Goal: Information Seeking & Learning: Learn about a topic

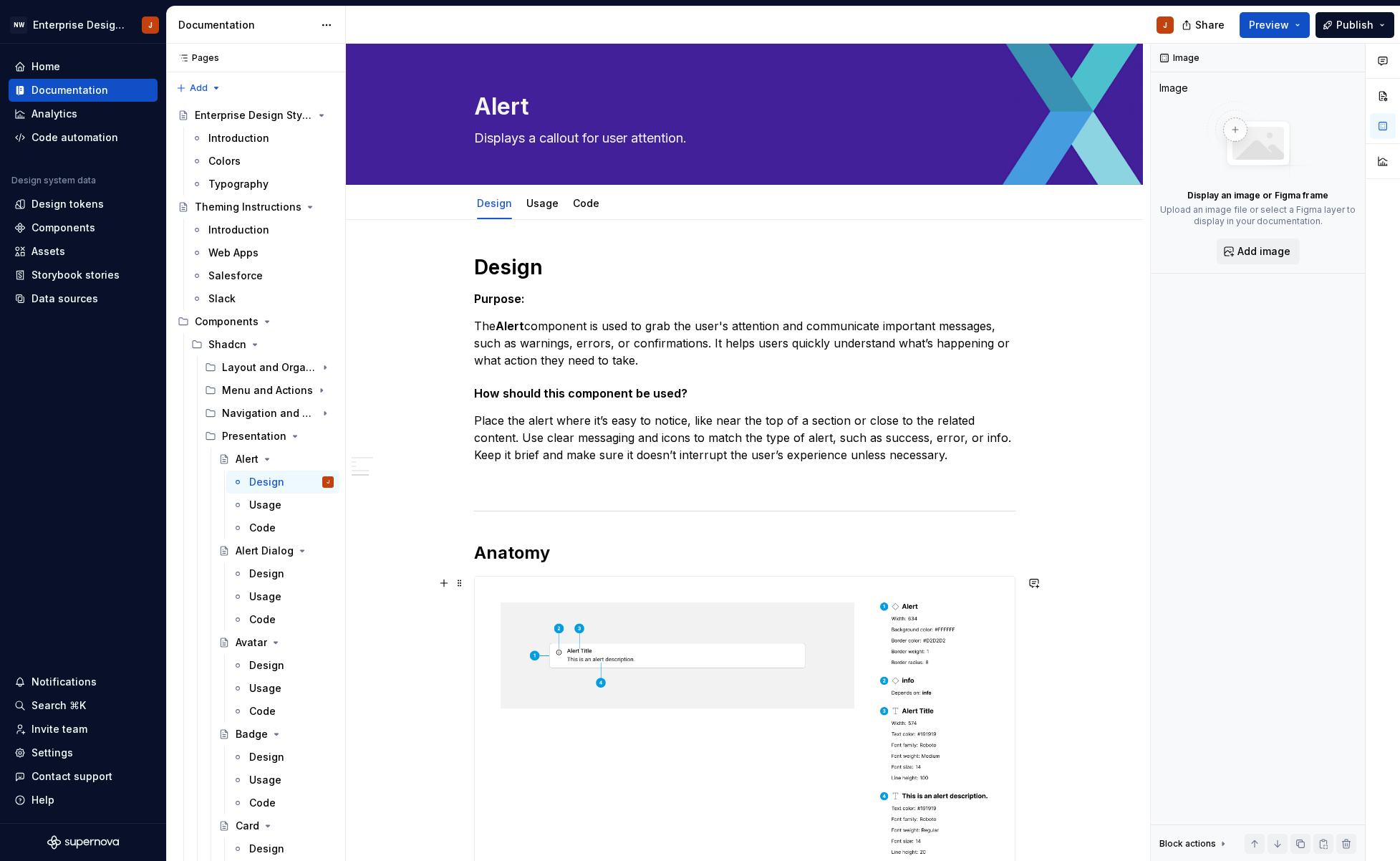
scroll to position [549, 0]
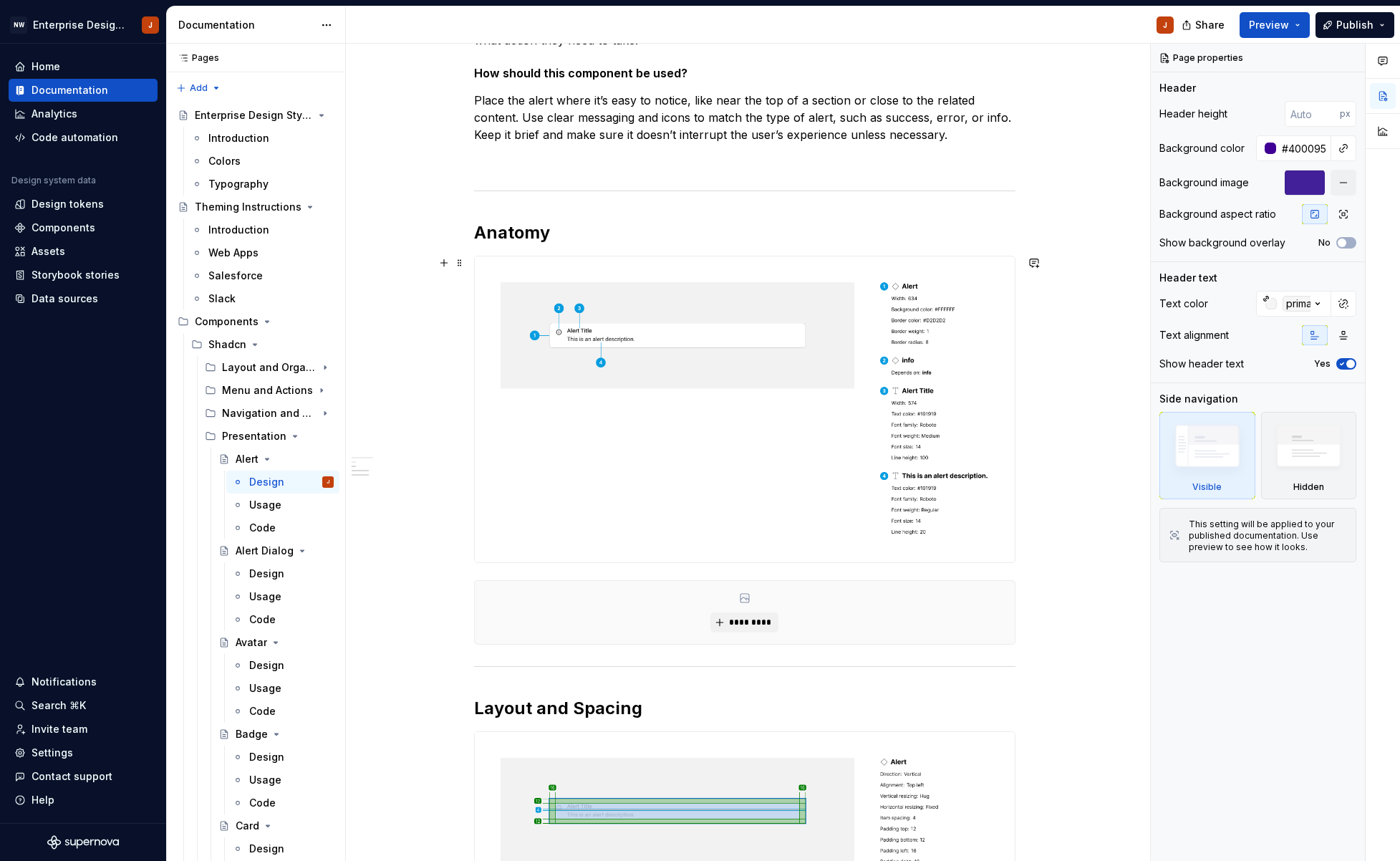
scroll to position [388, 0]
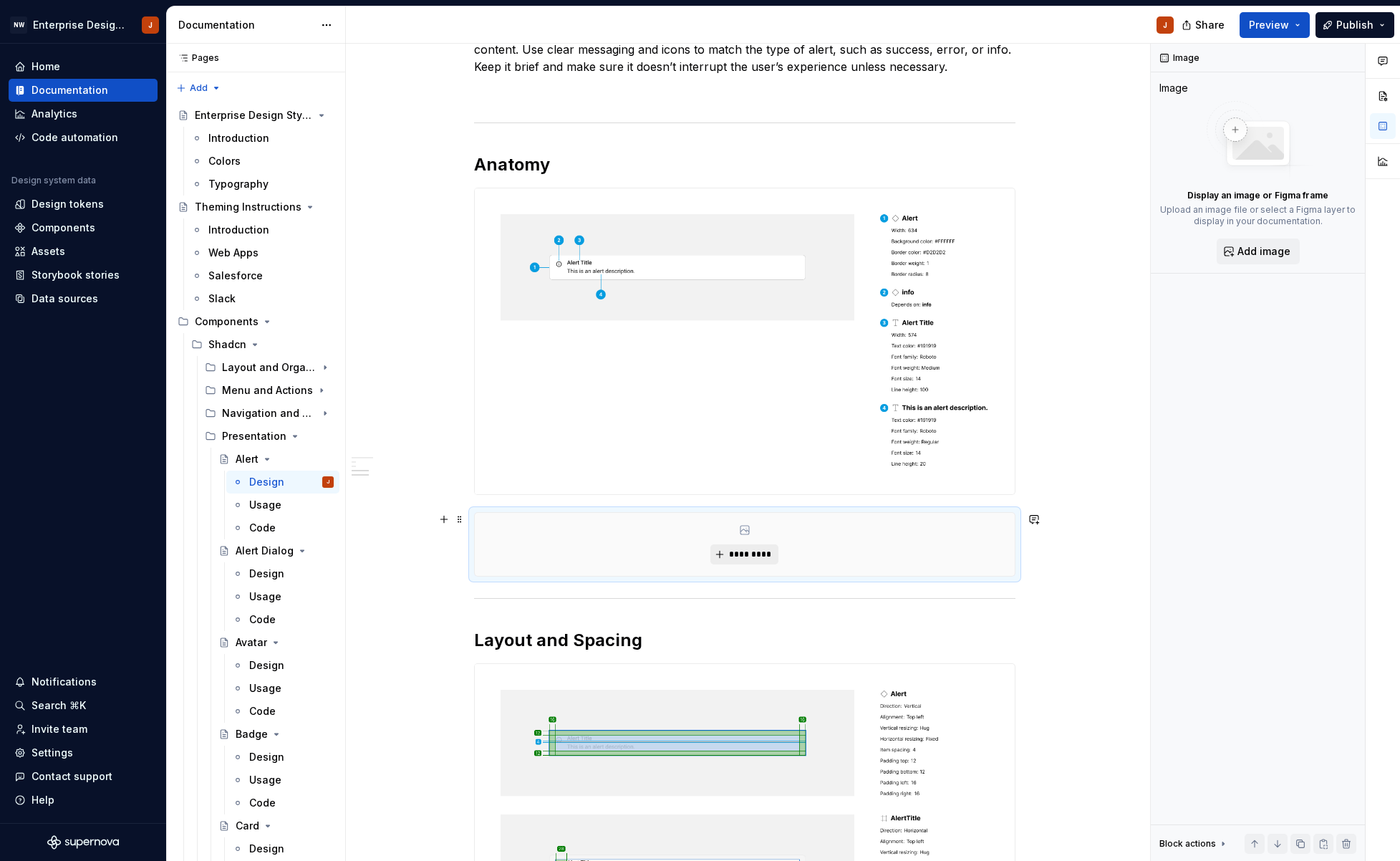
click at [741, 551] on span "*********" at bounding box center [750, 555] width 44 height 12
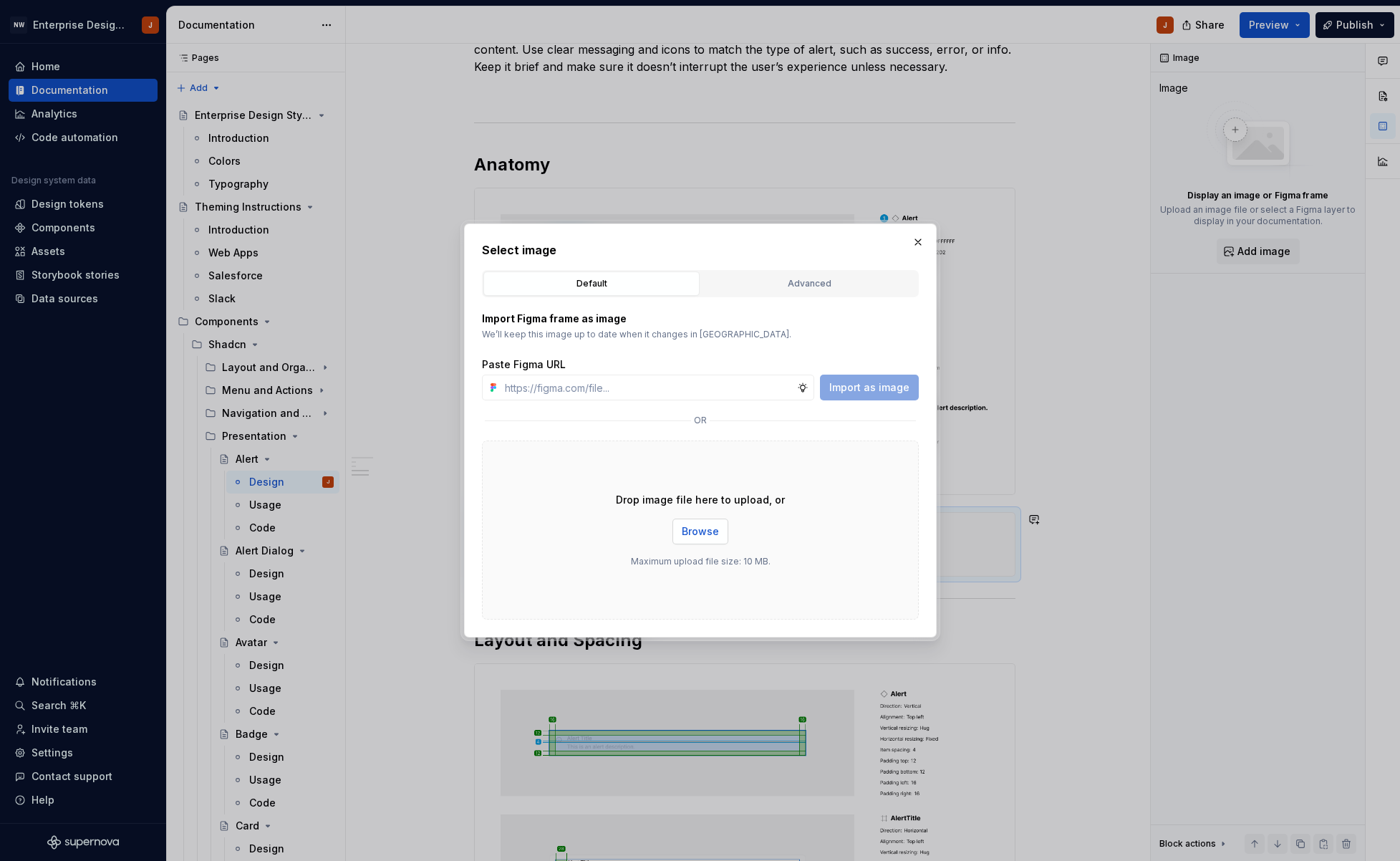
click at [699, 524] on button "Browse" at bounding box center [700, 531] width 55 height 26
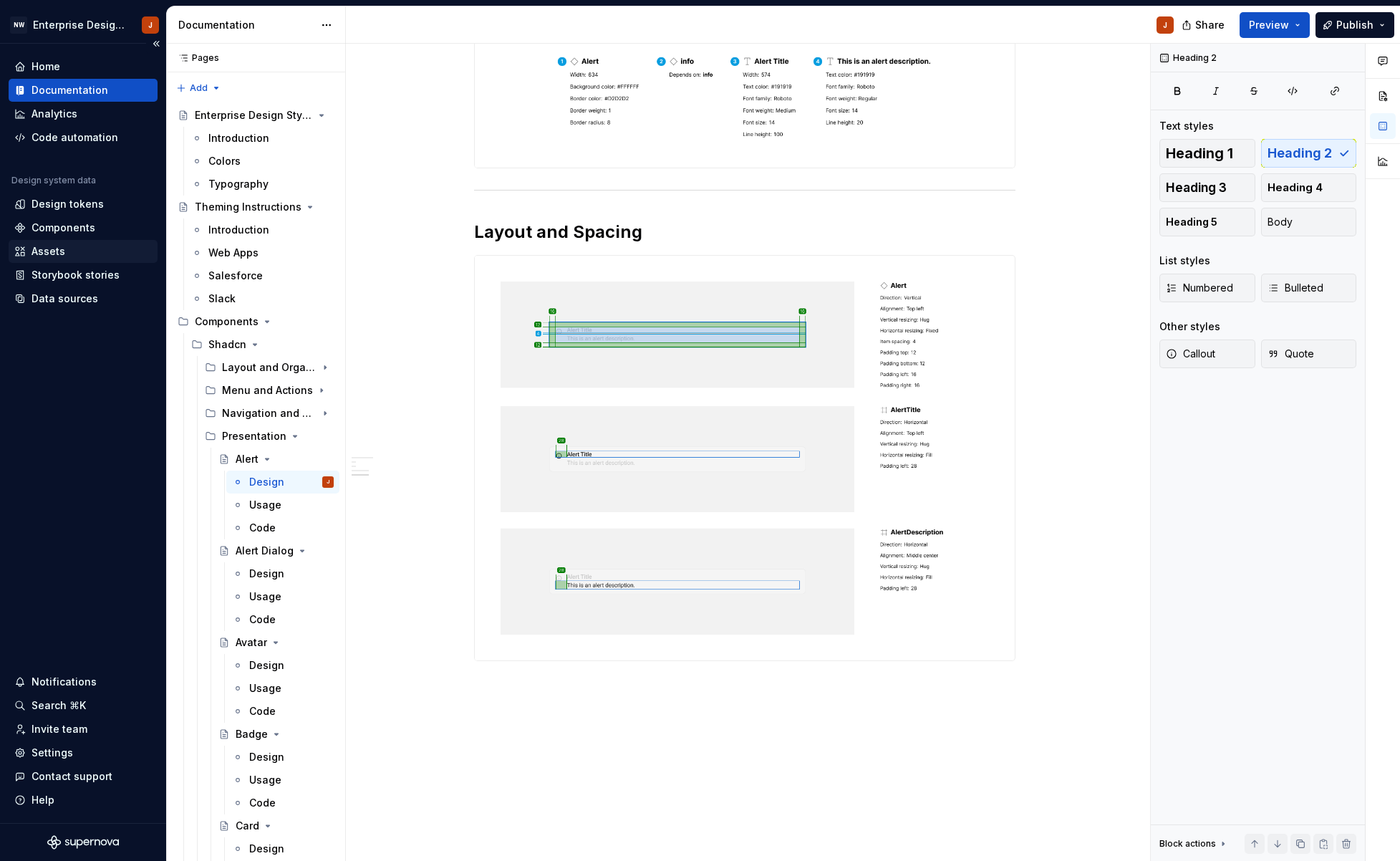
scroll to position [1016, 0]
click at [43, 754] on div "Settings" at bounding box center [52, 752] width 42 height 14
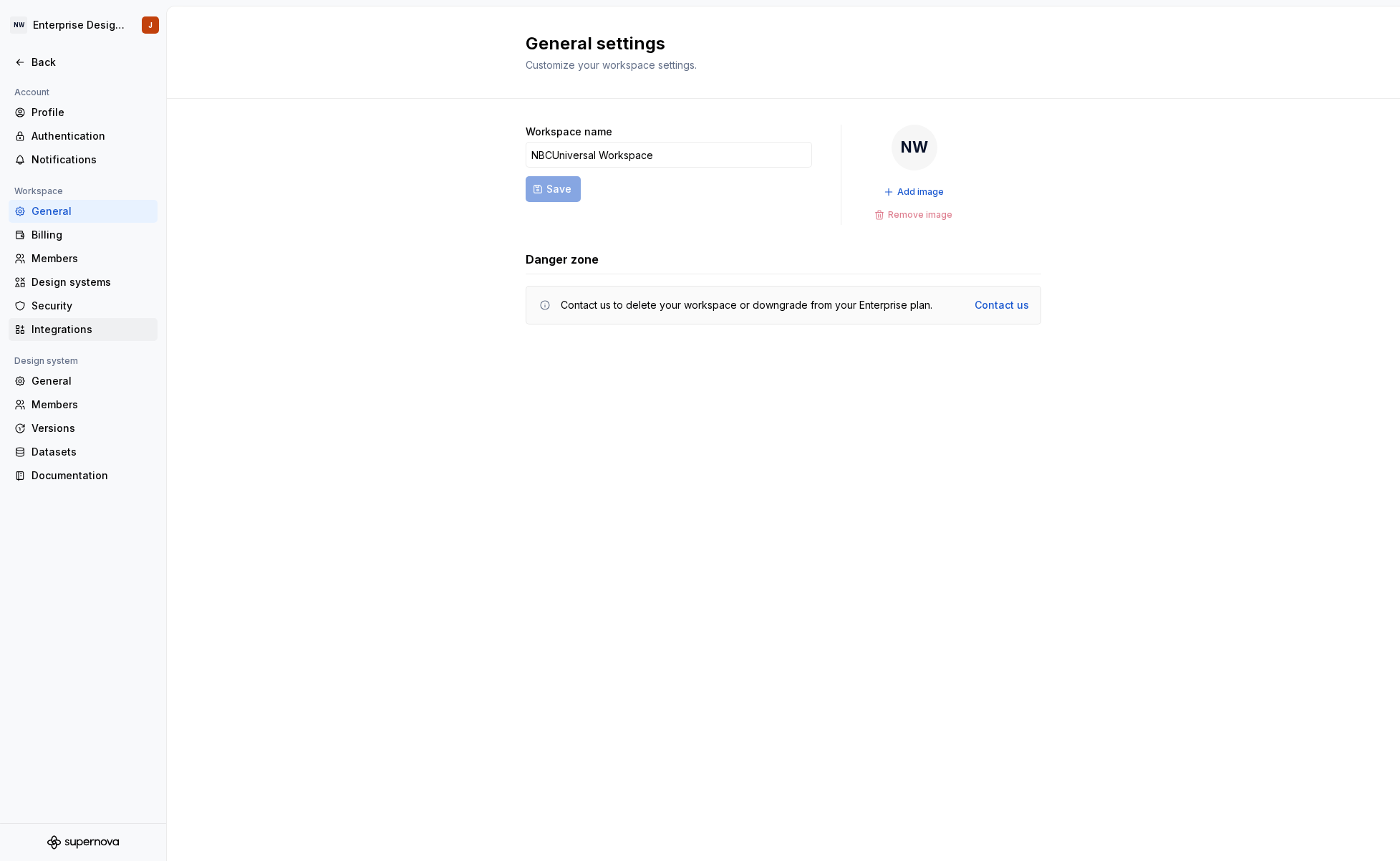
click at [63, 326] on div "Integrations" at bounding box center [92, 329] width 121 height 14
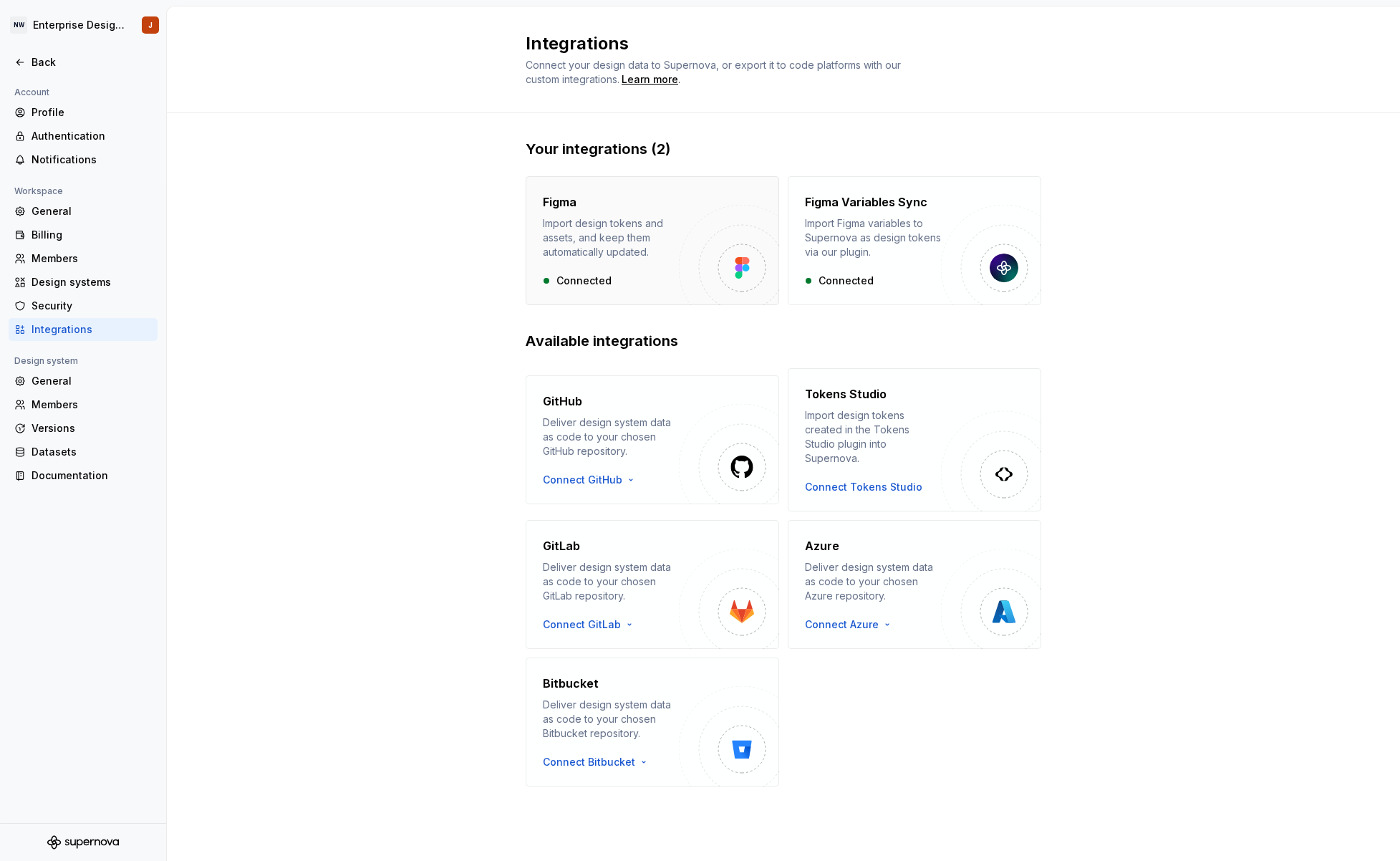
click at [557, 212] on div "Figma Import design tokens and assets, and keep them automatically updated." at bounding box center [611, 226] width 136 height 66
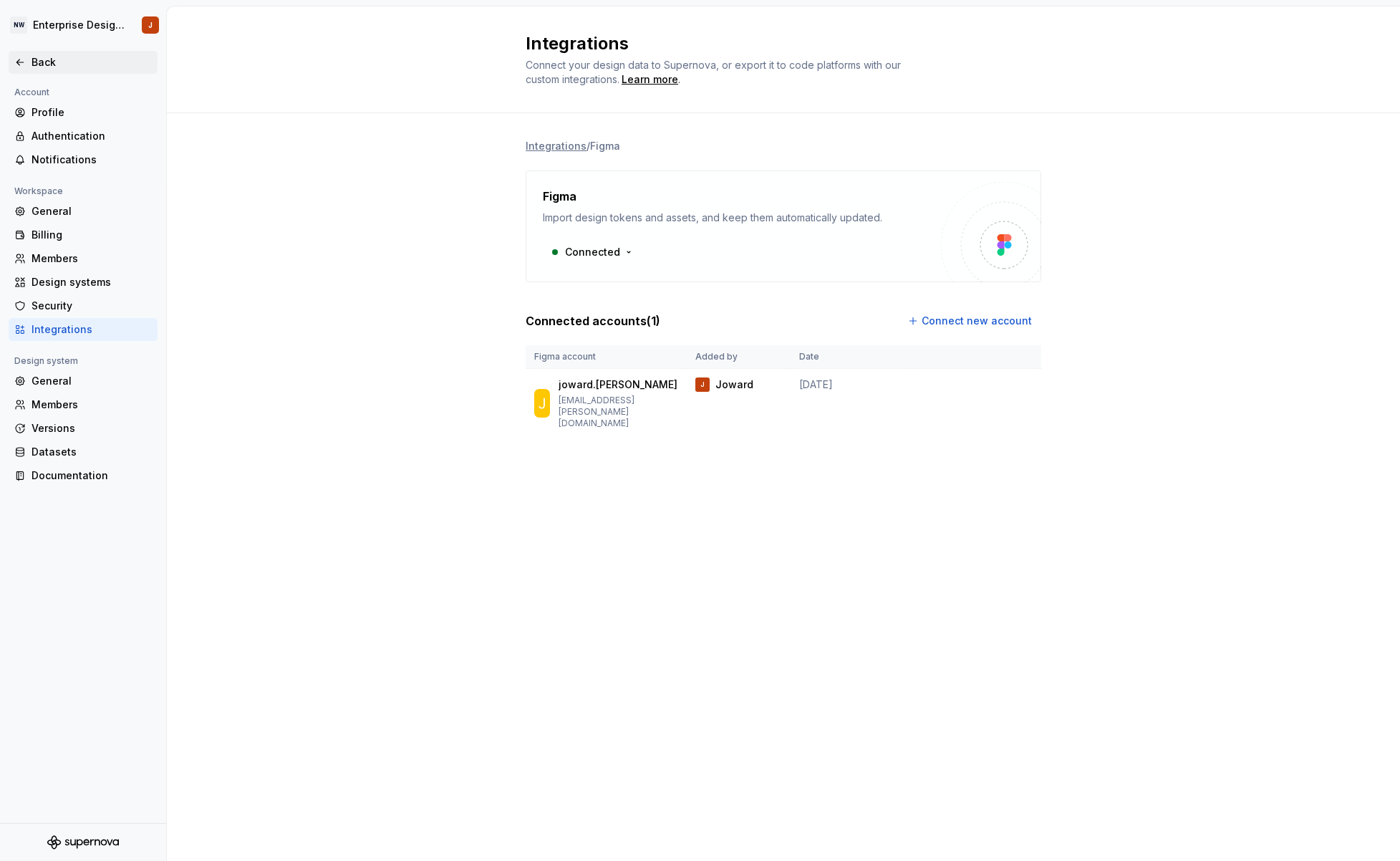
click at [40, 67] on div "Back" at bounding box center [92, 62] width 121 height 14
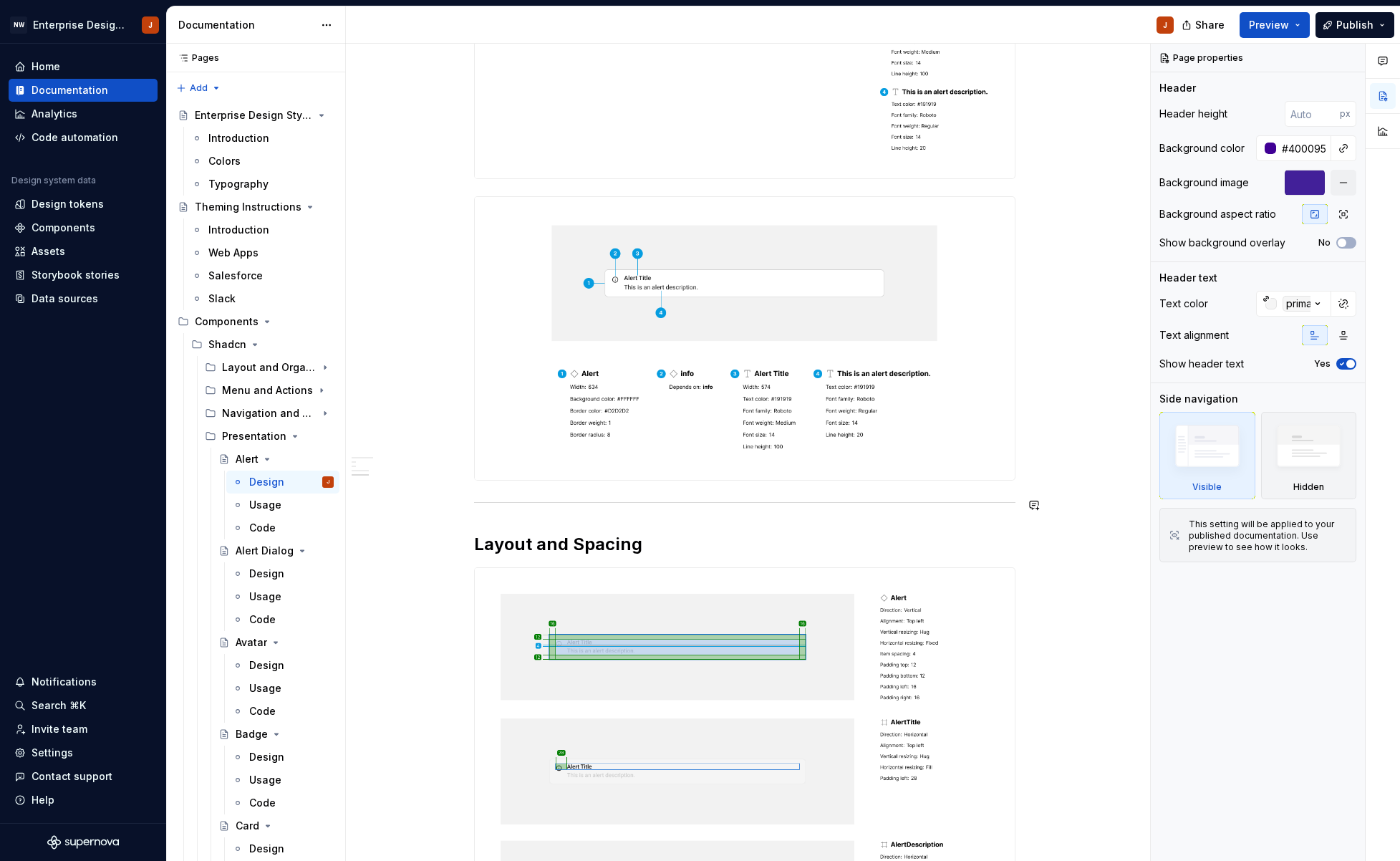
scroll to position [732, 0]
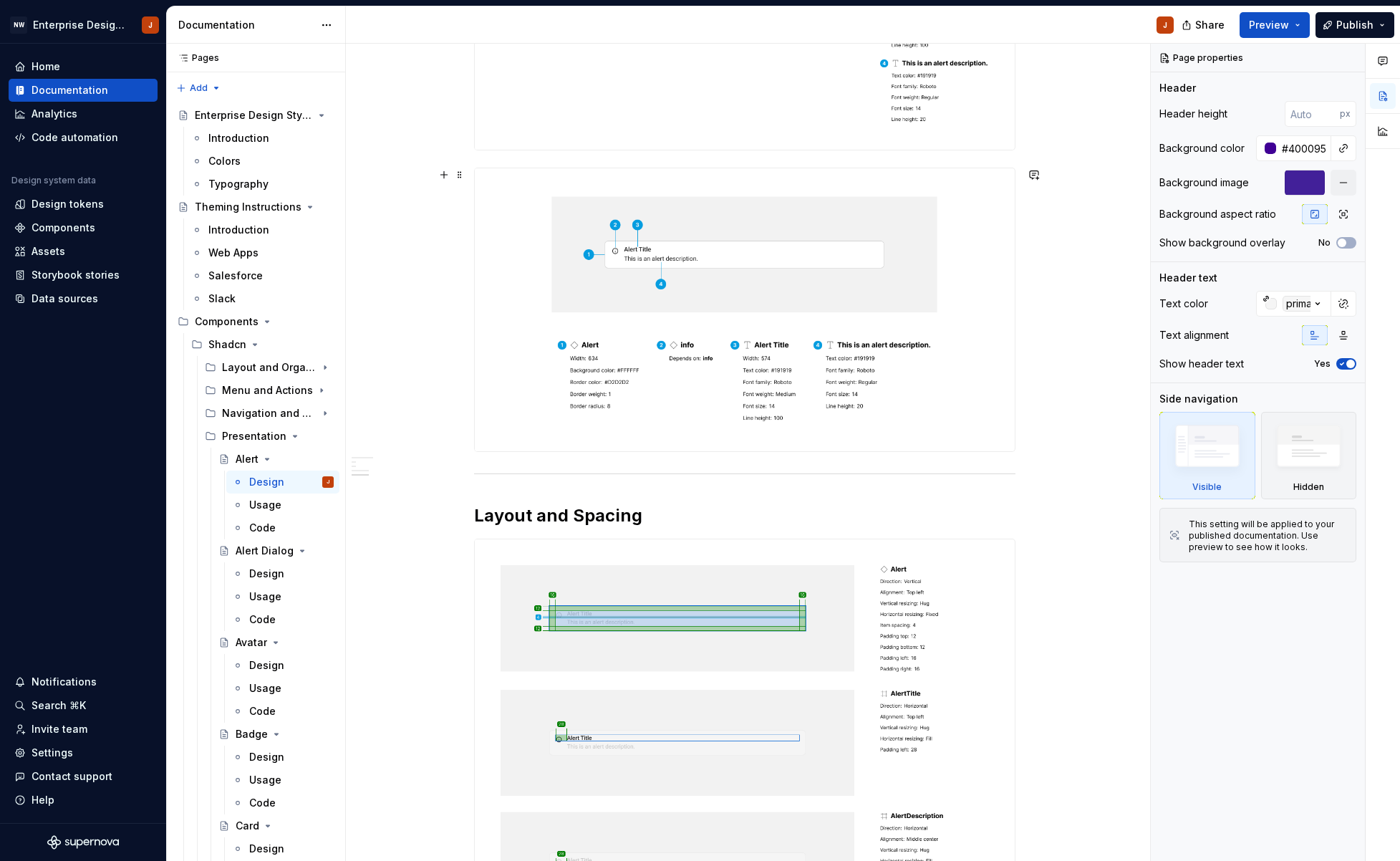
click at [1043, 396] on div "Design Purpose: The Alert component is used to grab the user's attention and co…" at bounding box center [744, 370] width 797 height 1766
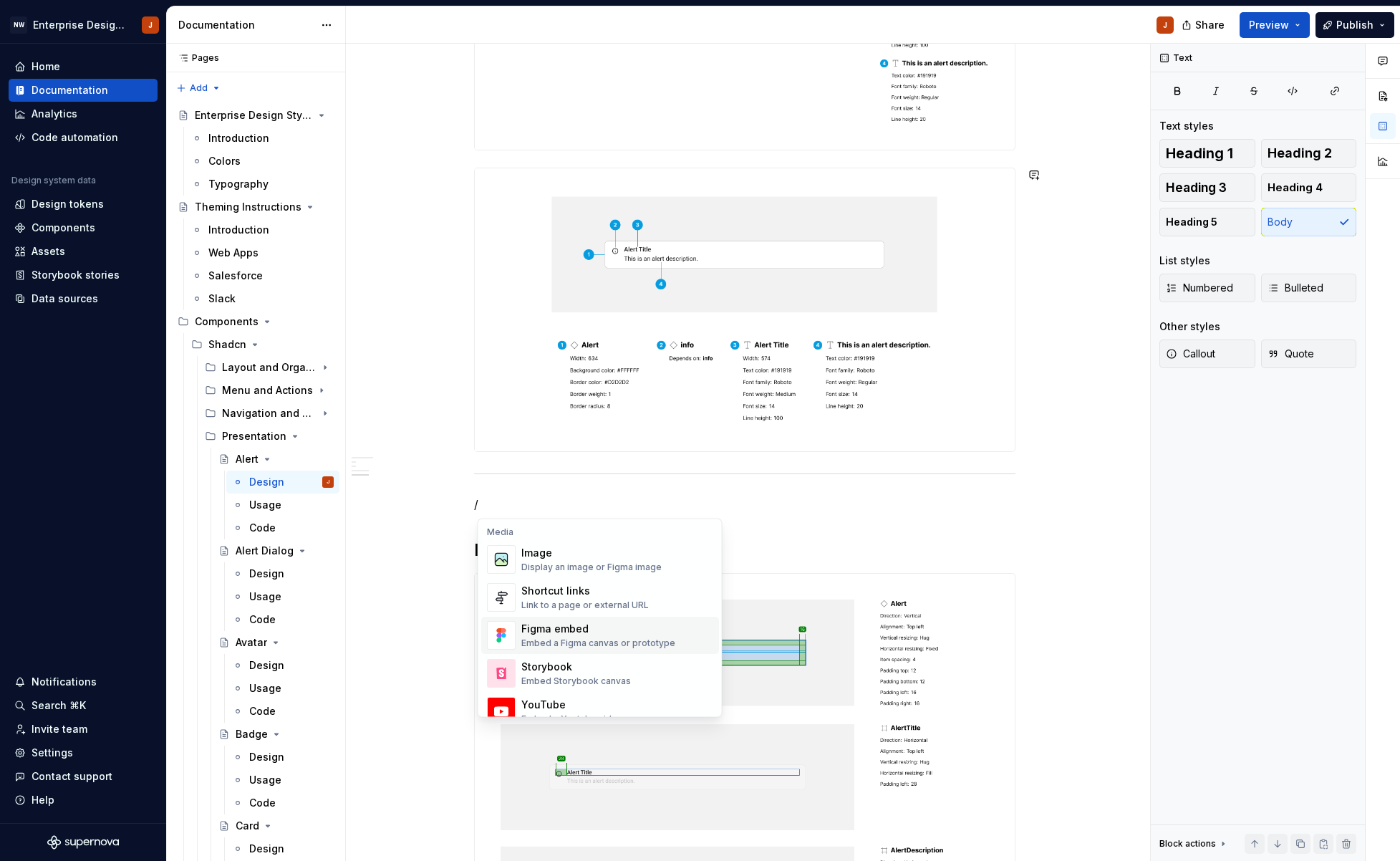
scroll to position [604, 0]
click at [642, 569] on div "Display an image or Figma image" at bounding box center [591, 573] width 140 height 12
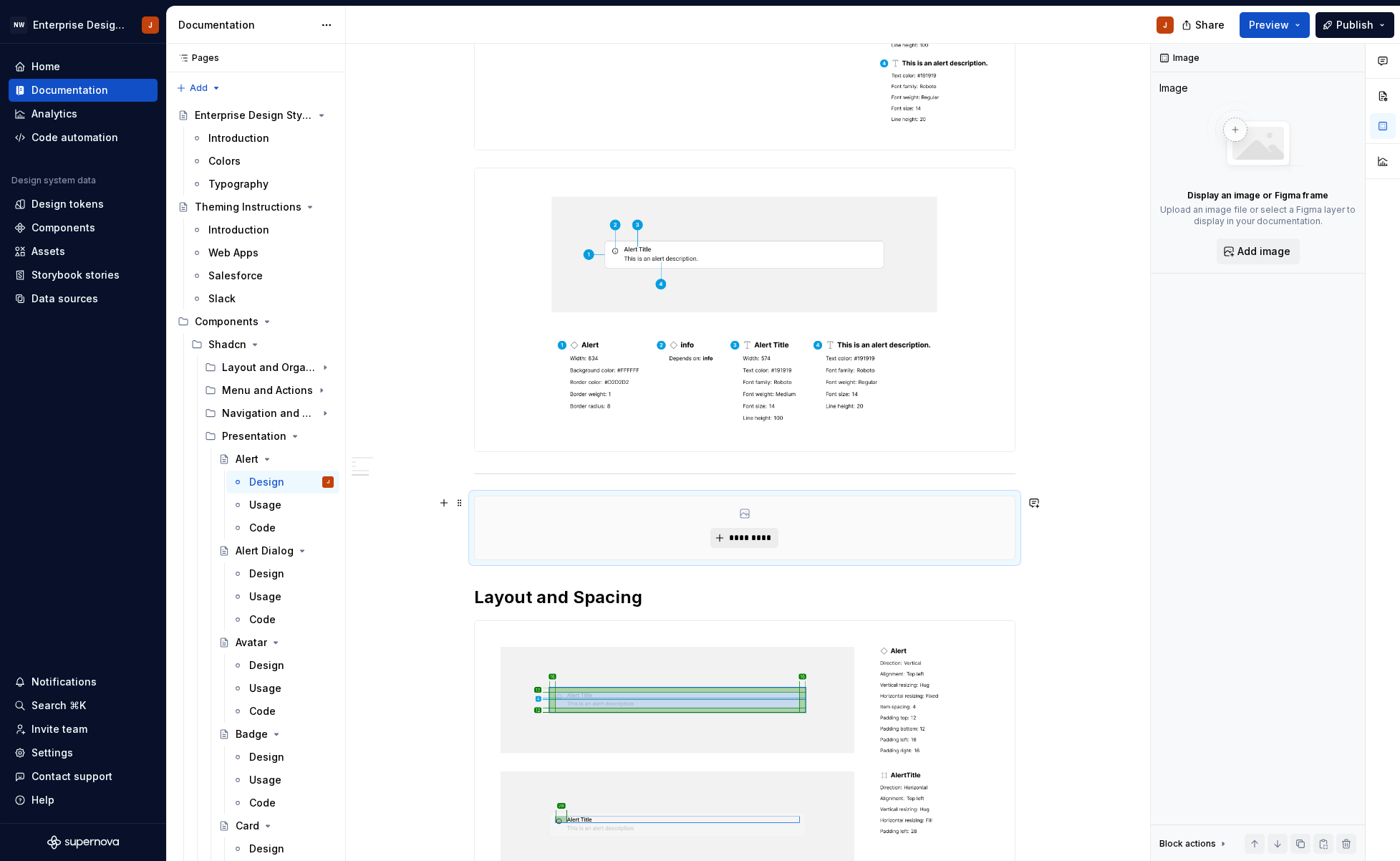
click at [752, 535] on span "*********" at bounding box center [750, 538] width 44 height 12
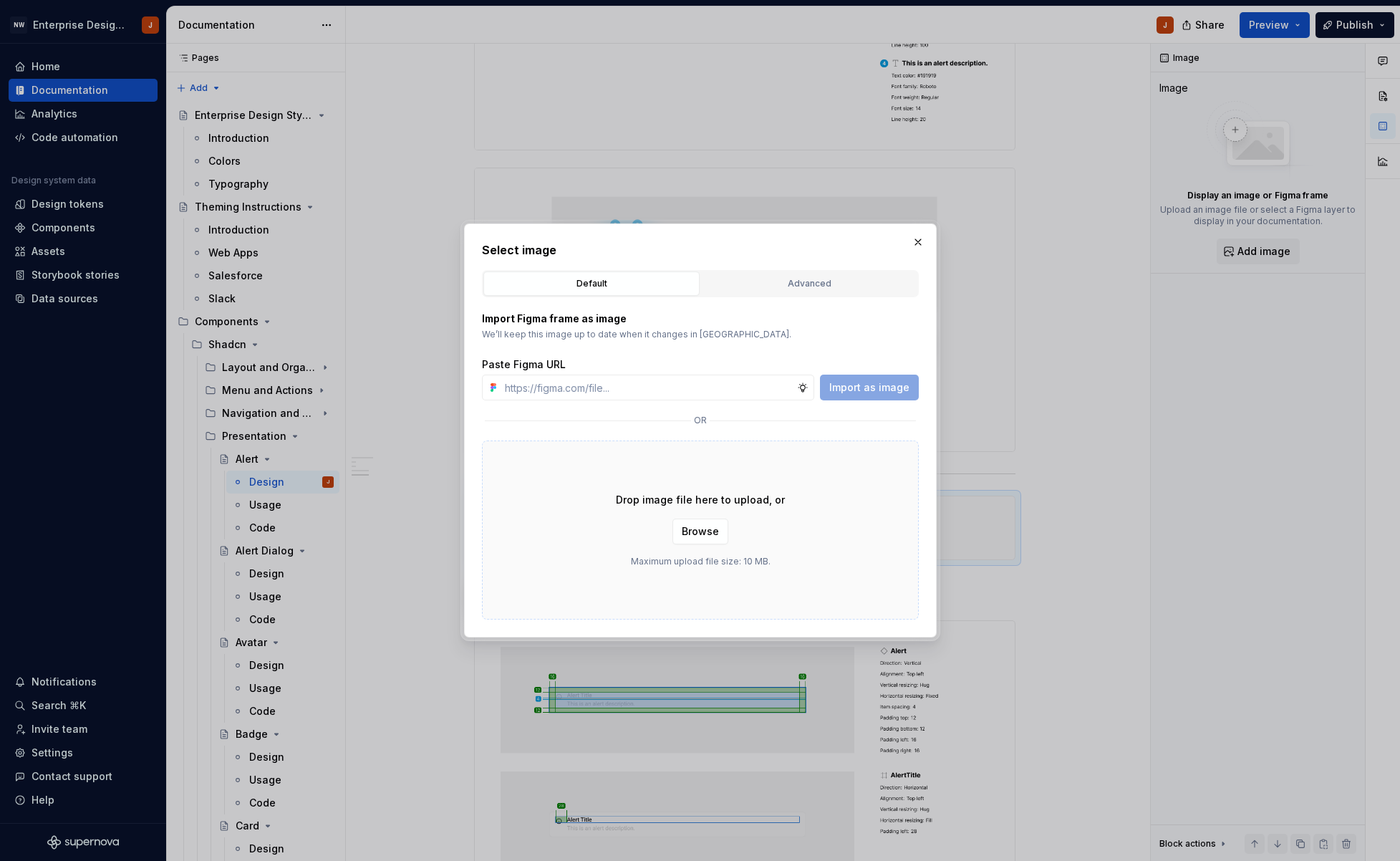
scroll to position [733, 0]
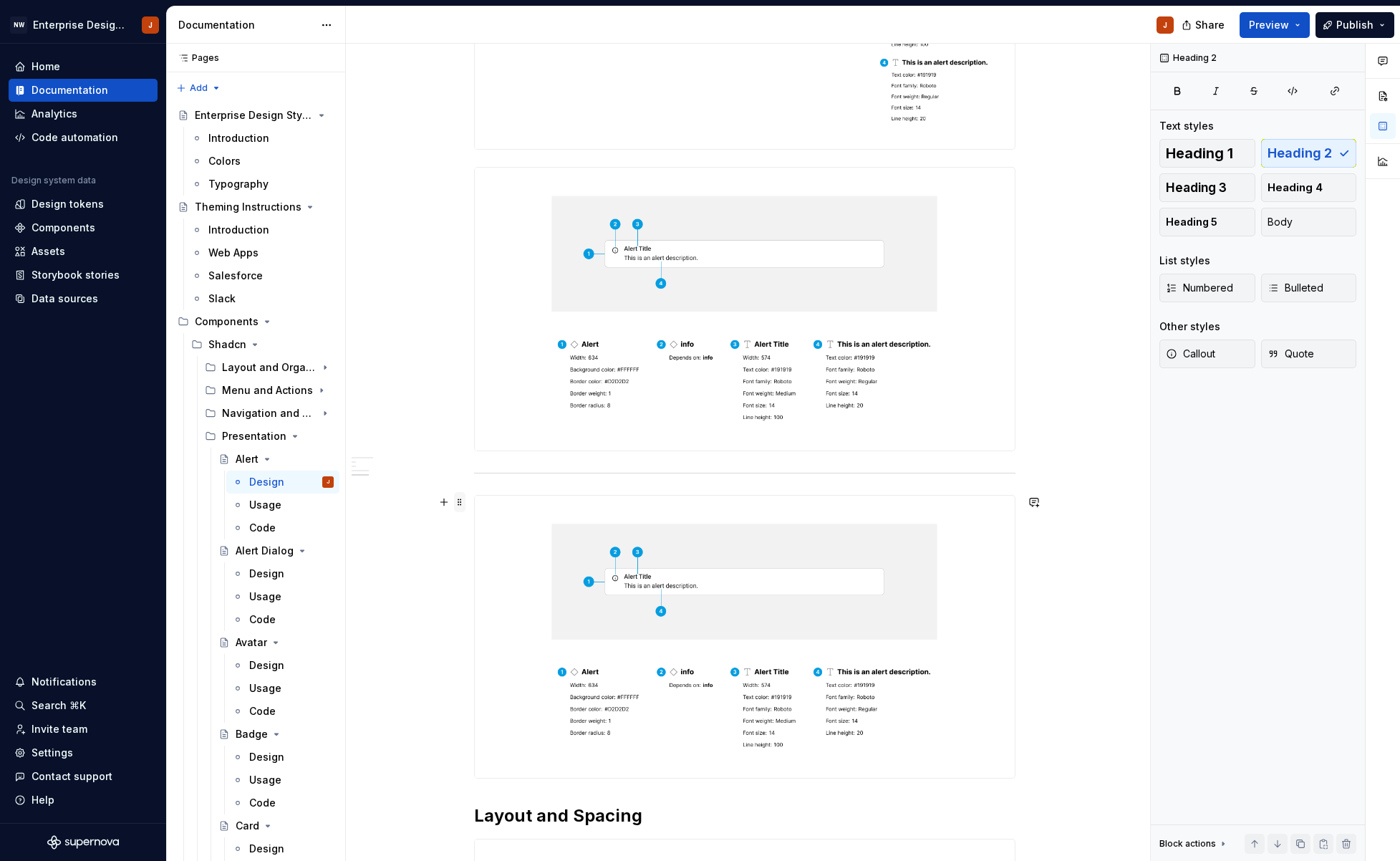
click at [465, 502] on span at bounding box center [460, 502] width 12 height 20
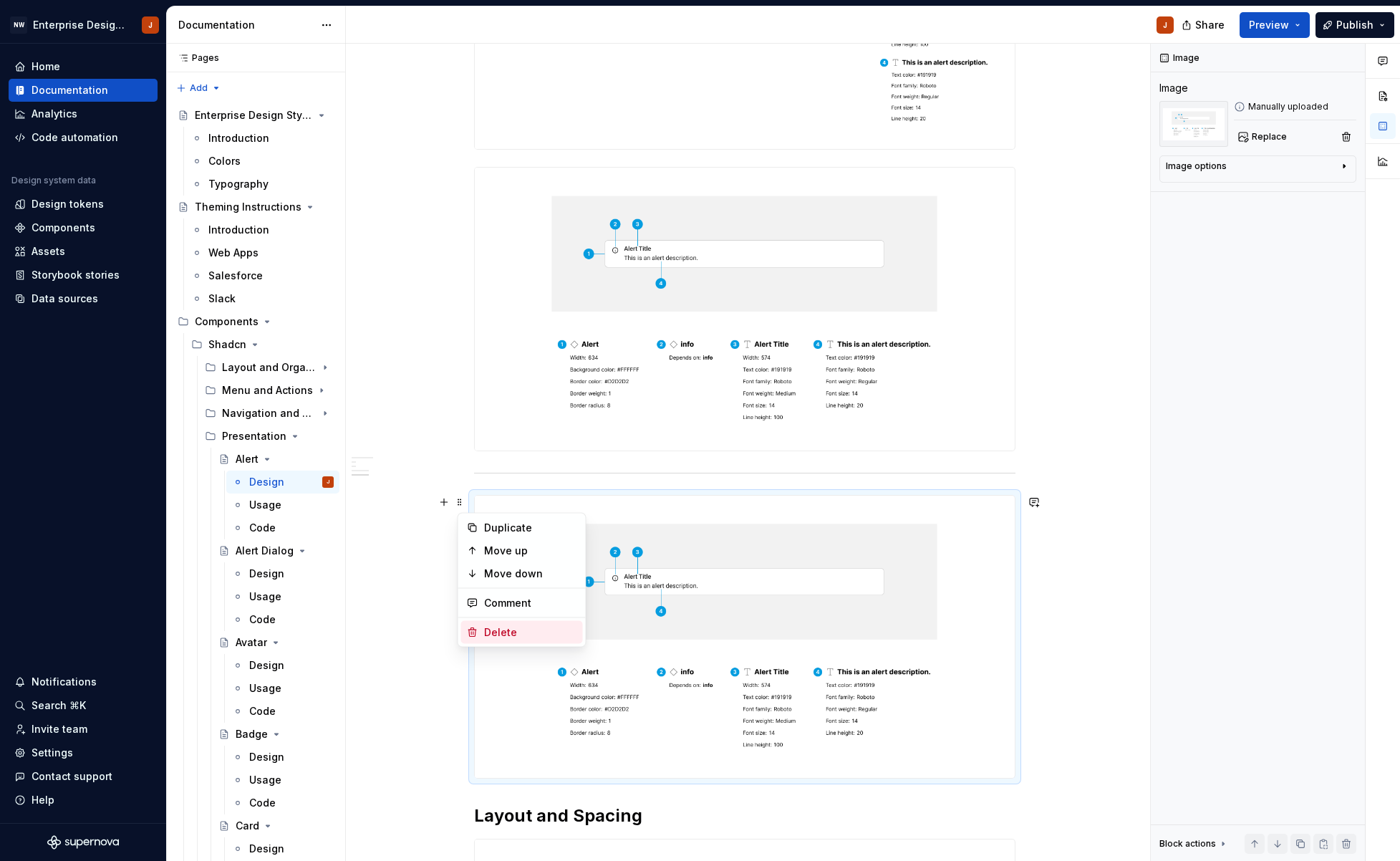
click at [496, 627] on div "Delete" at bounding box center [531, 632] width 93 height 14
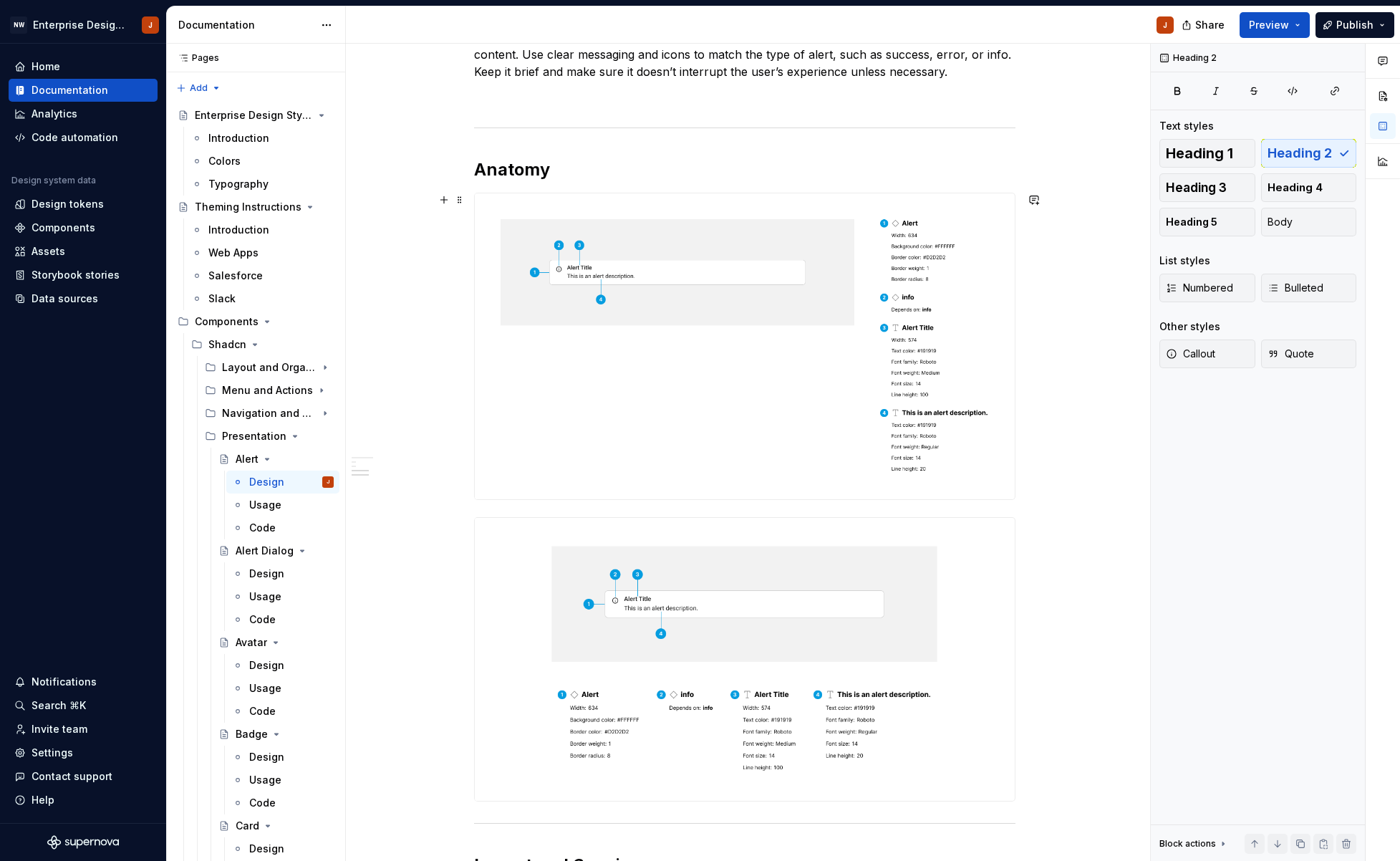
scroll to position [380, 0]
click at [466, 204] on span at bounding box center [460, 204] width 12 height 20
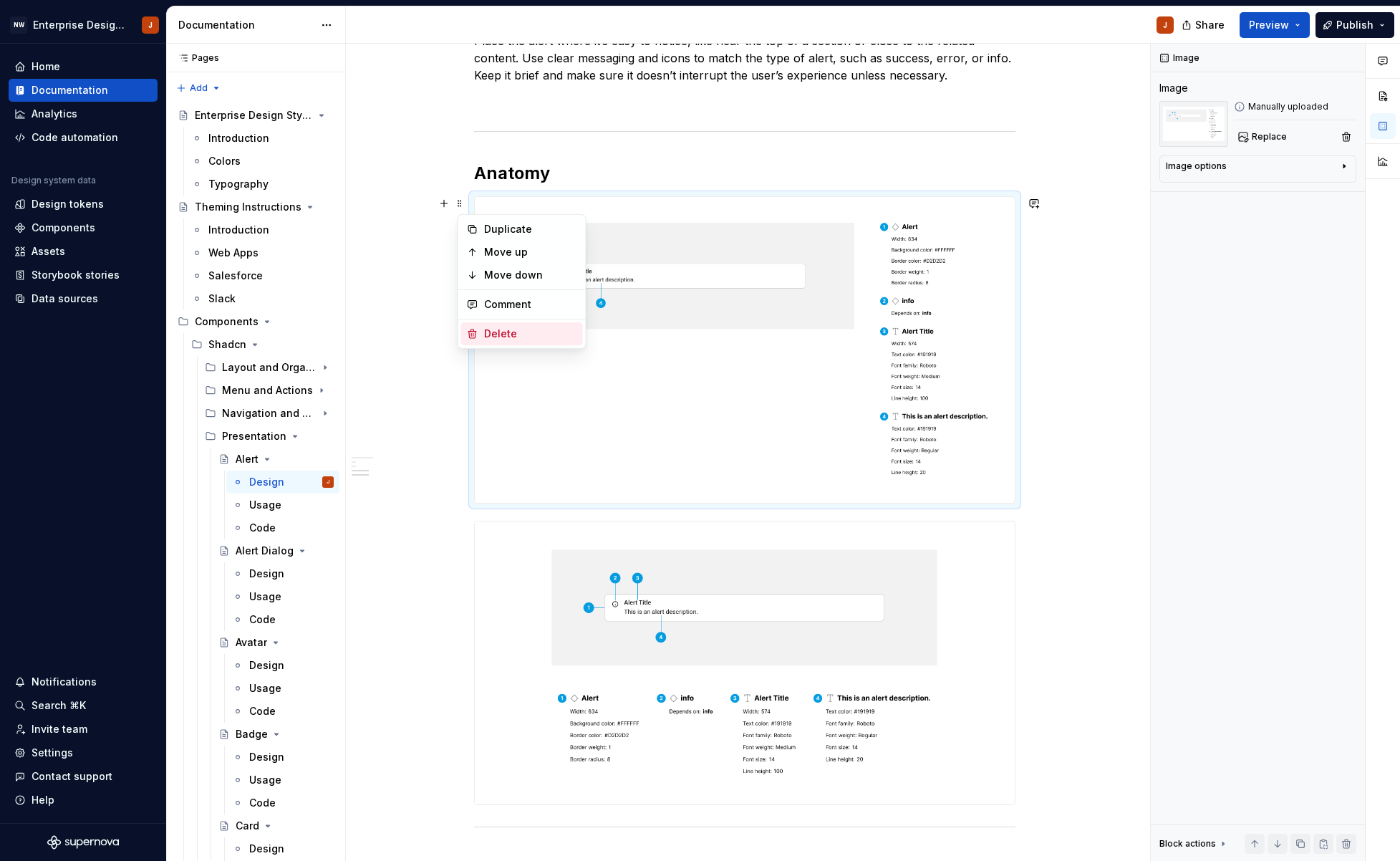
click at [497, 327] on div "Delete" at bounding box center [531, 333] width 93 height 14
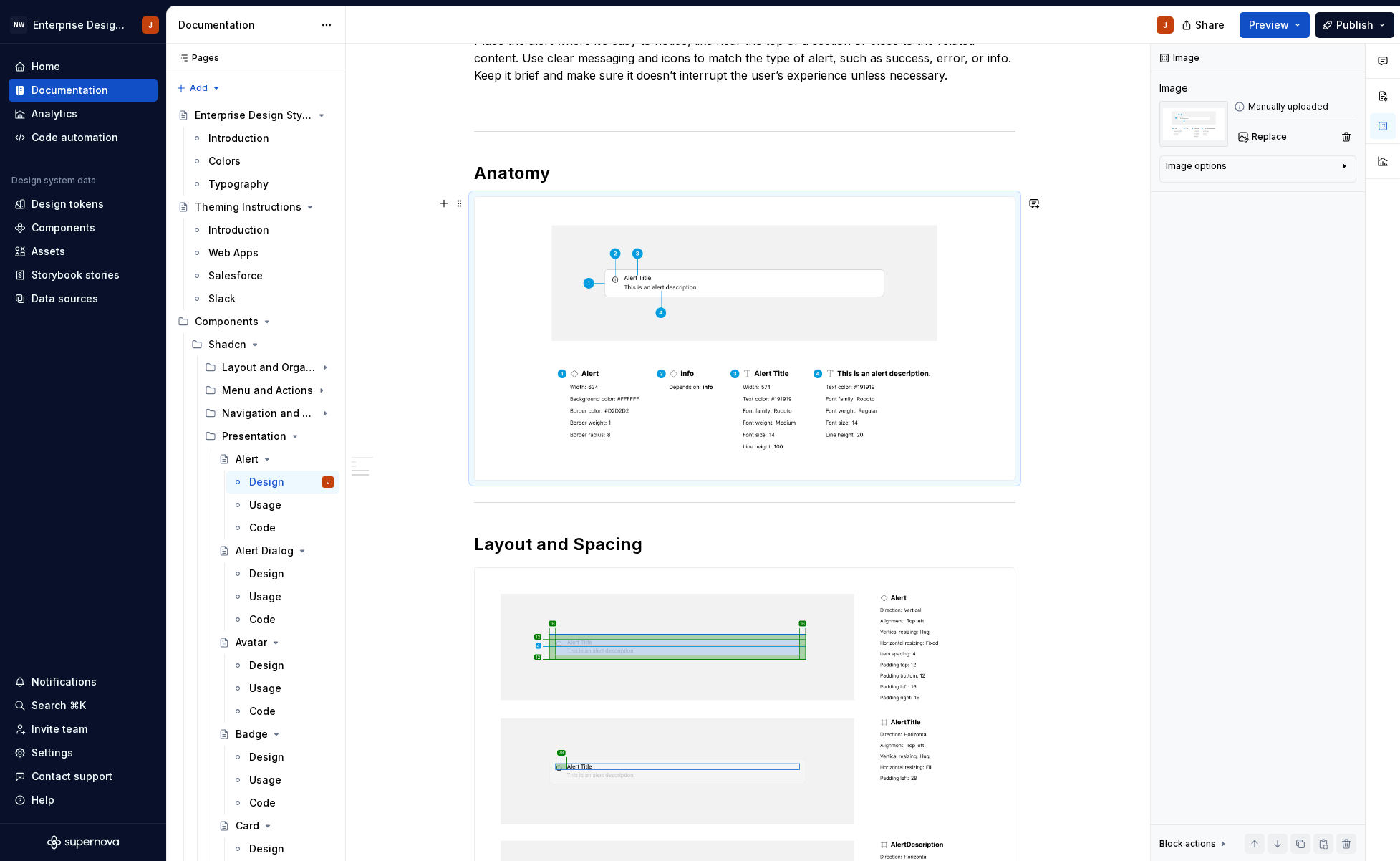
click at [369, 390] on div "Design Purpose: The Alert component is used to grab the user's attention and co…" at bounding box center [744, 560] width 797 height 1442
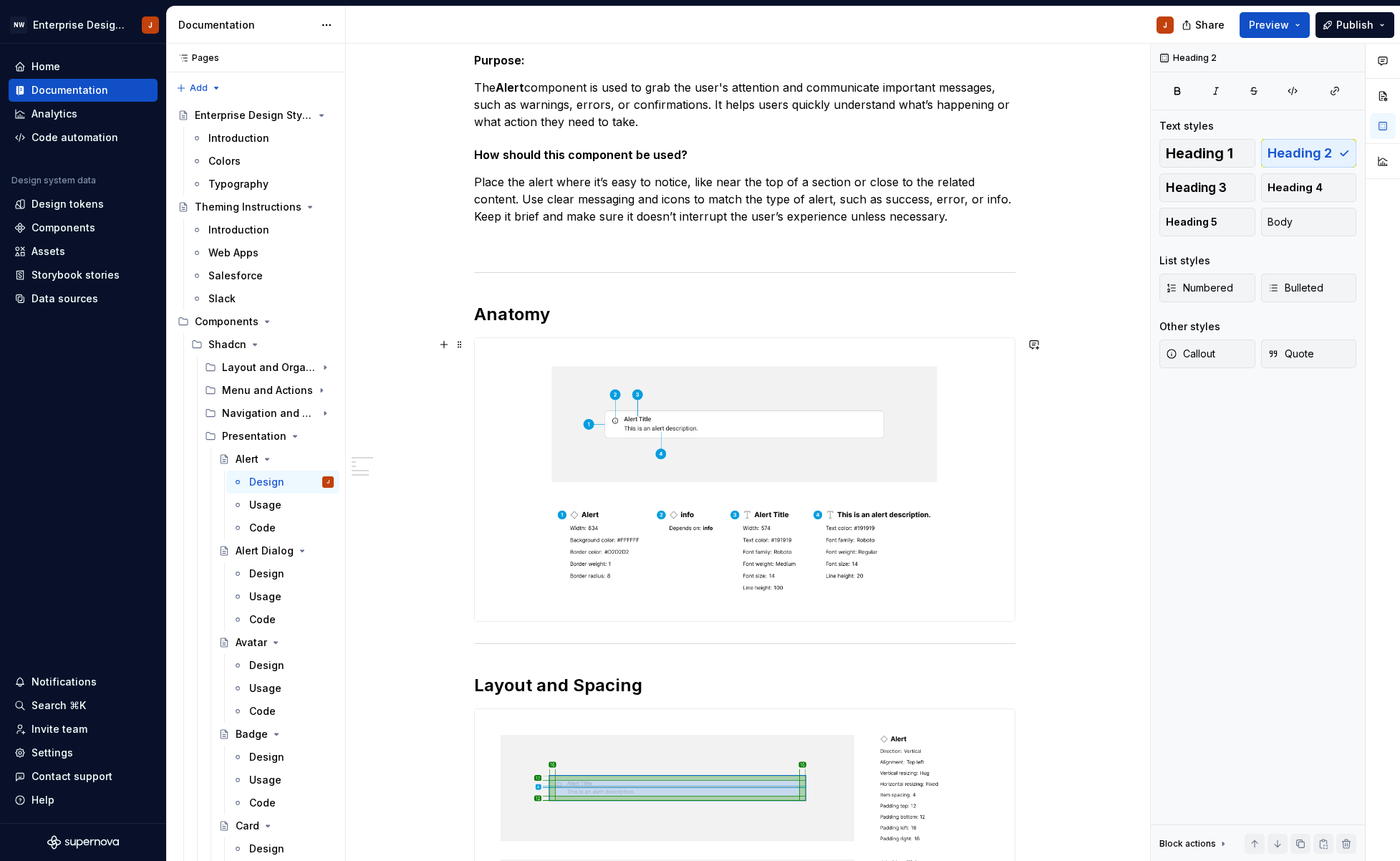
scroll to position [243, 0]
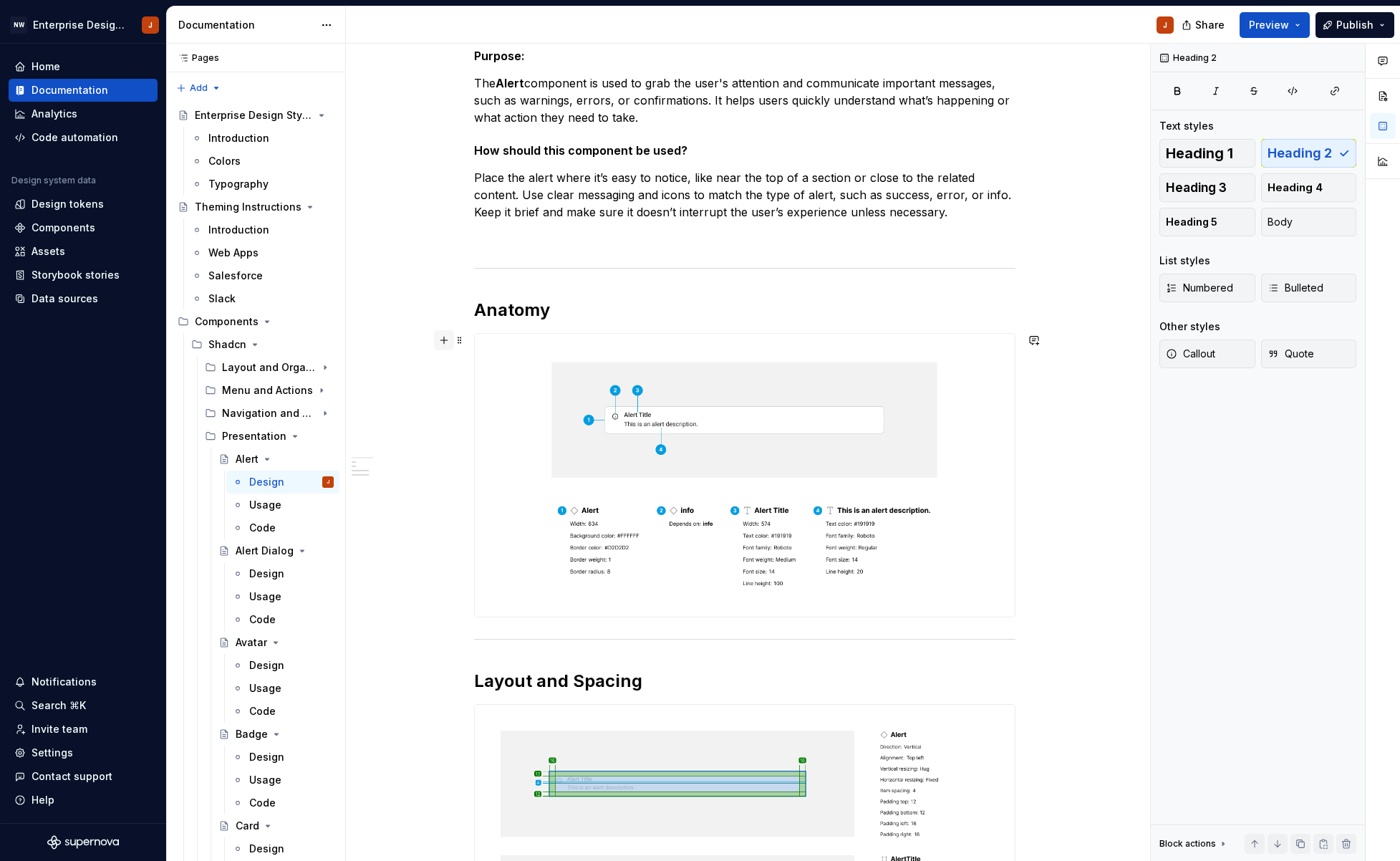
click at [447, 341] on button "button" at bounding box center [444, 340] width 20 height 20
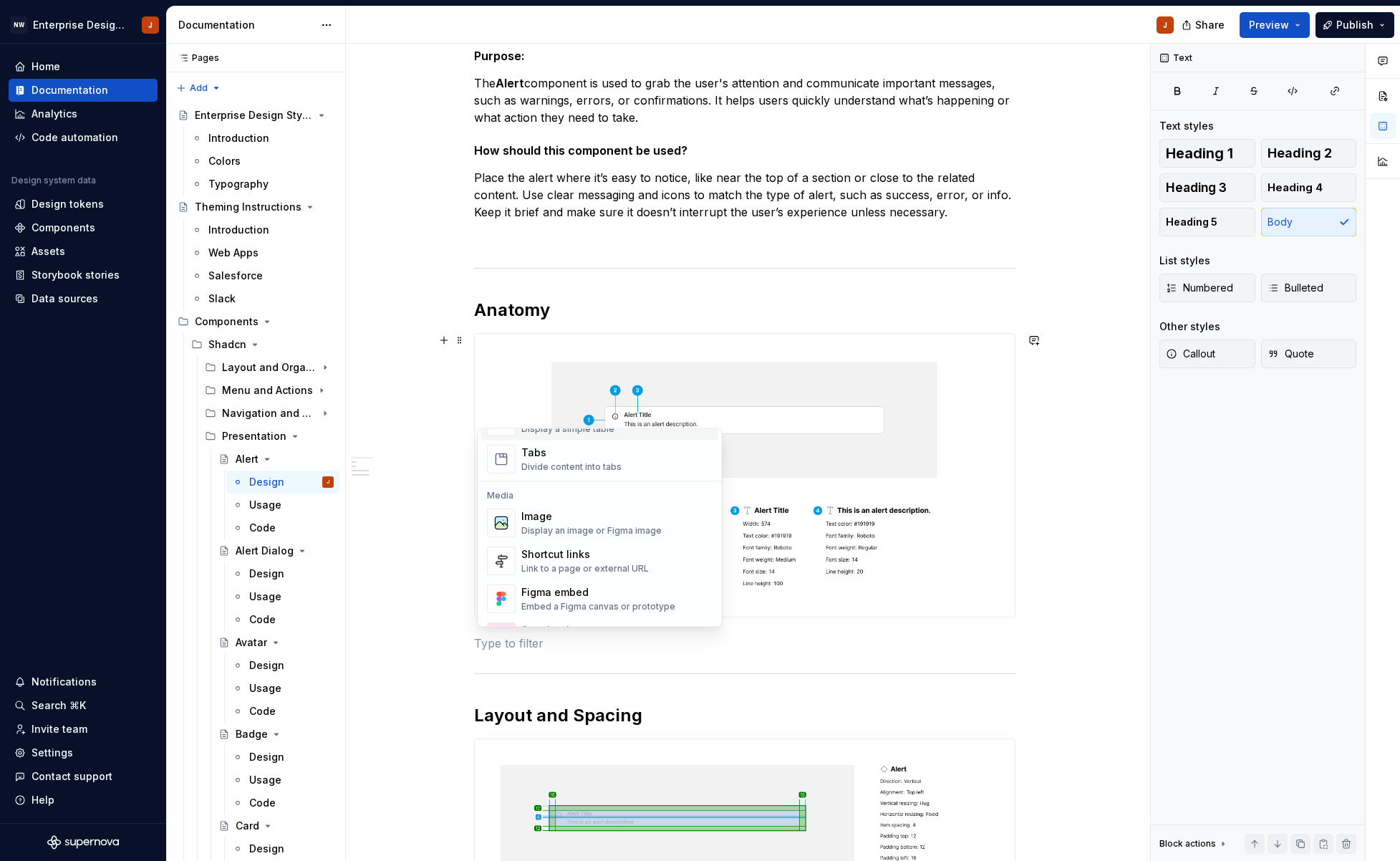
scroll to position [557, 0]
click at [544, 522] on div "Image" at bounding box center [591, 515] width 140 height 14
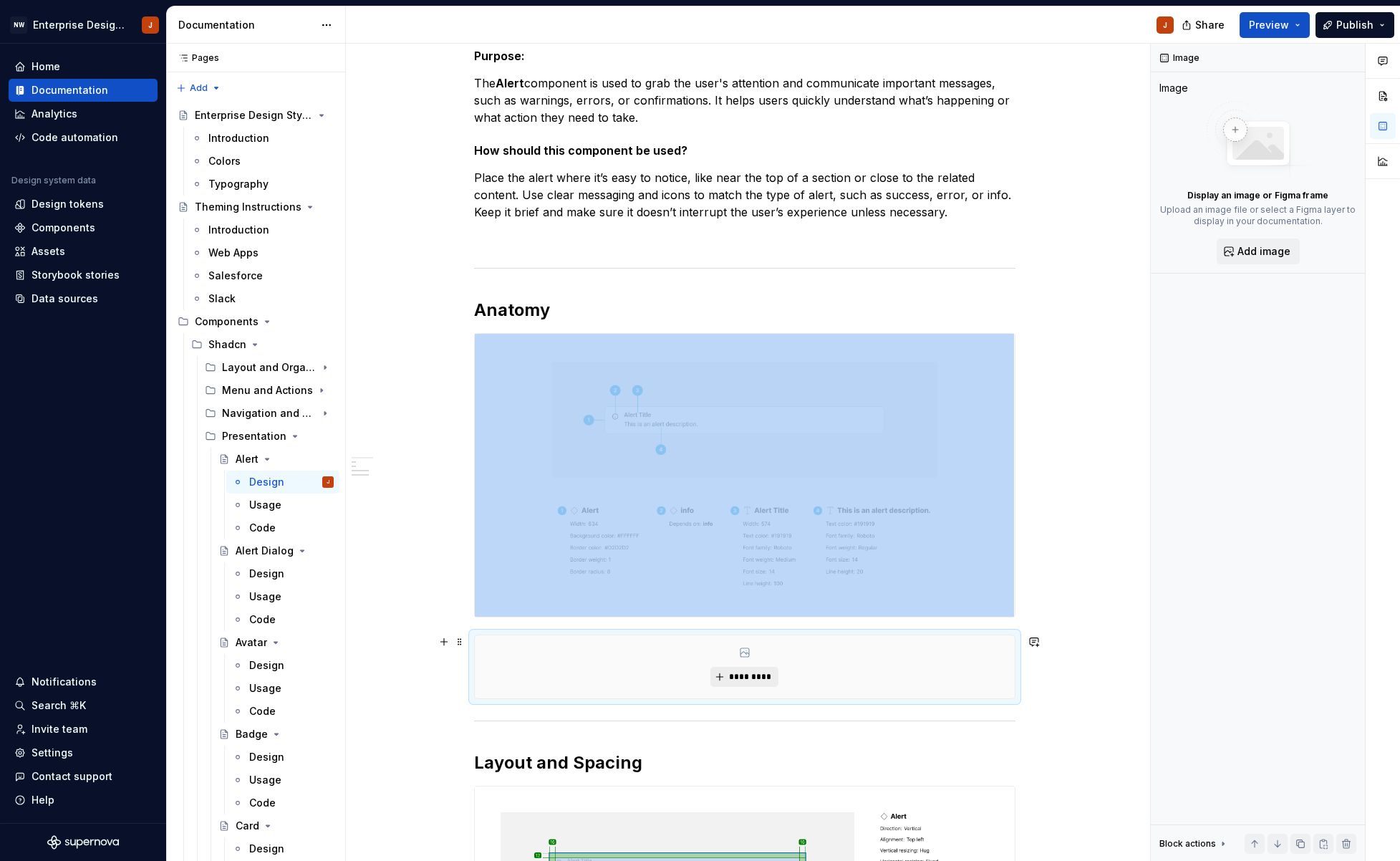
click at [744, 679] on span "*********" at bounding box center [750, 677] width 44 height 12
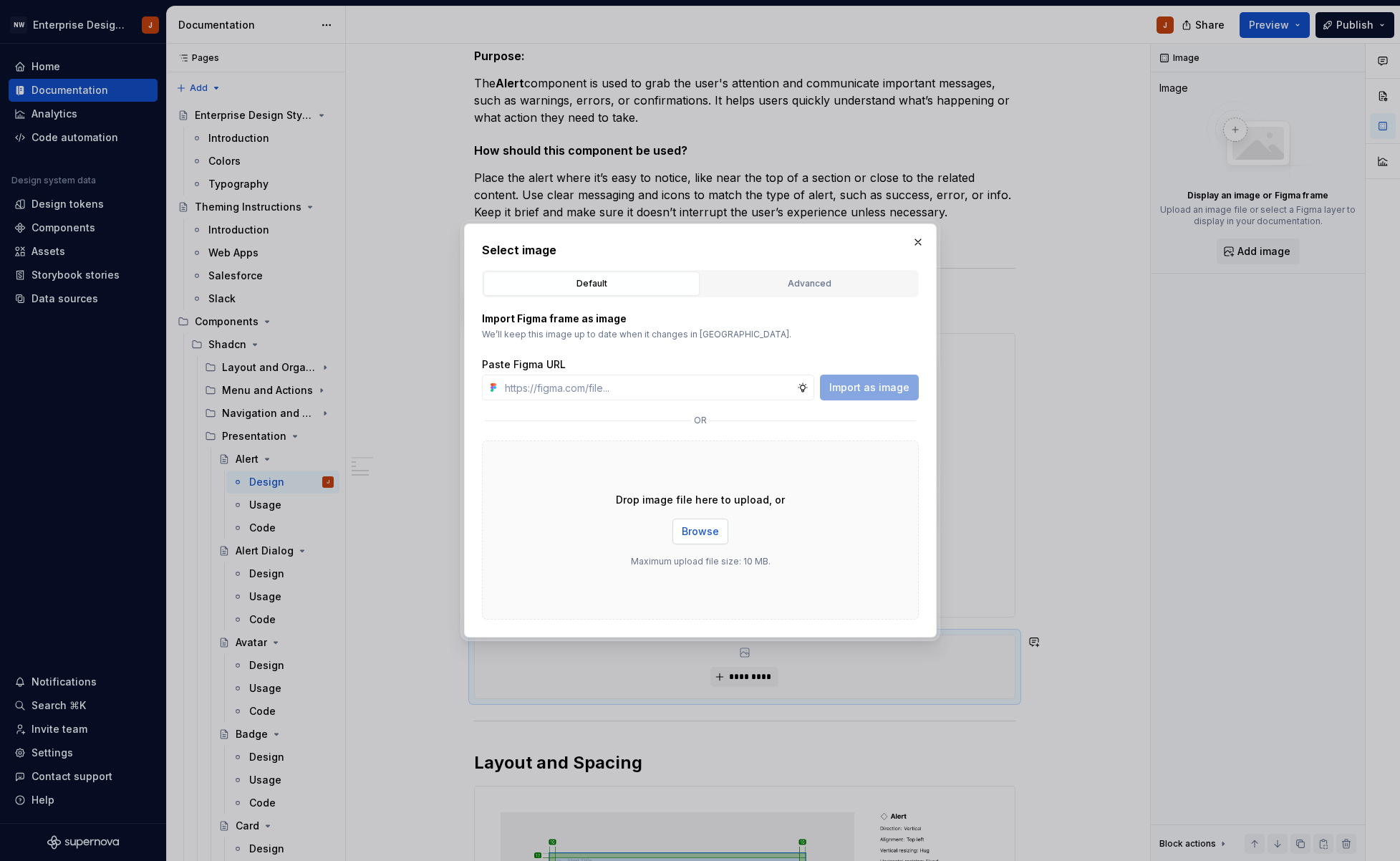
click at [696, 529] on span "Browse" at bounding box center [701, 531] width 38 height 14
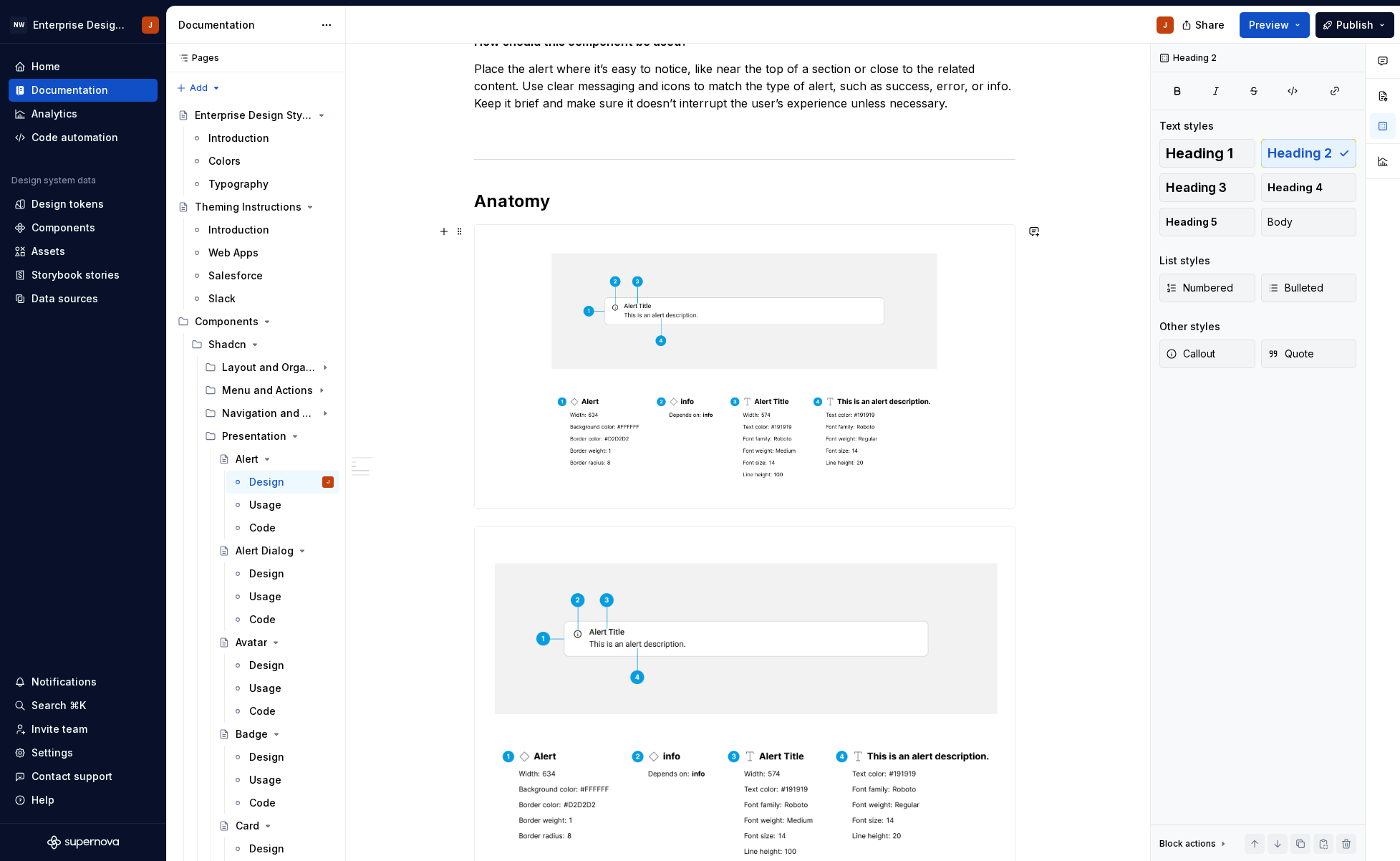
scroll to position [351, 0]
click at [464, 232] on span at bounding box center [460, 232] width 12 height 20
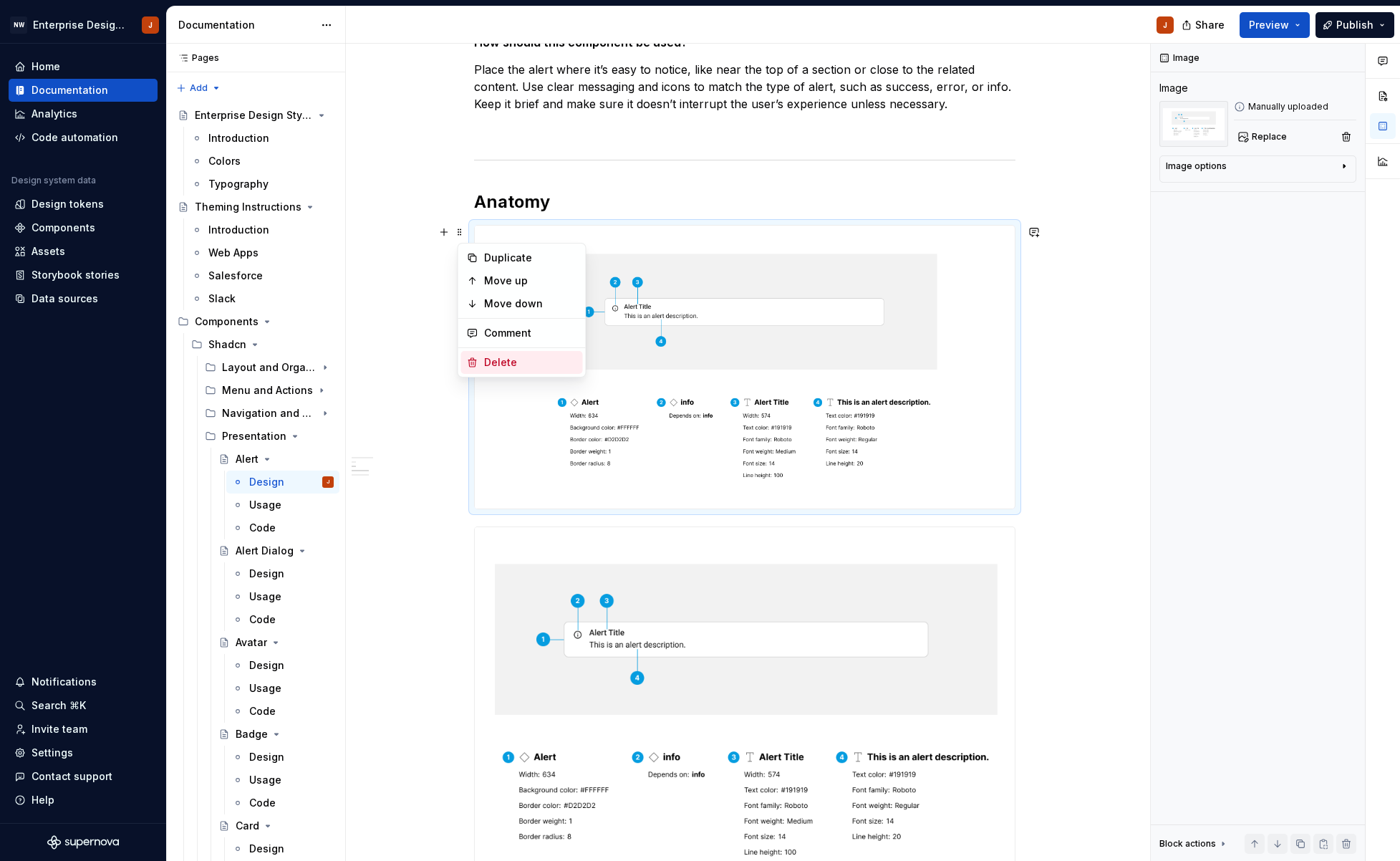
click at [515, 365] on div "Delete" at bounding box center [531, 362] width 93 height 14
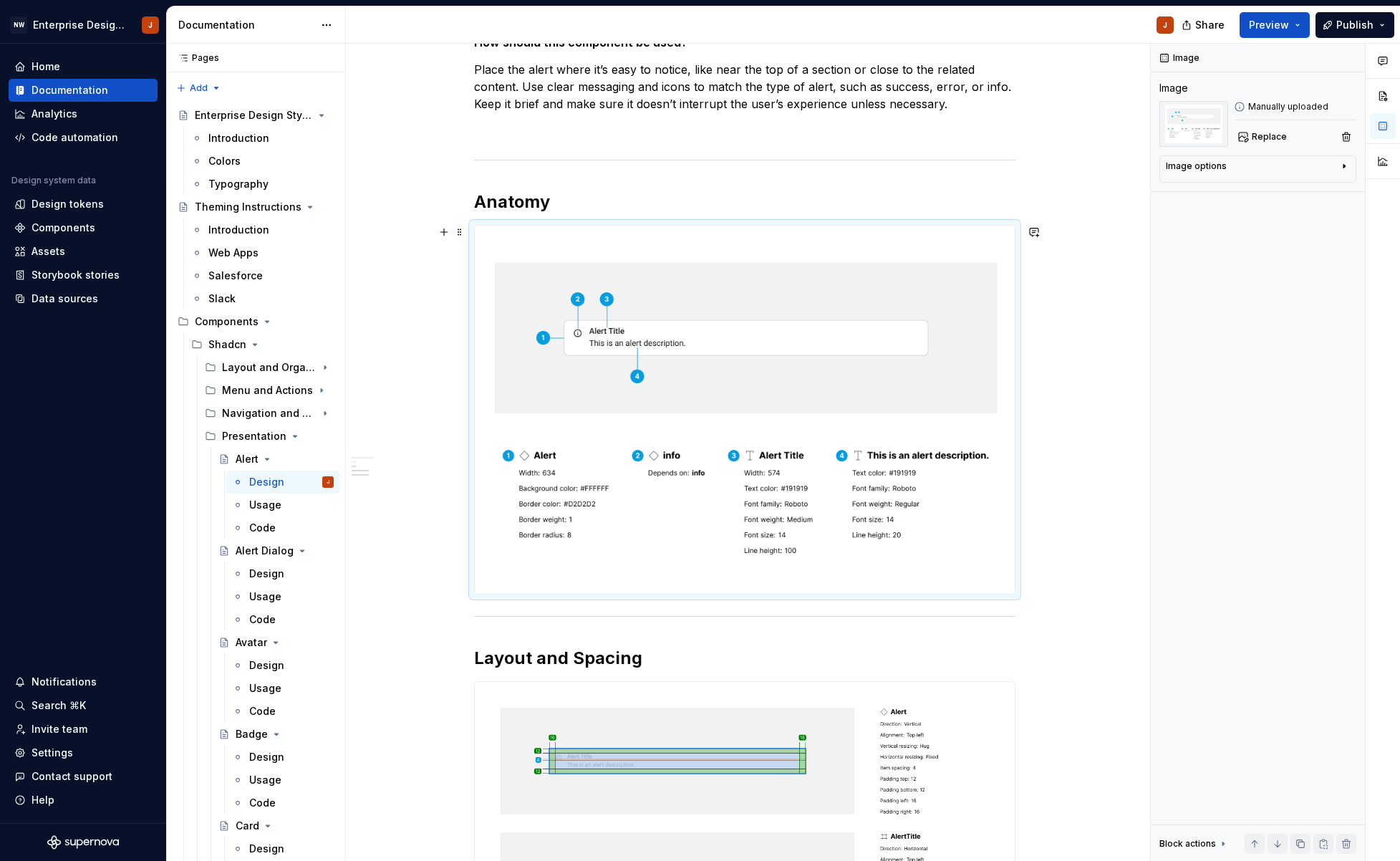
click at [1083, 526] on div "Design Purpose: The Alert component is used to grab the user's attention and co…" at bounding box center [744, 633] width 797 height 1528
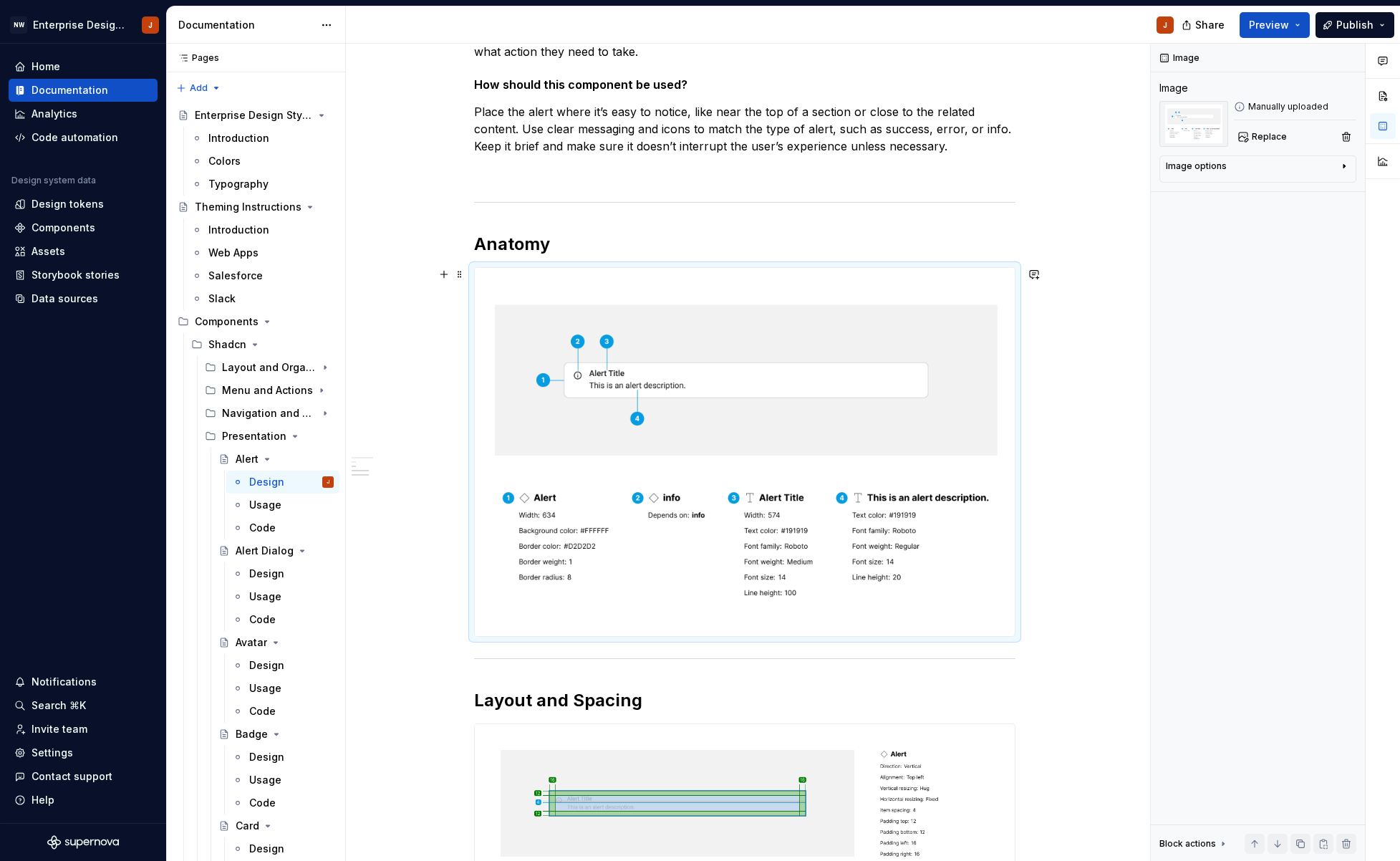
scroll to position [307, 0]
drag, startPoint x: 1063, startPoint y: 670, endPoint x: 1072, endPoint y: 674, distance: 9.8
click at [1063, 670] on div "Design Purpose: The Alert component is used to grab the user's attention and co…" at bounding box center [744, 676] width 797 height 1528
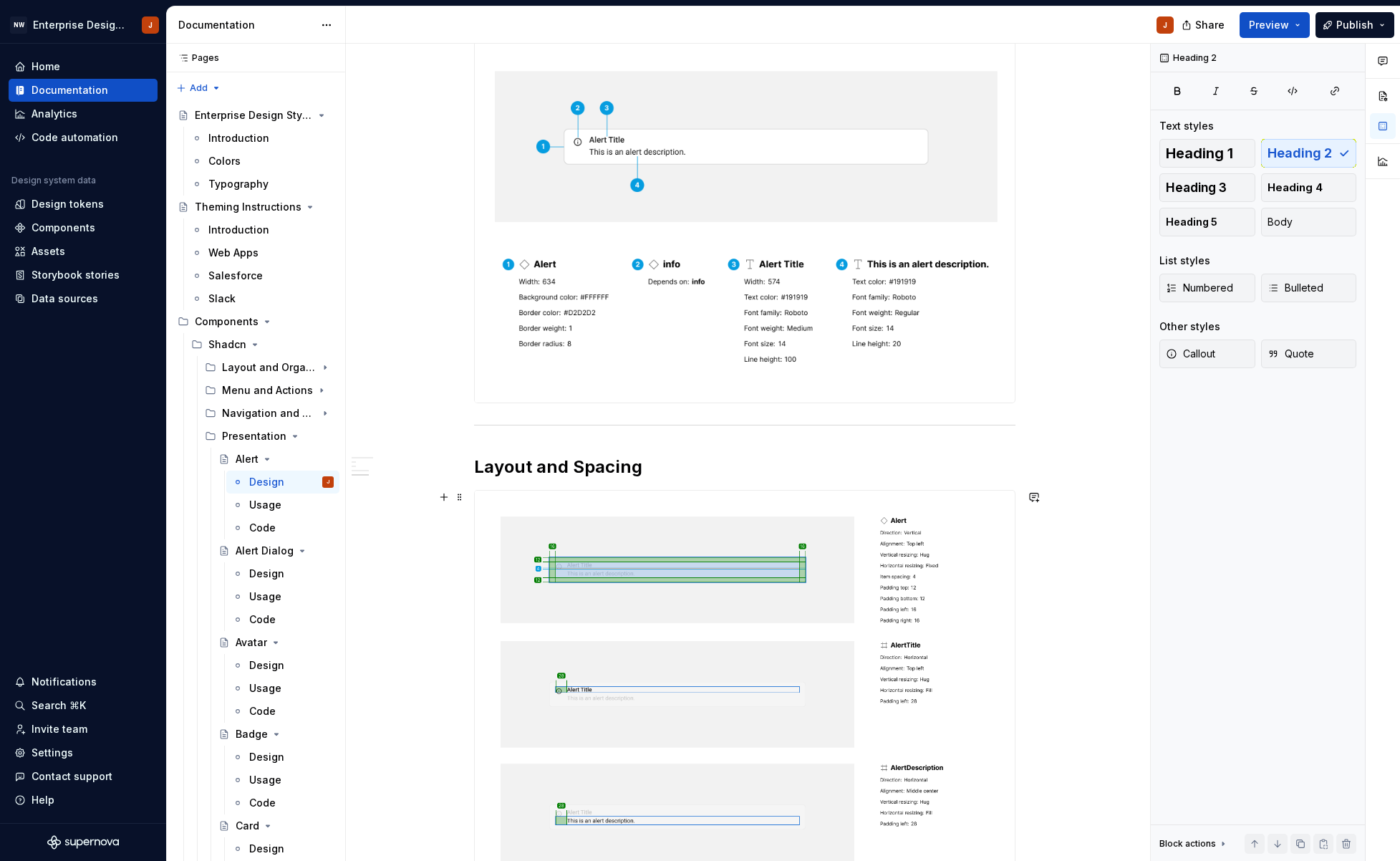
scroll to position [537, 0]
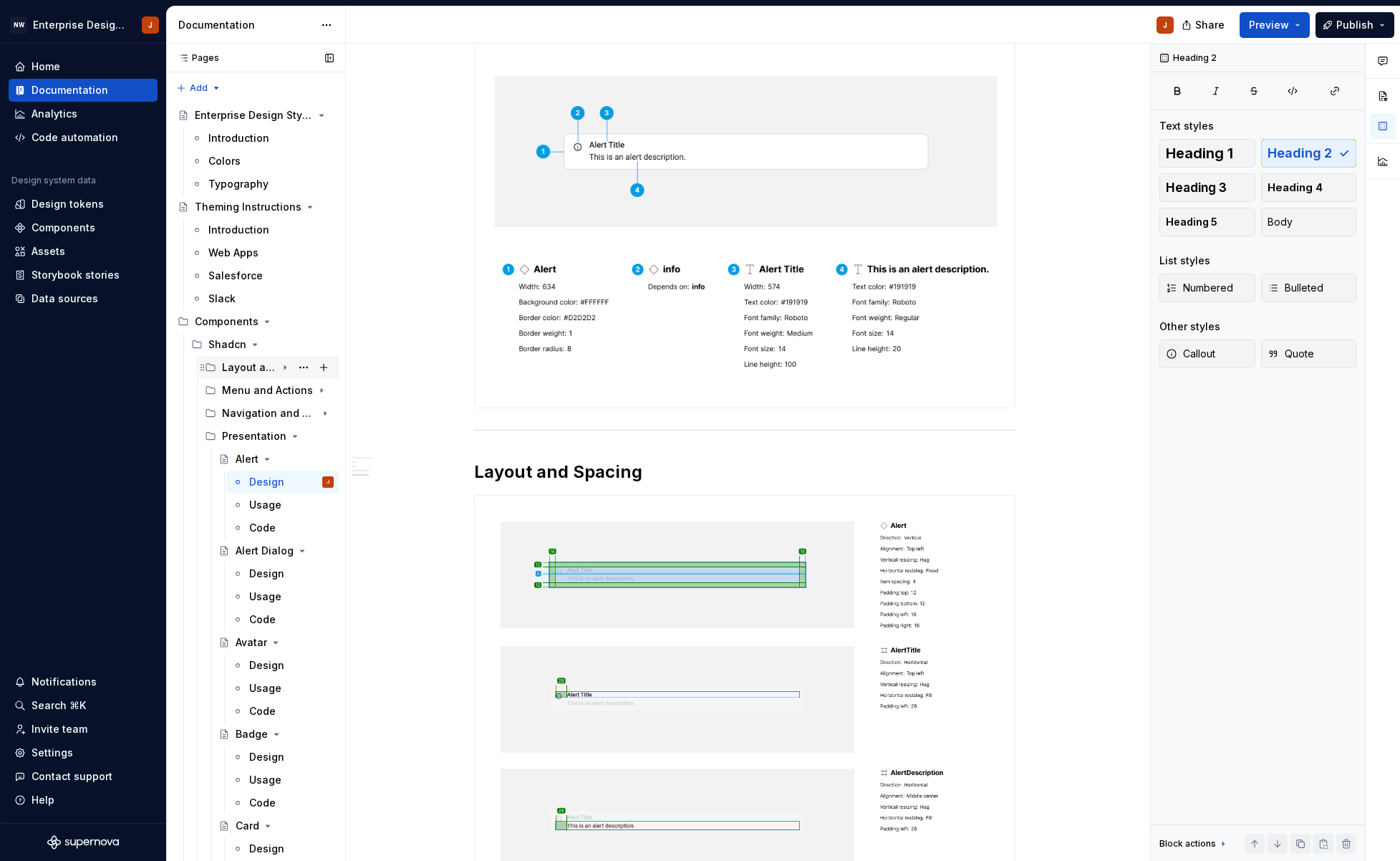
click at [282, 365] on icon "Page tree" at bounding box center [285, 368] width 12 height 12
click at [245, 387] on div "Aspect Ratio" at bounding box center [255, 389] width 41 height 14
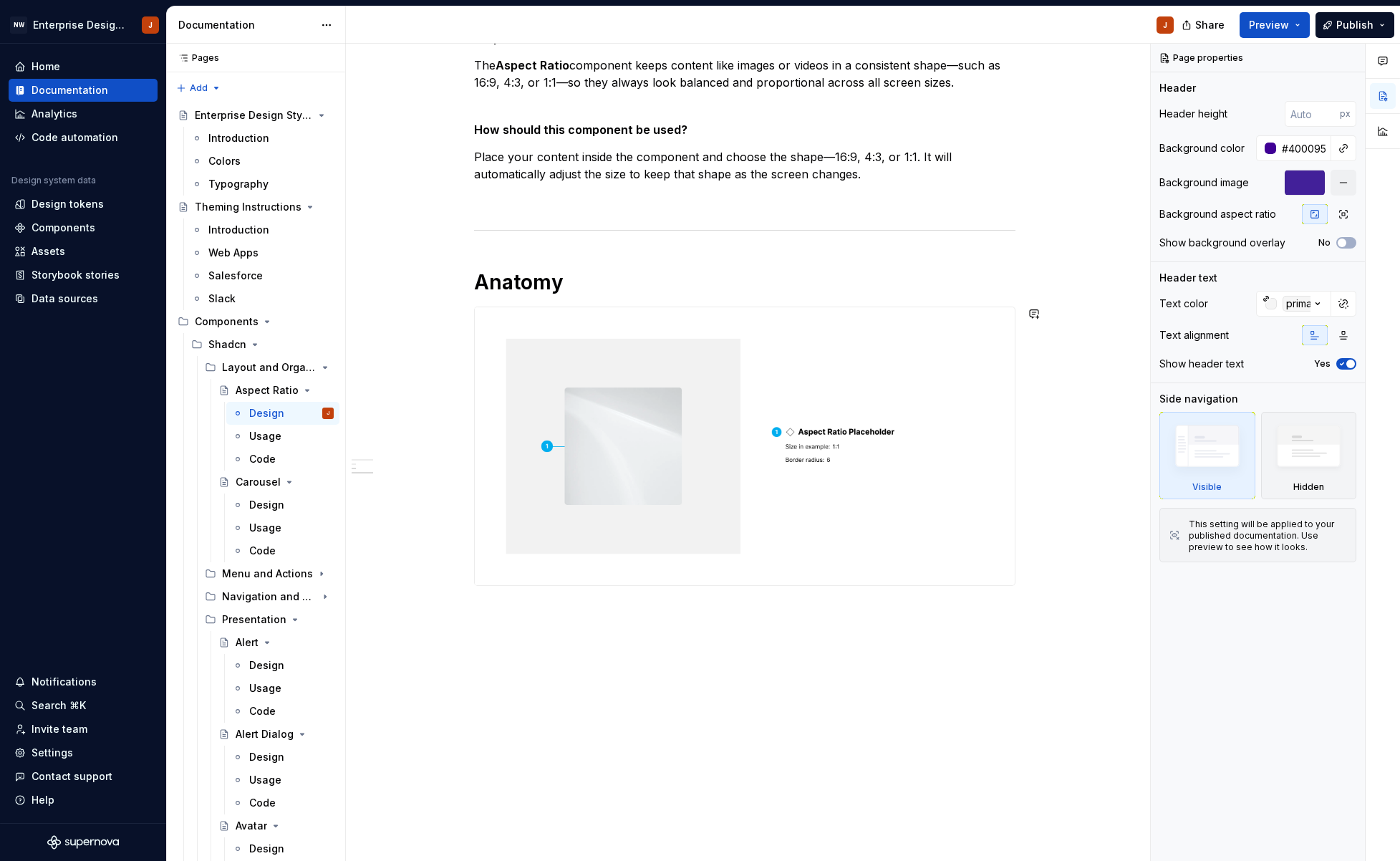
scroll to position [261, 0]
click at [261, 751] on div "Design" at bounding box center [266, 756] width 35 height 14
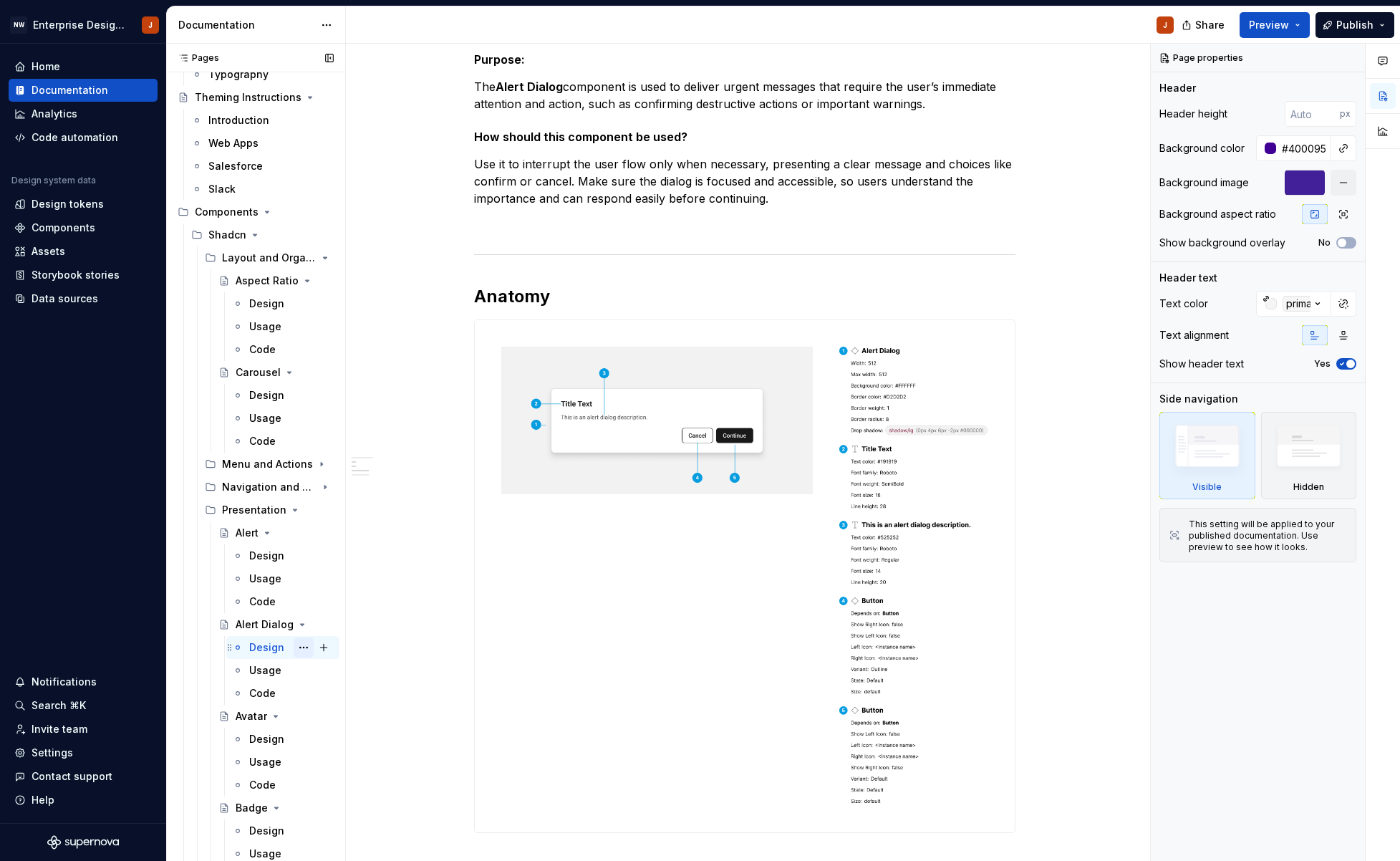
scroll to position [116, 0]
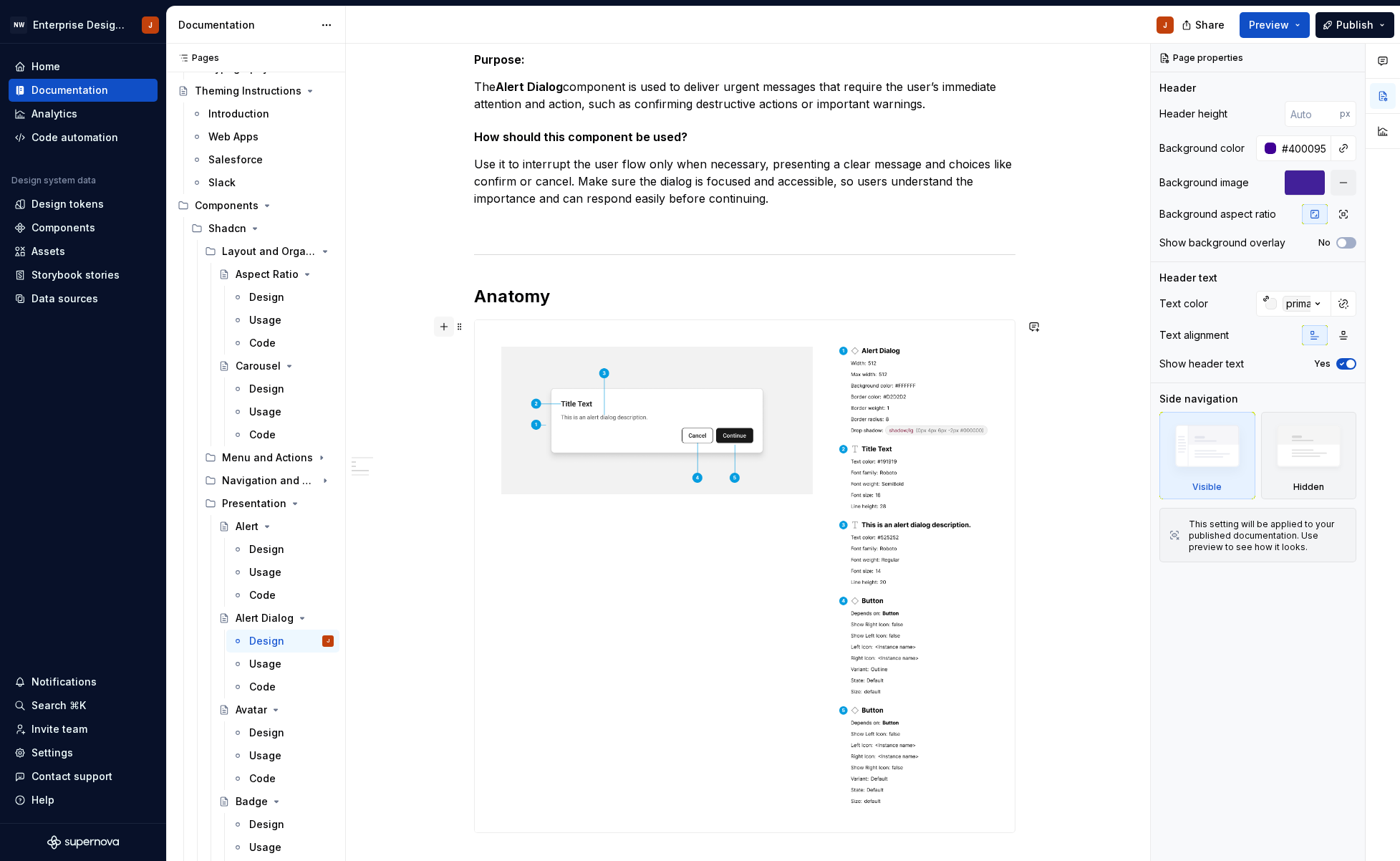
click at [448, 328] on button "button" at bounding box center [444, 326] width 20 height 20
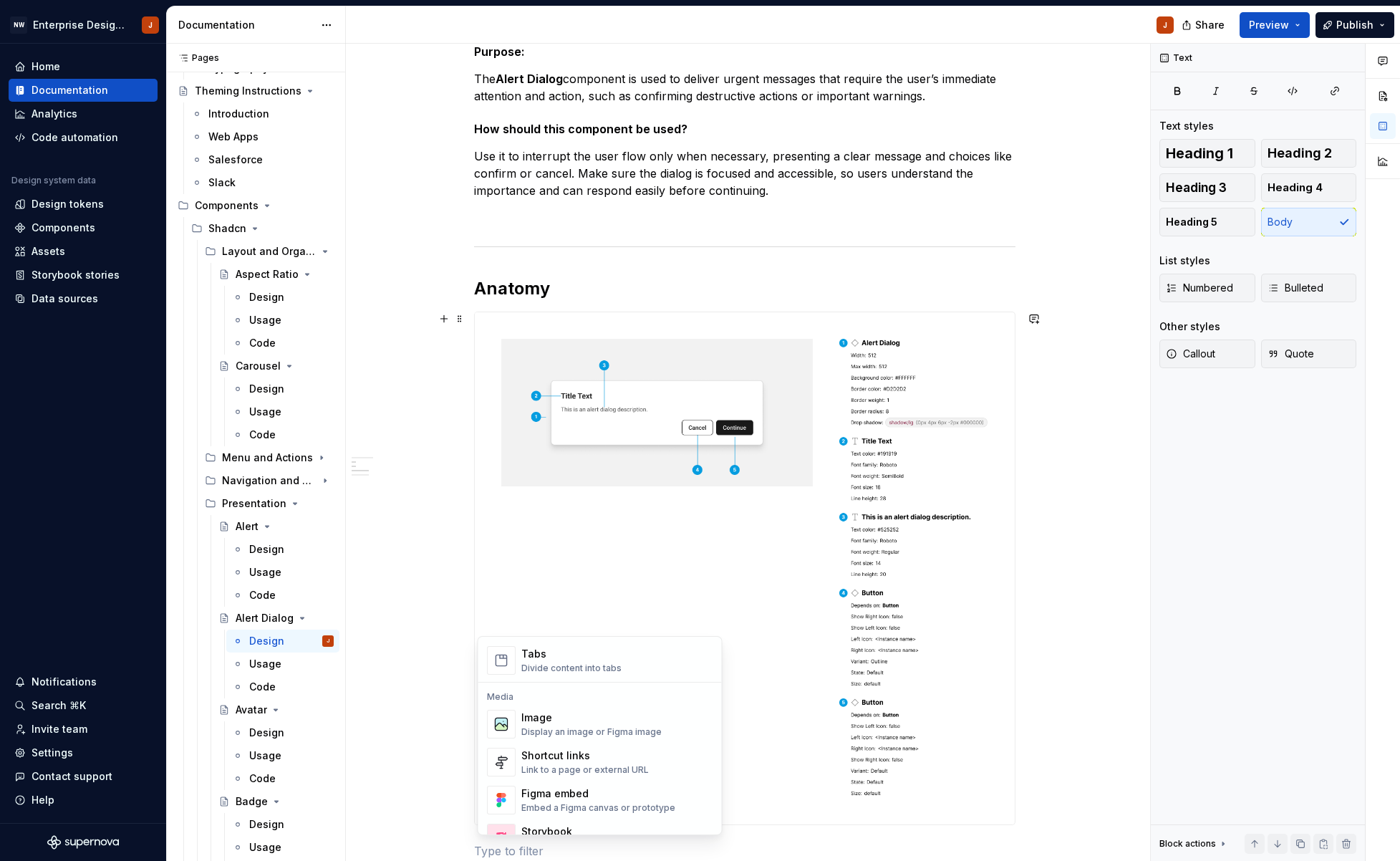
scroll to position [555, 0]
click at [566, 742] on div "Display an image or Figma image" at bounding box center [591, 739] width 140 height 12
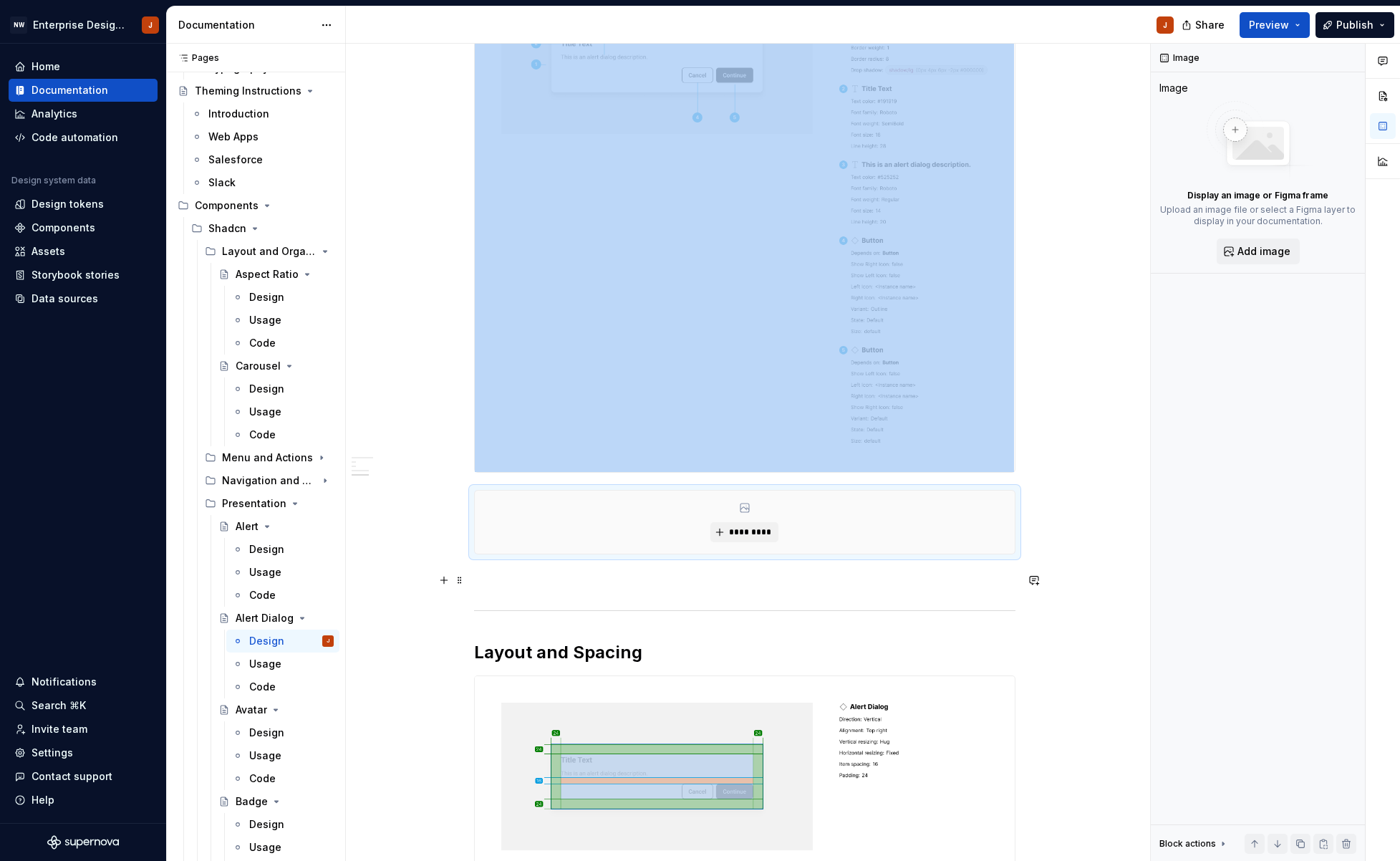
scroll to position [615, 0]
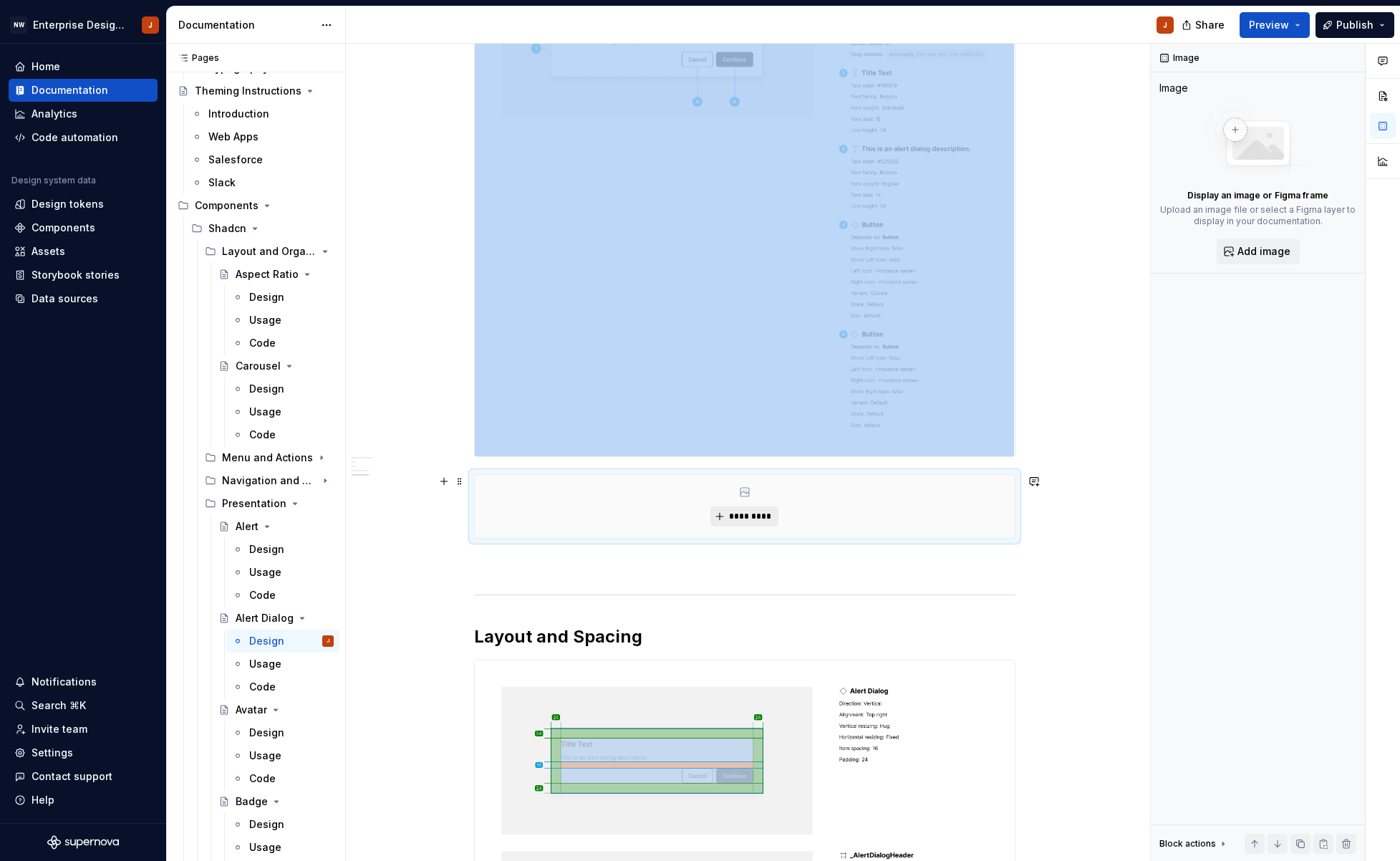
click at [747, 512] on span "*********" at bounding box center [750, 516] width 44 height 12
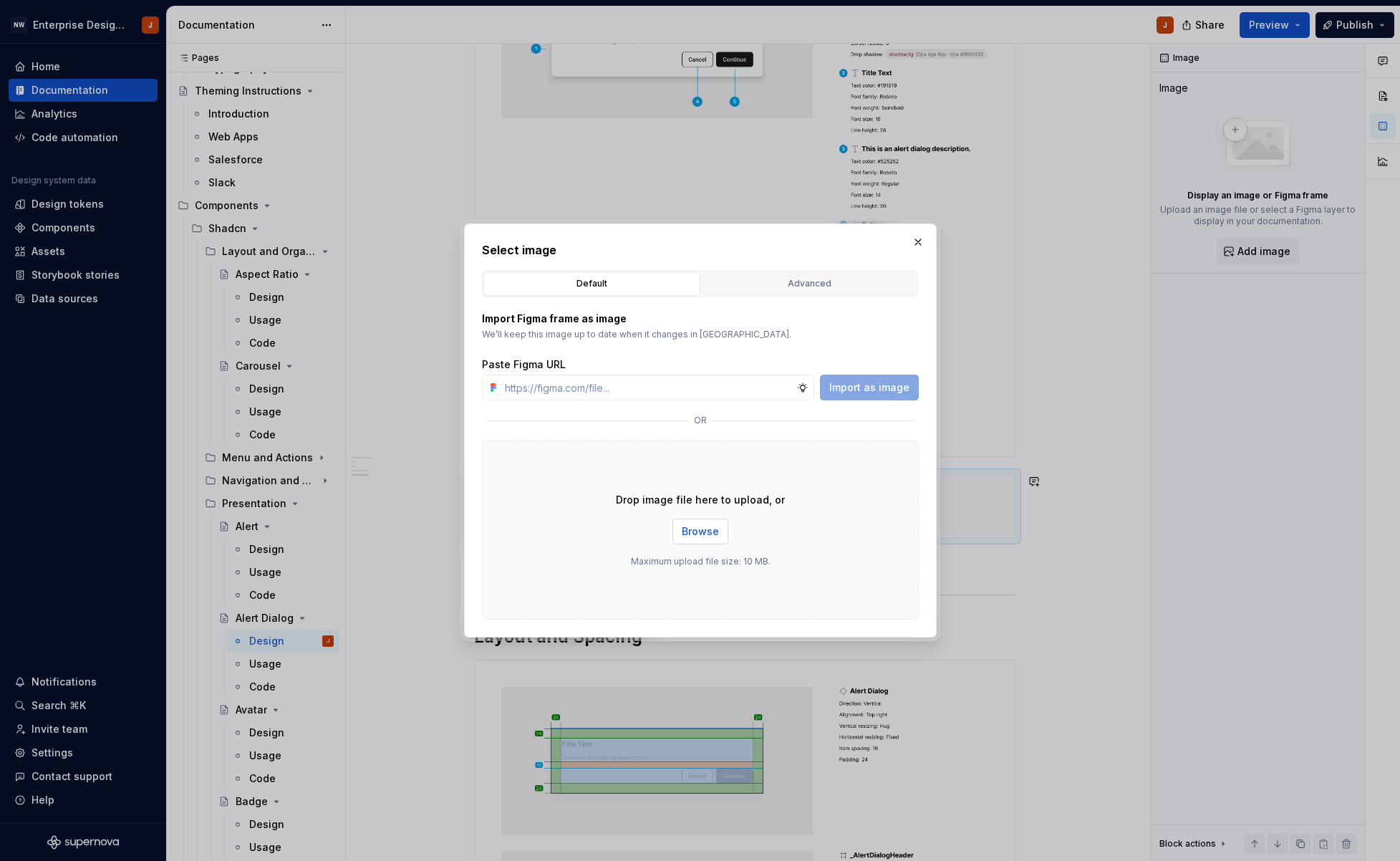
click at [699, 521] on button "Browse" at bounding box center [700, 531] width 55 height 26
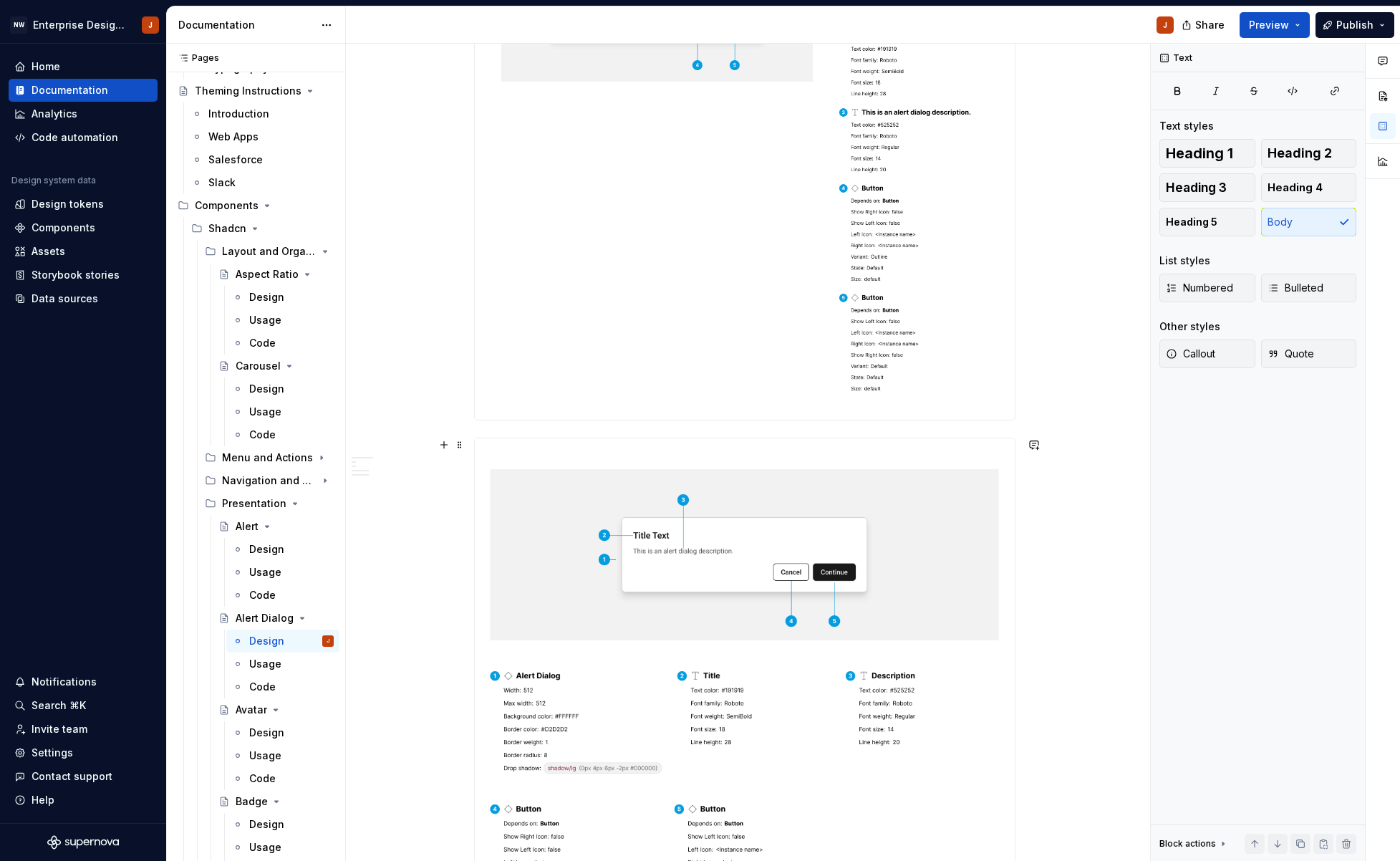
scroll to position [463, 0]
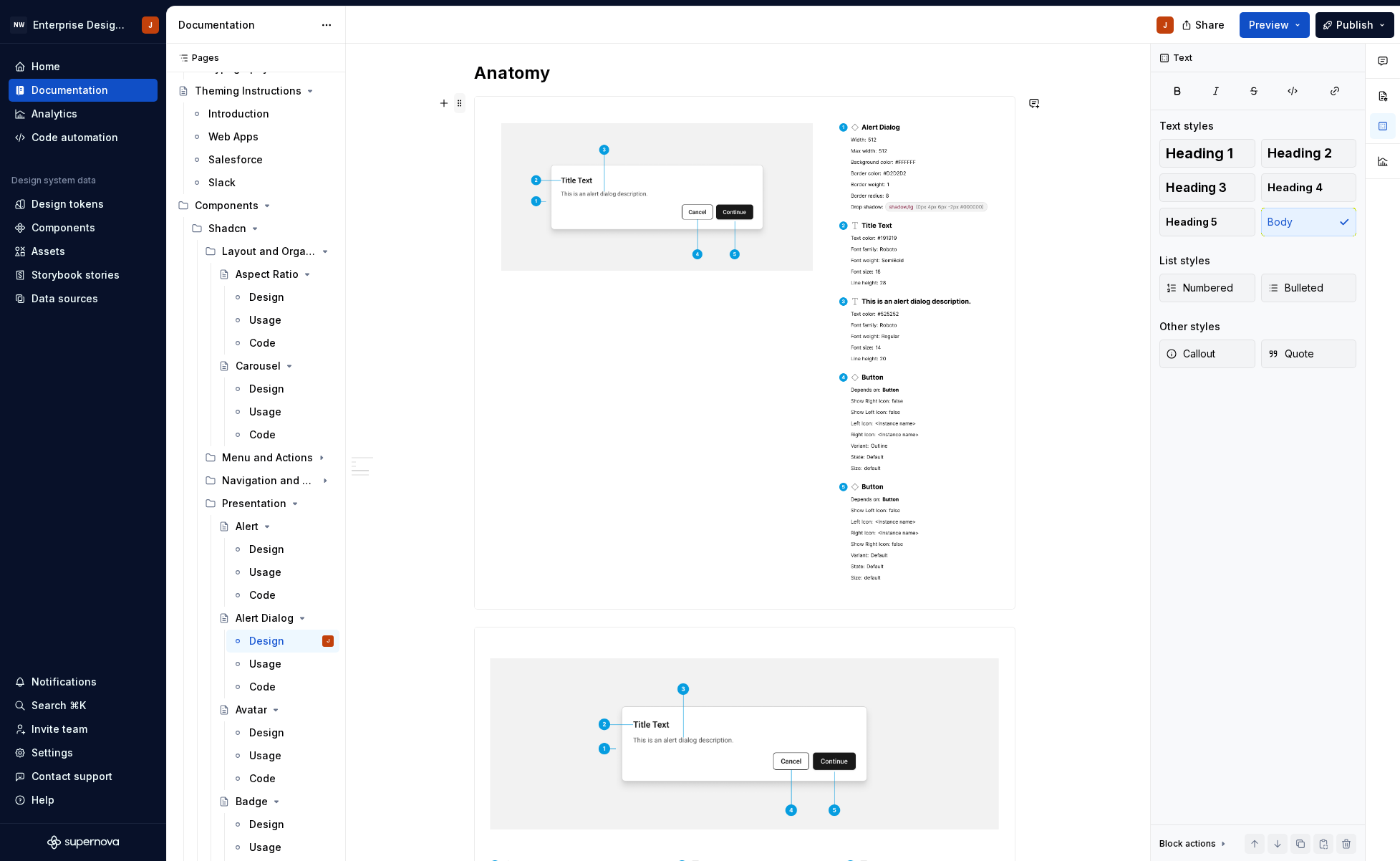
click at [460, 101] on span at bounding box center [460, 103] width 12 height 20
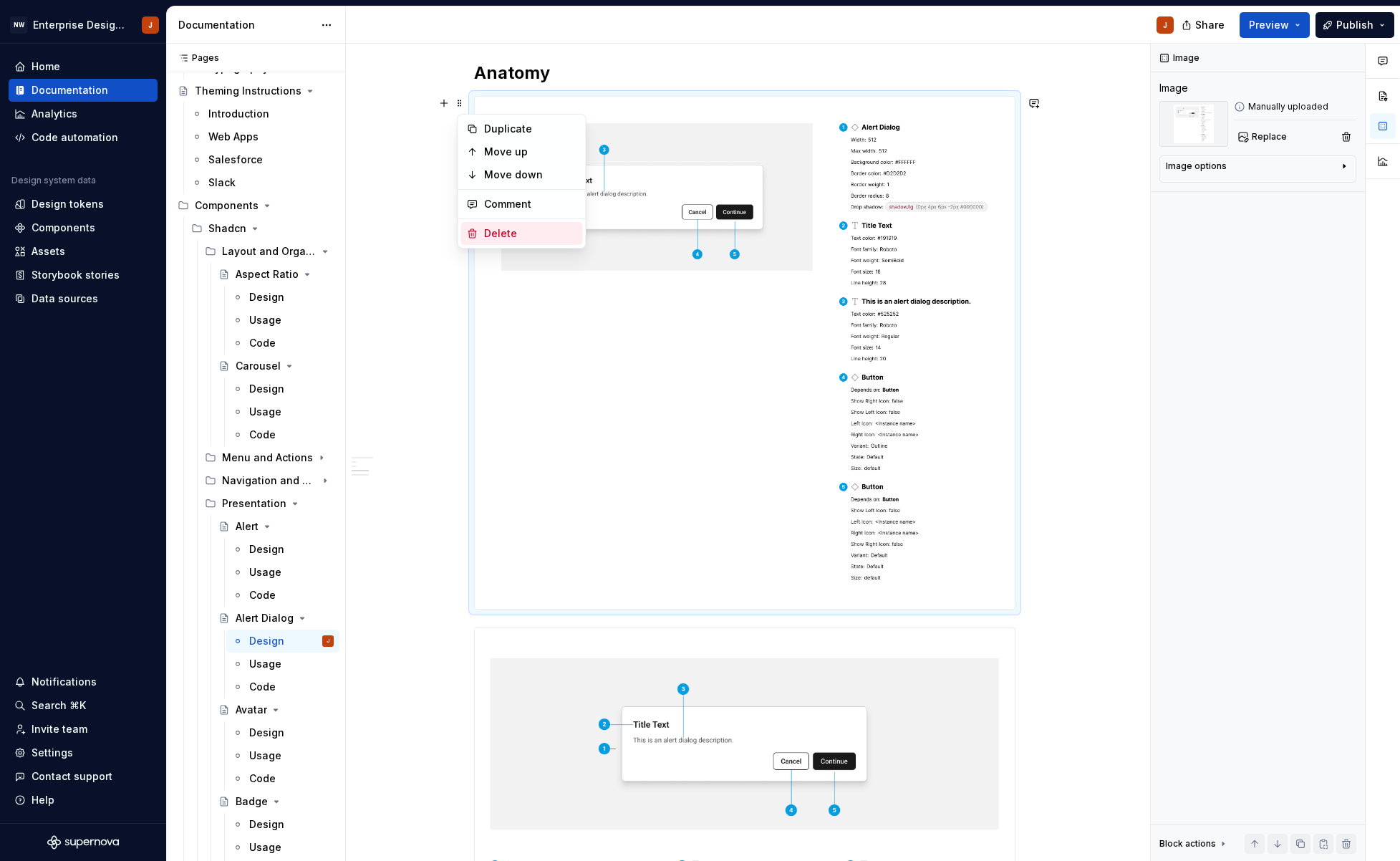
click at [489, 230] on div "Delete" at bounding box center [531, 233] width 93 height 14
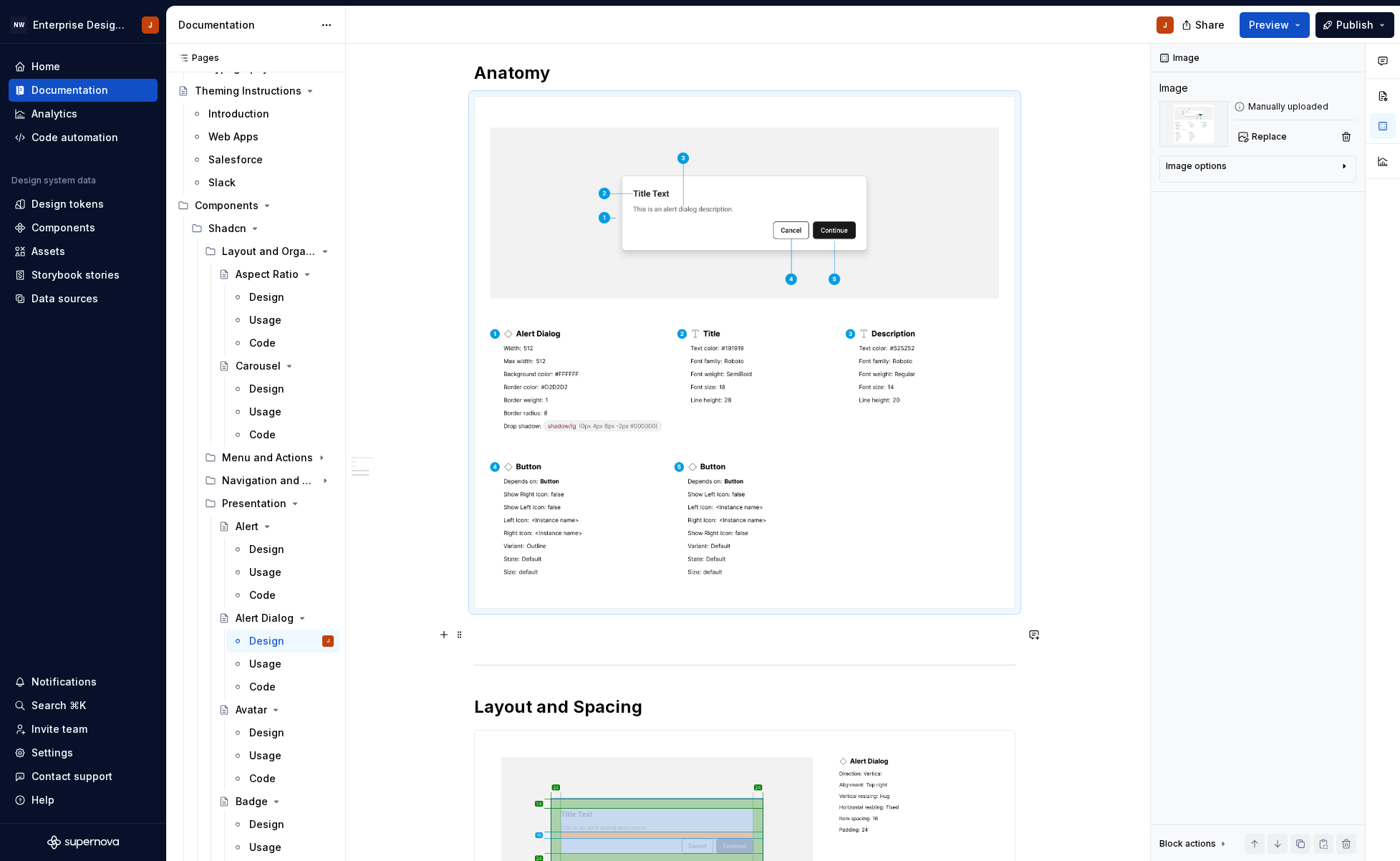
click at [1114, 643] on div "Design Purpose: The Alert Dialog component is used to deliver urgent messages t…" at bounding box center [744, 676] width 797 height 1839
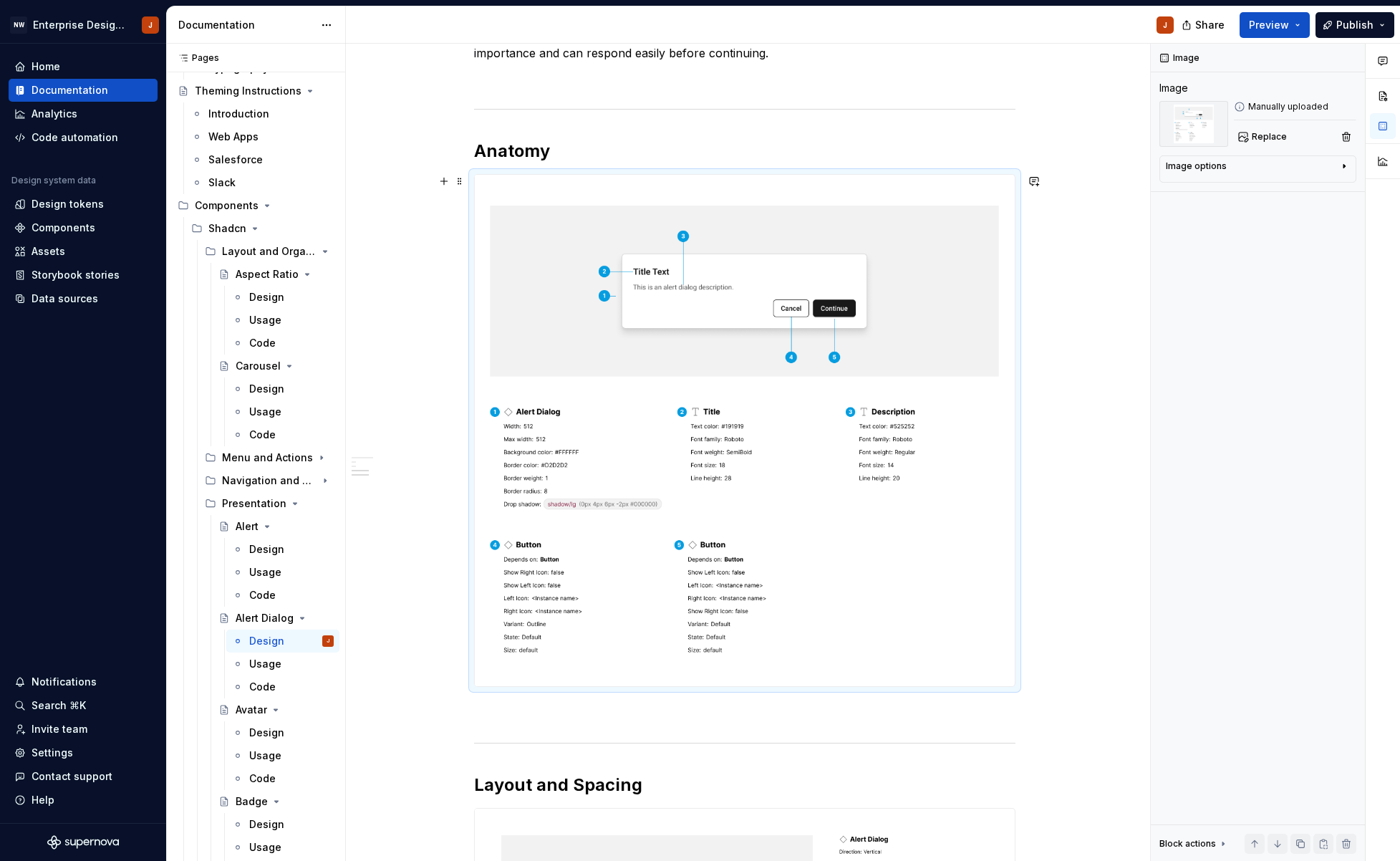
scroll to position [383, 0]
click at [1114, 646] on div "Design Purpose: The Alert Dialog component is used to deliver urgent messages t…" at bounding box center [744, 756] width 797 height 1839
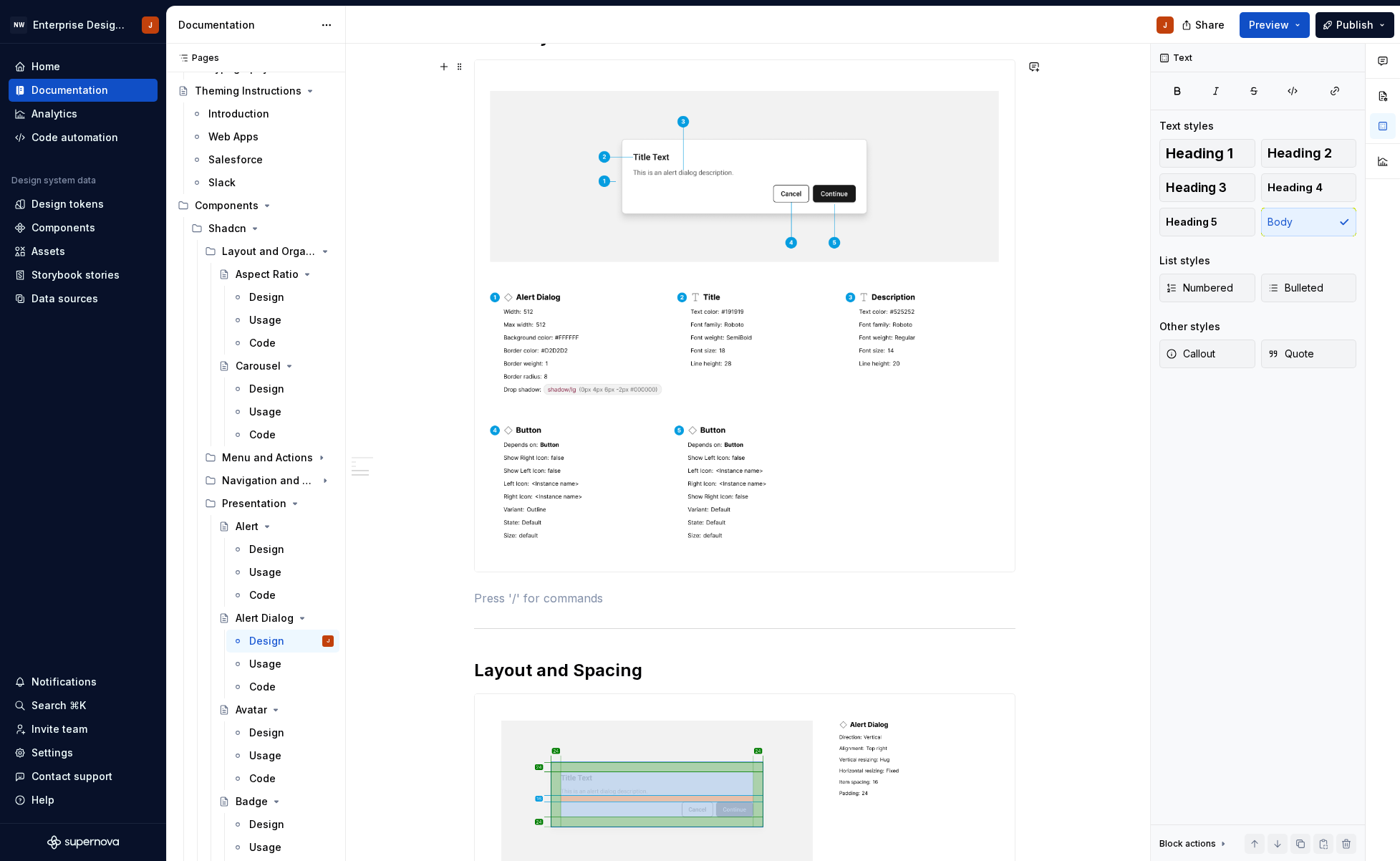
scroll to position [448, 0]
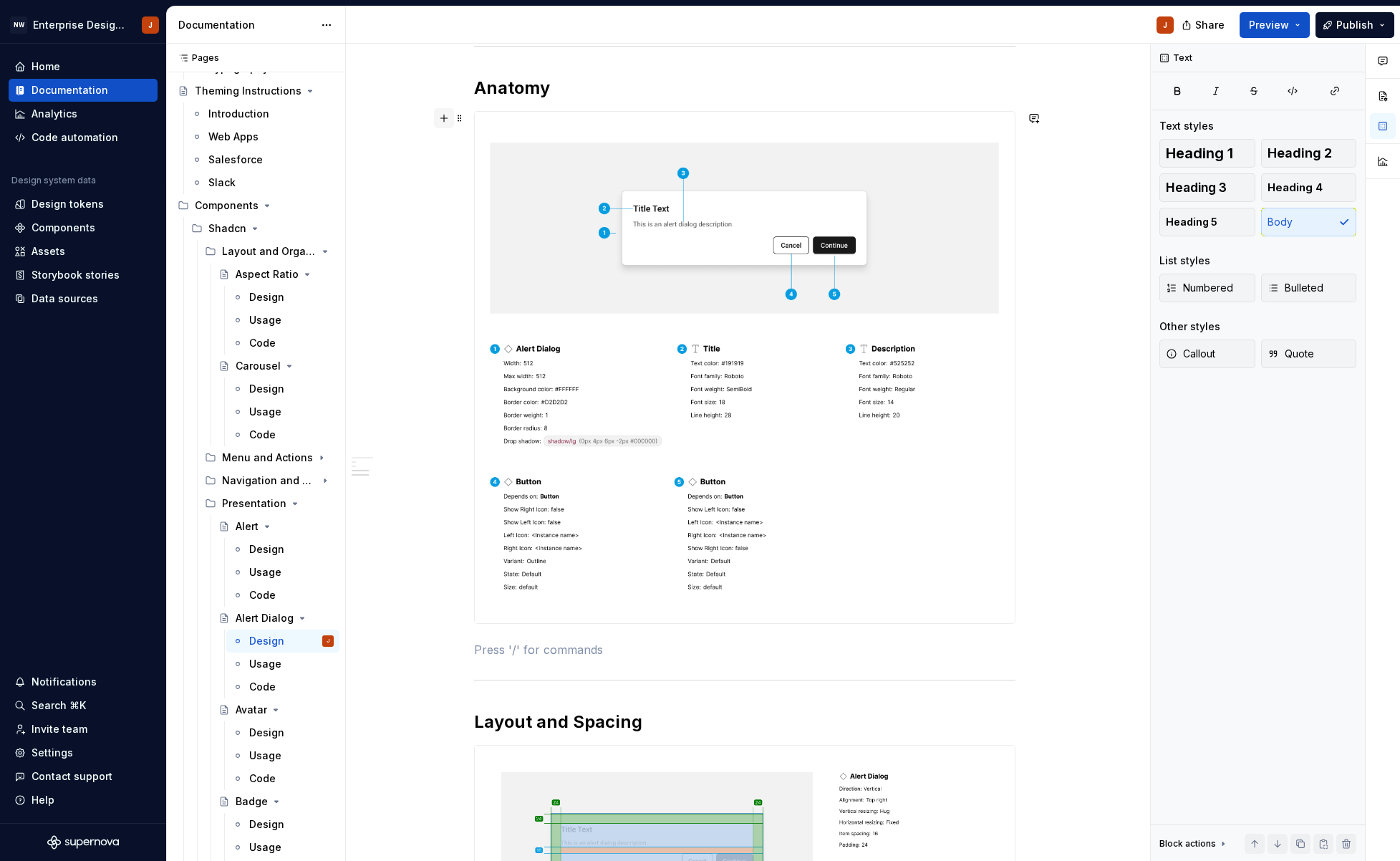
click at [448, 118] on button "button" at bounding box center [444, 118] width 20 height 20
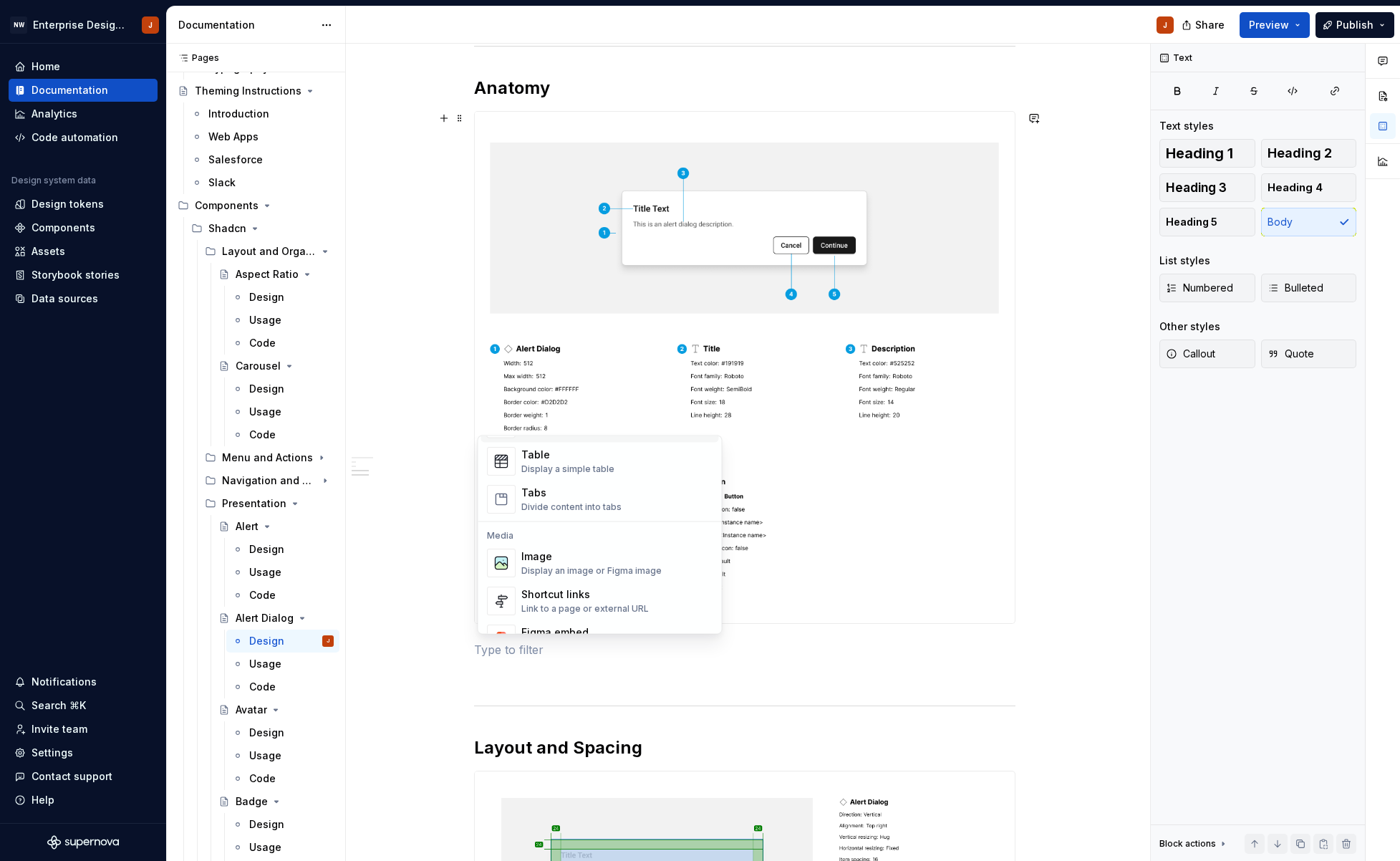
scroll to position [536, 0]
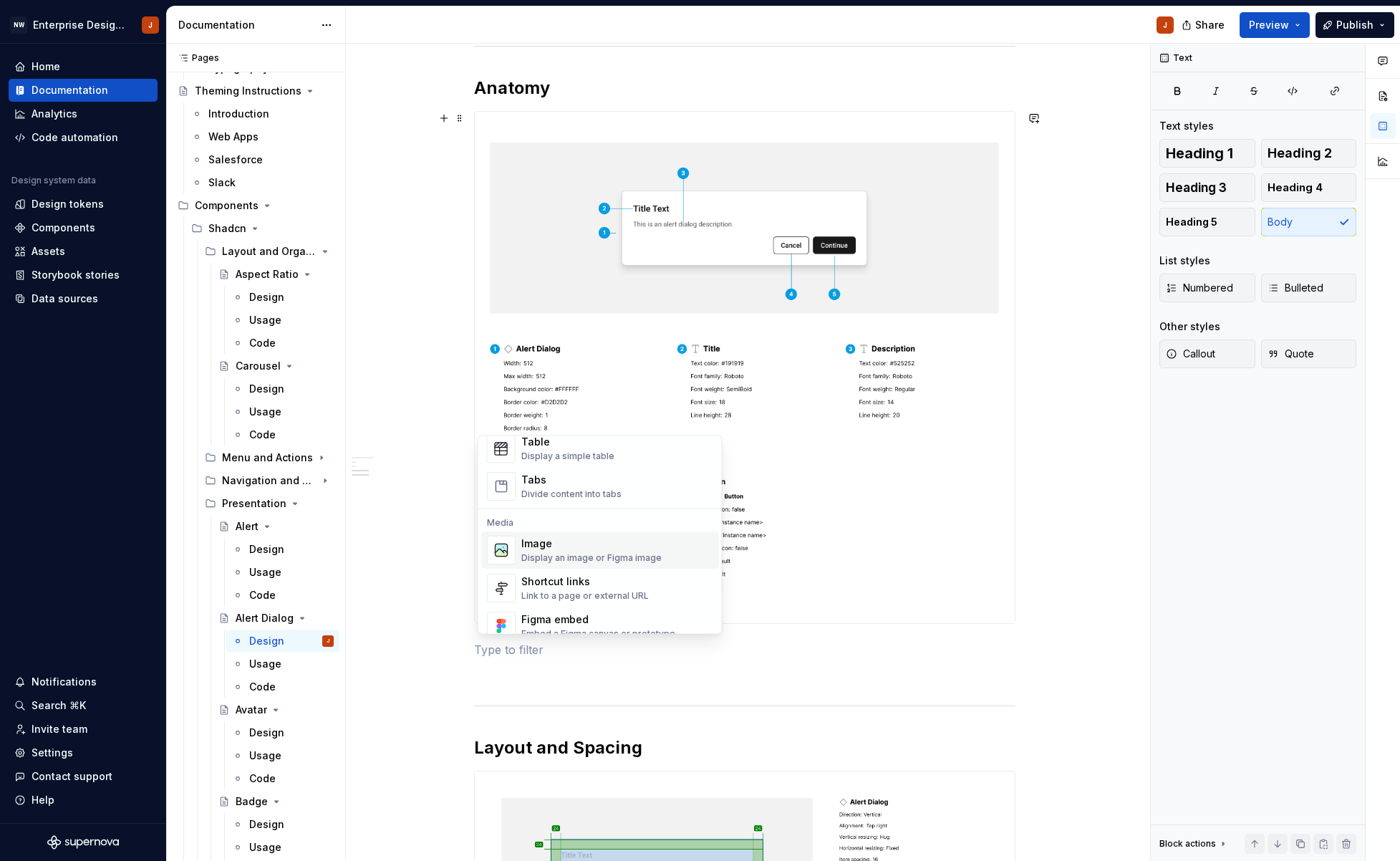
click at [558, 557] on div "Display an image or Figma image" at bounding box center [591, 559] width 140 height 12
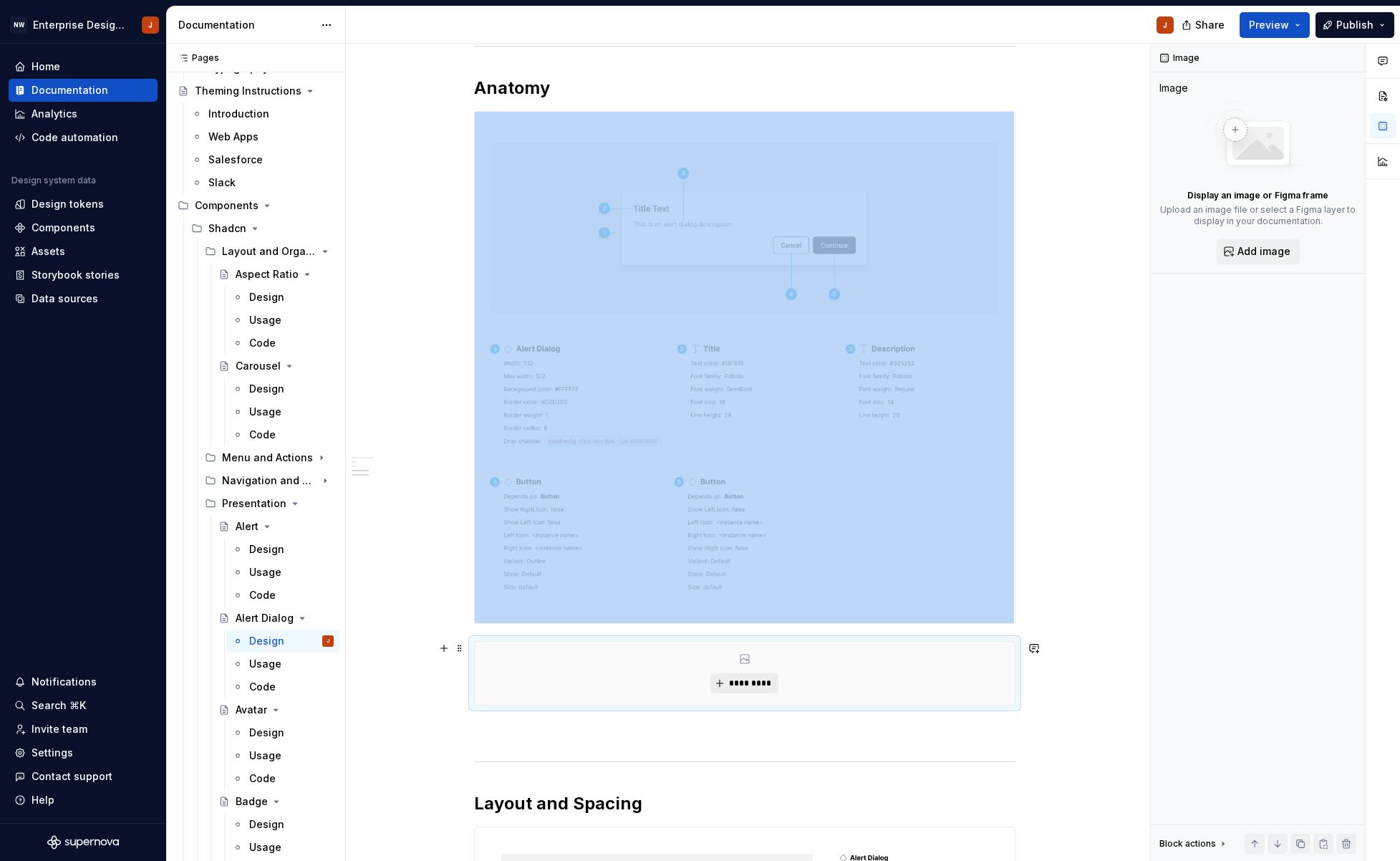
click at [727, 683] on button "*********" at bounding box center [744, 683] width 68 height 20
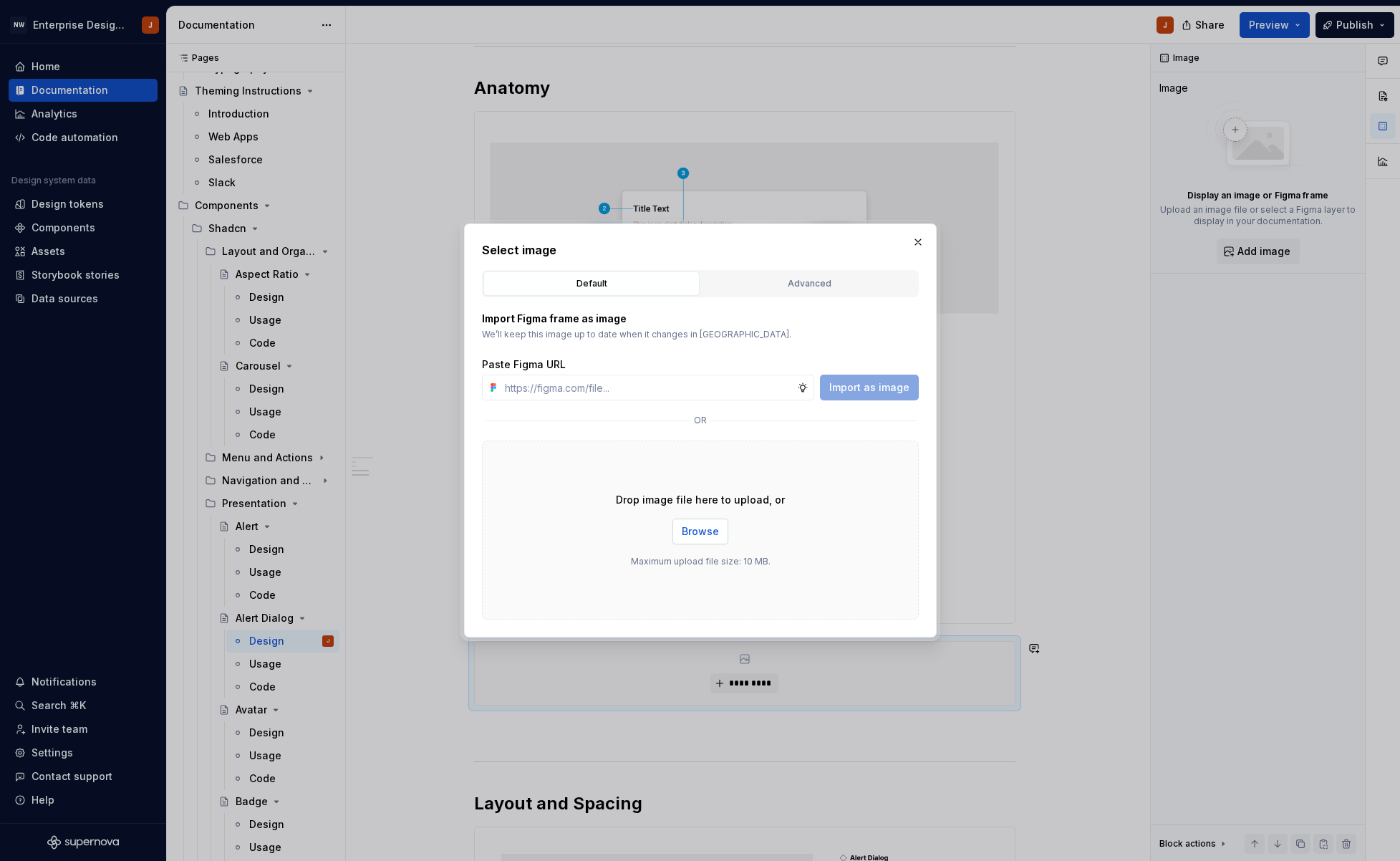
click at [714, 528] on span "Browse" at bounding box center [701, 531] width 38 height 14
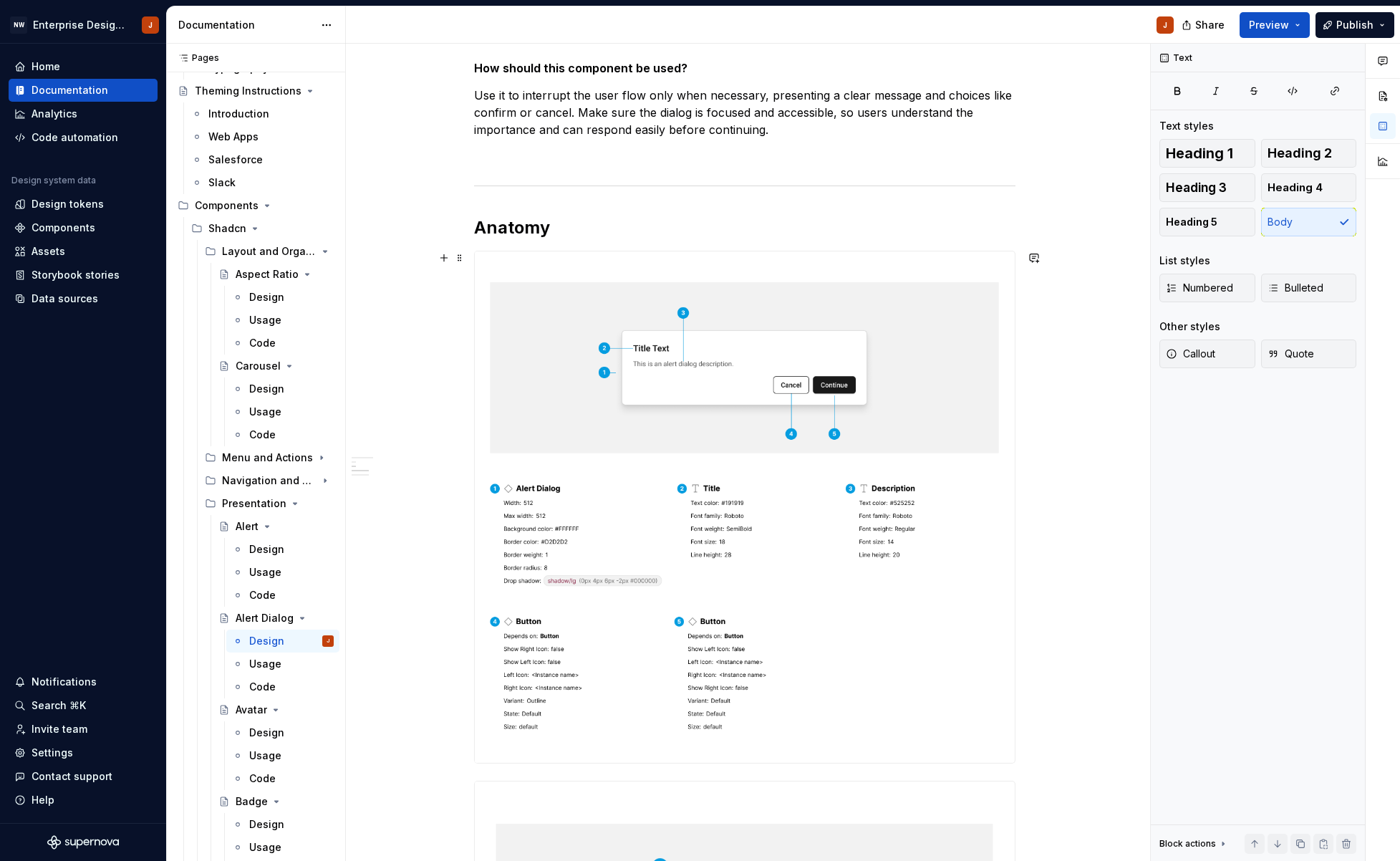
scroll to position [279, 0]
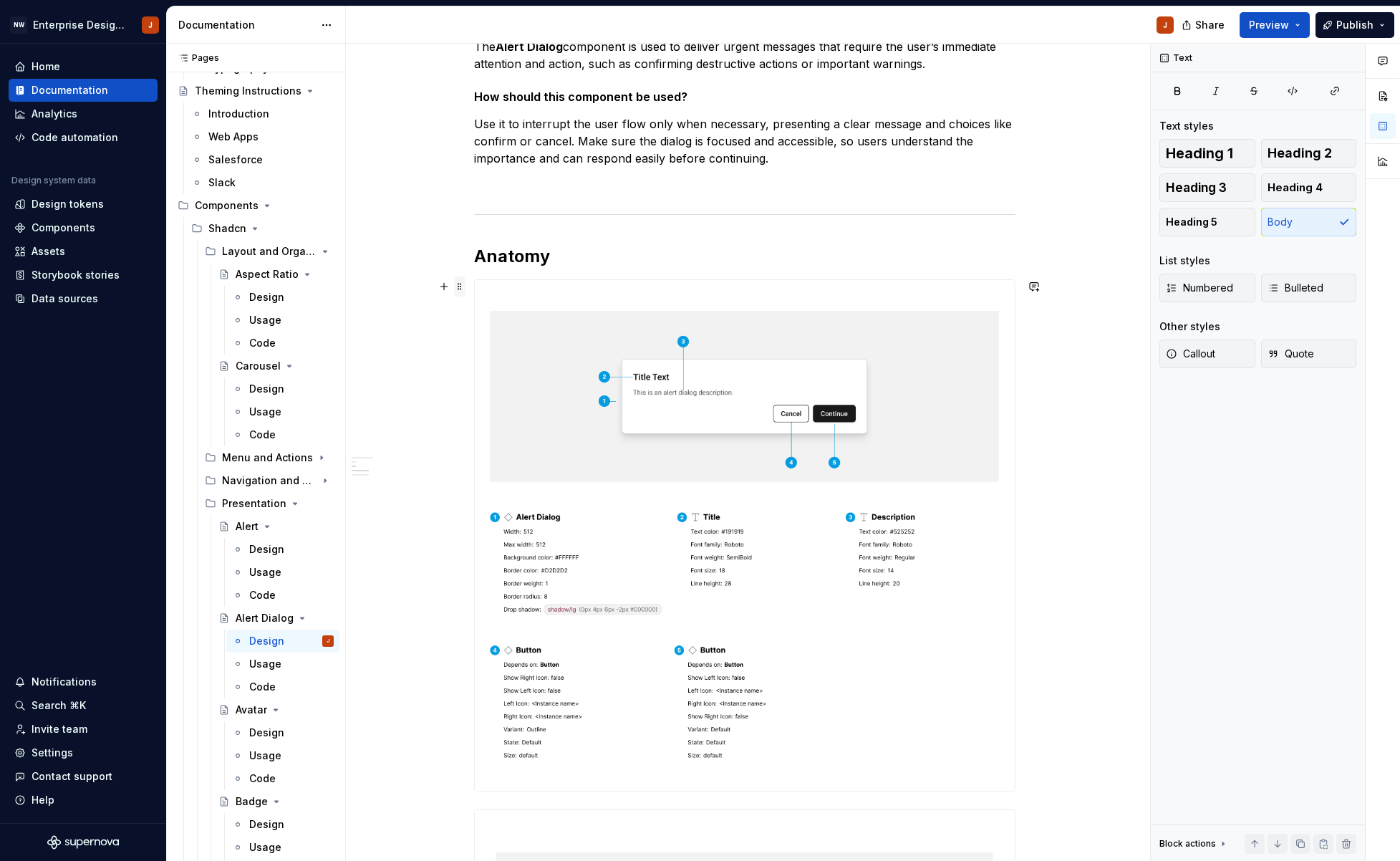
click at [463, 289] on span at bounding box center [460, 287] width 12 height 20
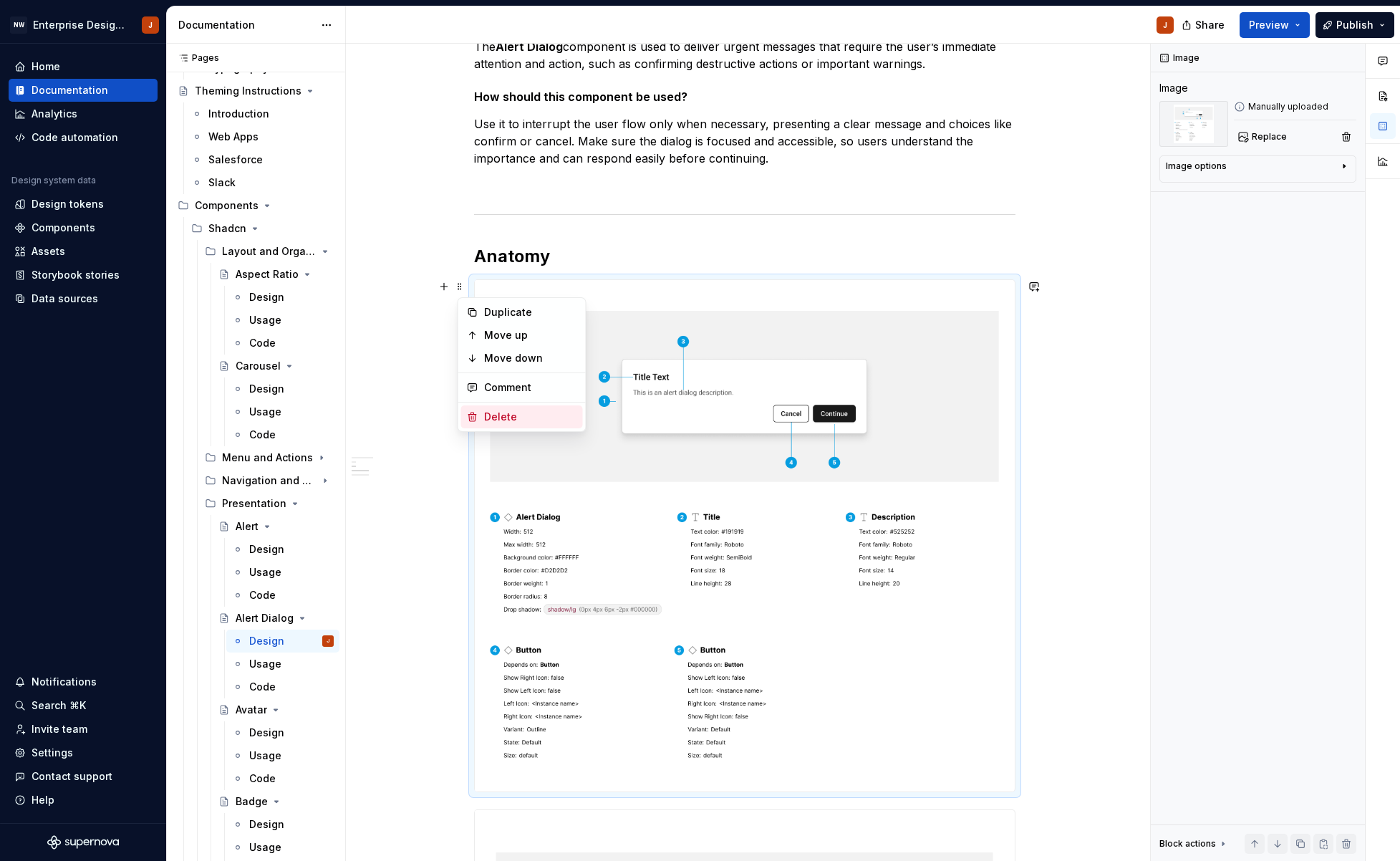
click at [491, 411] on div "Delete" at bounding box center [531, 416] width 93 height 14
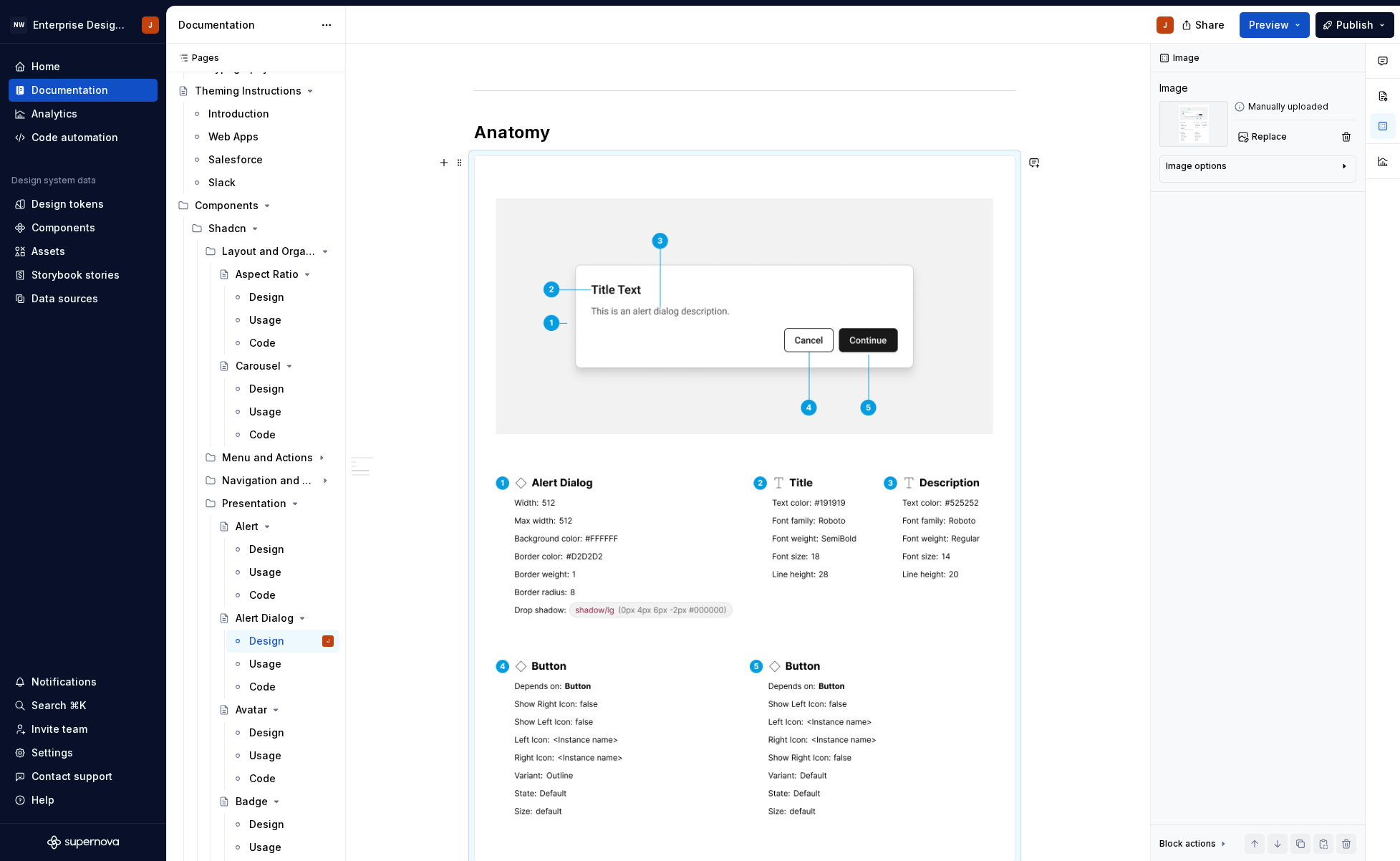
click at [1090, 601] on div "Design Purpose: The Alert Dialog component is used to deliver urgent messages t…" at bounding box center [744, 833] width 797 height 2032
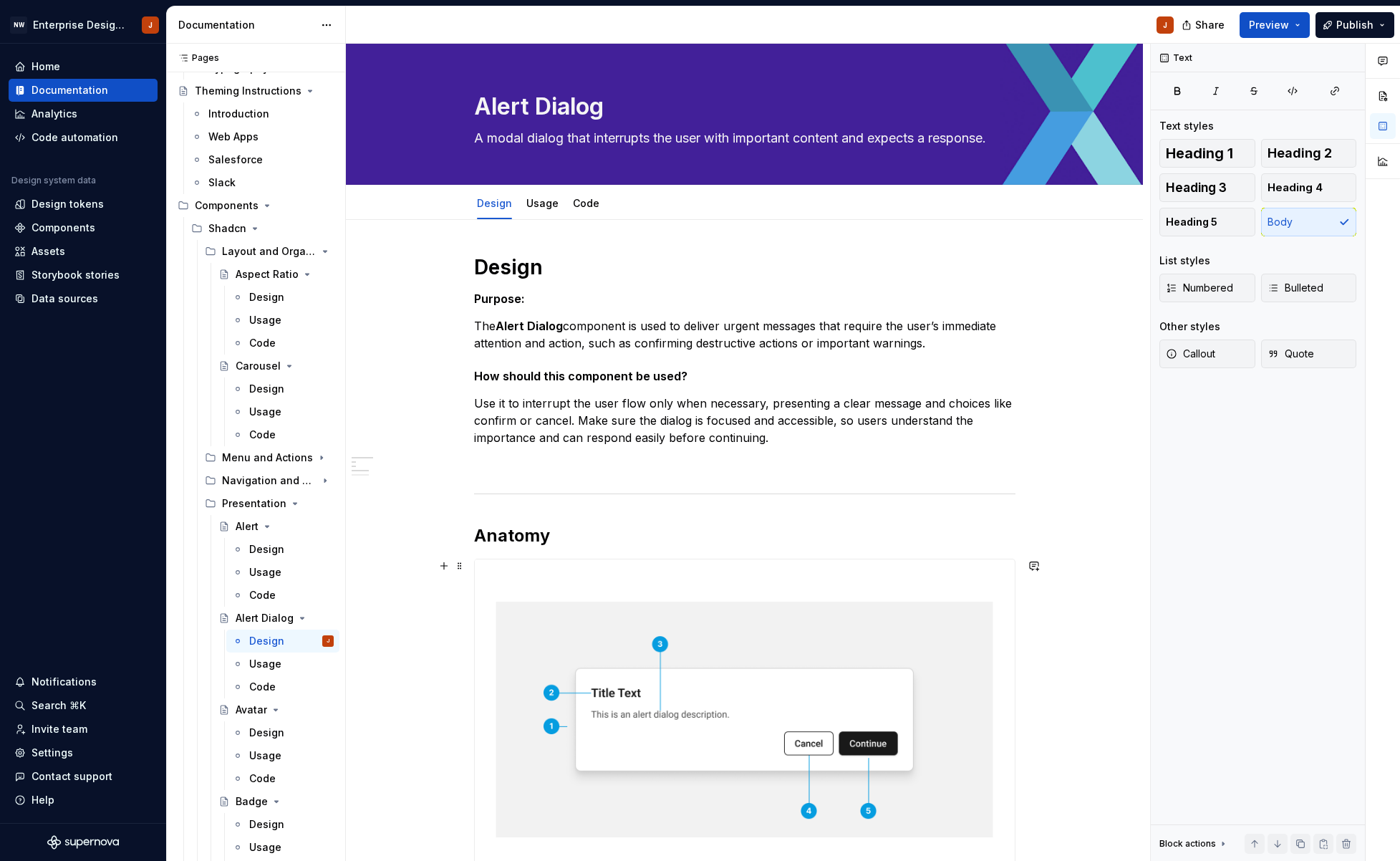
scroll to position [0, 0]
click at [256, 298] on div "Design" at bounding box center [266, 297] width 35 height 14
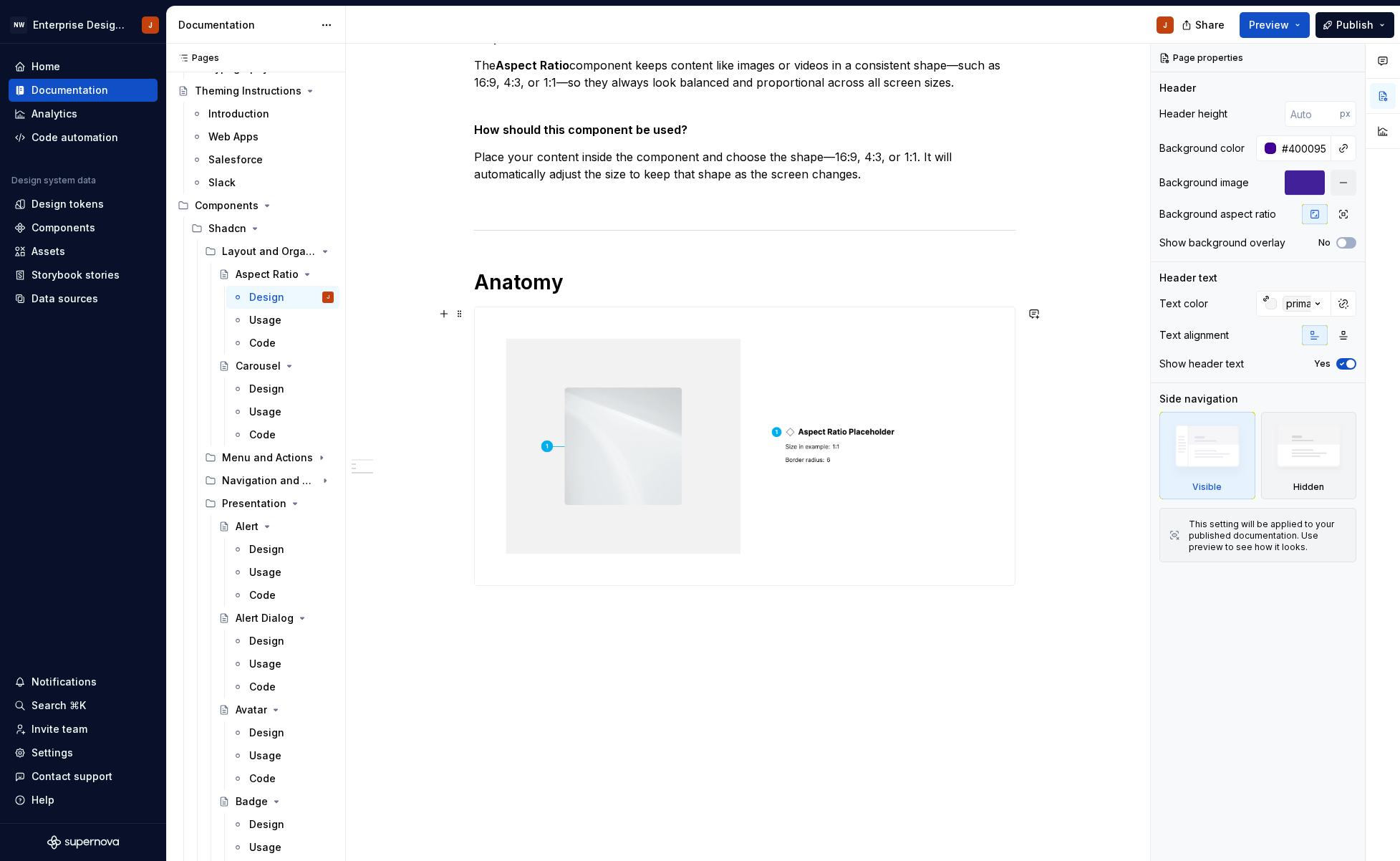
scroll to position [261, 0]
click at [275, 385] on div "Design" at bounding box center [266, 388] width 35 height 14
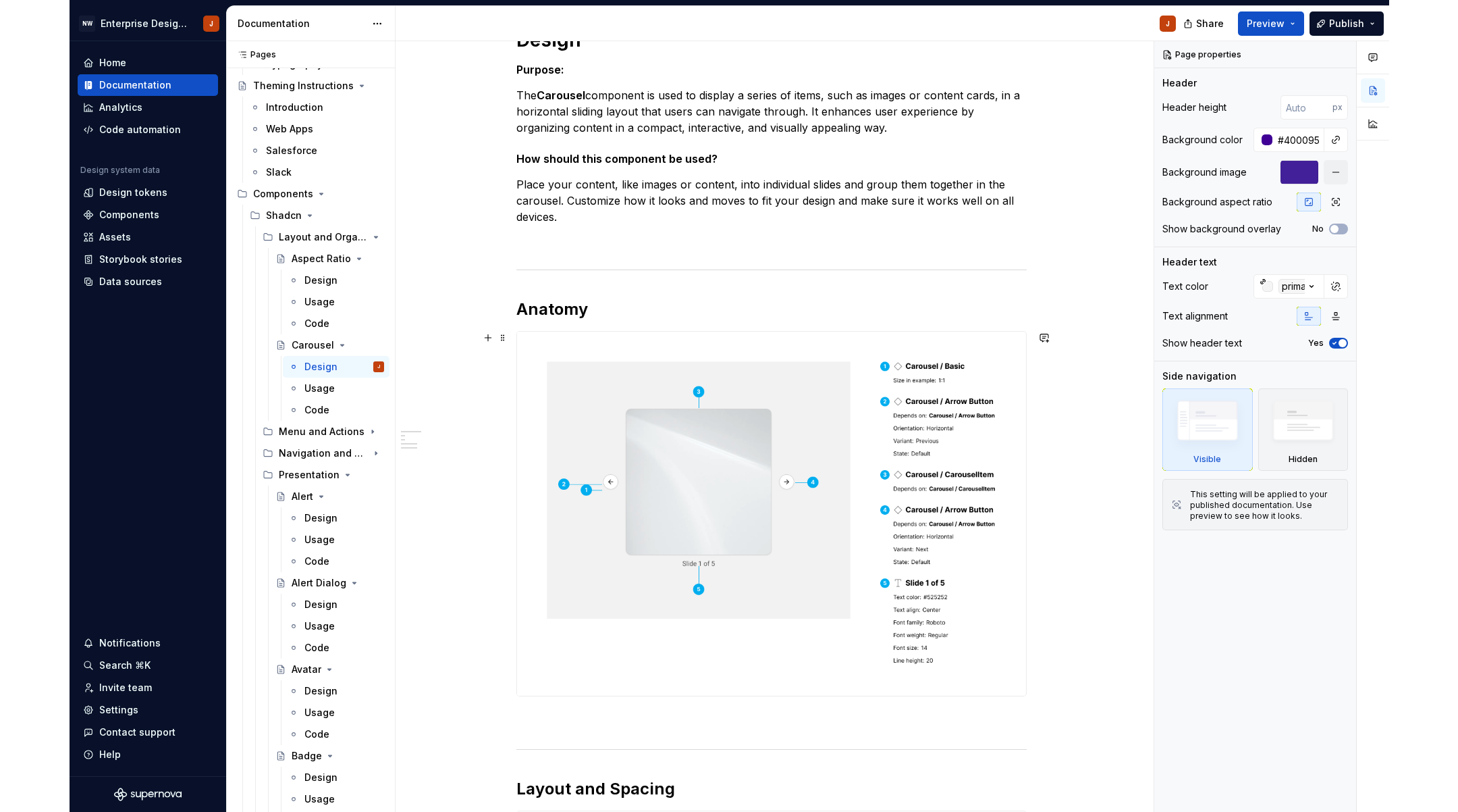
scroll to position [213, 0]
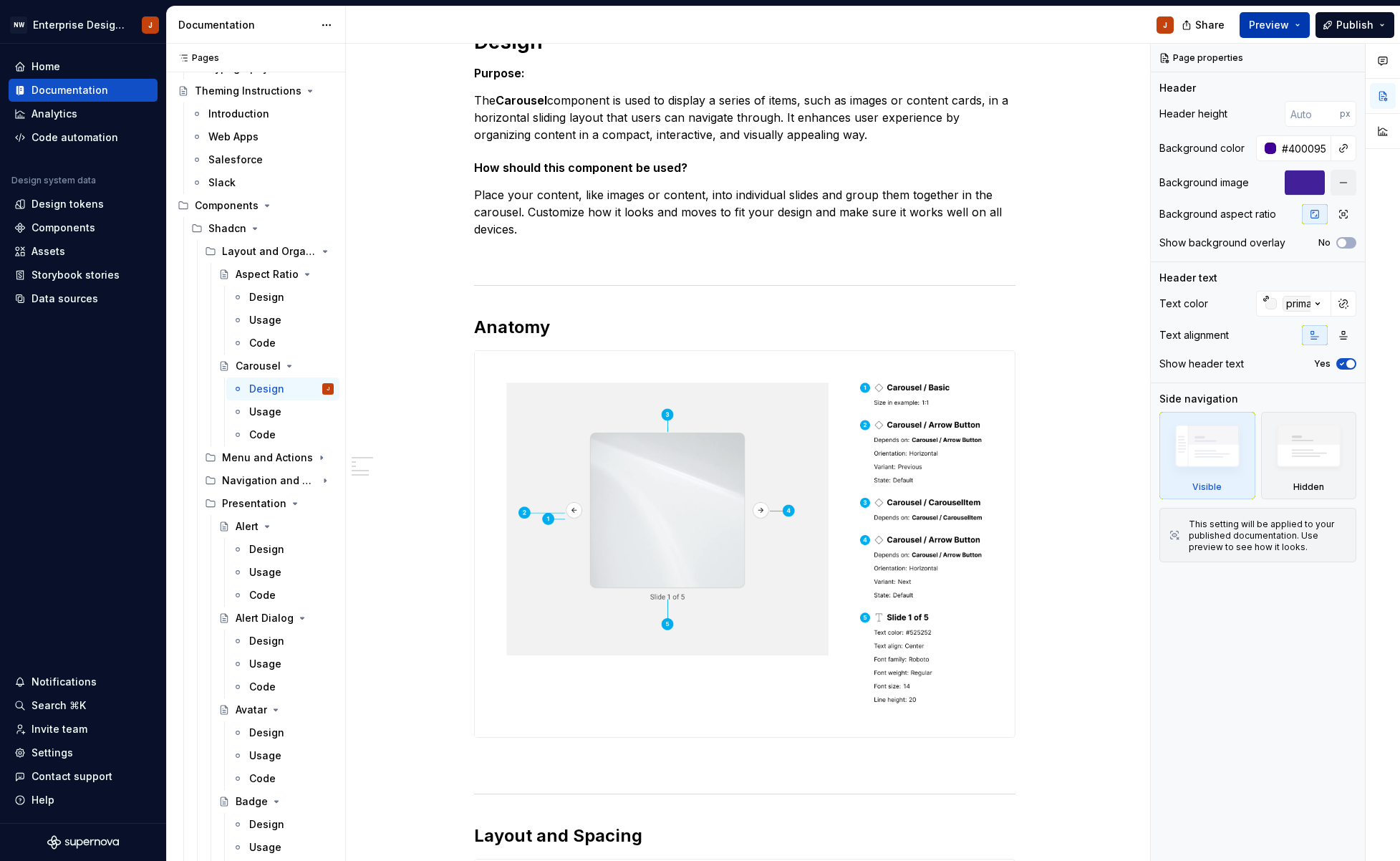
click at [1264, 28] on span "Preview" at bounding box center [1269, 25] width 41 height 14
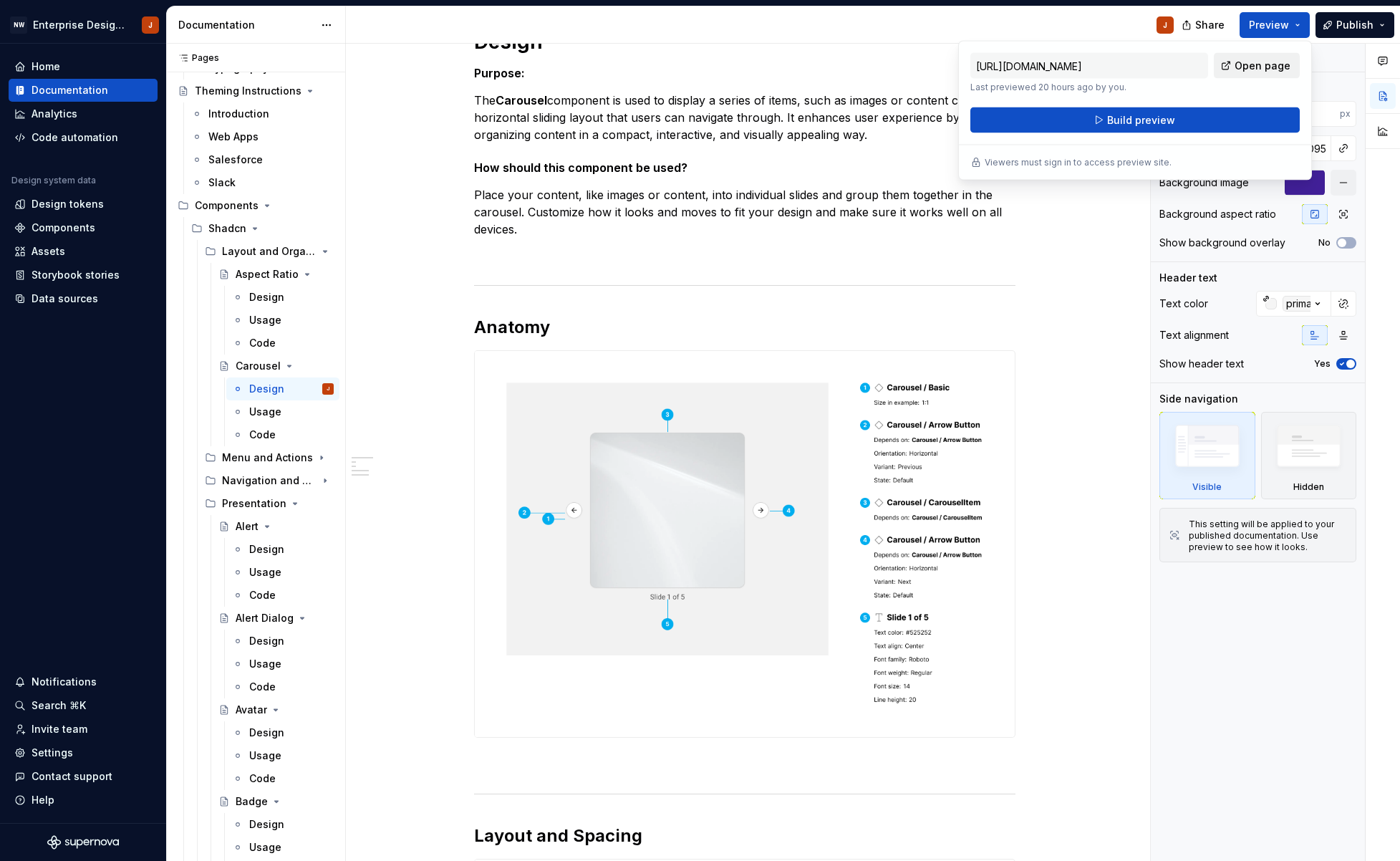
click at [1243, 67] on span "Open page" at bounding box center [1263, 65] width 55 height 14
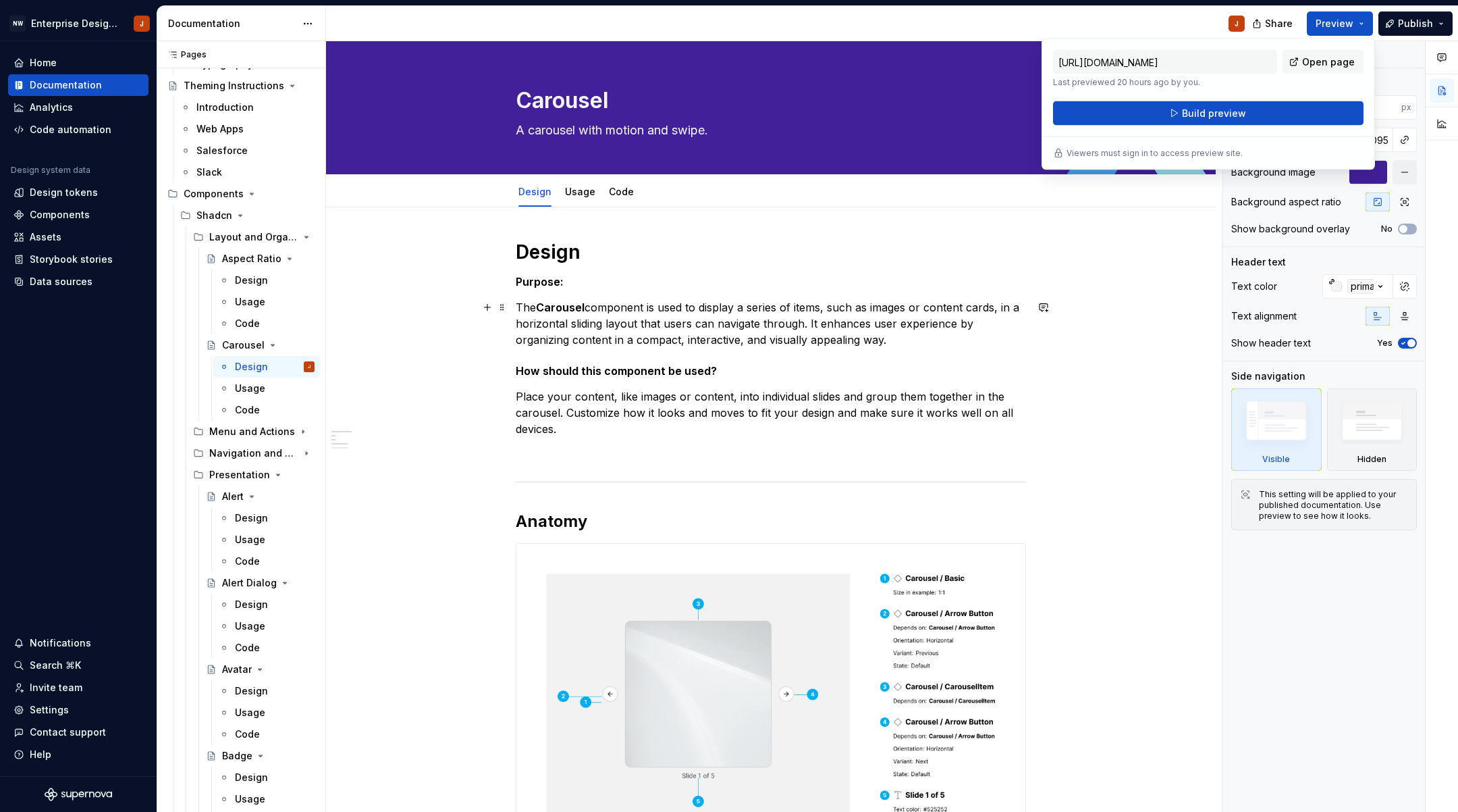
scroll to position [0, 0]
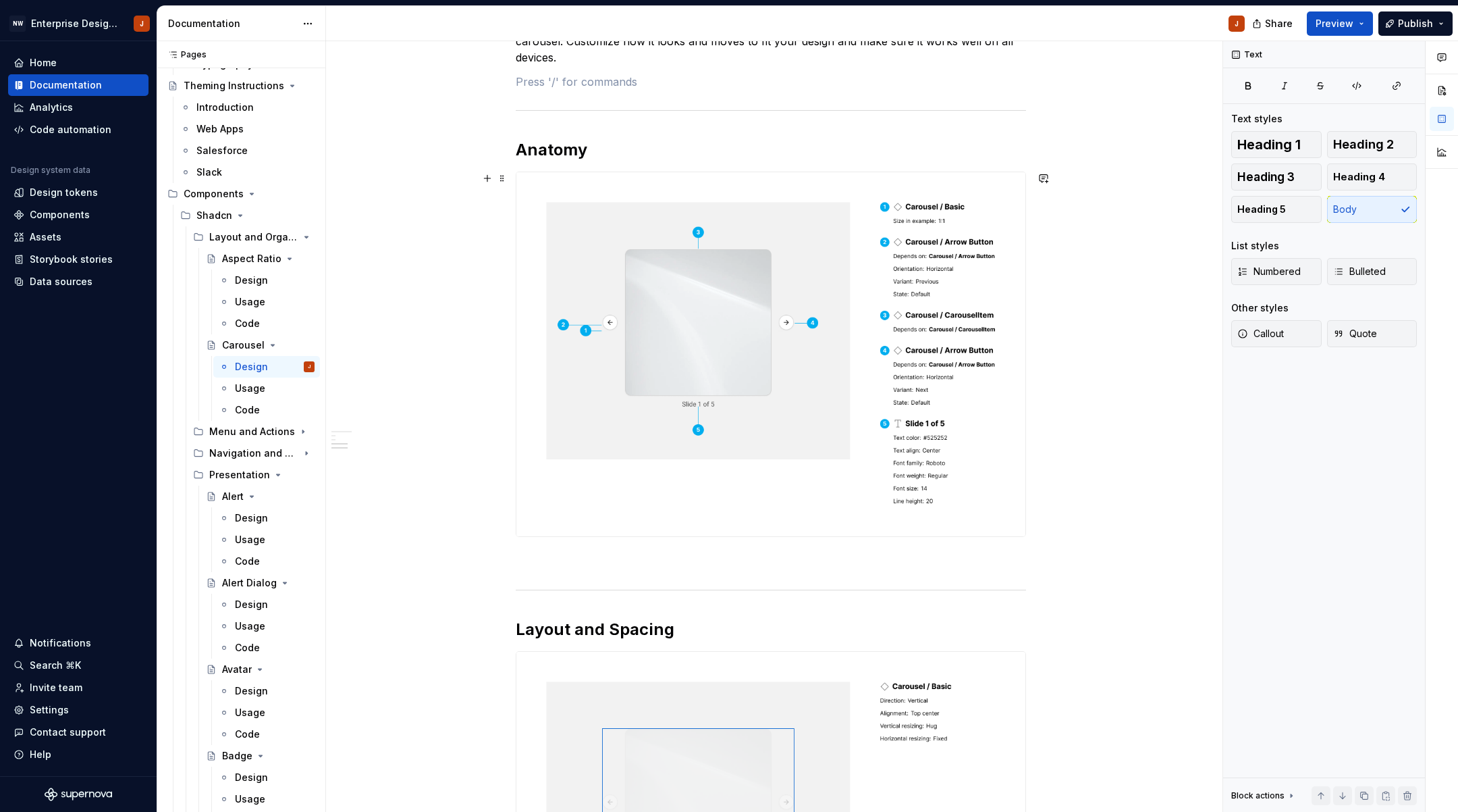
scroll to position [373, 0]
click at [234, 434] on div "Menu and Actions" at bounding box center [235, 432] width 51 height 13
click at [246, 476] on div "Design" at bounding box center [251, 475] width 33 height 13
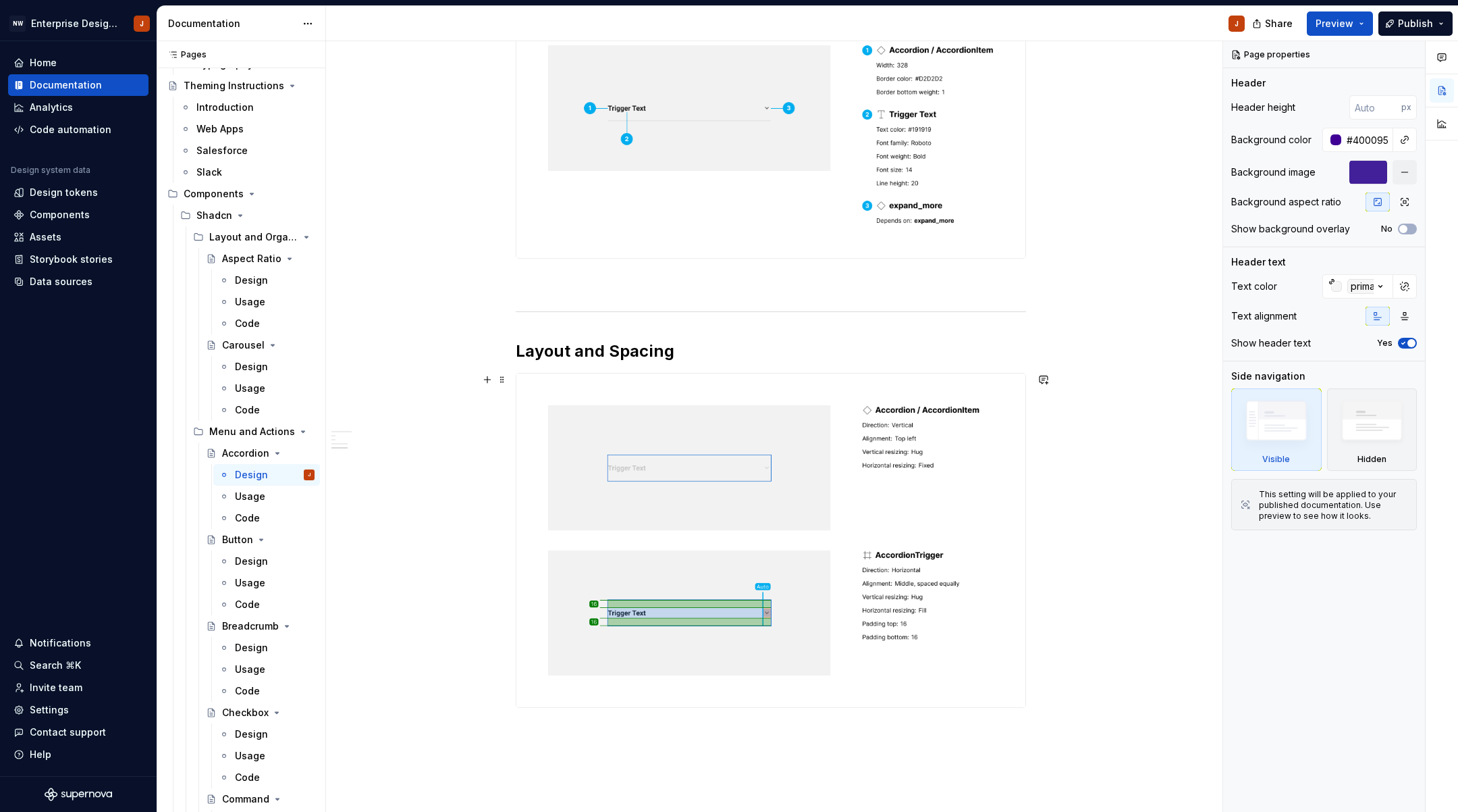
scroll to position [562, 0]
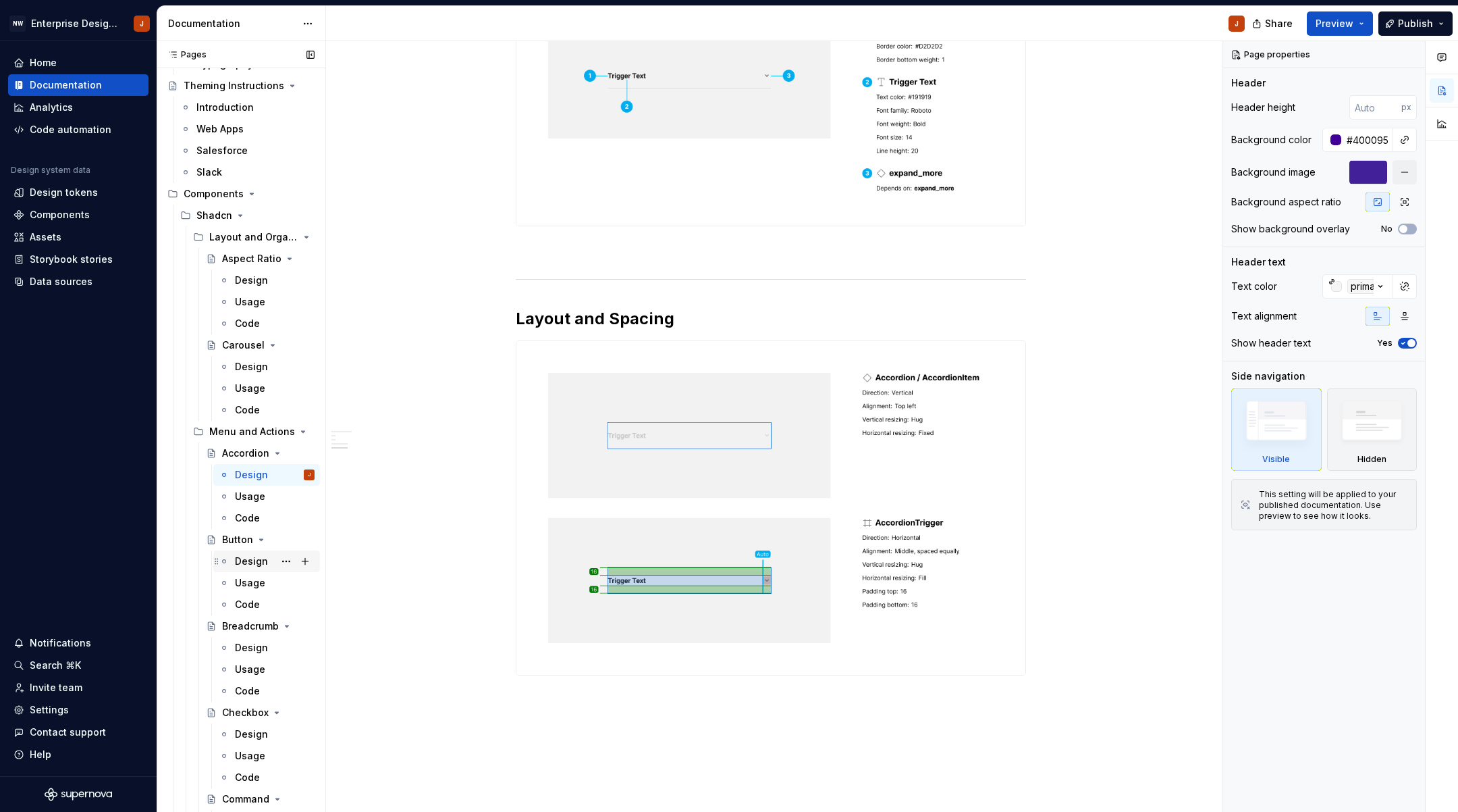
click at [257, 561] on div "Design" at bounding box center [251, 561] width 33 height 13
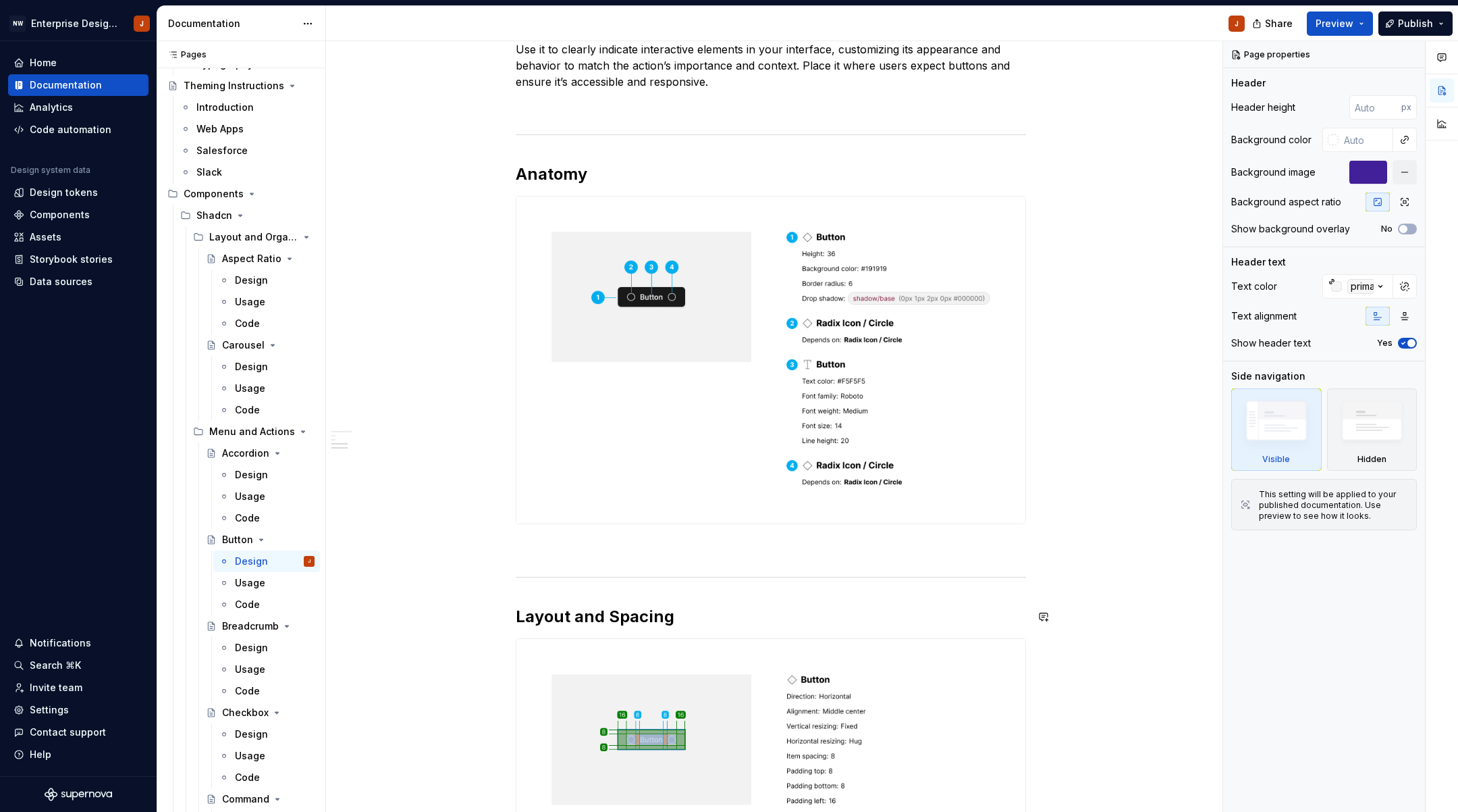
scroll to position [329, 0]
click at [505, 205] on span at bounding box center [502, 204] width 11 height 19
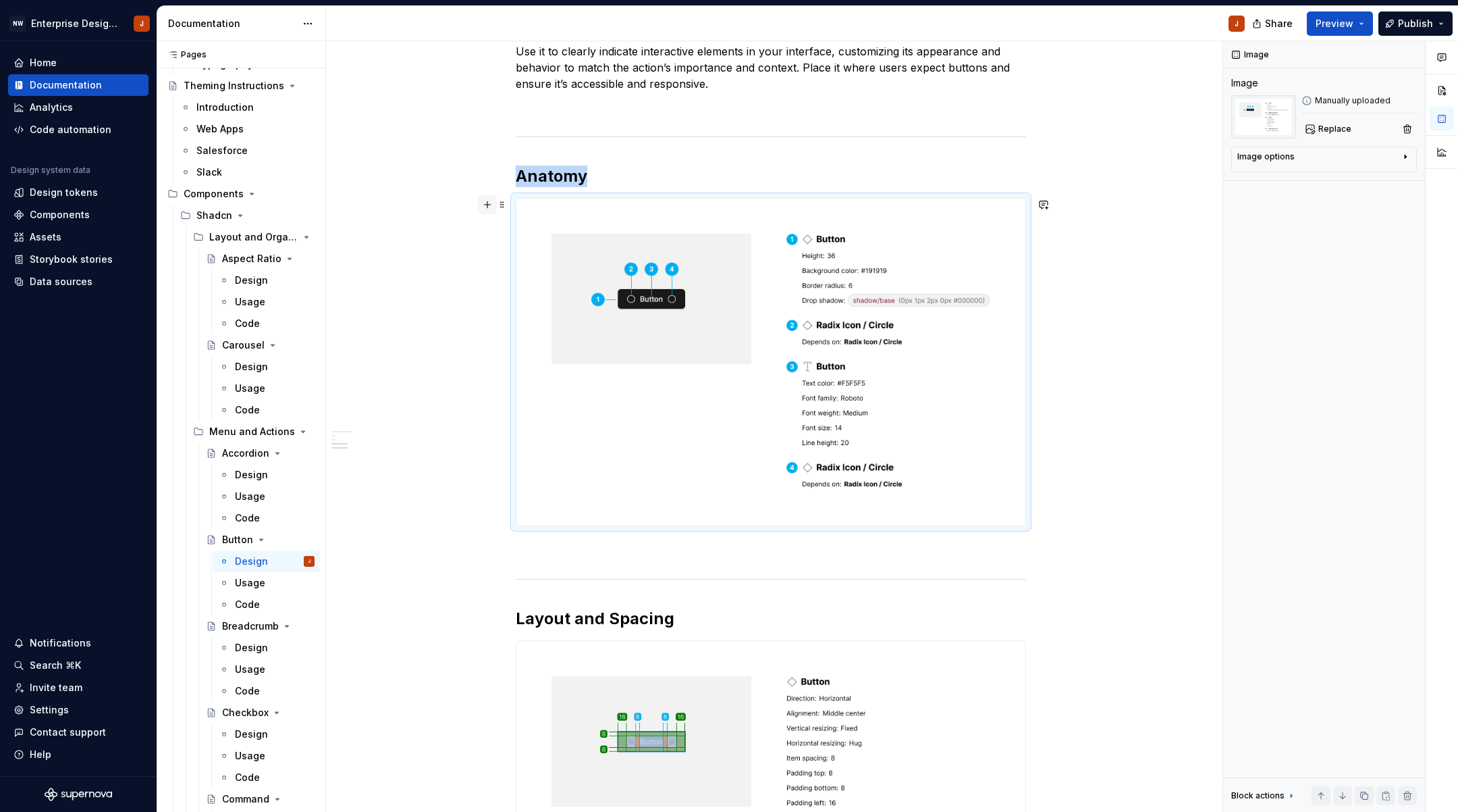
click at [492, 203] on button "button" at bounding box center [488, 204] width 19 height 19
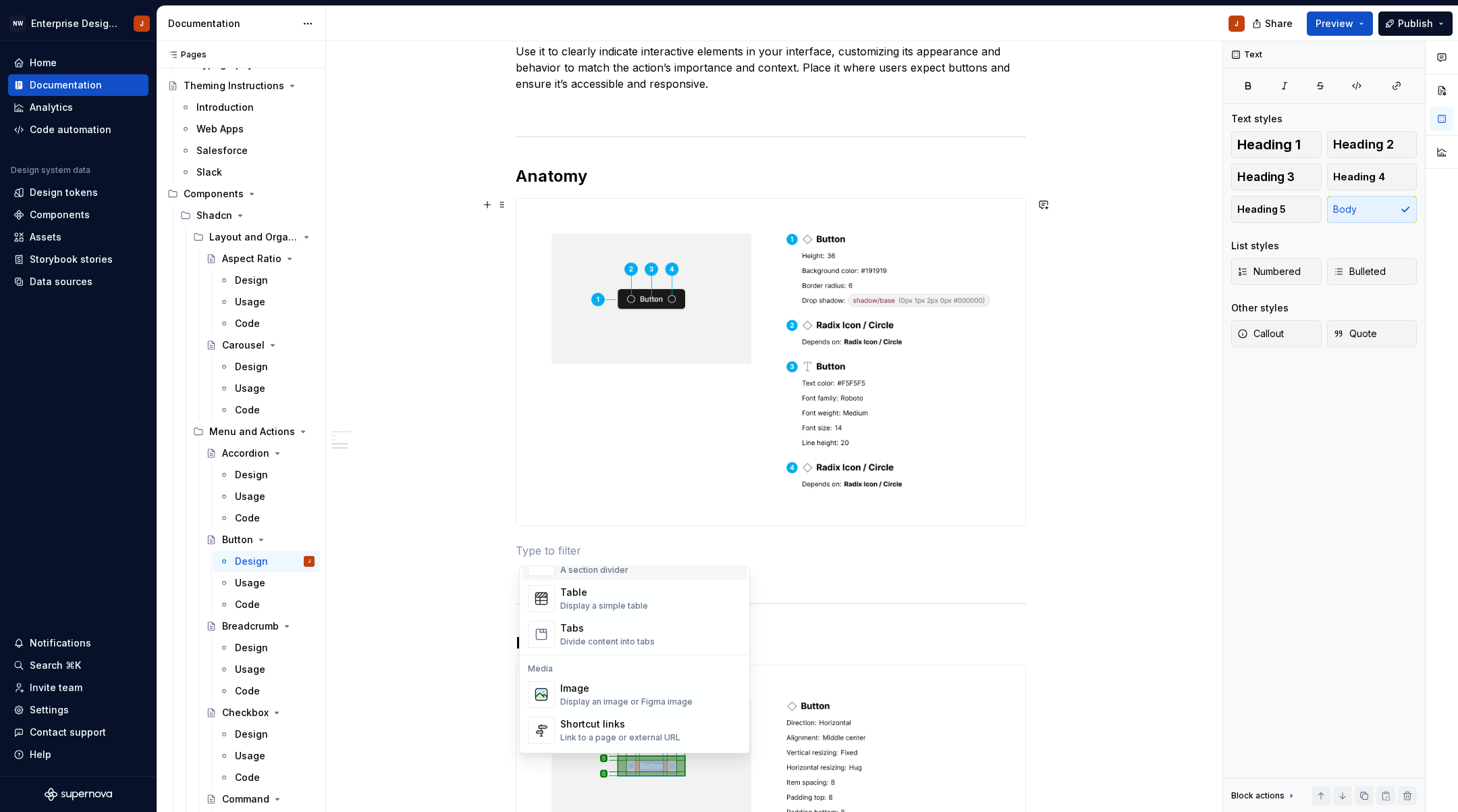
scroll to position [489, 0]
click at [613, 690] on div "Image" at bounding box center [626, 685] width 132 height 13
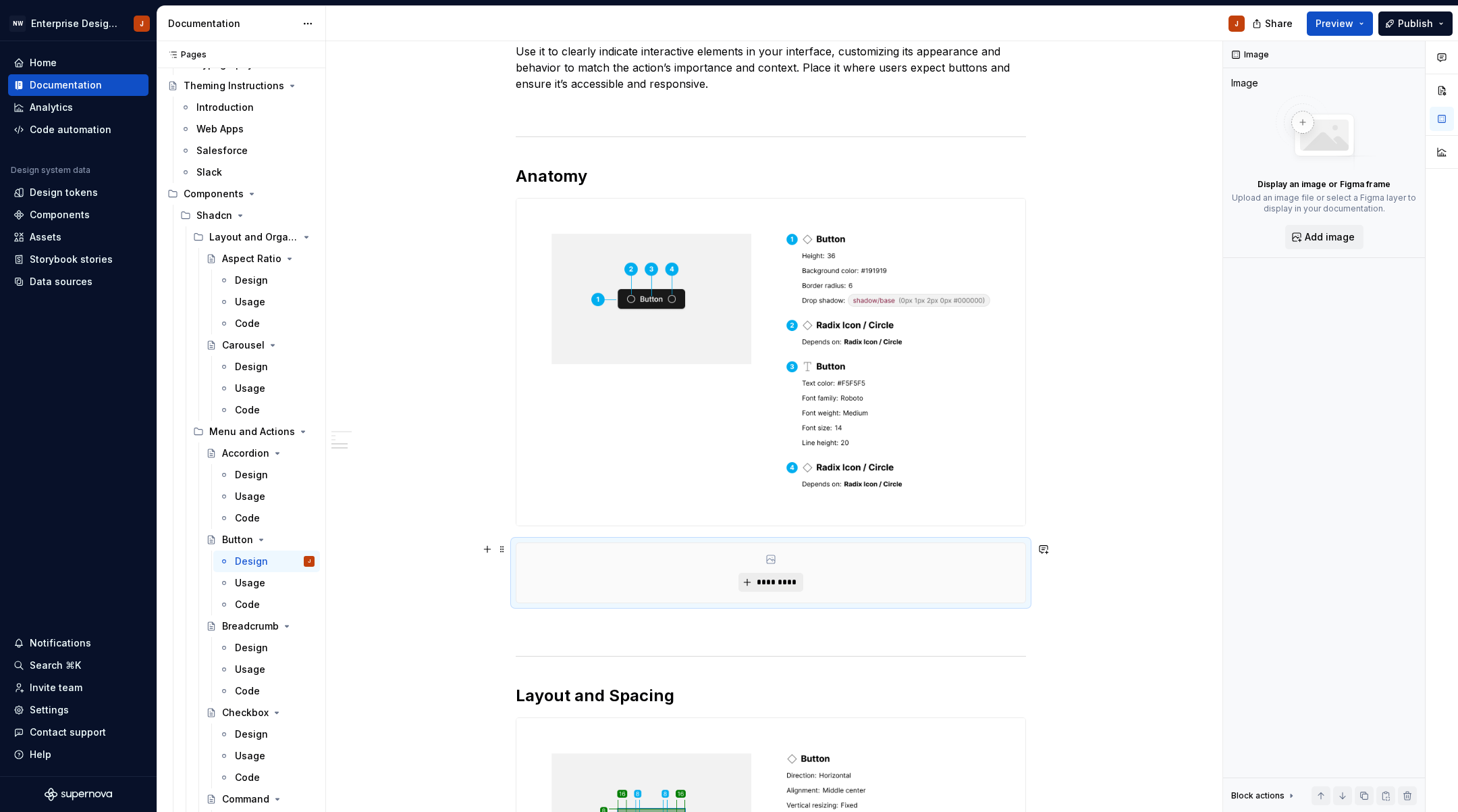
click at [785, 576] on button "*********" at bounding box center [770, 582] width 64 height 19
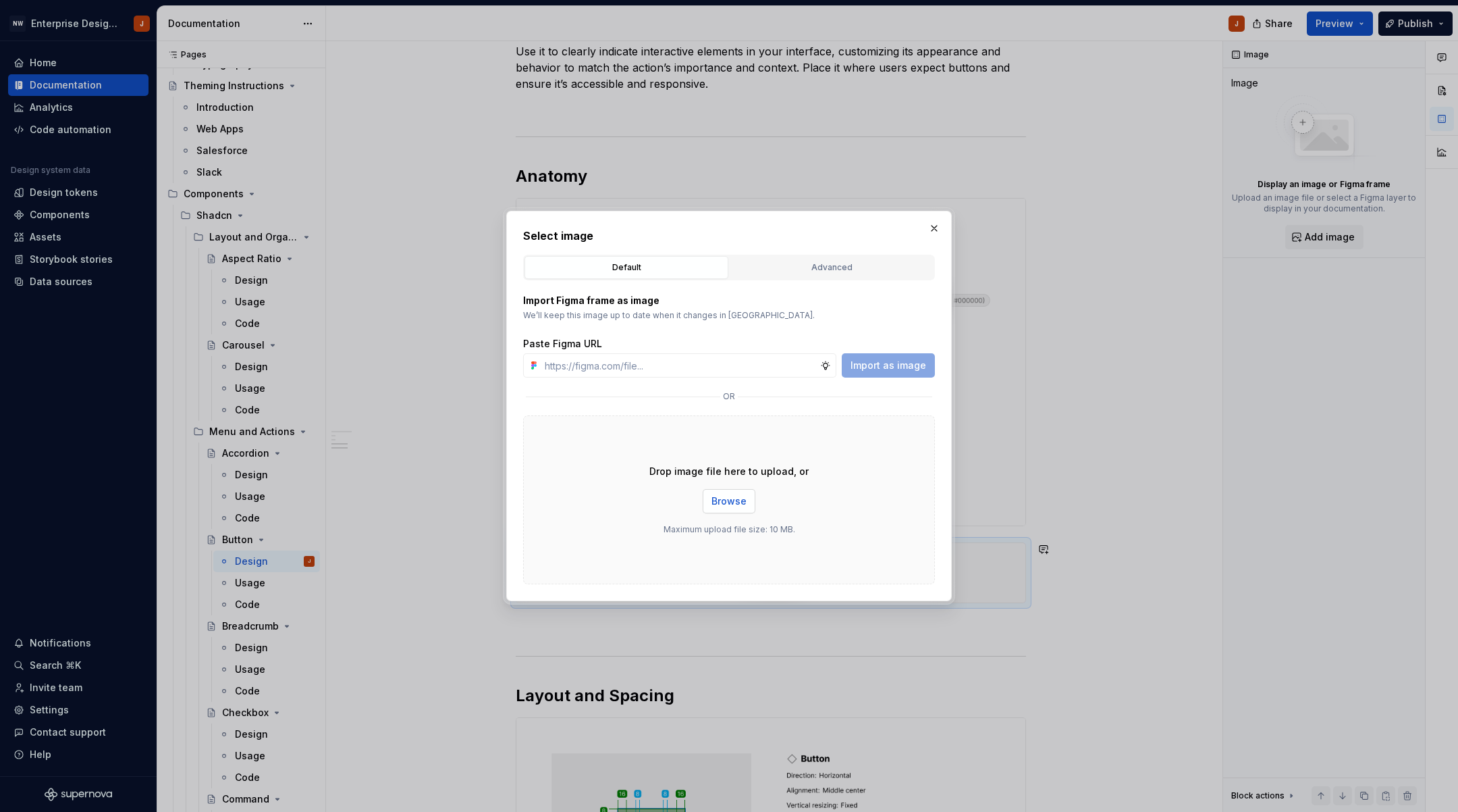
click at [737, 504] on span "Browse" at bounding box center [729, 501] width 35 height 13
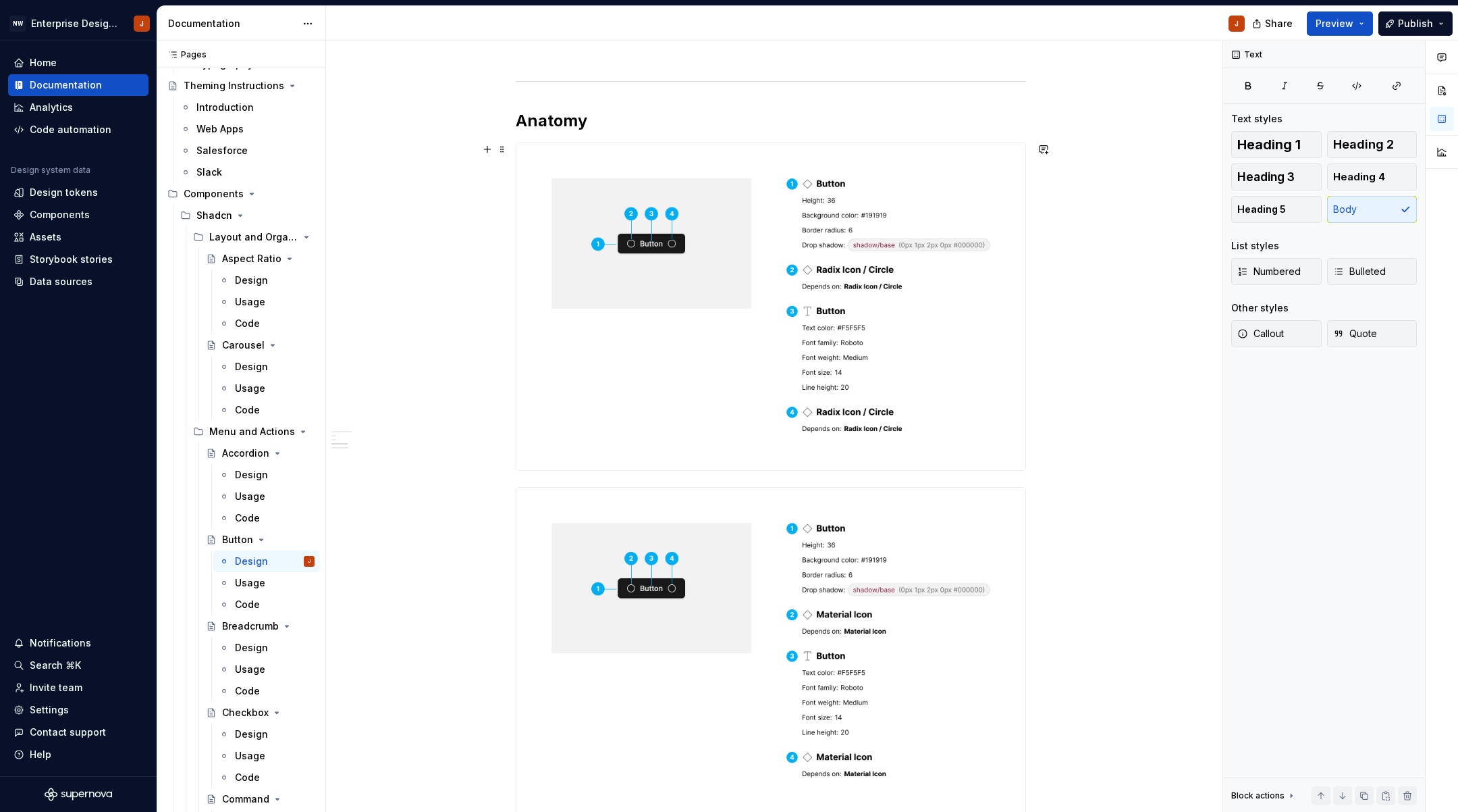
scroll to position [386, 0]
click at [502, 149] on span at bounding box center [502, 147] width 11 height 19
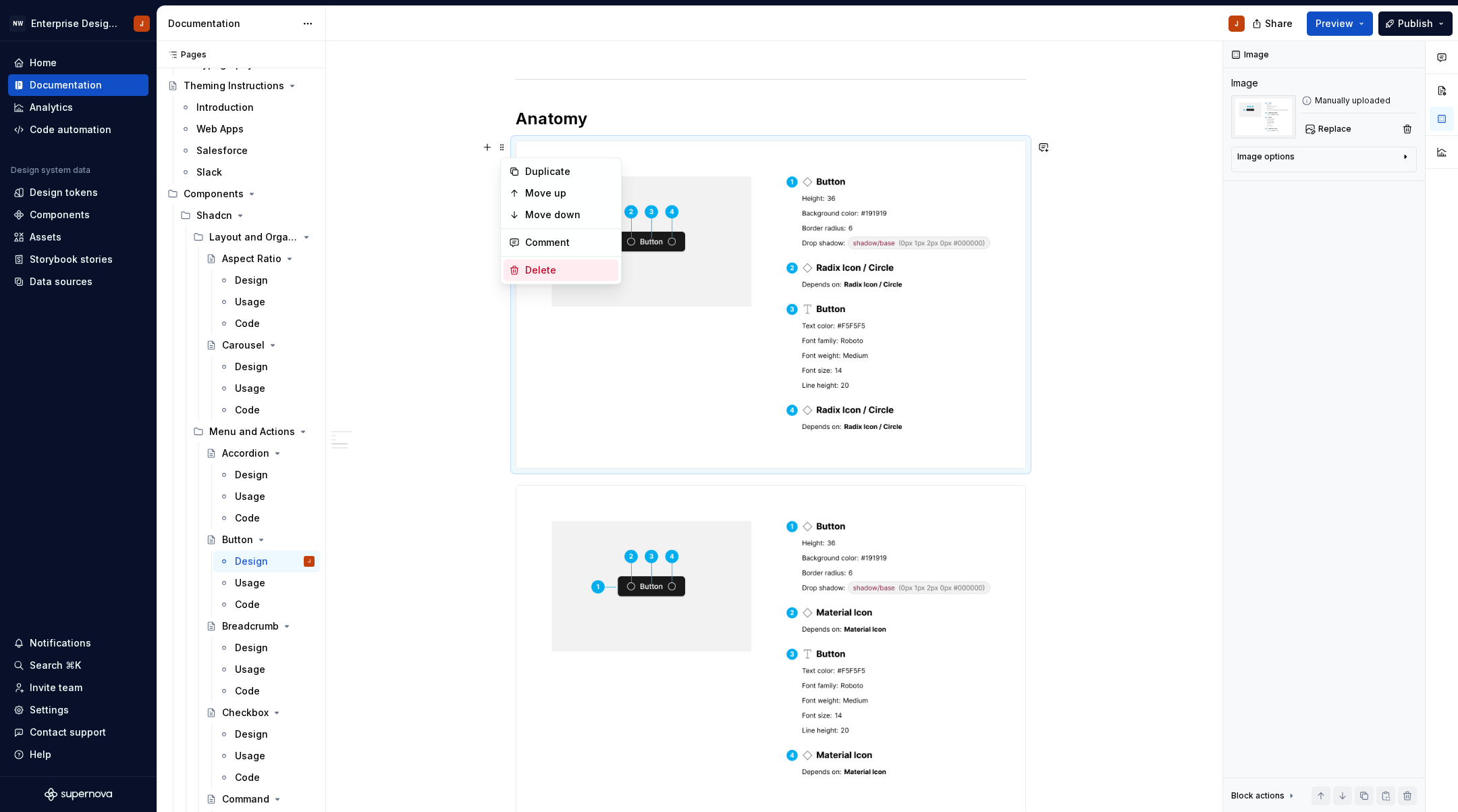
click at [540, 268] on div "Delete" at bounding box center [569, 269] width 88 height 13
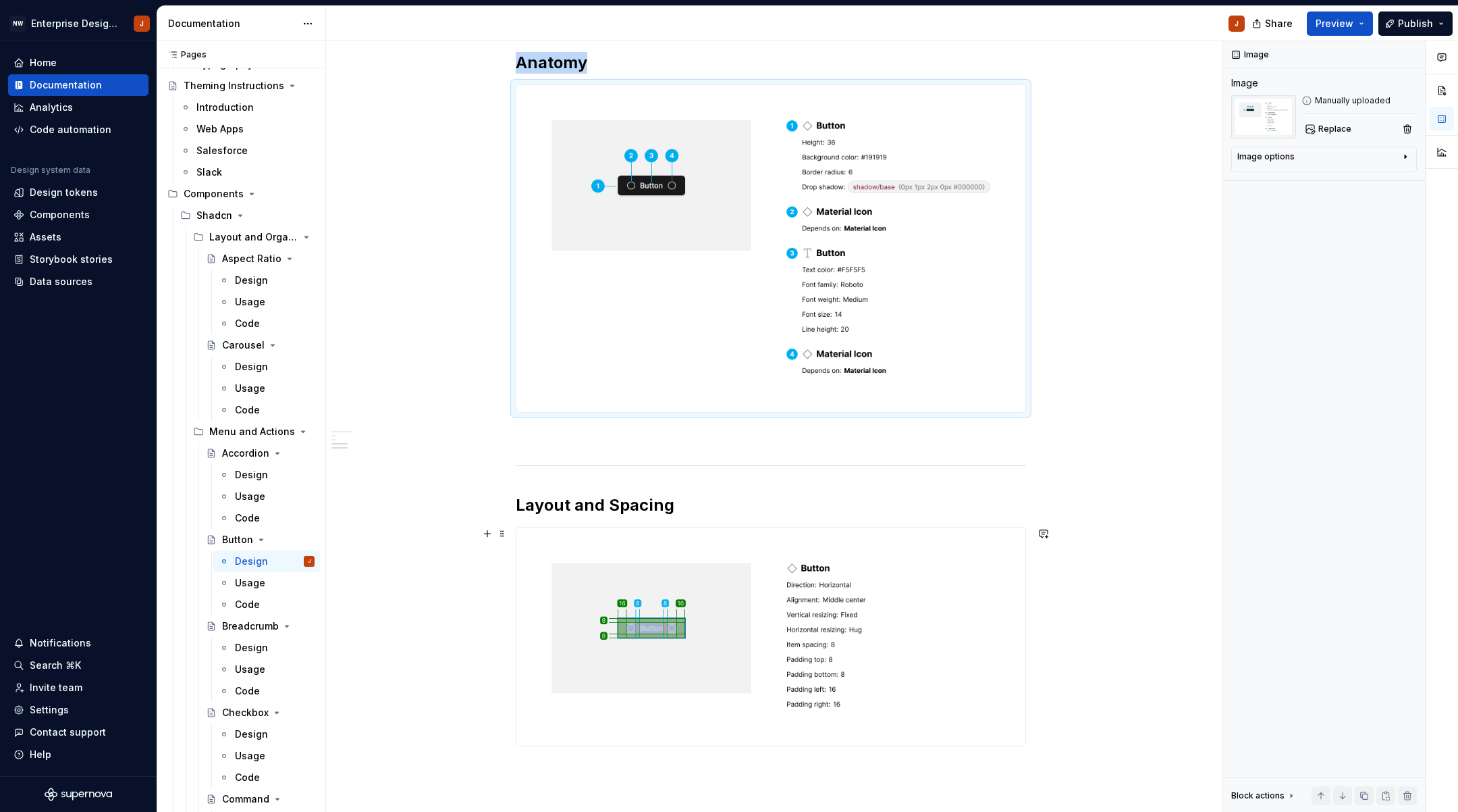
scroll to position [445, 0]
click at [1083, 518] on div "Design Purpose: The Button component provides a consistent, styled clickable el…" at bounding box center [771, 400] width 890 height 1273
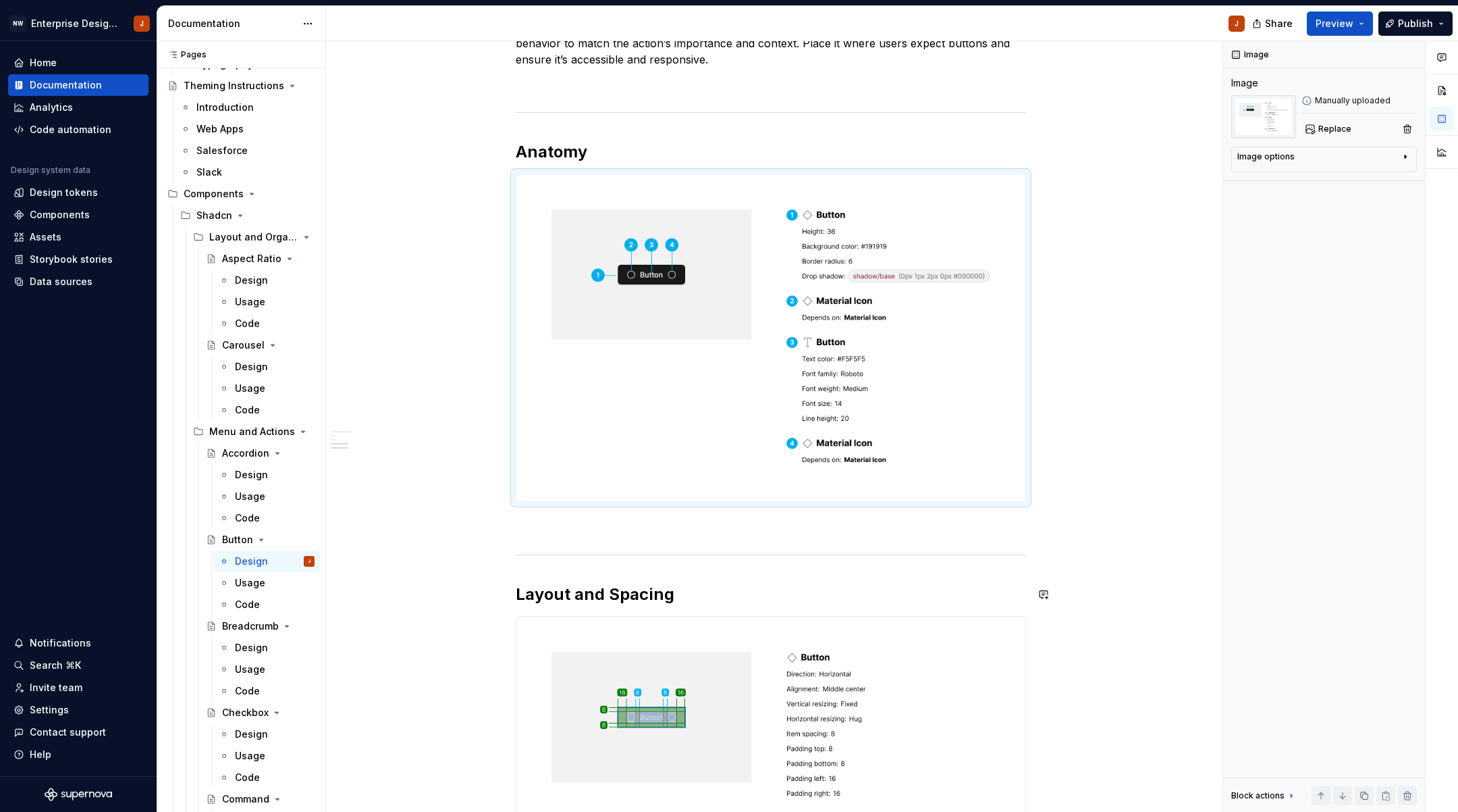
scroll to position [348, 0]
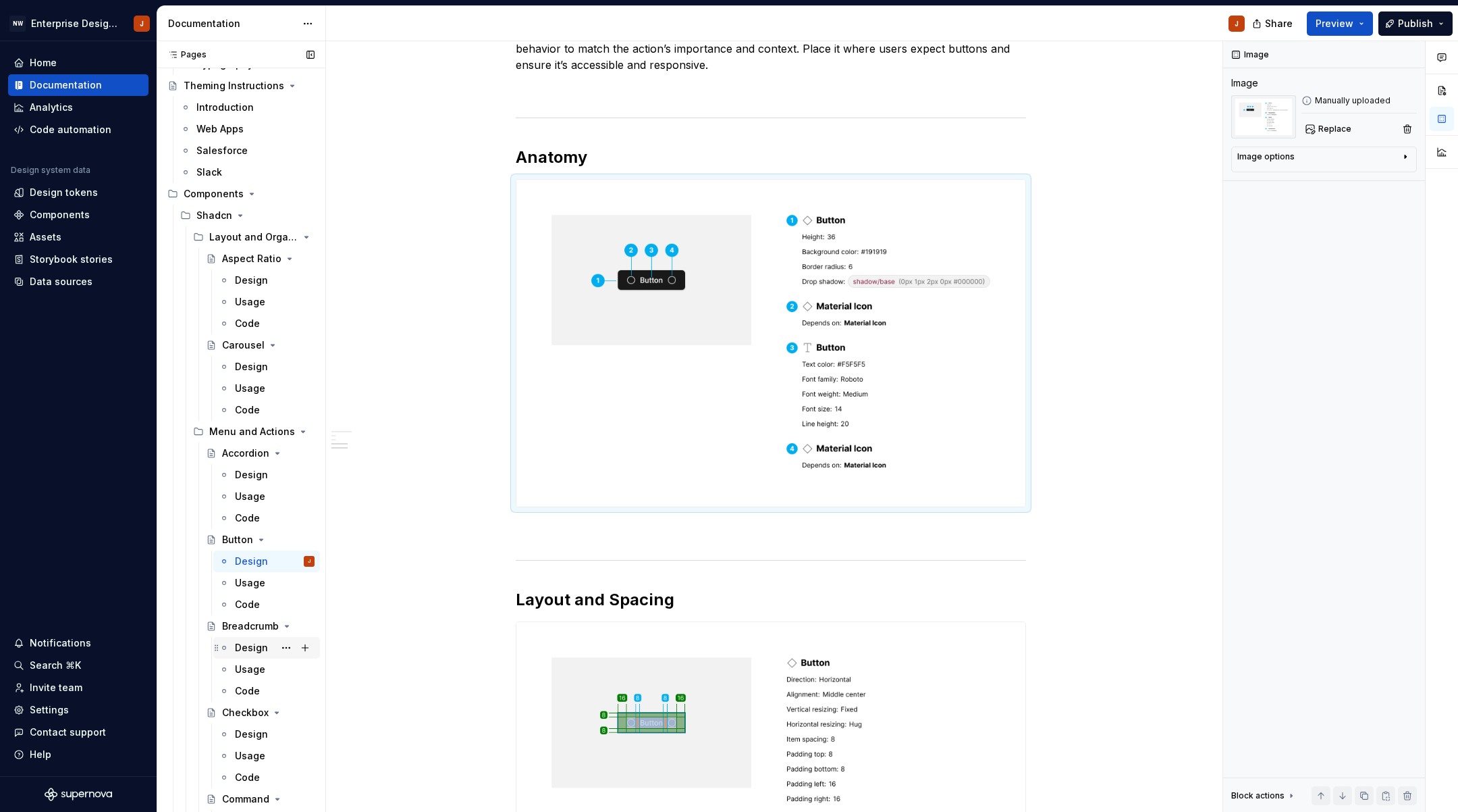
click at [244, 649] on div "Design" at bounding box center [251, 647] width 33 height 13
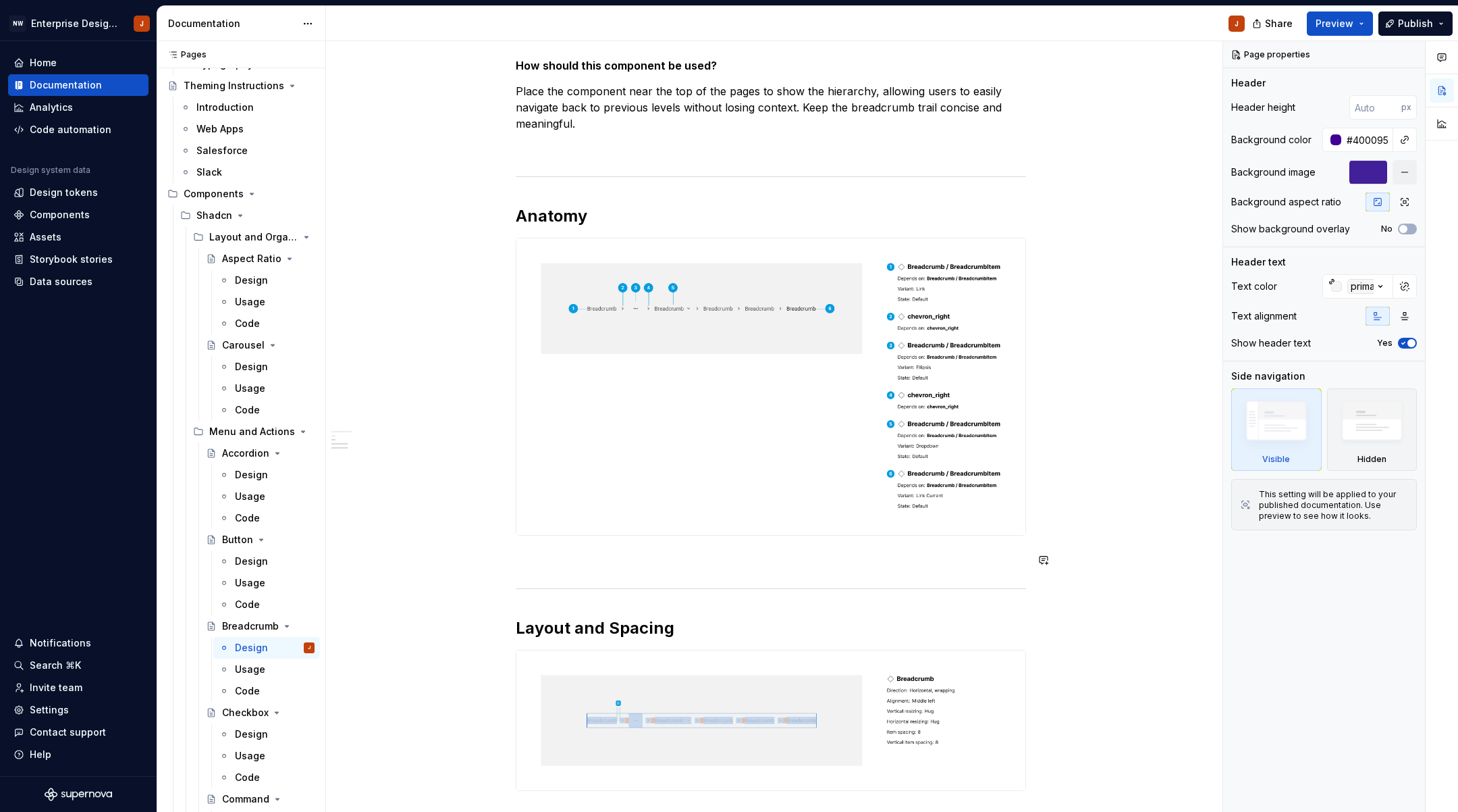
scroll to position [367, 0]
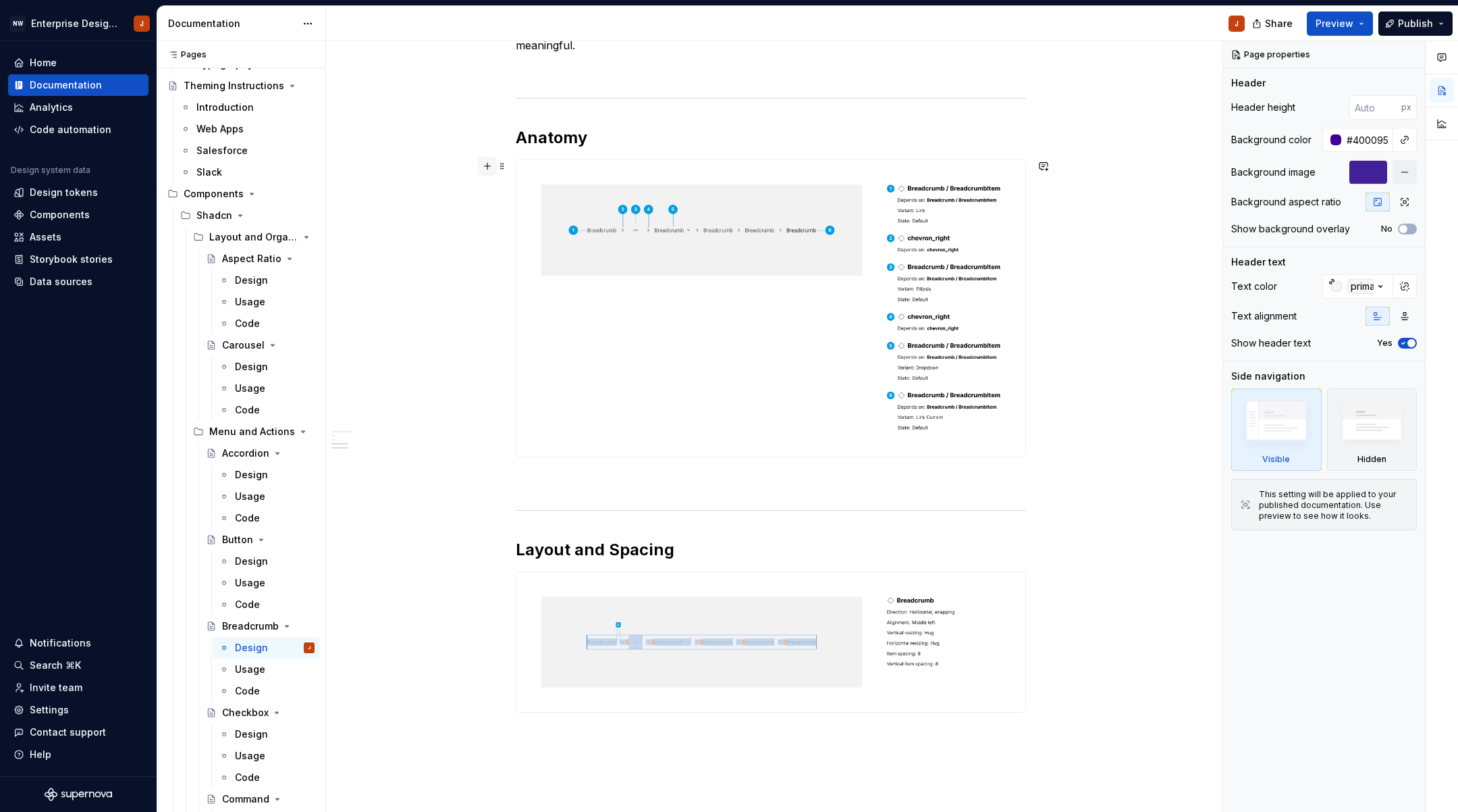
click at [486, 167] on button "button" at bounding box center [488, 166] width 19 height 19
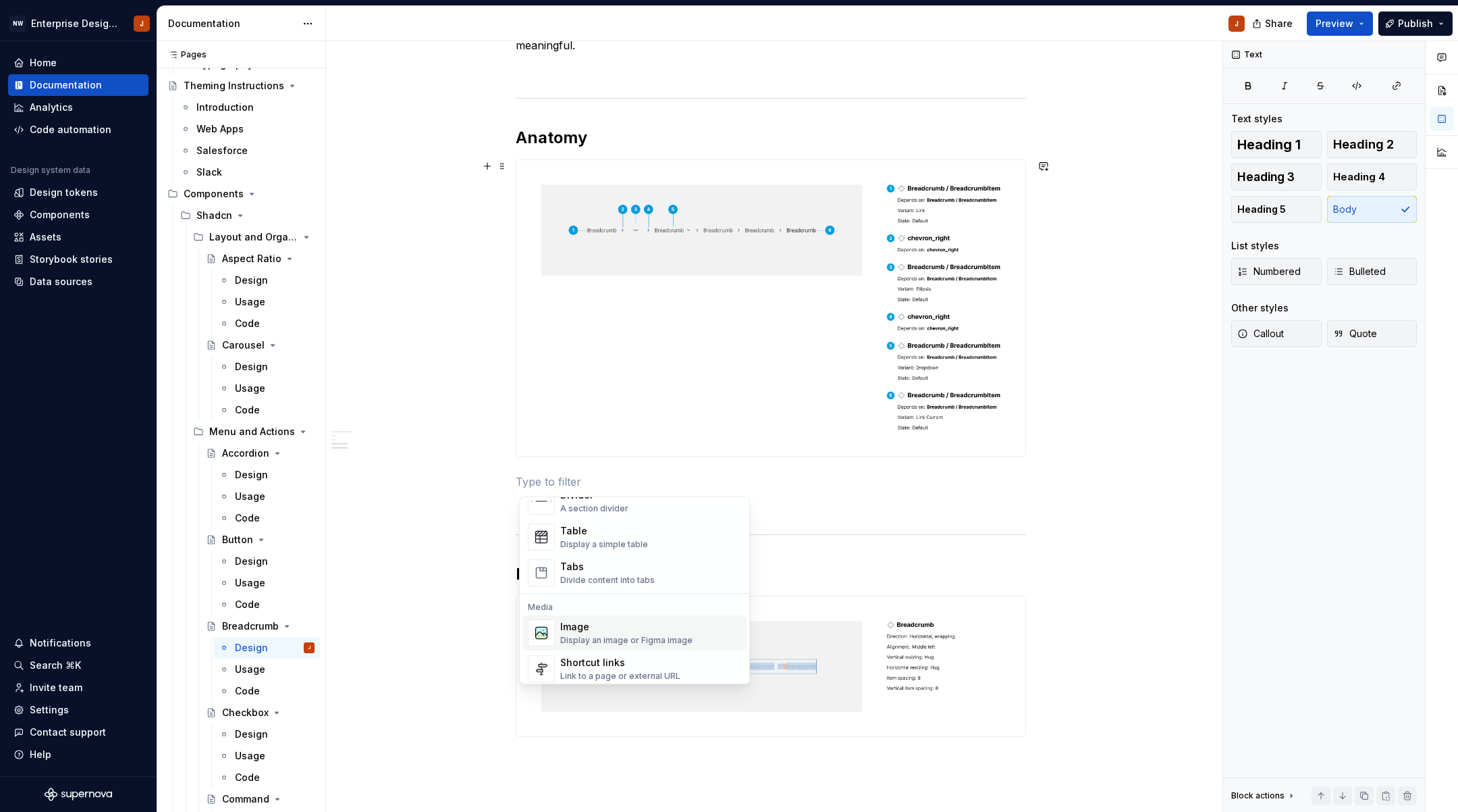
scroll to position [479, 0]
click at [606, 634] on div "Display an image or Figma image" at bounding box center [626, 639] width 132 height 11
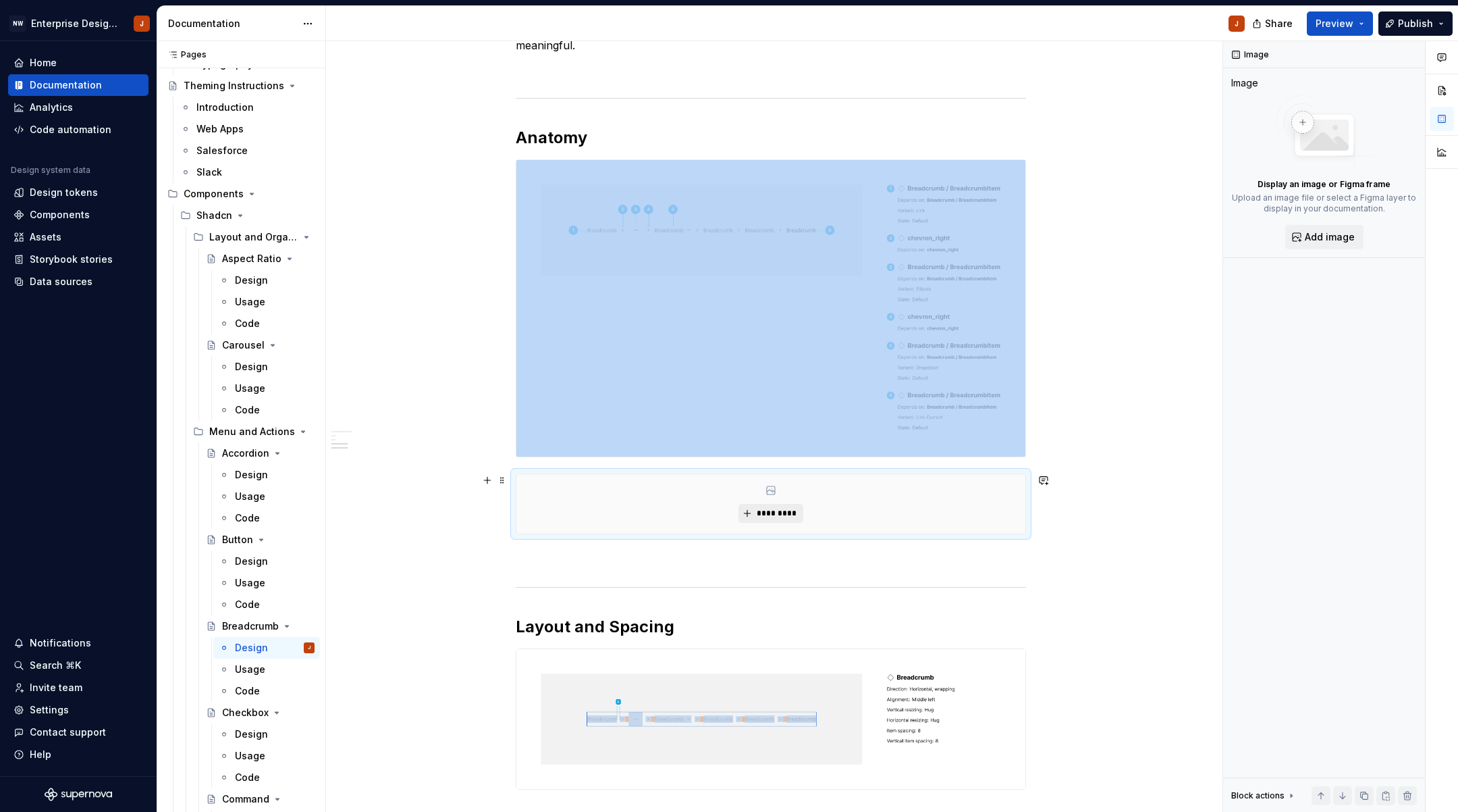
click at [768, 507] on button "*********" at bounding box center [770, 513] width 64 height 19
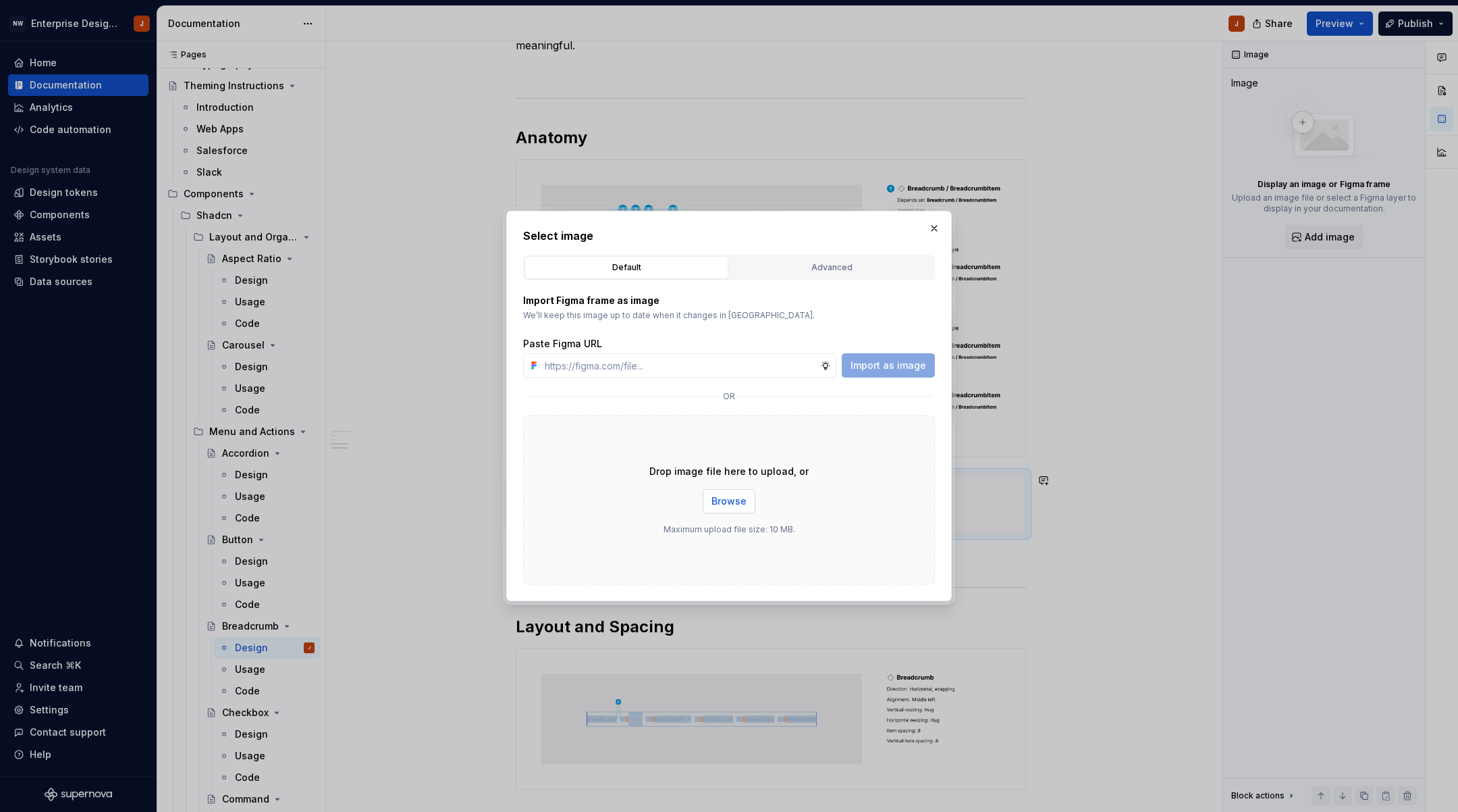
click at [724, 507] on span "Browse" at bounding box center [729, 501] width 35 height 13
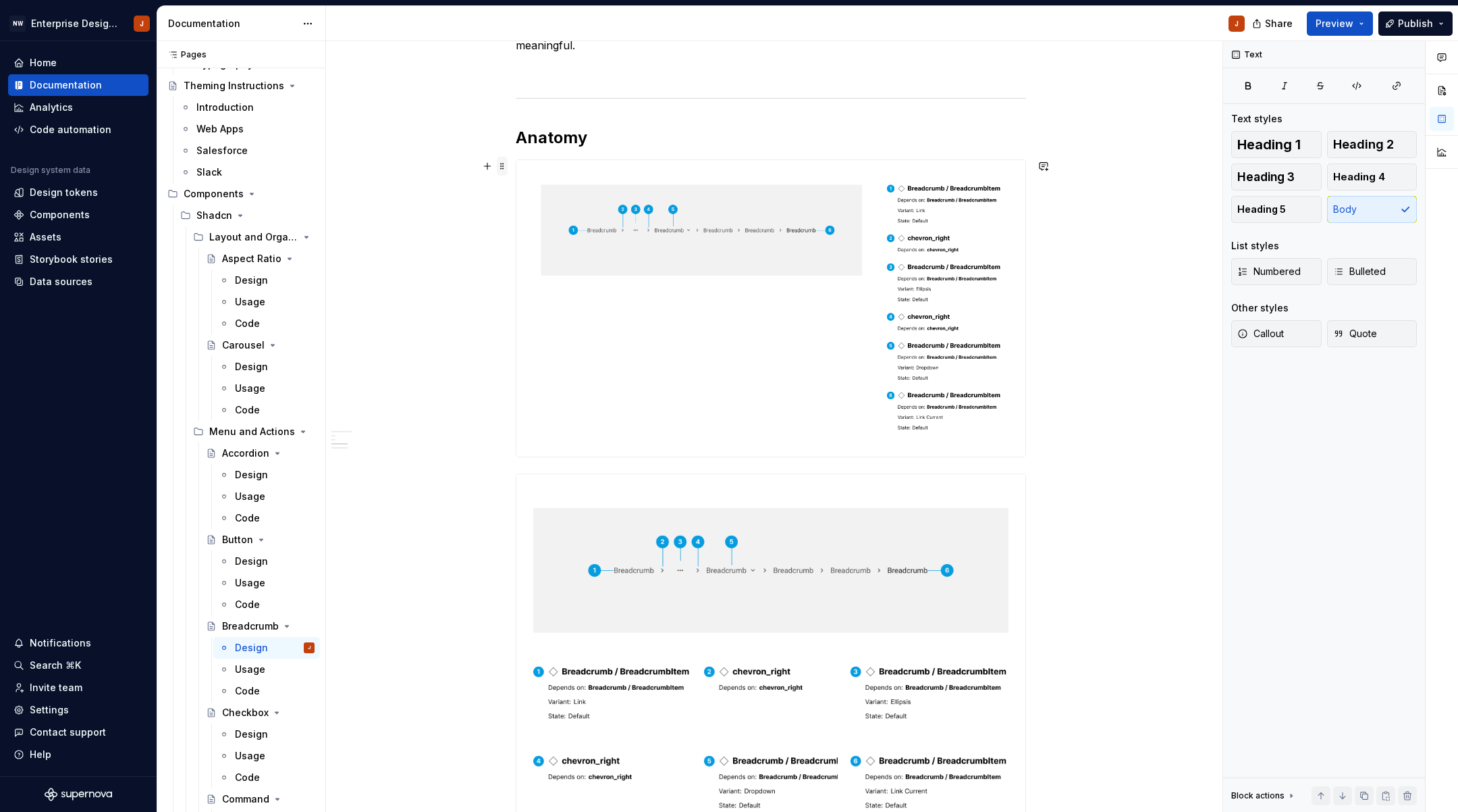
click at [504, 171] on span at bounding box center [502, 166] width 11 height 19
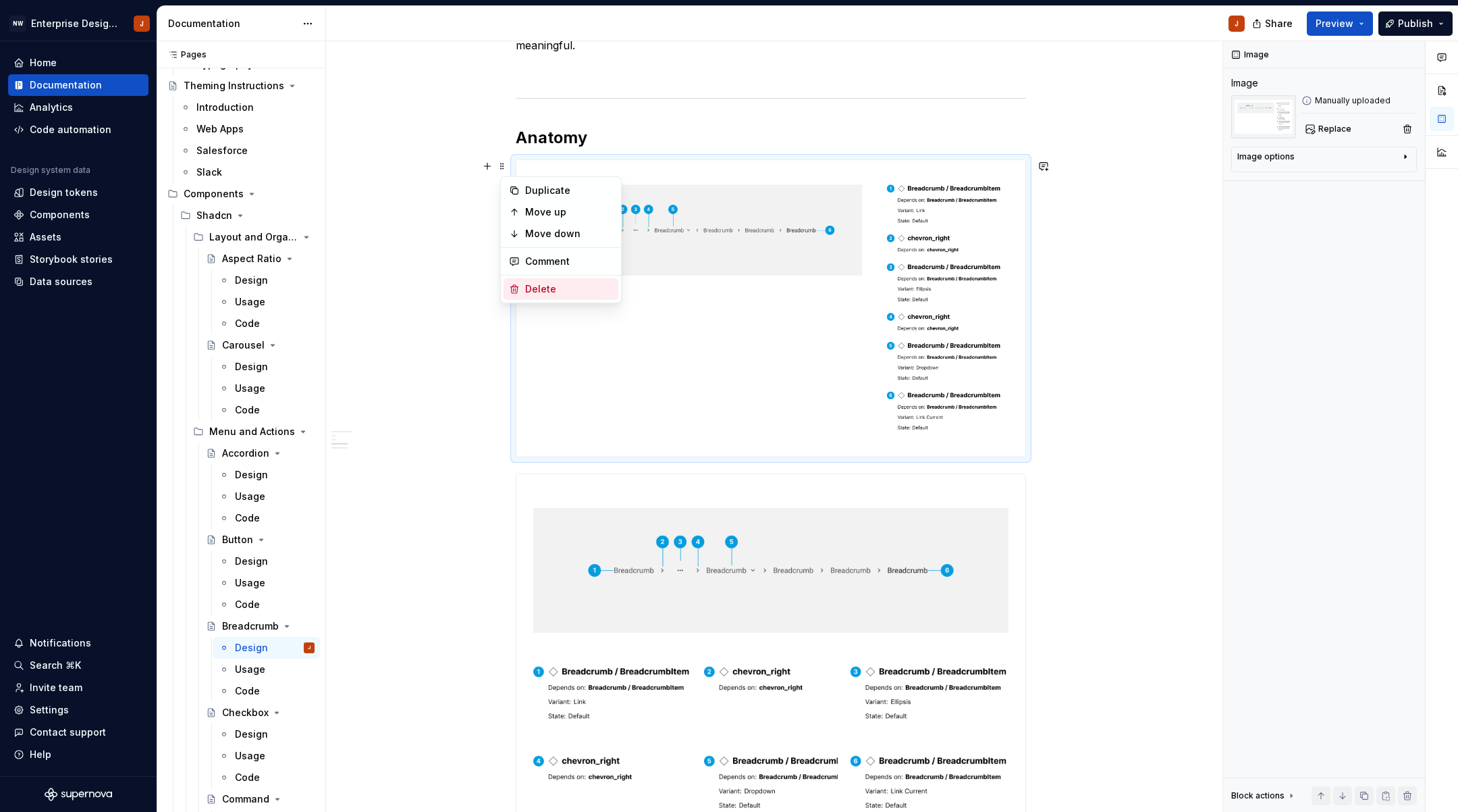
click at [525, 288] on div "Delete" at bounding box center [569, 289] width 88 height 13
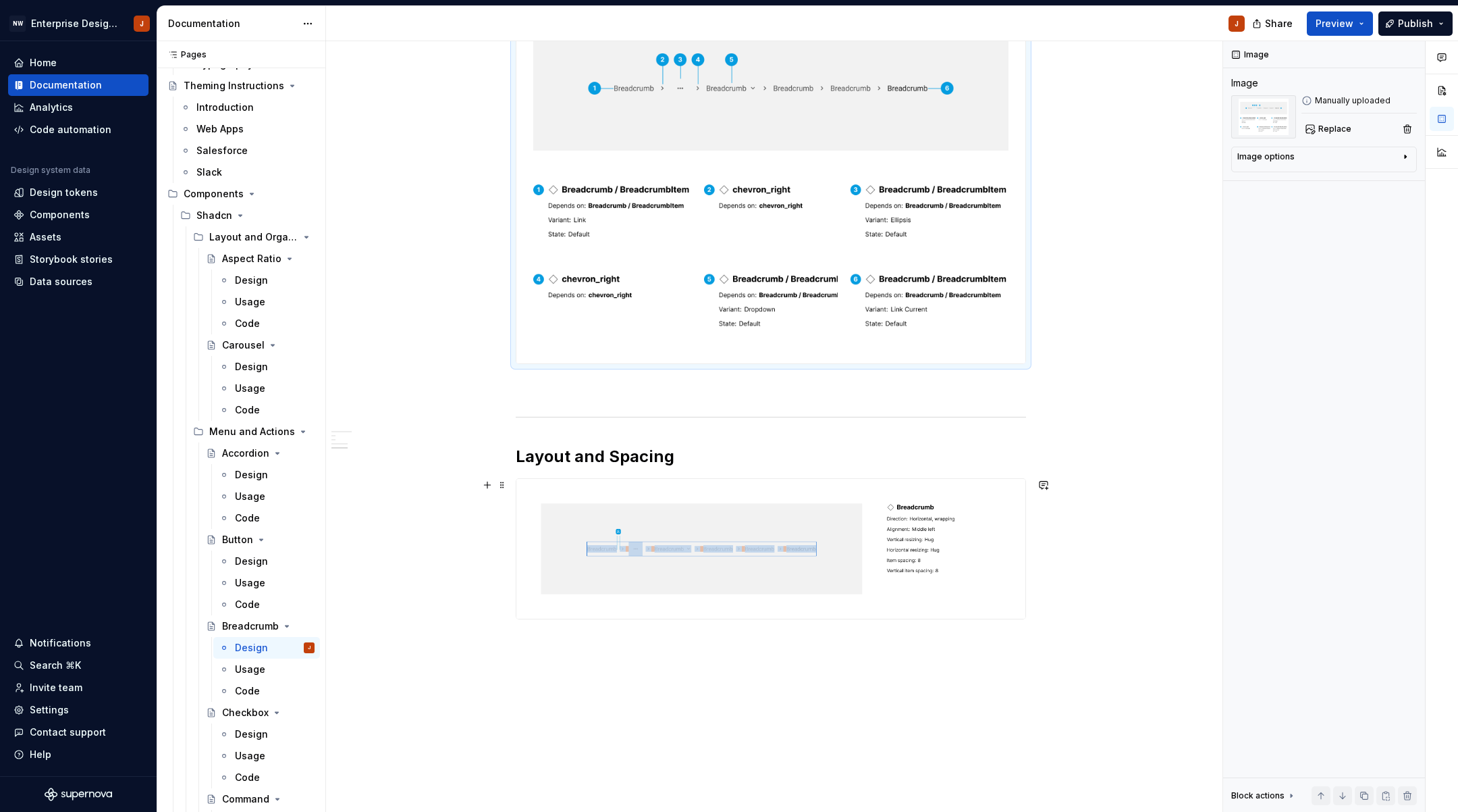
scroll to position [536, 0]
click at [490, 481] on button "button" at bounding box center [488, 484] width 19 height 19
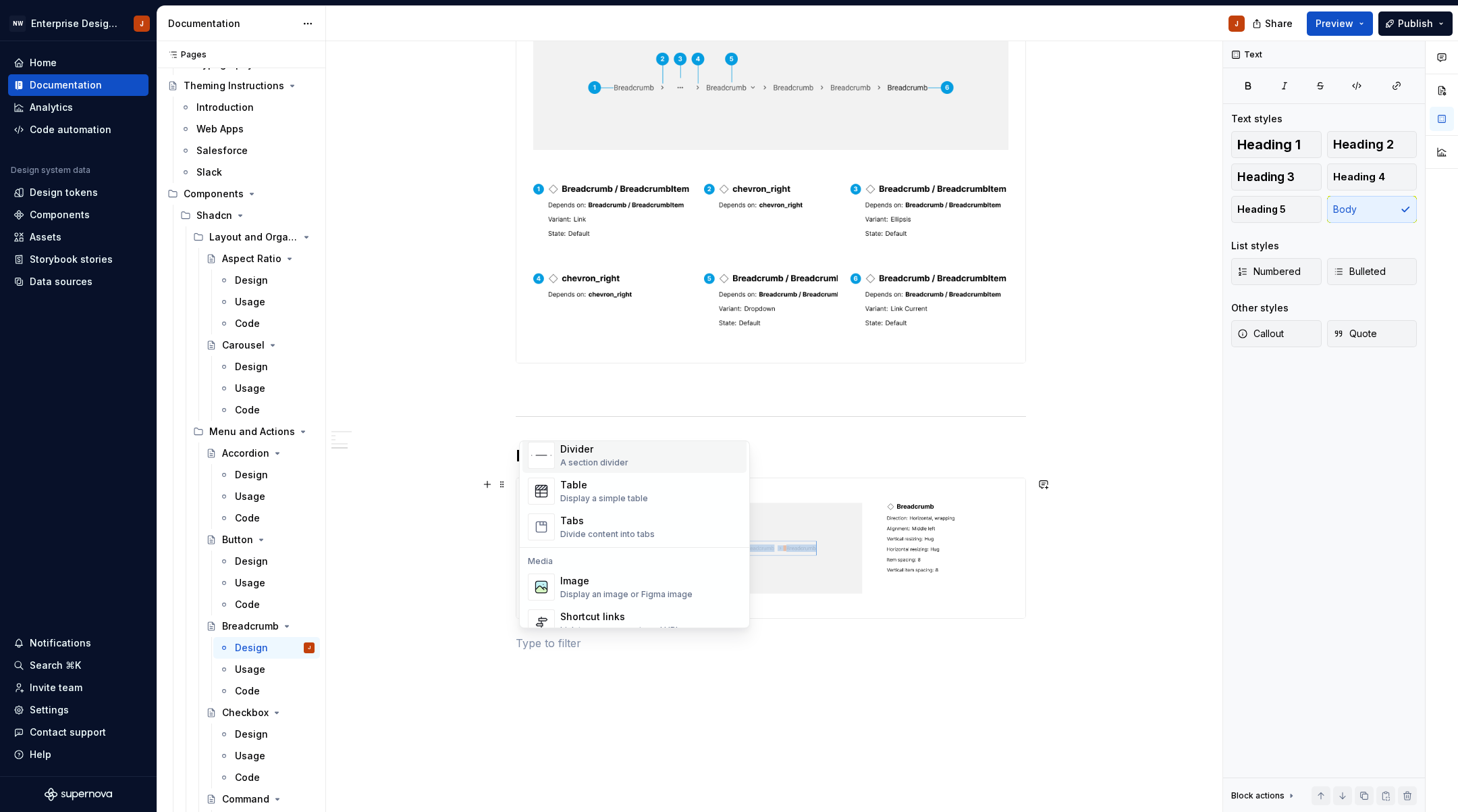
scroll to position [475, 0]
click at [602, 571] on div "Image" at bounding box center [626, 572] width 132 height 13
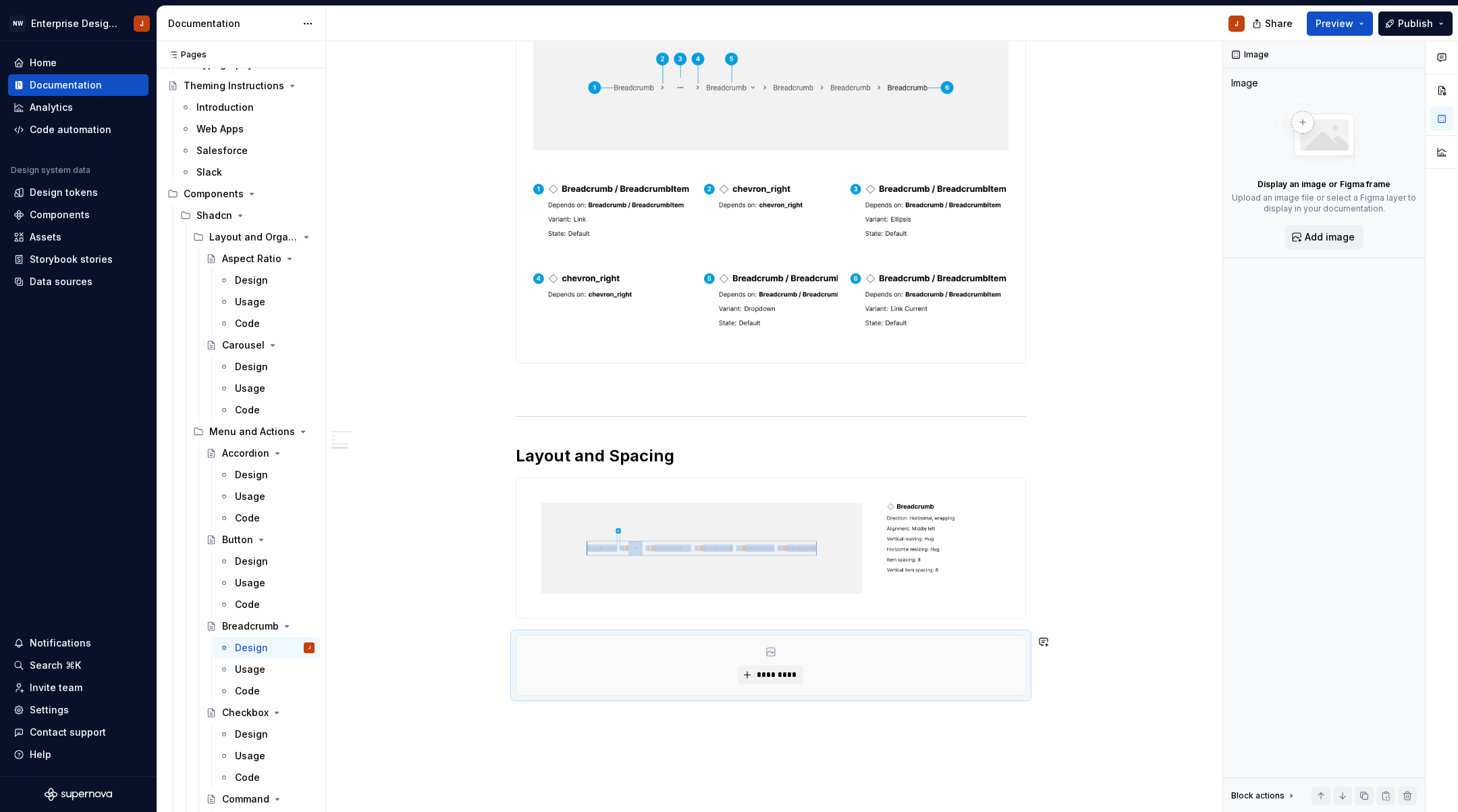
scroll to position [620, 0]
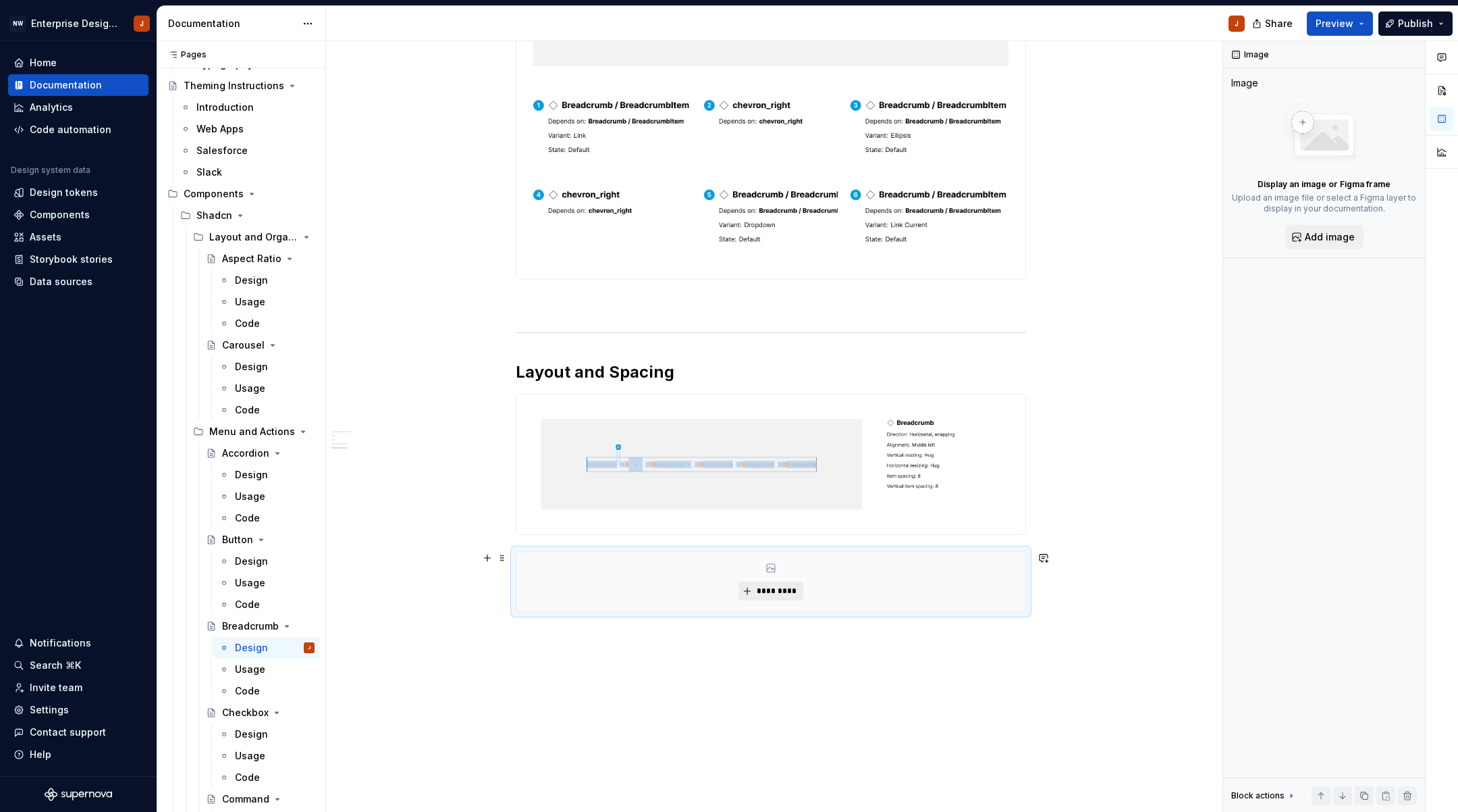
click at [758, 592] on button "*********" at bounding box center [770, 591] width 64 height 19
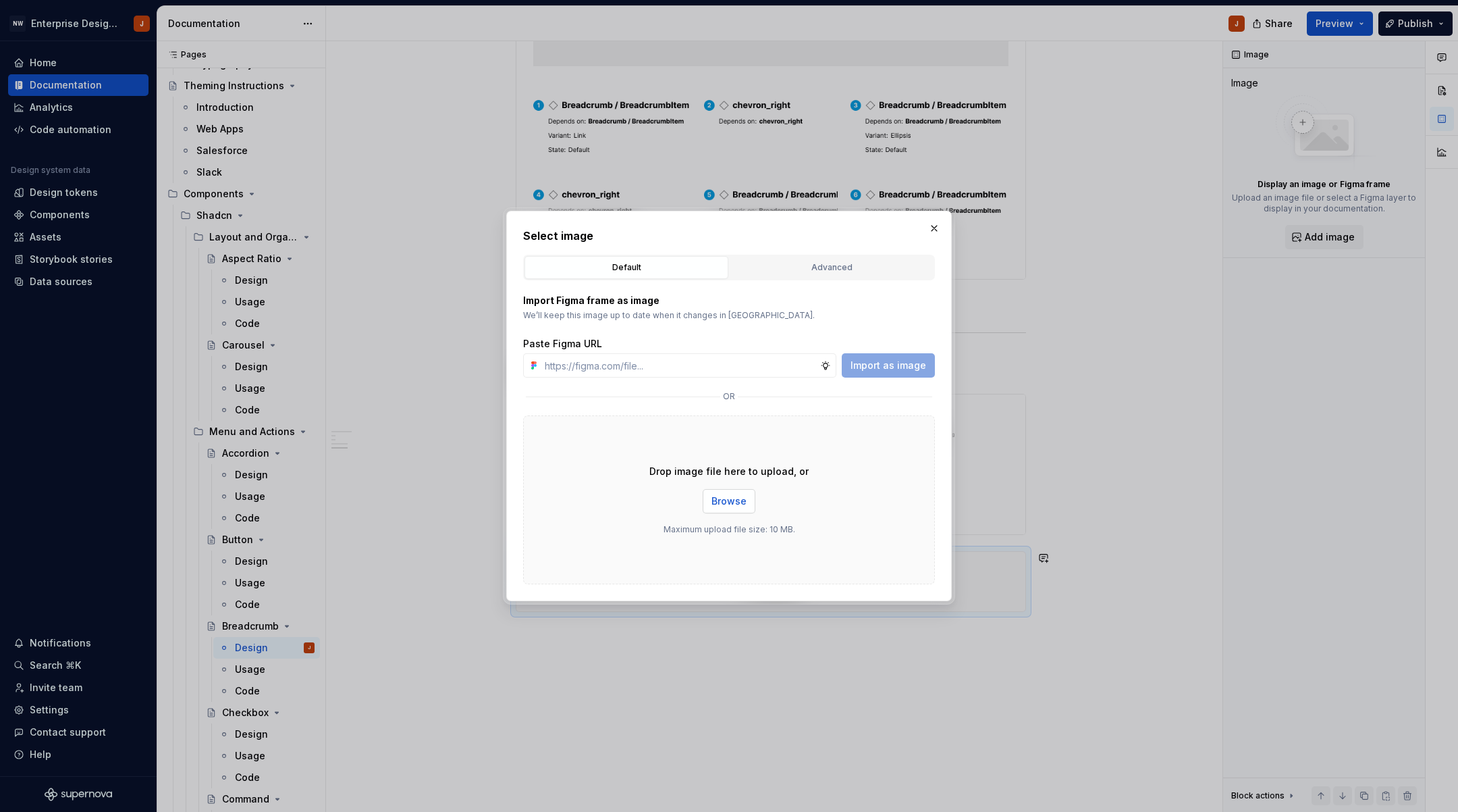
click at [725, 505] on span "Browse" at bounding box center [729, 501] width 35 height 13
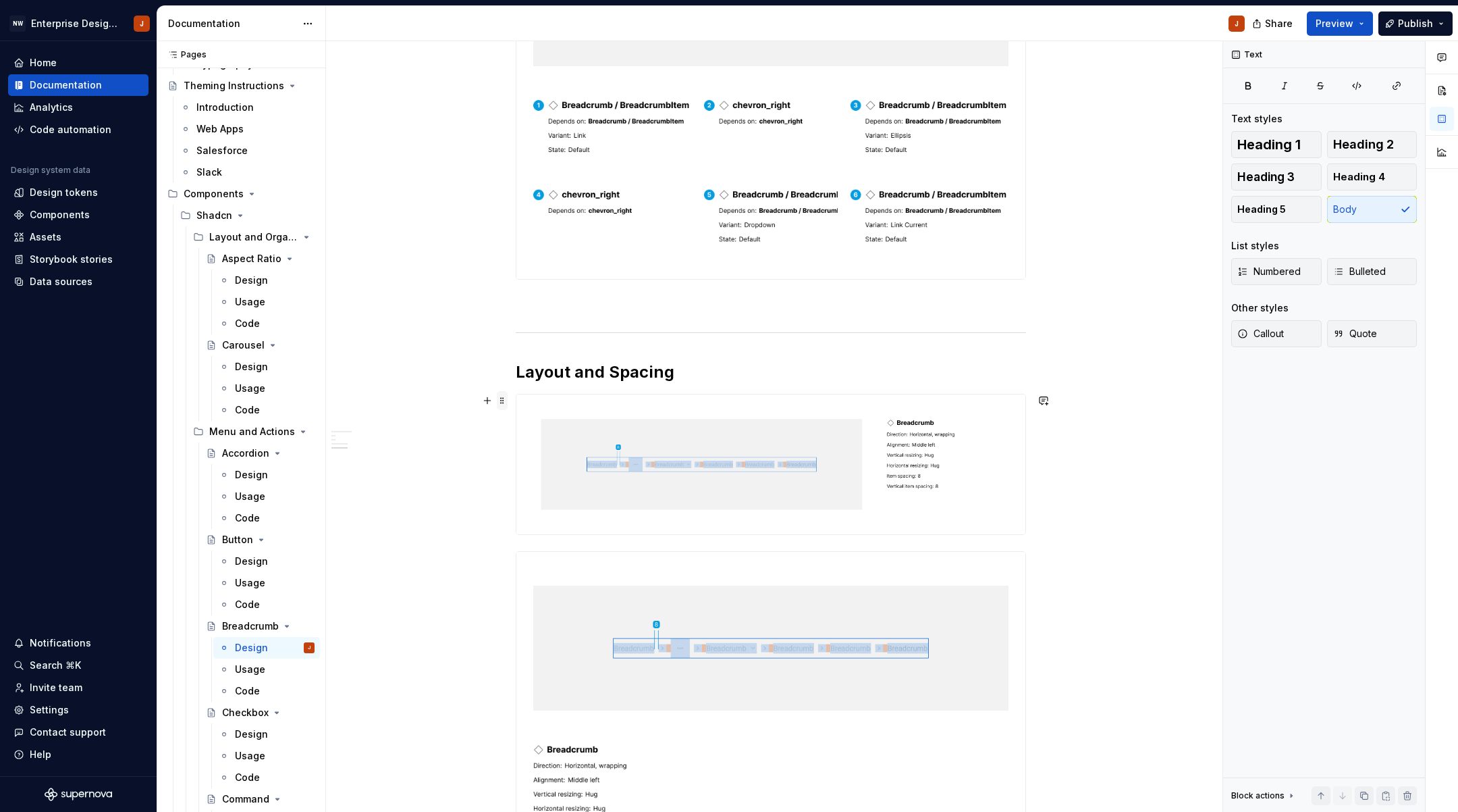
click at [504, 401] on span at bounding box center [502, 400] width 11 height 19
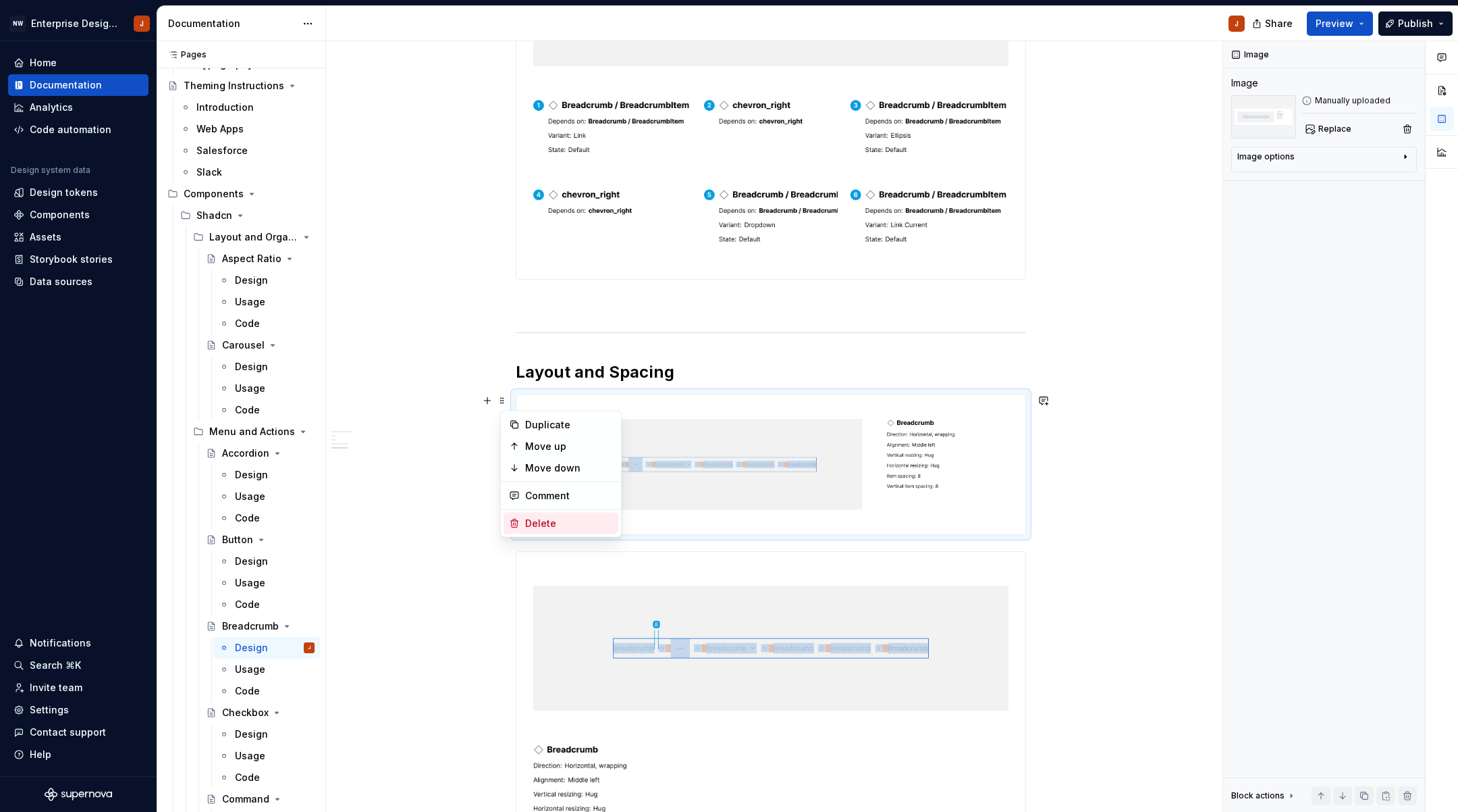
click at [543, 526] on div "Delete" at bounding box center [569, 523] width 88 height 13
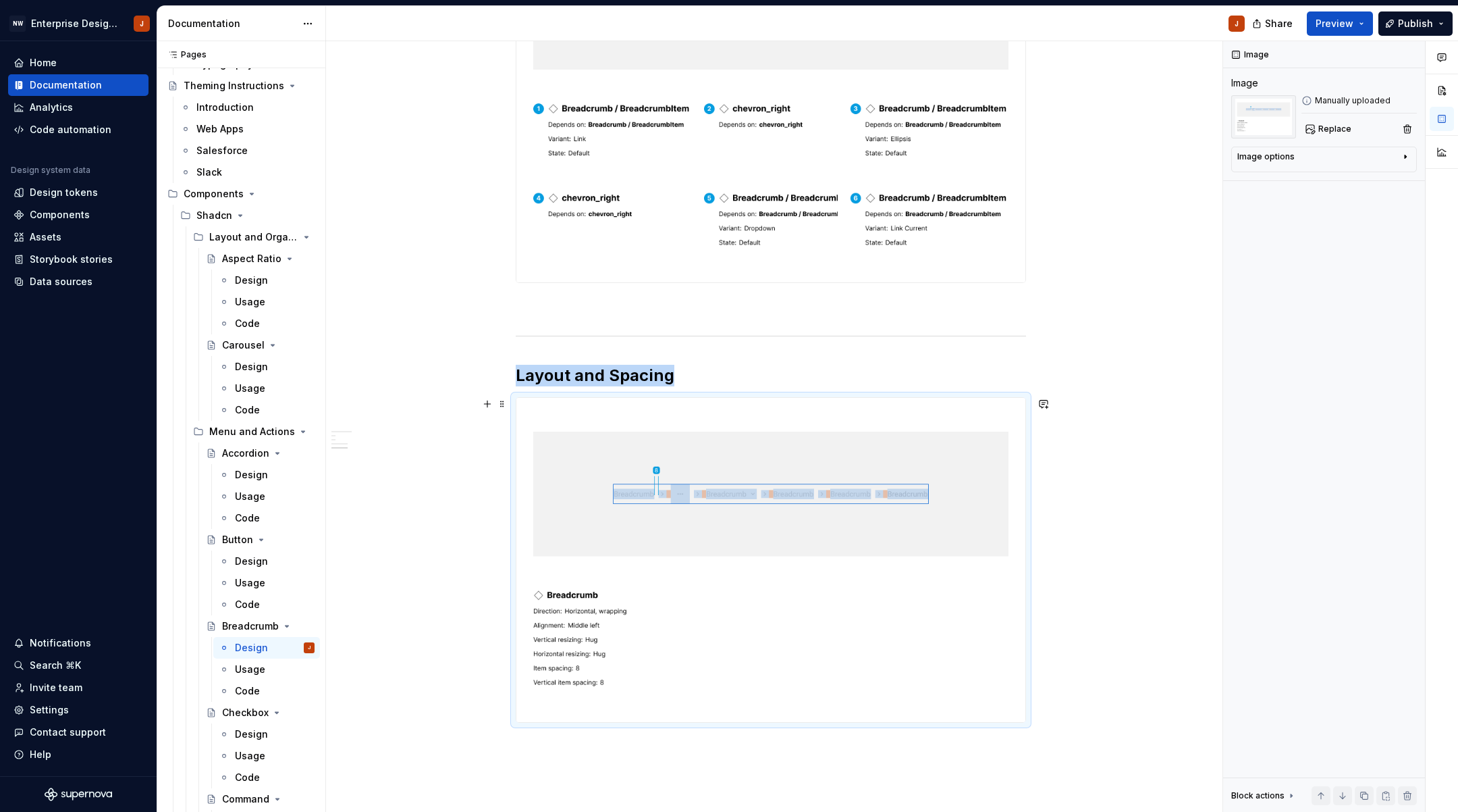
scroll to position [617, 0]
click at [460, 585] on div "Breadcrumb Displays the path to the current resource using a hierarchy of links…" at bounding box center [775, 426] width 897 height 771
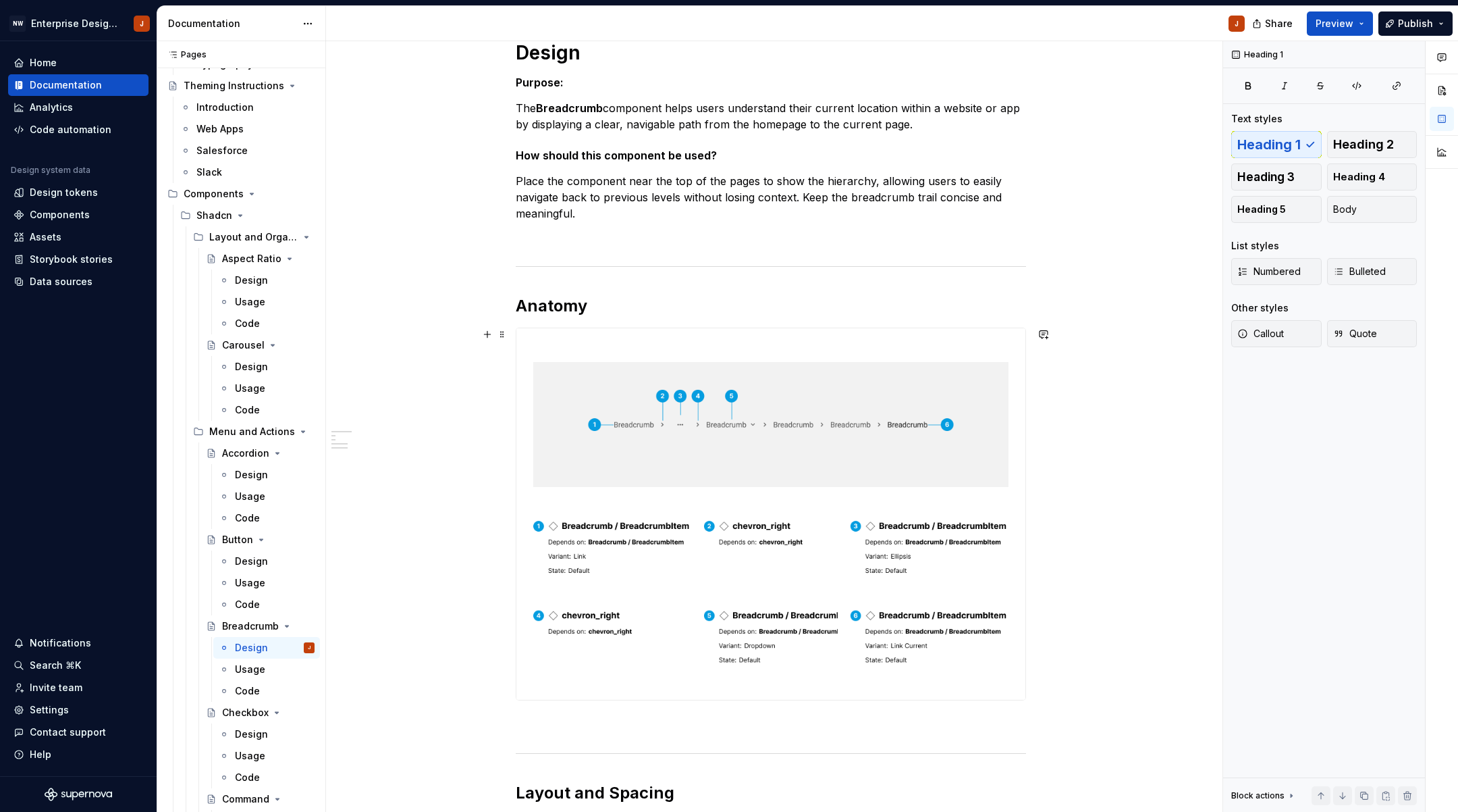
scroll to position [200, 0]
click at [488, 334] on button "button" at bounding box center [488, 333] width 19 height 19
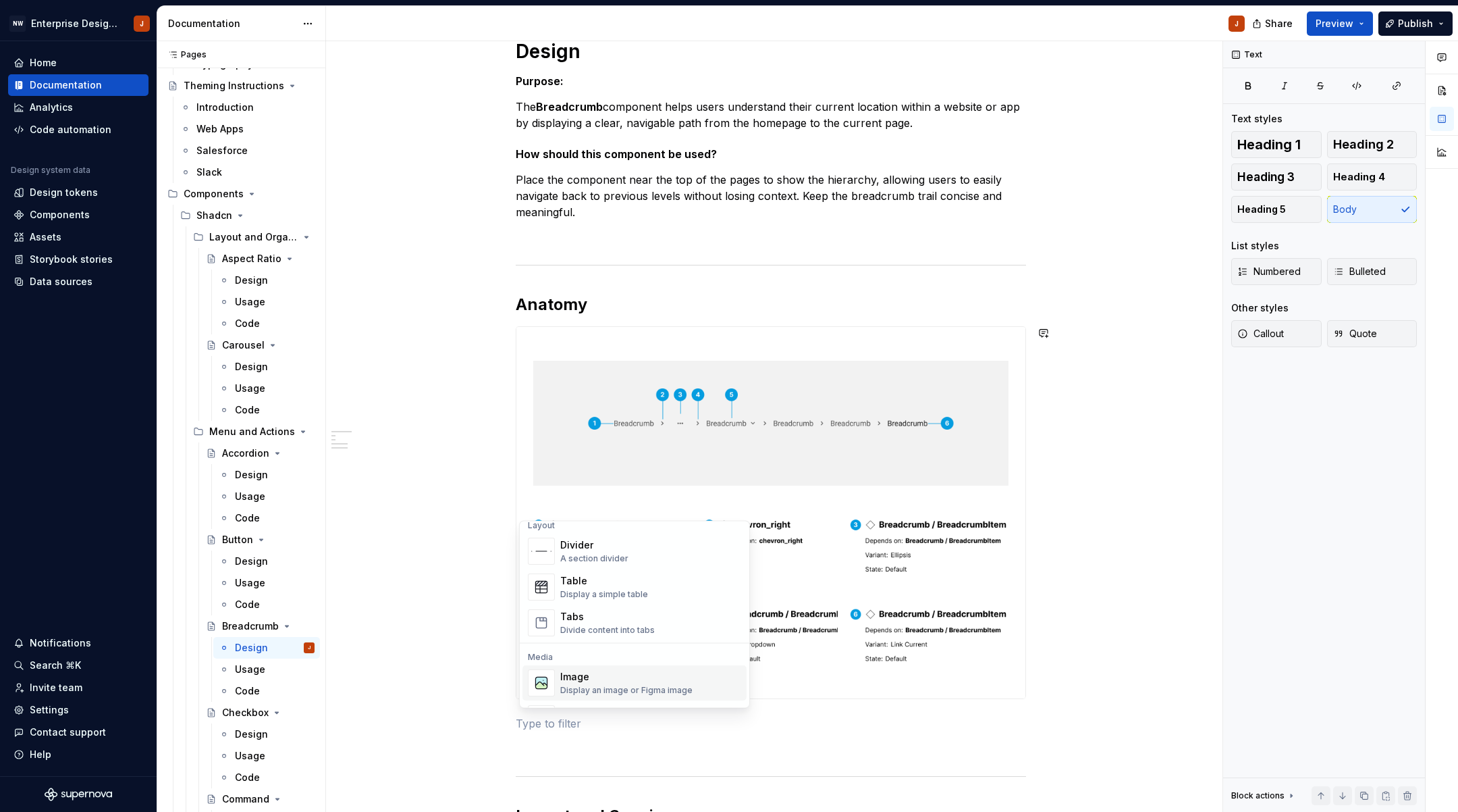
scroll to position [457, 0]
click at [615, 670] on div "Image Display an image or Figma image" at bounding box center [626, 678] width 132 height 26
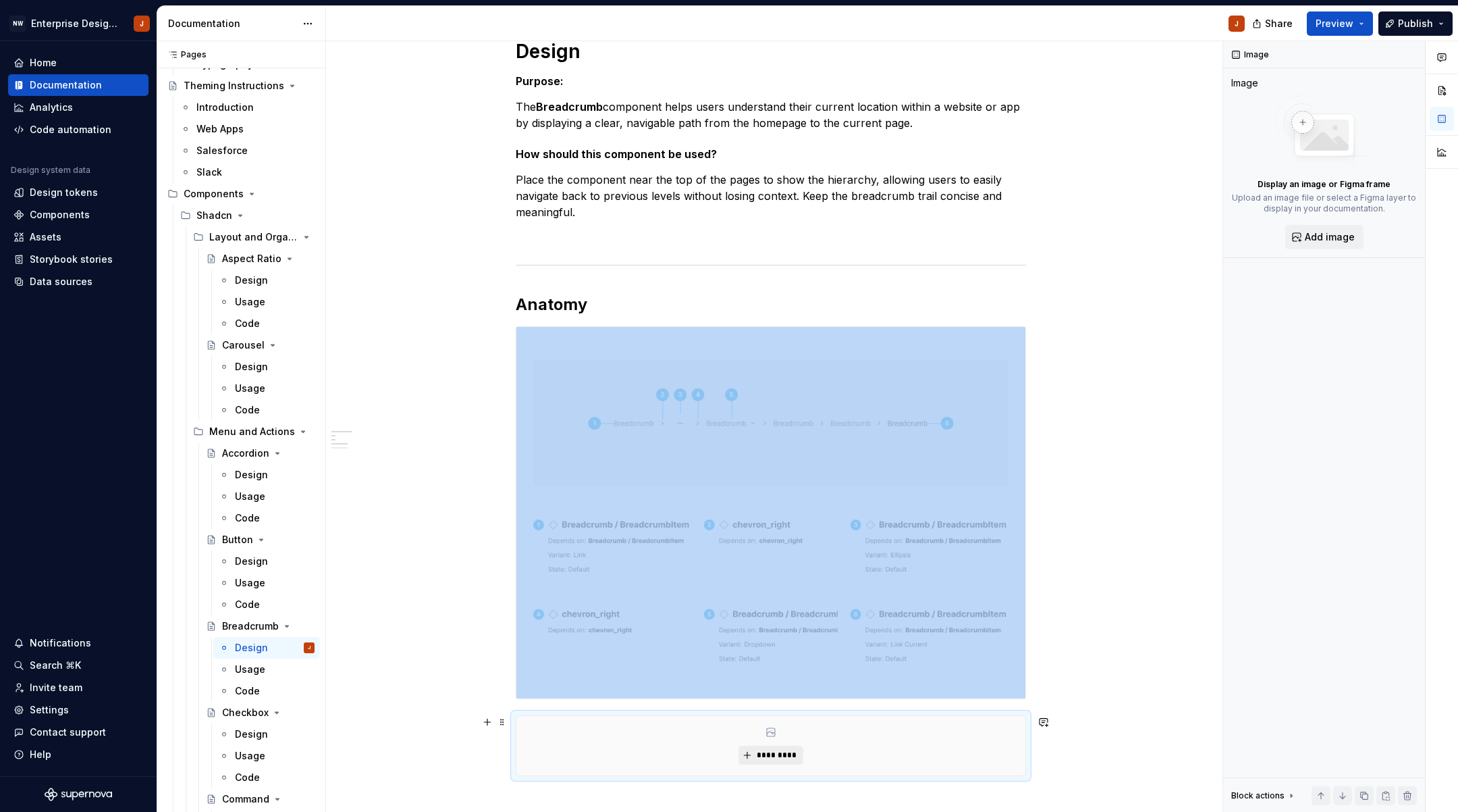
click at [778, 751] on span "*********" at bounding box center [776, 755] width 41 height 11
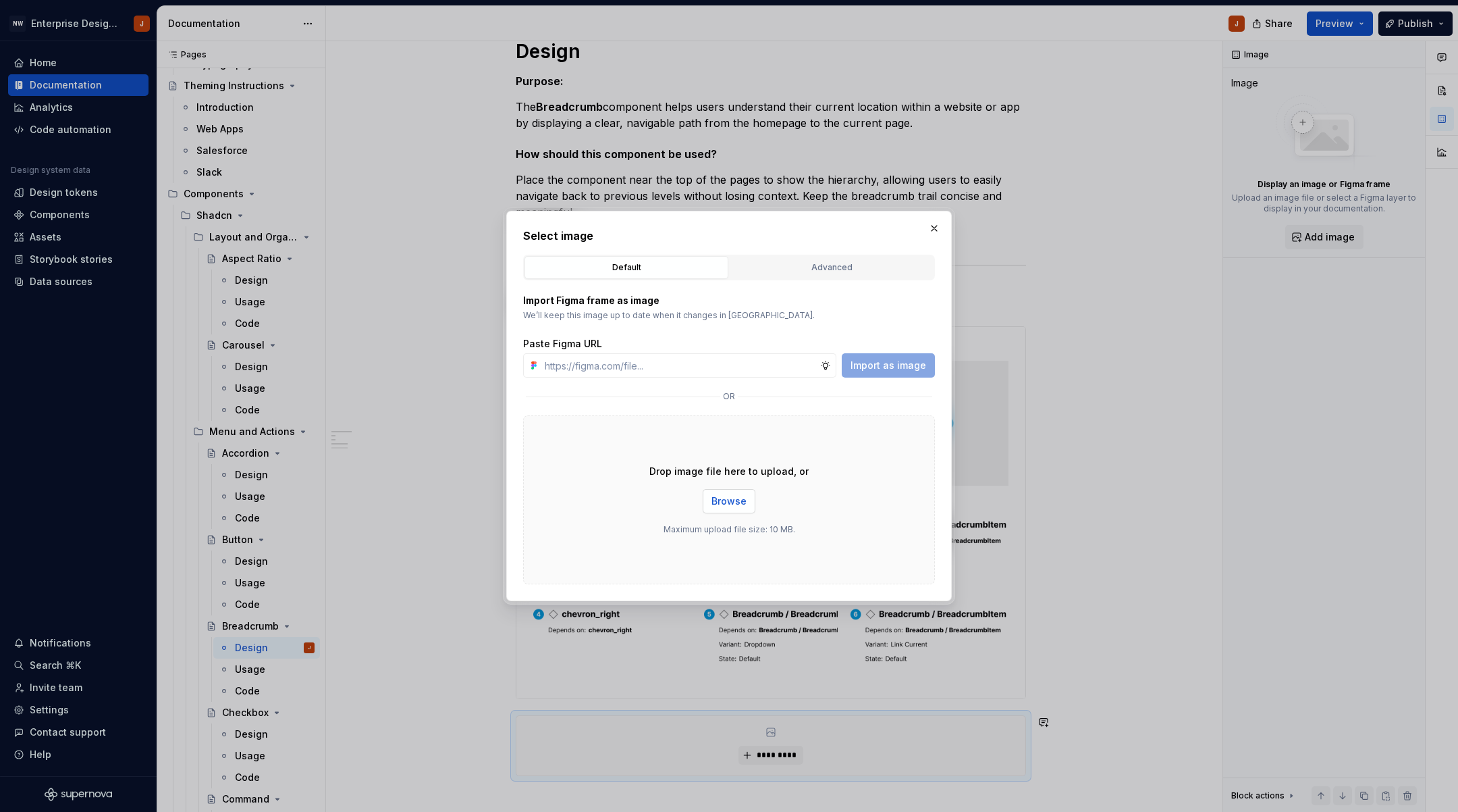
click at [725, 502] on span "Browse" at bounding box center [729, 501] width 35 height 13
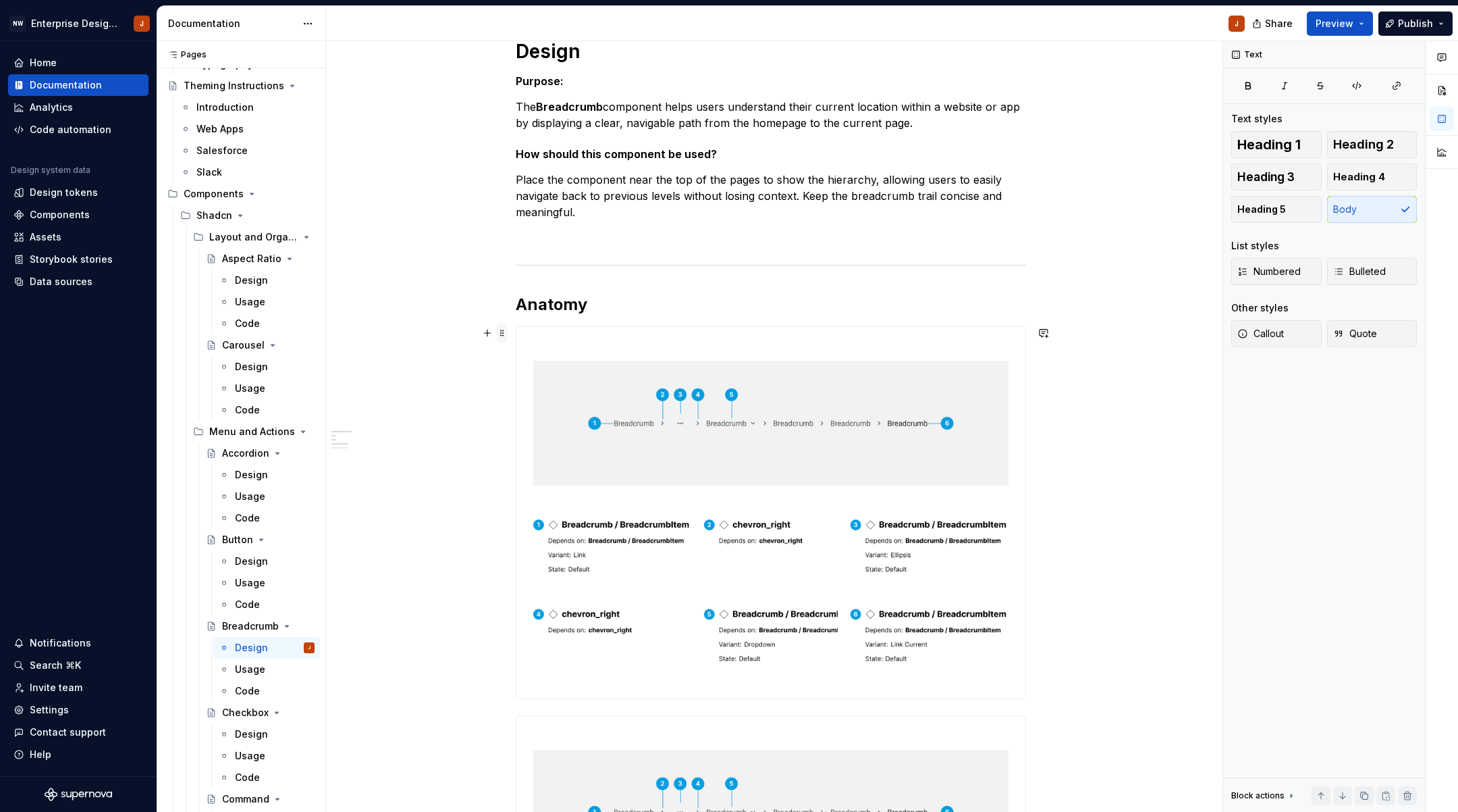
click at [503, 334] on span at bounding box center [502, 333] width 11 height 19
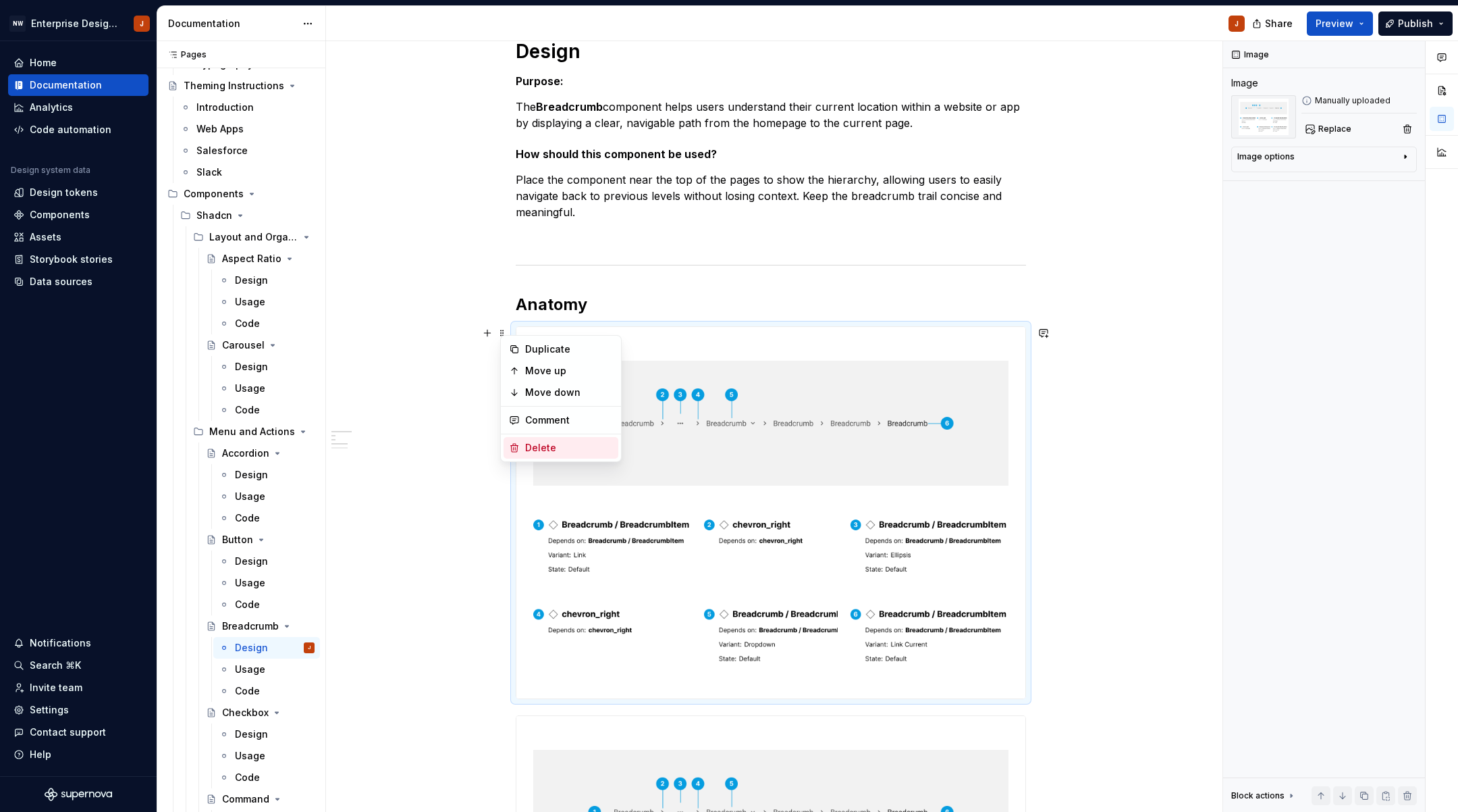
click at [533, 444] on div "Delete" at bounding box center [569, 447] width 88 height 13
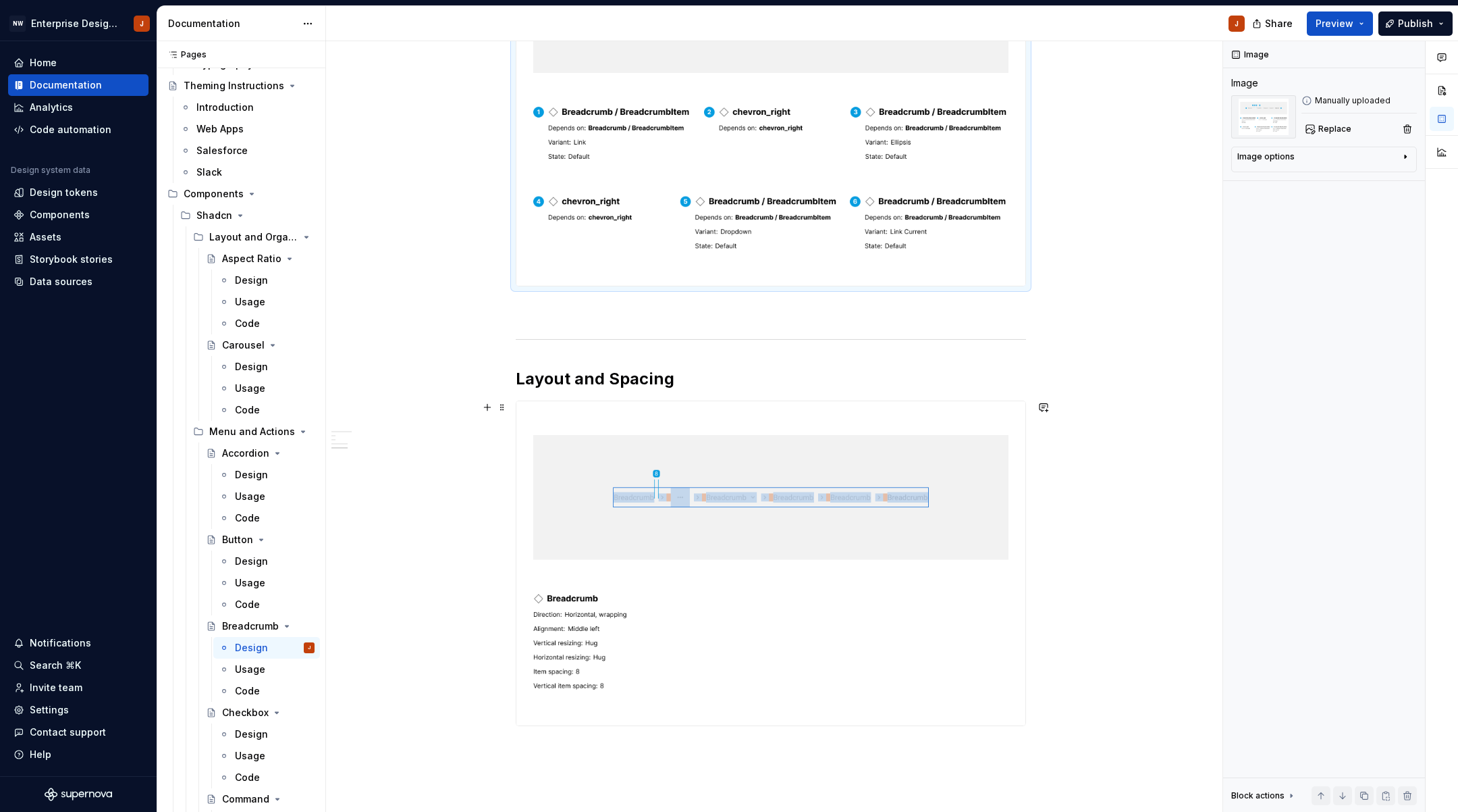
scroll to position [619, 0]
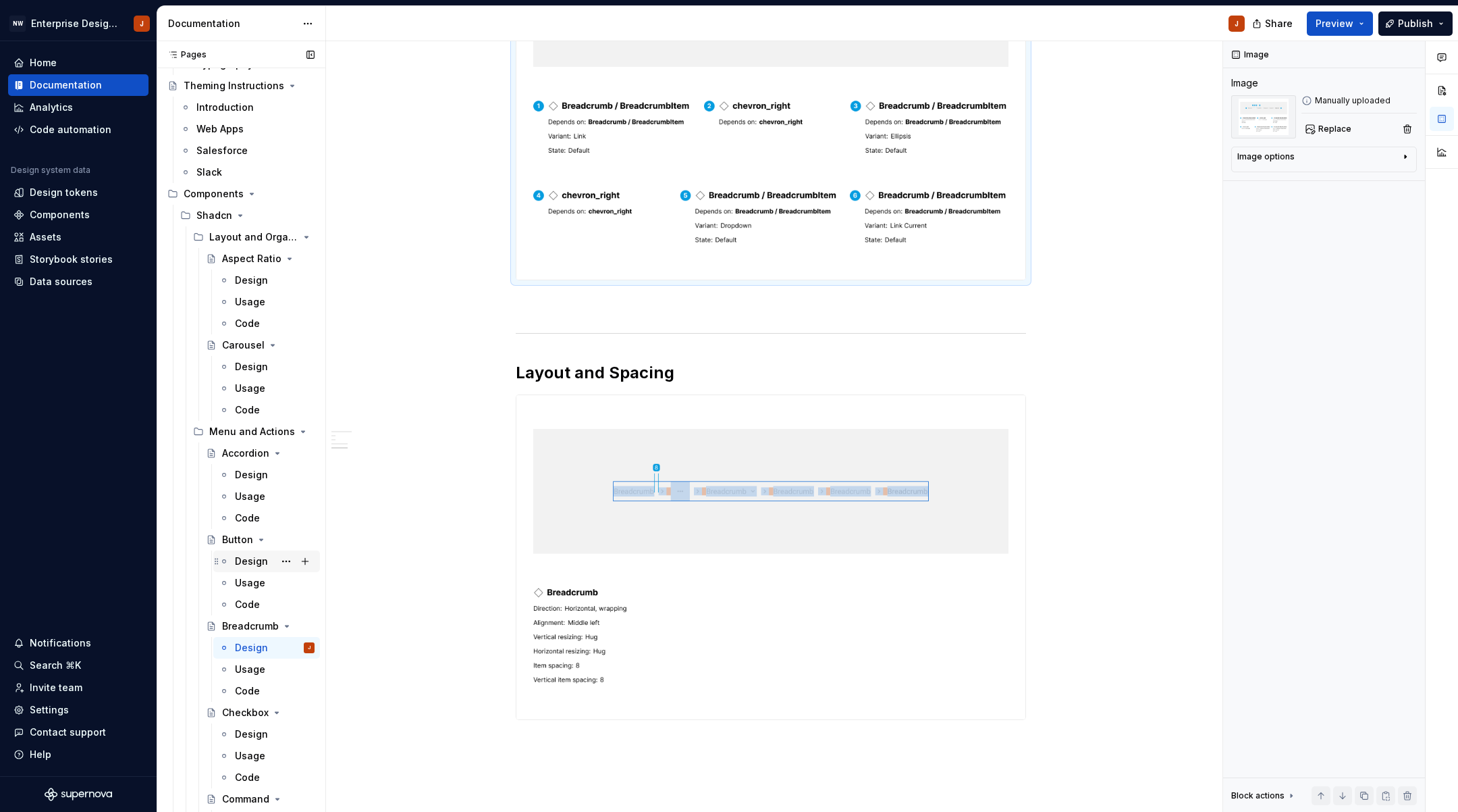
click at [248, 561] on div "Design" at bounding box center [274, 561] width 79 height 19
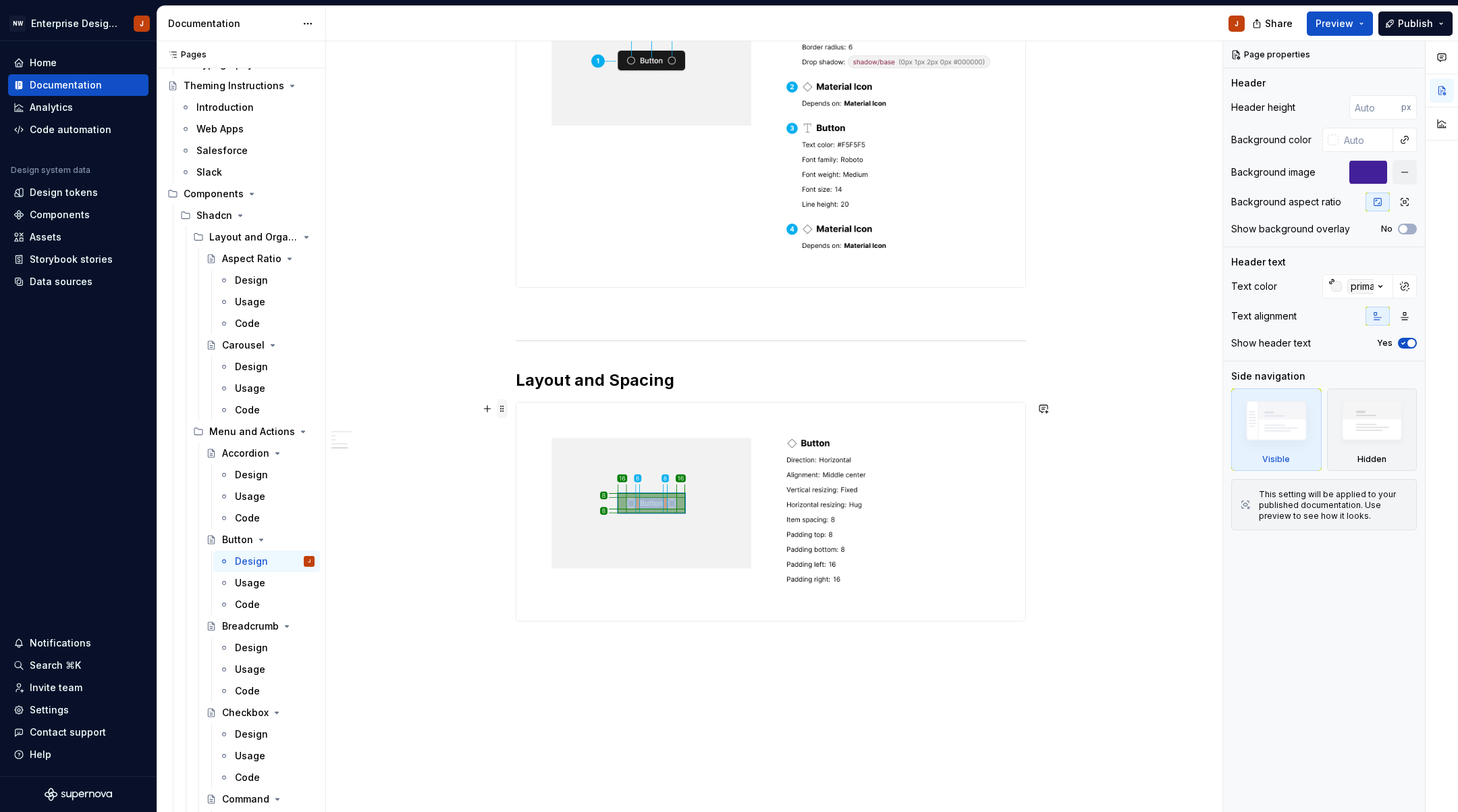
scroll to position [568, 0]
click at [252, 660] on div "Usage" at bounding box center [274, 669] width 79 height 19
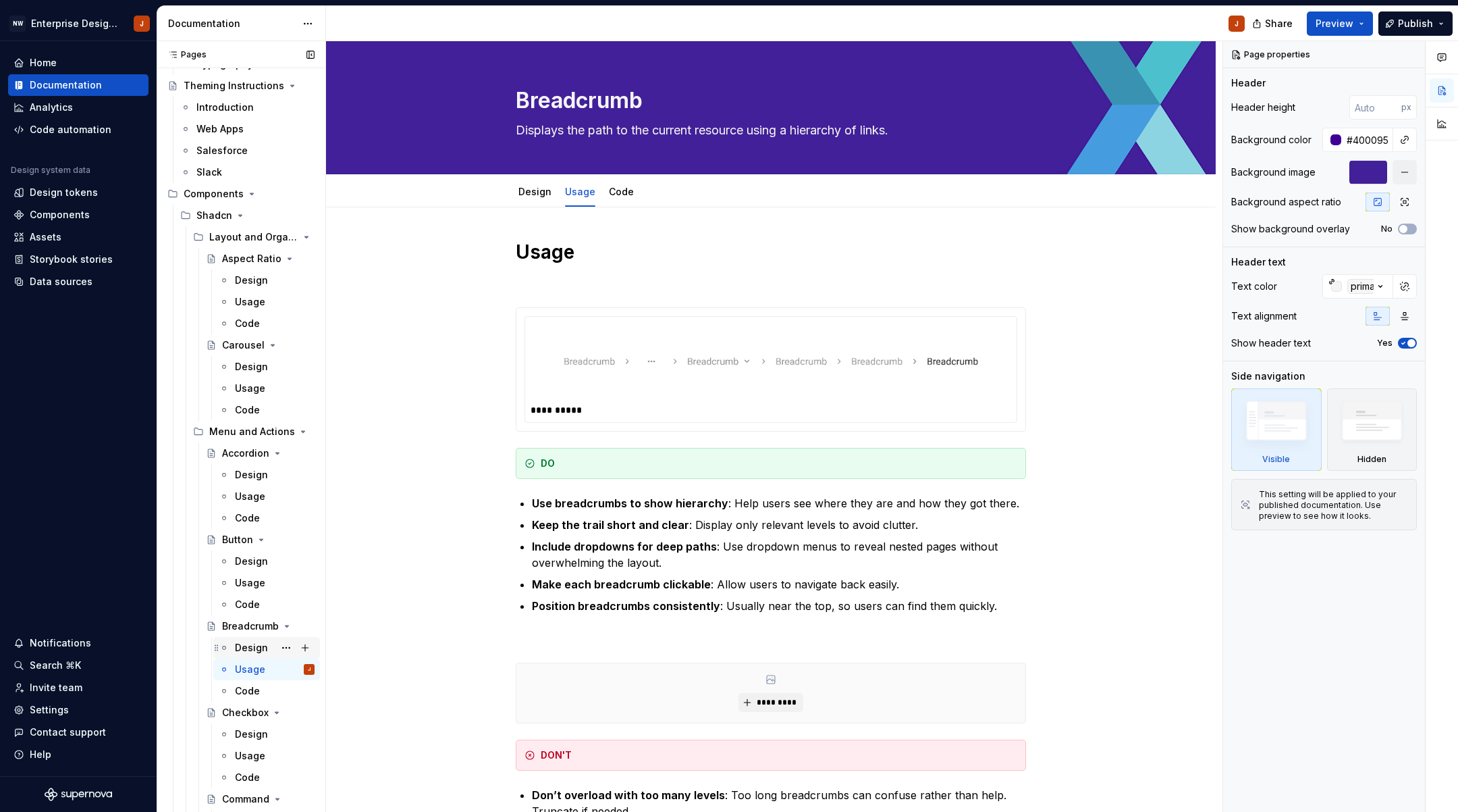
click at [243, 642] on div "Design" at bounding box center [251, 647] width 33 height 13
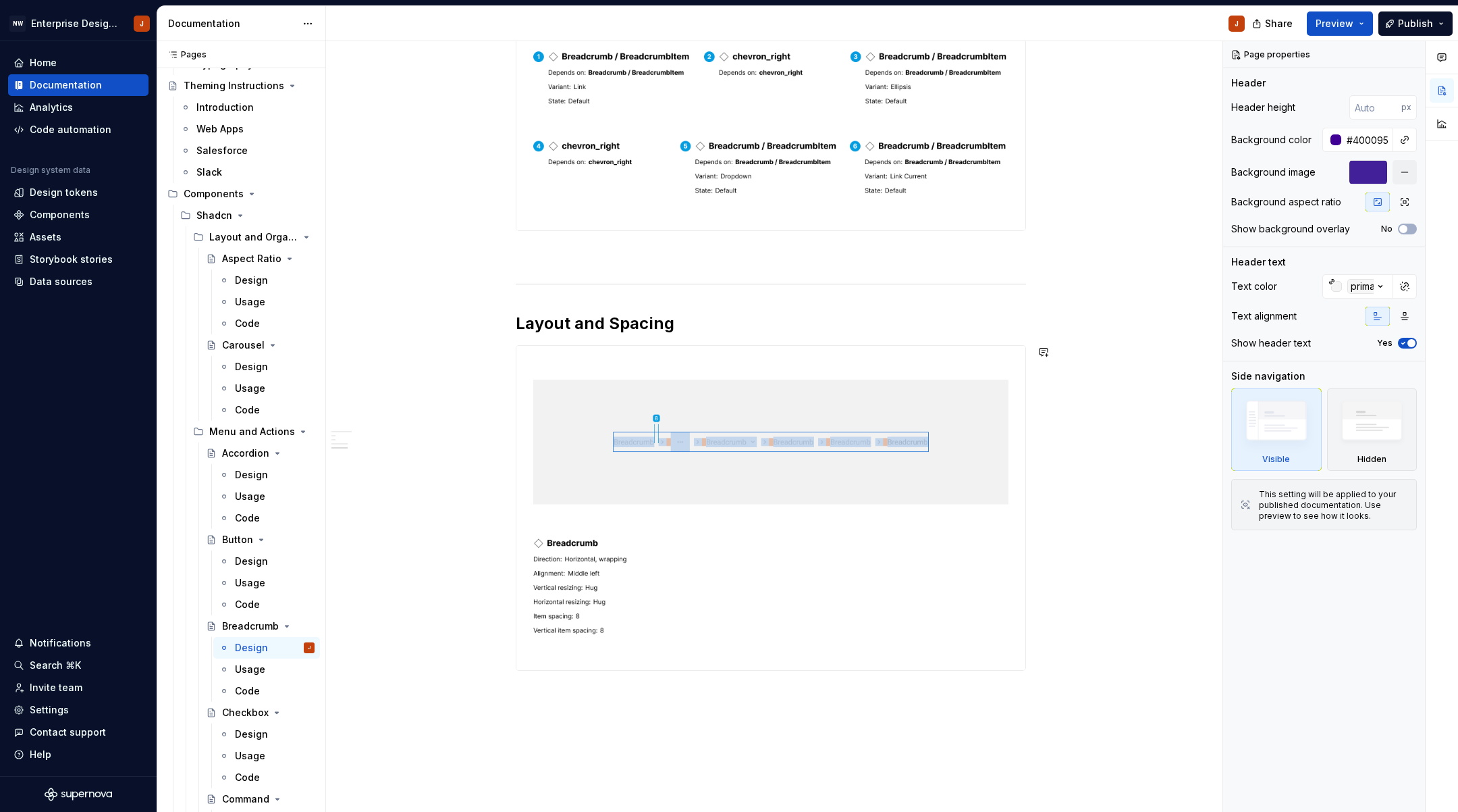
scroll to position [675, 0]
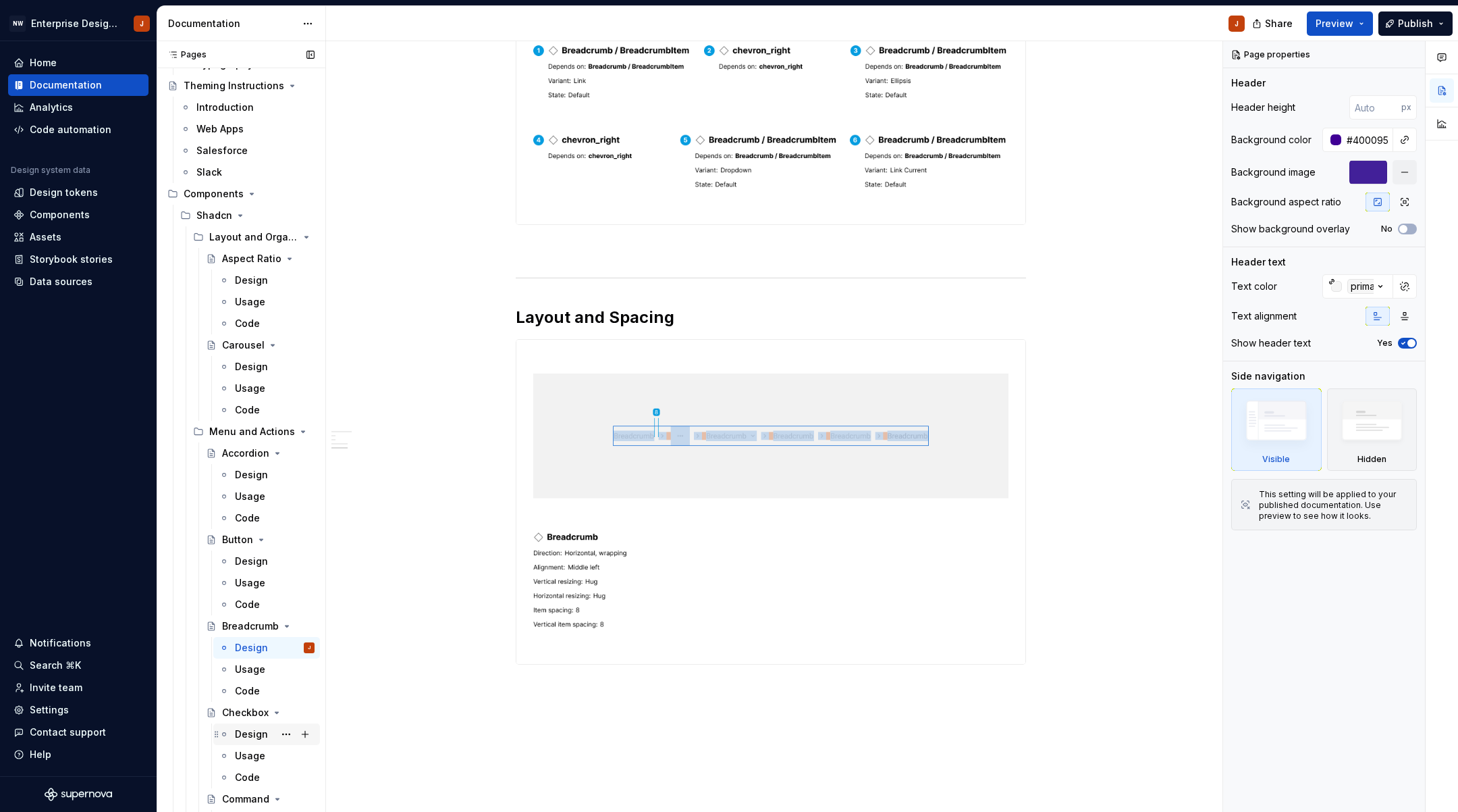
drag, startPoint x: 255, startPoint y: 733, endPoint x: 276, endPoint y: 736, distance: 21.2
click at [255, 733] on div "Design" at bounding box center [274, 734] width 79 height 19
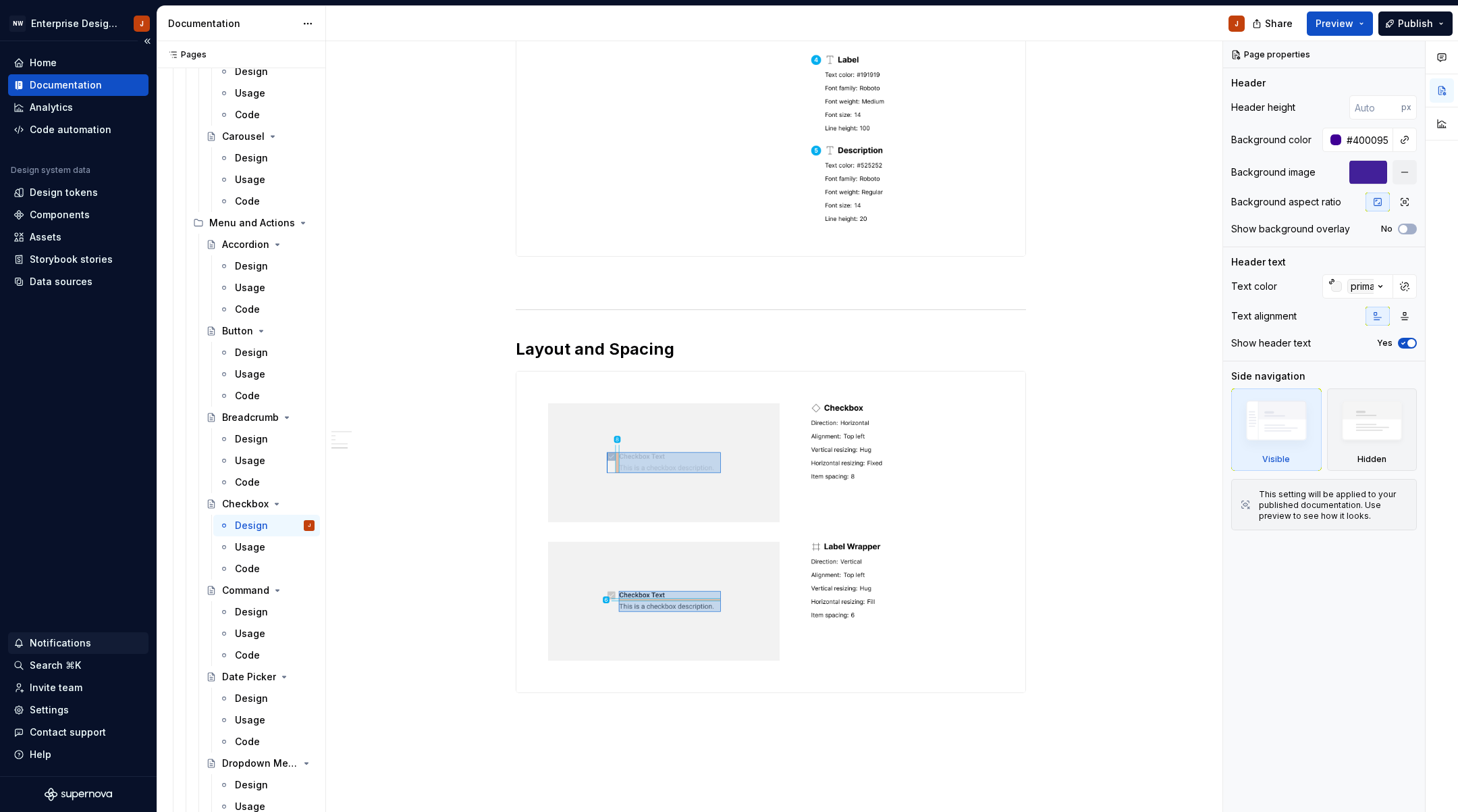
scroll to position [328, 0]
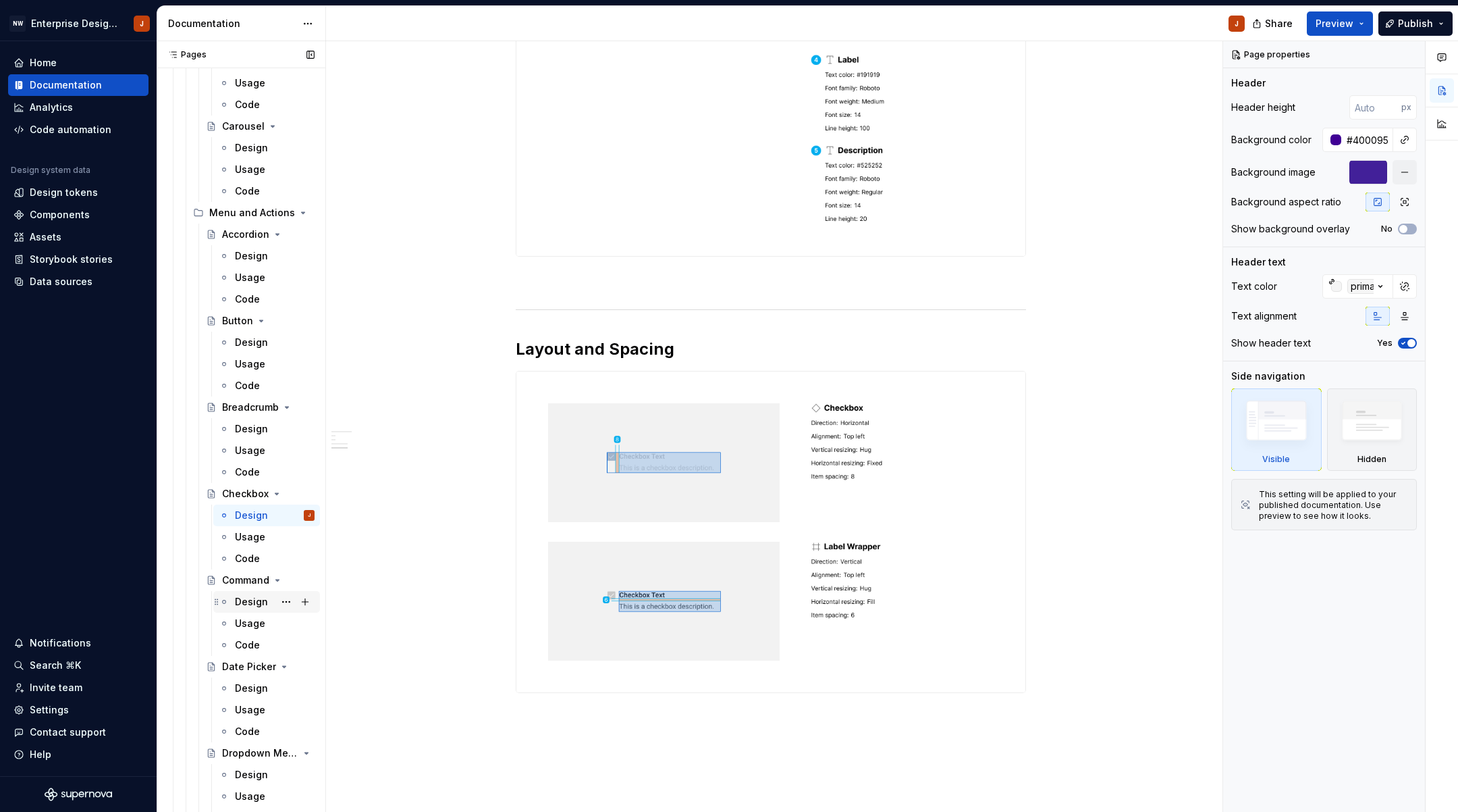
click at [254, 600] on div "Design" at bounding box center [274, 601] width 79 height 19
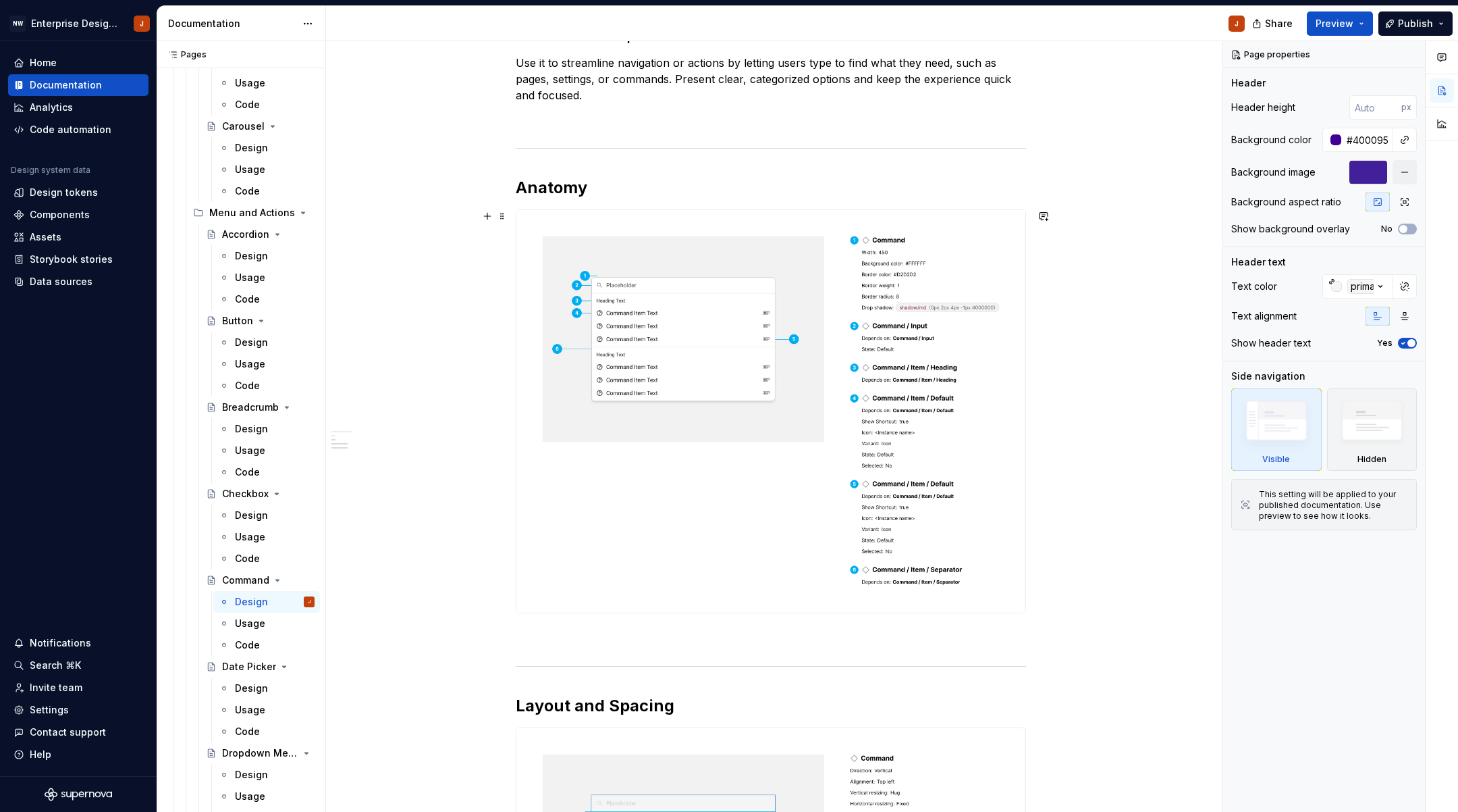
scroll to position [319, 0]
click at [491, 214] on button "button" at bounding box center [488, 214] width 19 height 19
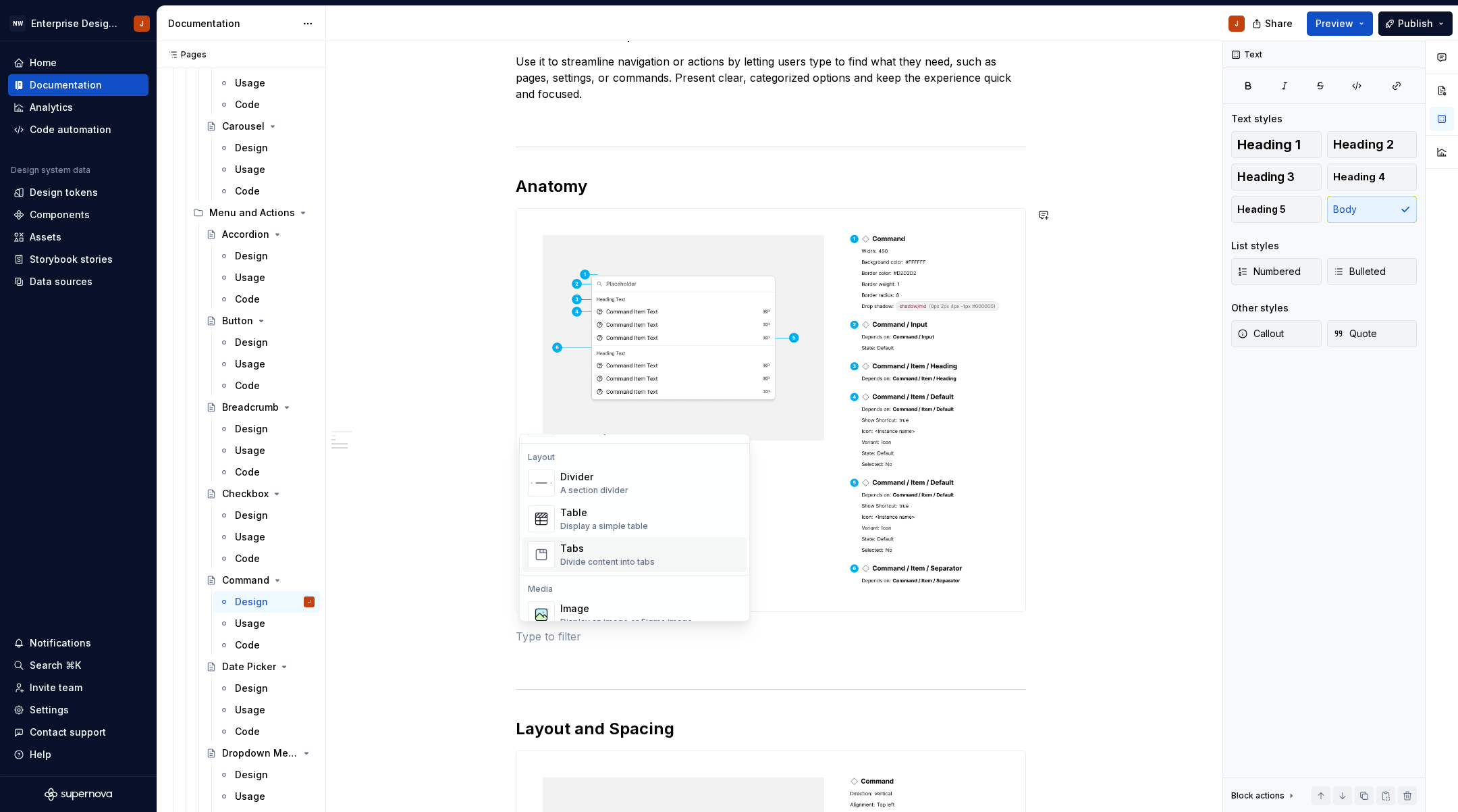
scroll to position [464, 0]
click at [606, 579] on div "Image" at bounding box center [626, 576] width 132 height 13
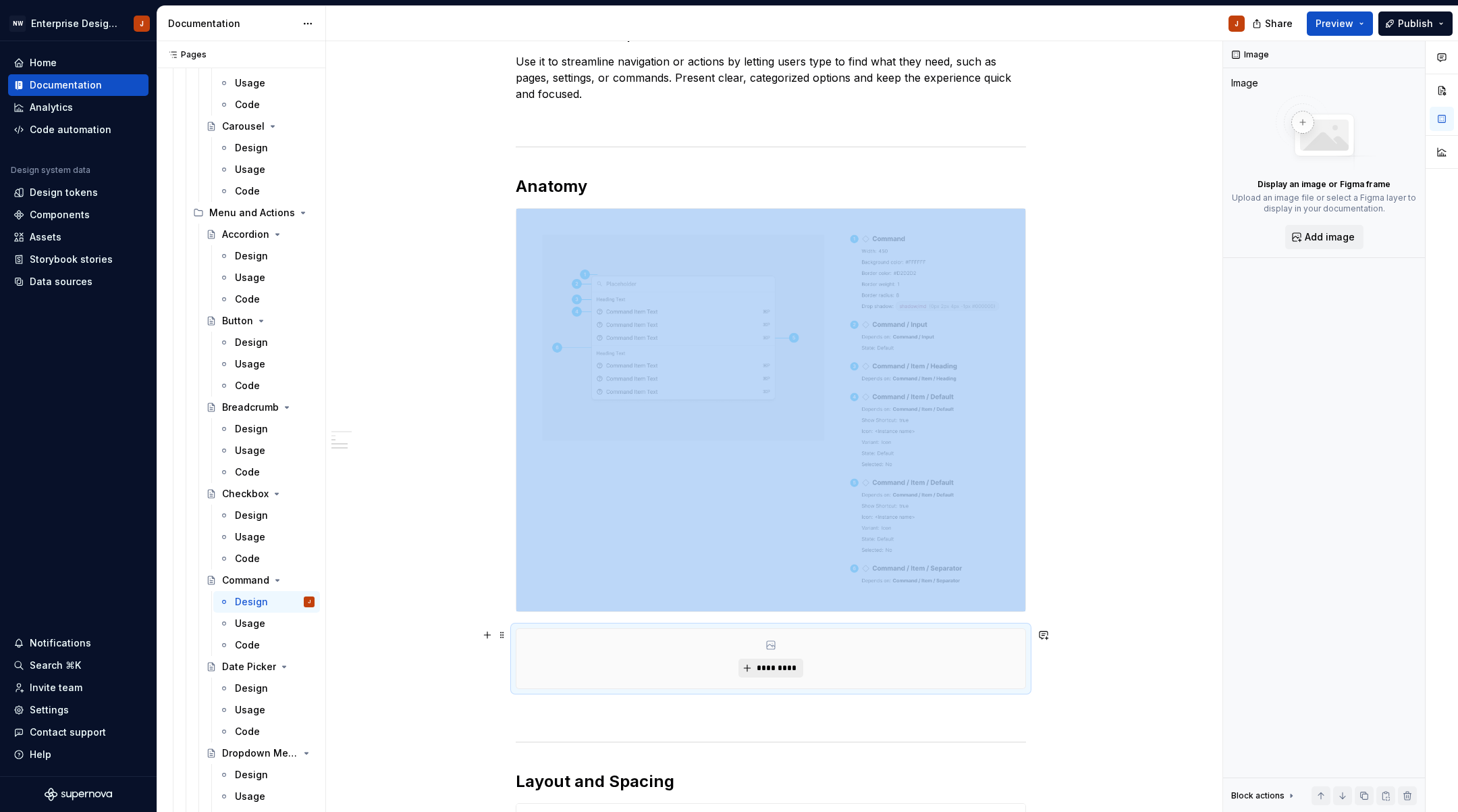
click at [771, 667] on span "*********" at bounding box center [776, 668] width 41 height 11
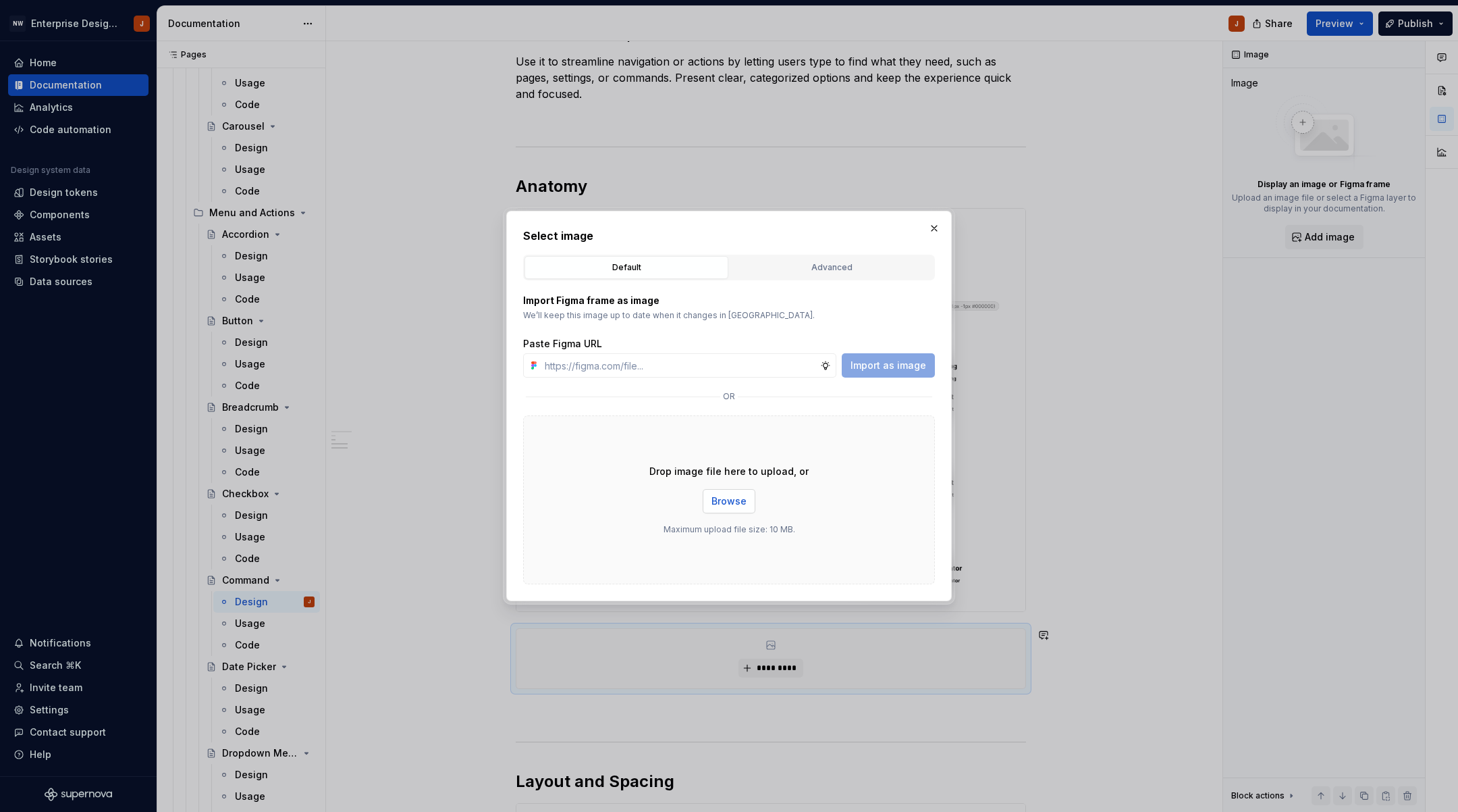
click at [726, 503] on span "Browse" at bounding box center [729, 501] width 35 height 13
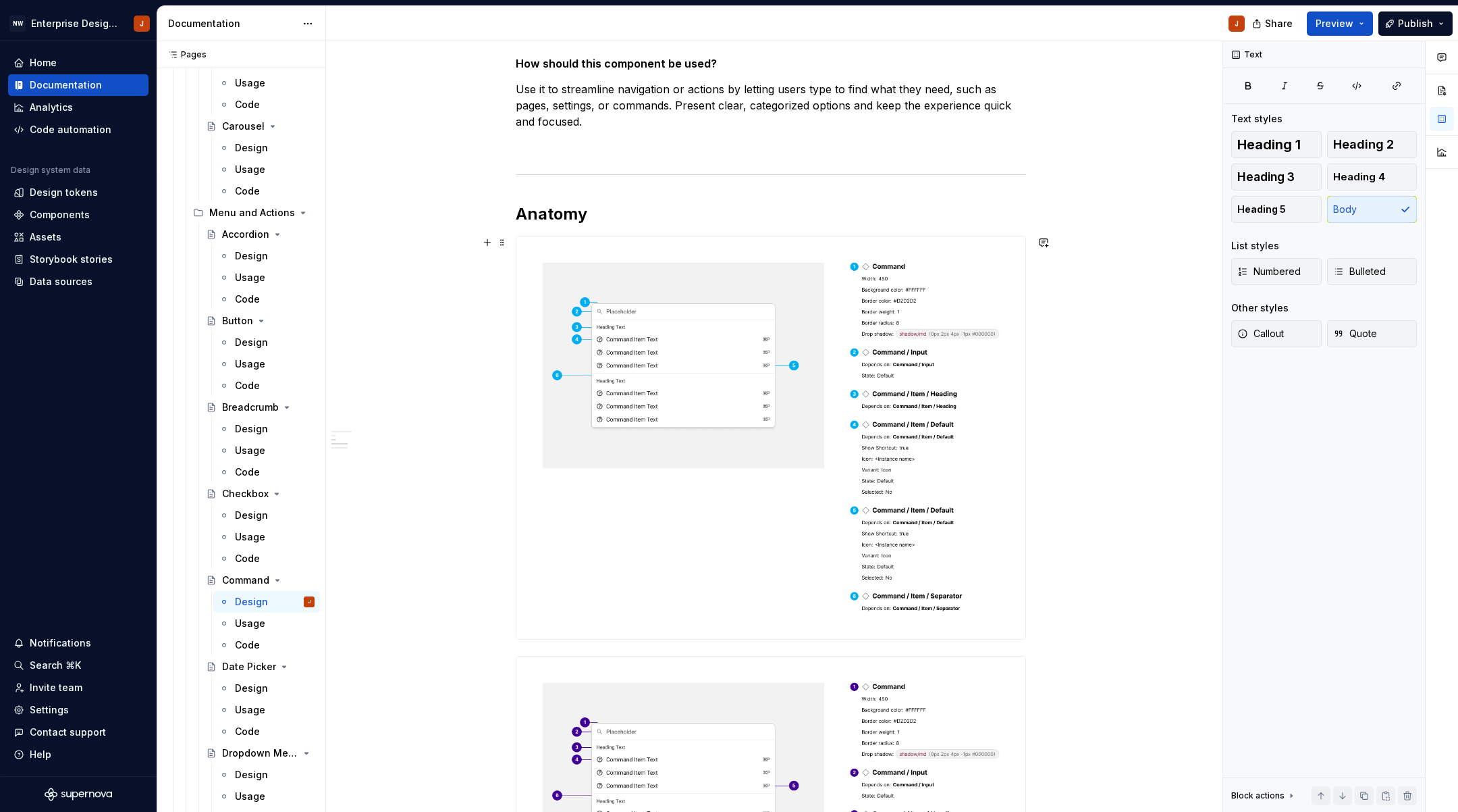
scroll to position [276, 0]
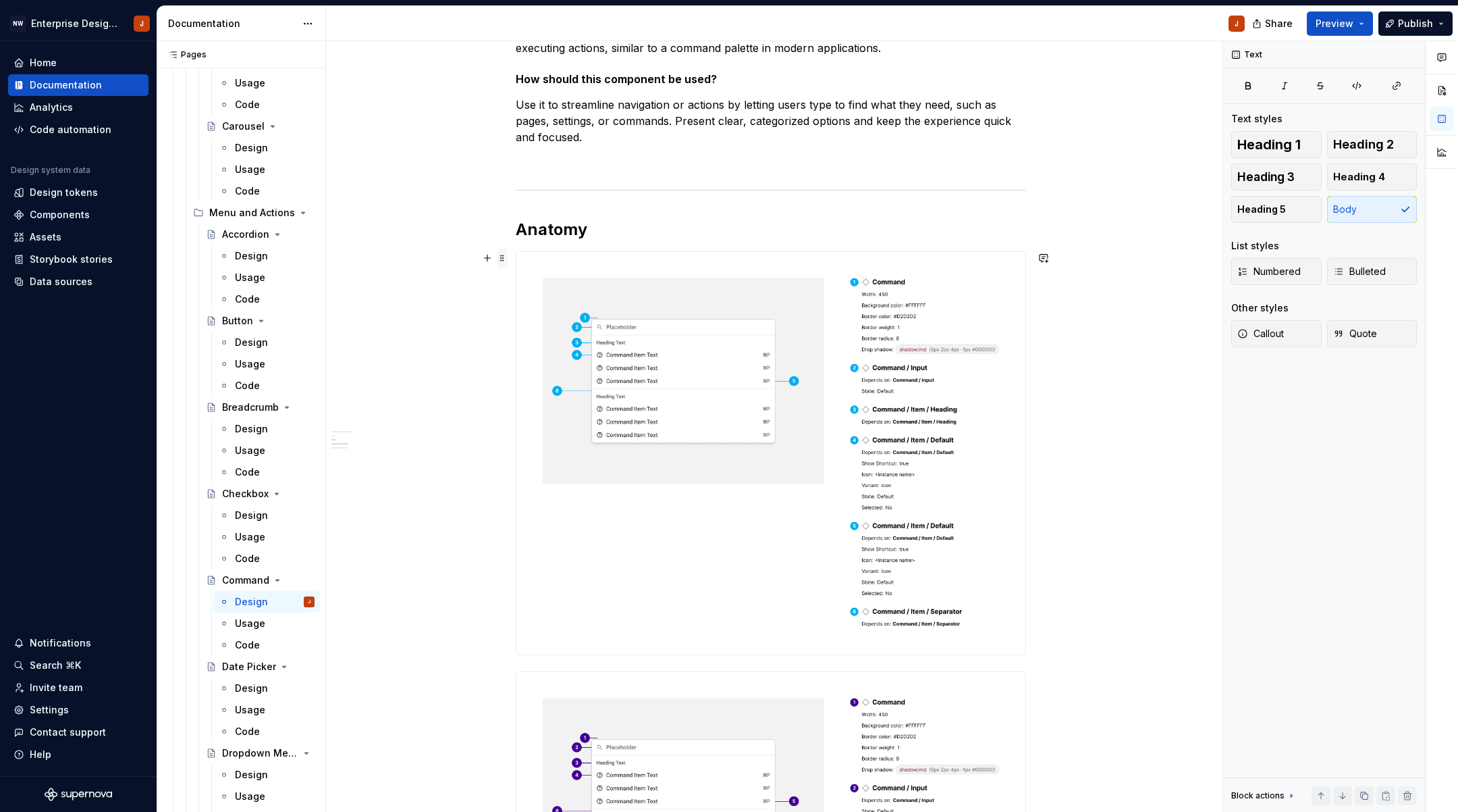
click at [507, 260] on span at bounding box center [502, 258] width 11 height 19
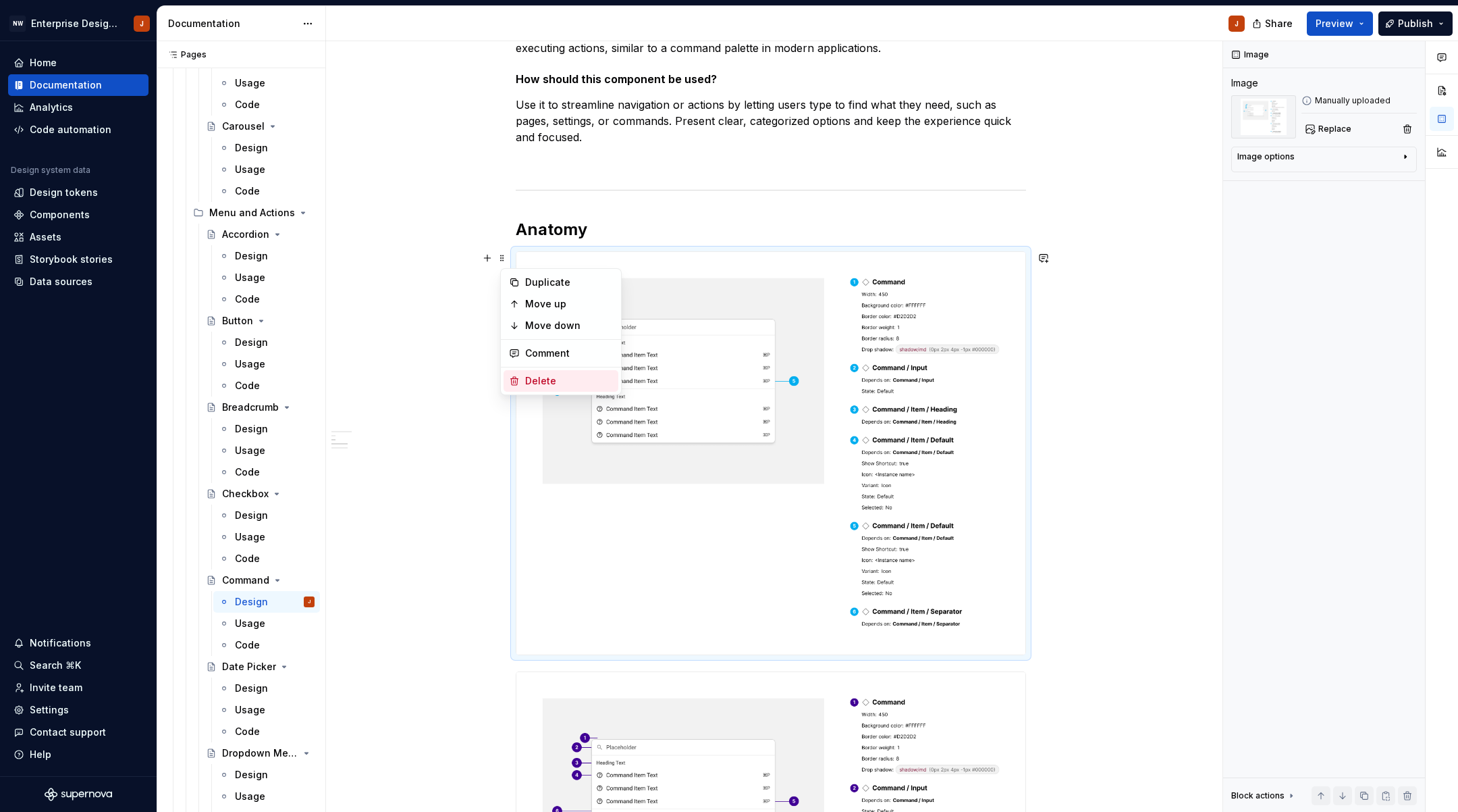
click at [528, 383] on div "Delete" at bounding box center [569, 380] width 88 height 13
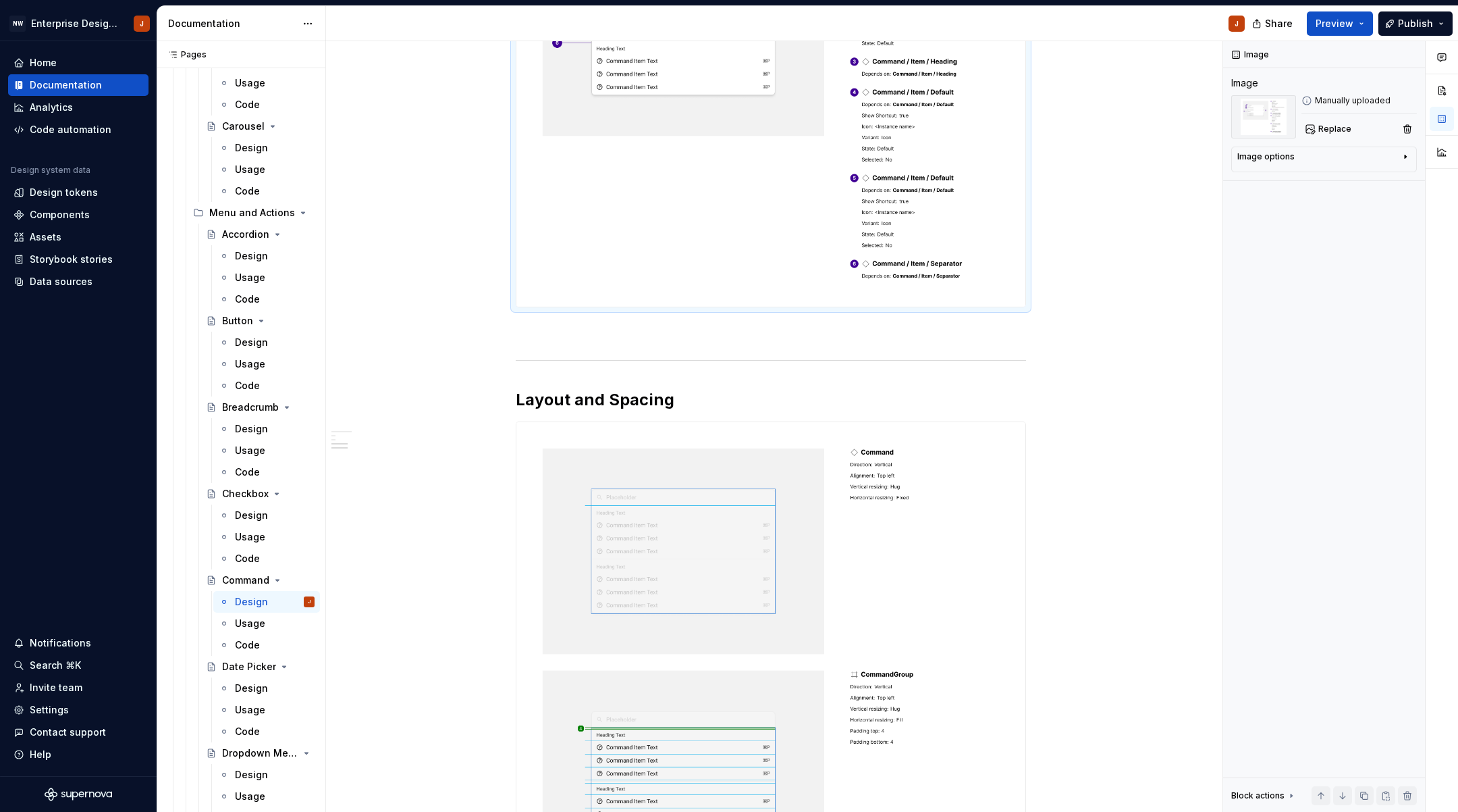
scroll to position [297, 0]
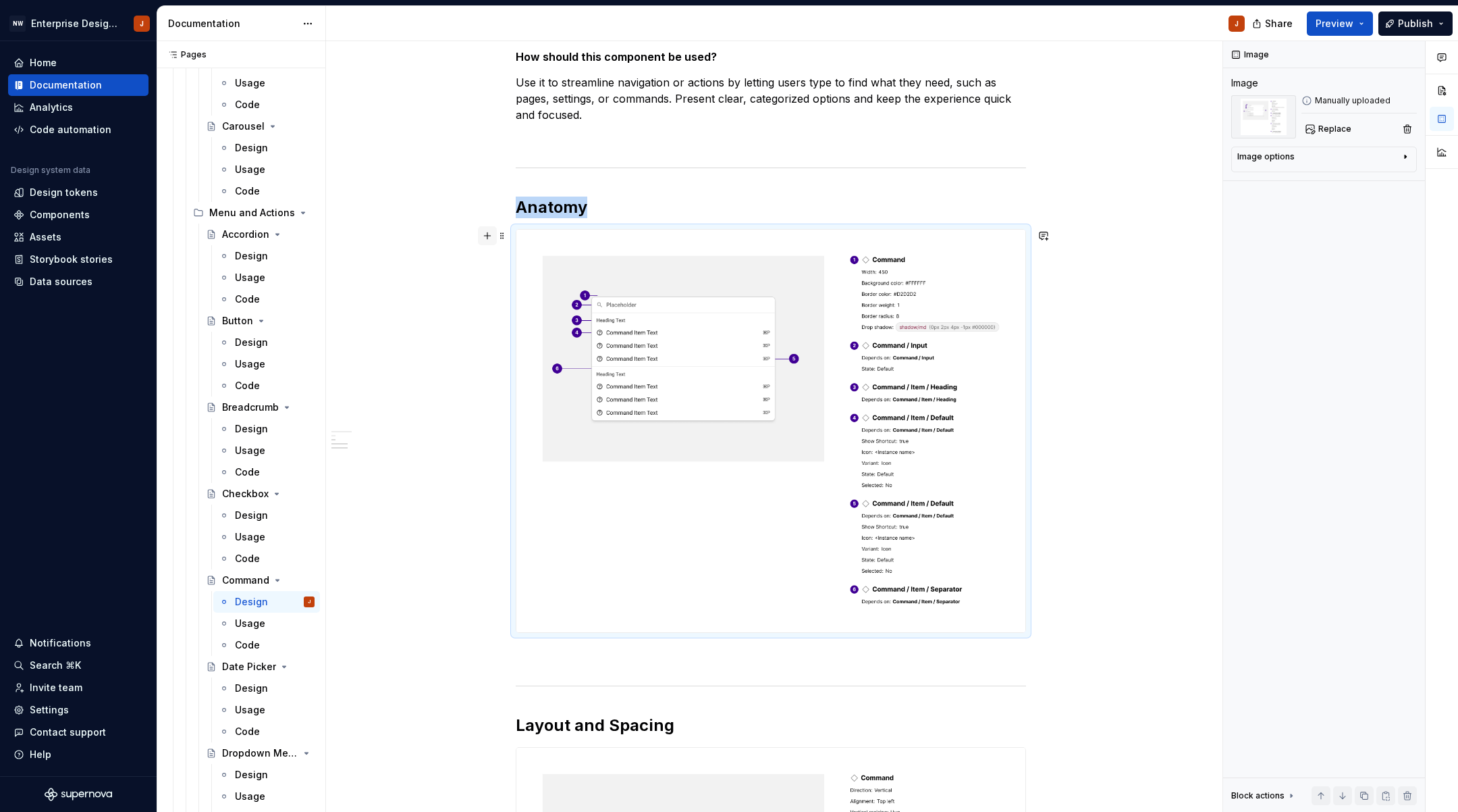
click at [491, 237] on button "button" at bounding box center [488, 236] width 19 height 19
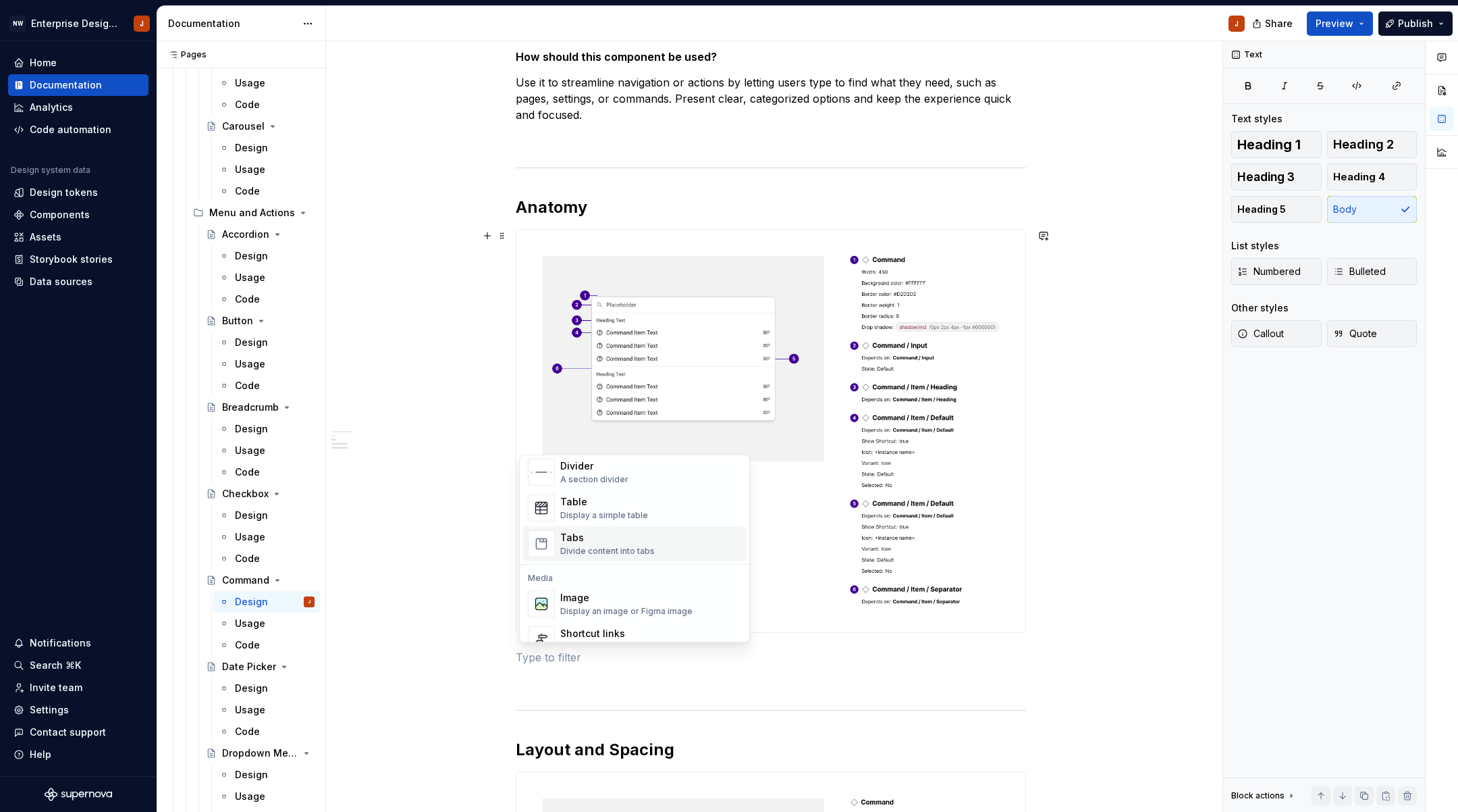
scroll to position [487, 0]
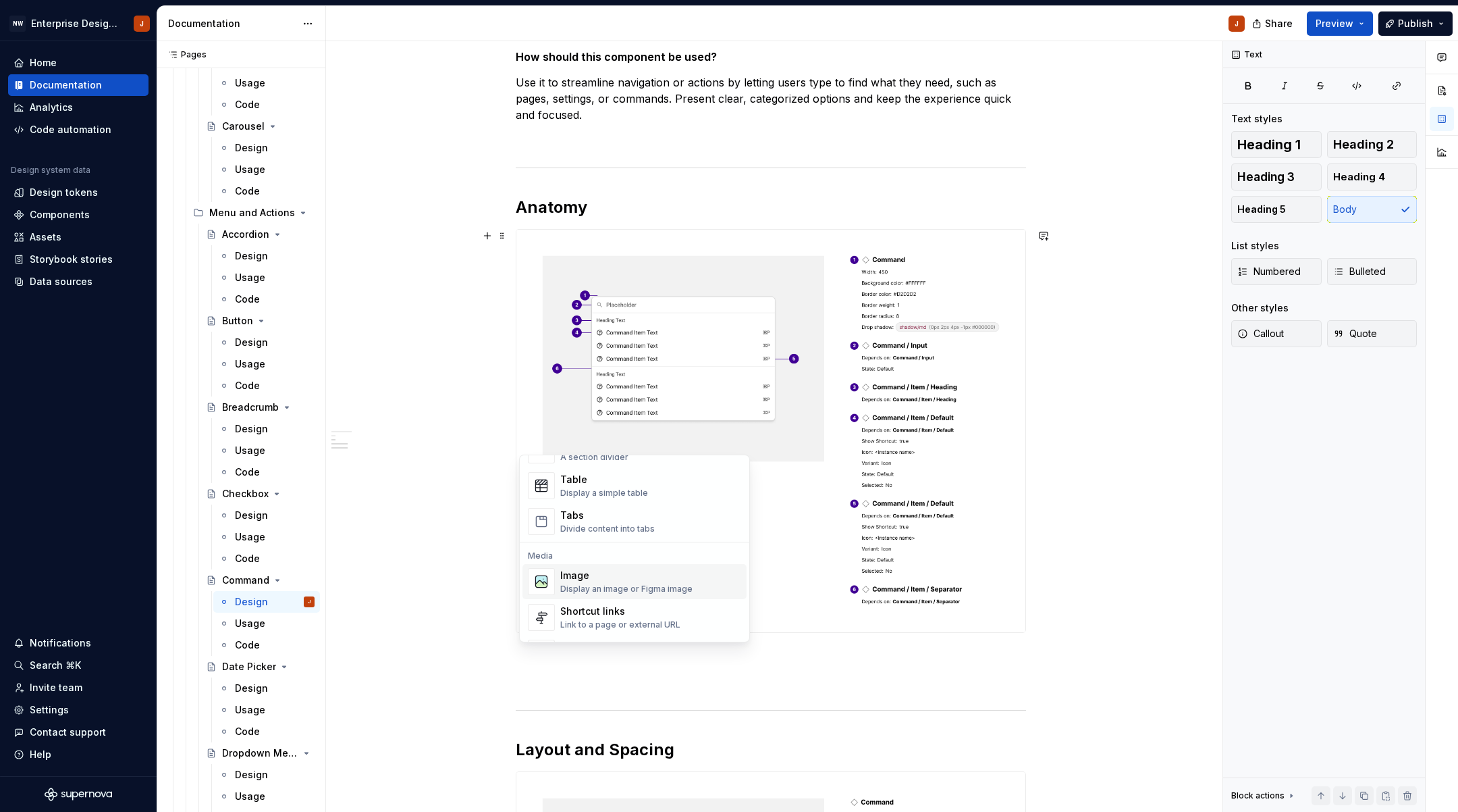
click at [613, 585] on div "Display an image or Figma image" at bounding box center [626, 589] width 132 height 11
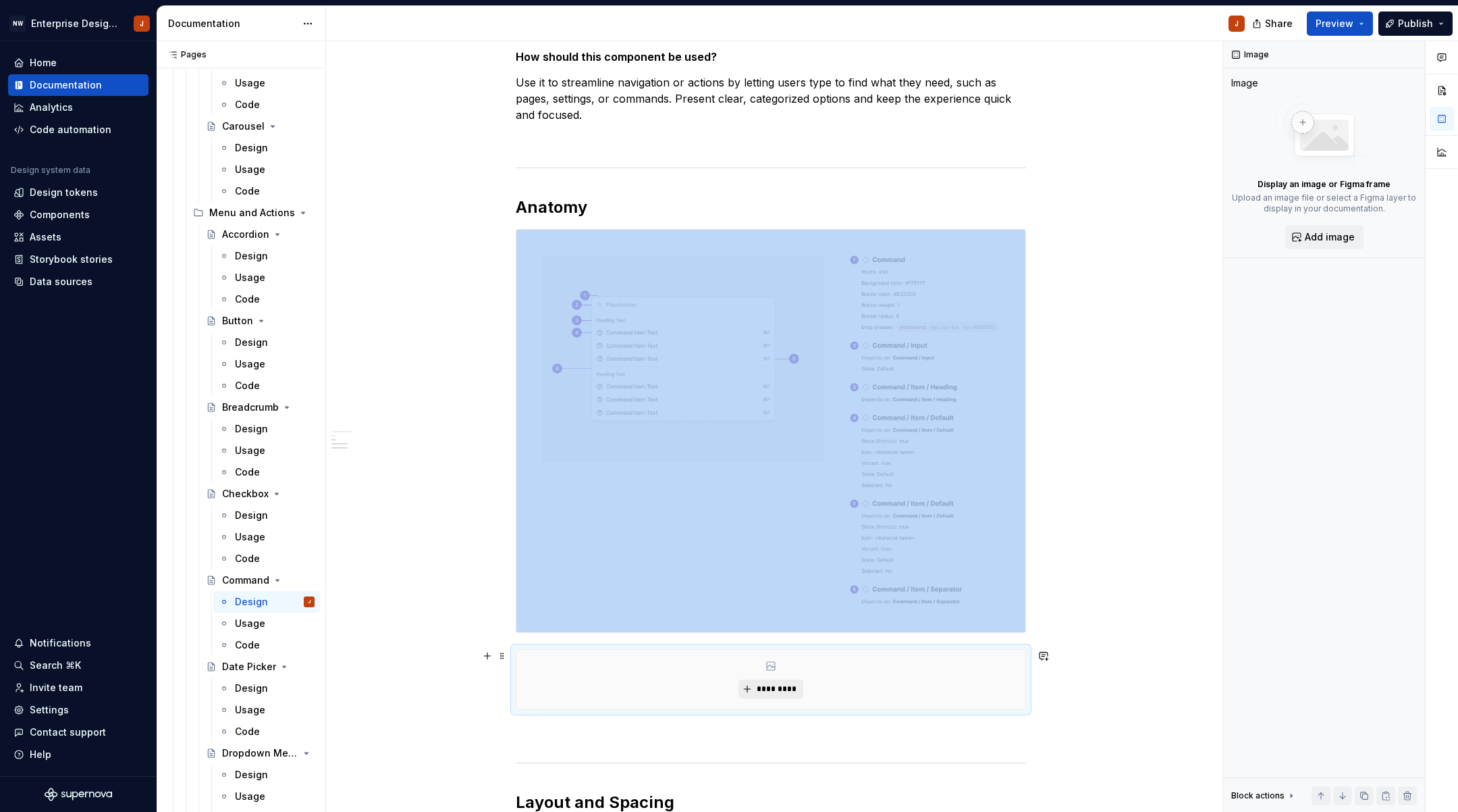
click at [785, 687] on span "*********" at bounding box center [776, 689] width 41 height 11
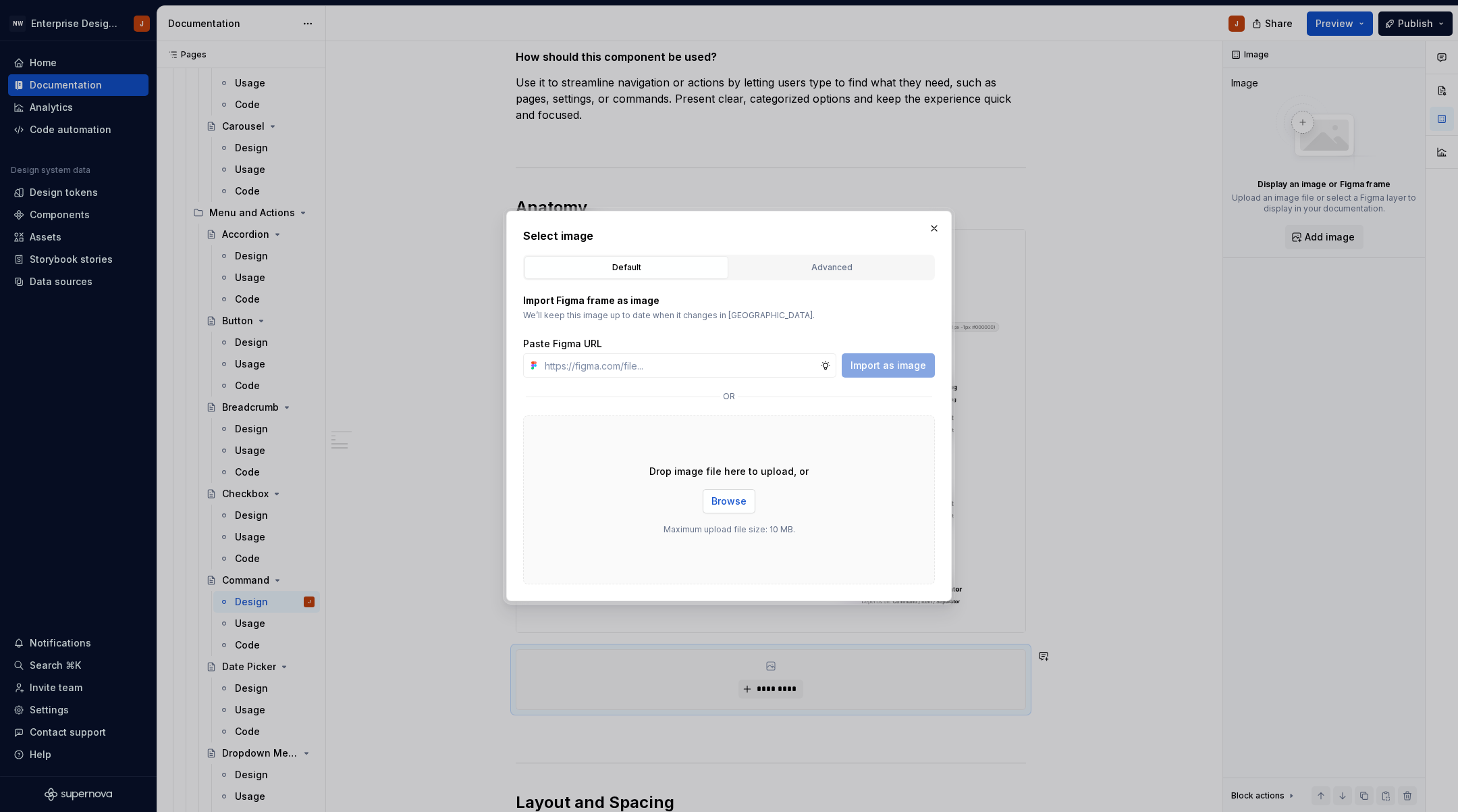
click at [729, 498] on span "Browse" at bounding box center [729, 501] width 35 height 13
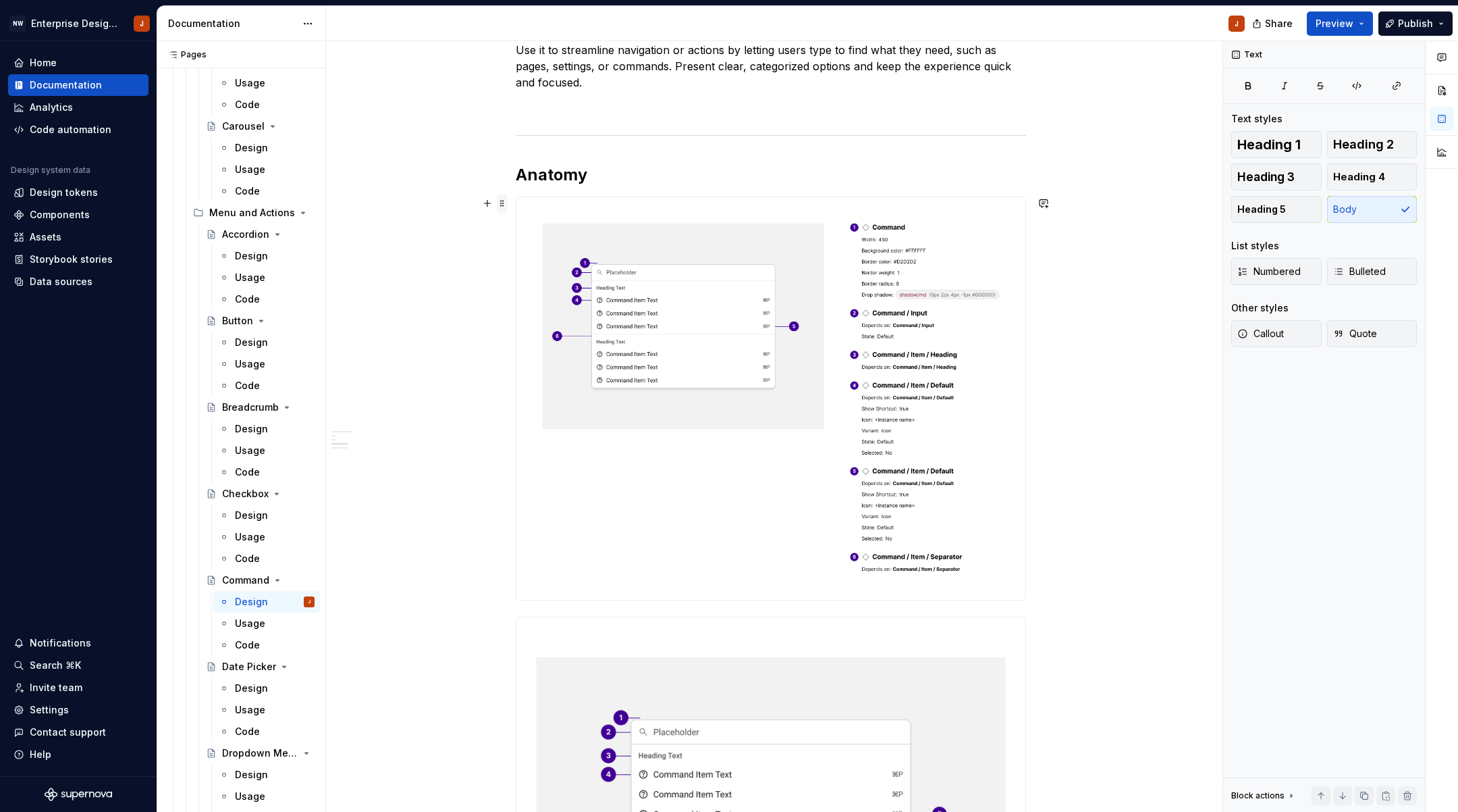
scroll to position [329, 0]
click at [503, 205] on span at bounding box center [502, 204] width 11 height 19
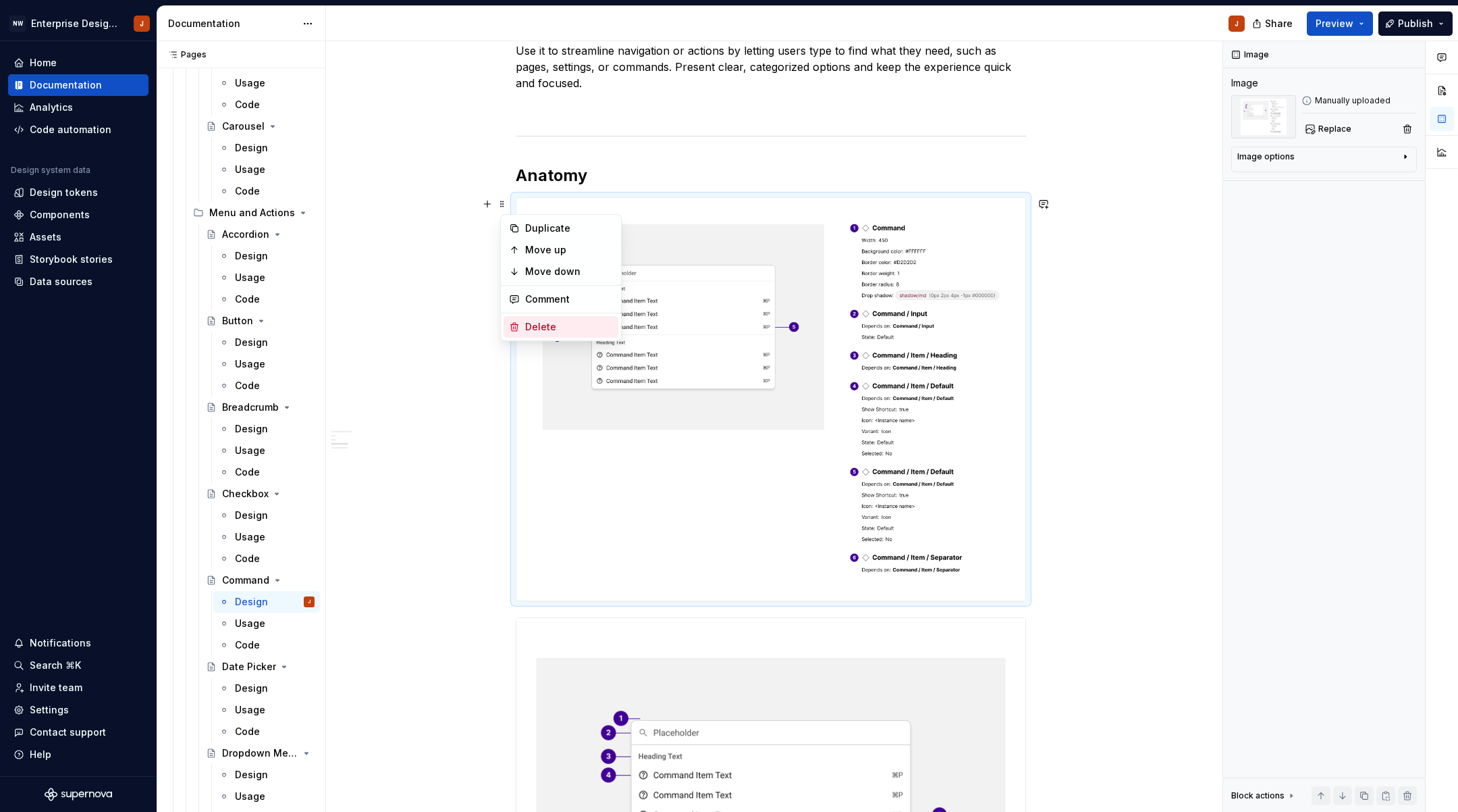
click at [564, 324] on div "Delete" at bounding box center [569, 326] width 88 height 13
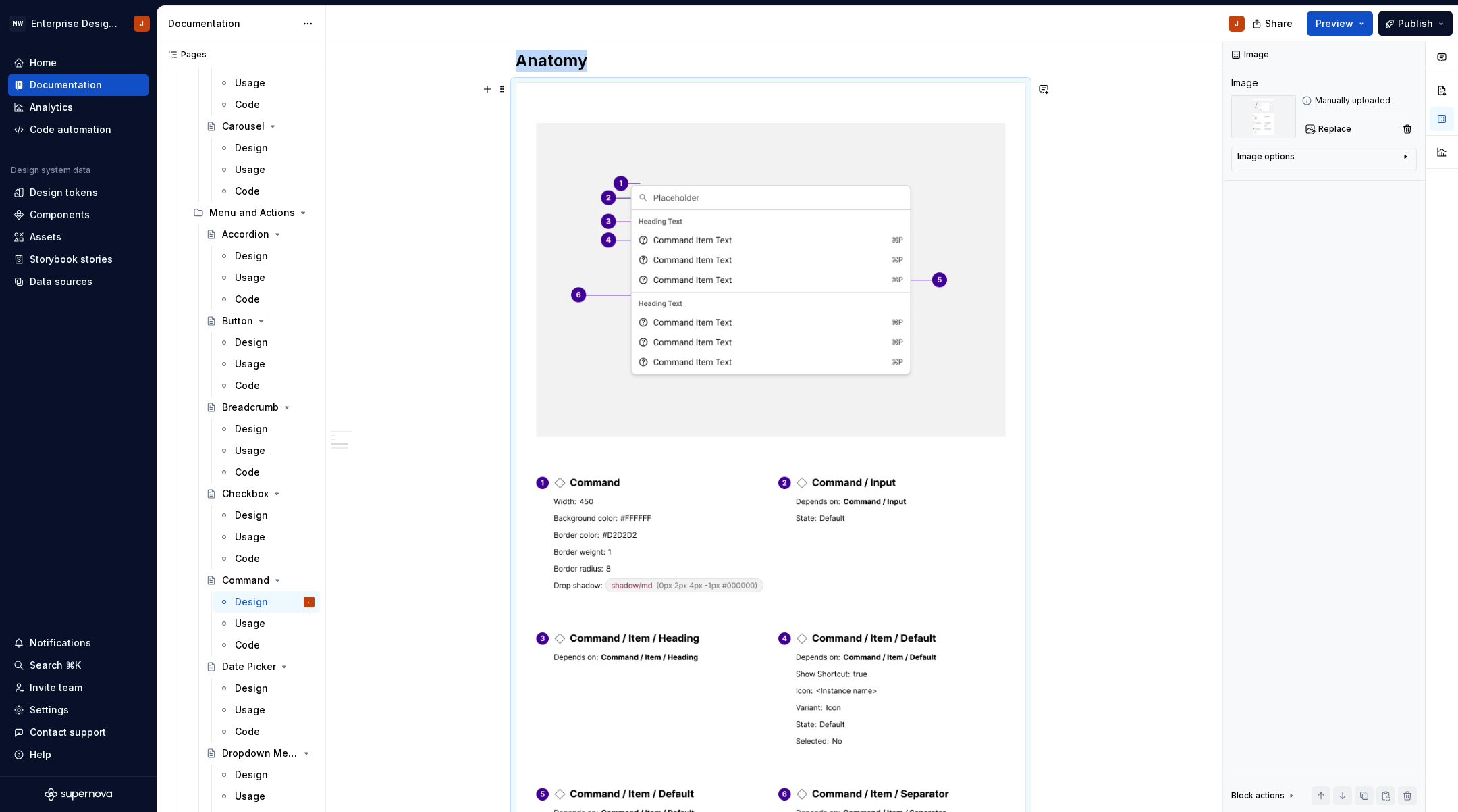
scroll to position [385, 0]
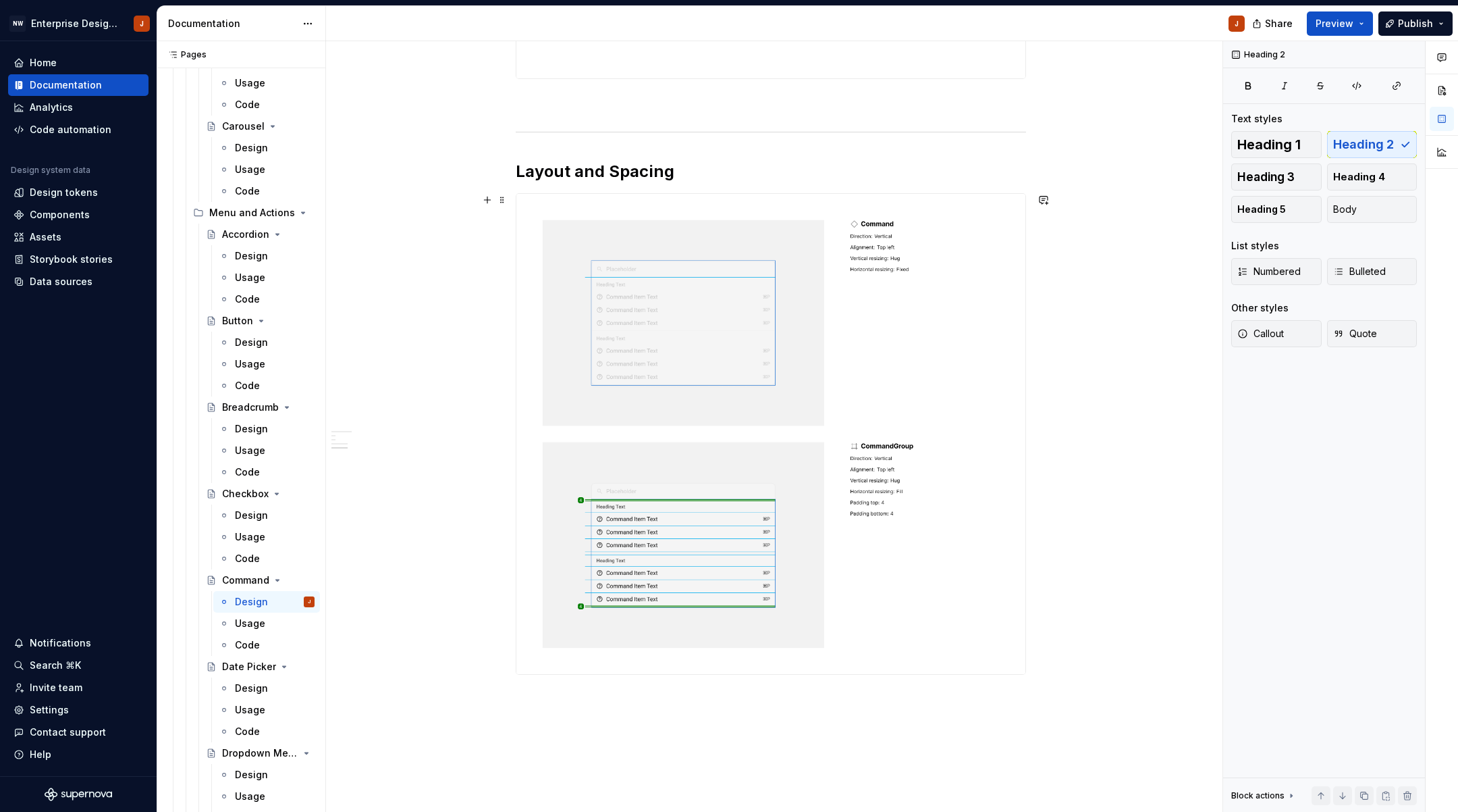
scroll to position [1314, 0]
click at [490, 191] on button "button" at bounding box center [488, 194] width 19 height 19
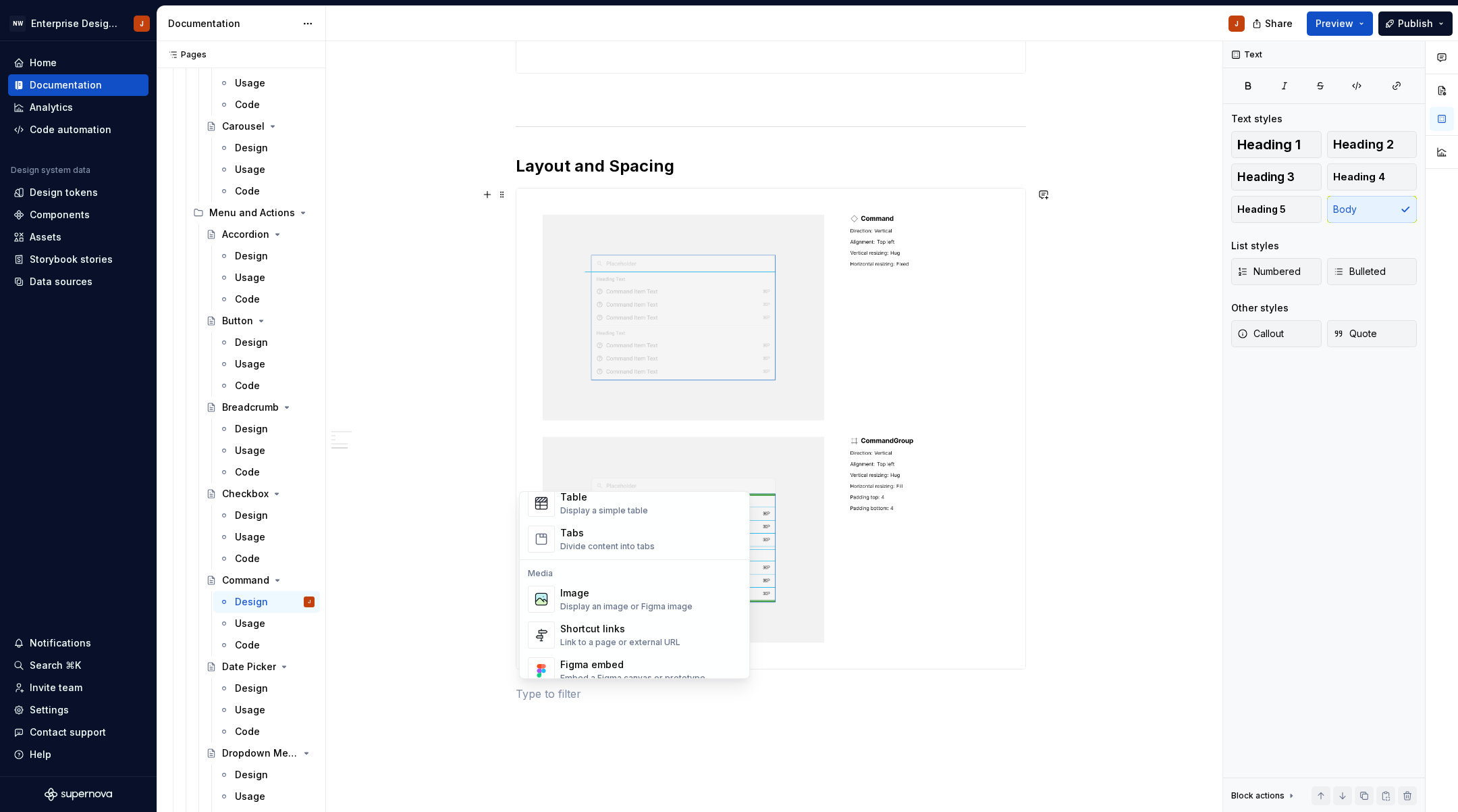
scroll to position [511, 0]
click at [652, 589] on div "Image" at bounding box center [626, 587] width 132 height 13
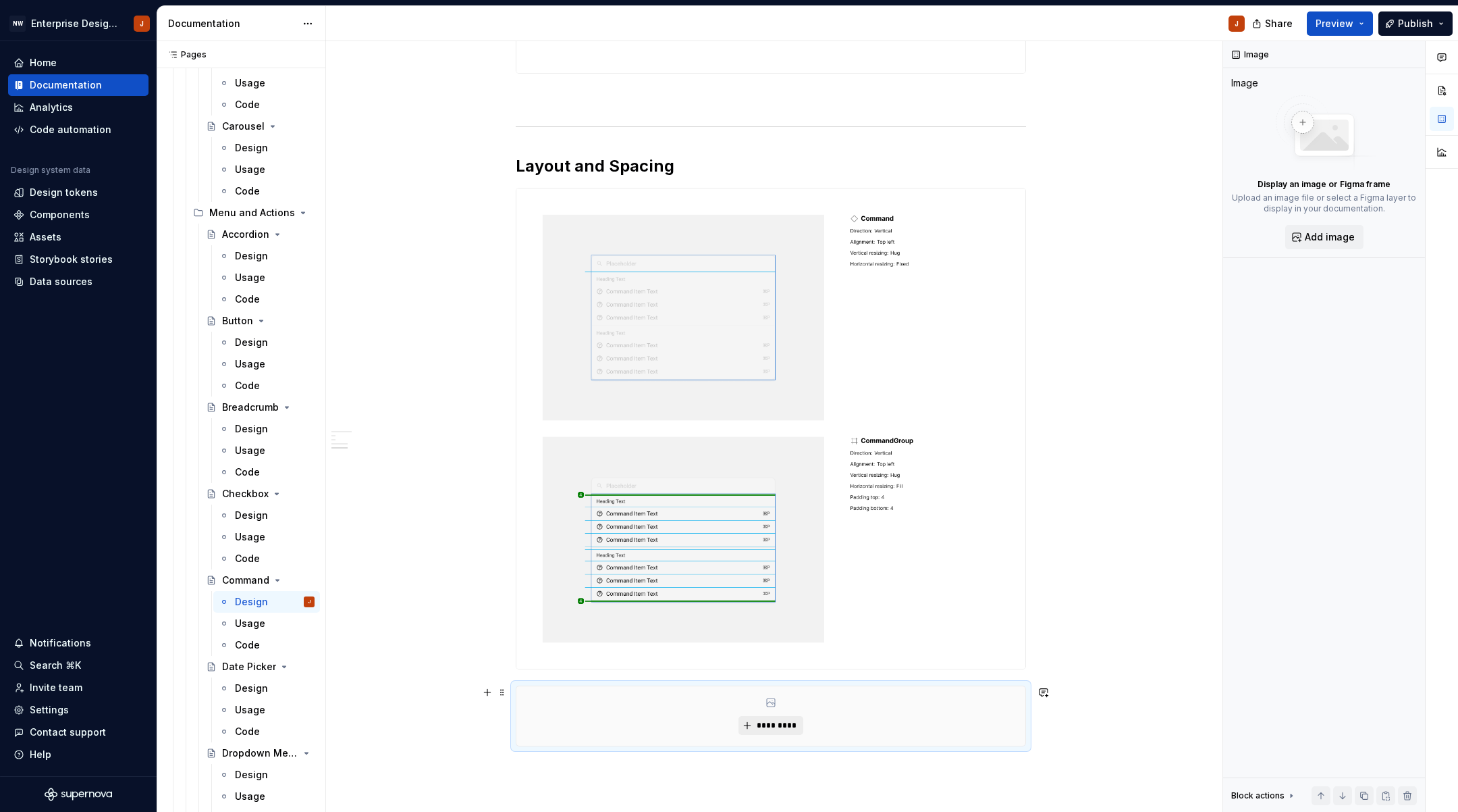
click at [778, 725] on span "*********" at bounding box center [776, 725] width 41 height 11
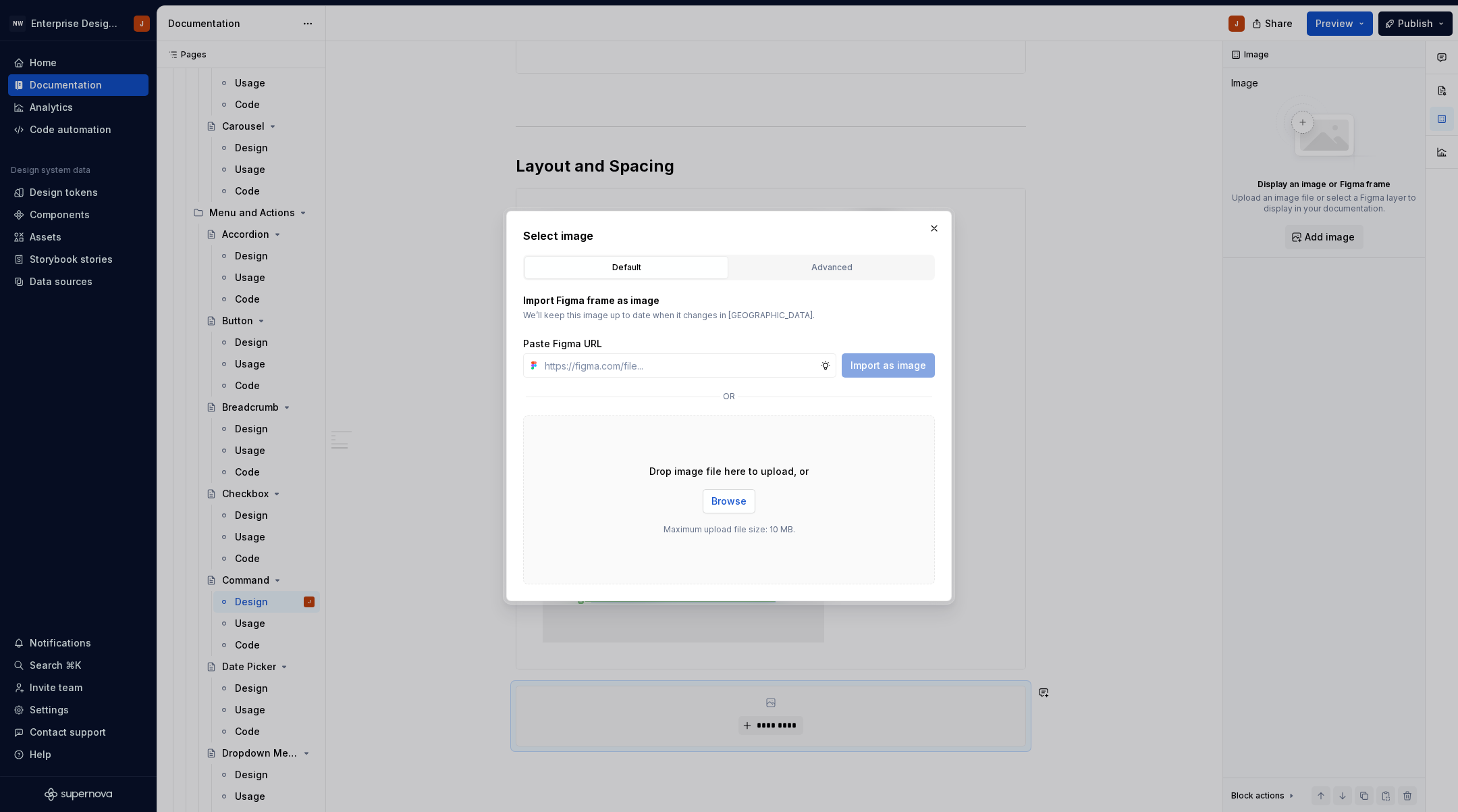
click at [722, 501] on span "Browse" at bounding box center [729, 501] width 35 height 13
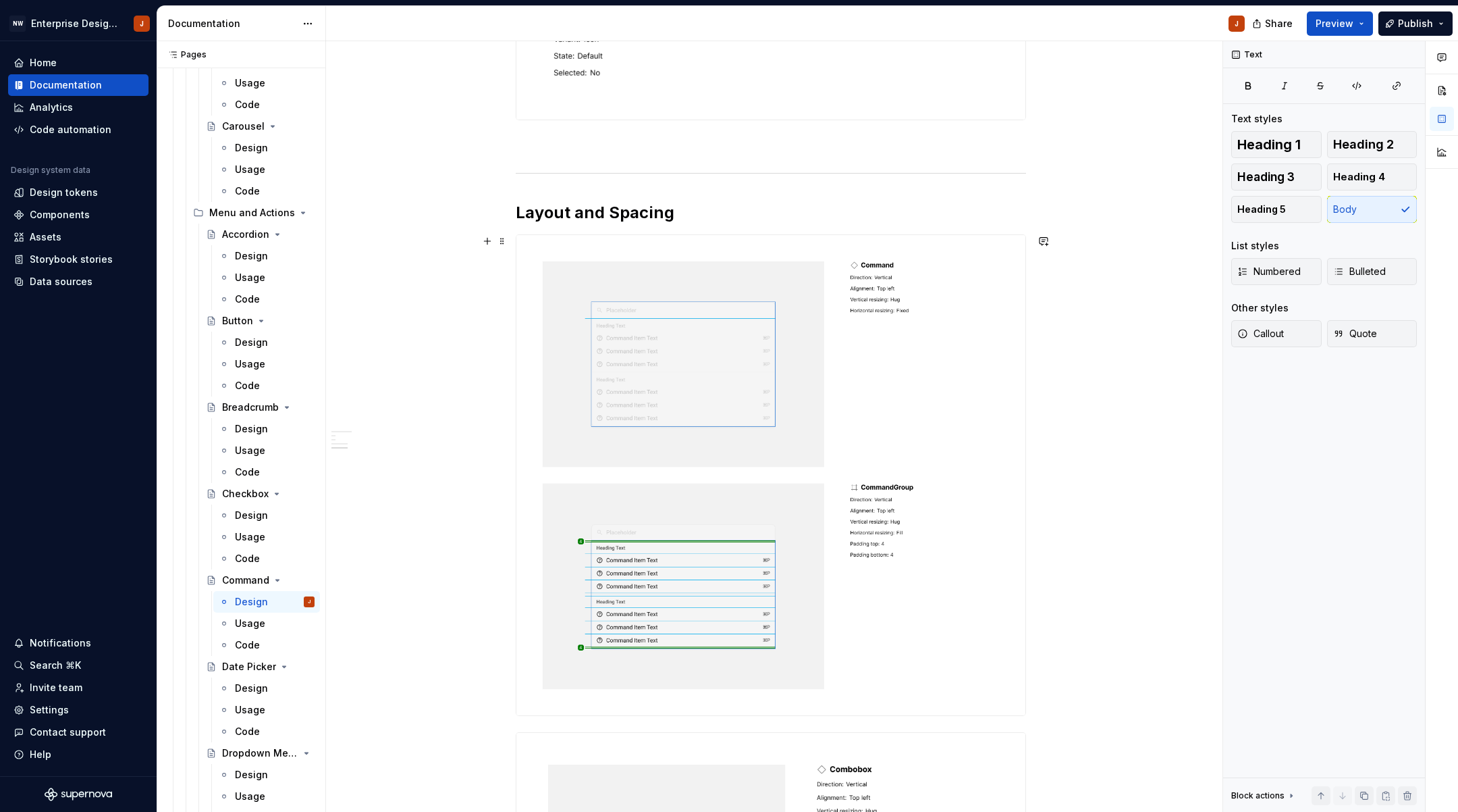
scroll to position [1265, 0]
click at [506, 243] on span at bounding box center [502, 244] width 11 height 19
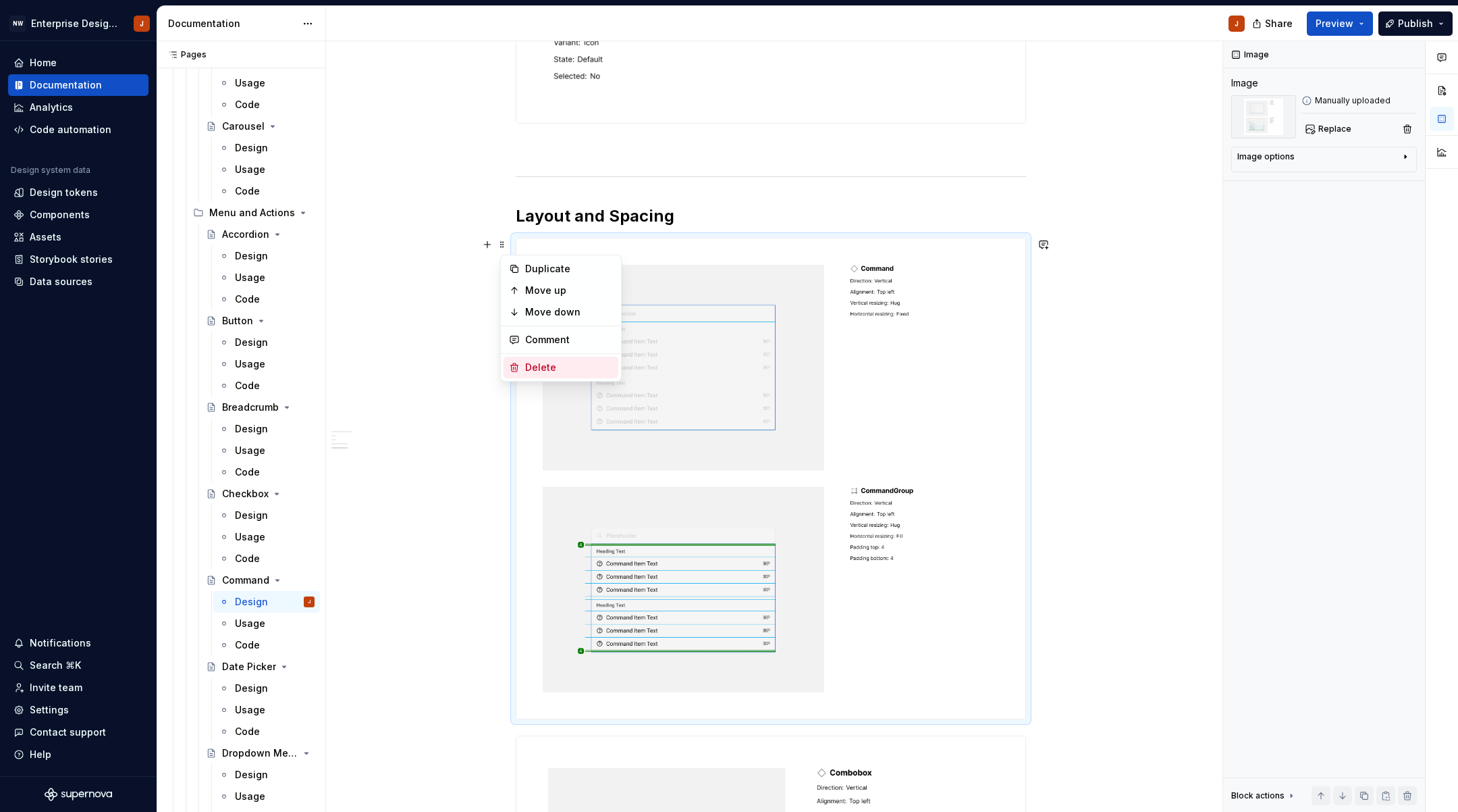
click at [552, 362] on div "Delete" at bounding box center [569, 367] width 88 height 13
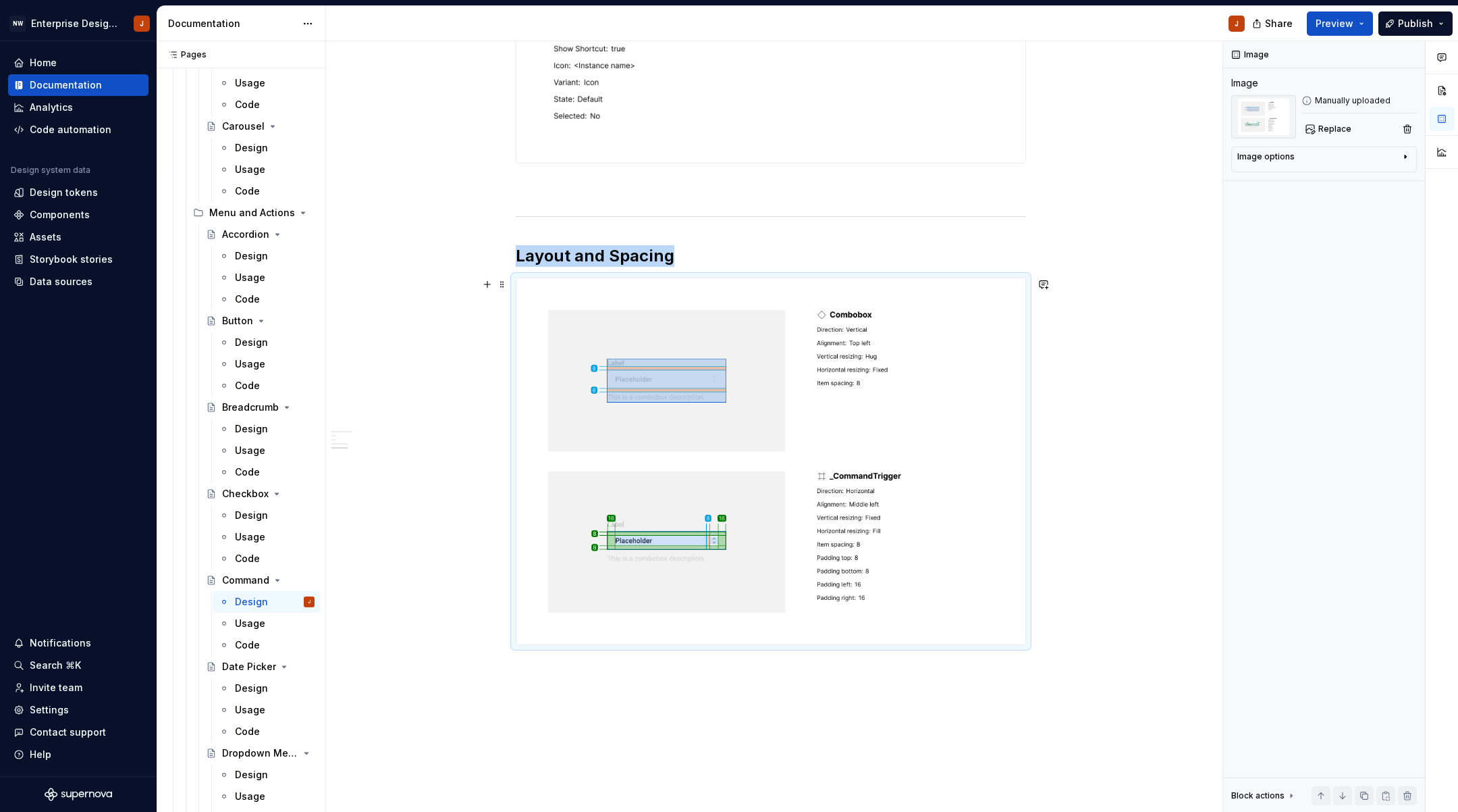
scroll to position [1299, 0]
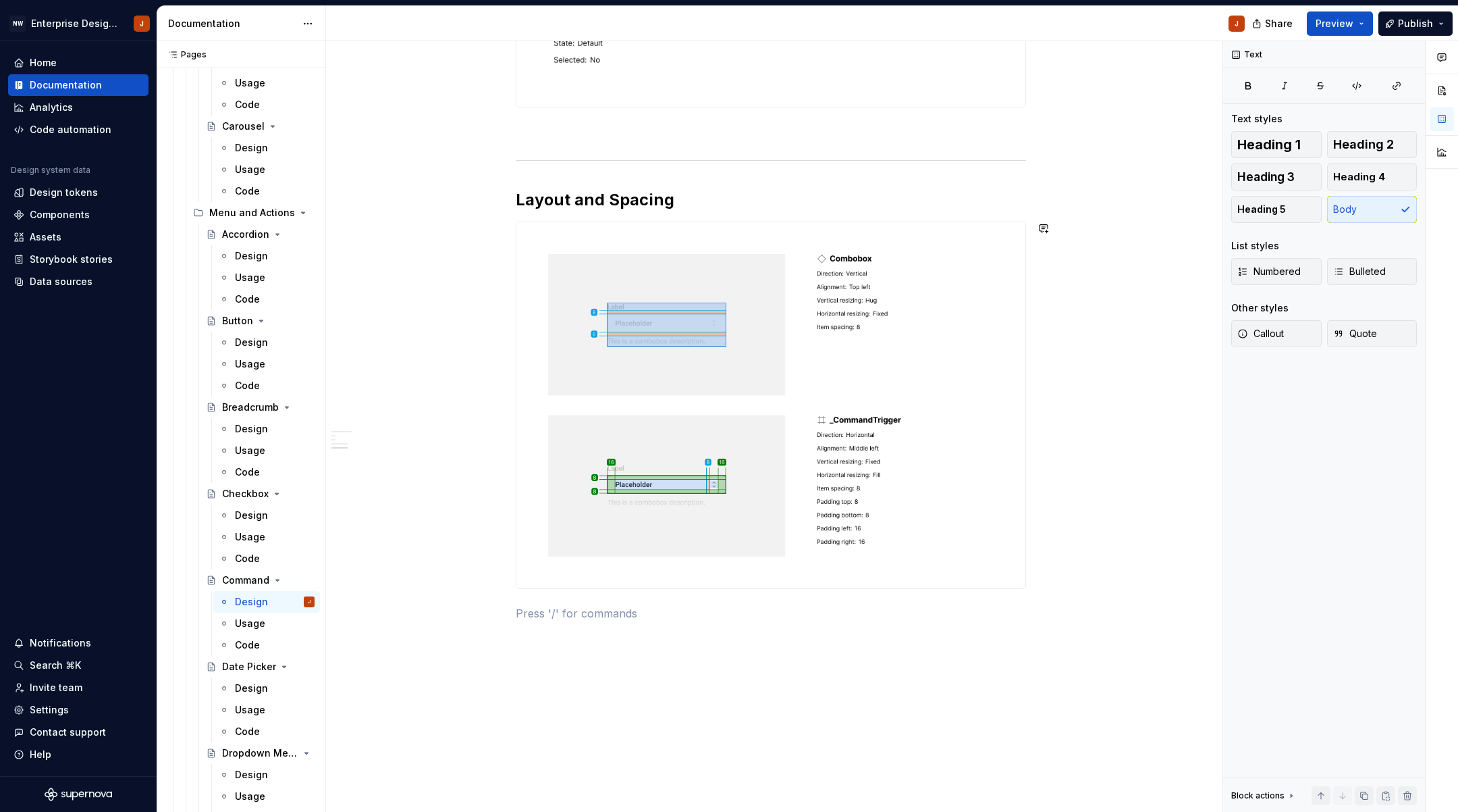
scroll to position [1285, 0]
click at [491, 223] on button "button" at bounding box center [488, 224] width 19 height 19
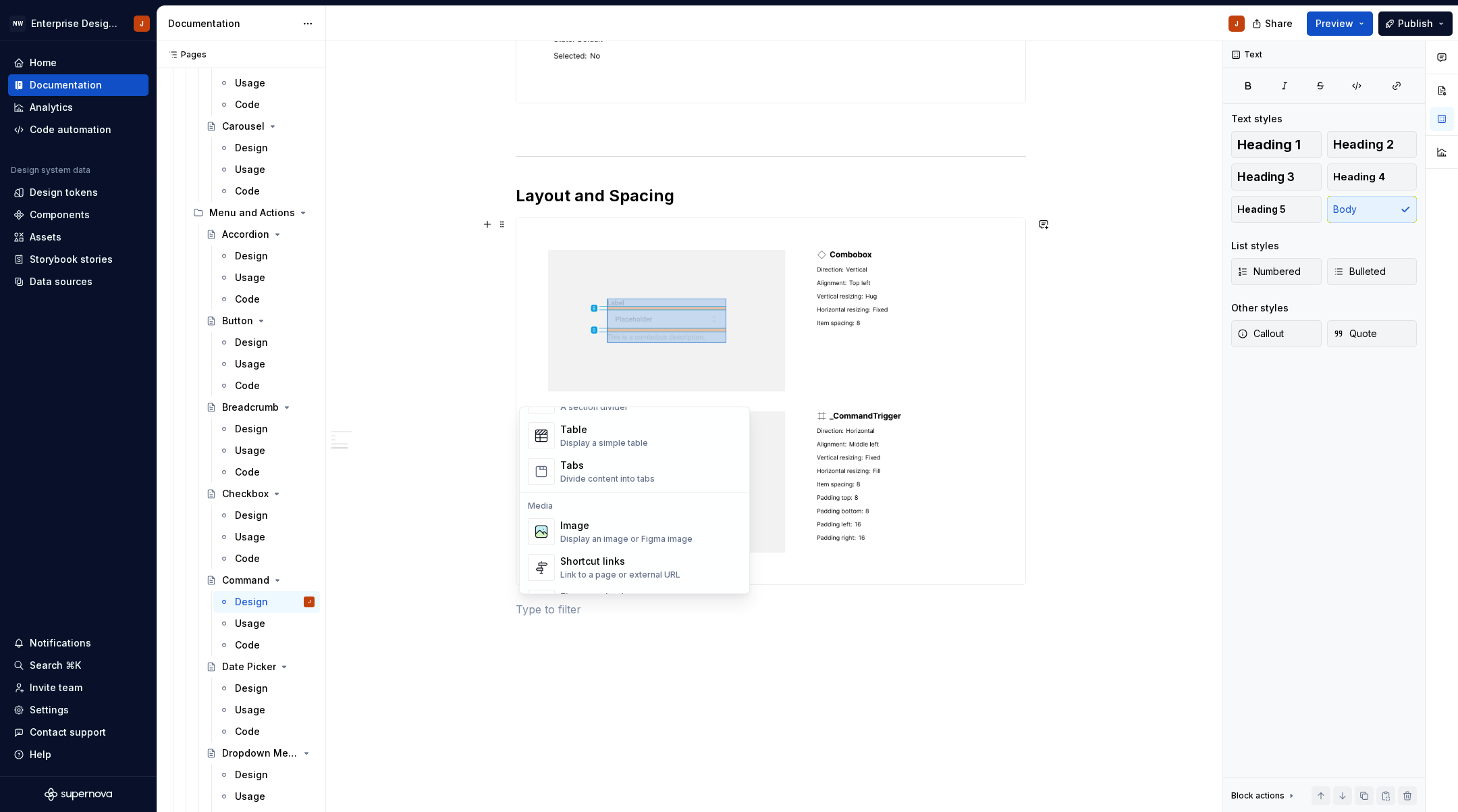
scroll to position [496, 0]
click at [593, 521] on div "Image" at bounding box center [626, 517] width 132 height 13
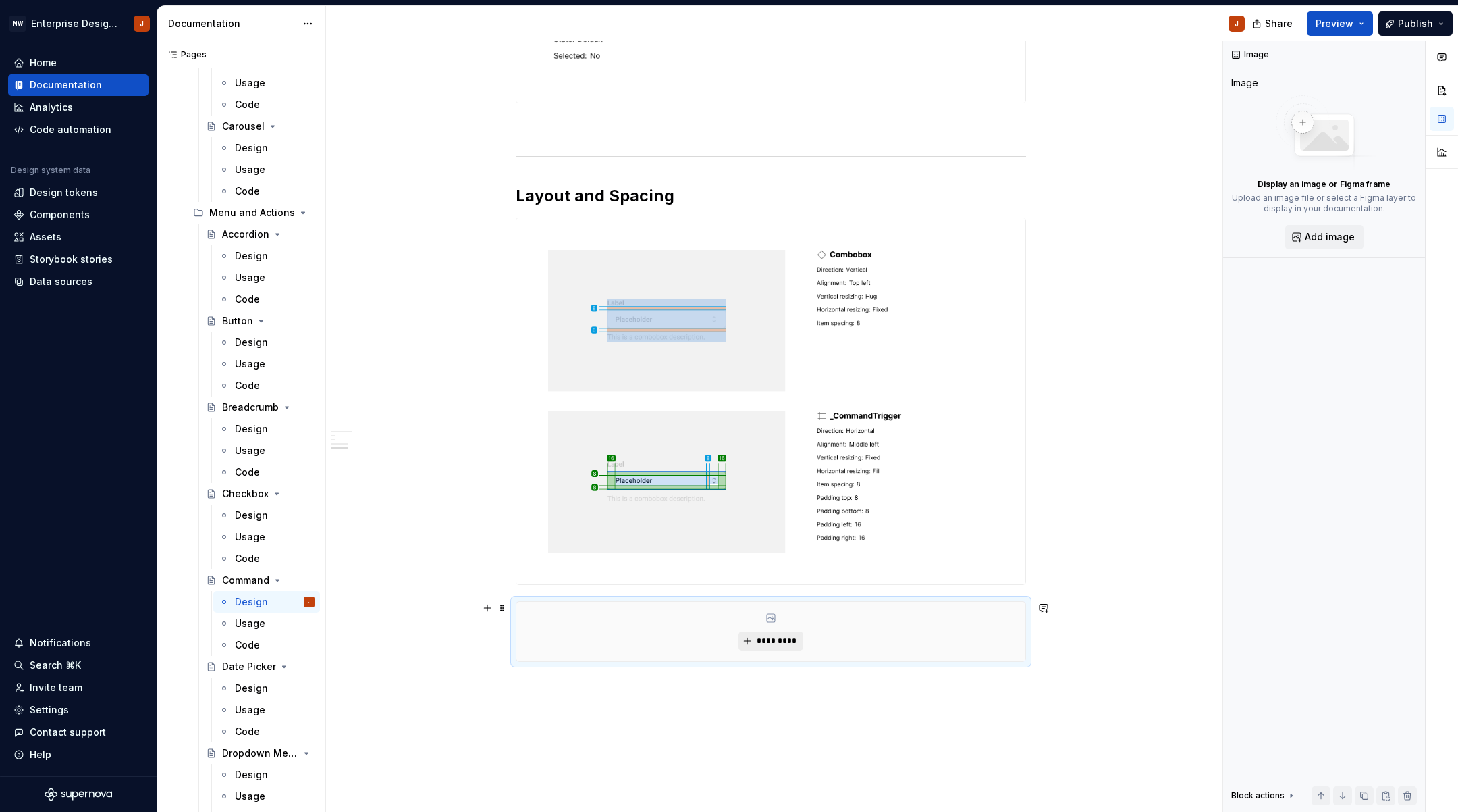
click at [785, 634] on button "*********" at bounding box center [770, 640] width 64 height 19
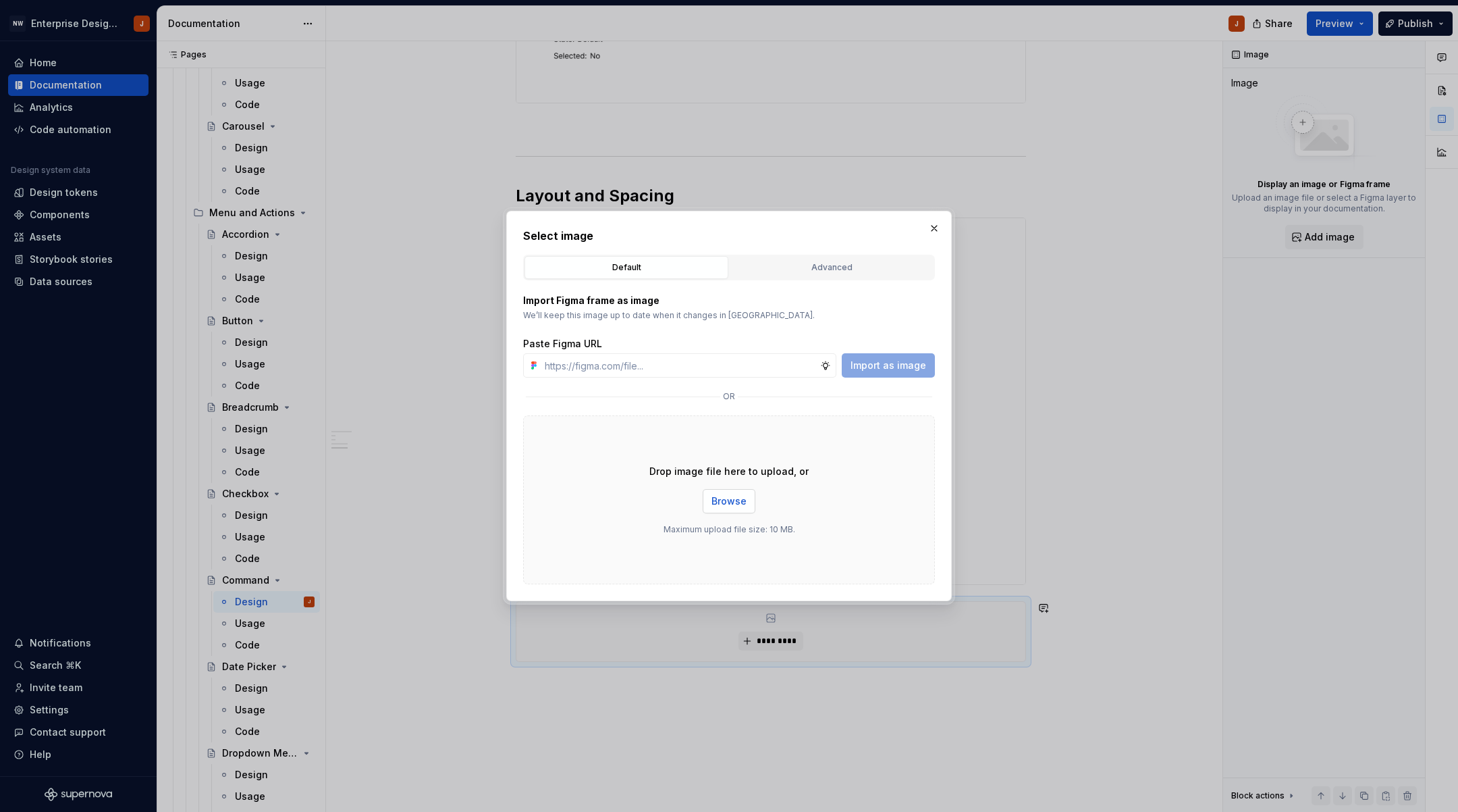
click at [722, 500] on span "Browse" at bounding box center [729, 501] width 35 height 13
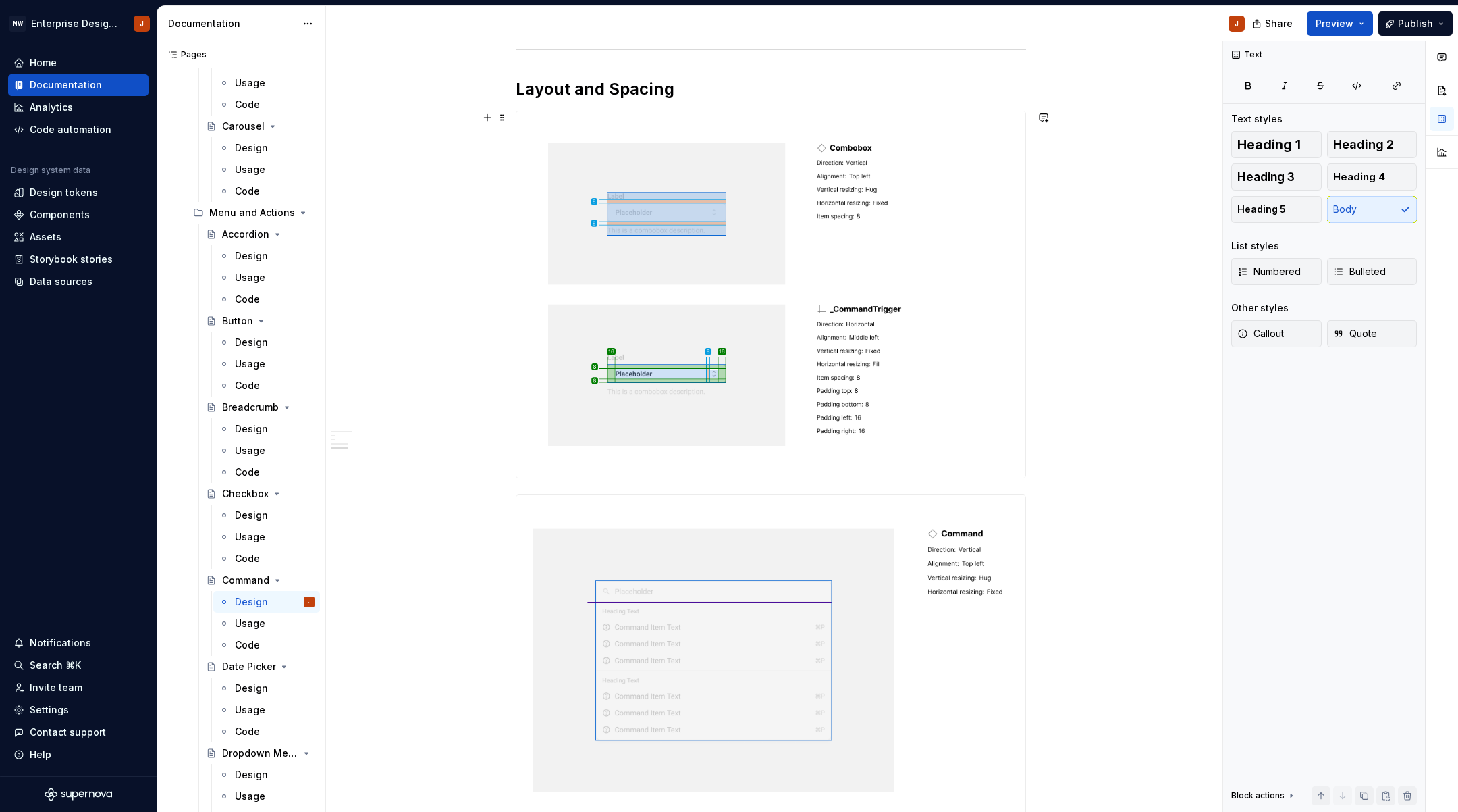
scroll to position [1342, 0]
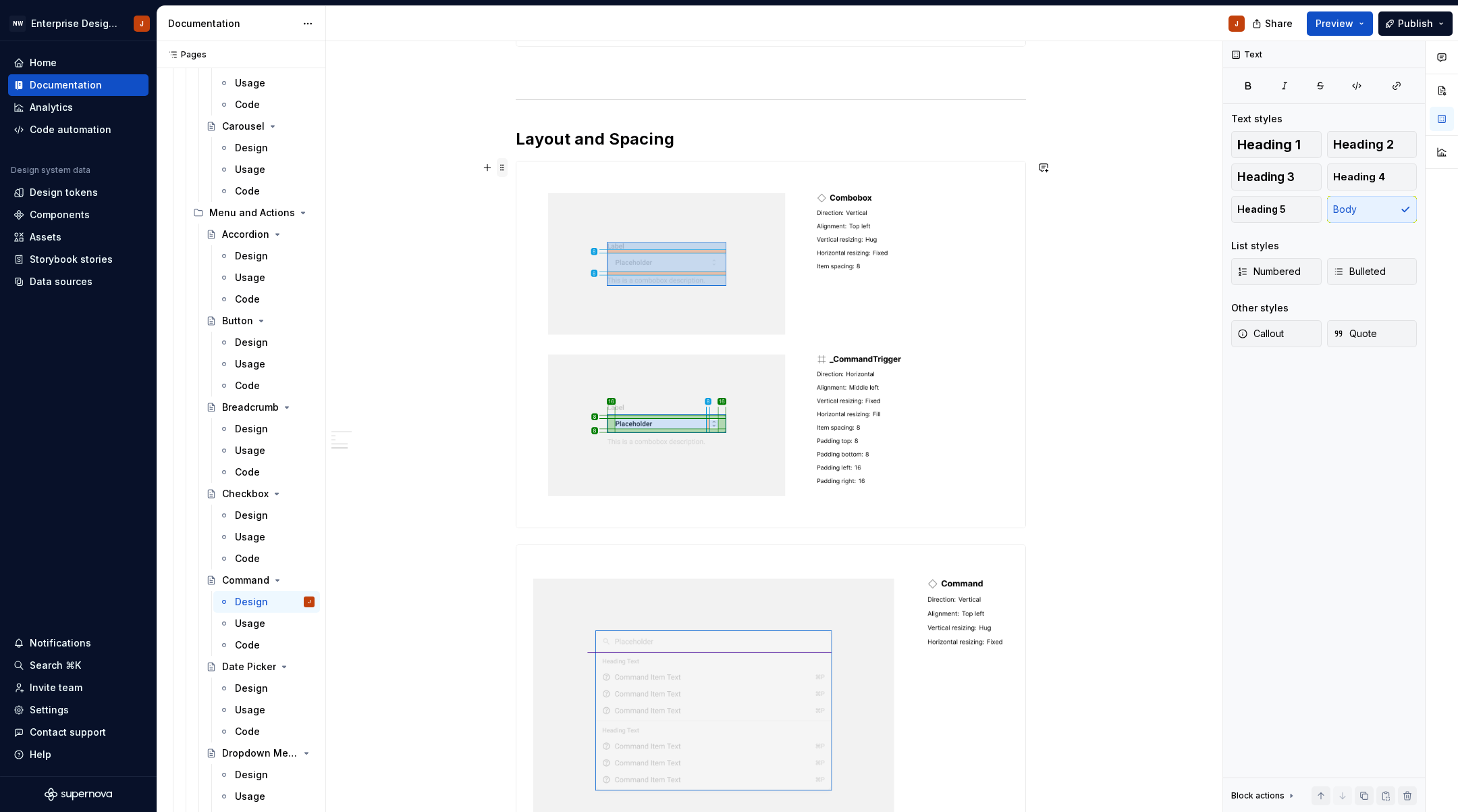
click at [505, 171] on span at bounding box center [502, 167] width 11 height 19
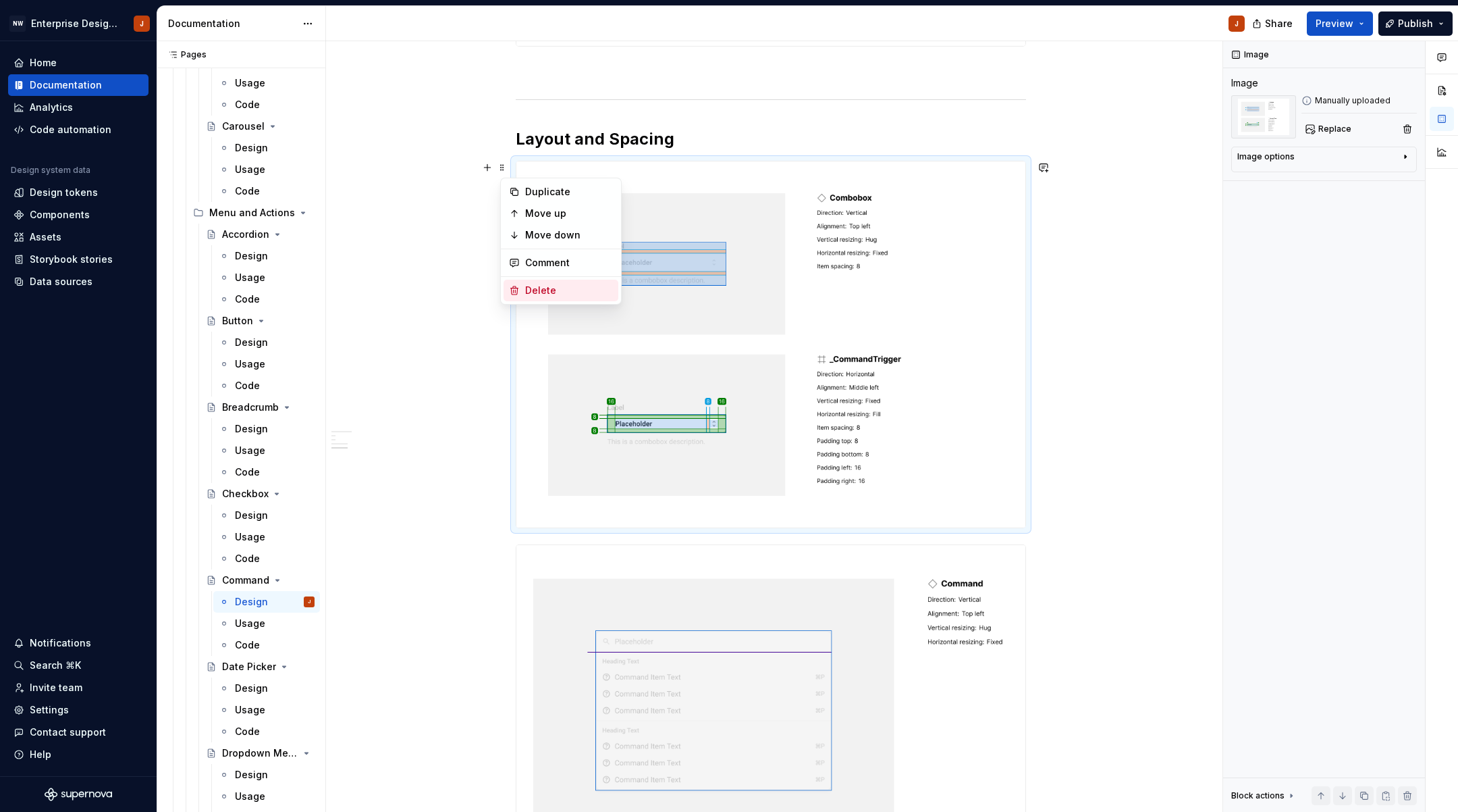
click at [540, 289] on div "Delete" at bounding box center [569, 290] width 88 height 13
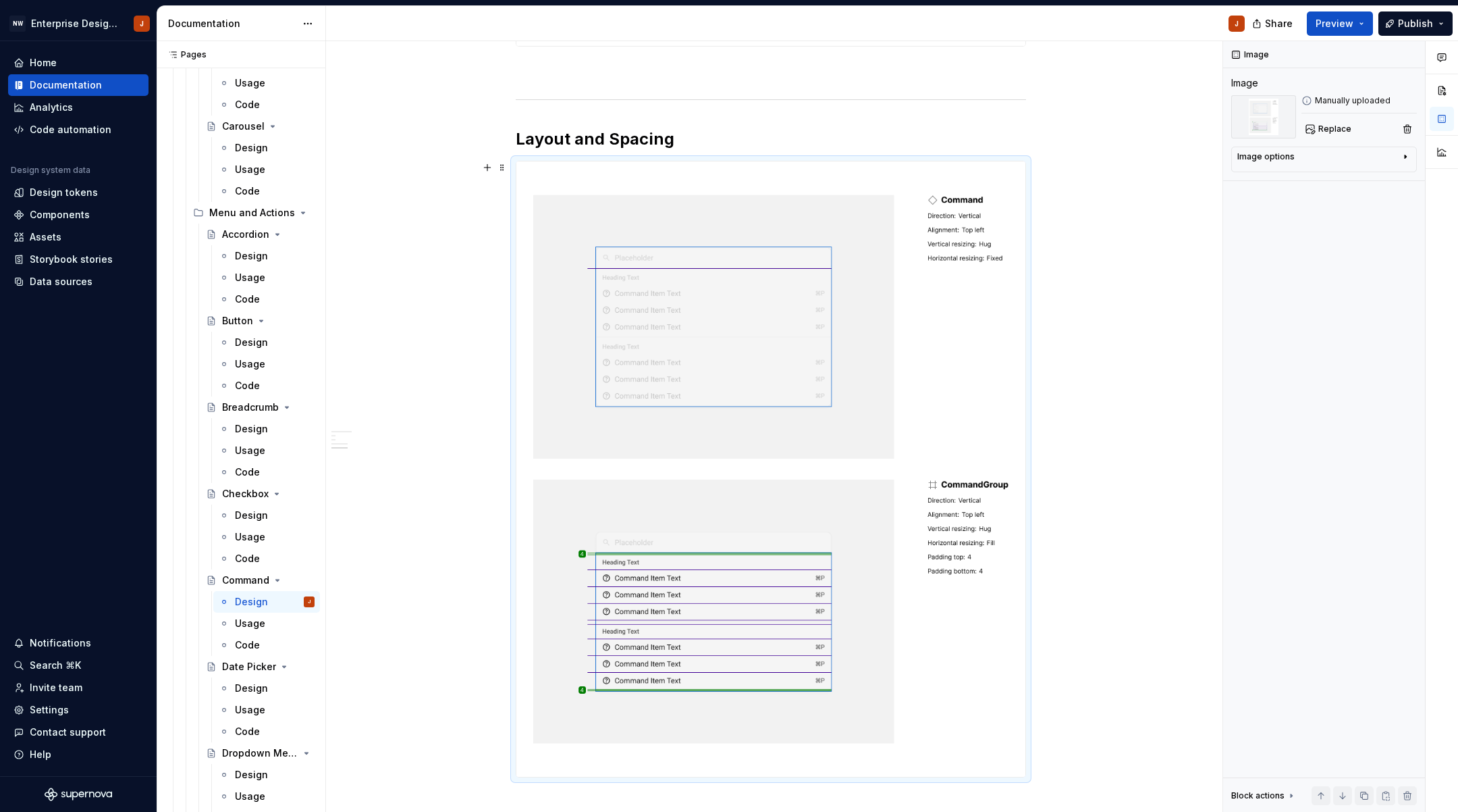
scroll to position [1307, 0]
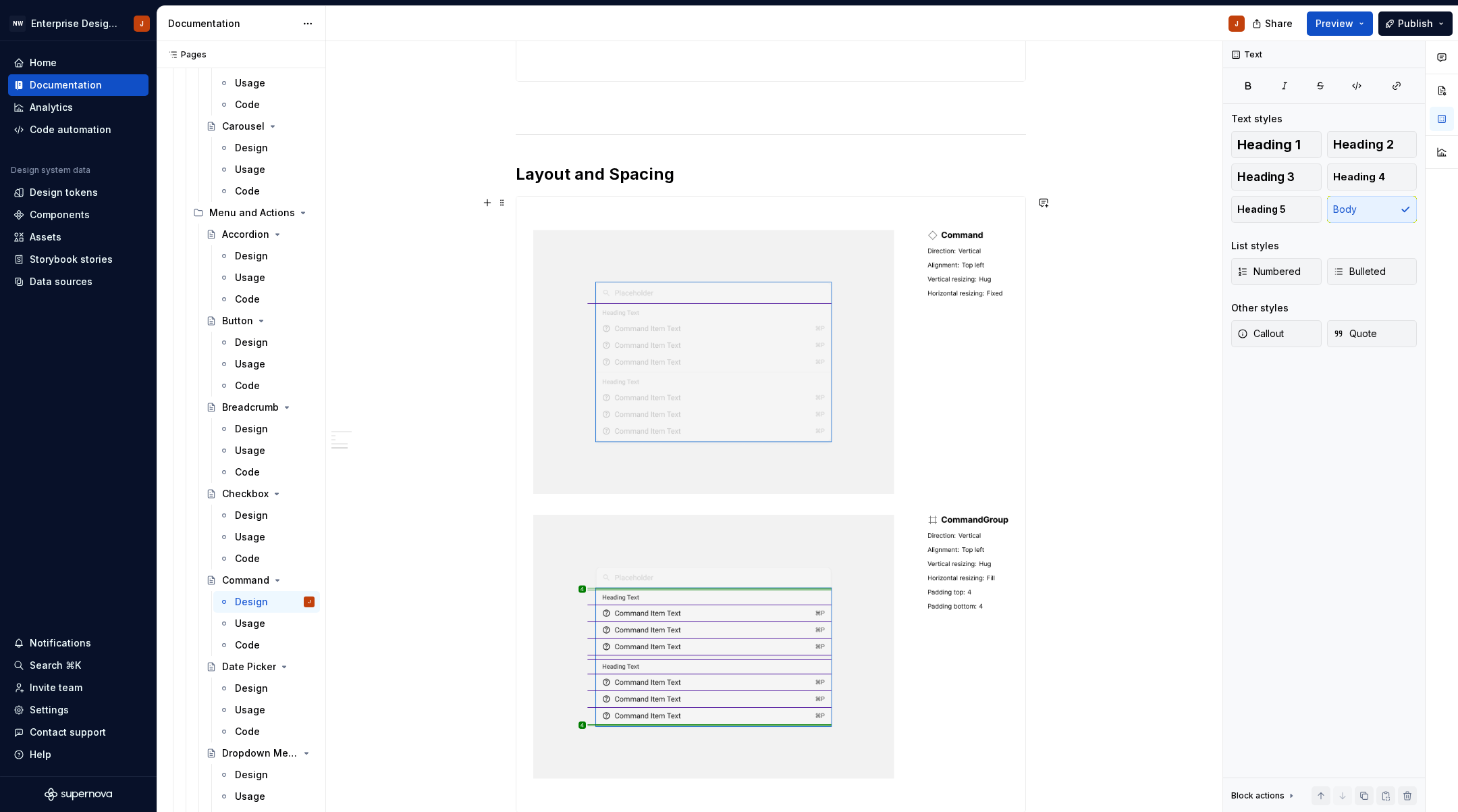
click at [1066, 454] on div "Design Purpose: The Command component provides a fast, keyboard-friendly interf…" at bounding box center [771, 3] width 890 height 2204
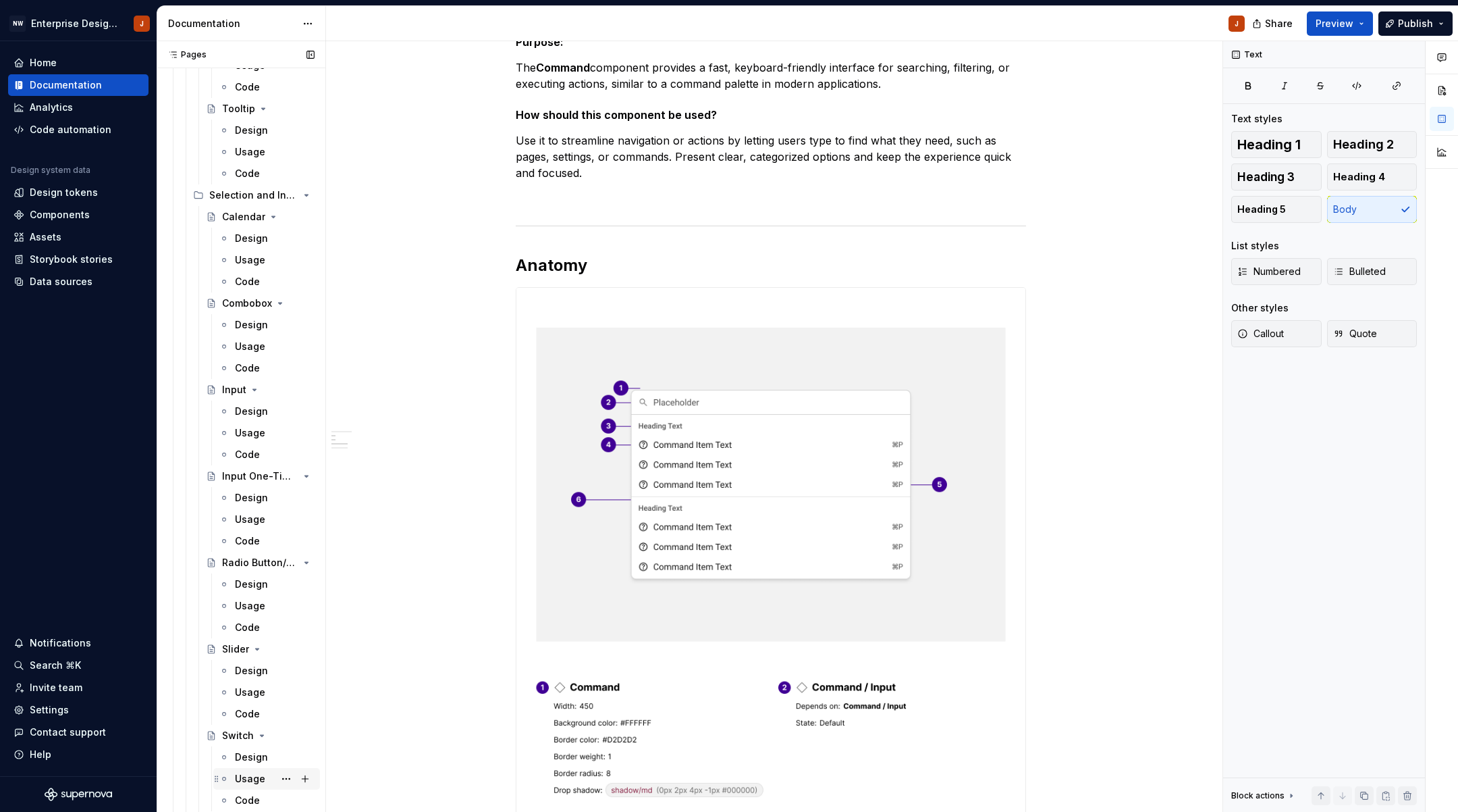
scroll to position [2726, 0]
click at [267, 211] on icon "Page tree" at bounding box center [268, 213] width 11 height 11
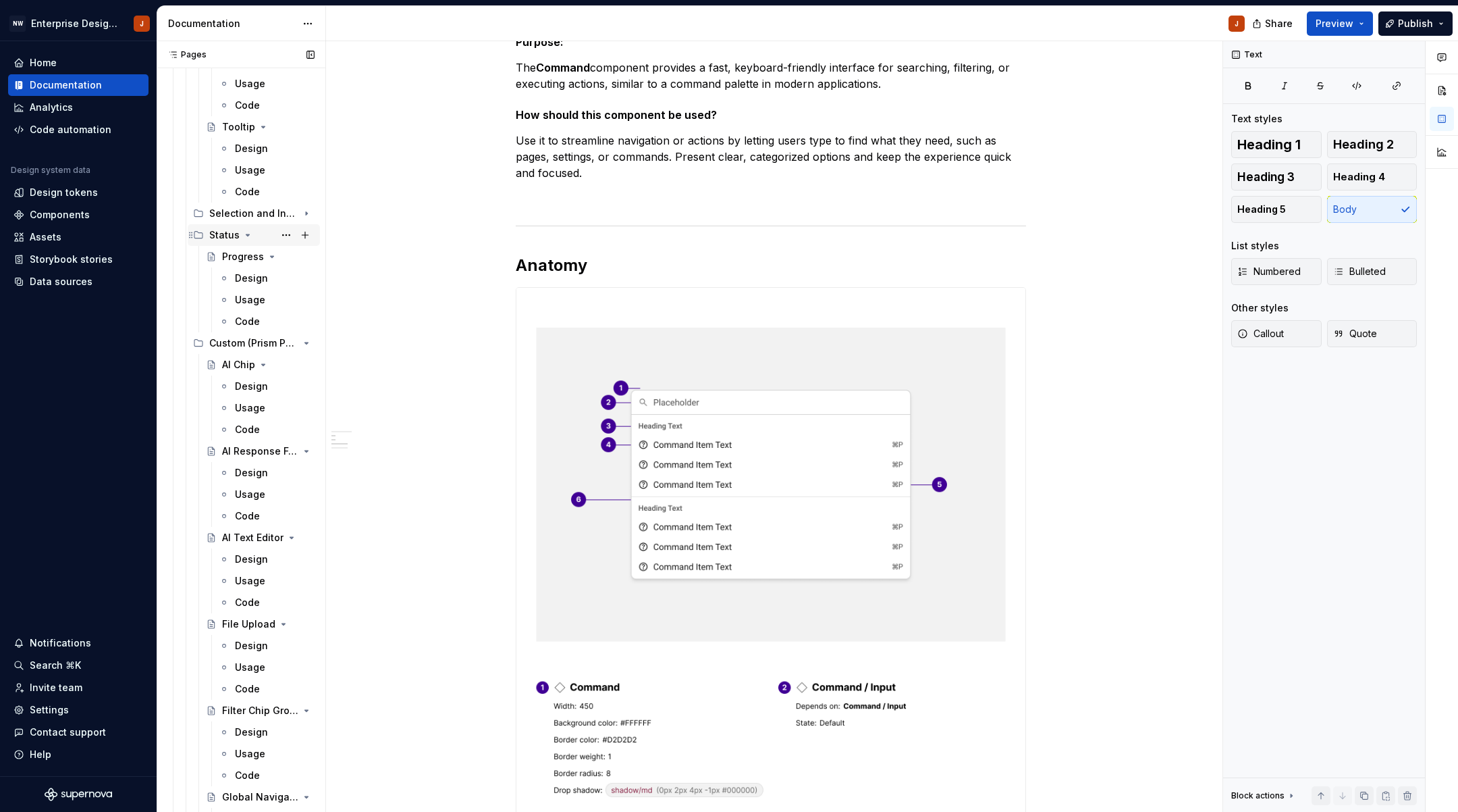
click at [248, 234] on icon "Page tree" at bounding box center [248, 235] width 11 height 11
click at [241, 298] on div "Design" at bounding box center [251, 299] width 33 height 13
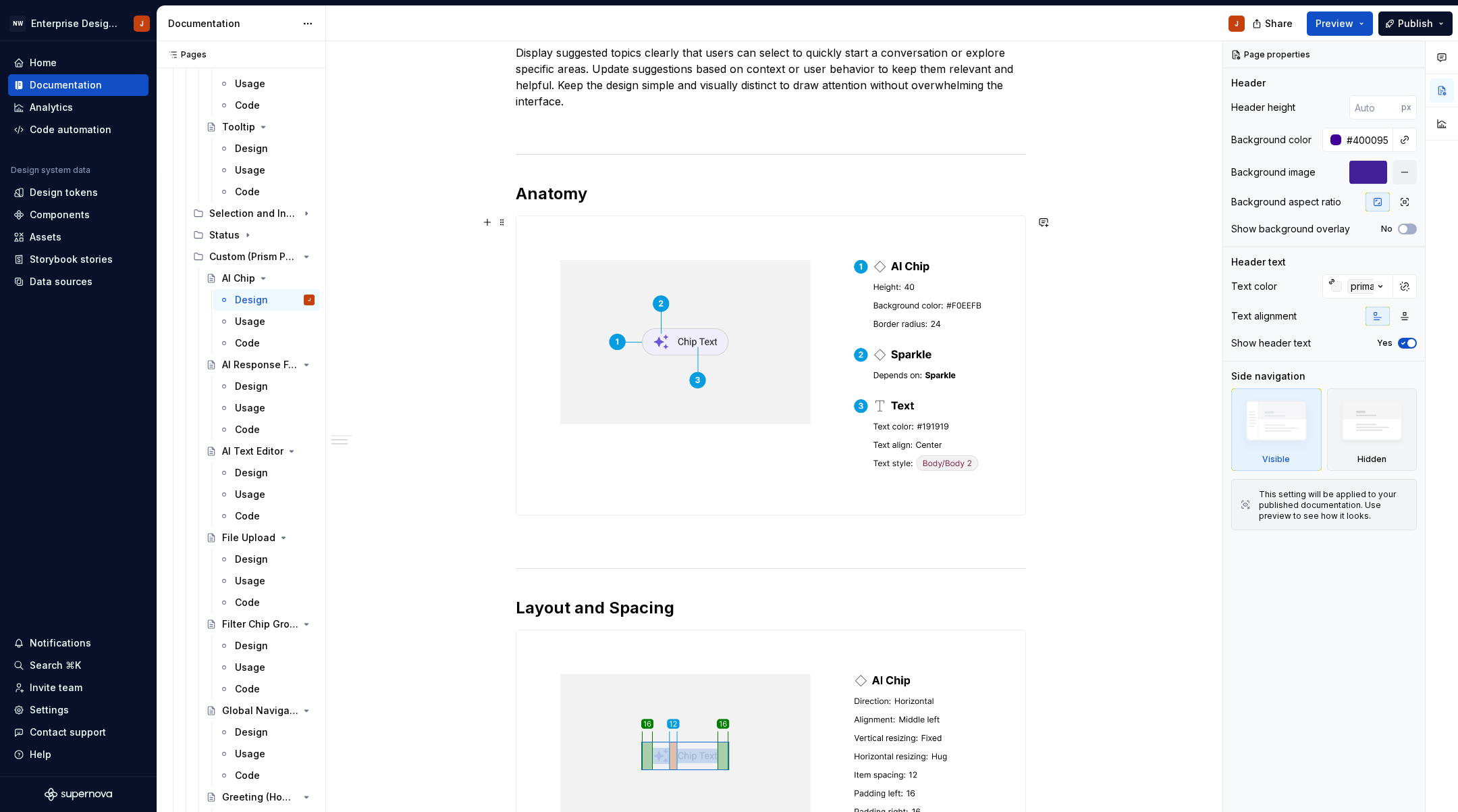
scroll to position [317, 0]
click at [493, 227] on button "button" at bounding box center [488, 225] width 19 height 19
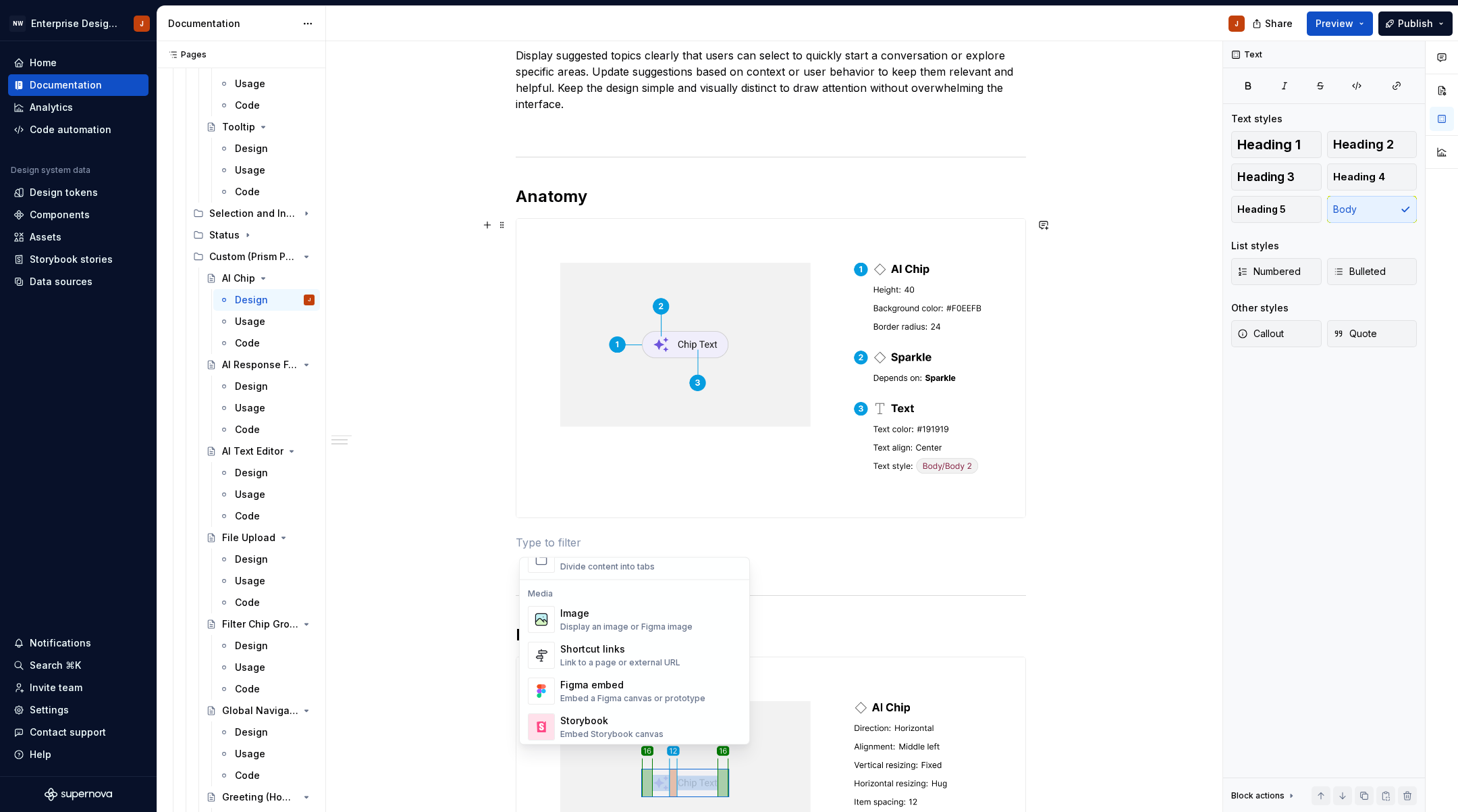
scroll to position [546, 0]
click at [606, 620] on div "Image" at bounding box center [626, 618] width 132 height 13
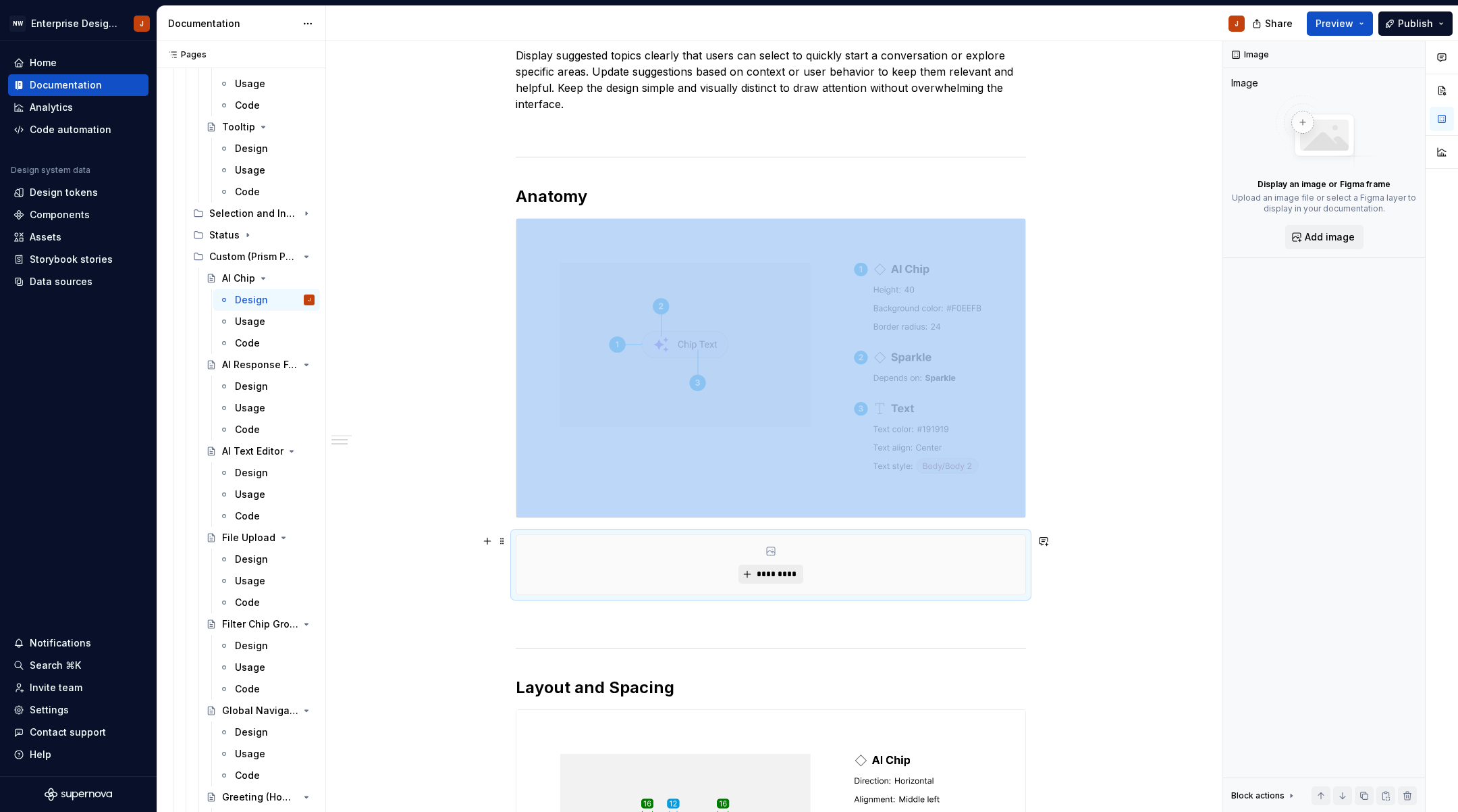
click at [785, 573] on span "*********" at bounding box center [776, 574] width 41 height 11
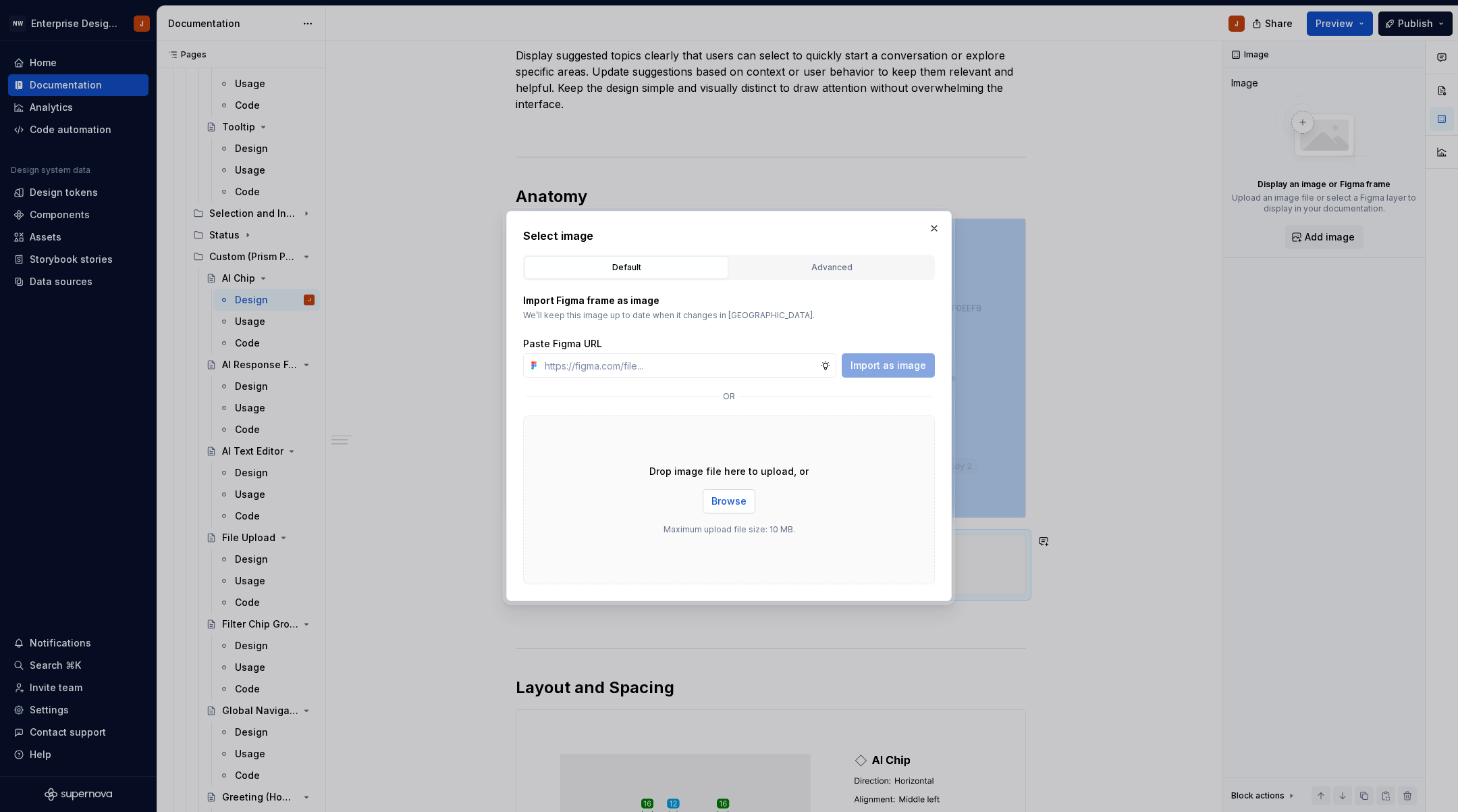
click at [734, 501] on span "Browse" at bounding box center [729, 501] width 35 height 13
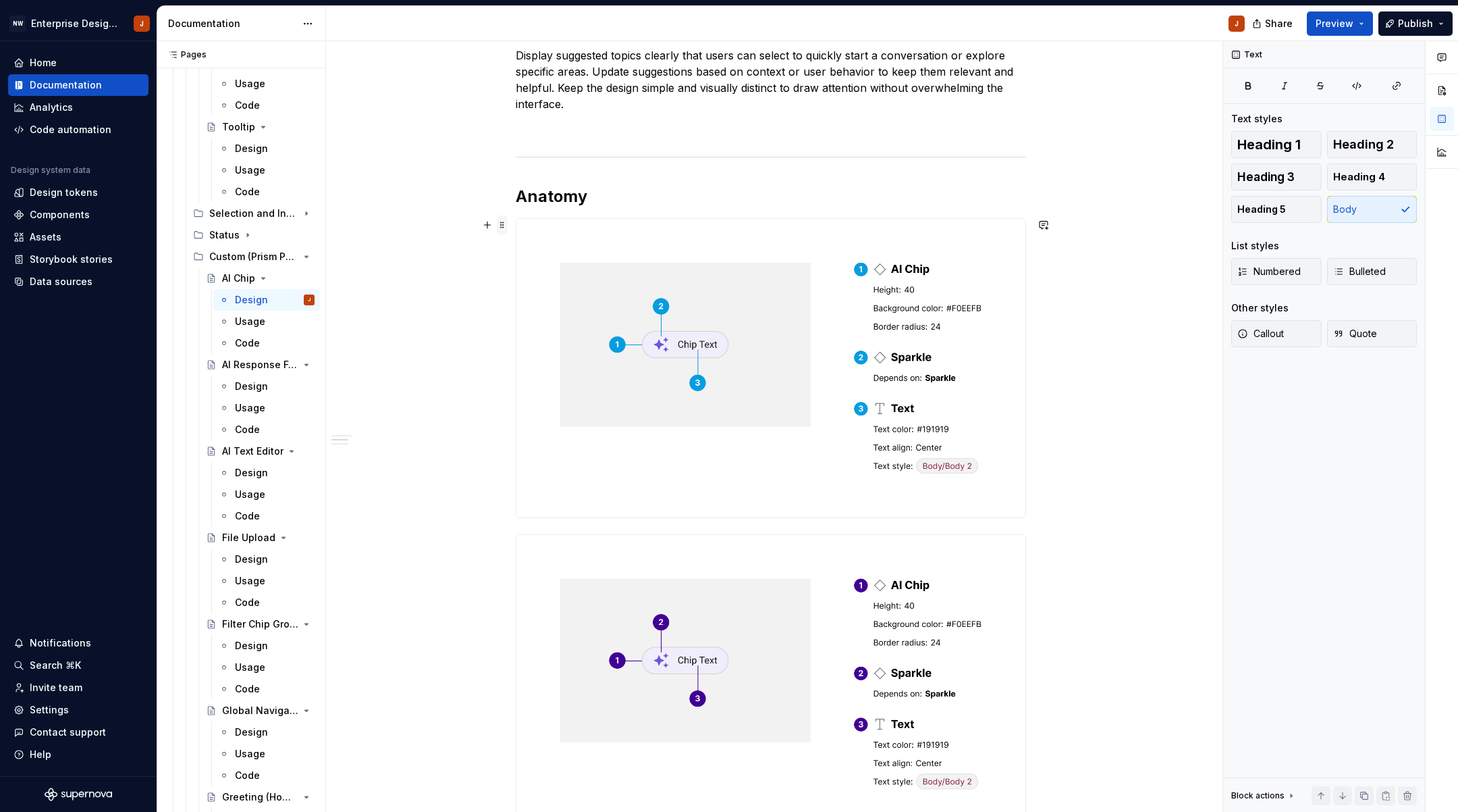
click at [503, 228] on span at bounding box center [502, 225] width 11 height 19
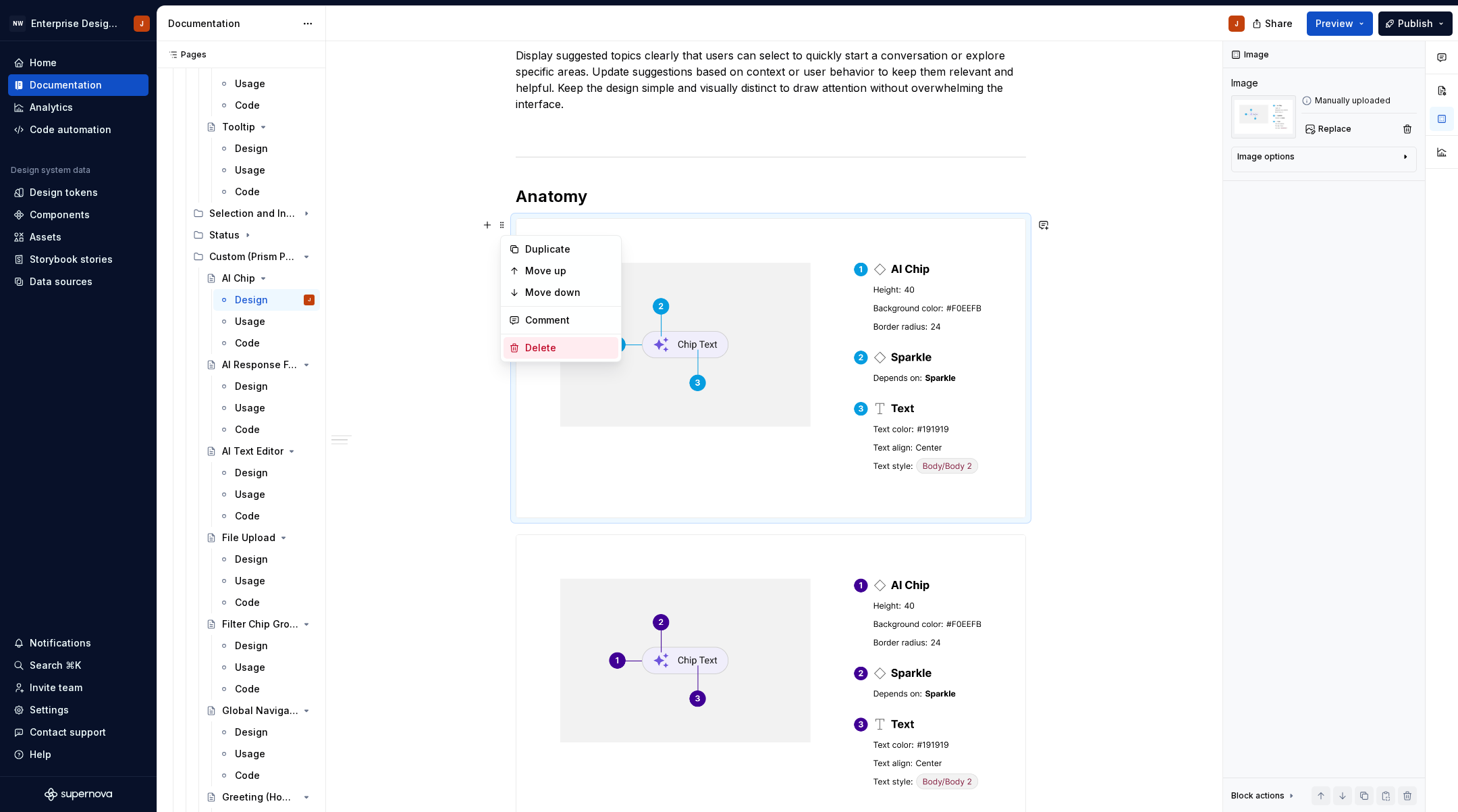
click at [530, 341] on div "Delete" at bounding box center [569, 348] width 88 height 13
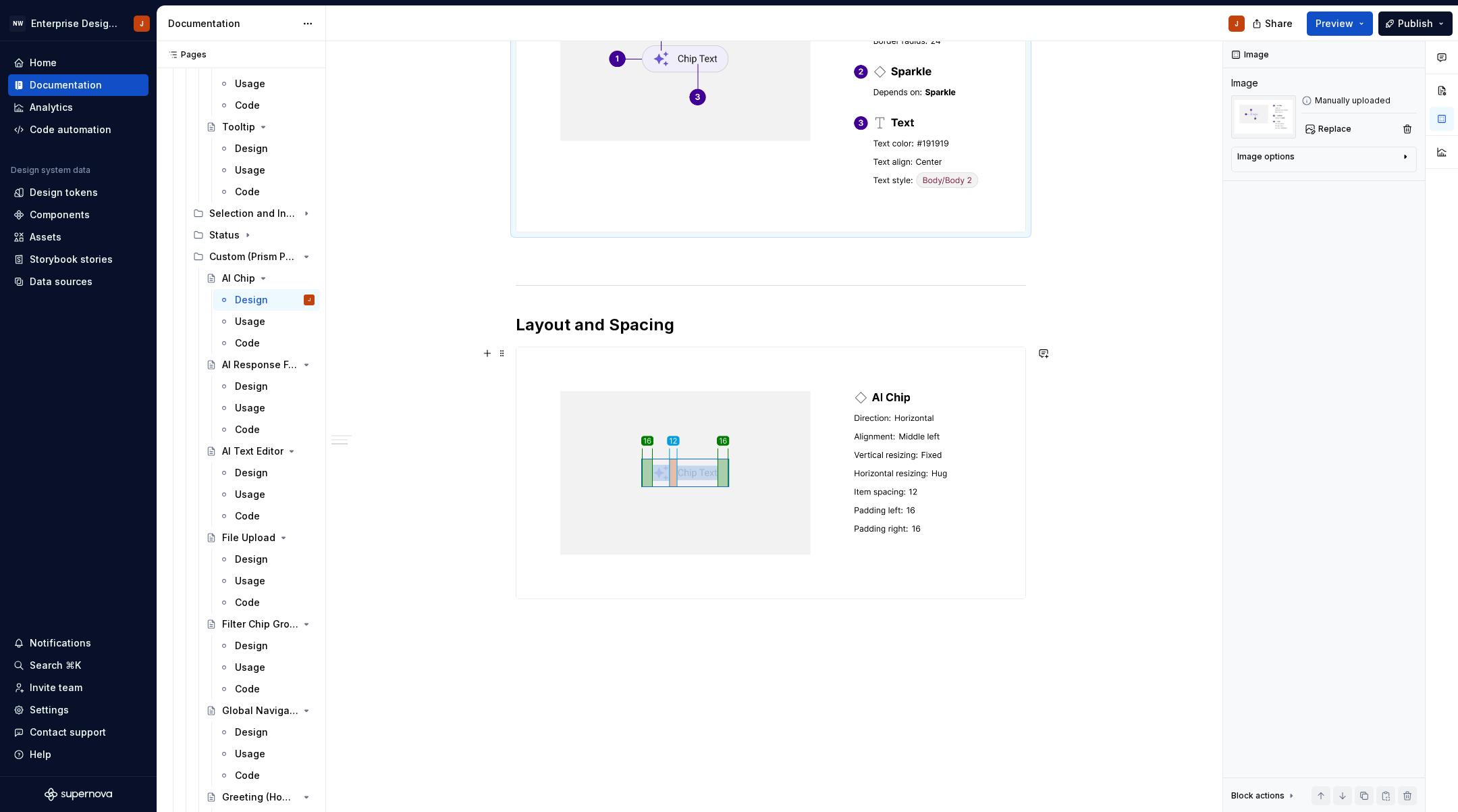
scroll to position [606, 0]
drag, startPoint x: 496, startPoint y: 349, endPoint x: 531, endPoint y: 404, distance: 65.2
click at [496, 350] on button "button" at bounding box center [488, 349] width 19 height 19
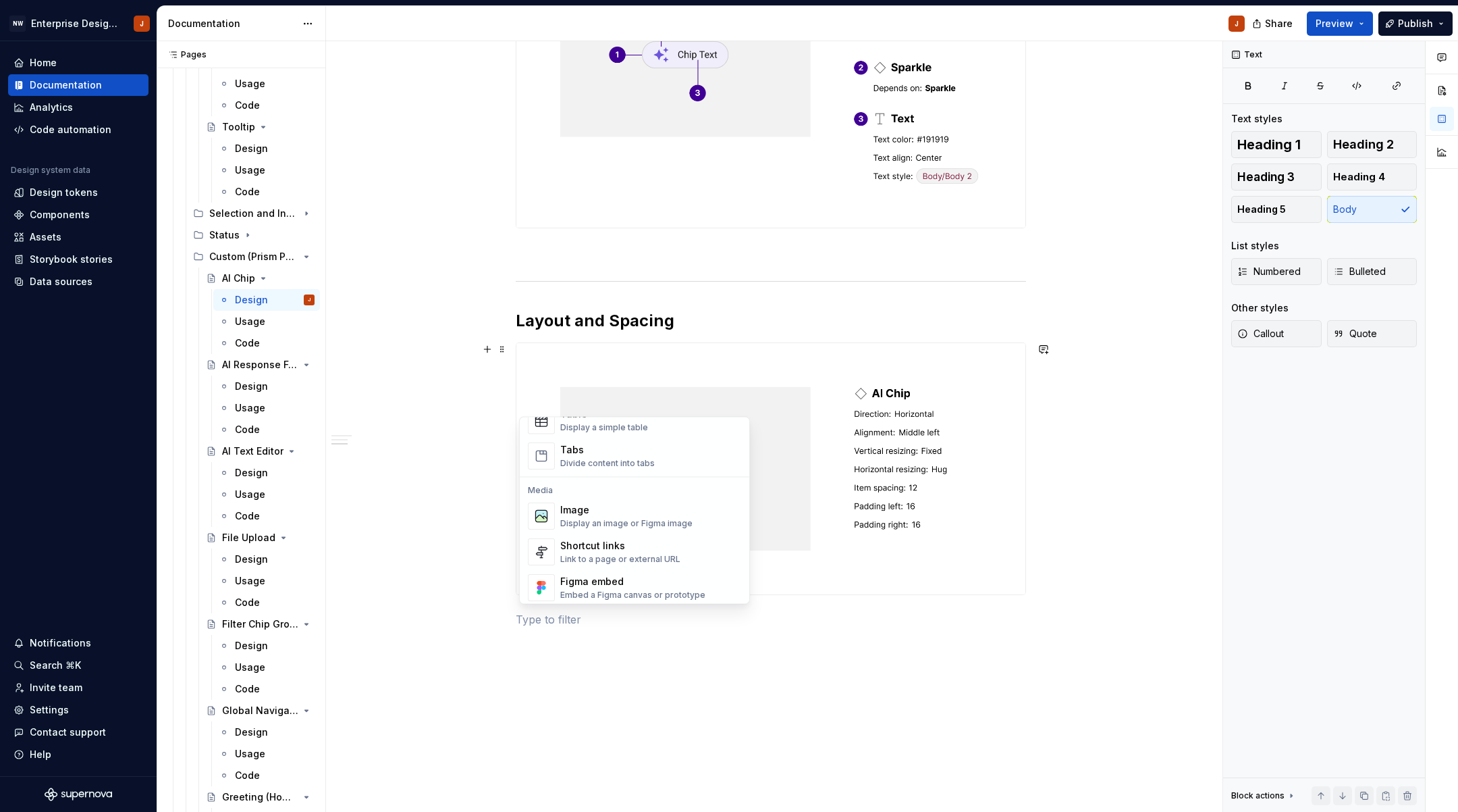
scroll to position [540, 0]
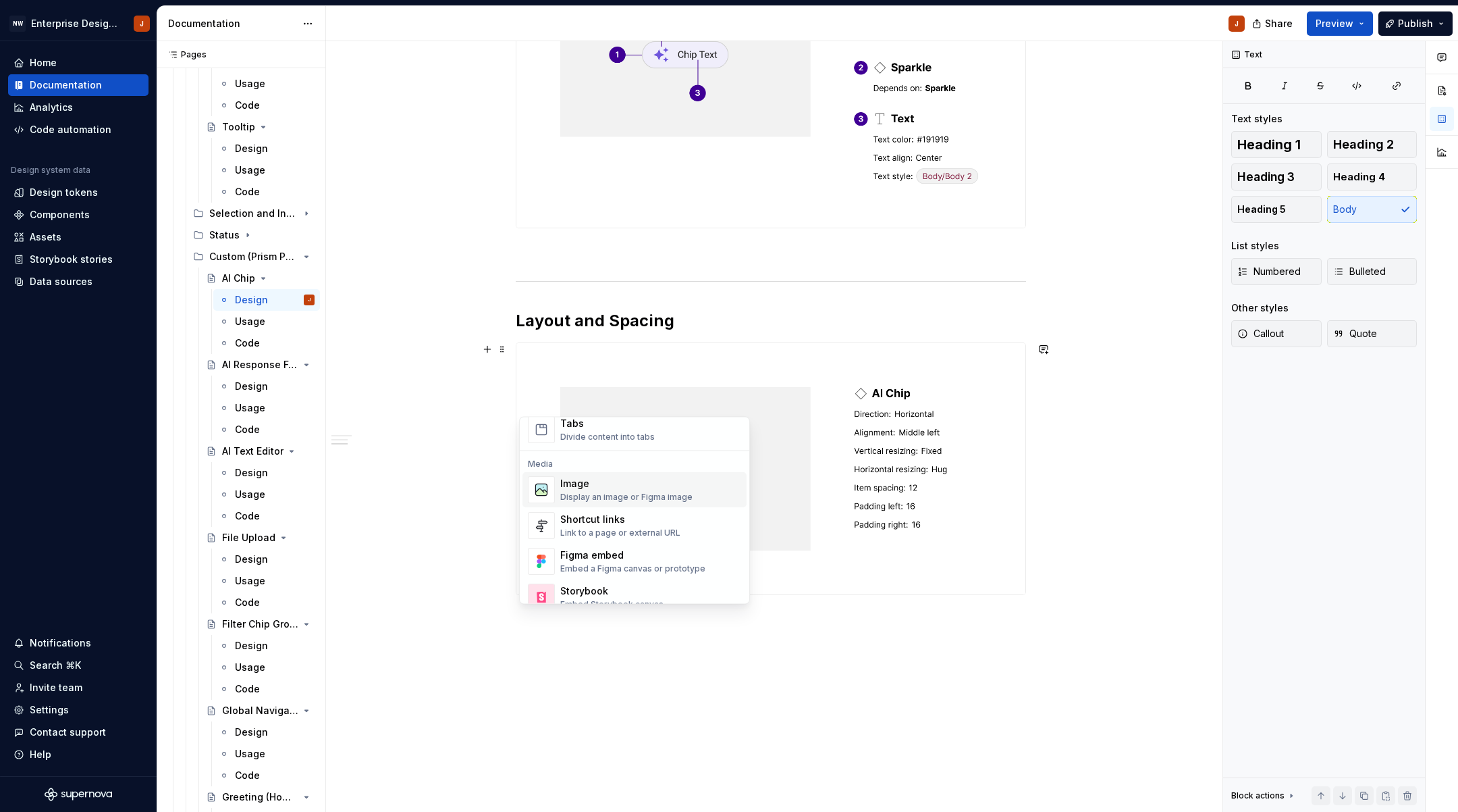
click at [598, 486] on div "Image" at bounding box center [626, 484] width 132 height 13
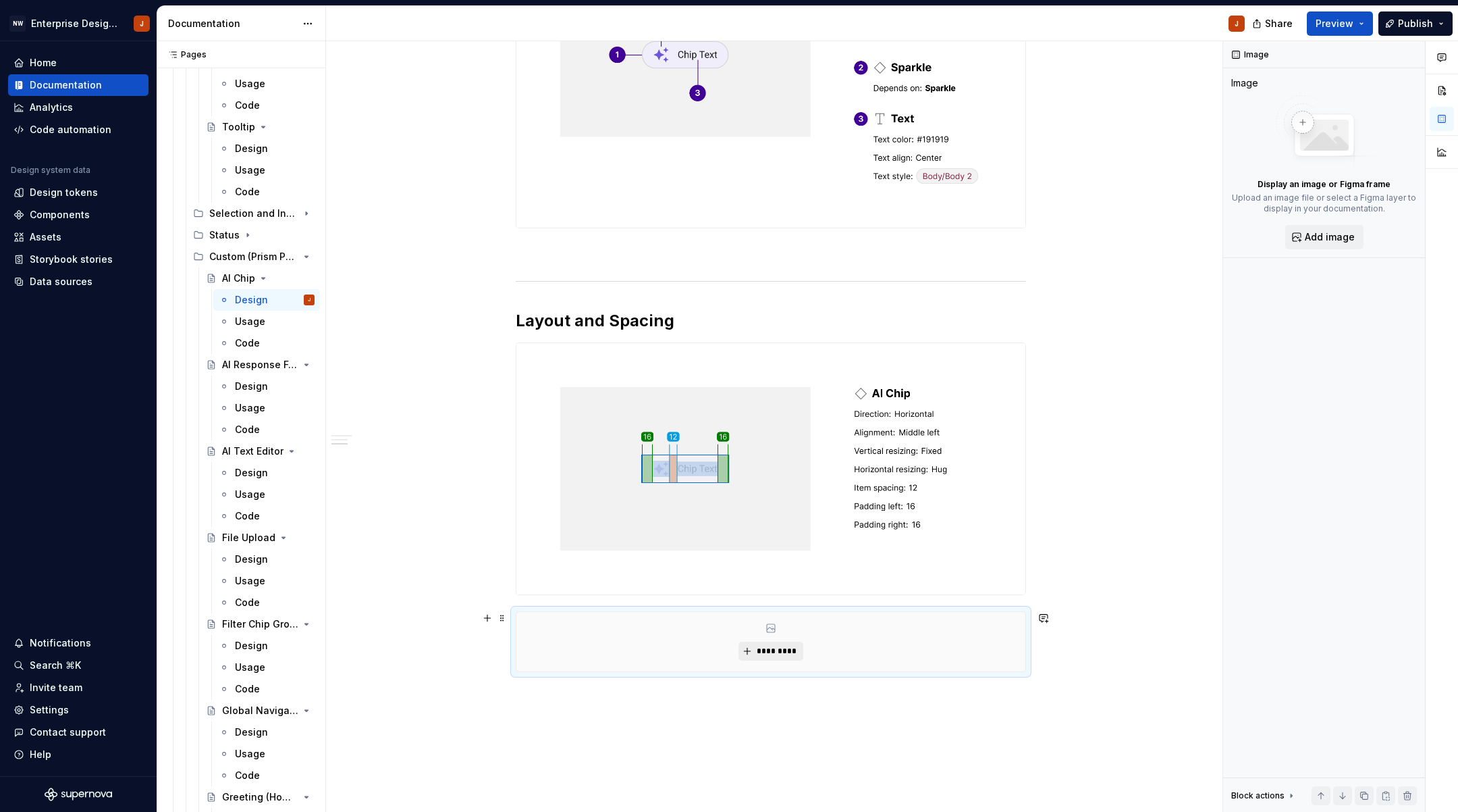
click at [769, 652] on span "*********" at bounding box center [776, 651] width 41 height 11
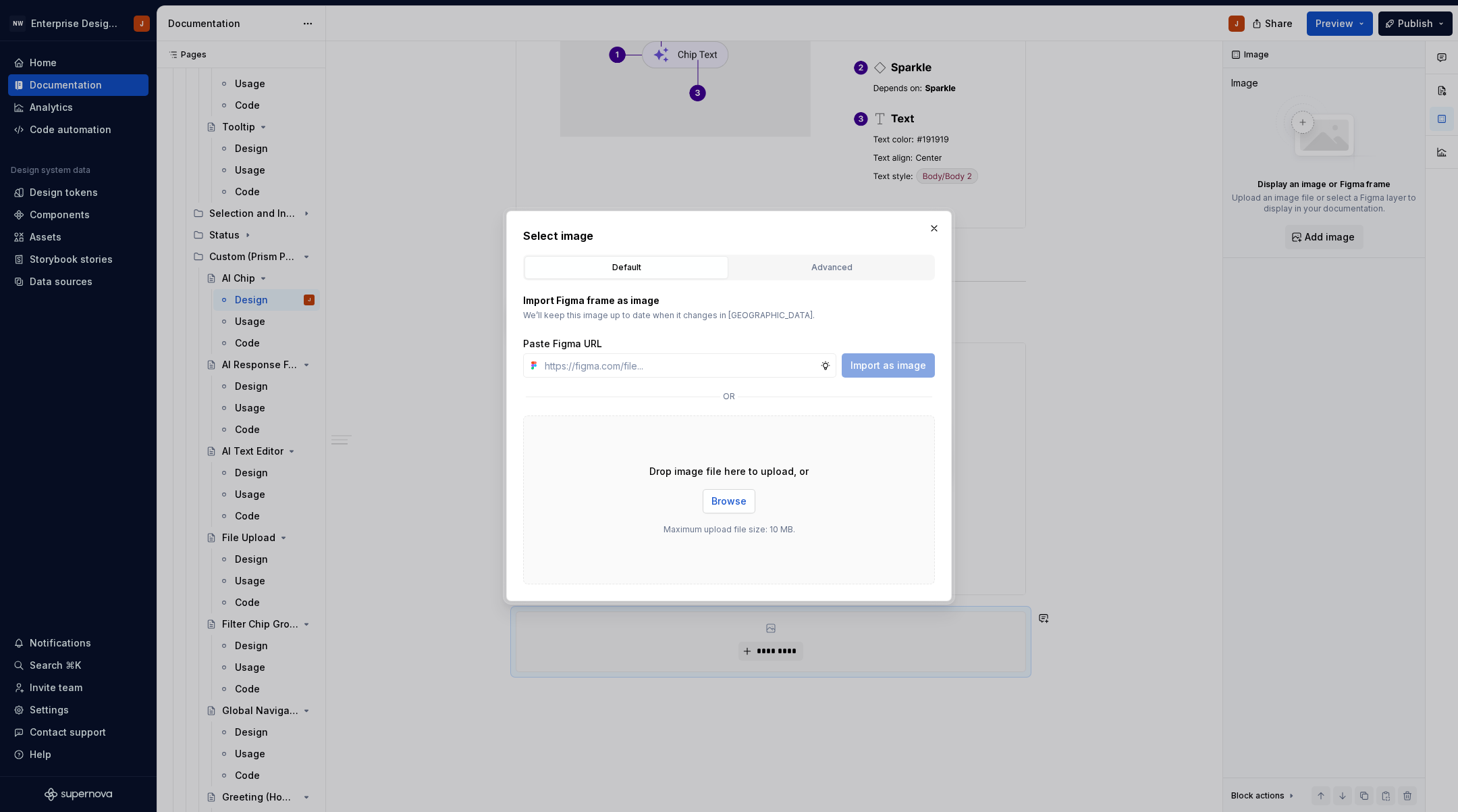
click at [721, 501] on span "Browse" at bounding box center [729, 501] width 35 height 13
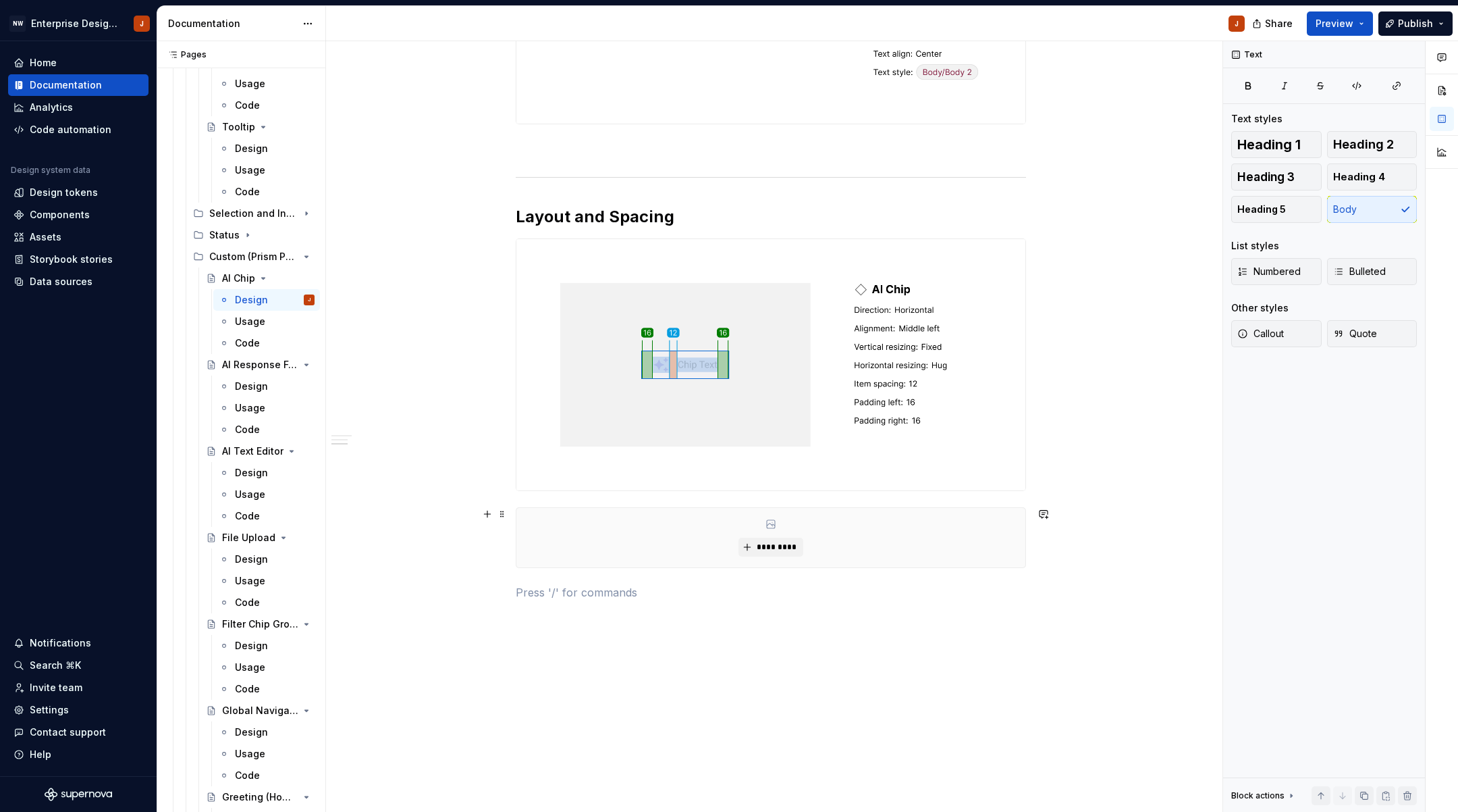
scroll to position [703, 0]
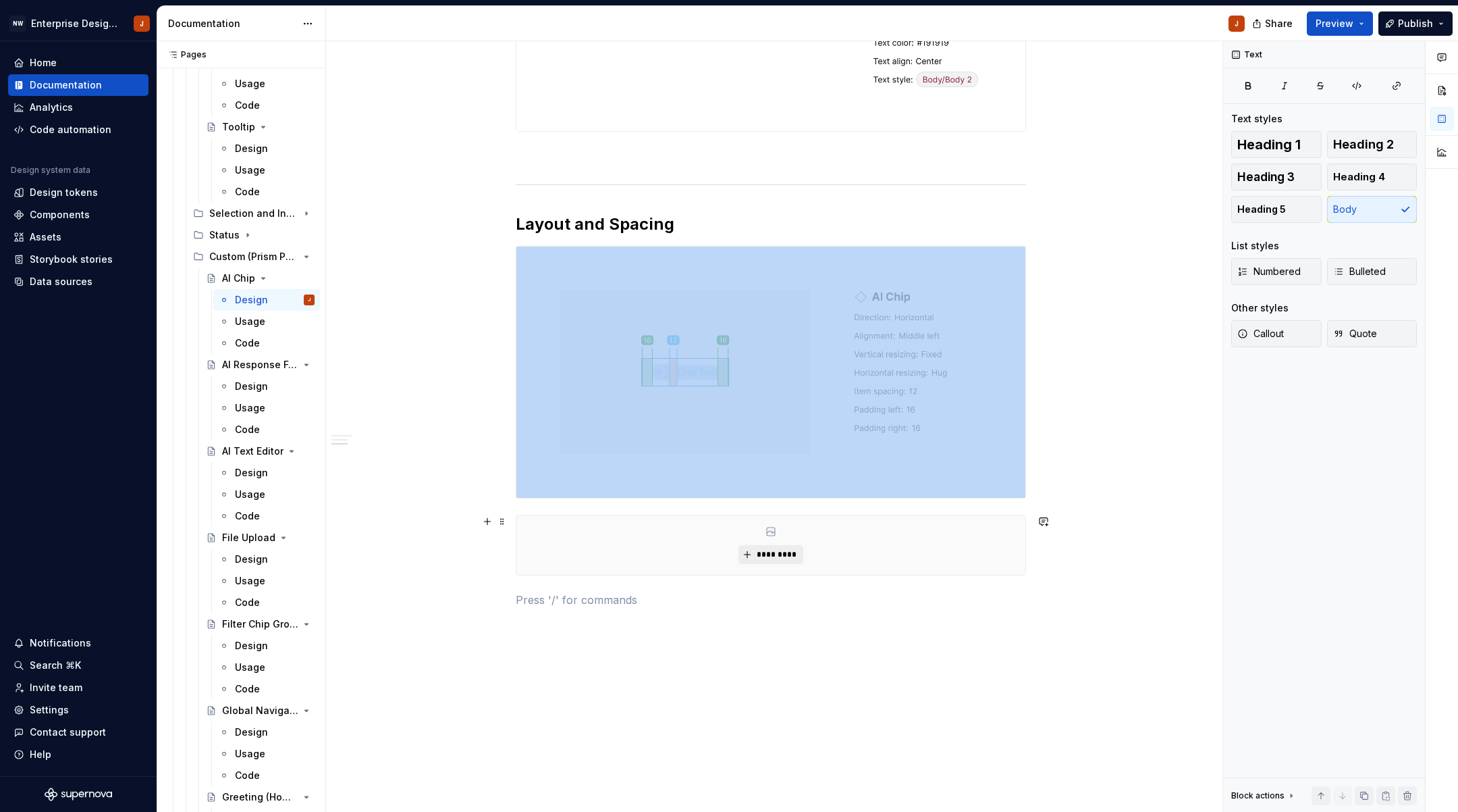
click at [770, 557] on span "*********" at bounding box center [776, 555] width 41 height 11
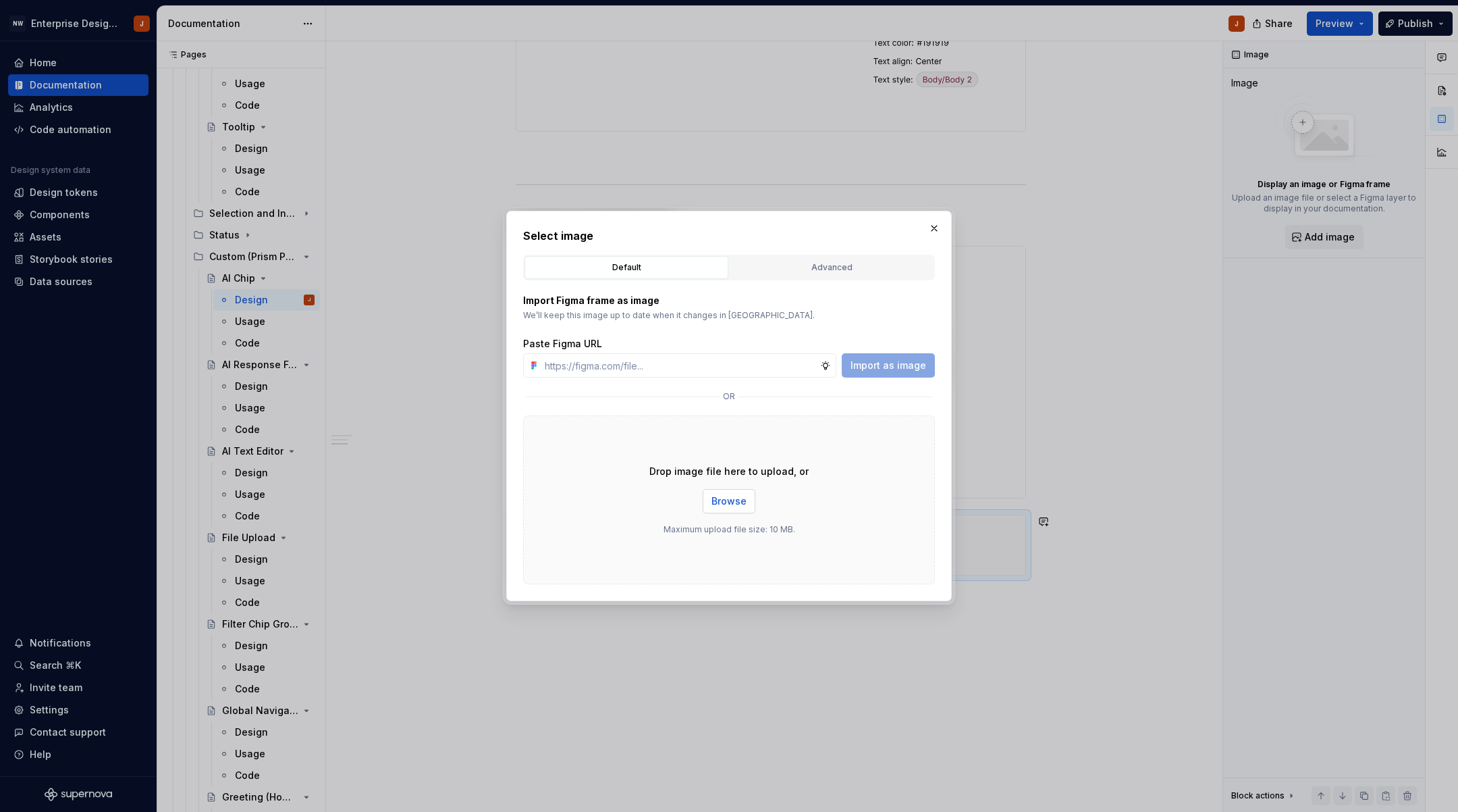
click at [723, 496] on span "Browse" at bounding box center [729, 501] width 35 height 13
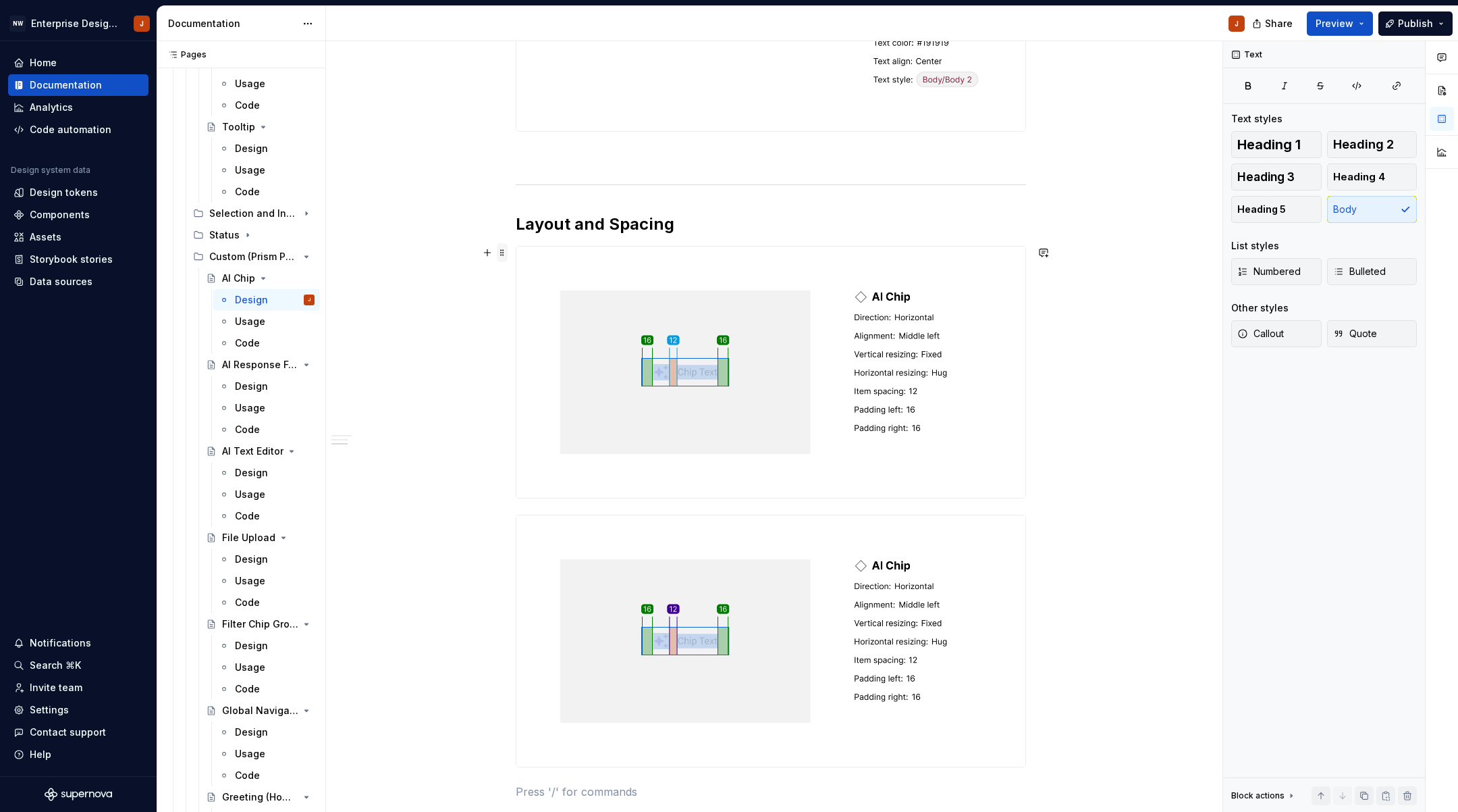
click at [503, 251] on span at bounding box center [502, 253] width 11 height 19
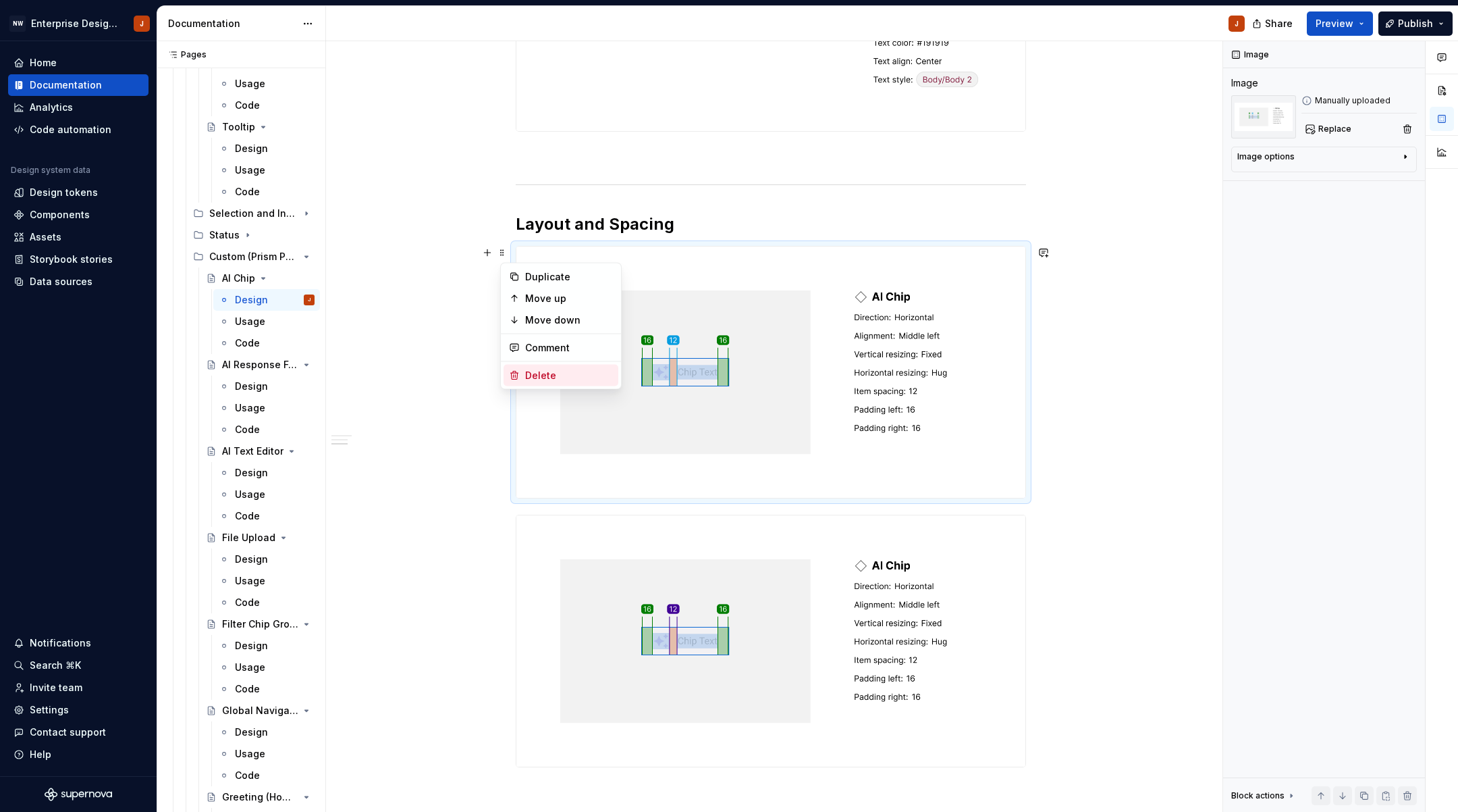
click at [534, 374] on div "Delete" at bounding box center [569, 375] width 88 height 13
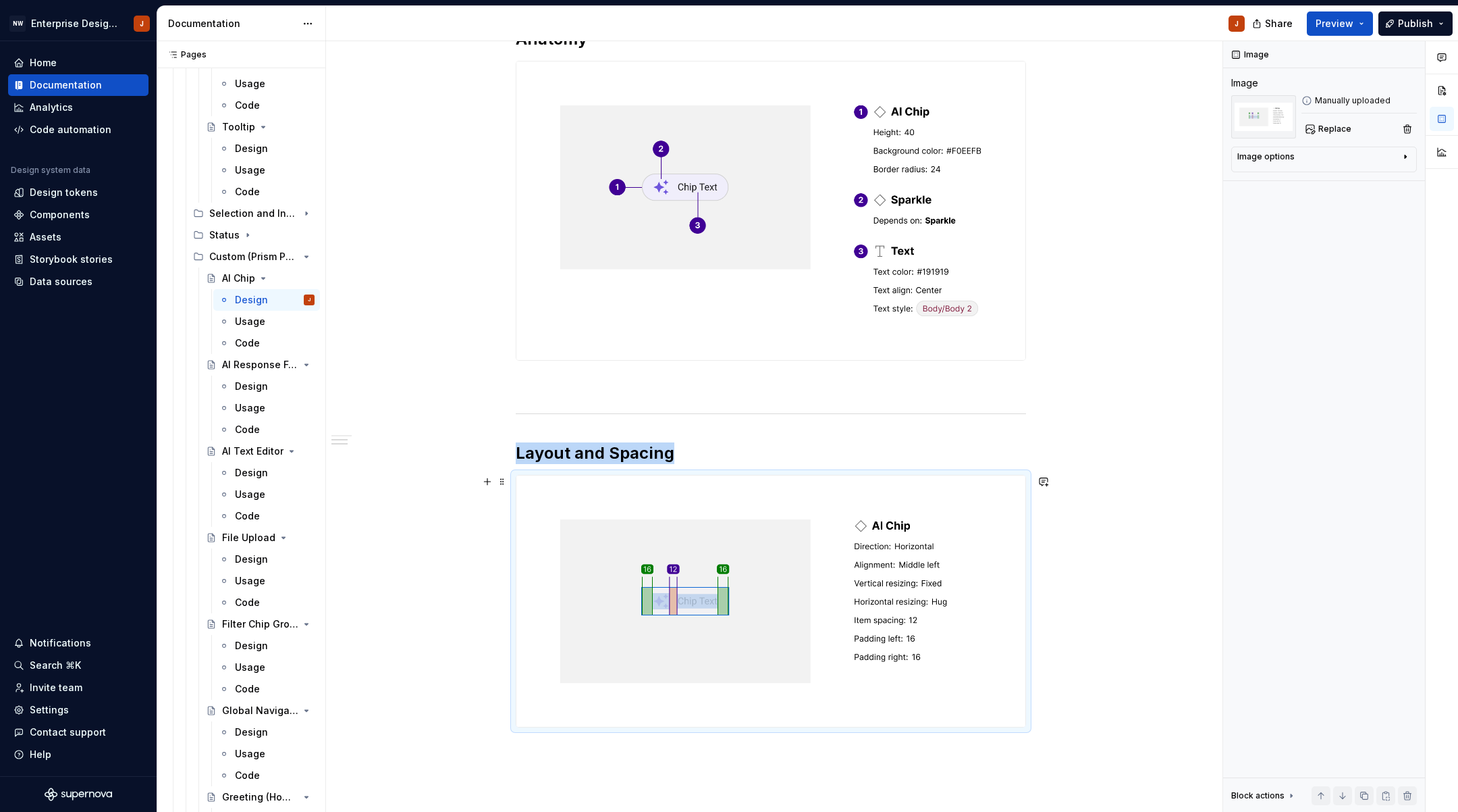
scroll to position [493, 0]
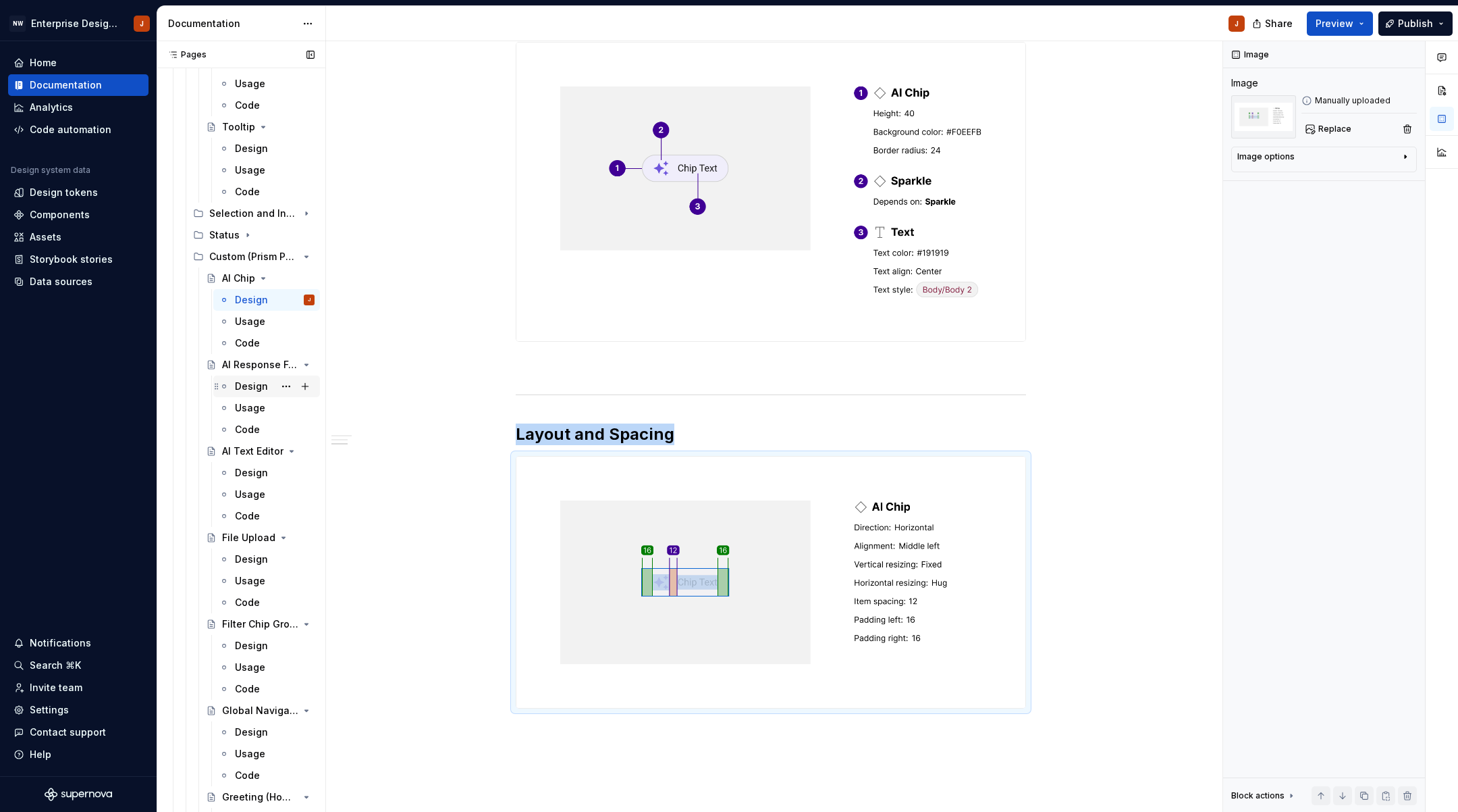
drag, startPoint x: 241, startPoint y: 388, endPoint x: 255, endPoint y: 395, distance: 15.7
click at [241, 388] on div "Design" at bounding box center [251, 386] width 33 height 13
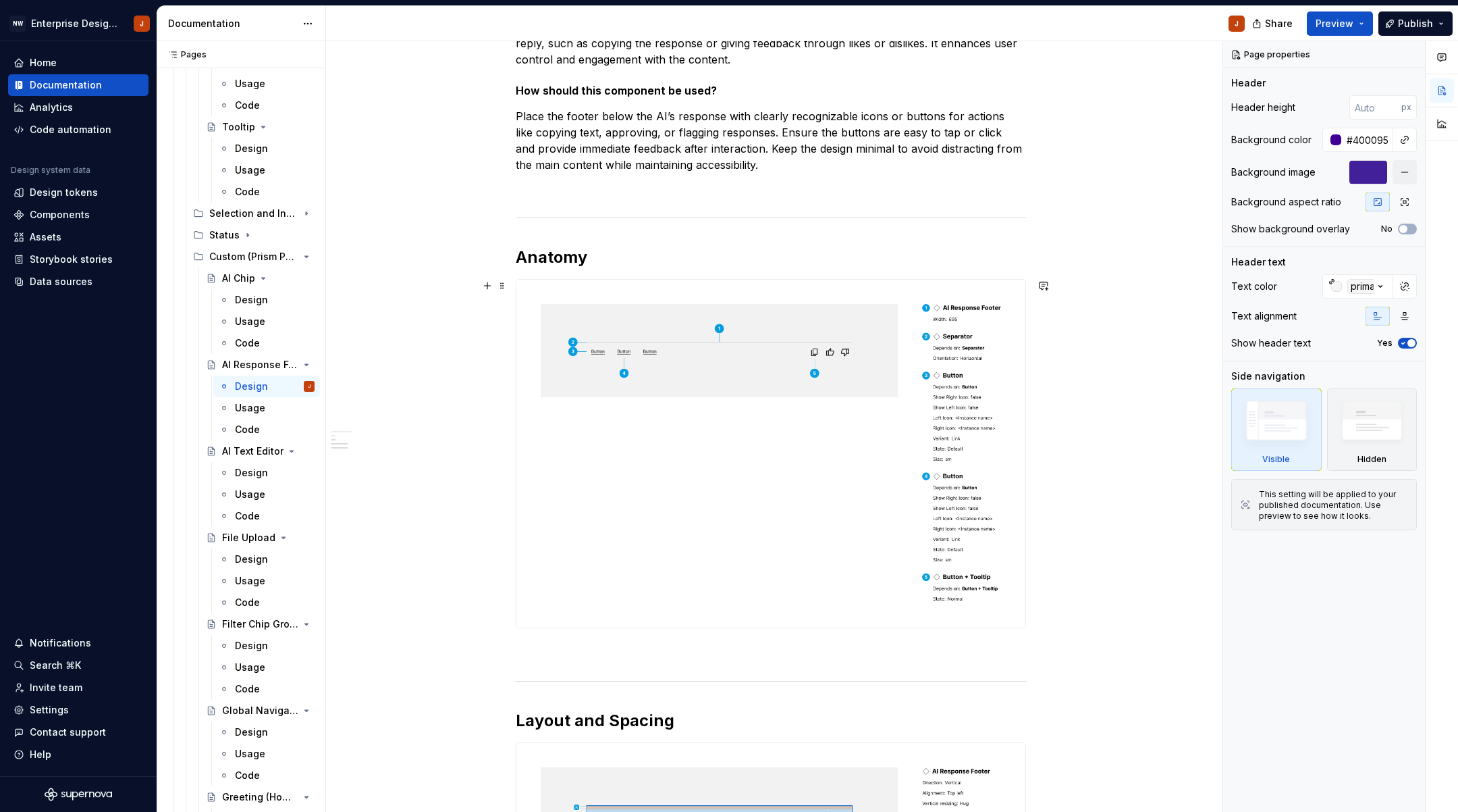
scroll to position [290, 0]
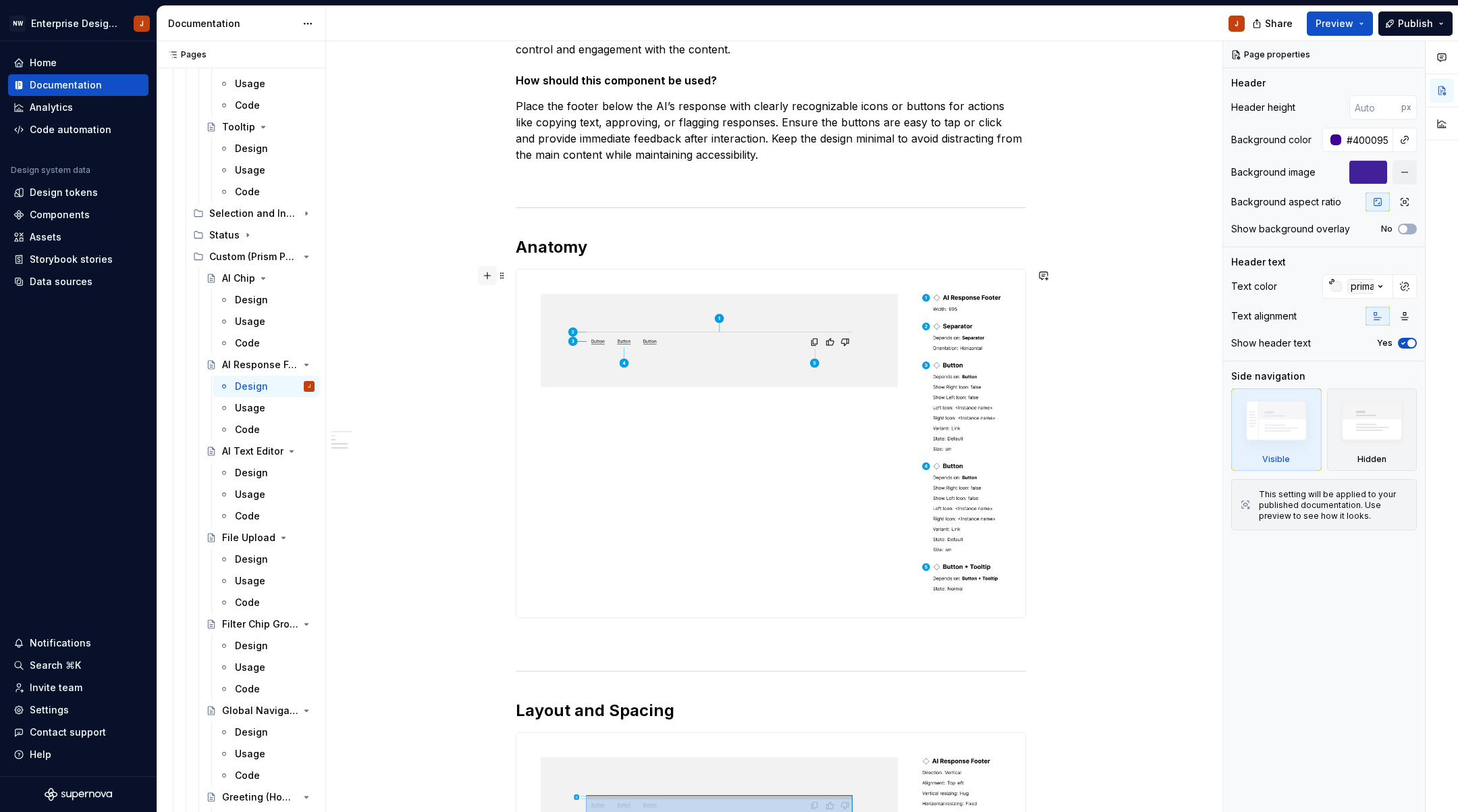
click at [491, 279] on button "button" at bounding box center [488, 275] width 19 height 19
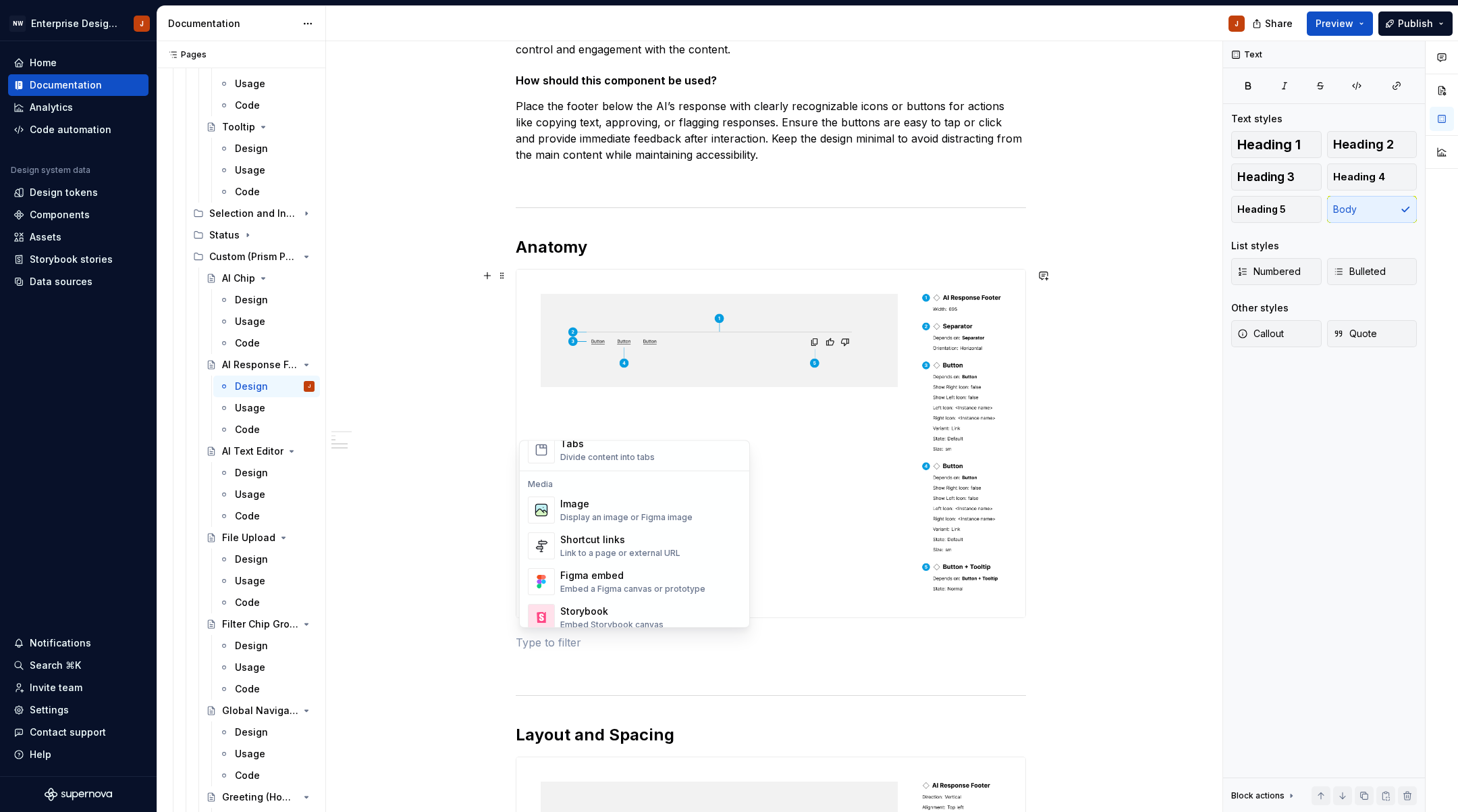
scroll to position [567, 0]
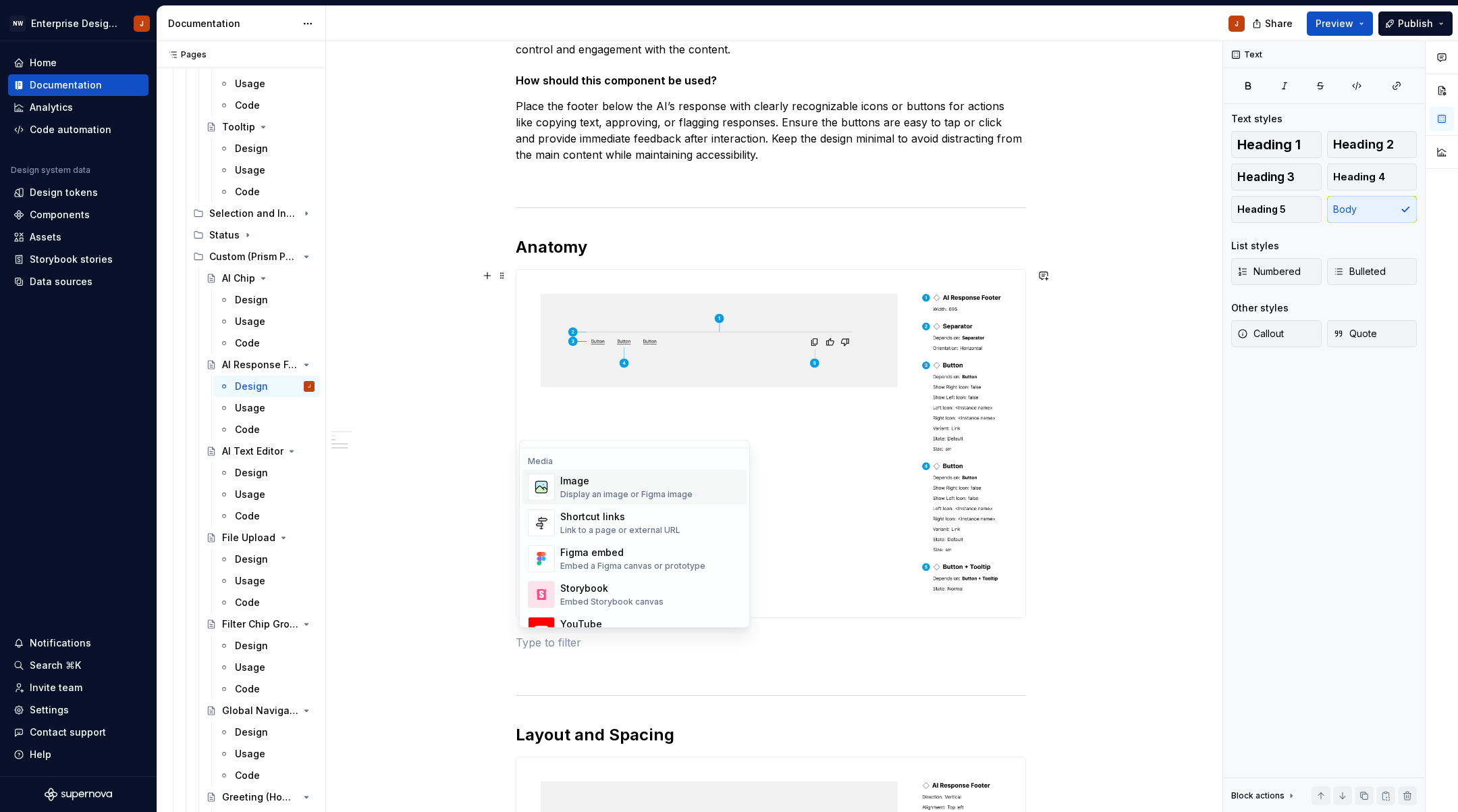
click at [597, 487] on div "Image" at bounding box center [626, 481] width 132 height 13
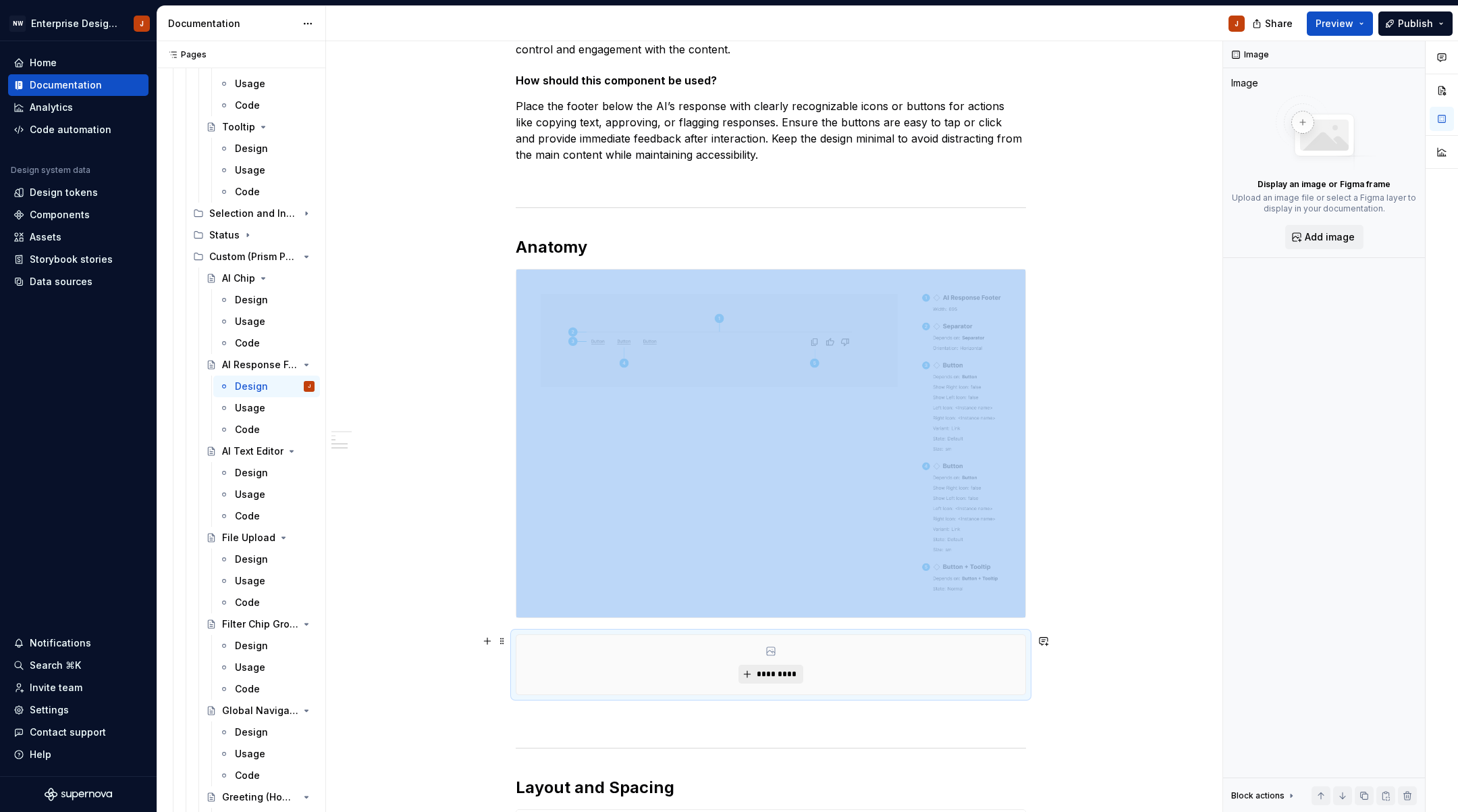
click at [771, 680] on span "*********" at bounding box center [776, 674] width 41 height 11
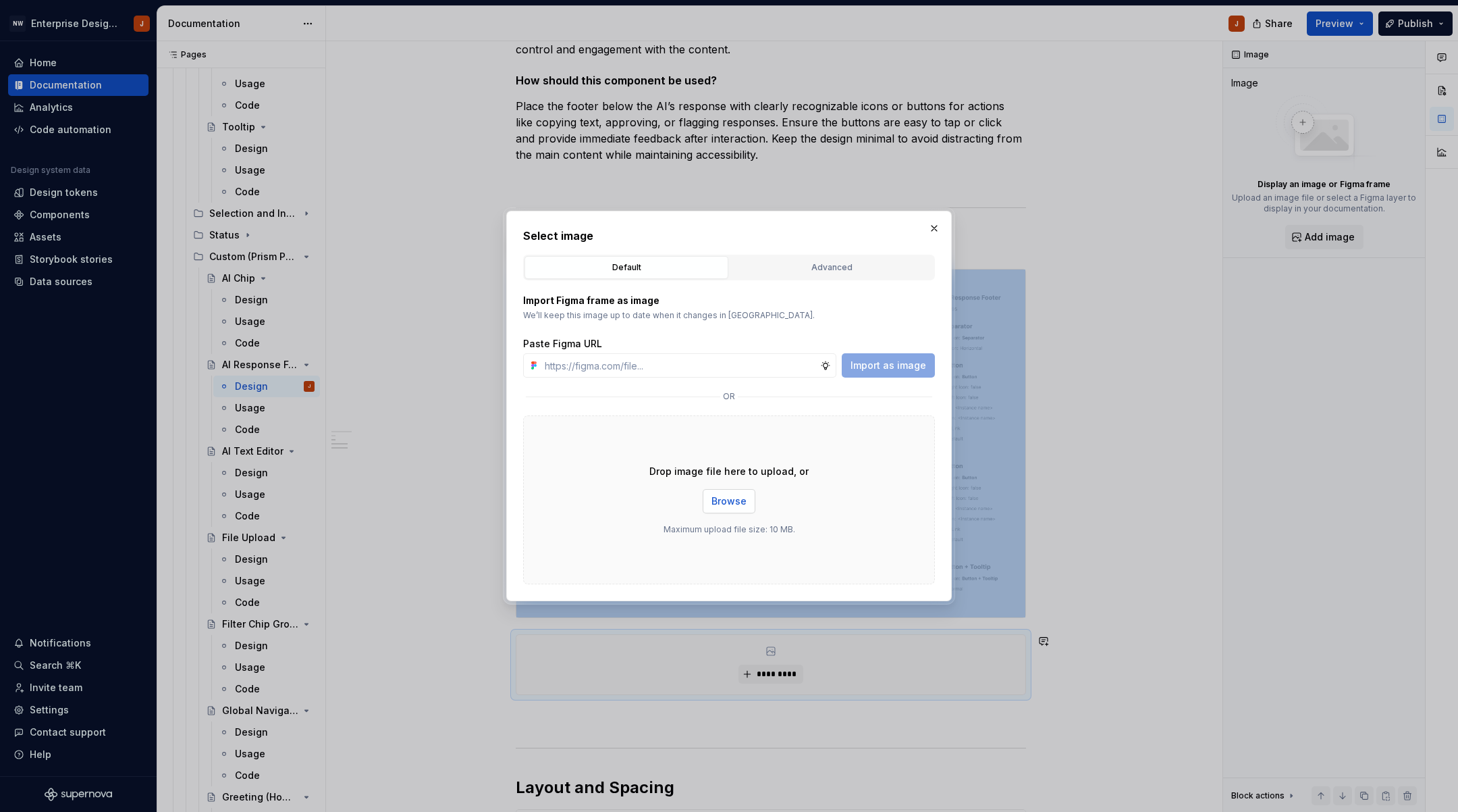
click at [711, 505] on button "Browse" at bounding box center [729, 501] width 52 height 24
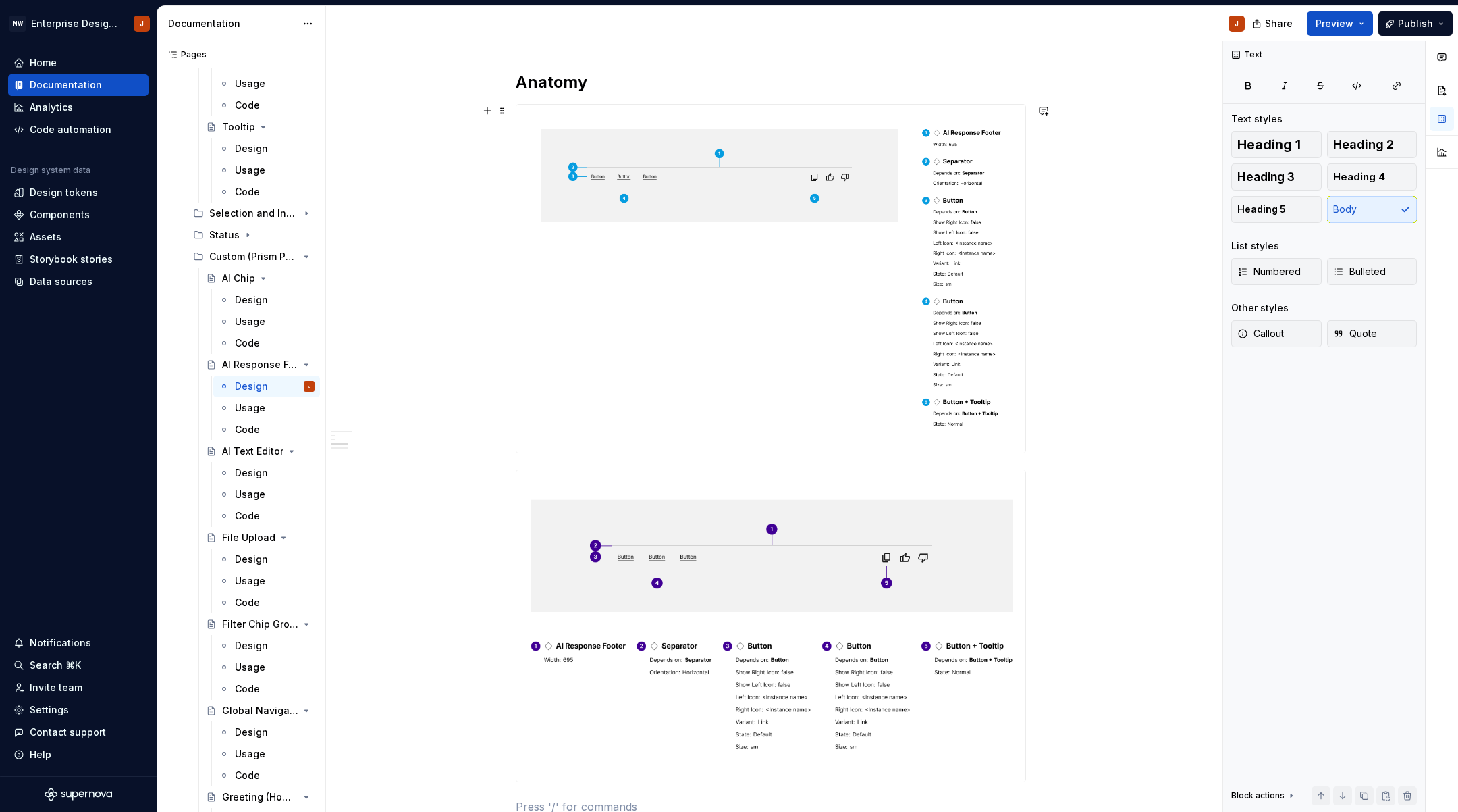
scroll to position [454, 0]
click at [504, 113] on span at bounding box center [502, 111] width 11 height 19
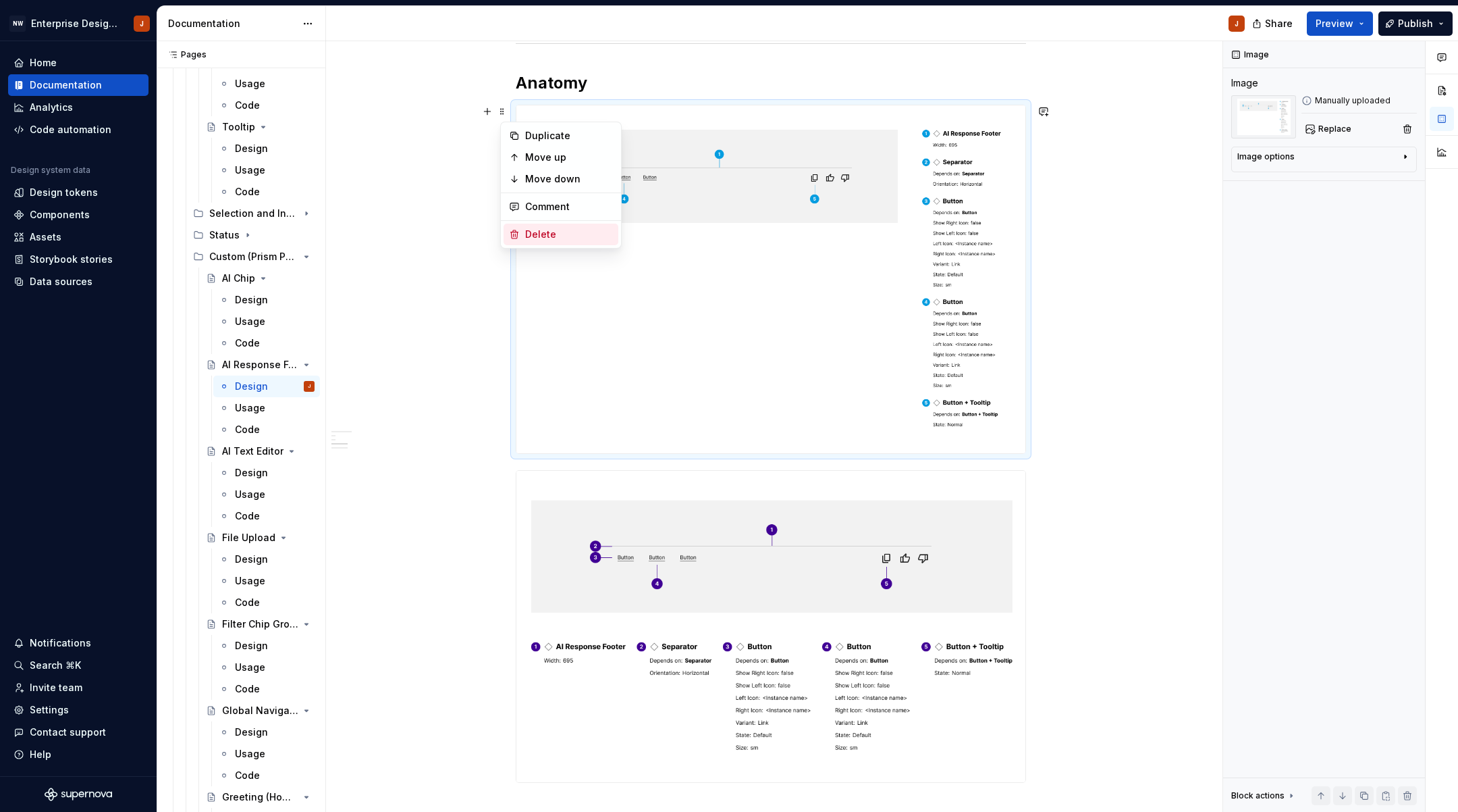
click at [543, 234] on div "Delete" at bounding box center [569, 234] width 88 height 13
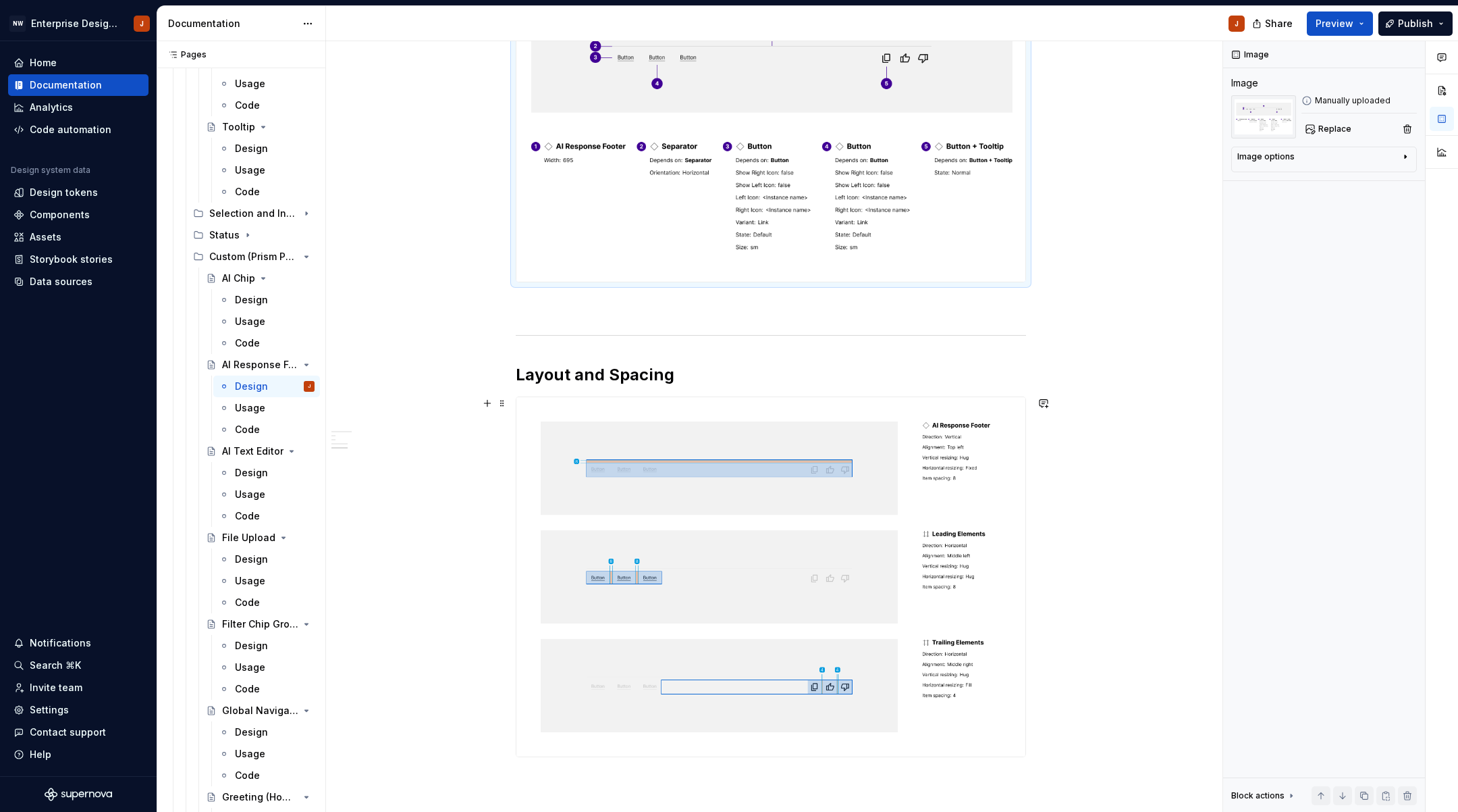
scroll to position [596, 0]
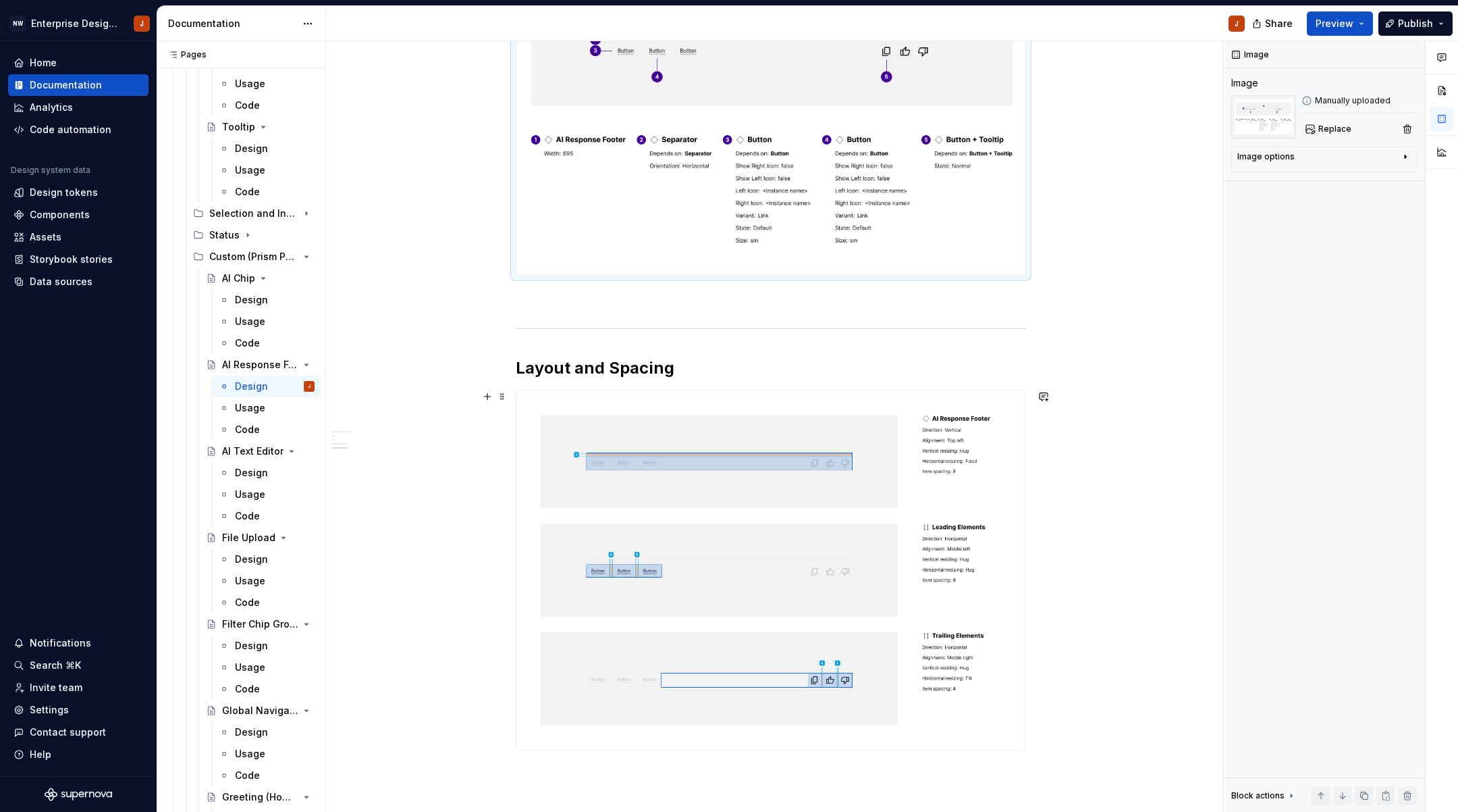
drag, startPoint x: 494, startPoint y: 396, endPoint x: 512, endPoint y: 410, distance: 22.8
click at [494, 396] on button "button" at bounding box center [488, 396] width 19 height 19
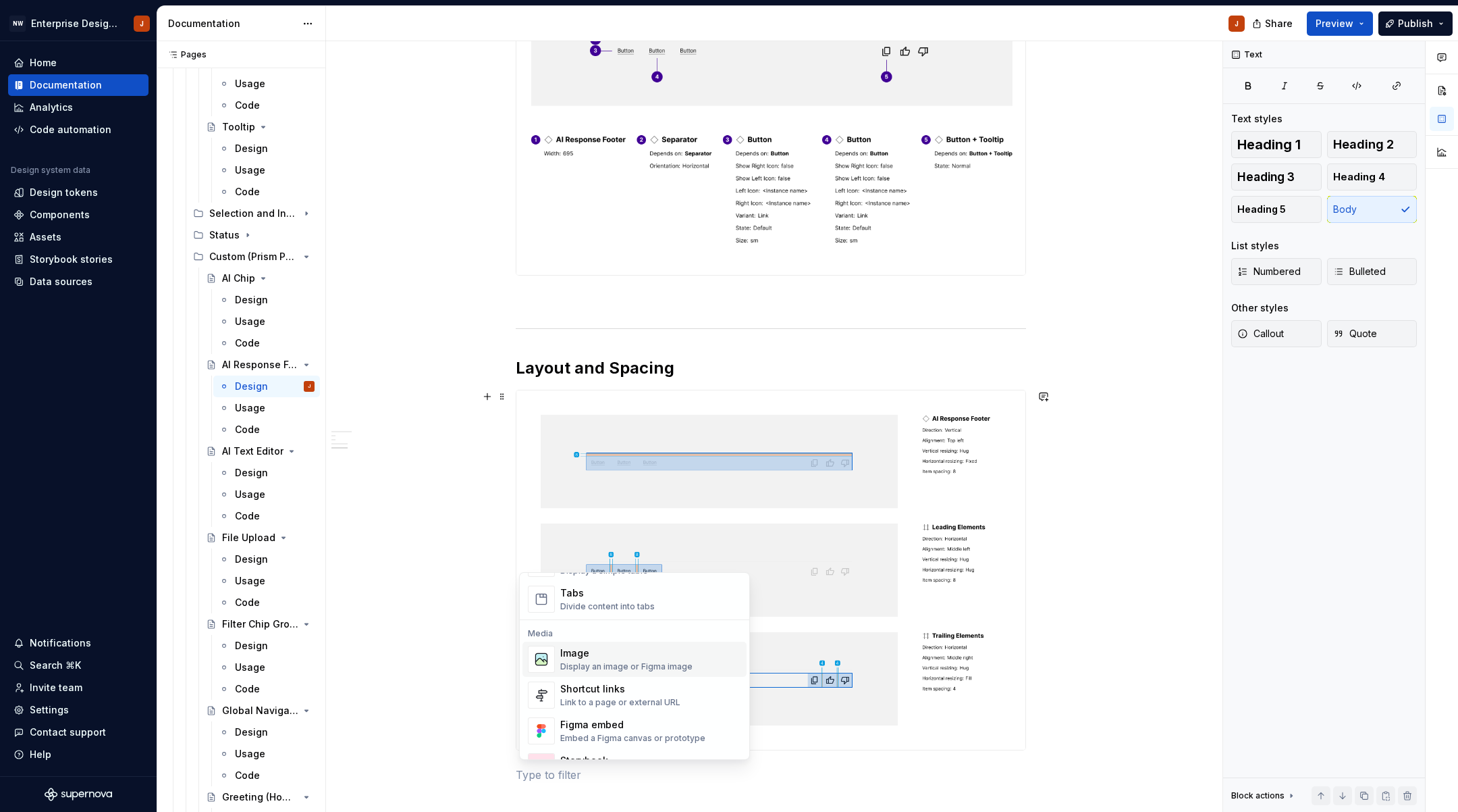
scroll to position [529, 0]
click at [620, 666] on div "Display an image or Figma image" at bounding box center [626, 665] width 132 height 11
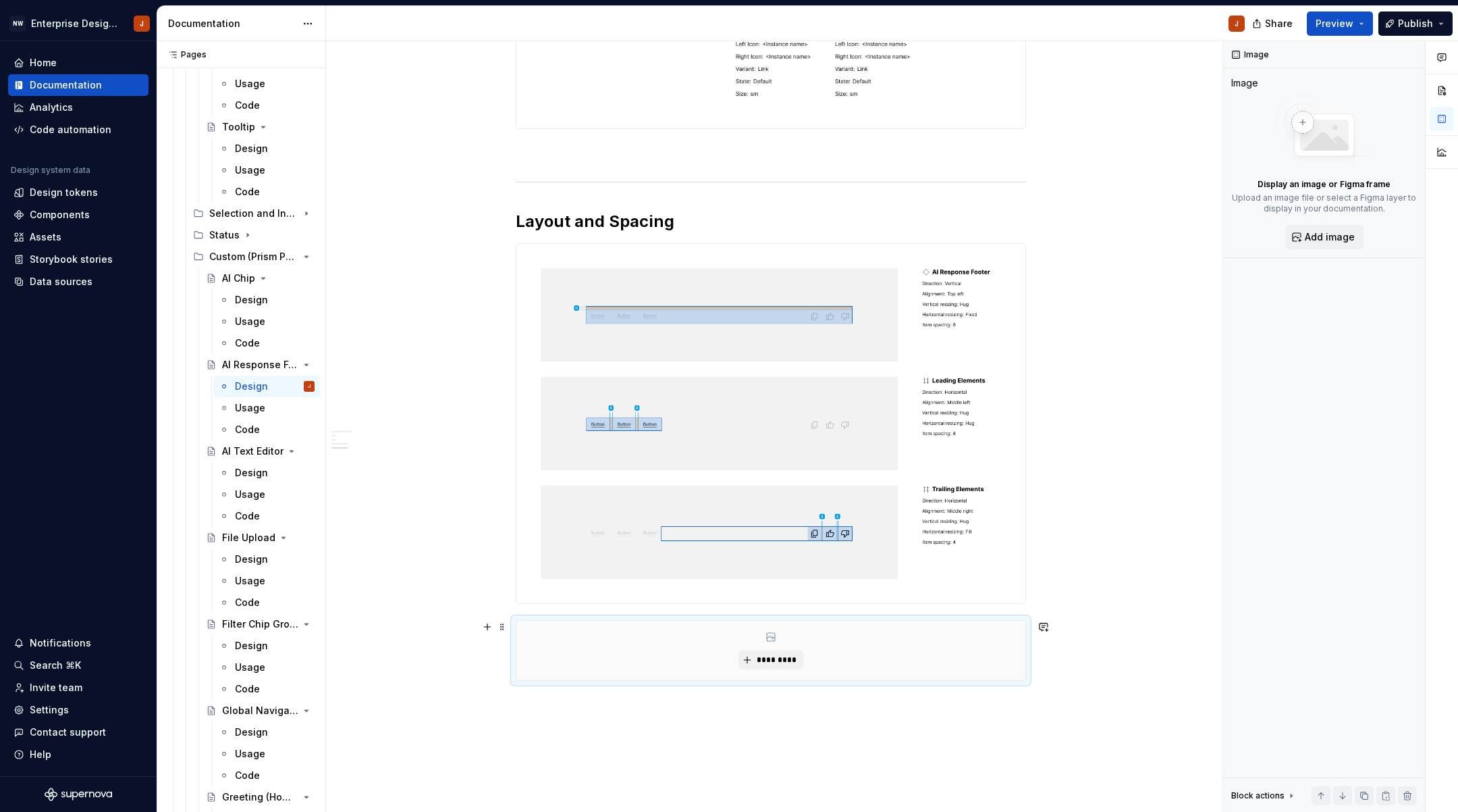
scroll to position [826, 0]
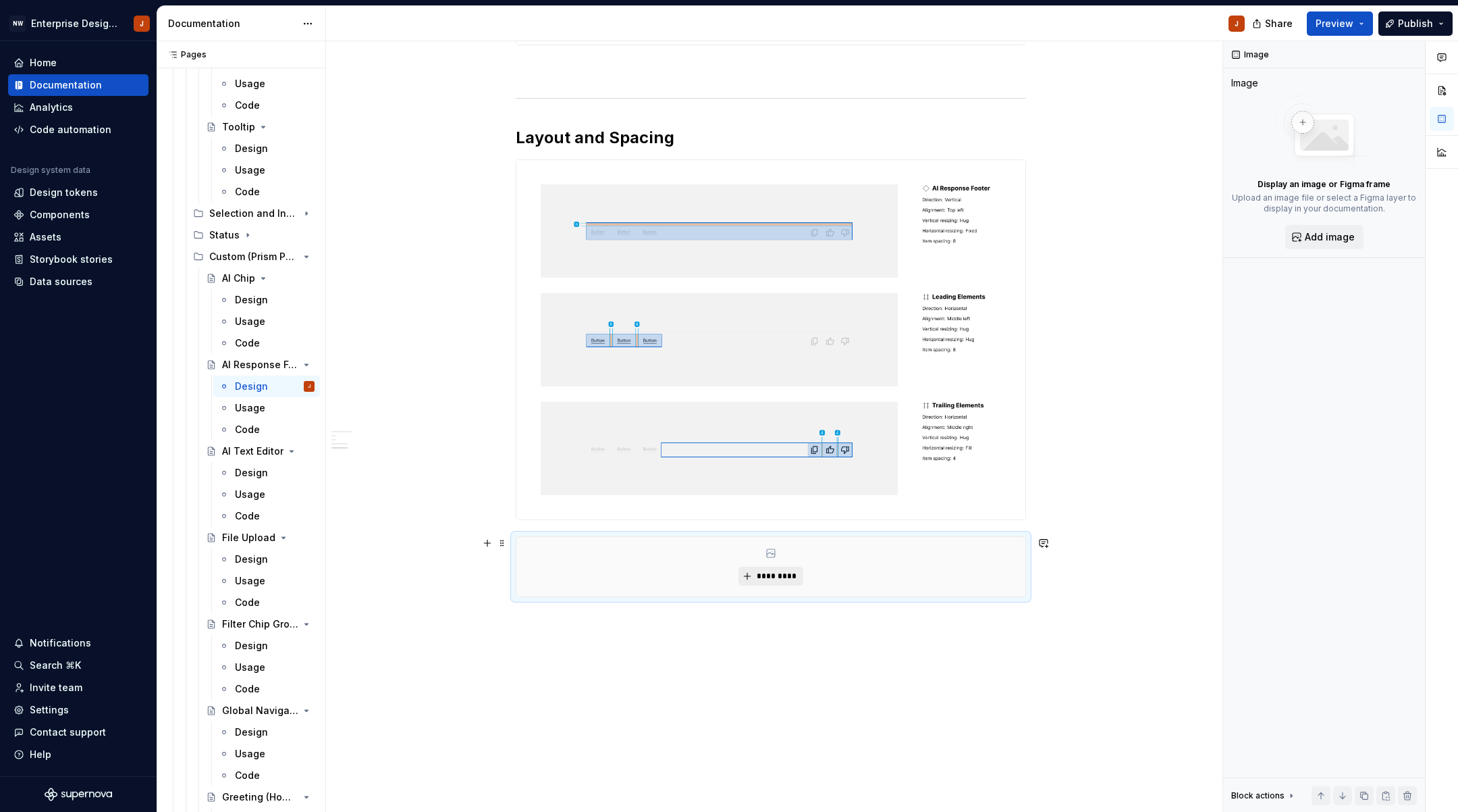
click at [775, 577] on span "*********" at bounding box center [776, 576] width 41 height 11
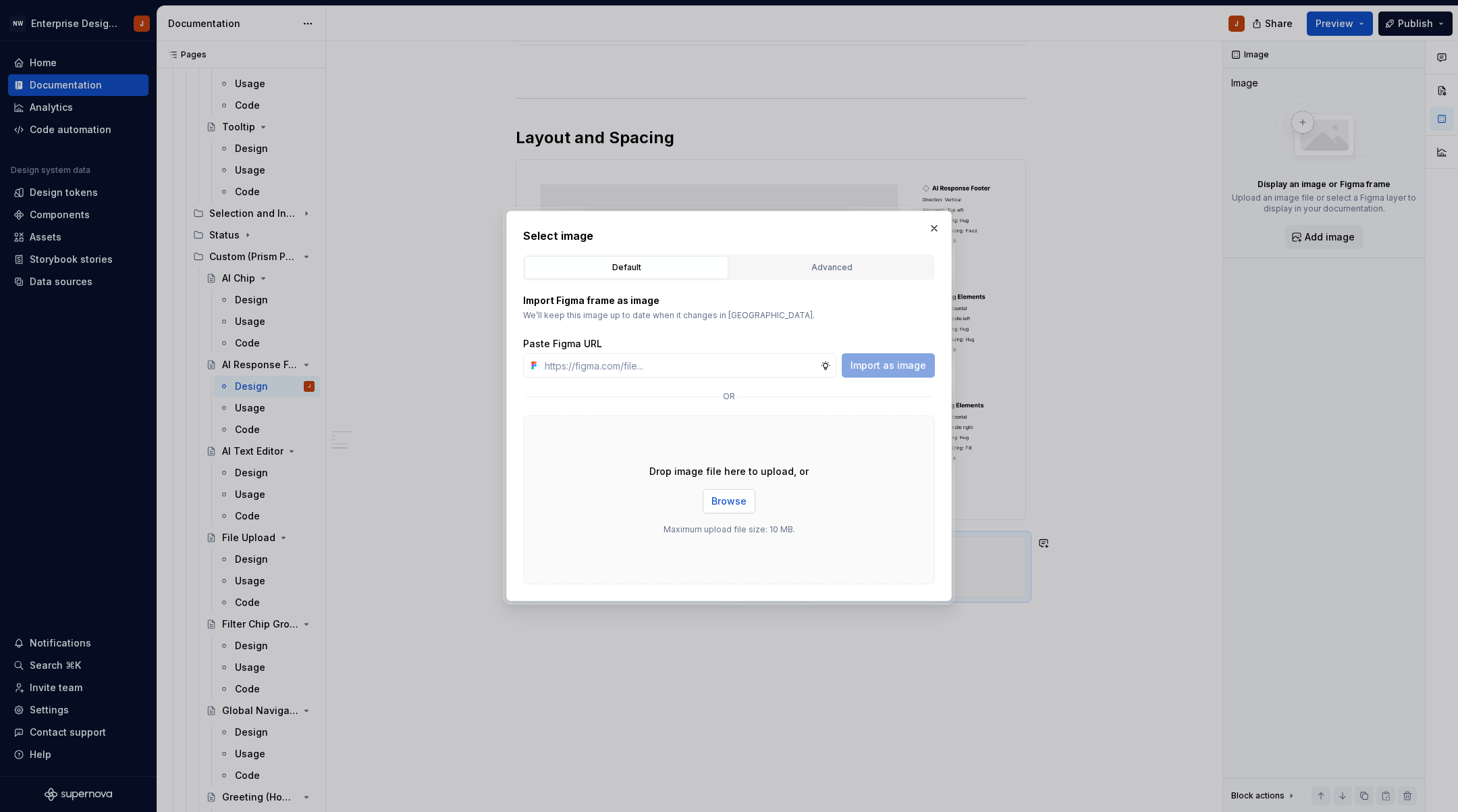
click at [739, 505] on span "Browse" at bounding box center [729, 501] width 35 height 13
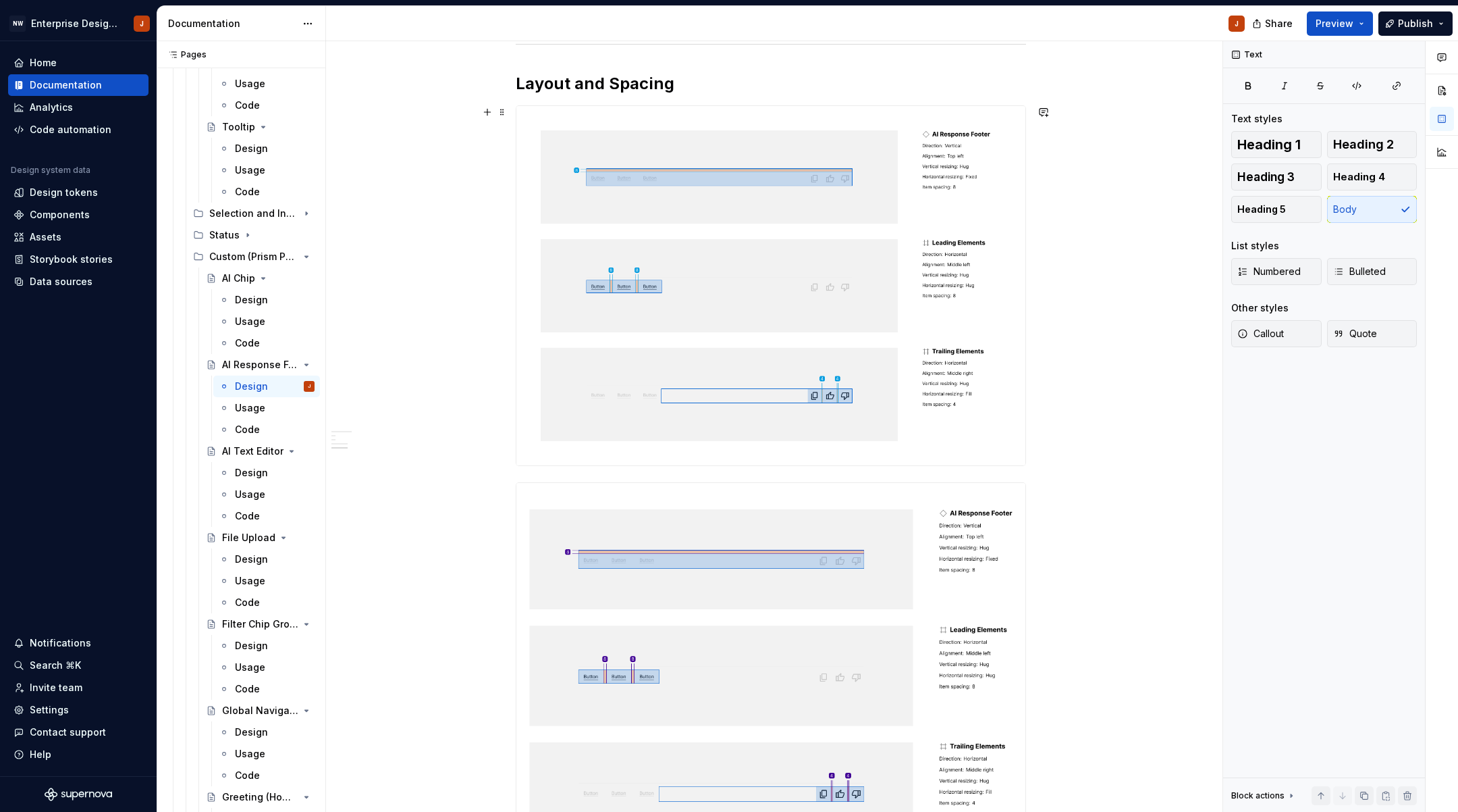
scroll to position [879, 0]
click at [505, 117] on span at bounding box center [502, 113] width 11 height 19
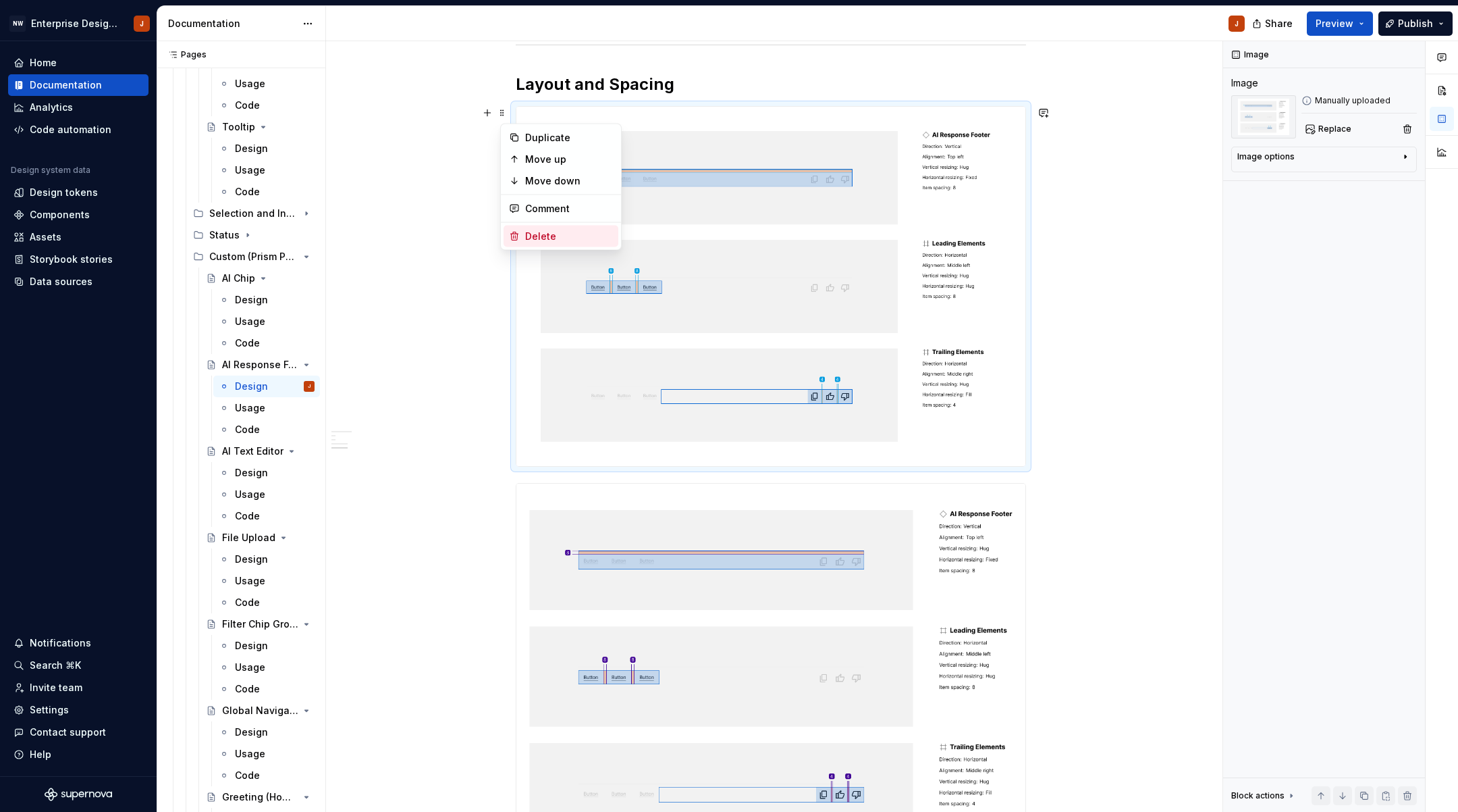
click at [537, 233] on div "Delete" at bounding box center [569, 236] width 88 height 13
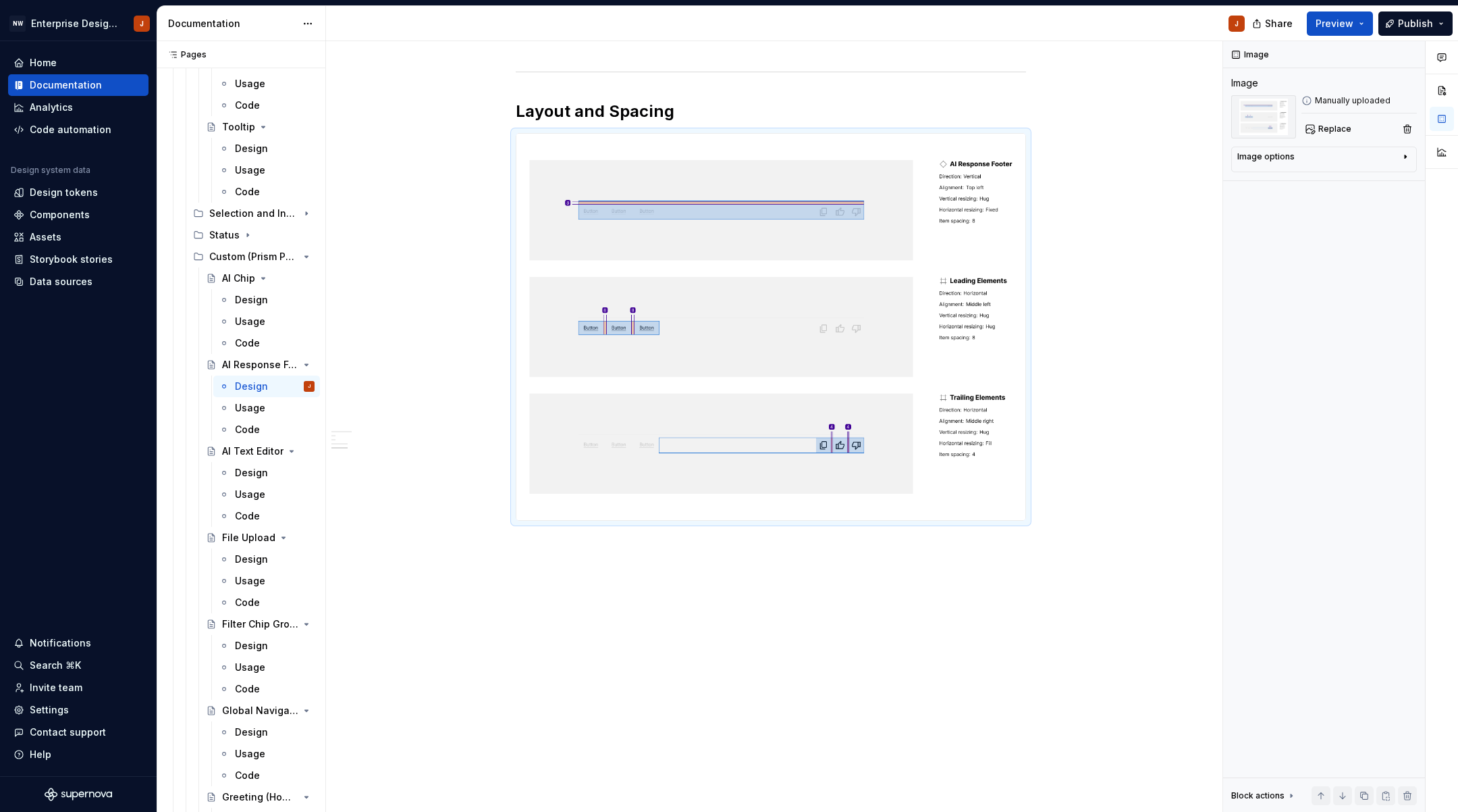
scroll to position [559, 0]
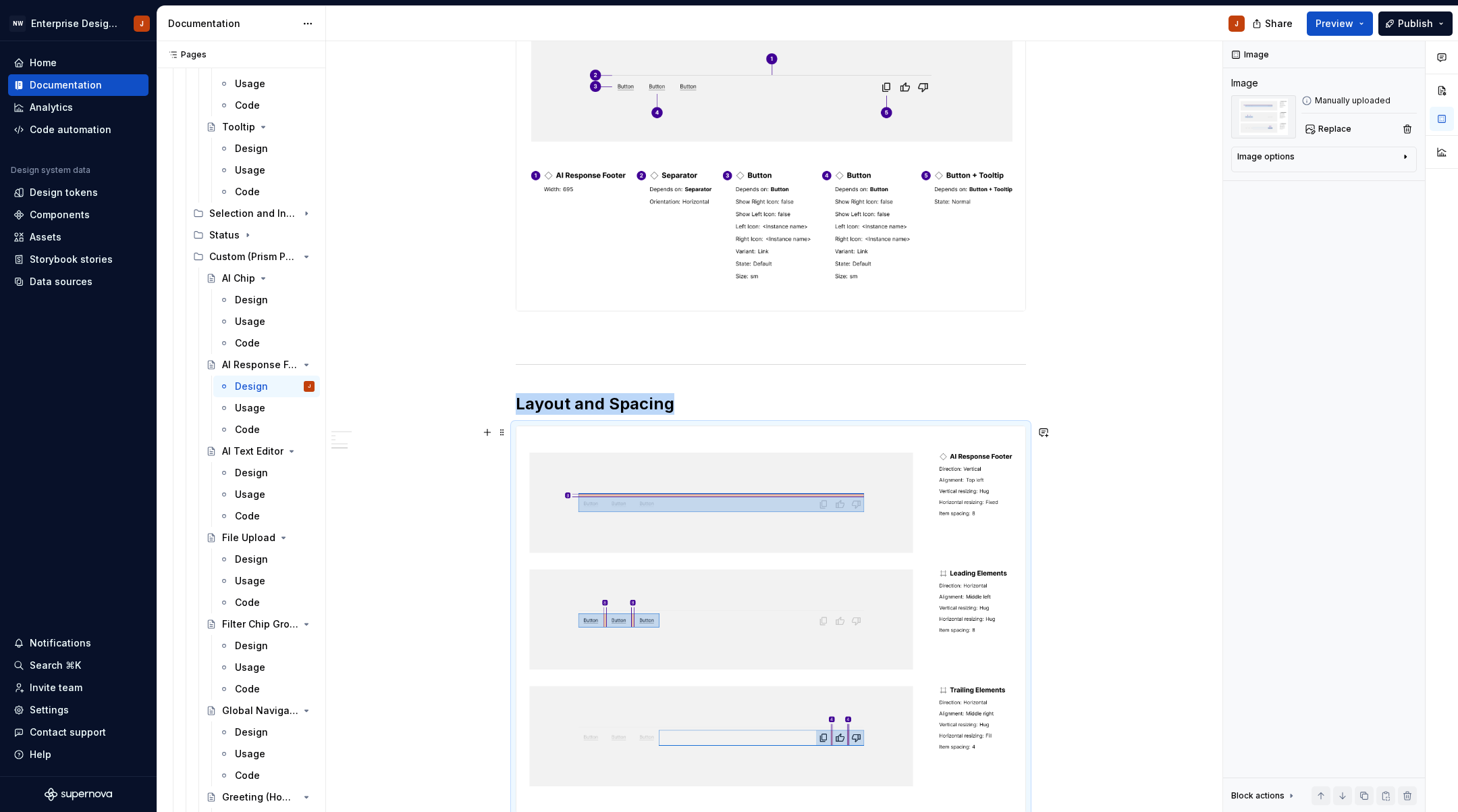
click at [468, 630] on div "Design Purpose: The AI Response Footer component provides users with interactiv…" at bounding box center [771, 376] width 890 height 1457
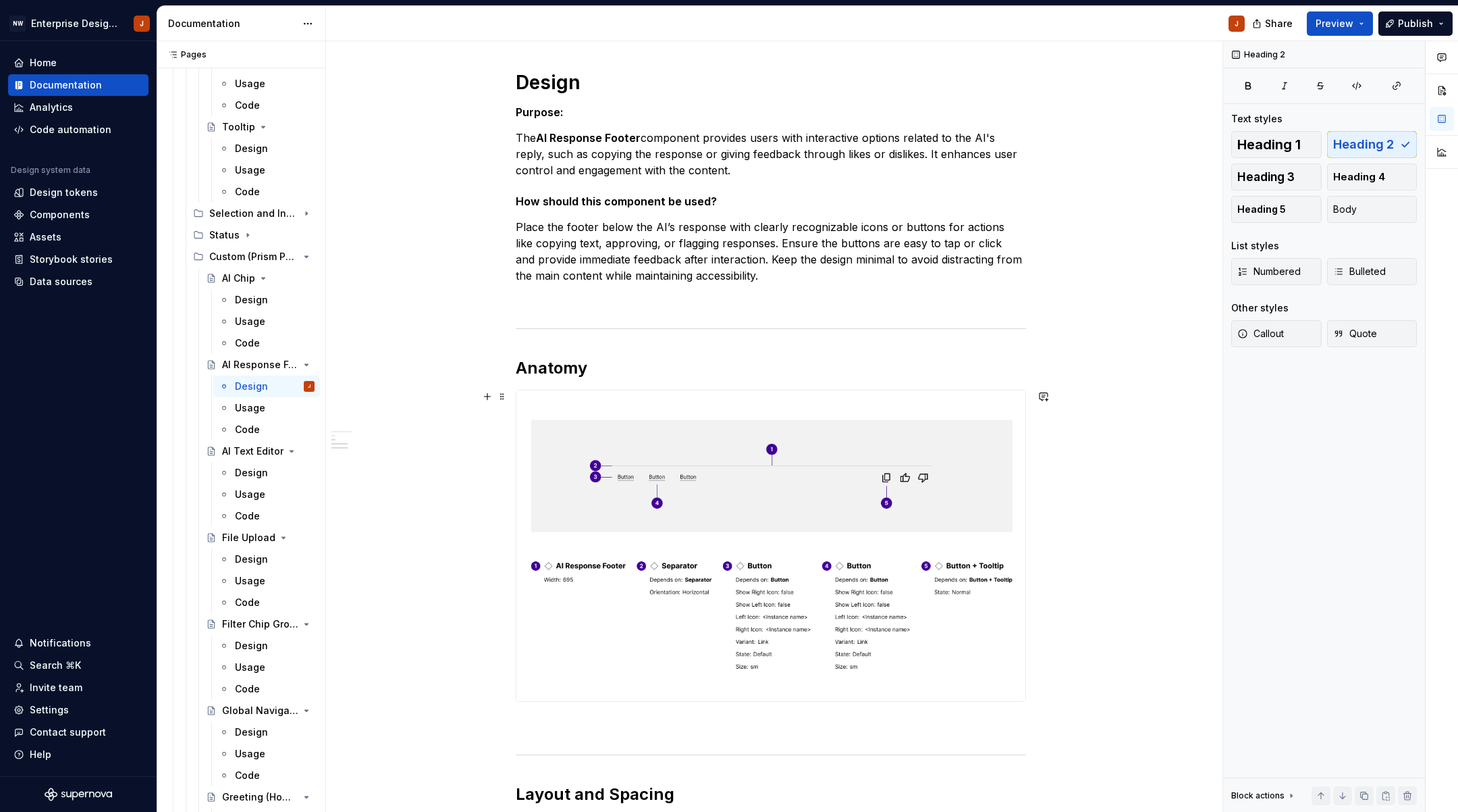
scroll to position [168, 0]
click at [249, 473] on div "Design" at bounding box center [251, 473] width 33 height 13
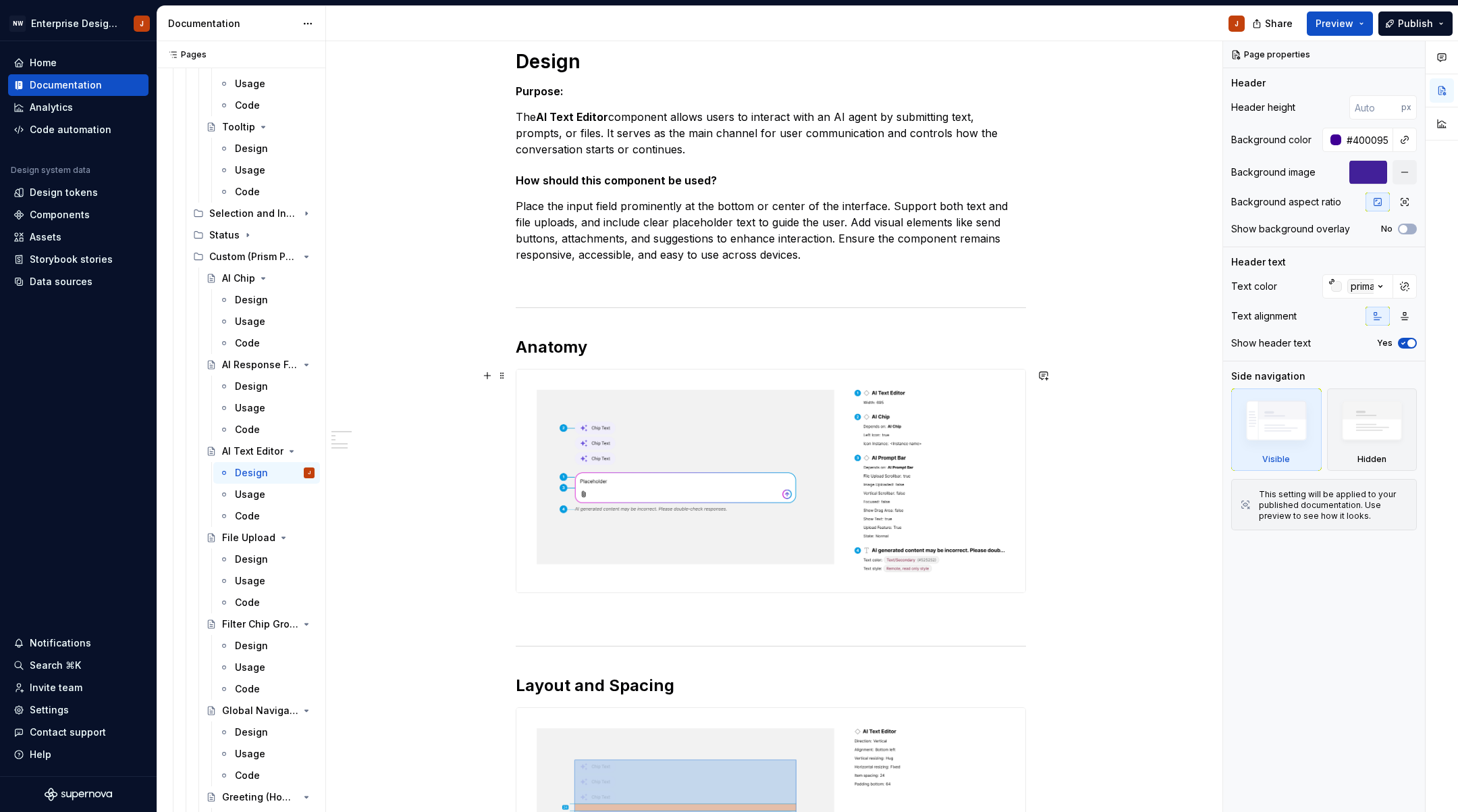
scroll to position [198, 0]
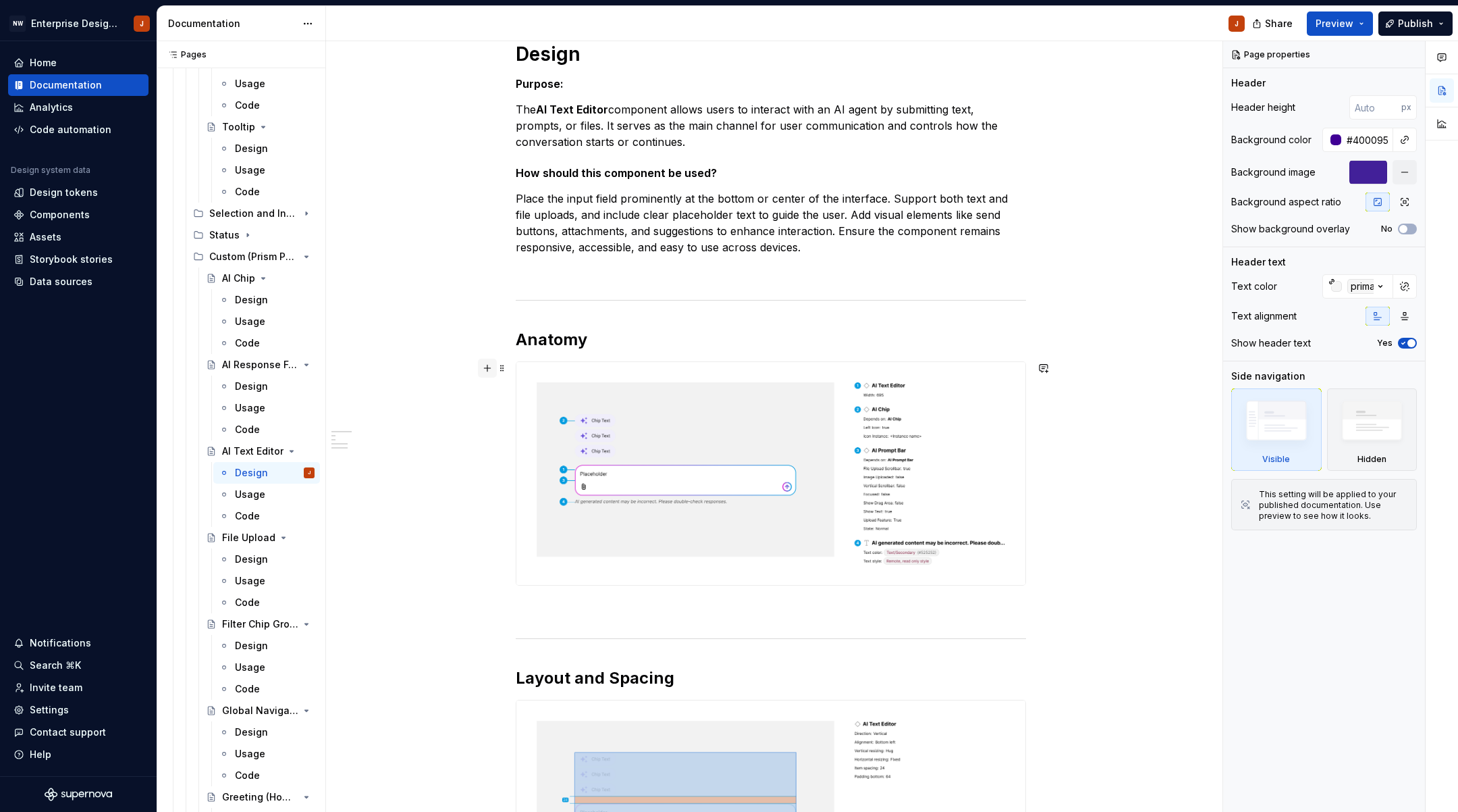
click at [488, 366] on button "button" at bounding box center [488, 368] width 19 height 19
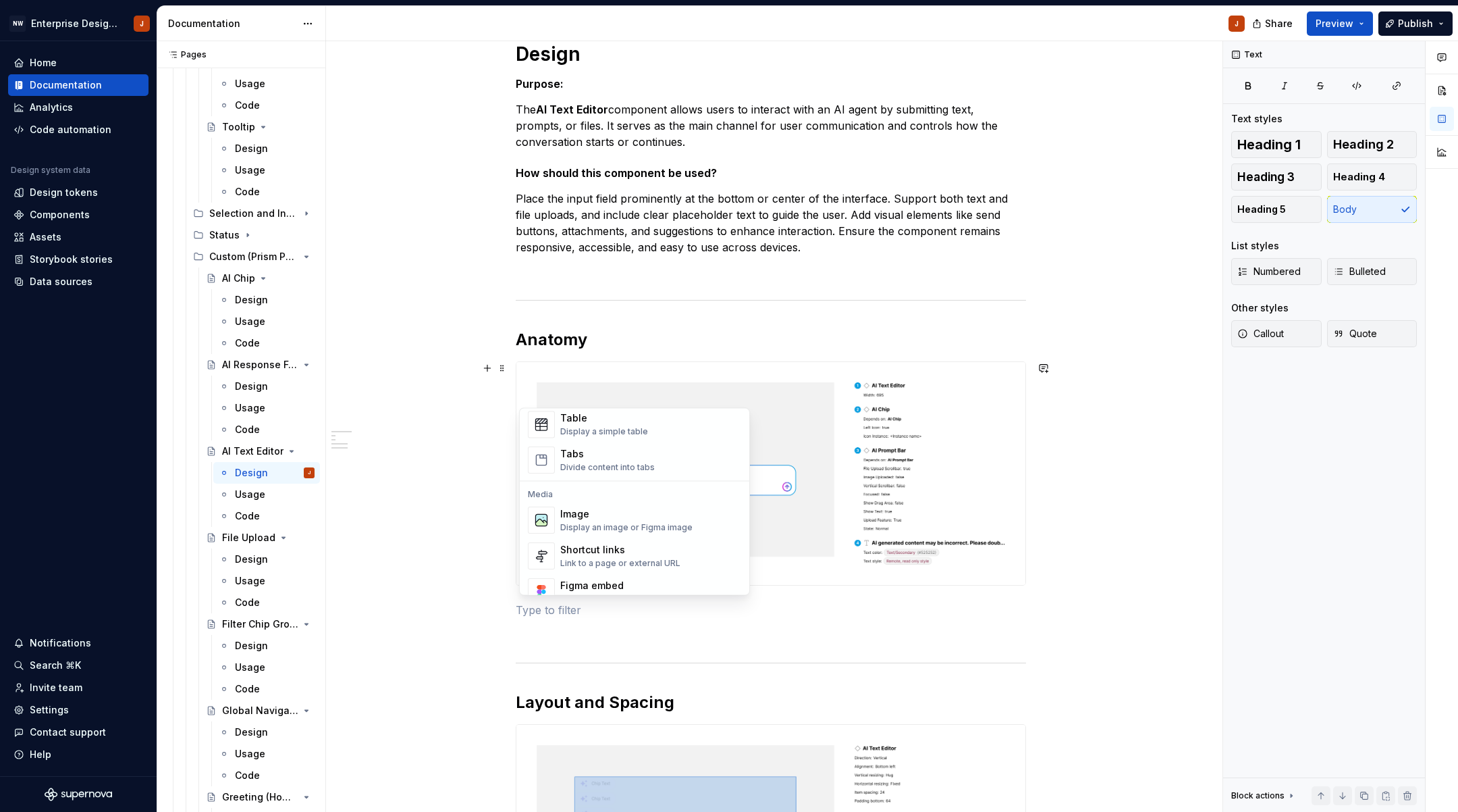
scroll to position [507, 0]
click at [604, 516] on div "Image Display an image or Figma image" at bounding box center [626, 515] width 132 height 26
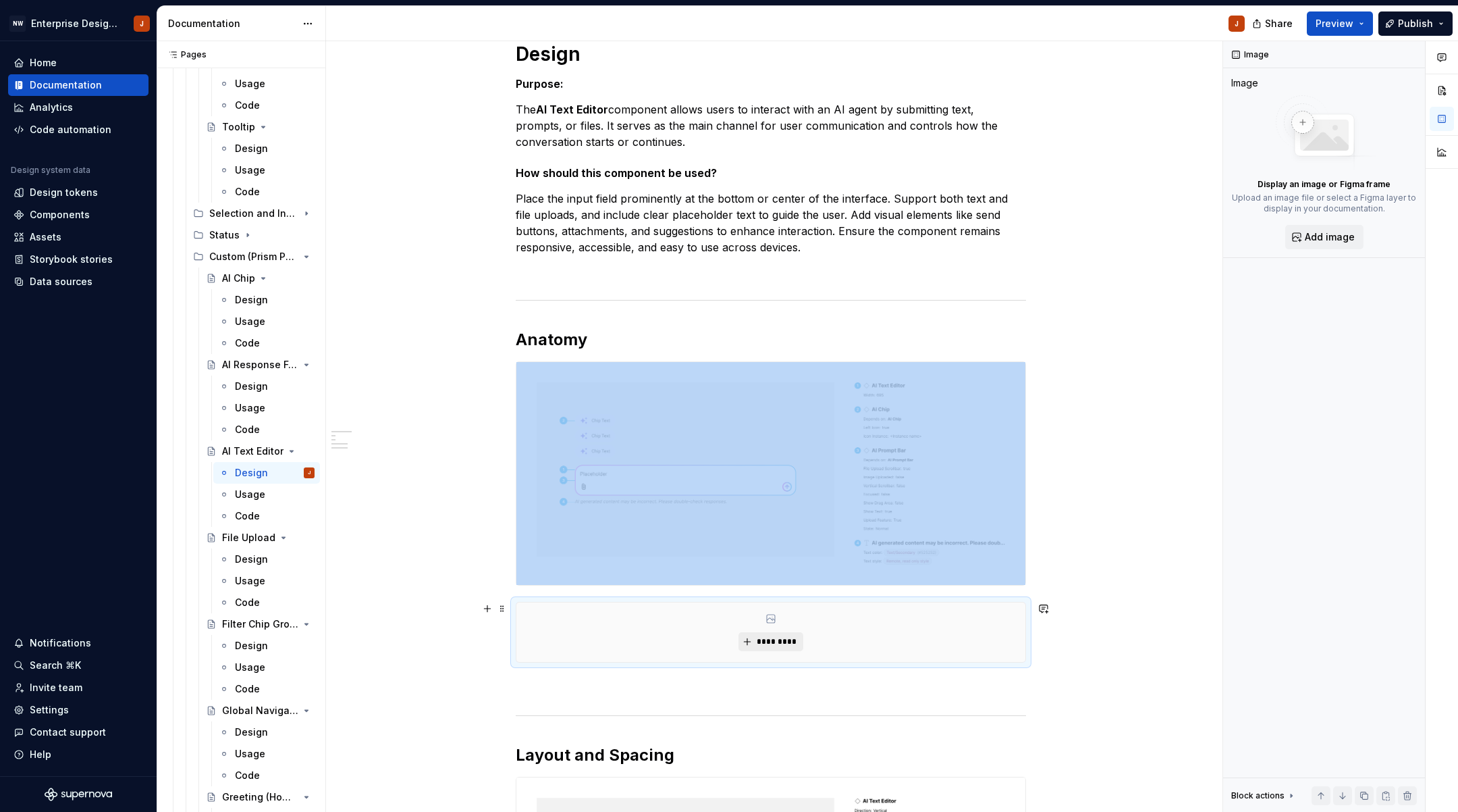
click at [780, 643] on span "*********" at bounding box center [776, 641] width 41 height 11
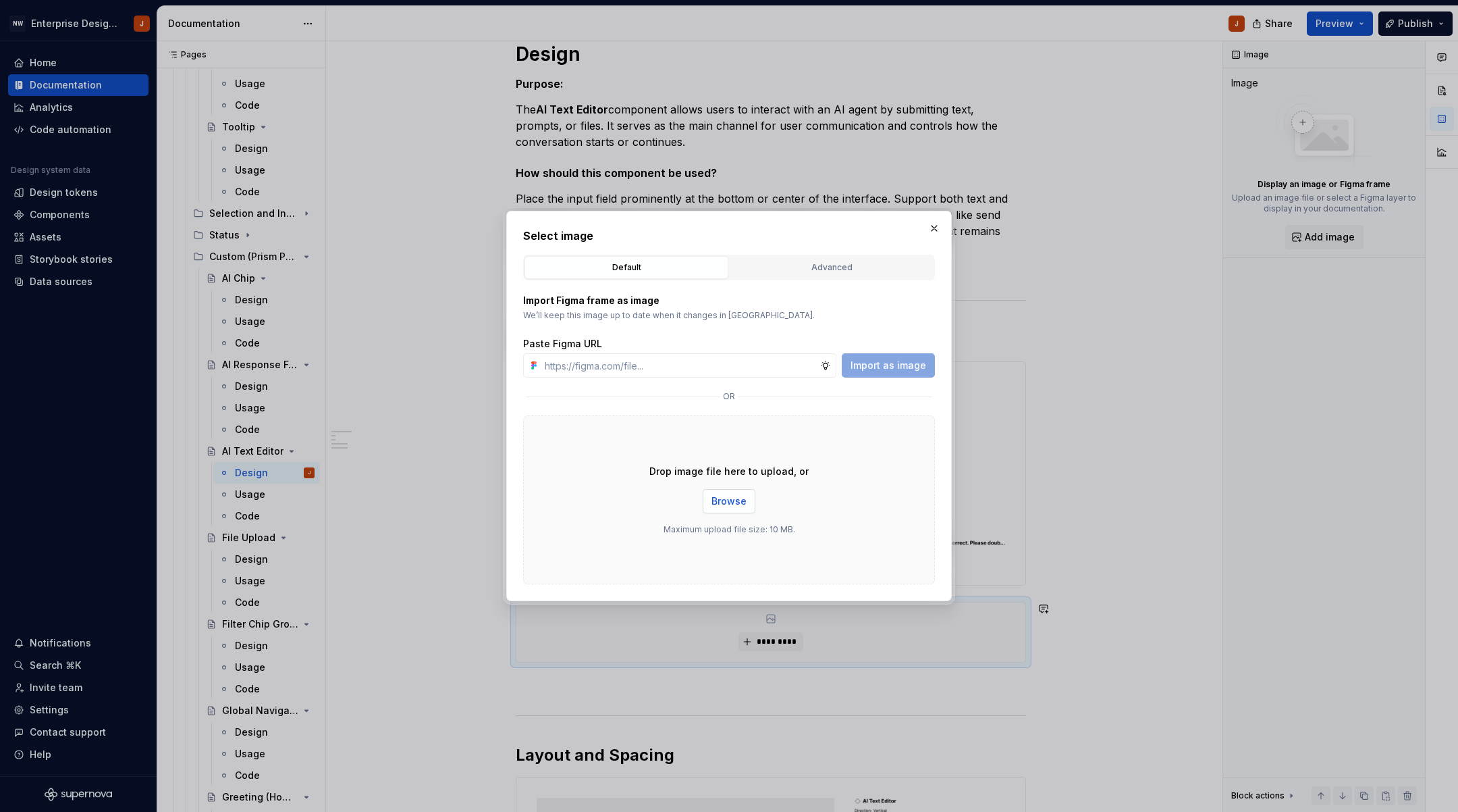
click at [720, 502] on span "Browse" at bounding box center [729, 501] width 35 height 13
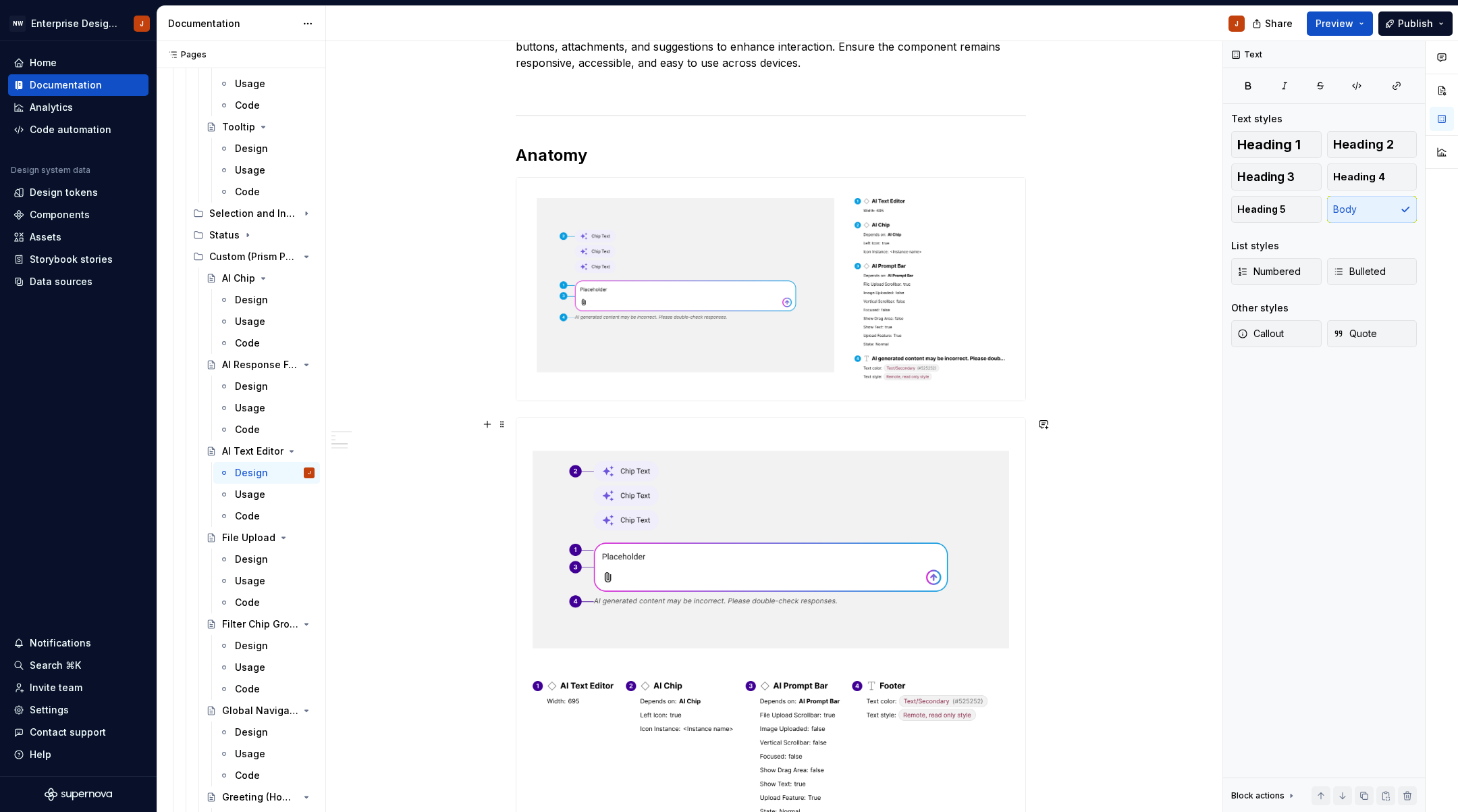
scroll to position [384, 0]
click at [505, 185] on span at bounding box center [502, 182] width 11 height 19
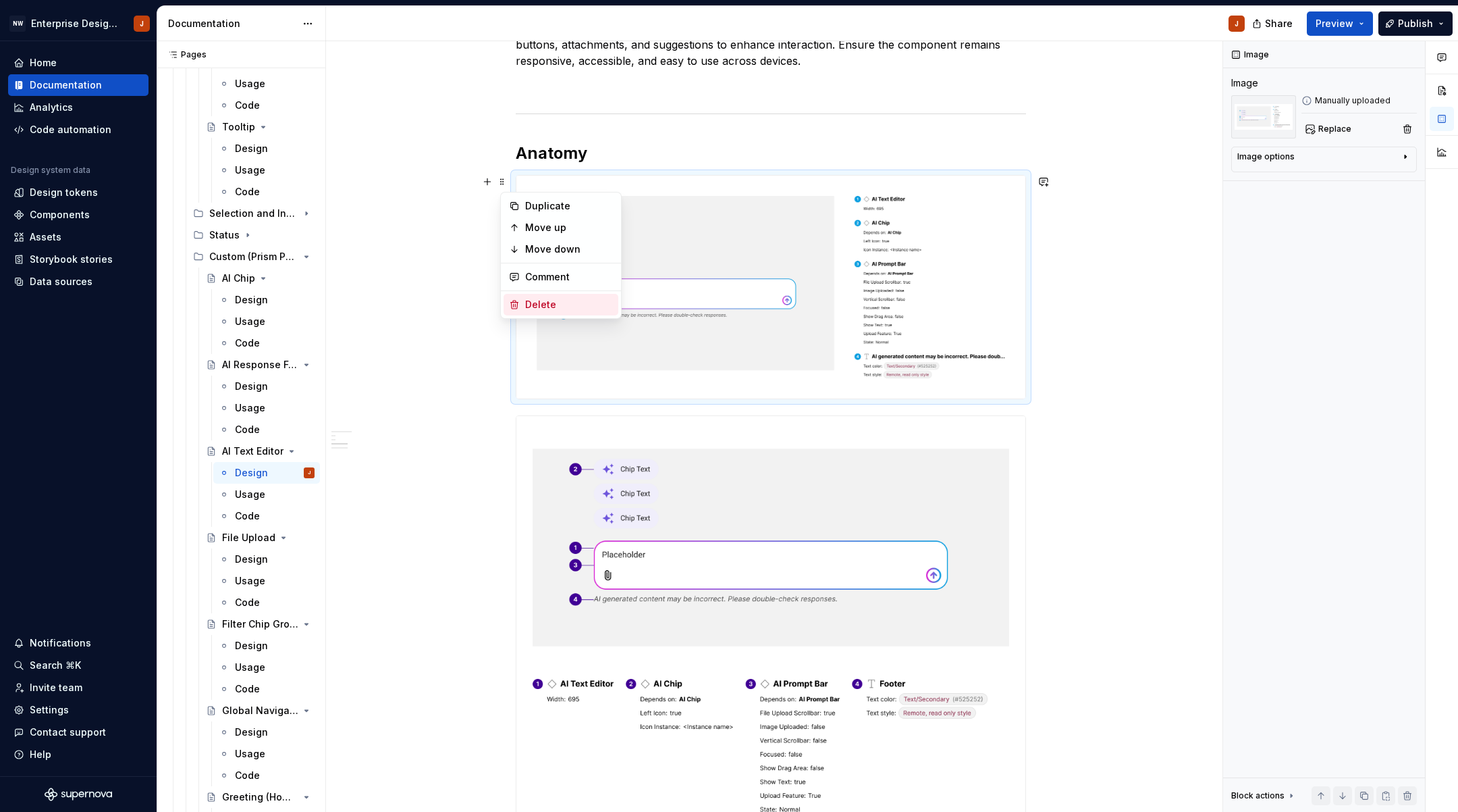
click at [540, 303] on div "Delete" at bounding box center [569, 304] width 88 height 13
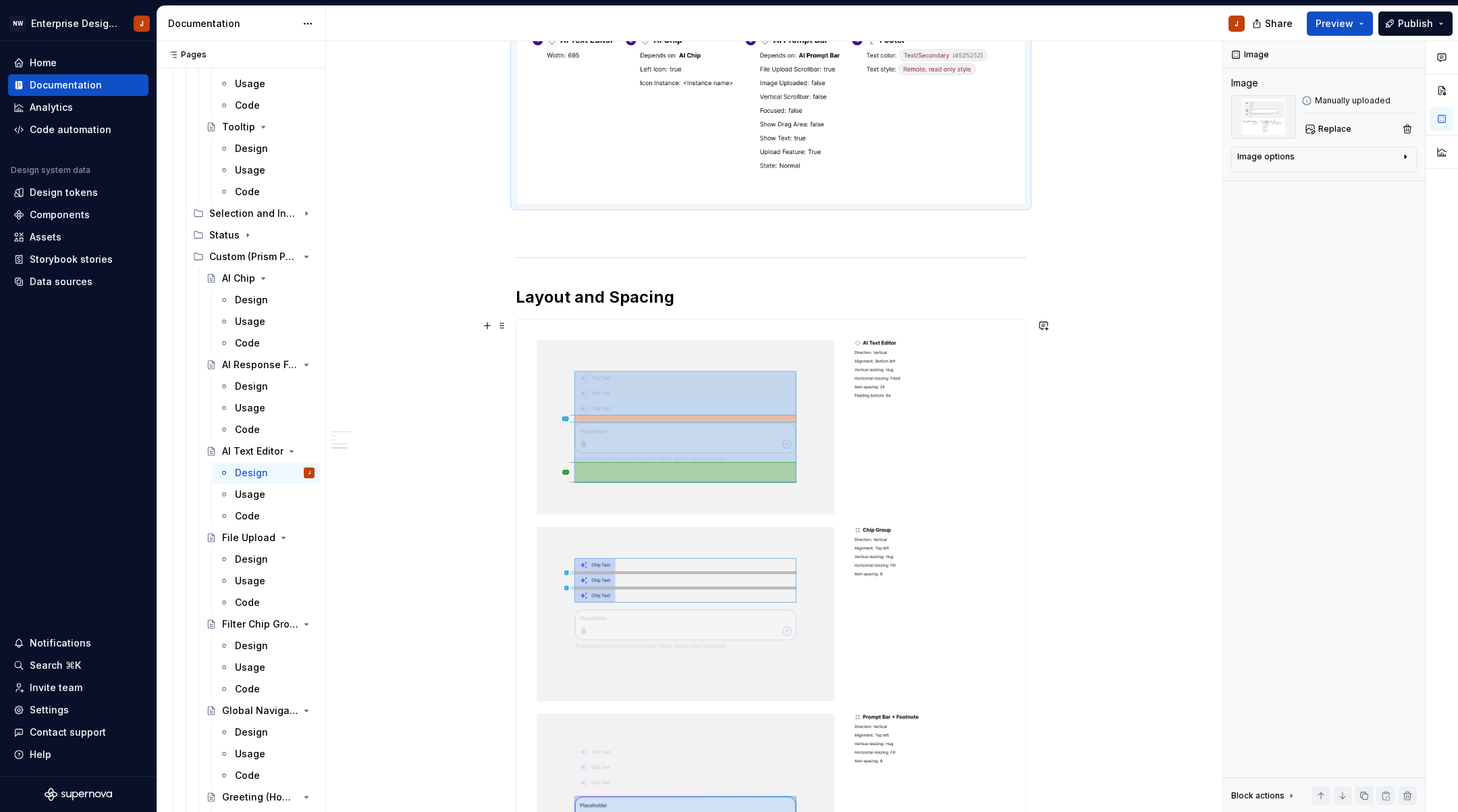
scroll to position [794, 0]
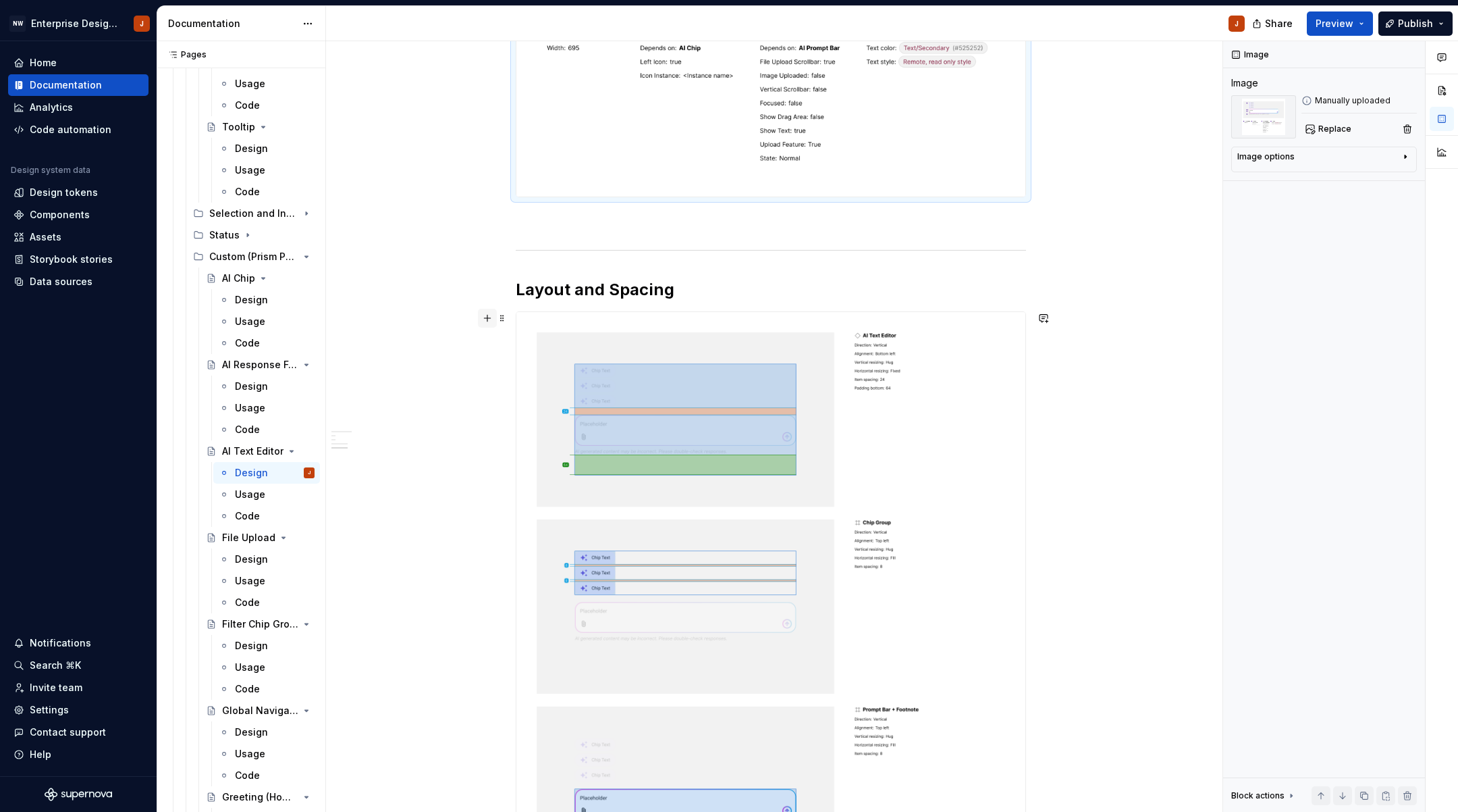
click at [491, 315] on button "button" at bounding box center [488, 318] width 19 height 19
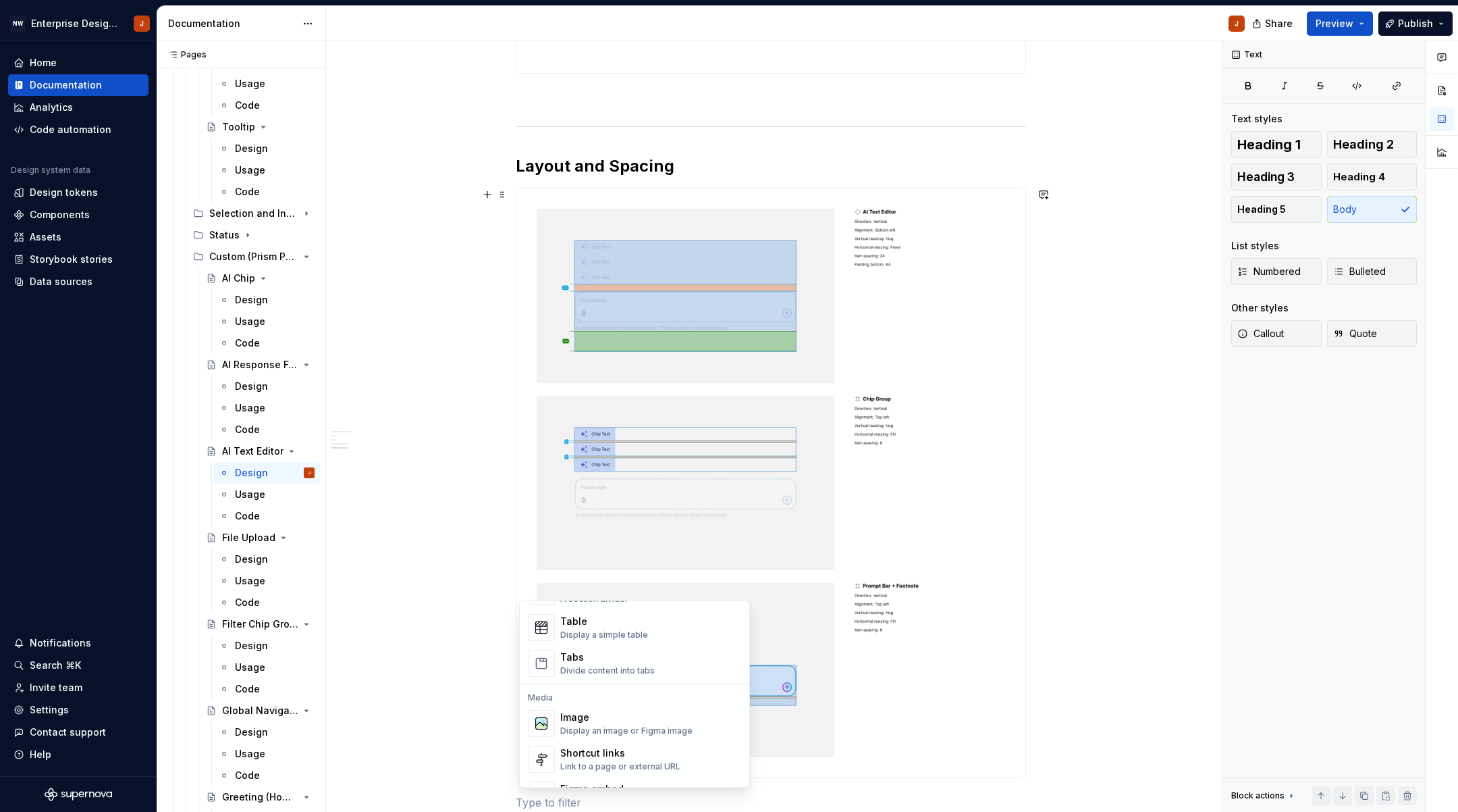
scroll to position [511, 0]
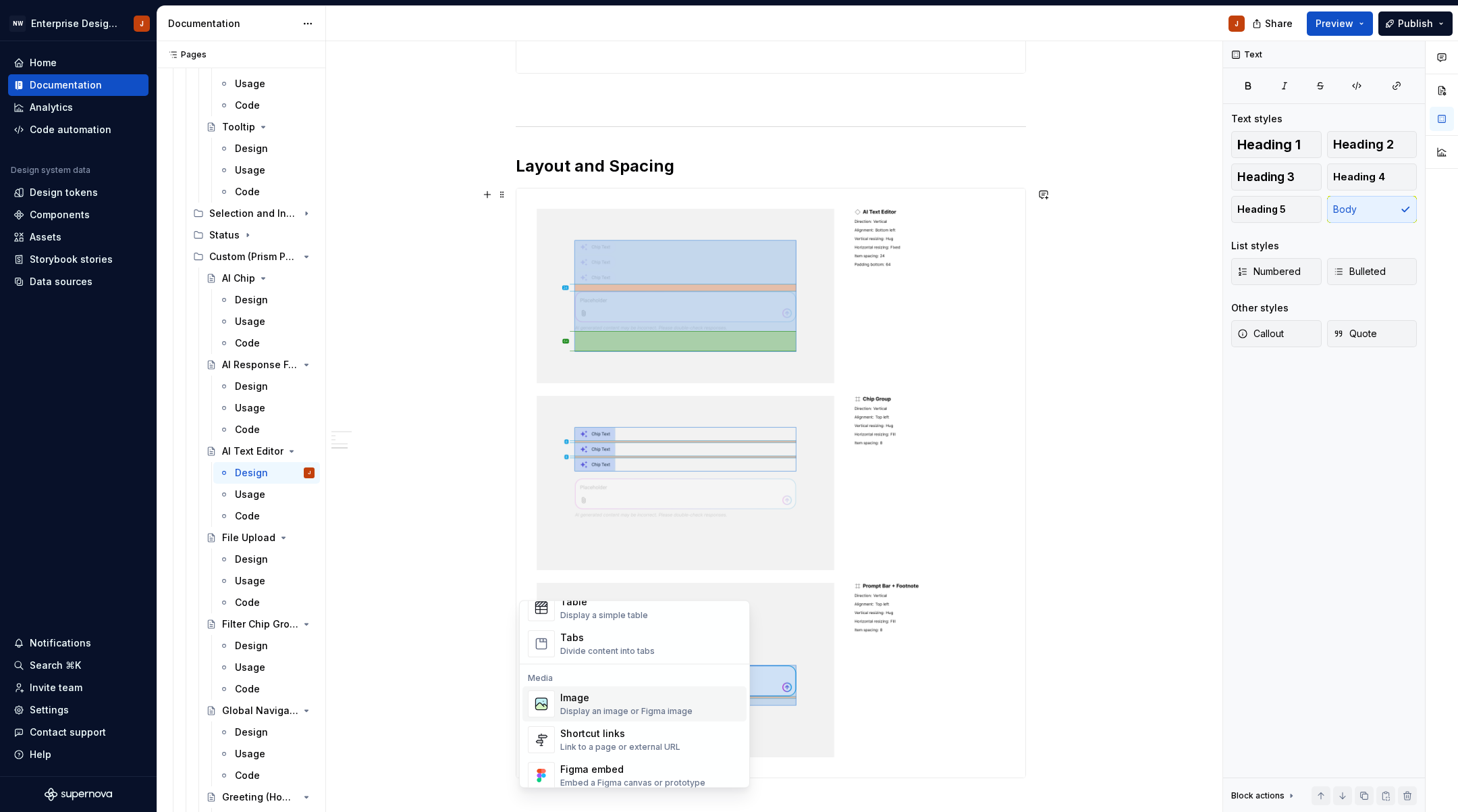
click at [614, 707] on div "Display an image or Figma image" at bounding box center [626, 711] width 132 height 11
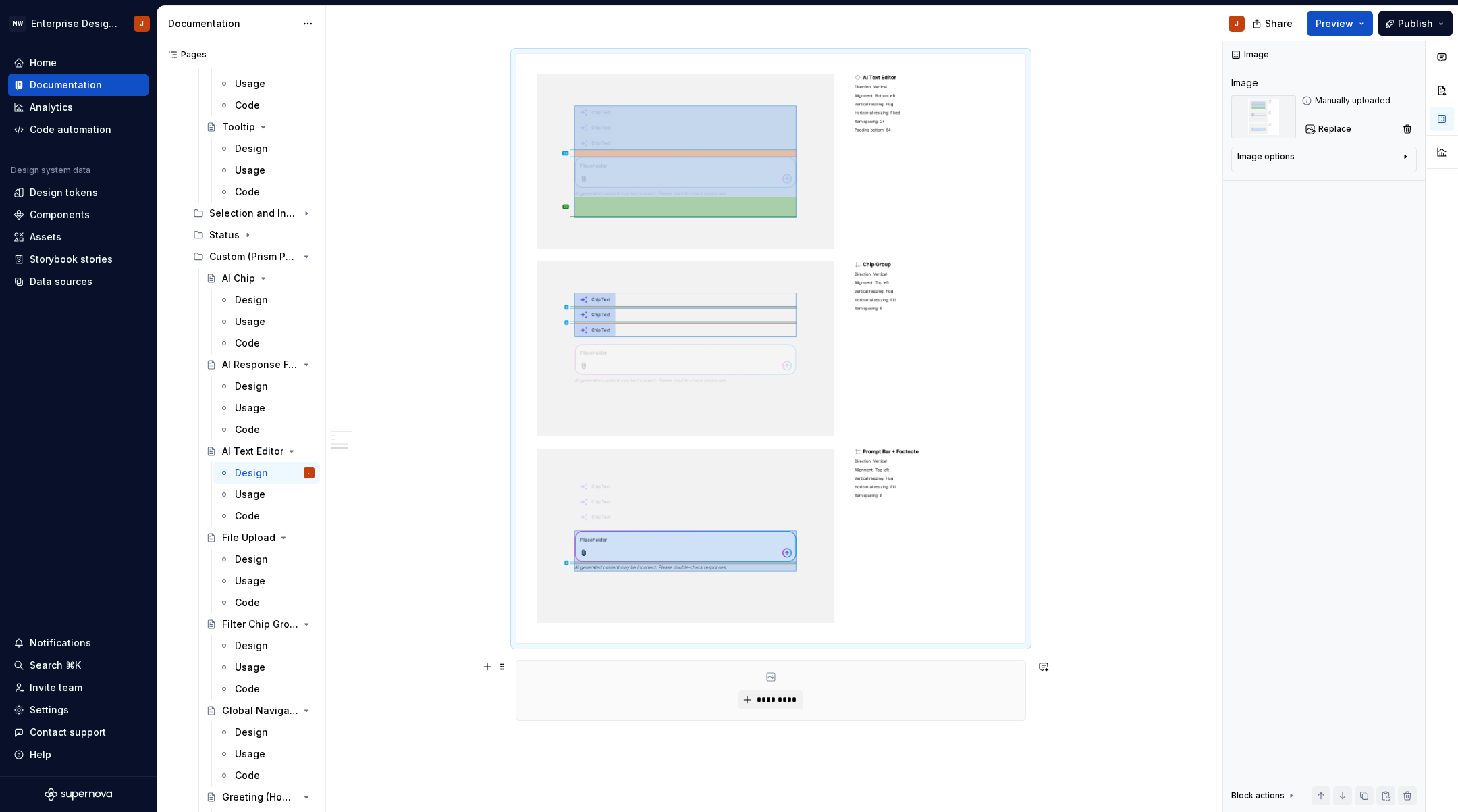
click at [783, 643] on img at bounding box center [771, 349] width 509 height 589
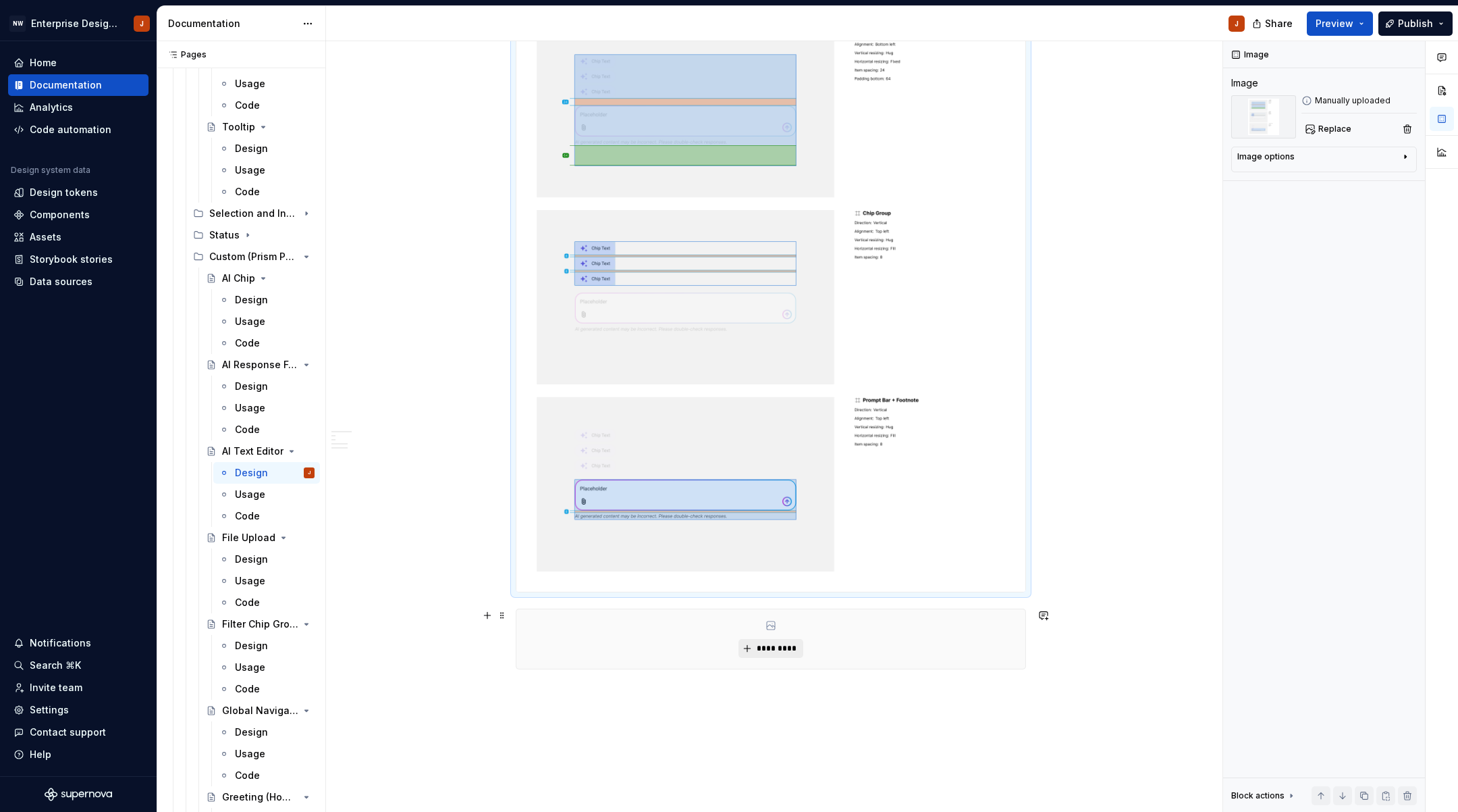
scroll to position [1102, 0]
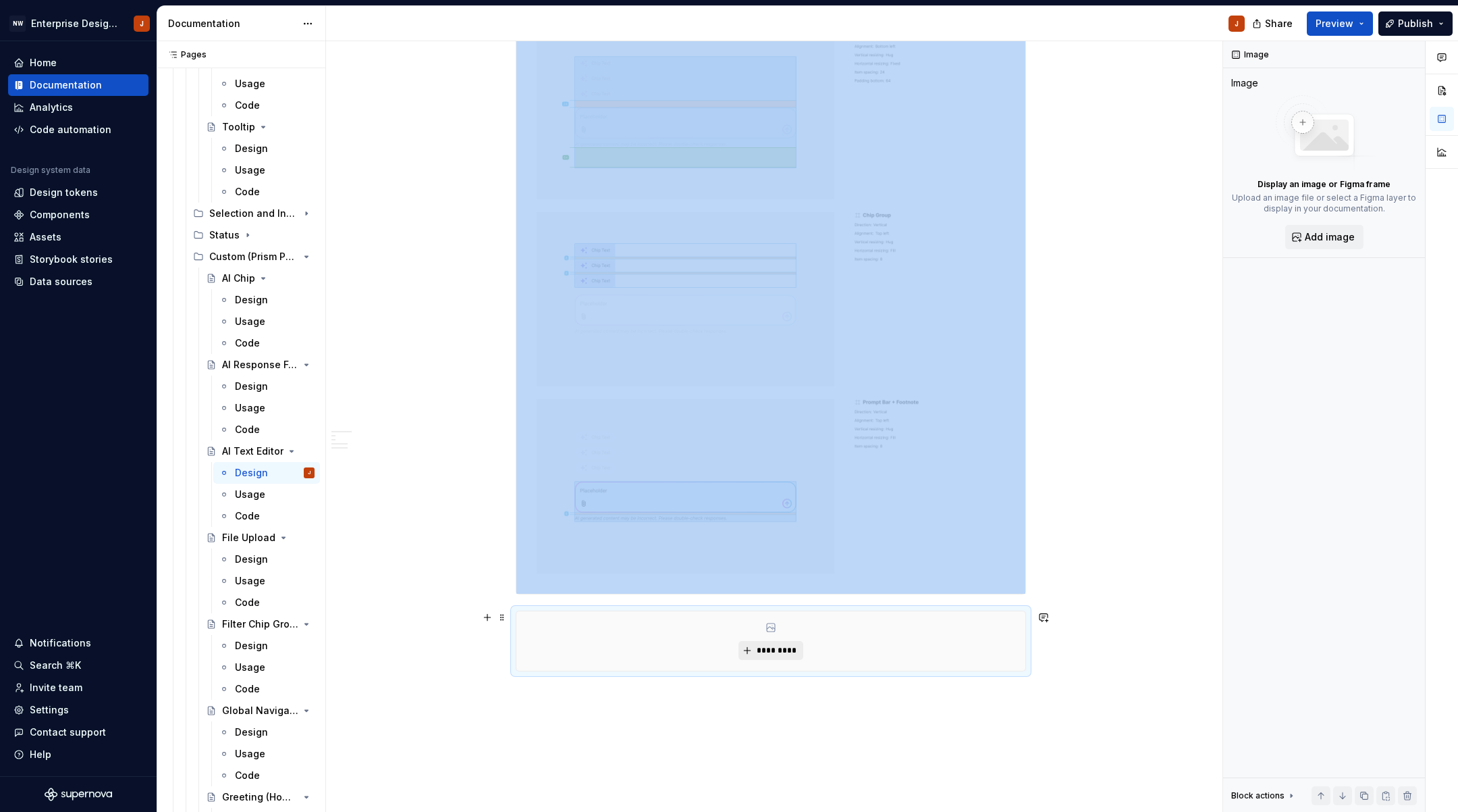
click at [766, 652] on span "*********" at bounding box center [776, 651] width 41 height 11
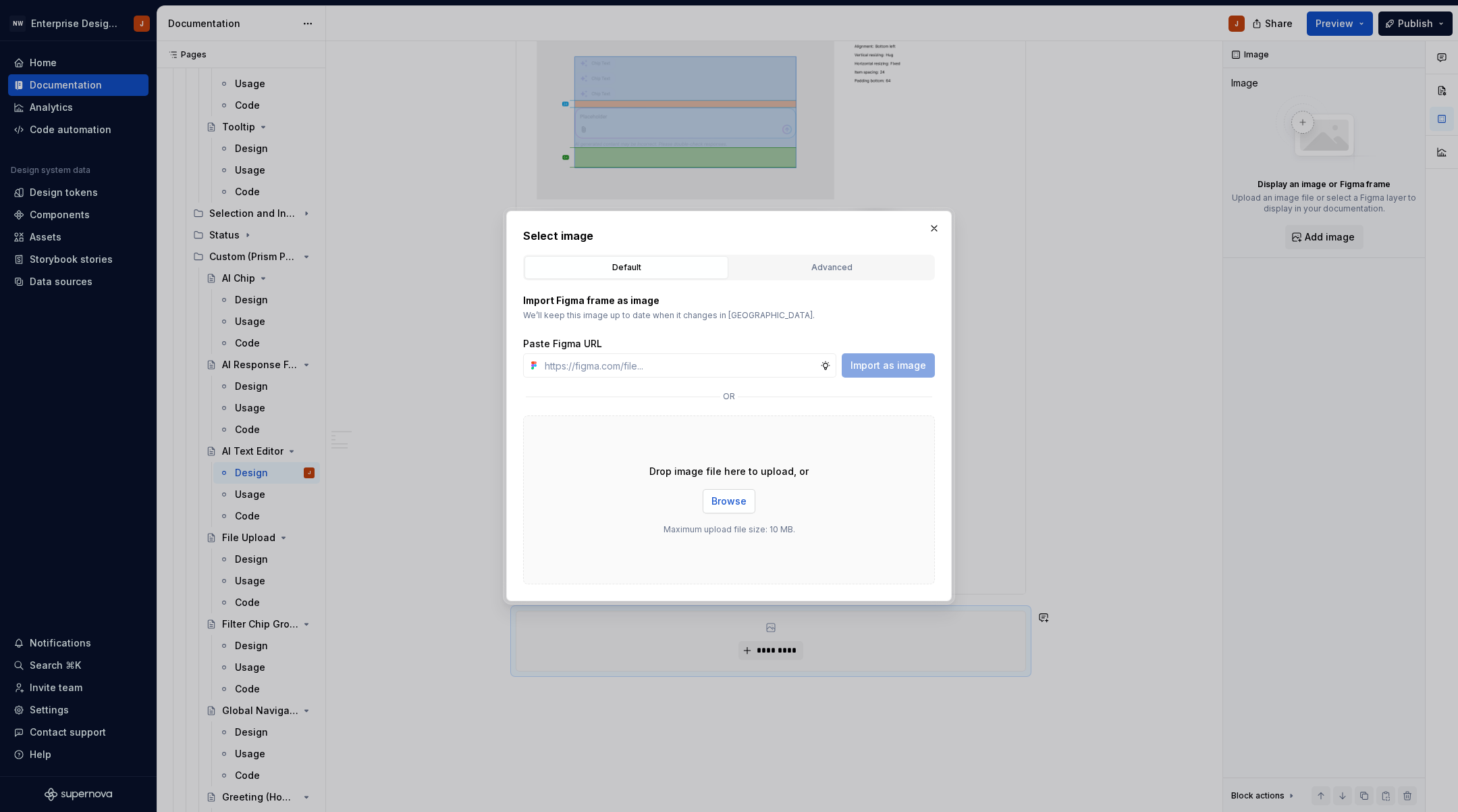
click at [716, 501] on span "Browse" at bounding box center [729, 501] width 35 height 13
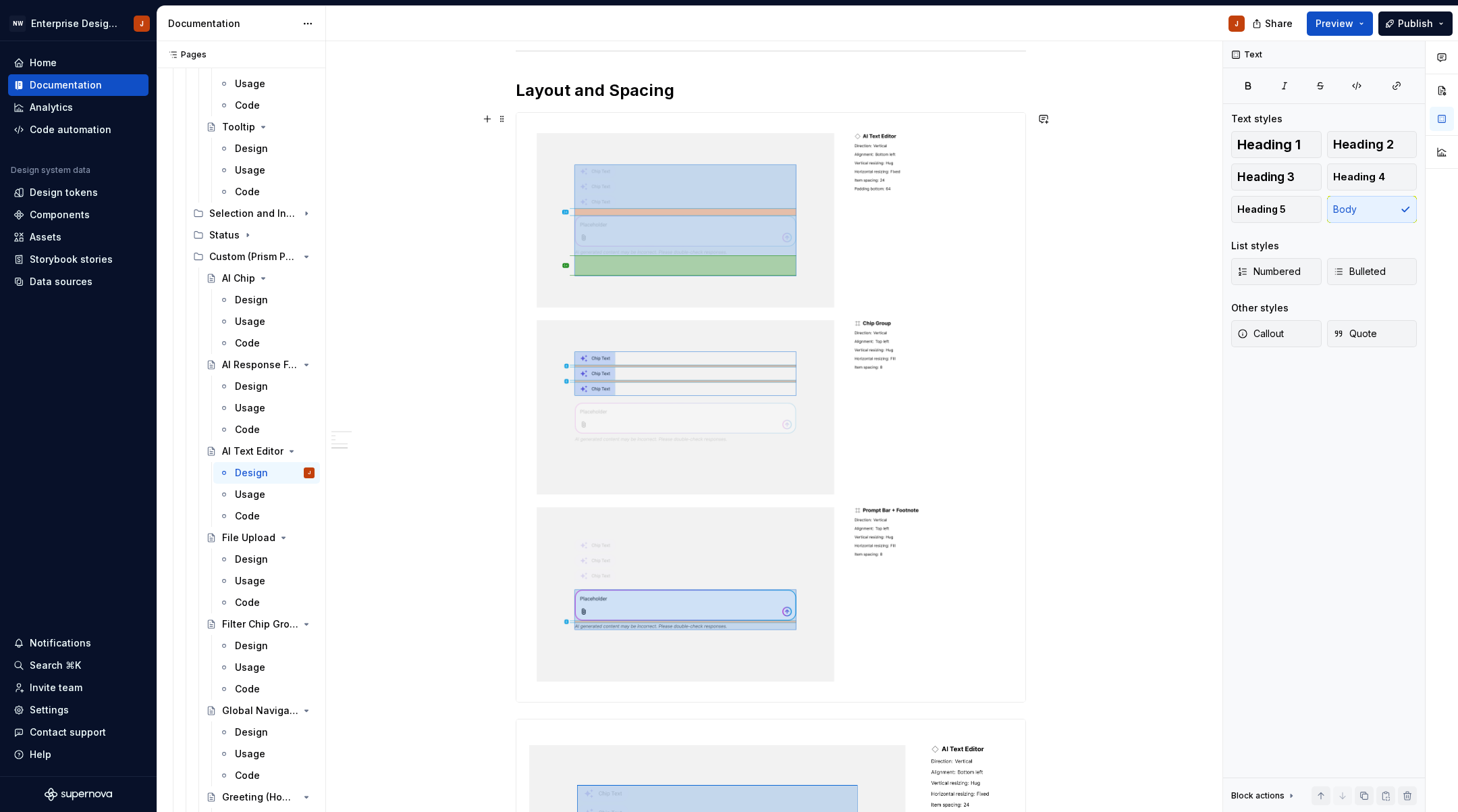
scroll to position [985, 0]
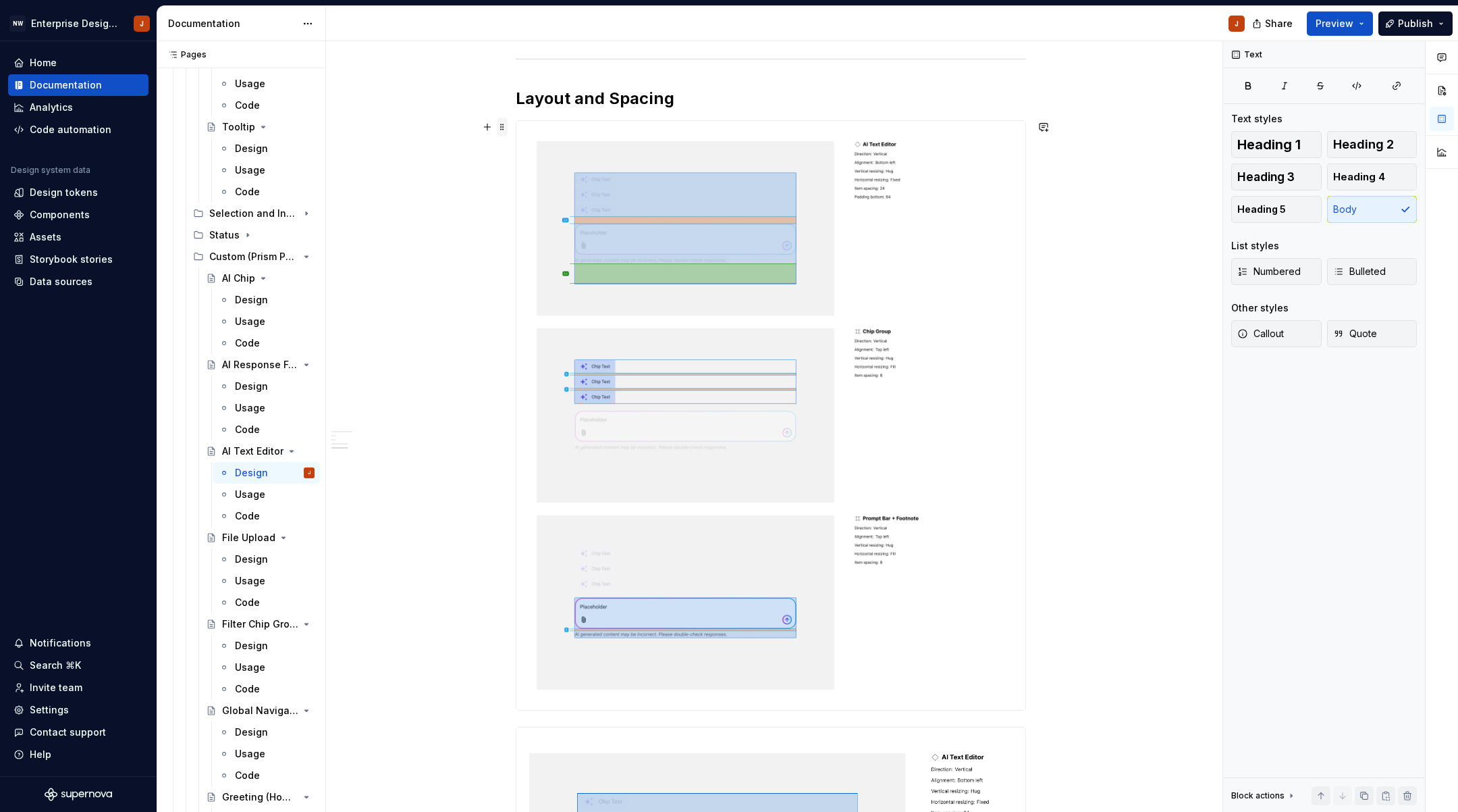
click at [505, 126] on span at bounding box center [502, 127] width 11 height 19
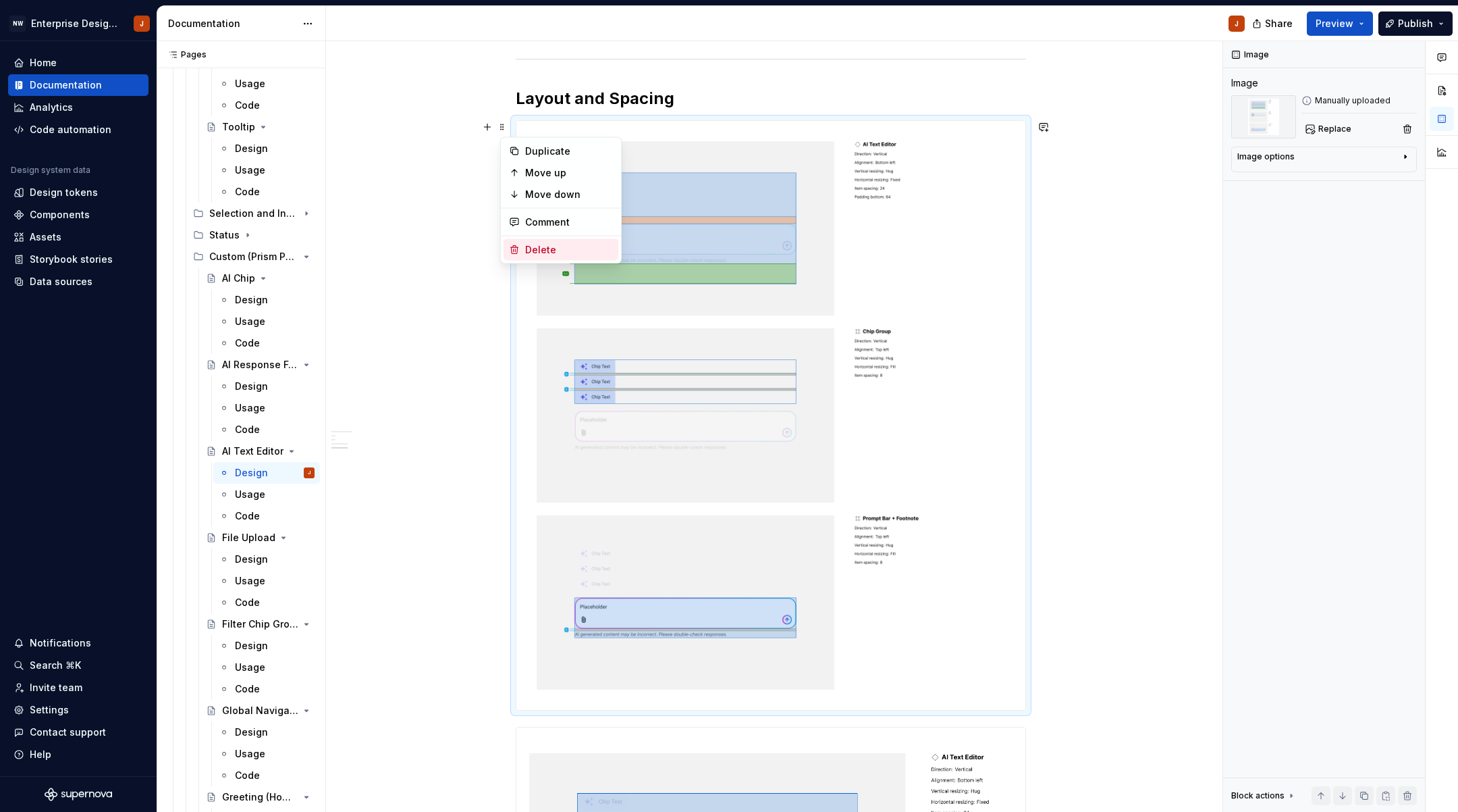
click at [541, 249] on div "Delete" at bounding box center [569, 250] width 88 height 13
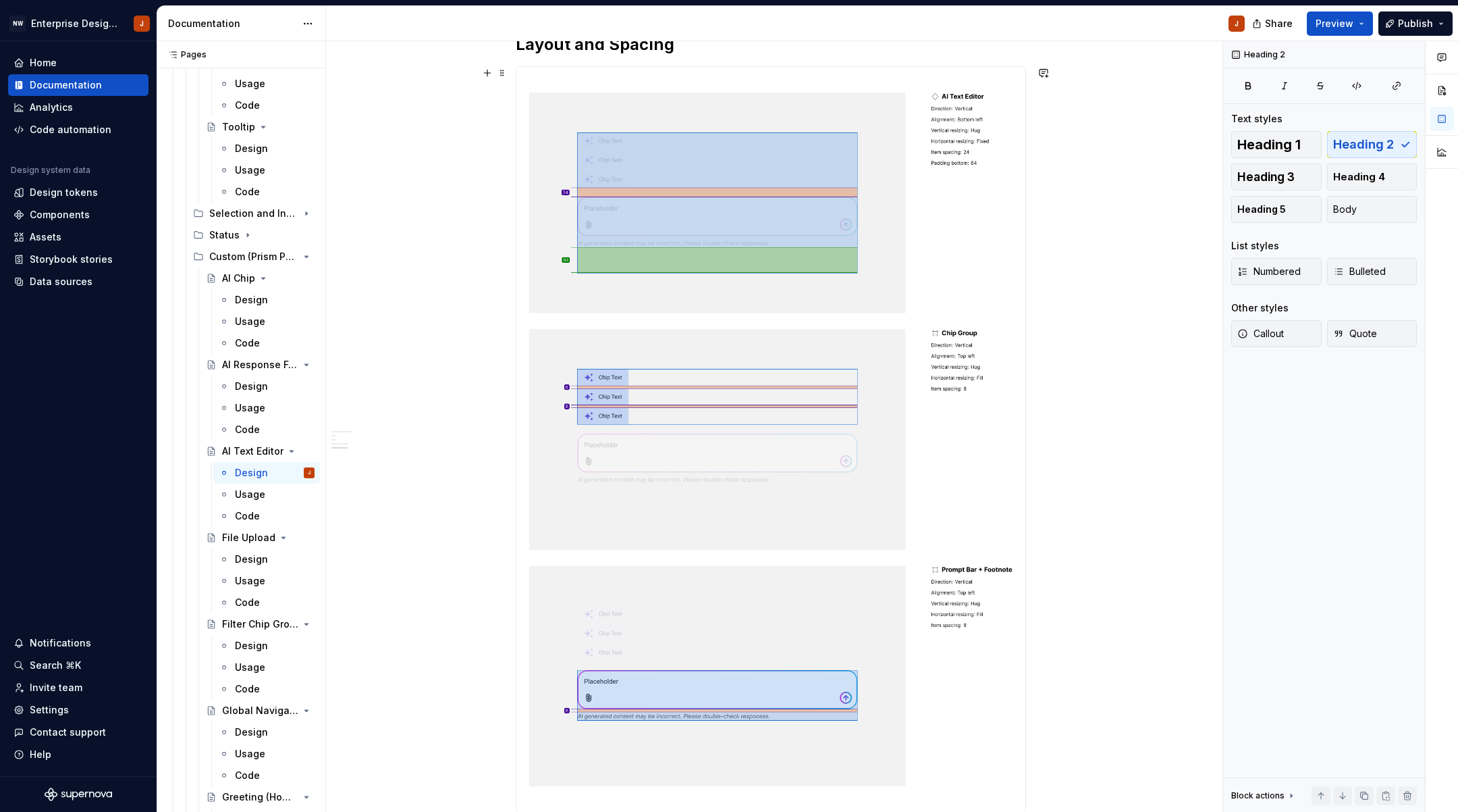
click at [479, 322] on div "Design Purpose: The AI Text Editor component allows users to interact with an A…" at bounding box center [771, 136] width 890 height 1937
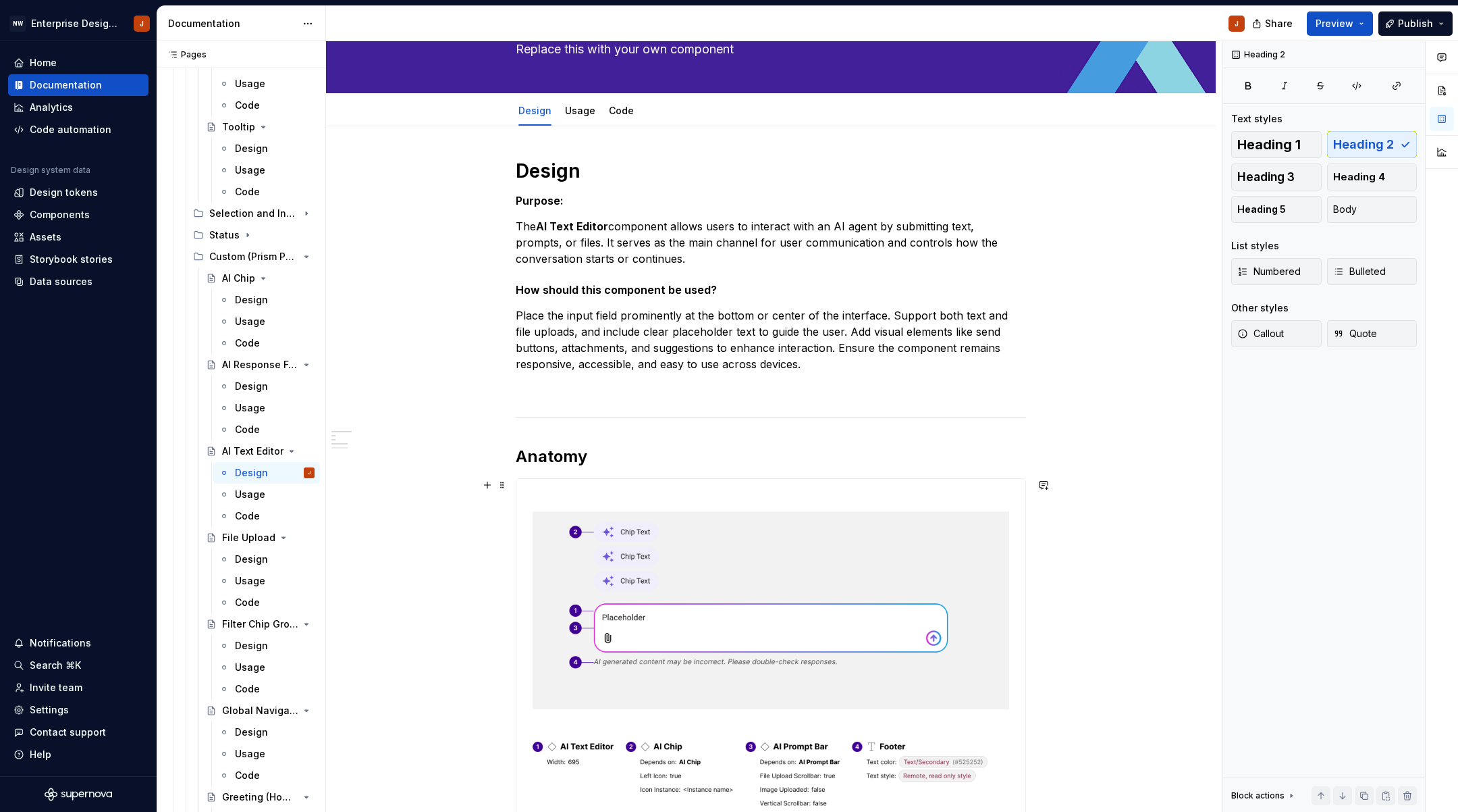
scroll to position [88, 0]
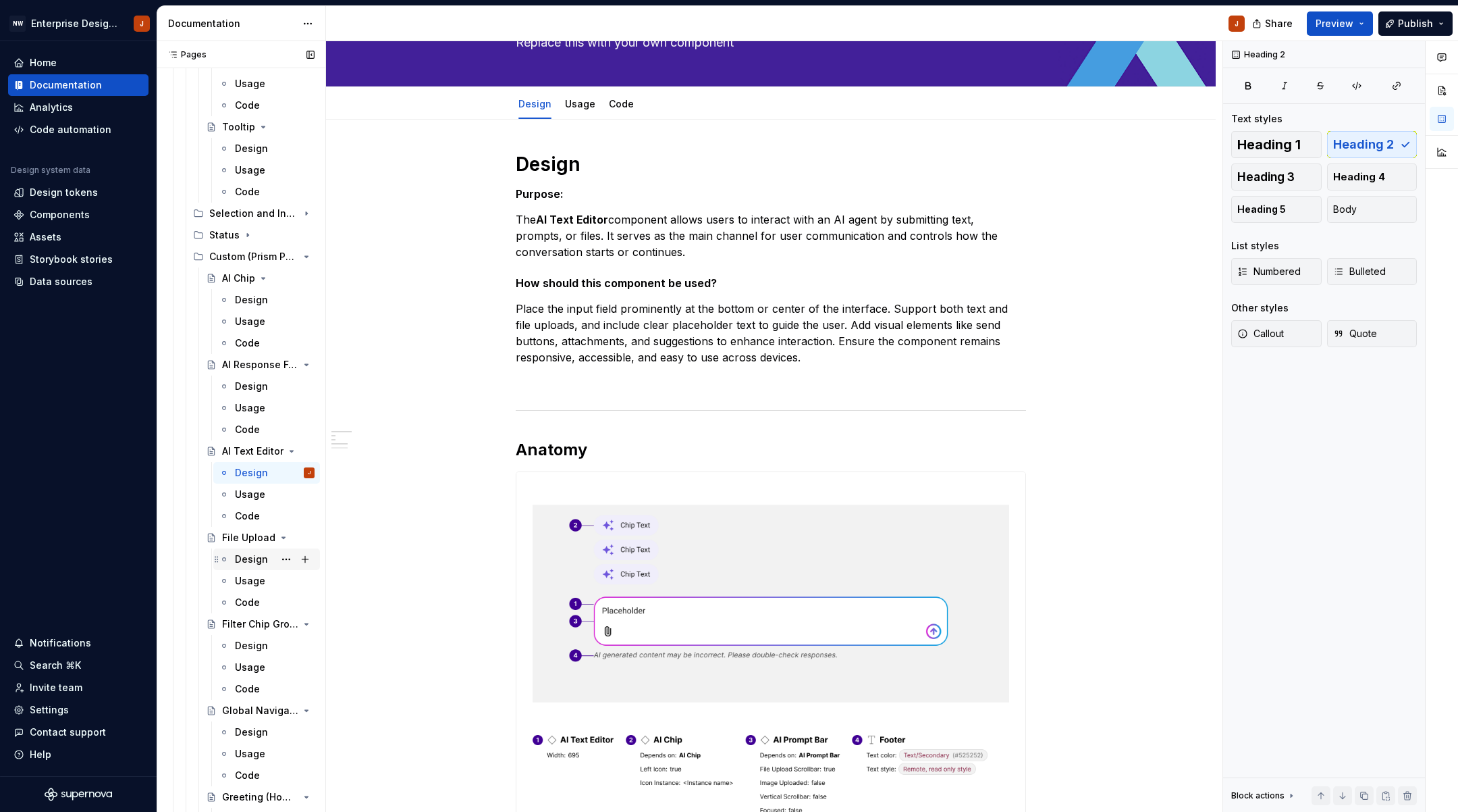
click at [246, 554] on div "Design" at bounding box center [251, 558] width 33 height 13
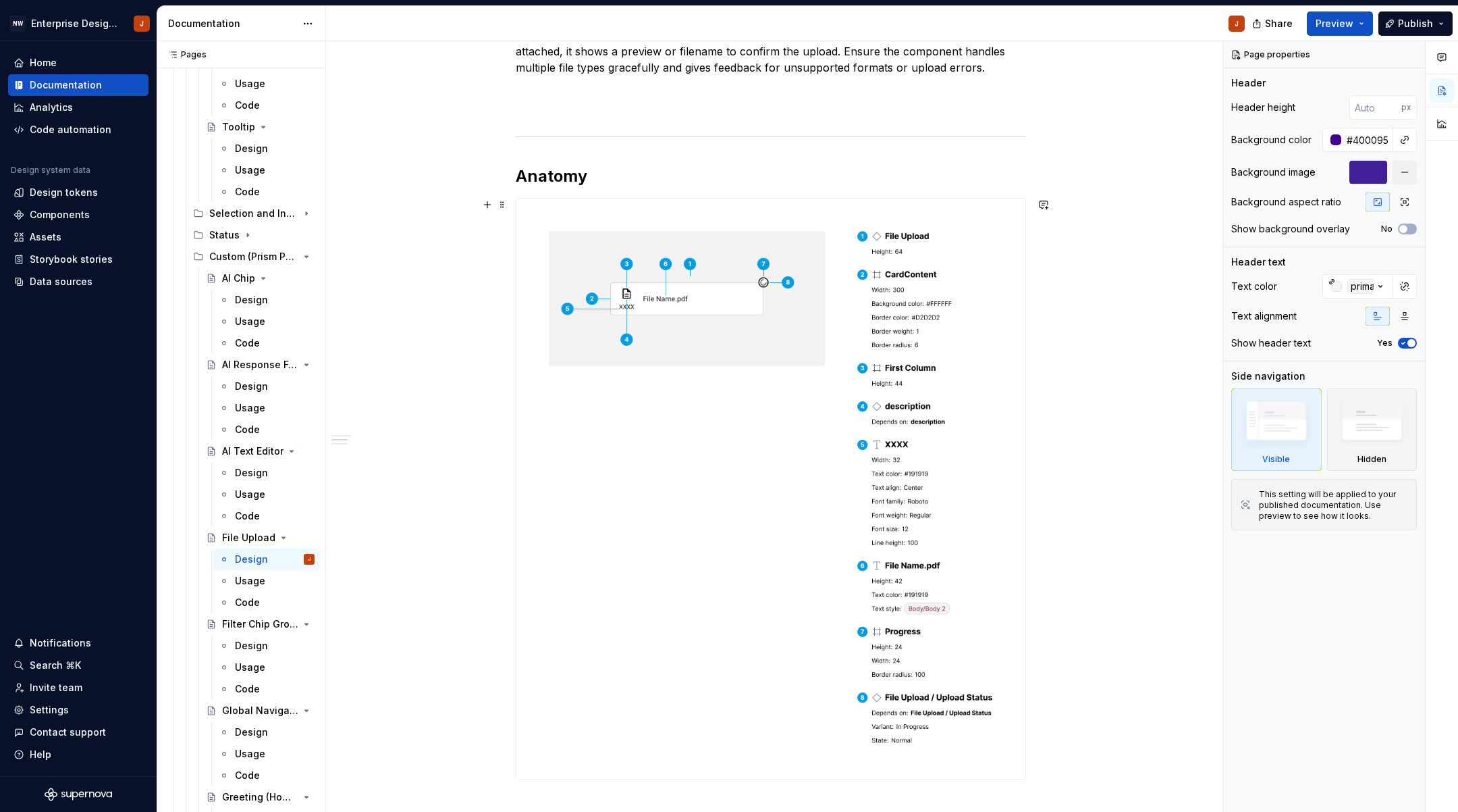
scroll to position [386, 0]
click at [488, 205] on button "button" at bounding box center [488, 204] width 19 height 19
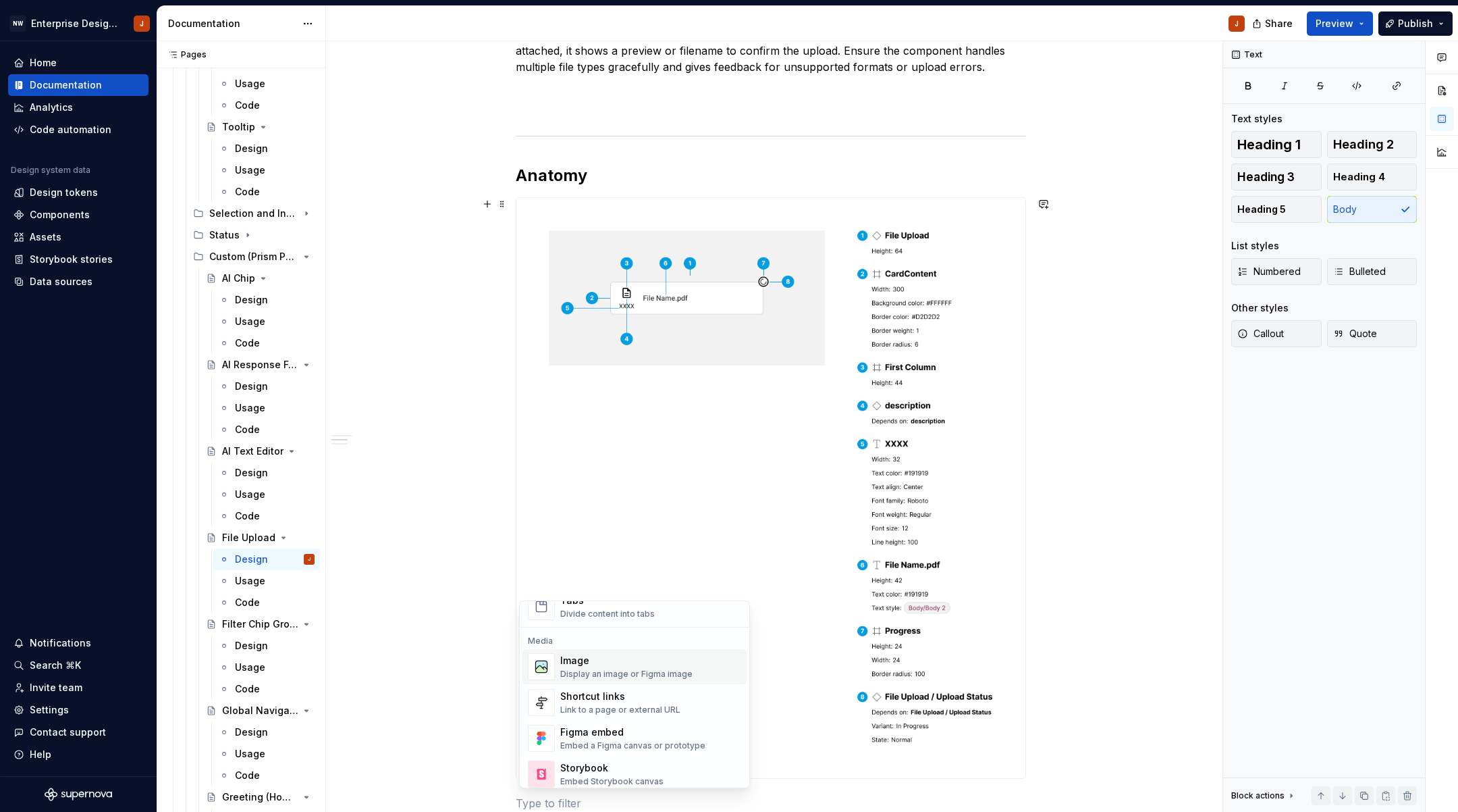
scroll to position [557, 0]
click at [602, 656] on div "Image" at bounding box center [626, 651] width 132 height 13
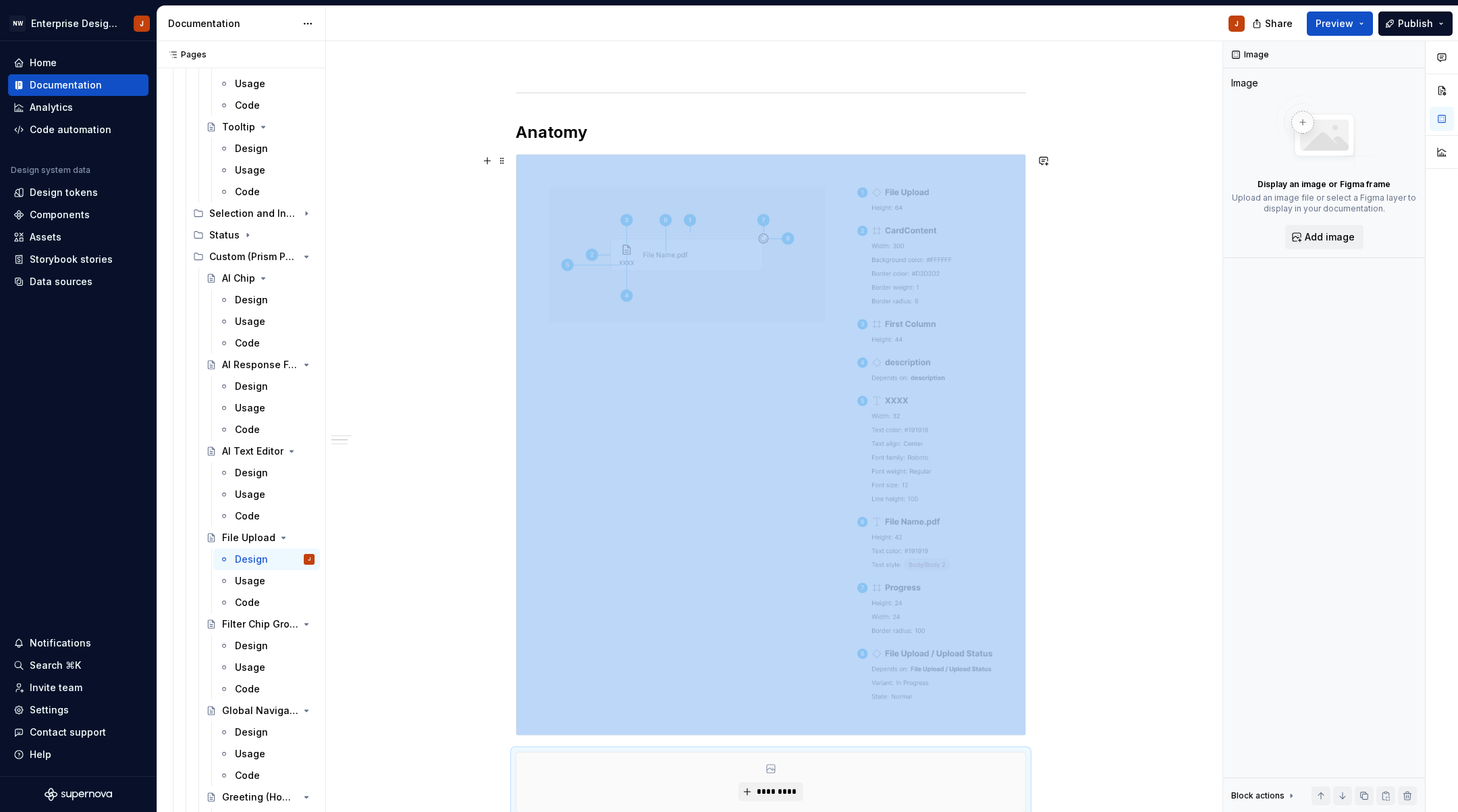
scroll to position [512, 0]
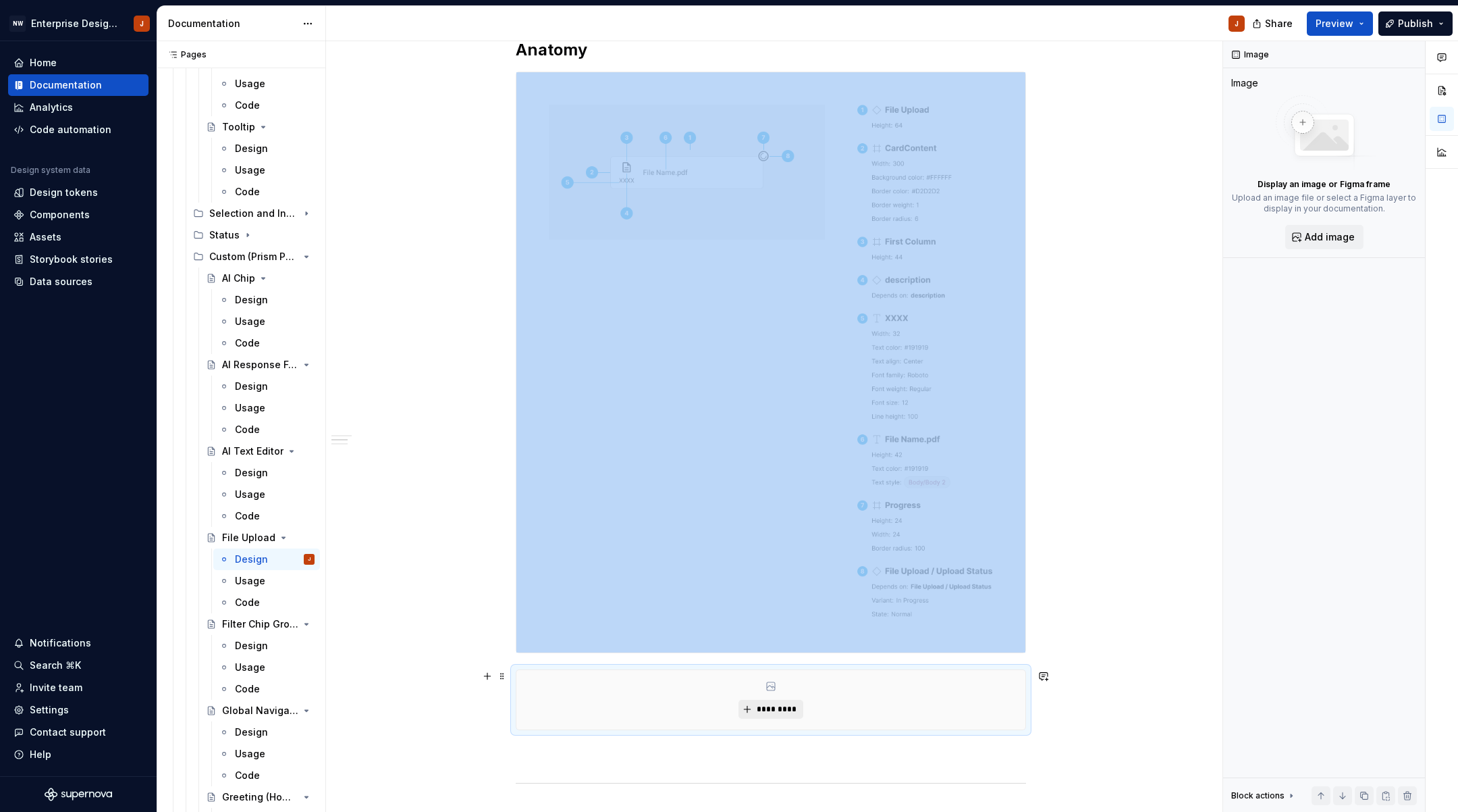
click at [773, 709] on span "*********" at bounding box center [776, 709] width 41 height 11
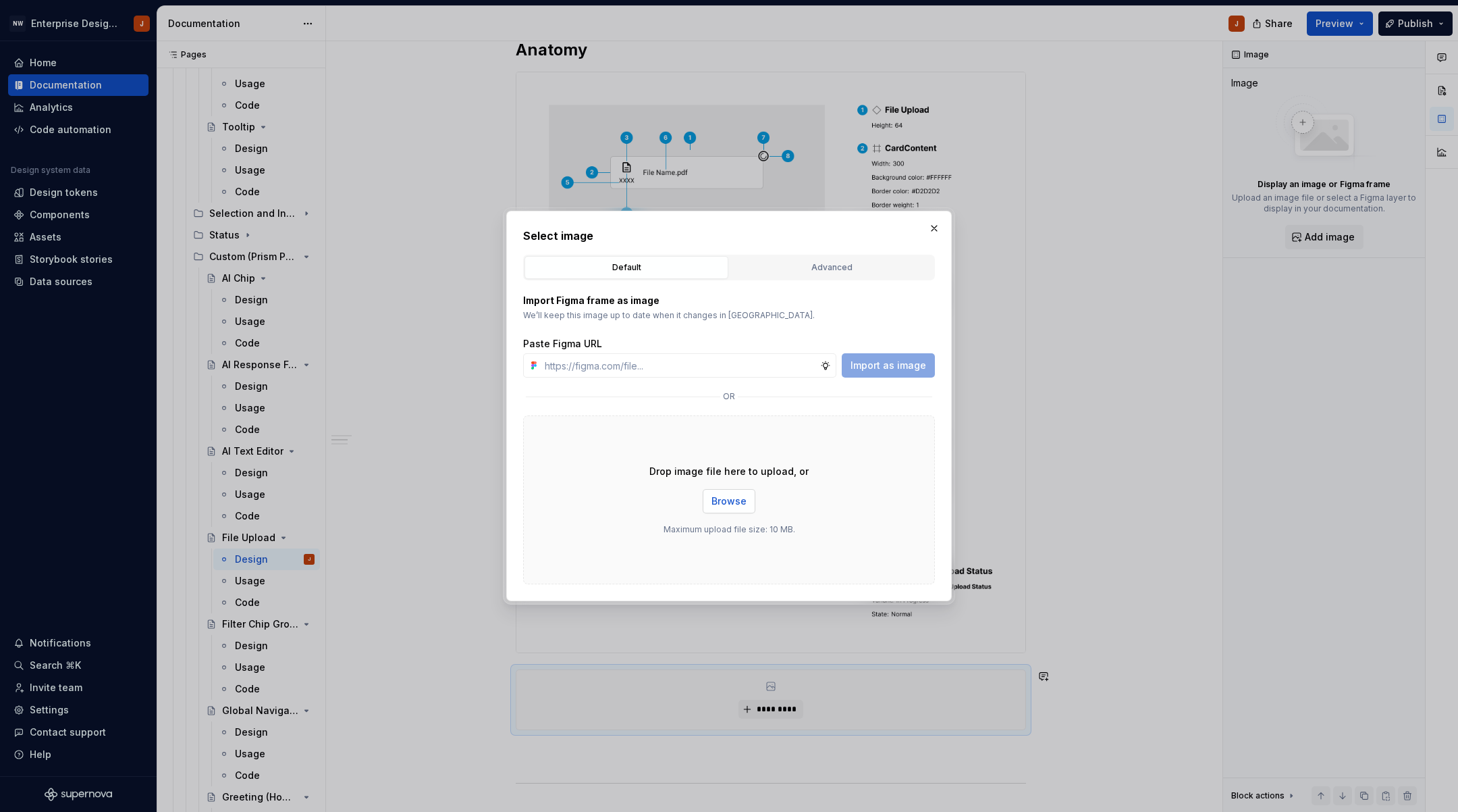
click at [718, 499] on span "Browse" at bounding box center [729, 501] width 35 height 13
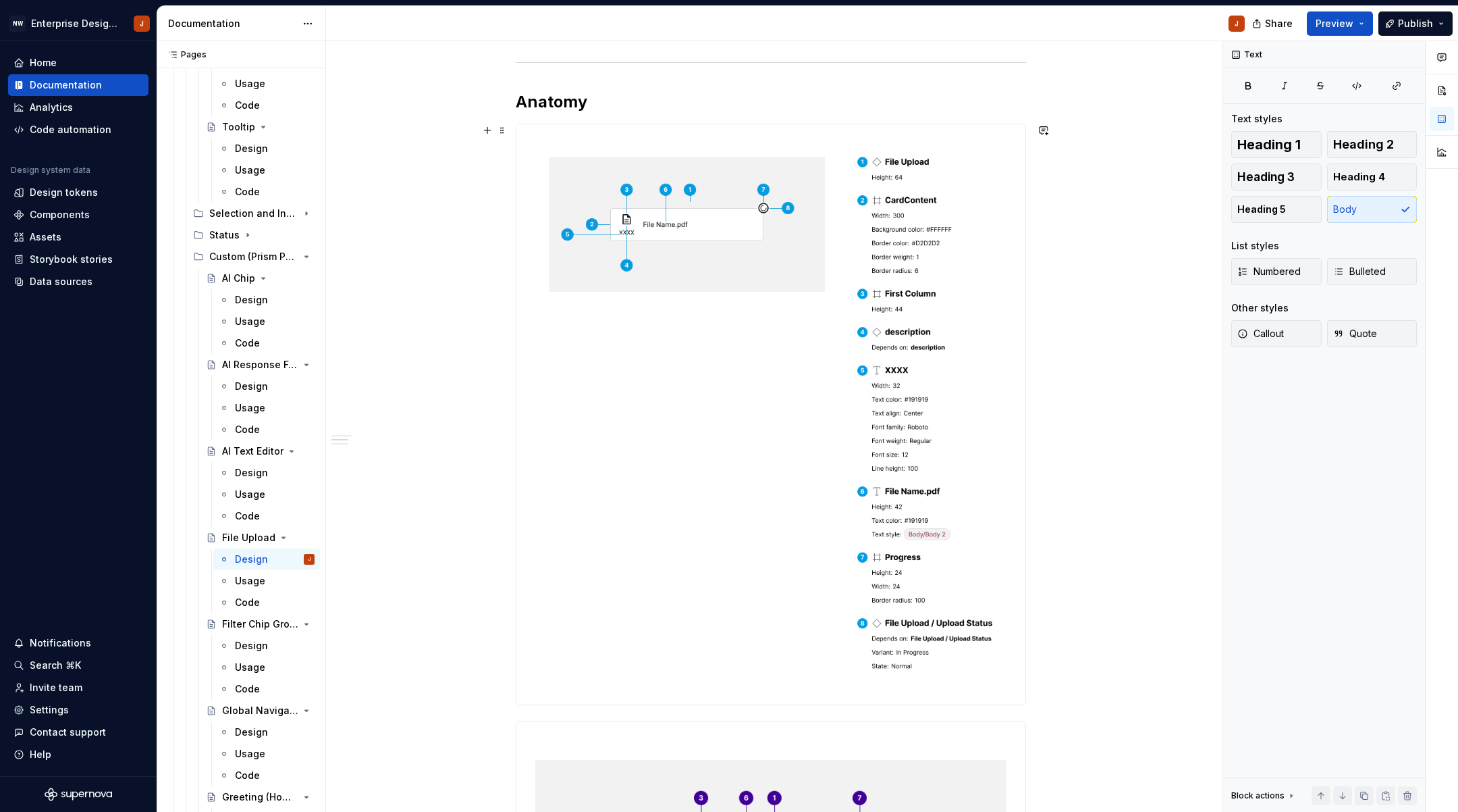
scroll to position [433, 0]
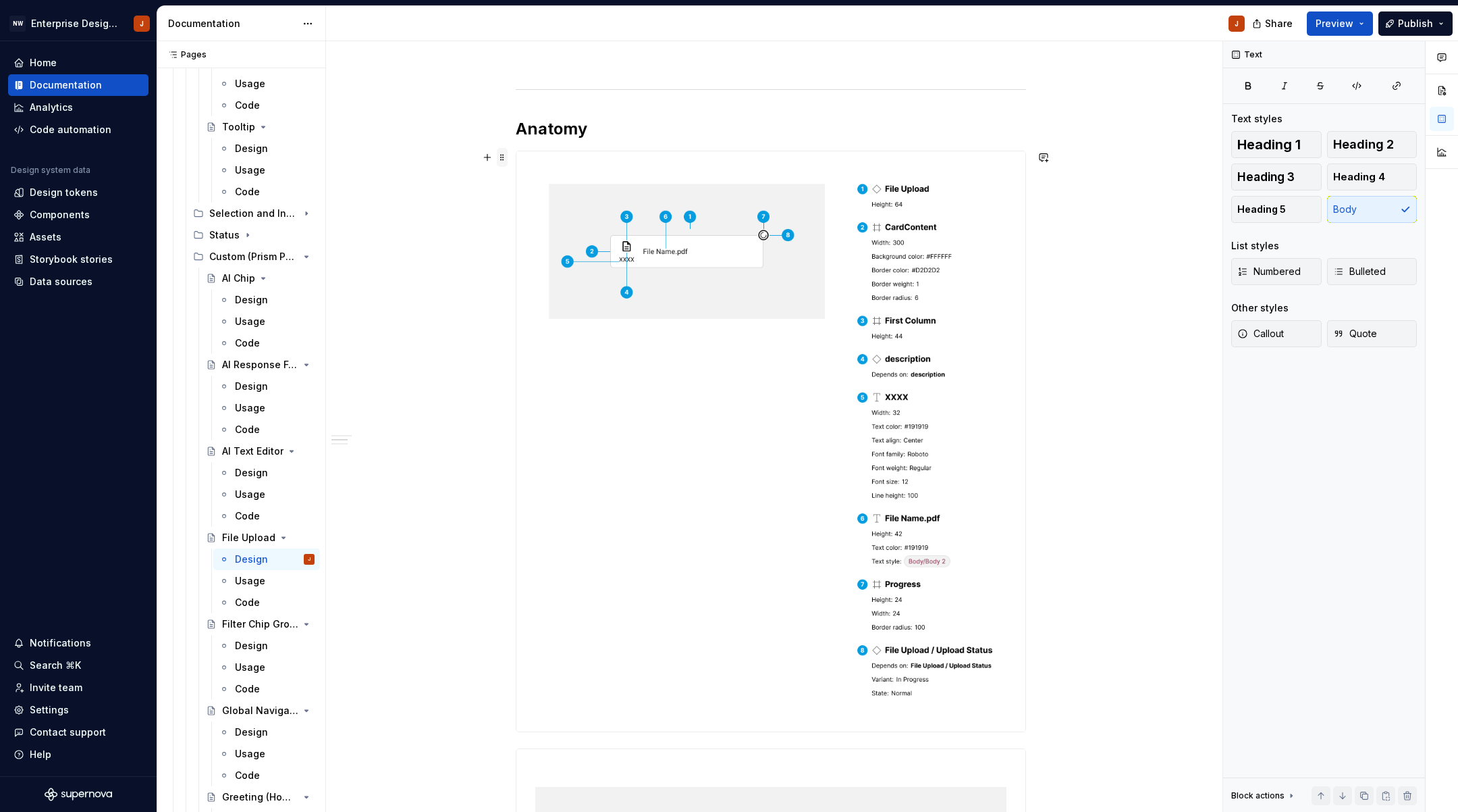
click at [502, 158] on span at bounding box center [502, 158] width 11 height 19
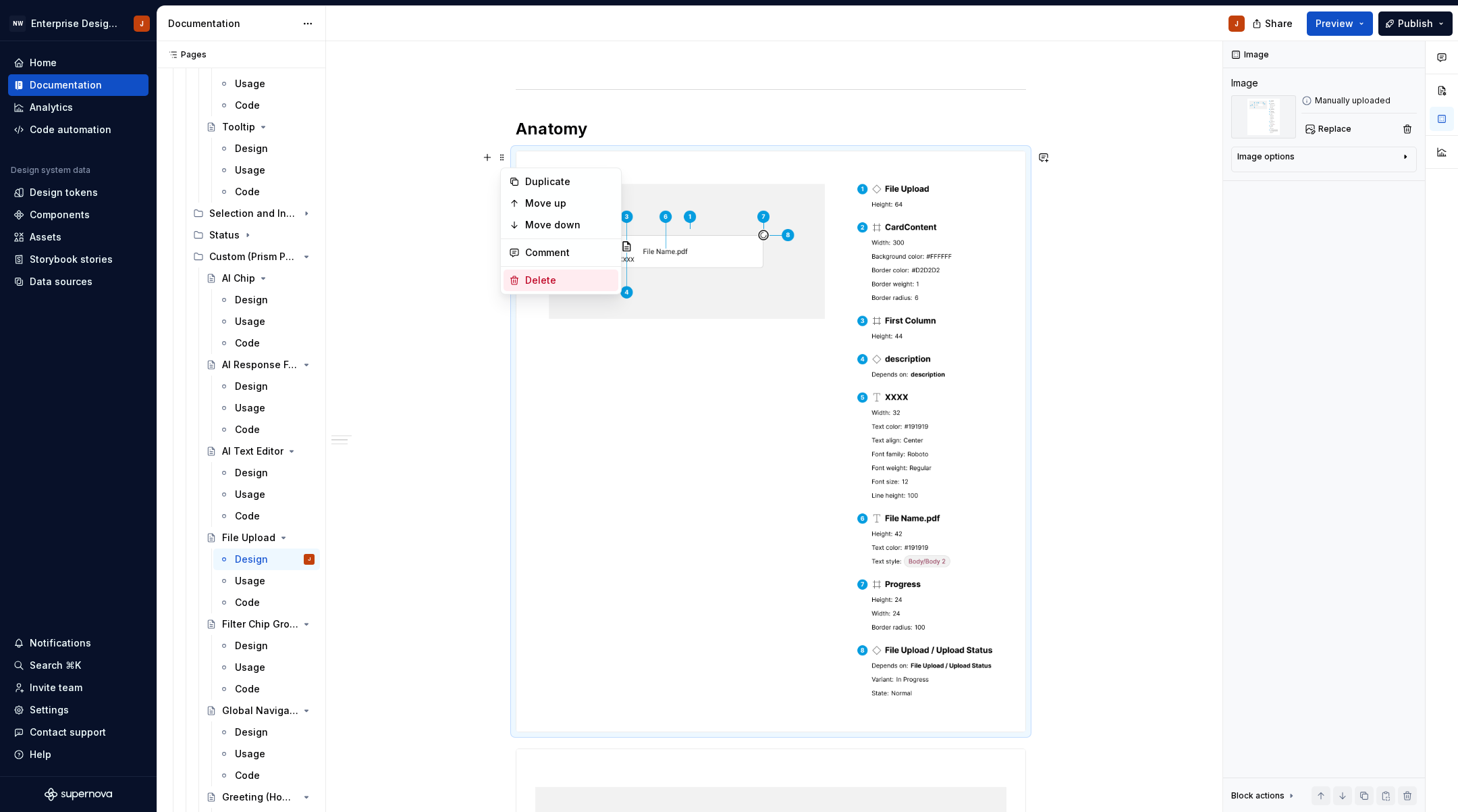
click at [546, 276] on div "Delete" at bounding box center [569, 280] width 88 height 13
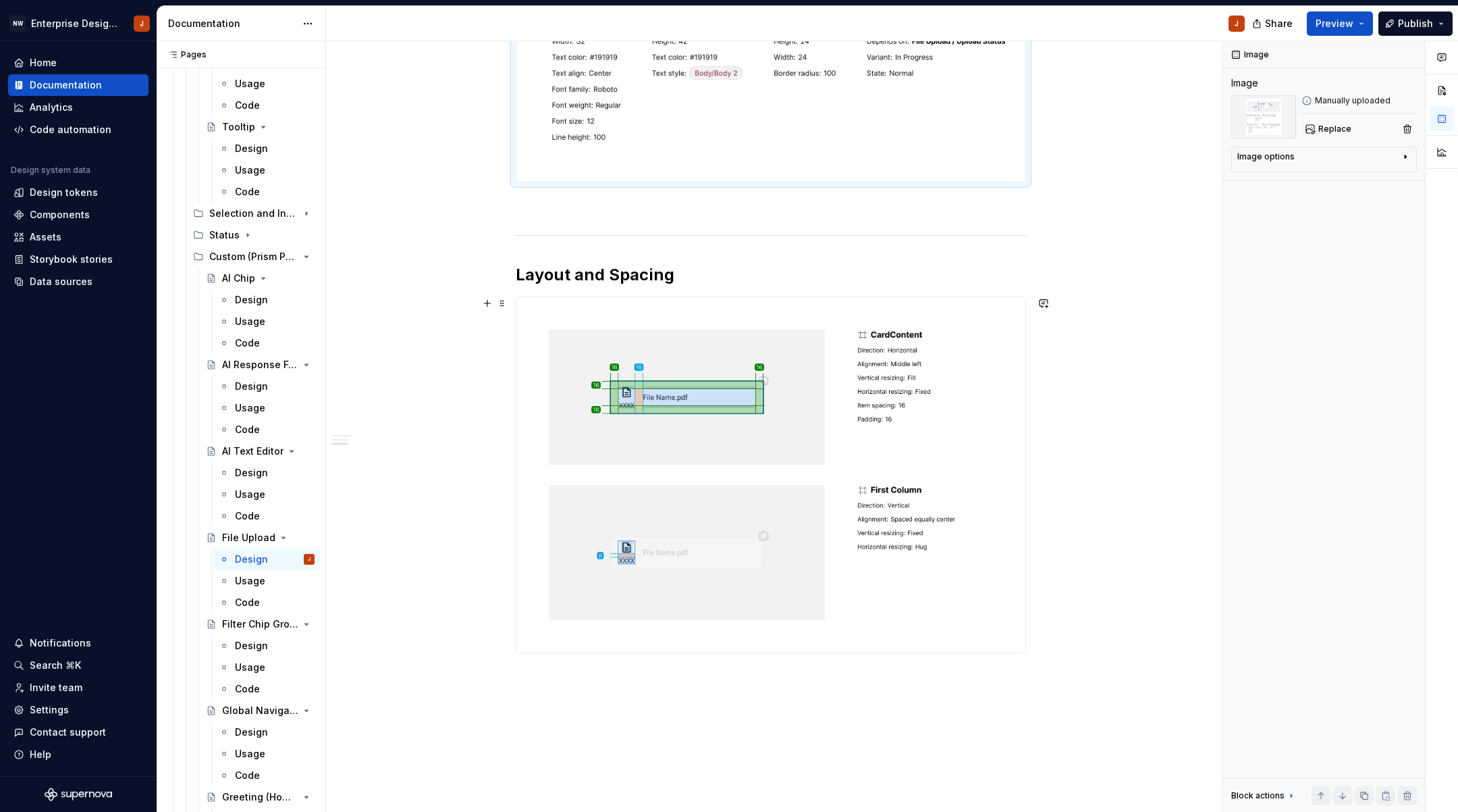
scroll to position [931, 0]
click at [491, 305] on button "button" at bounding box center [488, 302] width 19 height 19
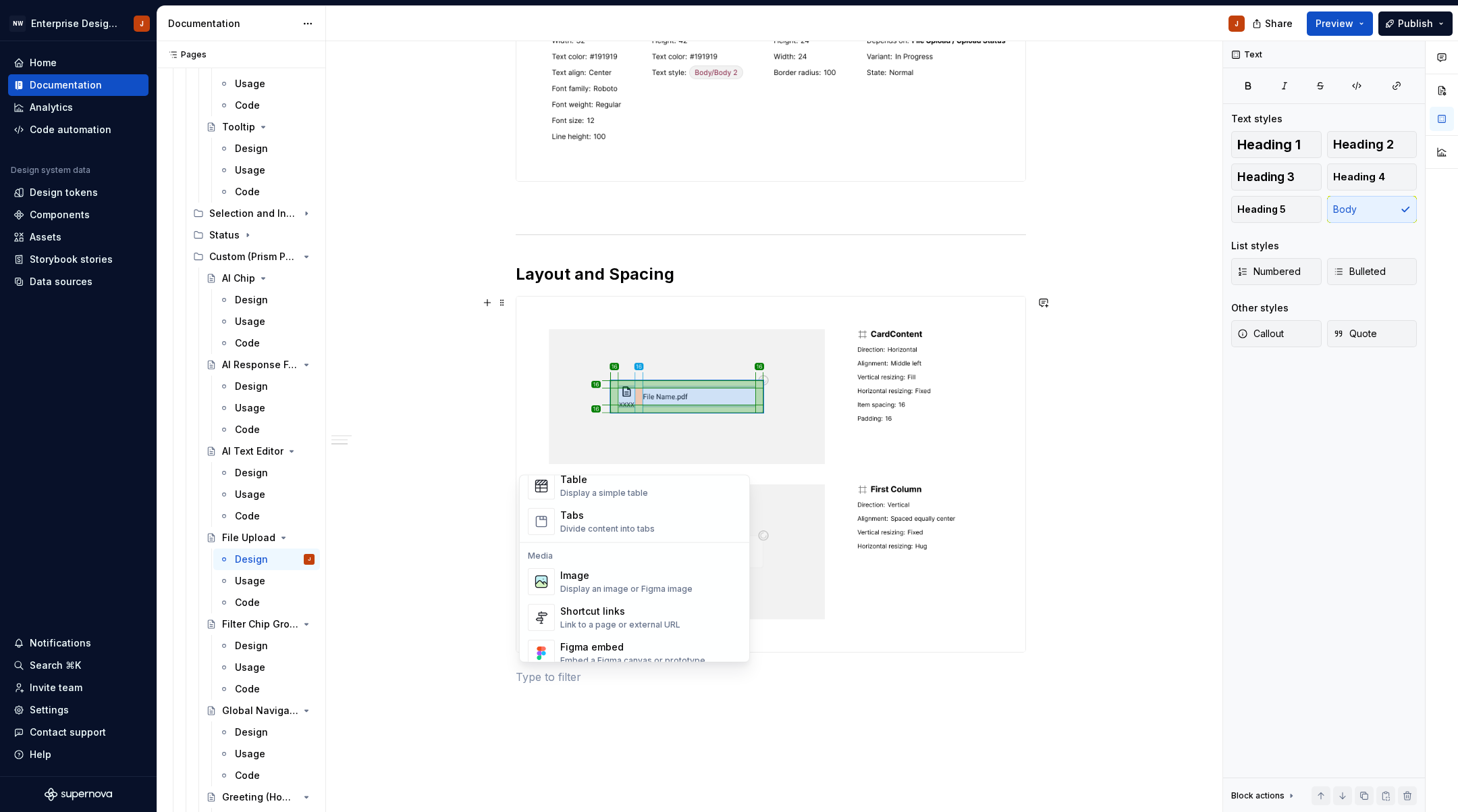
scroll to position [516, 0]
click at [599, 573] on div "Image Display an image or Figma image" at bounding box center [626, 572] width 132 height 26
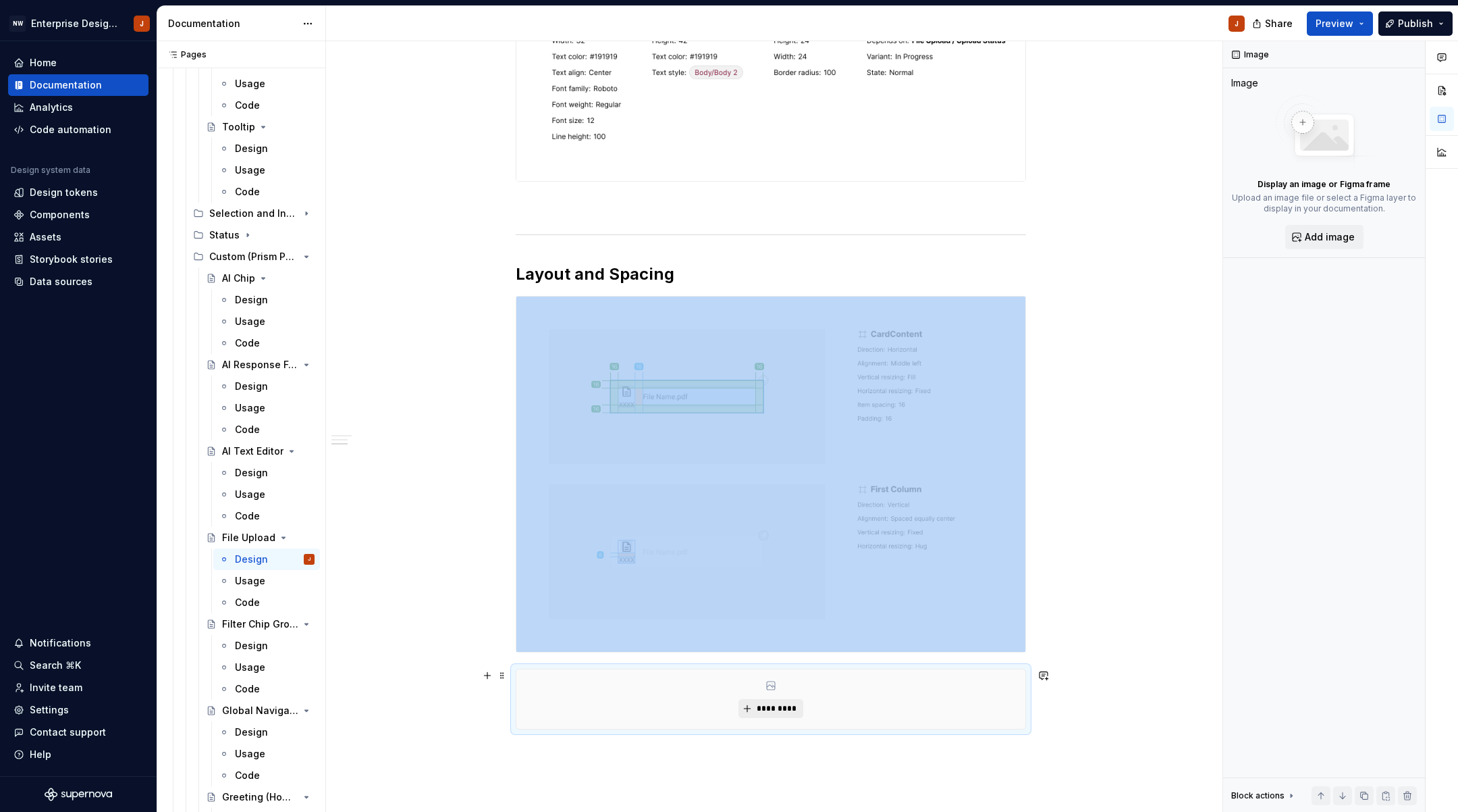
click at [769, 708] on span "*********" at bounding box center [776, 709] width 41 height 11
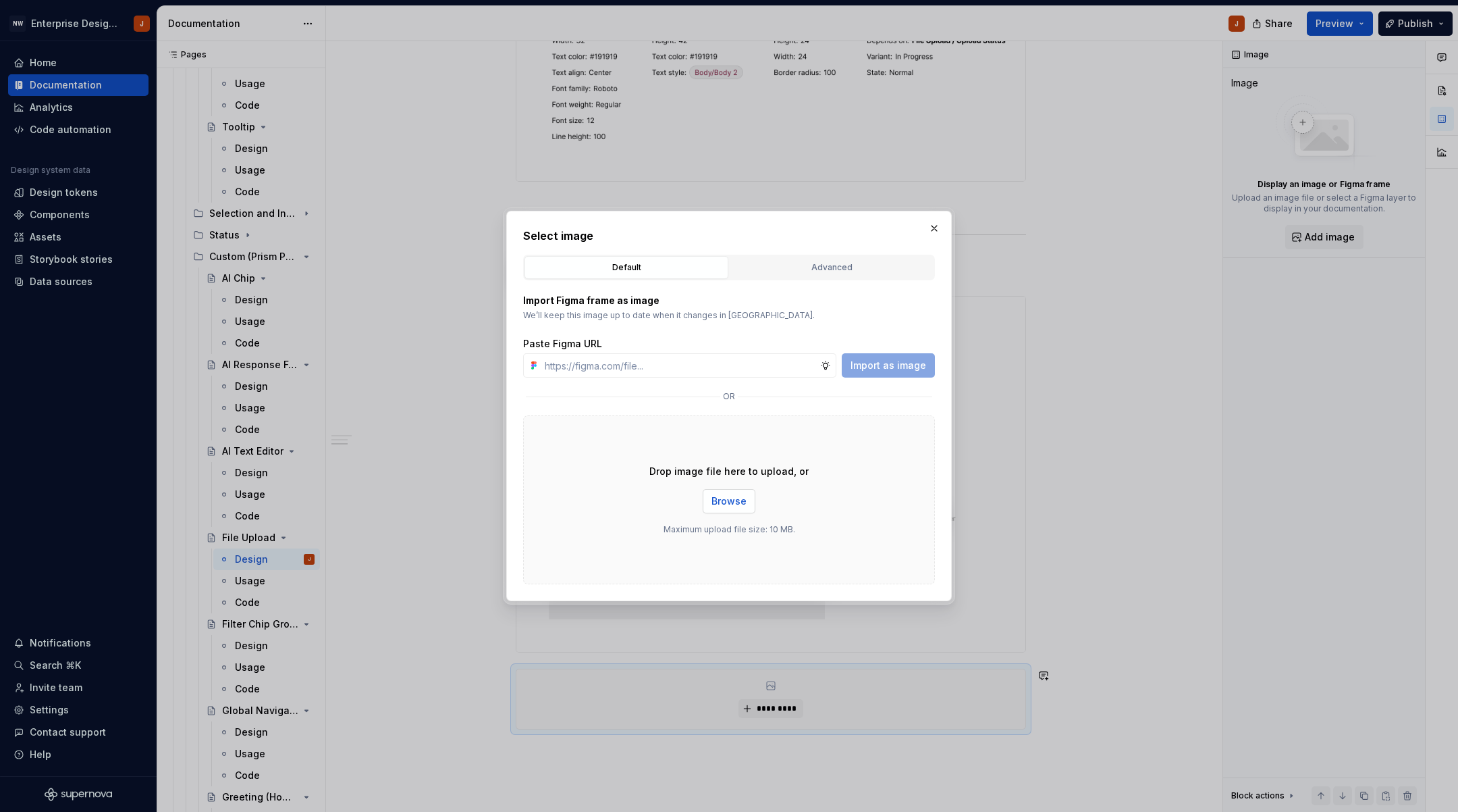
click at [722, 506] on span "Browse" at bounding box center [729, 501] width 35 height 13
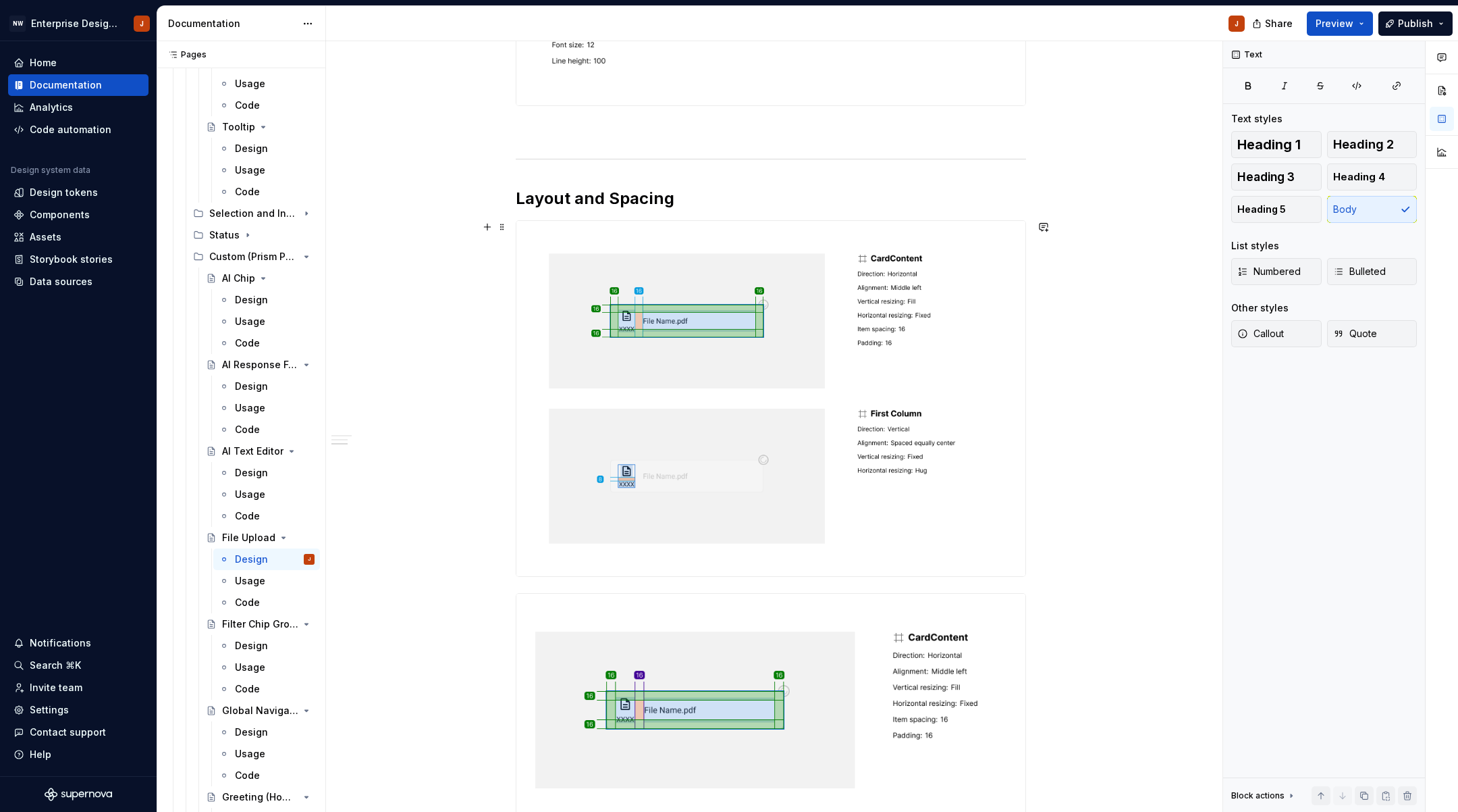
scroll to position [1008, 0]
click at [508, 227] on span at bounding box center [502, 226] width 11 height 19
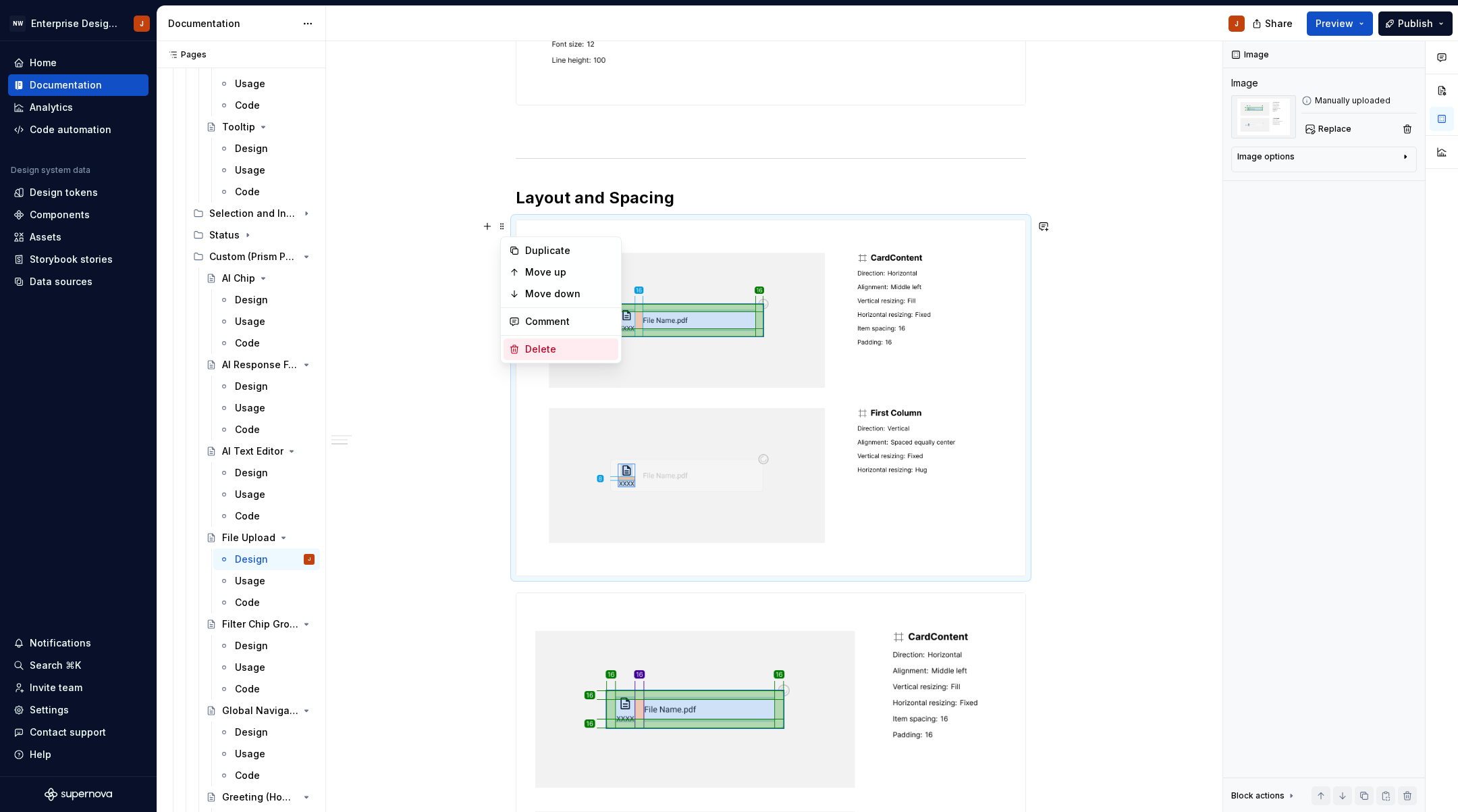
click at [526, 346] on div "Delete" at bounding box center [569, 349] width 88 height 13
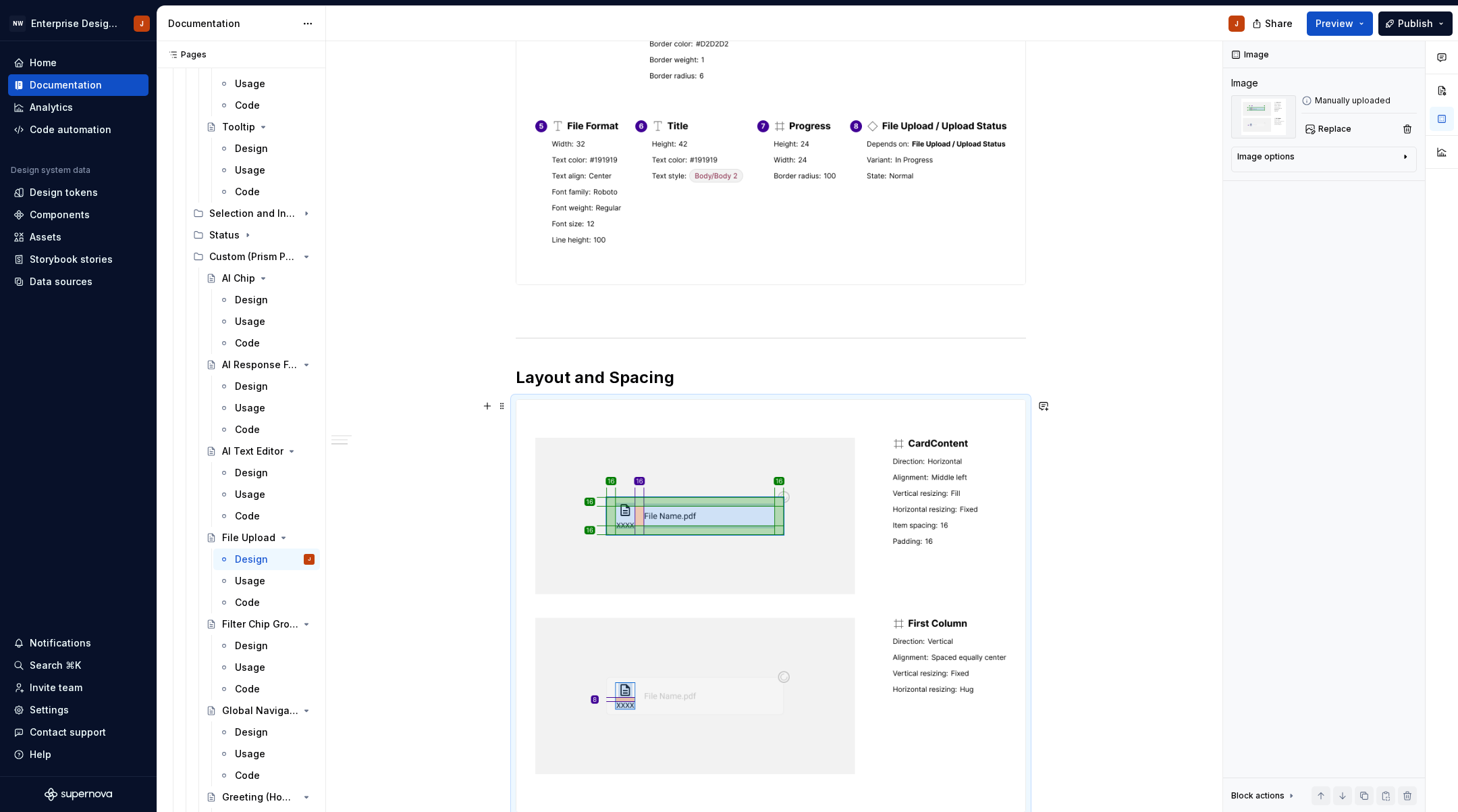
click at [450, 408] on div "Design Purpose: The AI File Upload component allows users to attach documents, …" at bounding box center [771, 241] width 890 height 1726
click at [1116, 474] on div "Design Purpose: The AI File Upload component allows users to attach documents, …" at bounding box center [771, 241] width 890 height 1726
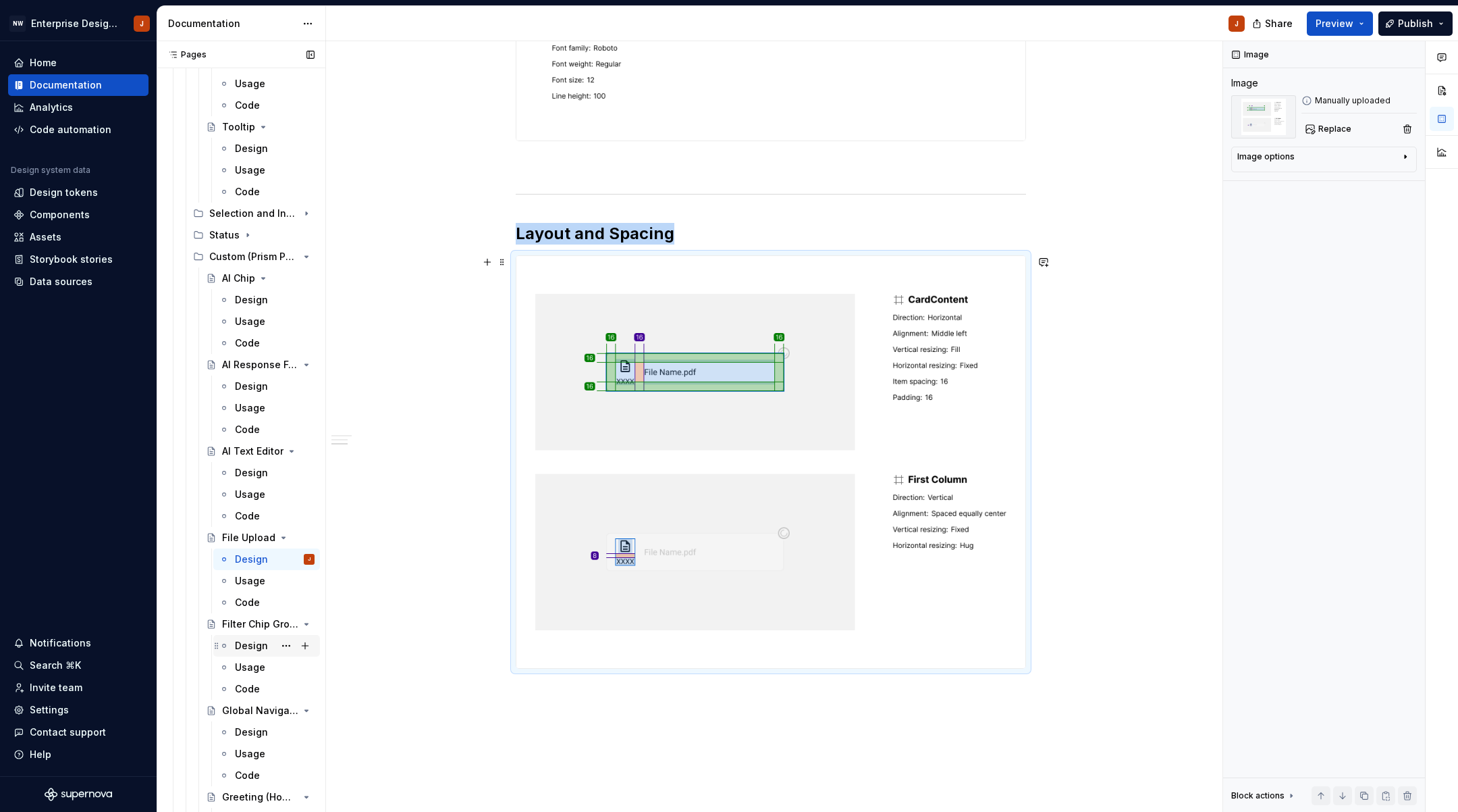
scroll to position [721, 0]
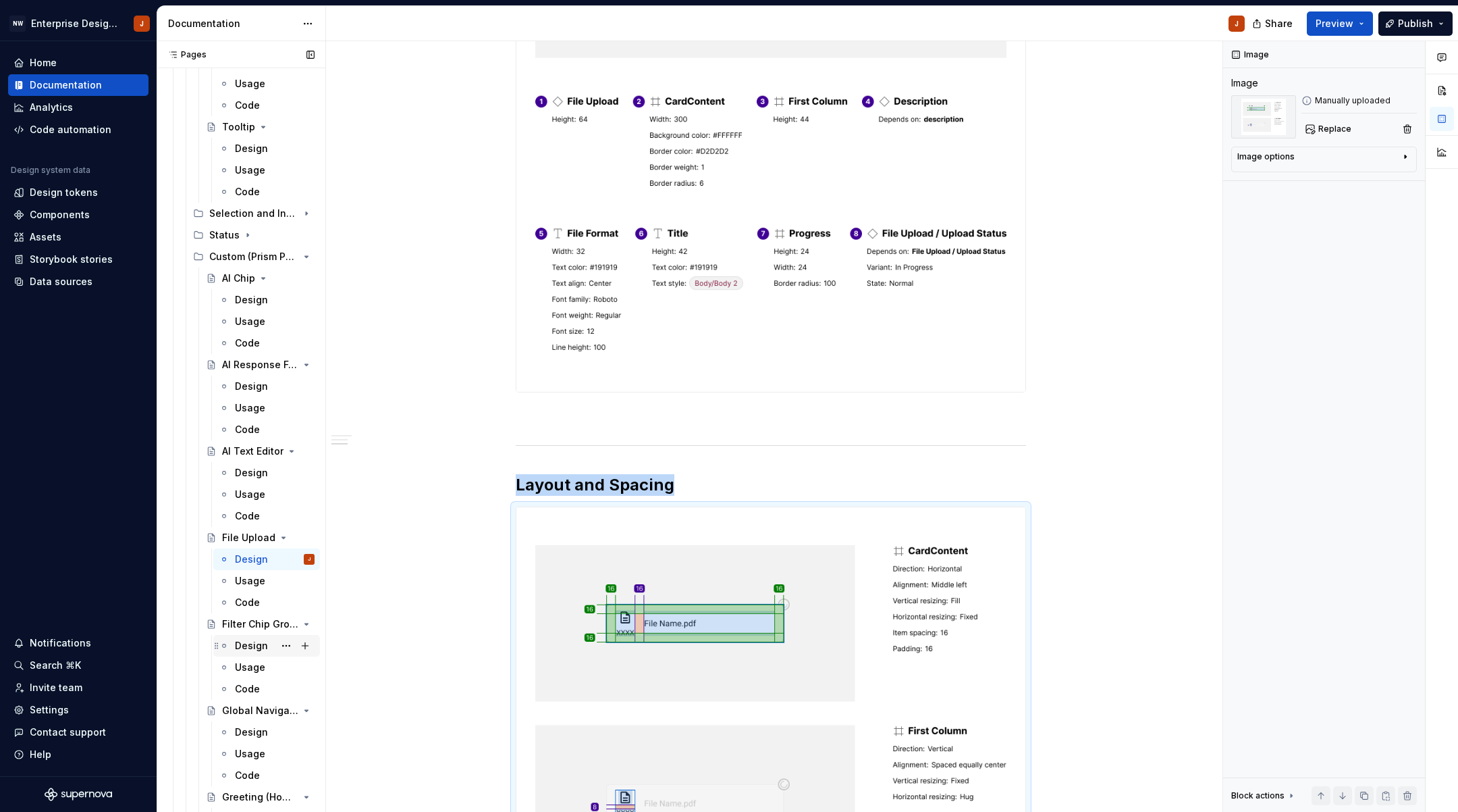
click at [256, 641] on div "Design" at bounding box center [251, 645] width 33 height 13
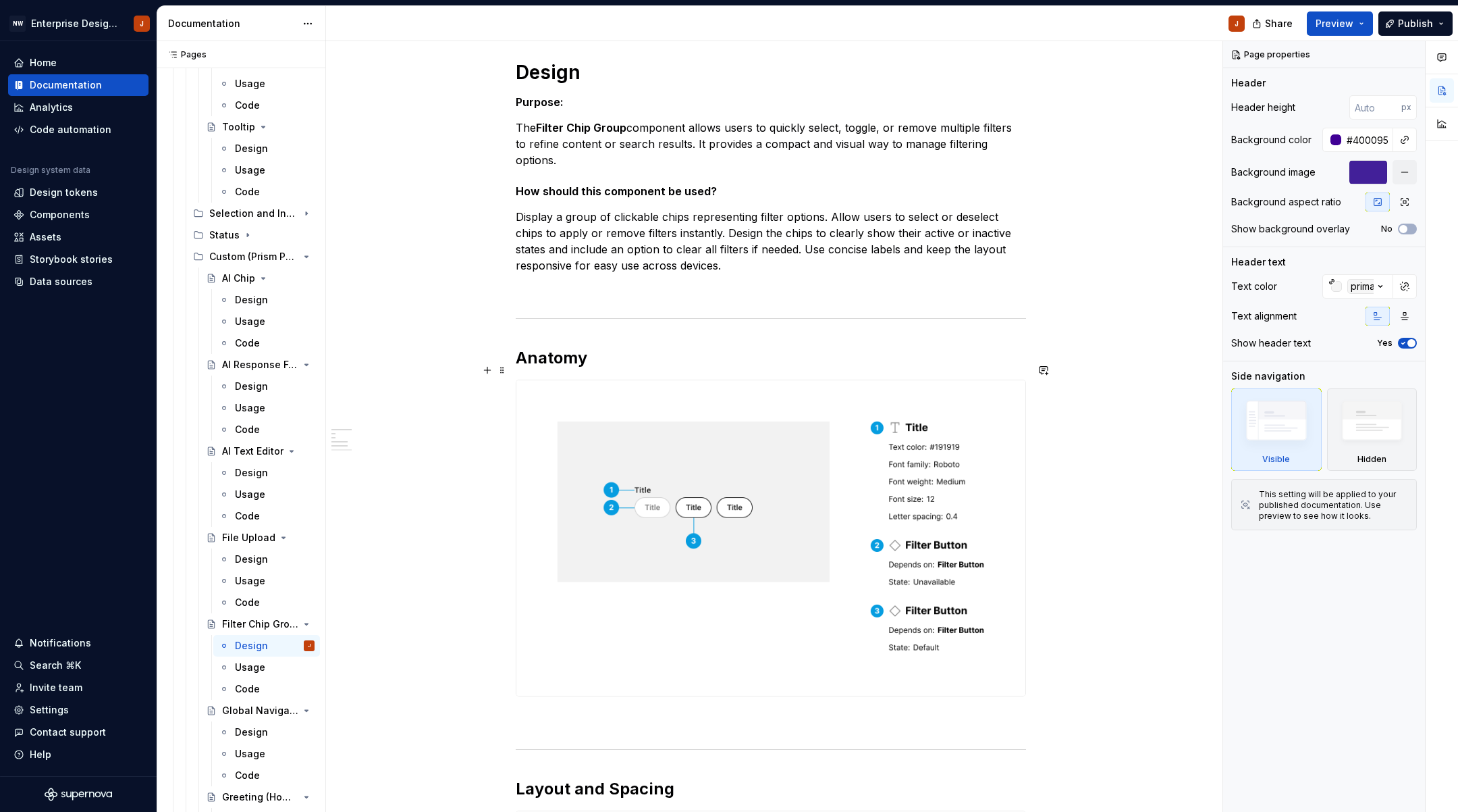
scroll to position [192, 0]
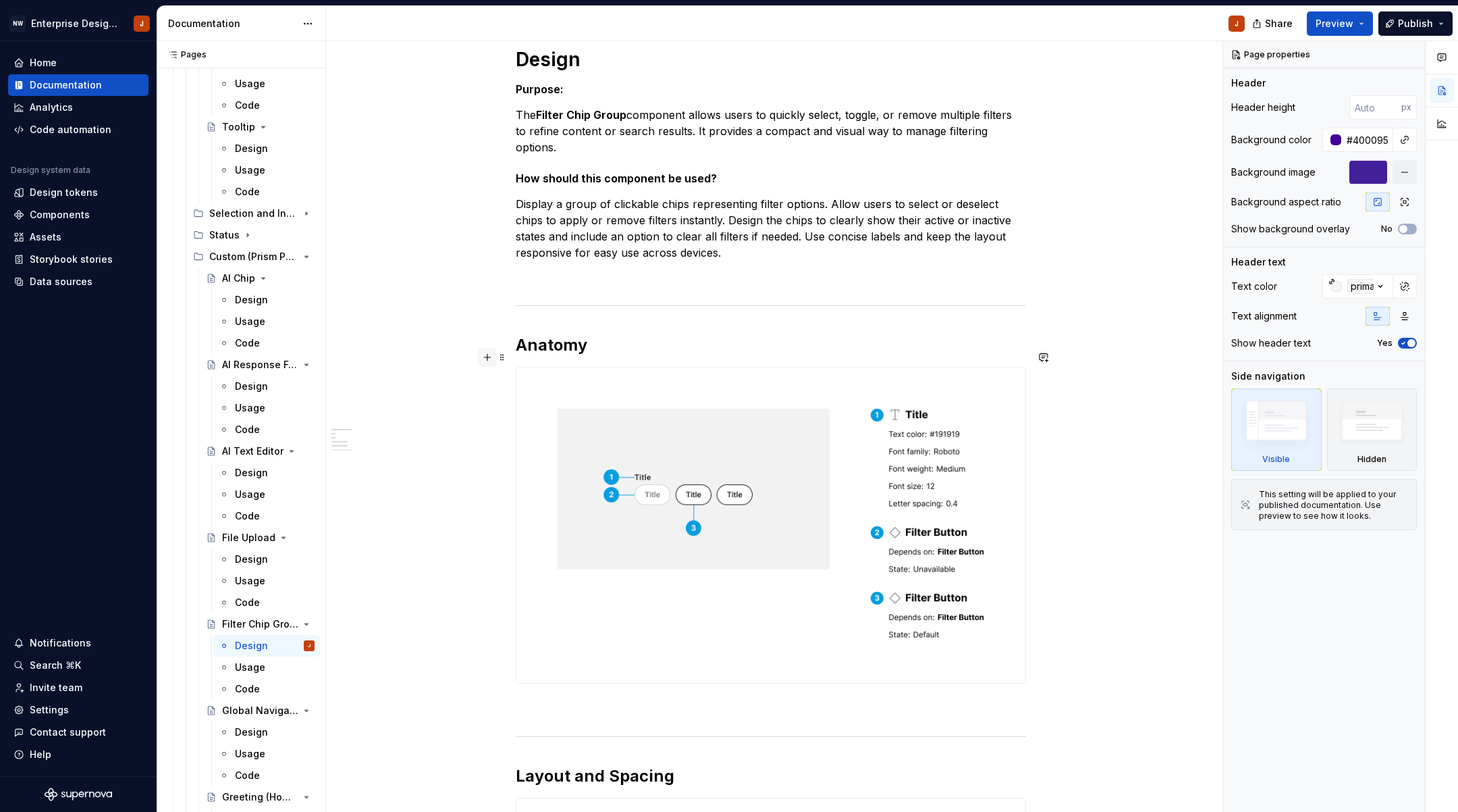
click at [491, 354] on button "button" at bounding box center [488, 357] width 19 height 19
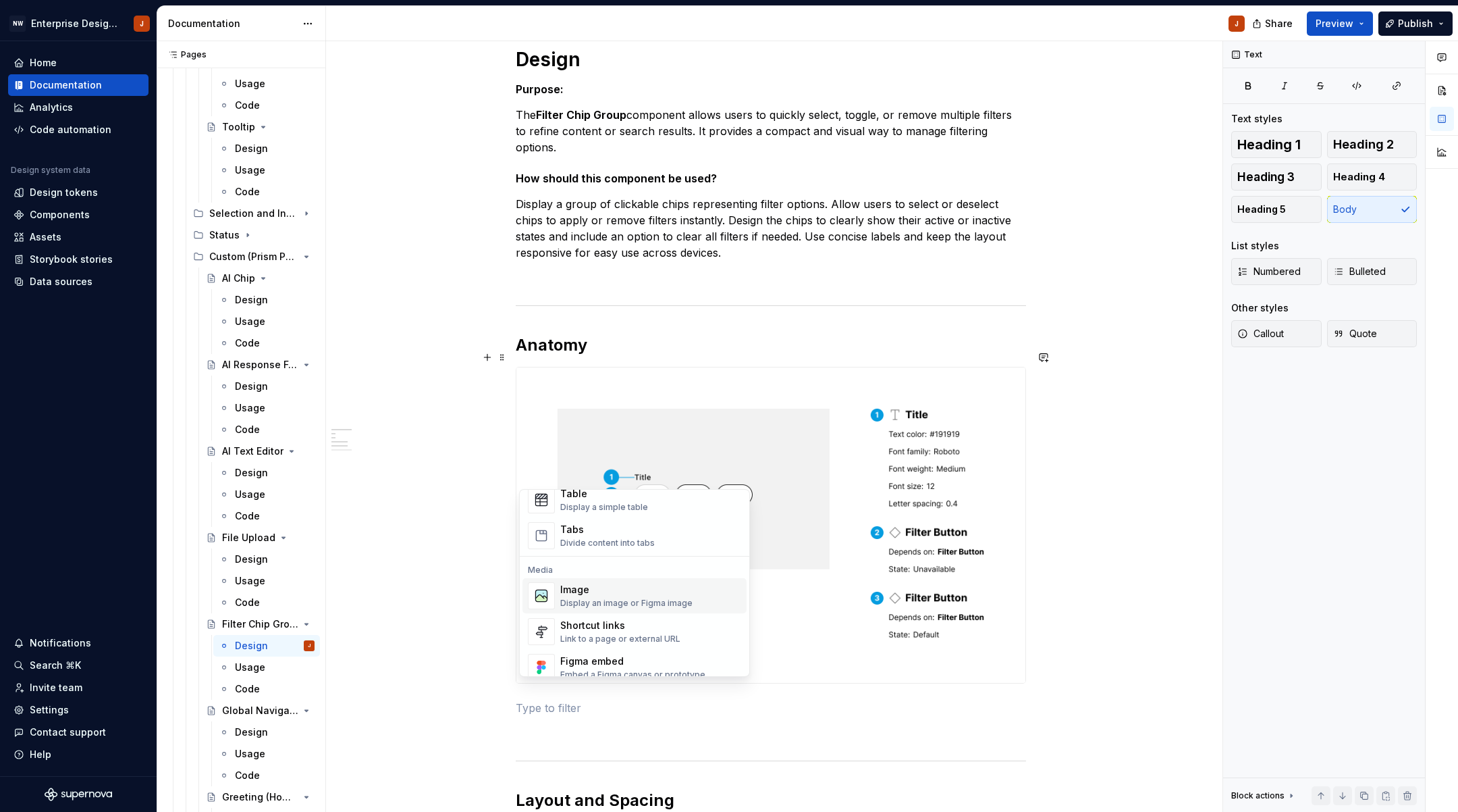
scroll to position [508, 0]
click at [586, 592] on div "Image" at bounding box center [626, 588] width 132 height 13
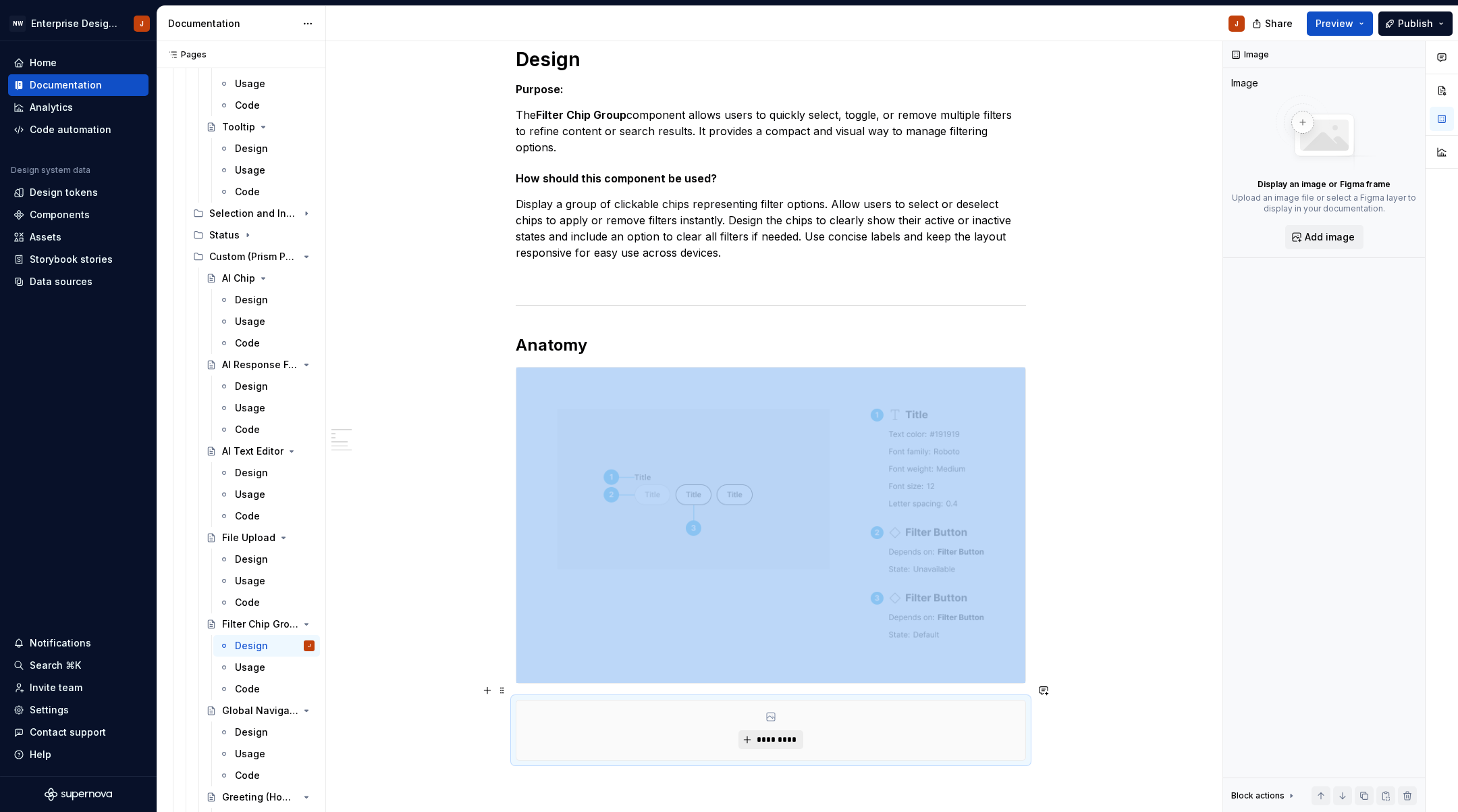
click at [777, 730] on button "*********" at bounding box center [770, 739] width 64 height 19
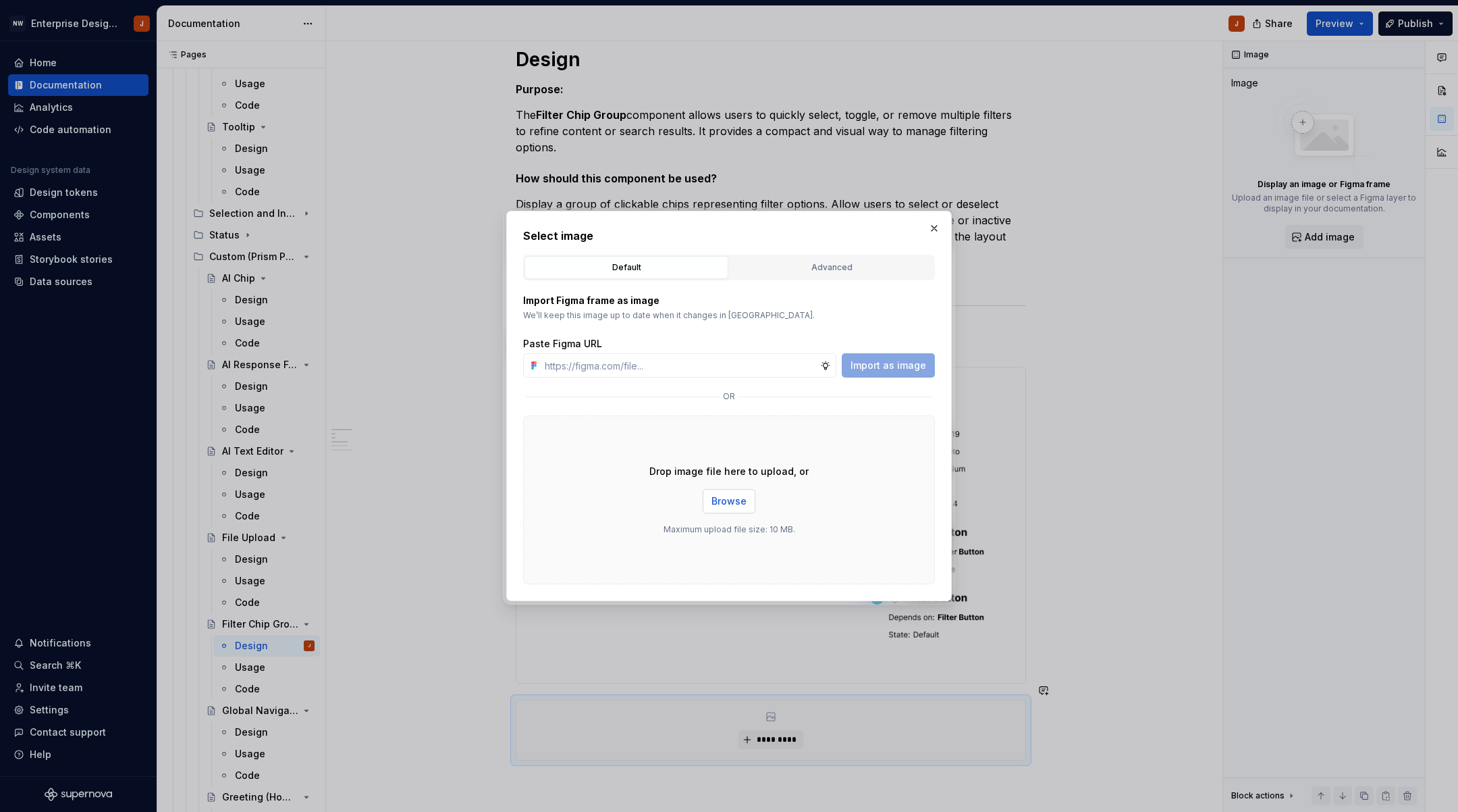
click at [729, 503] on span "Browse" at bounding box center [729, 501] width 35 height 13
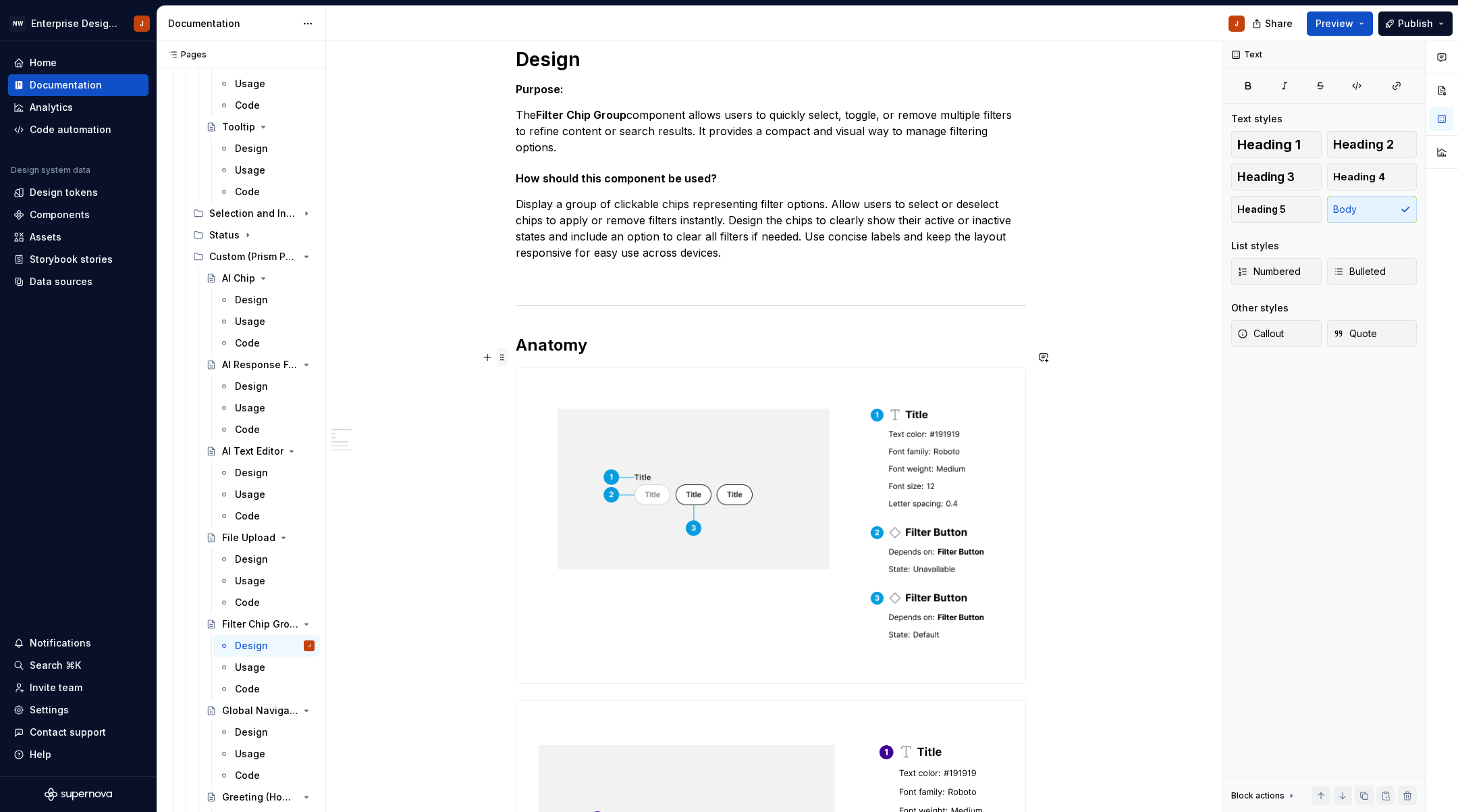
click at [505, 359] on span at bounding box center [502, 357] width 11 height 19
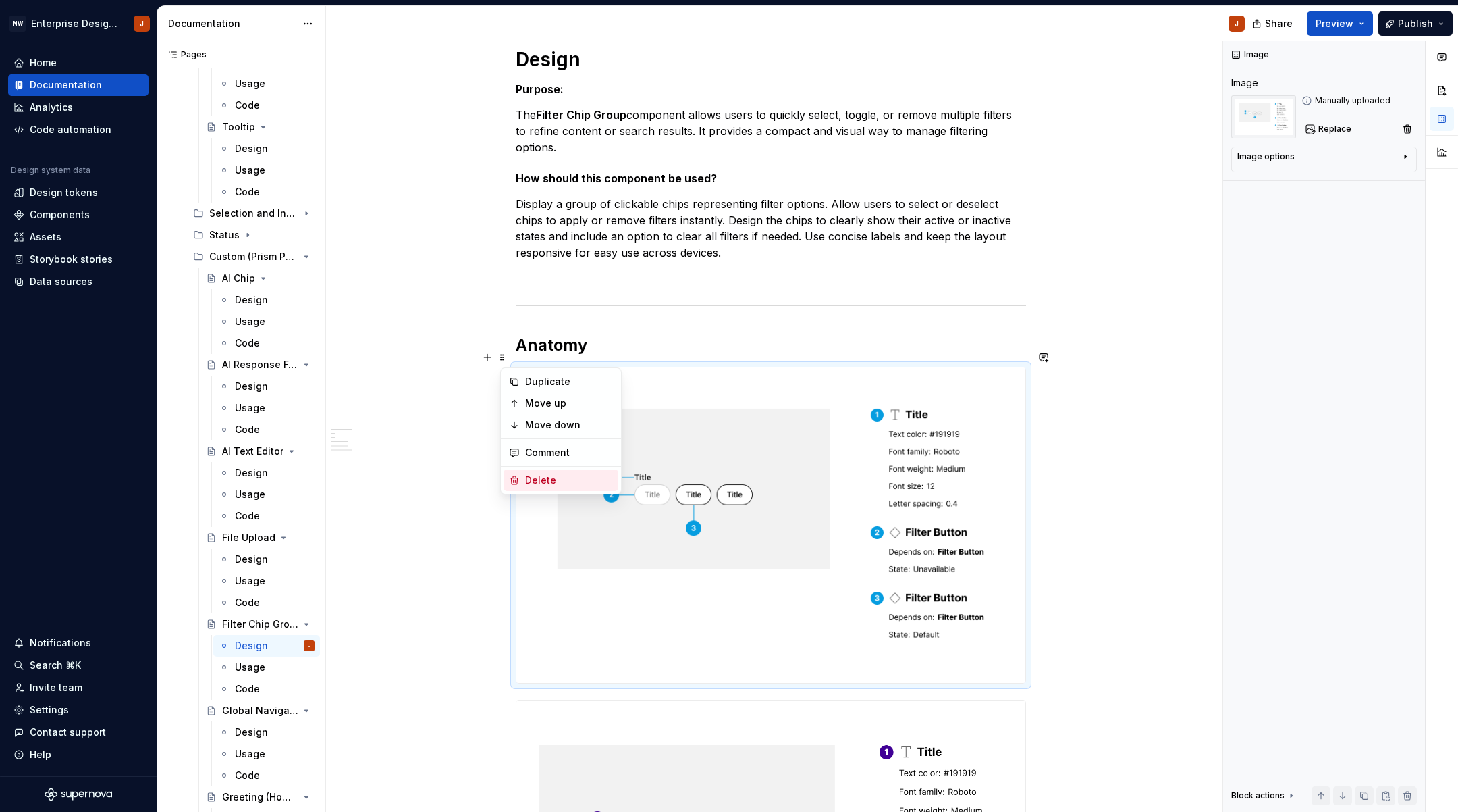
click at [551, 479] on div "Delete" at bounding box center [569, 480] width 88 height 13
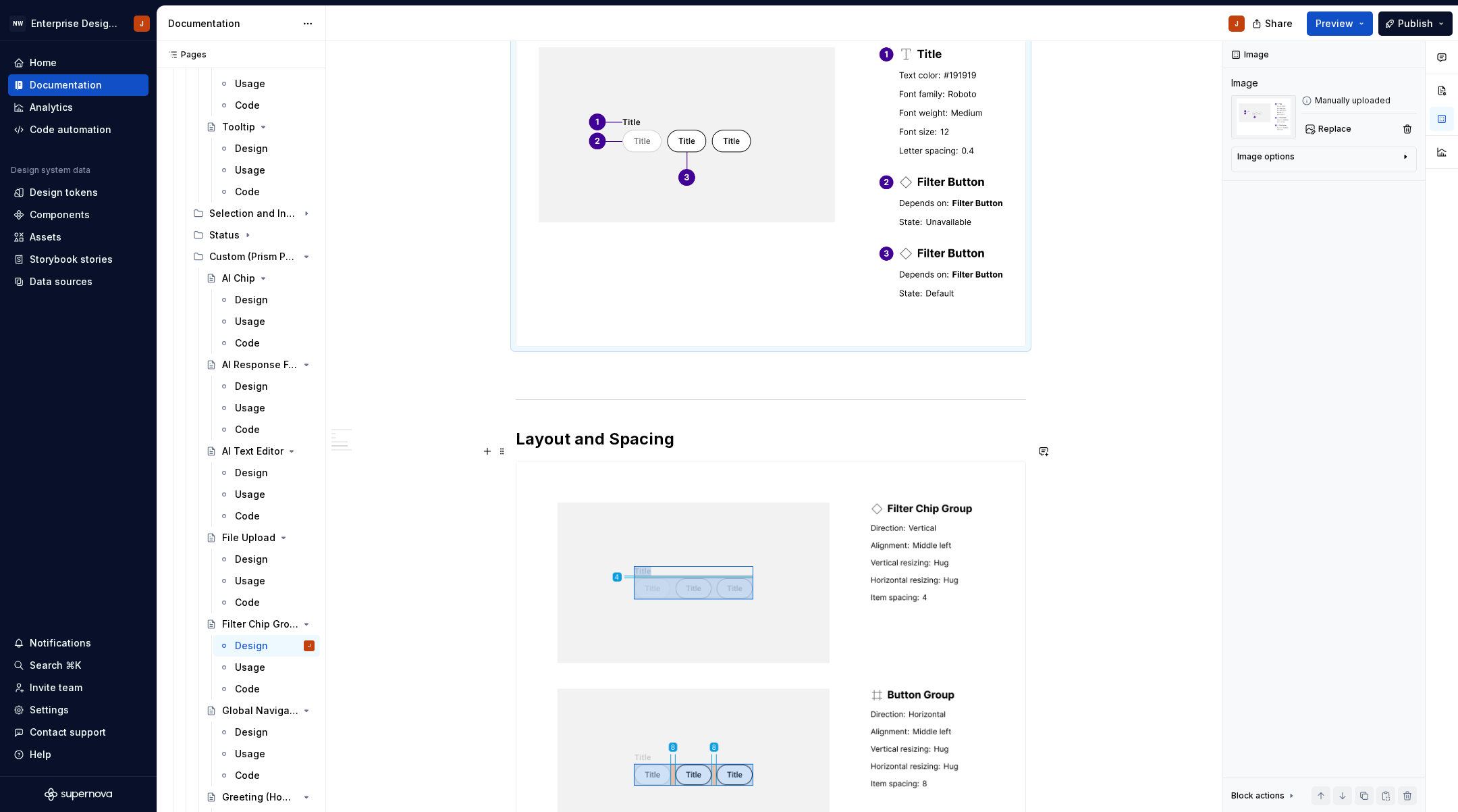
scroll to position [558, 0]
click at [493, 450] on button "button" at bounding box center [488, 449] width 19 height 19
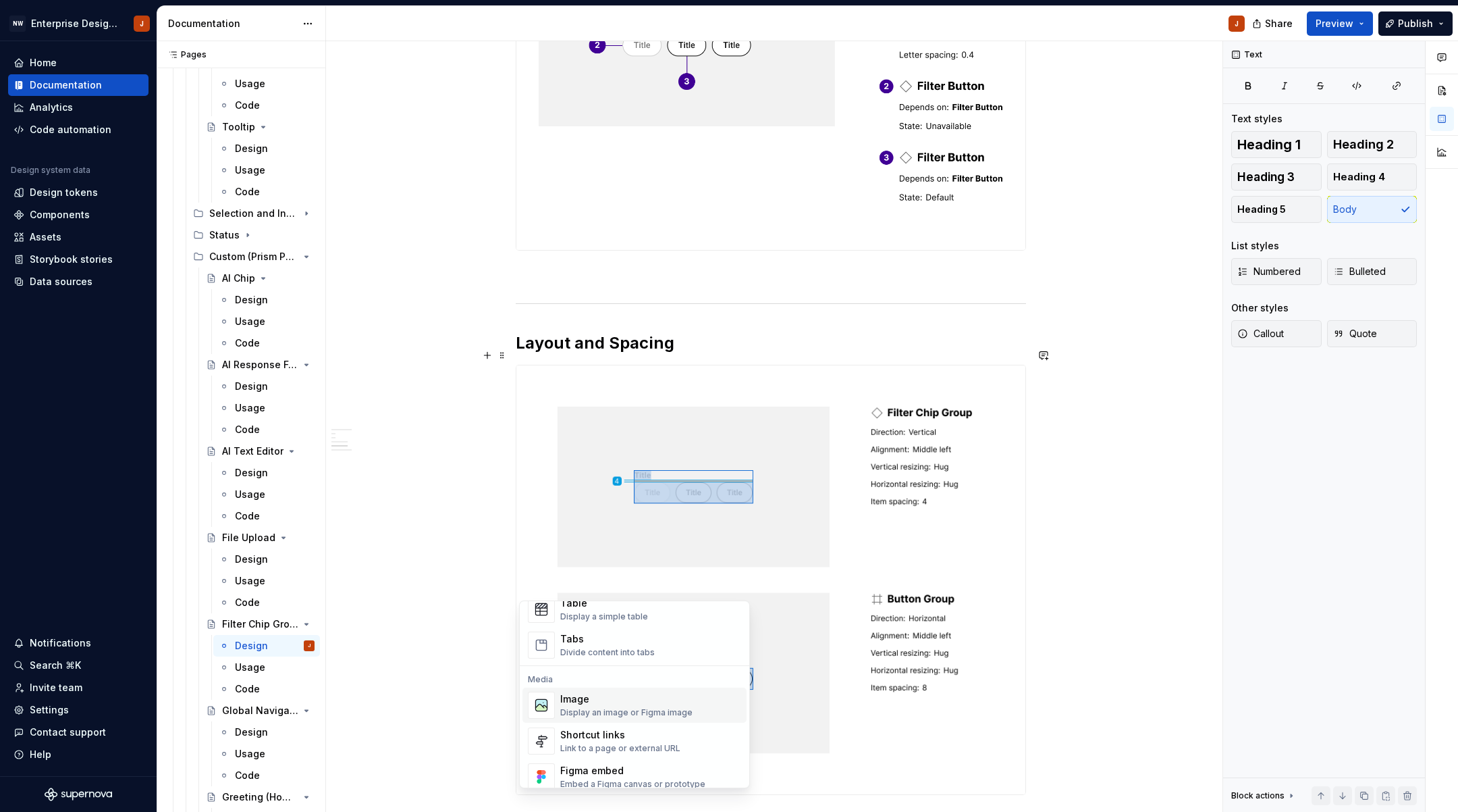
scroll to position [514, 0]
click at [605, 709] on div "Display an image or Figma image" at bounding box center [626, 708] width 132 height 11
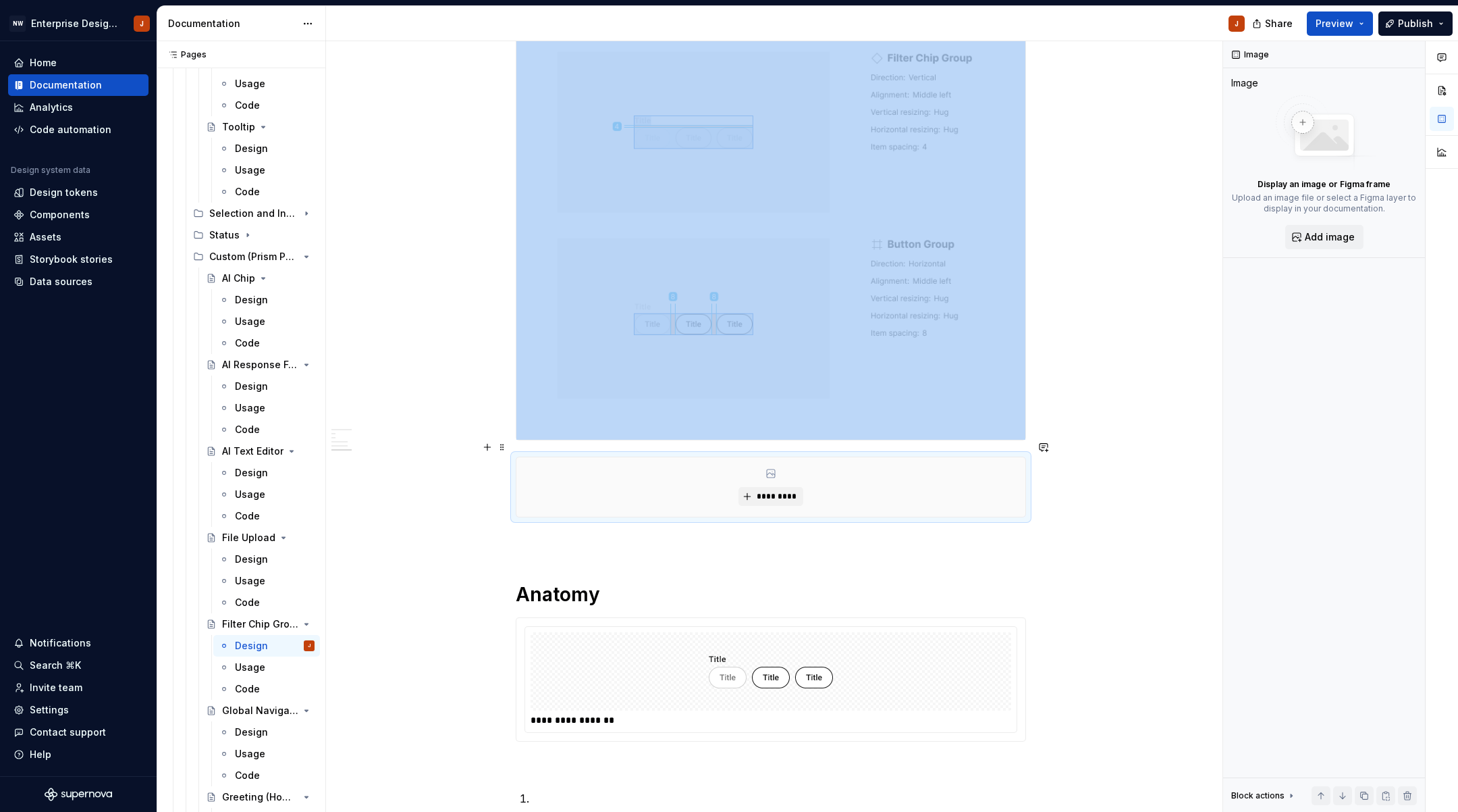
scroll to position [1010, 0]
click at [777, 489] on span "*********" at bounding box center [776, 494] width 41 height 11
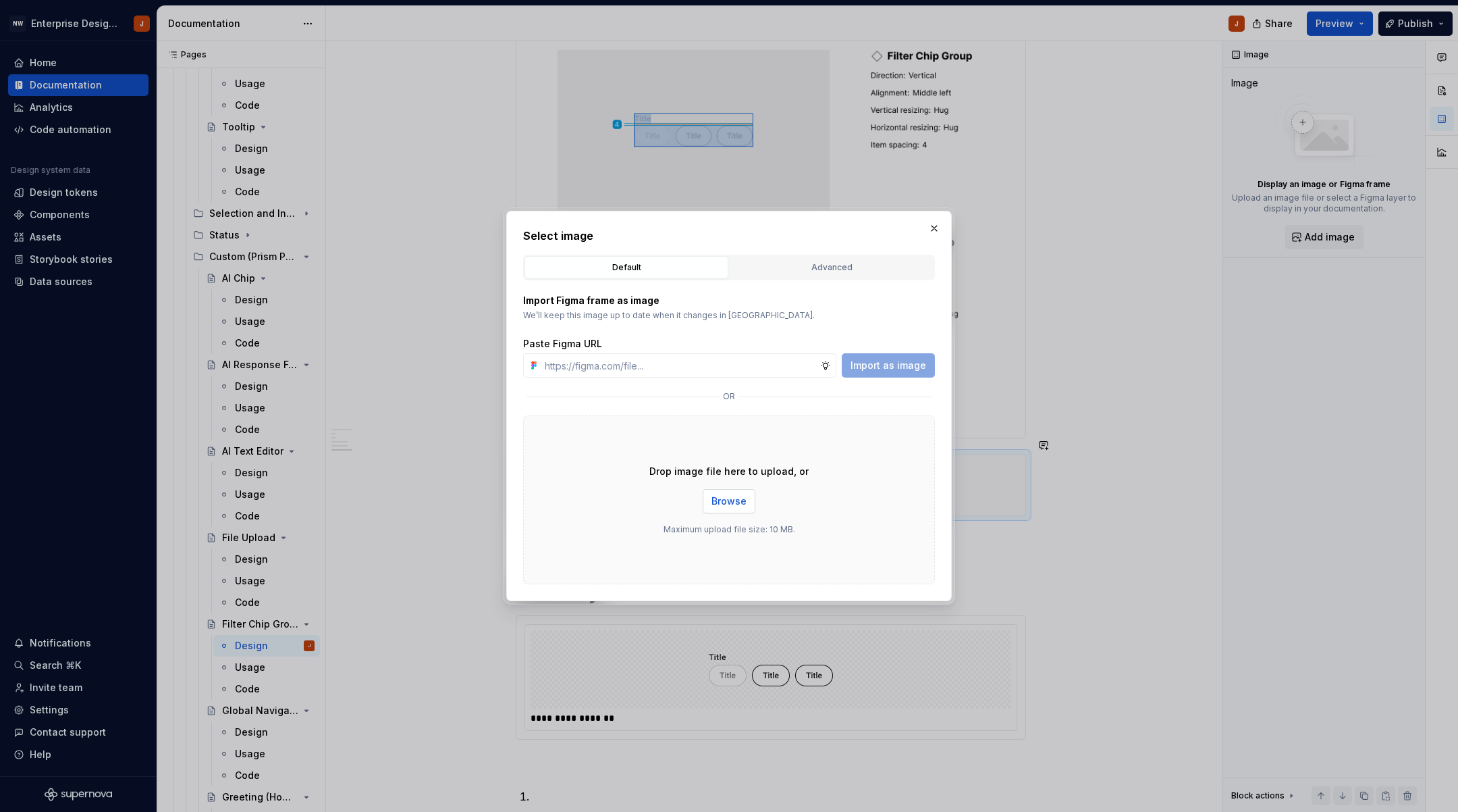
click at [741, 500] on span "Browse" at bounding box center [729, 501] width 35 height 13
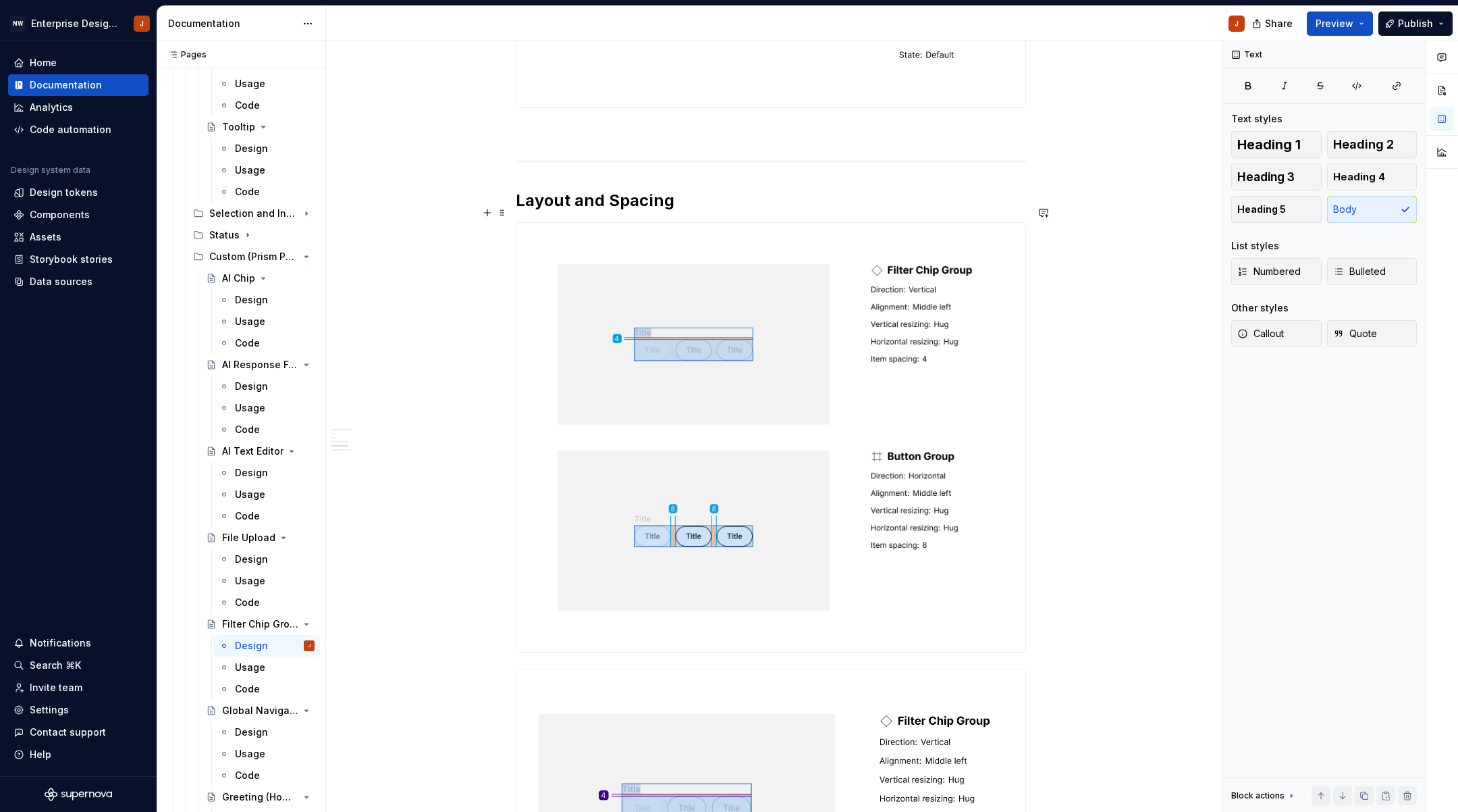
scroll to position [753, 0]
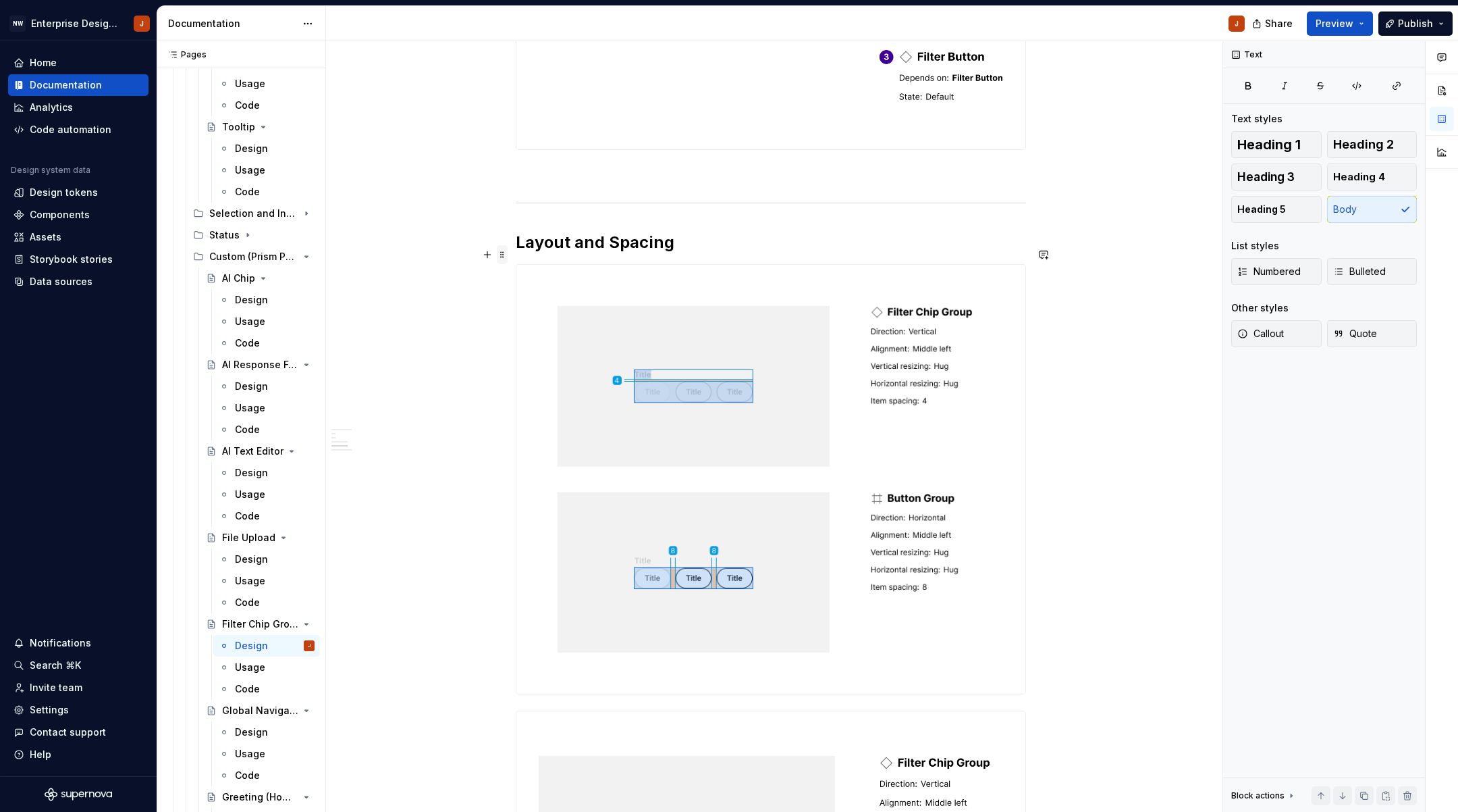
click at [505, 256] on span at bounding box center [502, 255] width 11 height 19
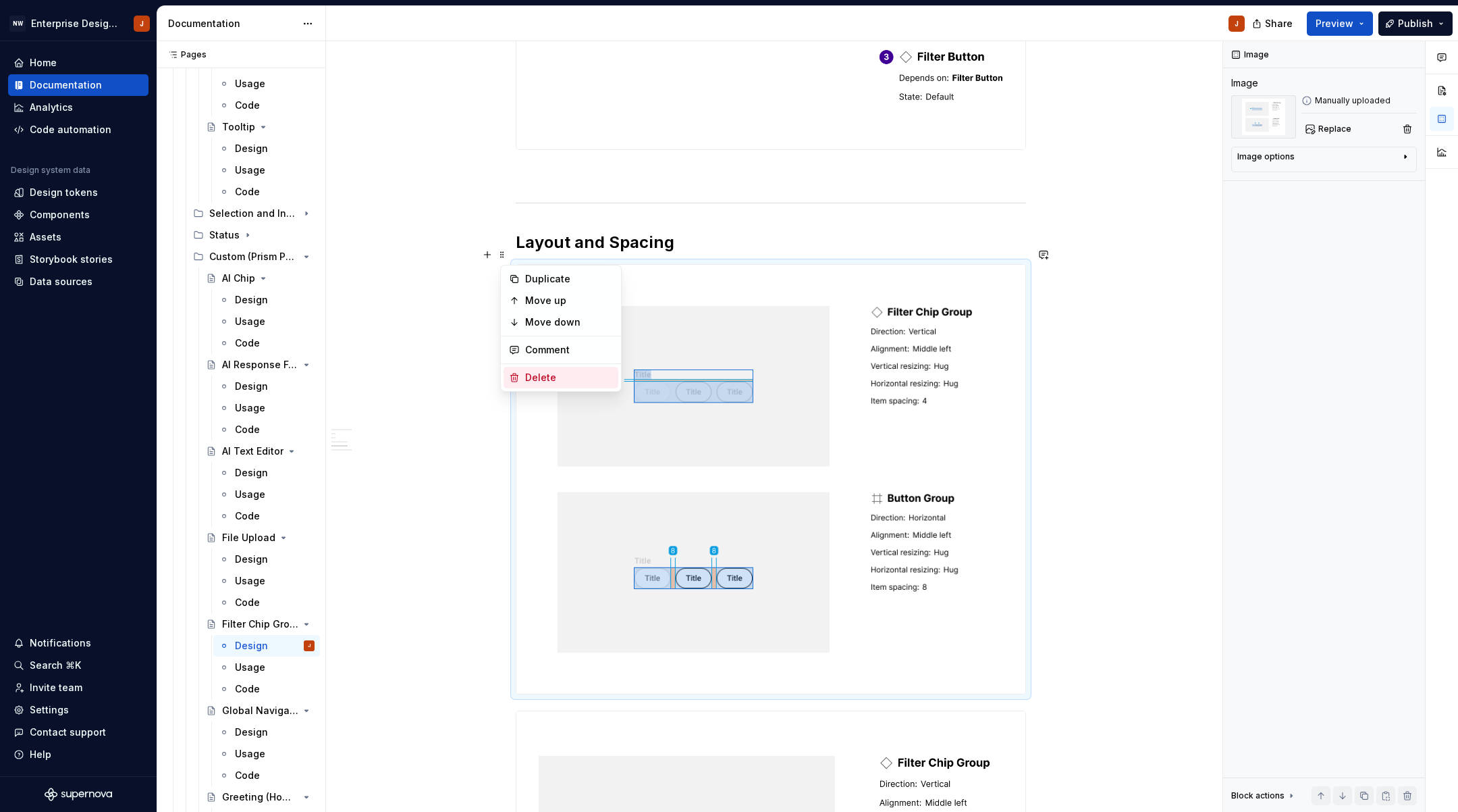
click at [538, 381] on div "Delete" at bounding box center [569, 378] width 88 height 13
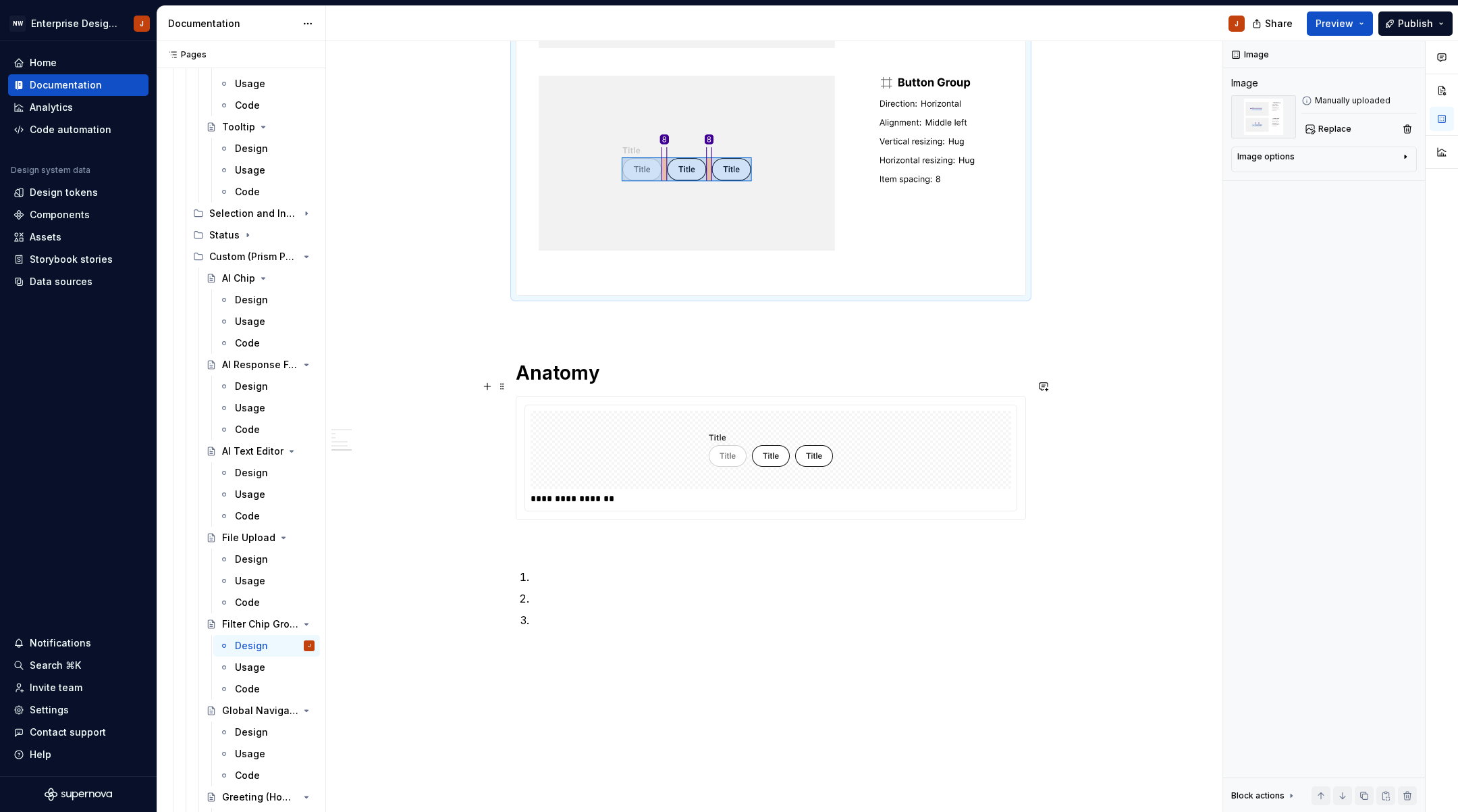
scroll to position [1214, 0]
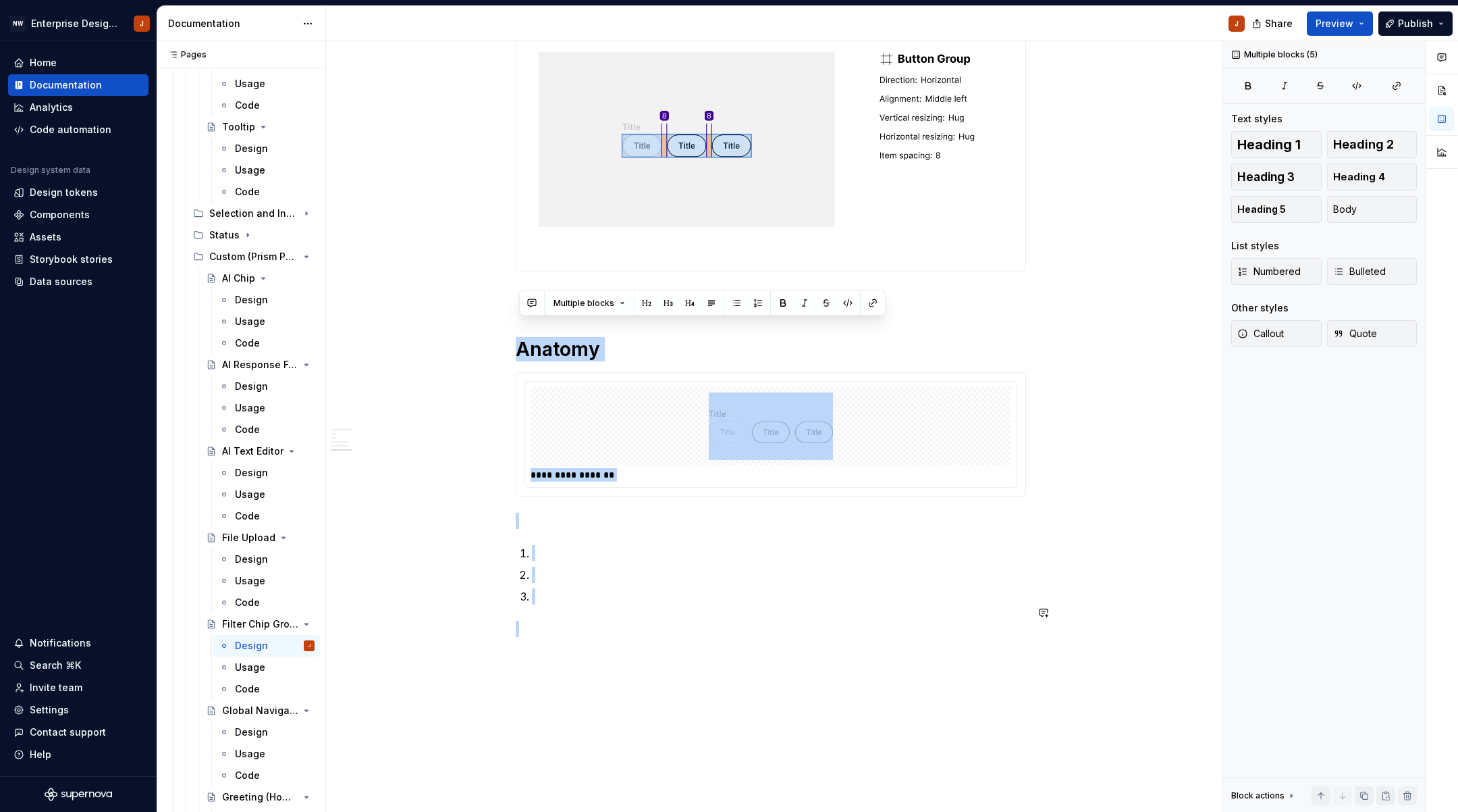
drag, startPoint x: 527, startPoint y: 299, endPoint x: 599, endPoint y: 668, distance: 376.0
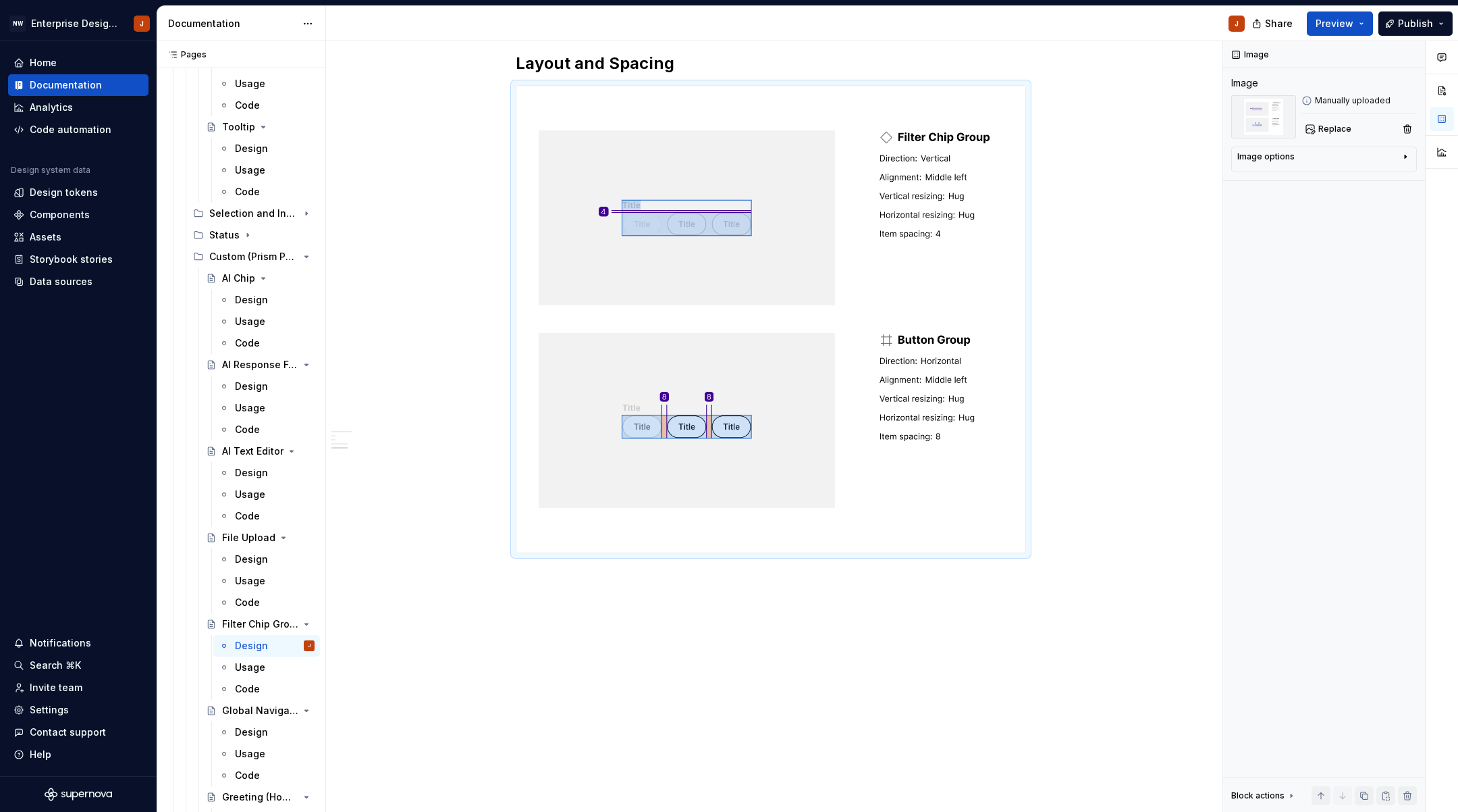
scroll to position [916, 0]
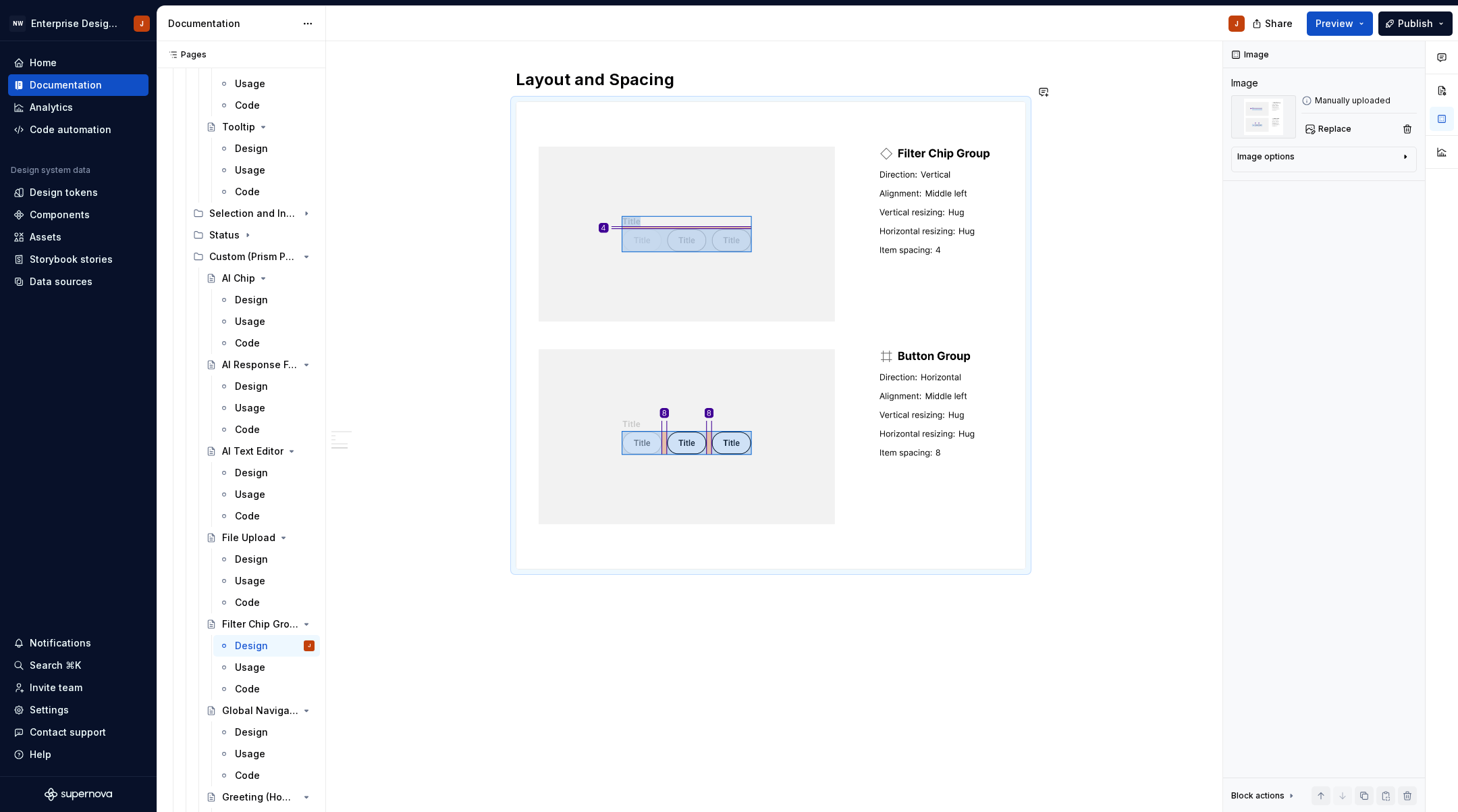
click at [986, 708] on div "Design Purpose: The Filter Chip Group component allows users to quickly select,…" at bounding box center [771, 59] width 890 height 1537
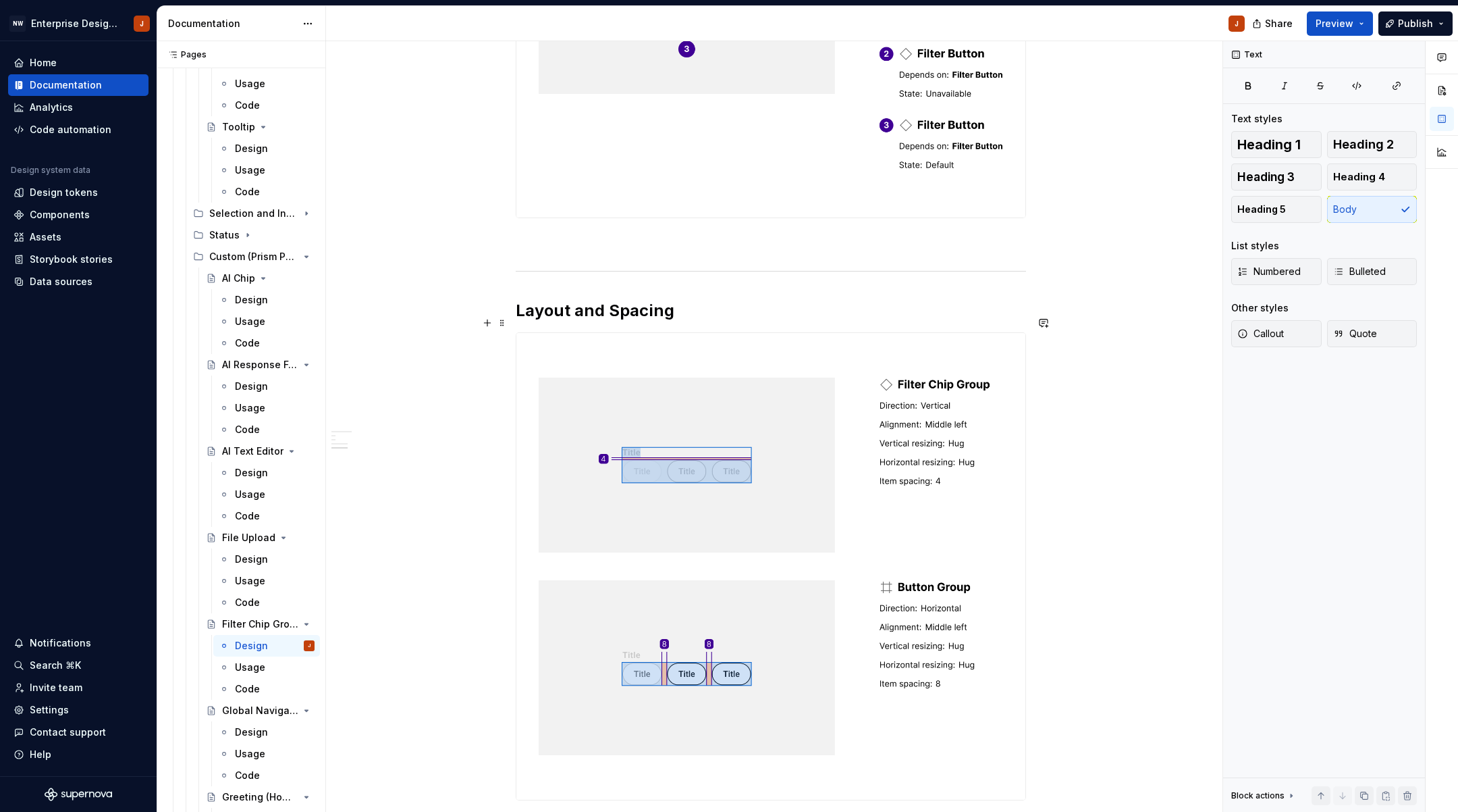
scroll to position [687, 0]
click at [244, 734] on div "Design" at bounding box center [251, 732] width 33 height 13
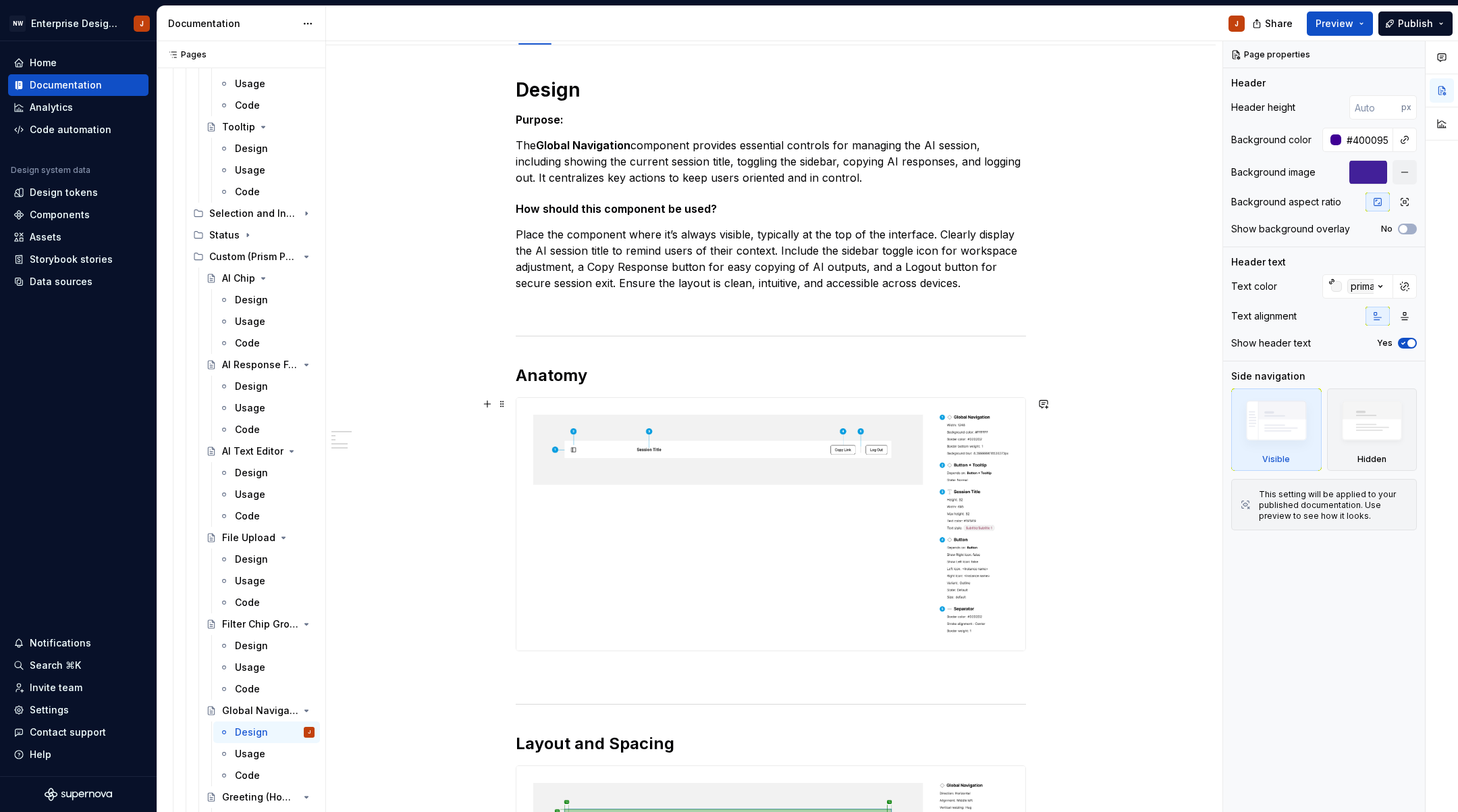
scroll to position [205, 0]
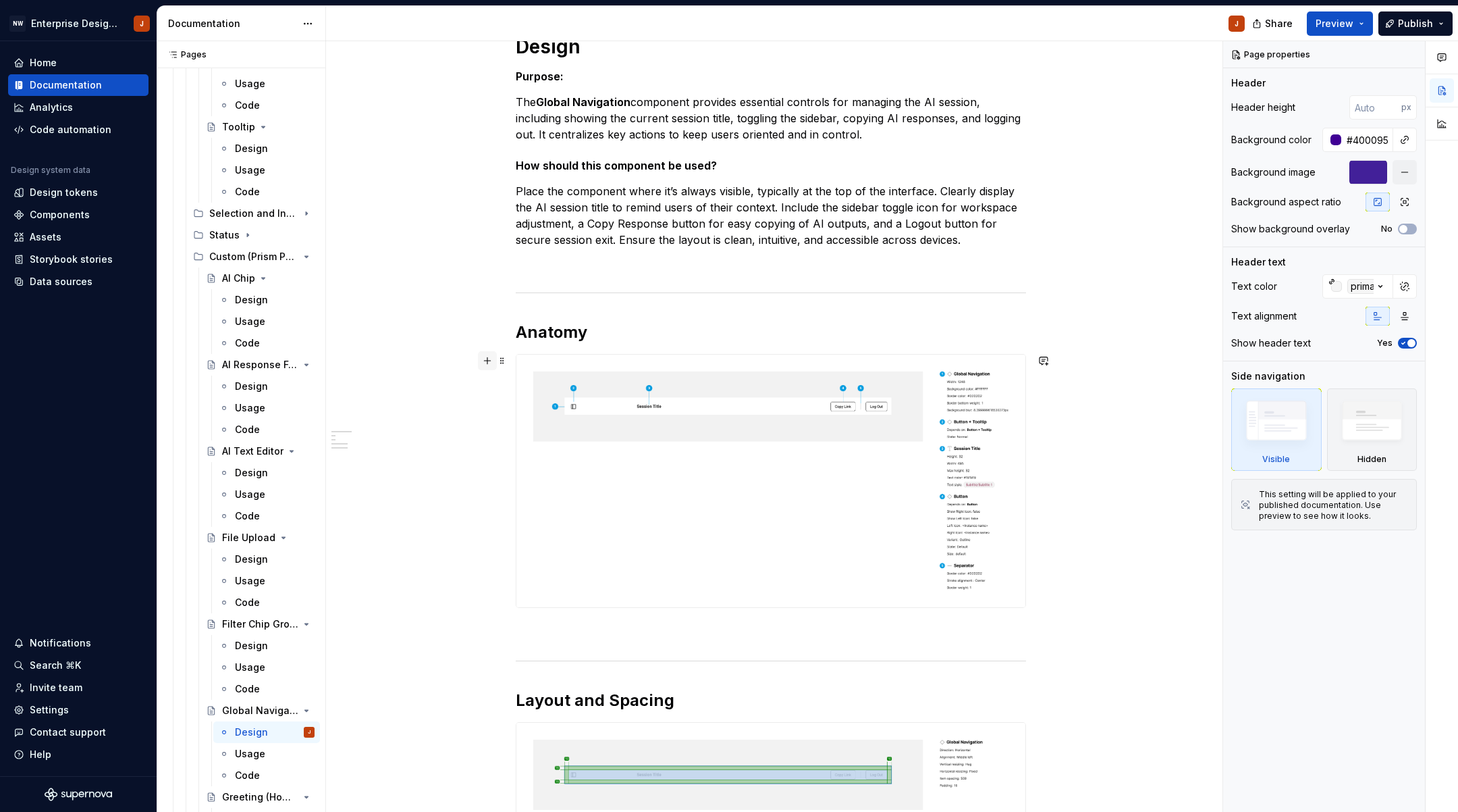
click at [489, 364] on button "button" at bounding box center [488, 361] width 19 height 19
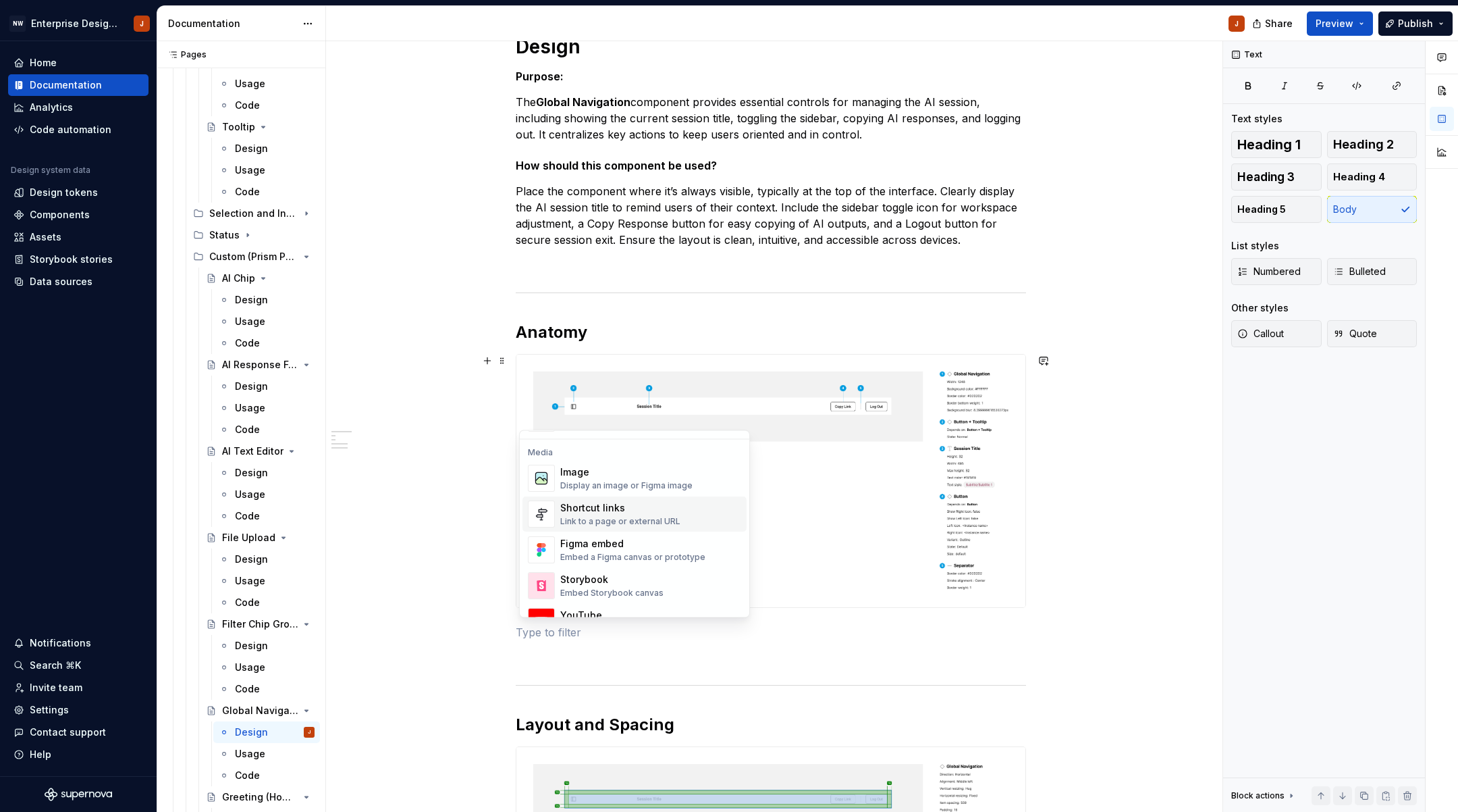
scroll to position [566, 0]
click at [590, 482] on div "Display an image or Figma image" at bounding box center [626, 486] width 132 height 11
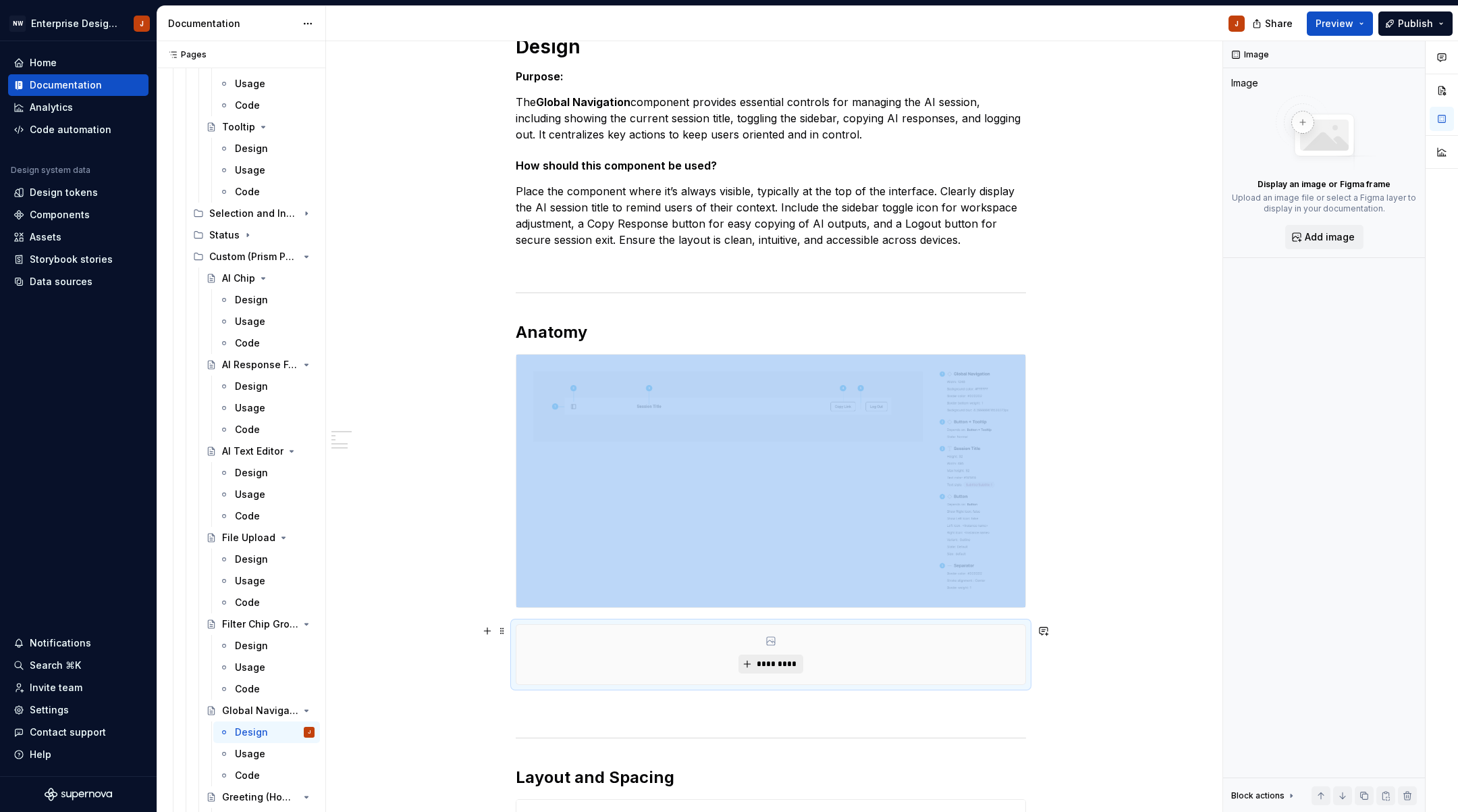
click at [767, 662] on span "*********" at bounding box center [776, 664] width 41 height 11
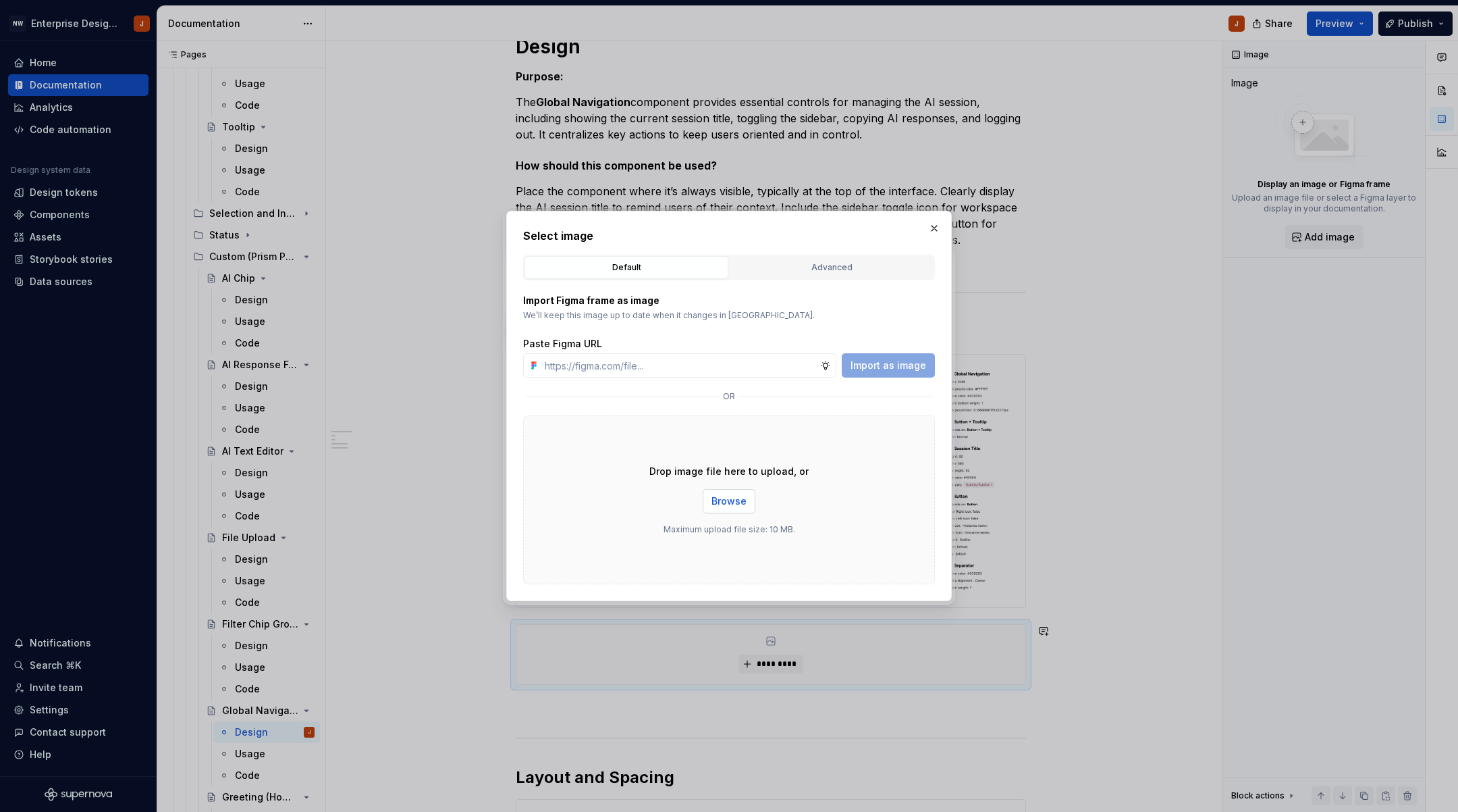
click at [719, 501] on span "Browse" at bounding box center [729, 501] width 35 height 13
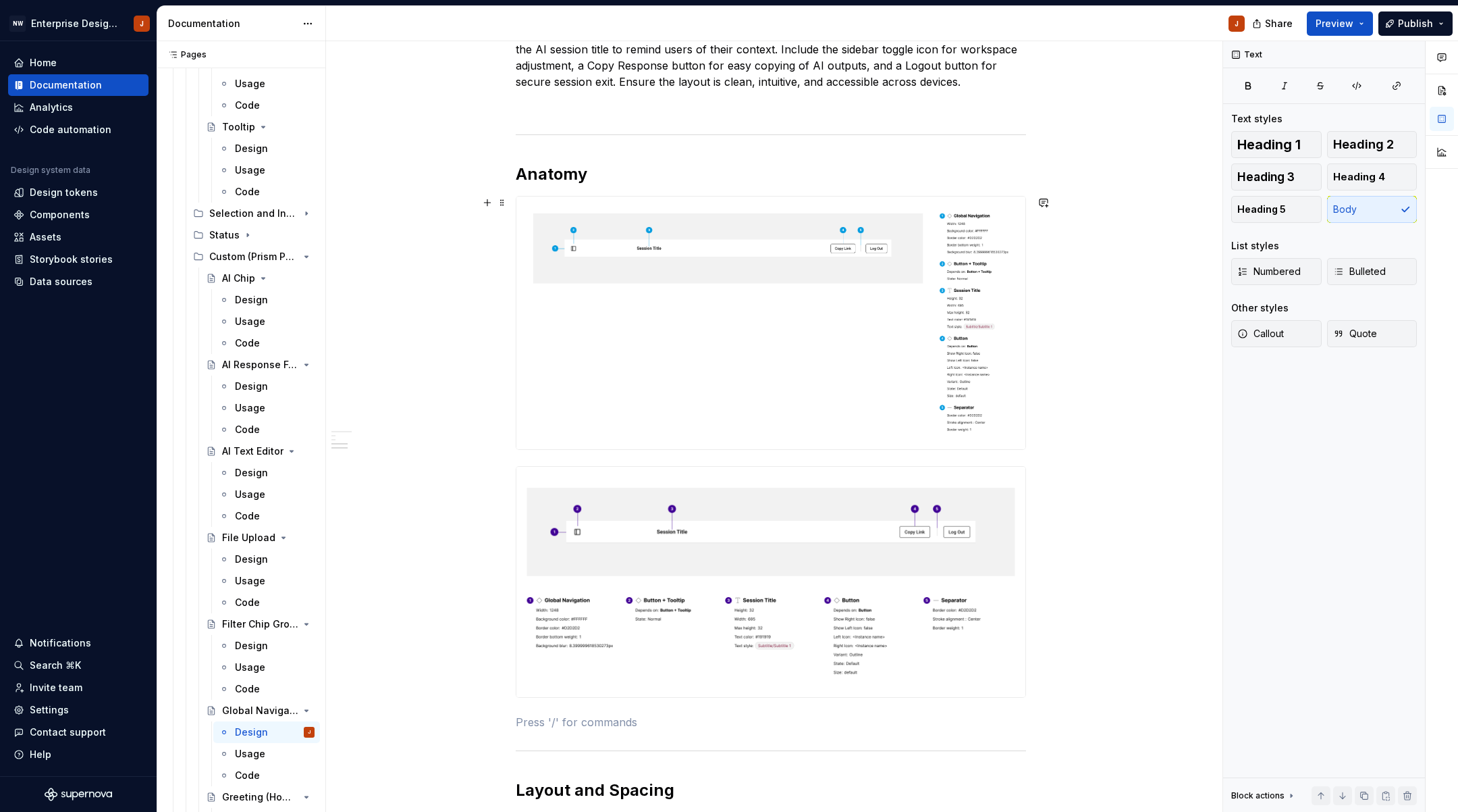
scroll to position [358, 0]
click at [507, 209] on span at bounding box center [502, 208] width 11 height 19
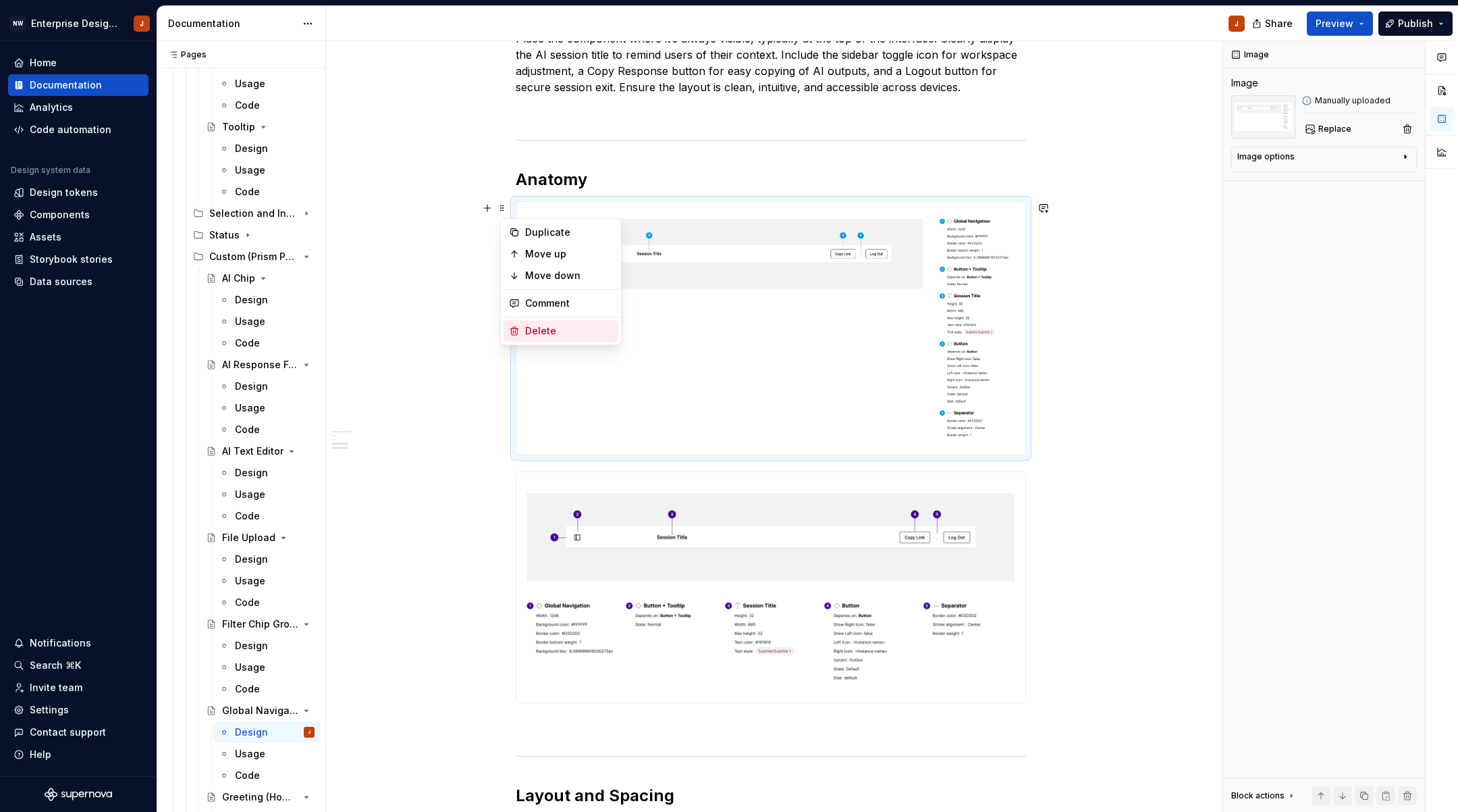
click at [541, 326] on div "Delete" at bounding box center [569, 331] width 88 height 13
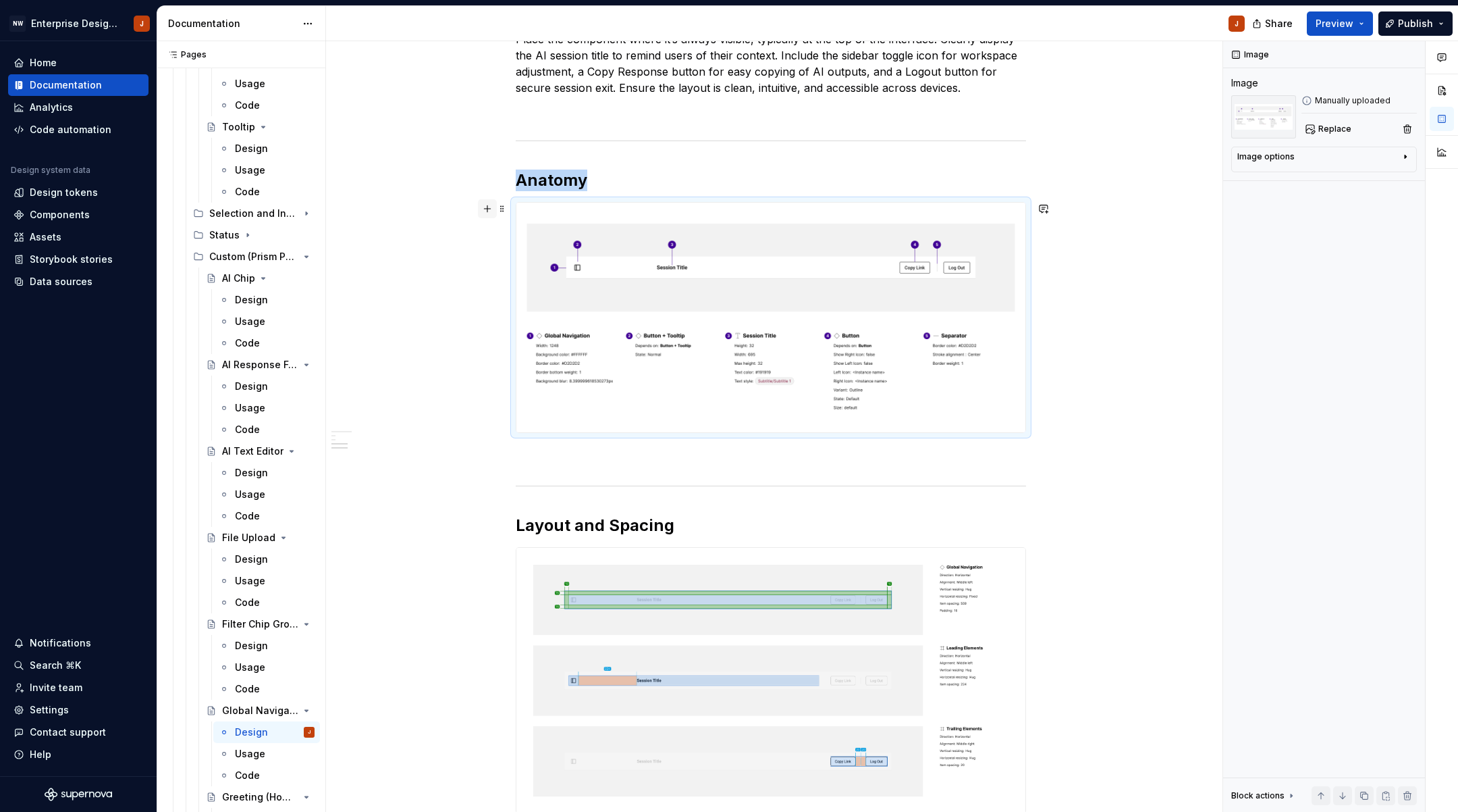
click at [491, 209] on button "button" at bounding box center [488, 209] width 19 height 19
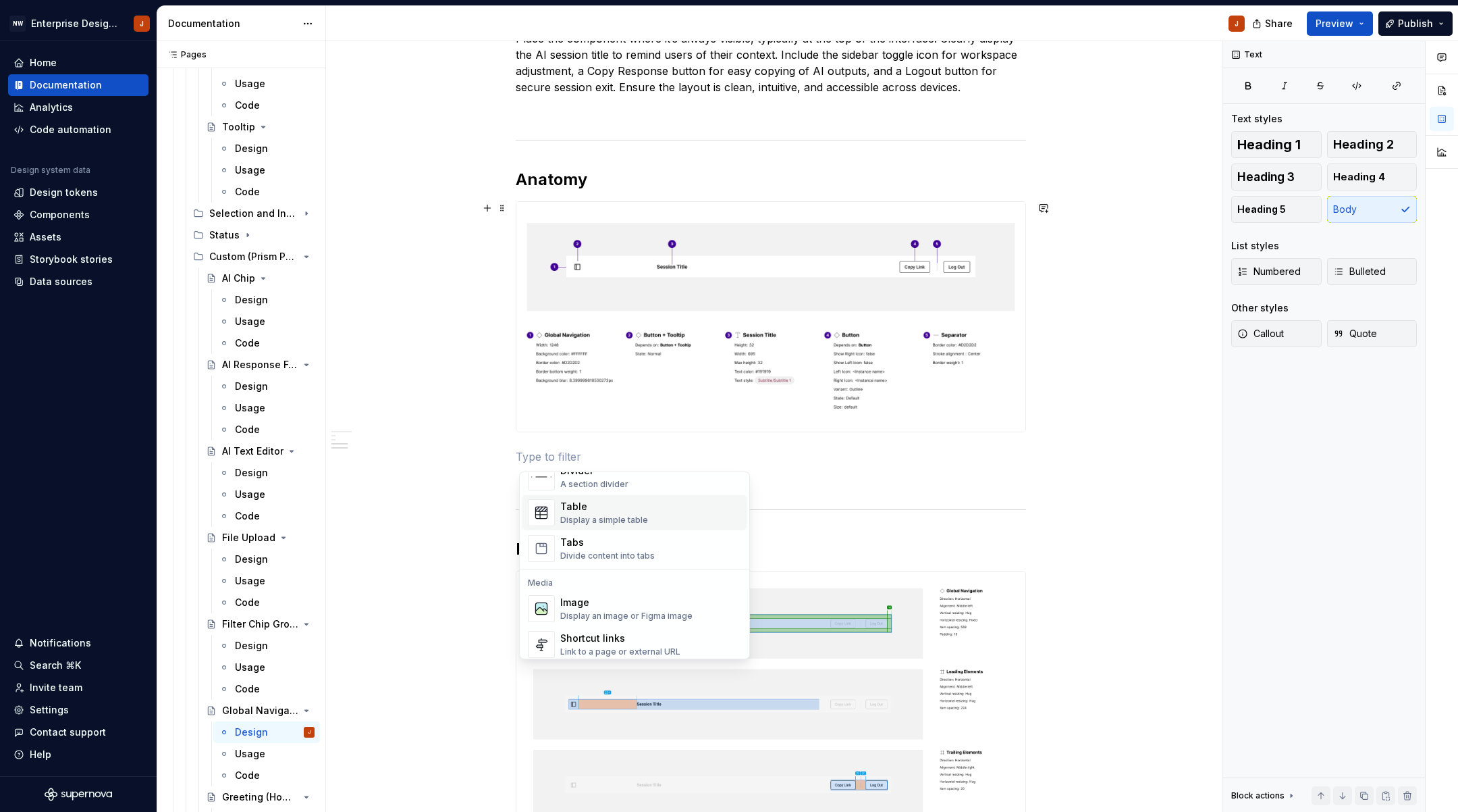
scroll to position [478, 0]
click at [588, 599] on div "Image" at bounding box center [626, 600] width 132 height 13
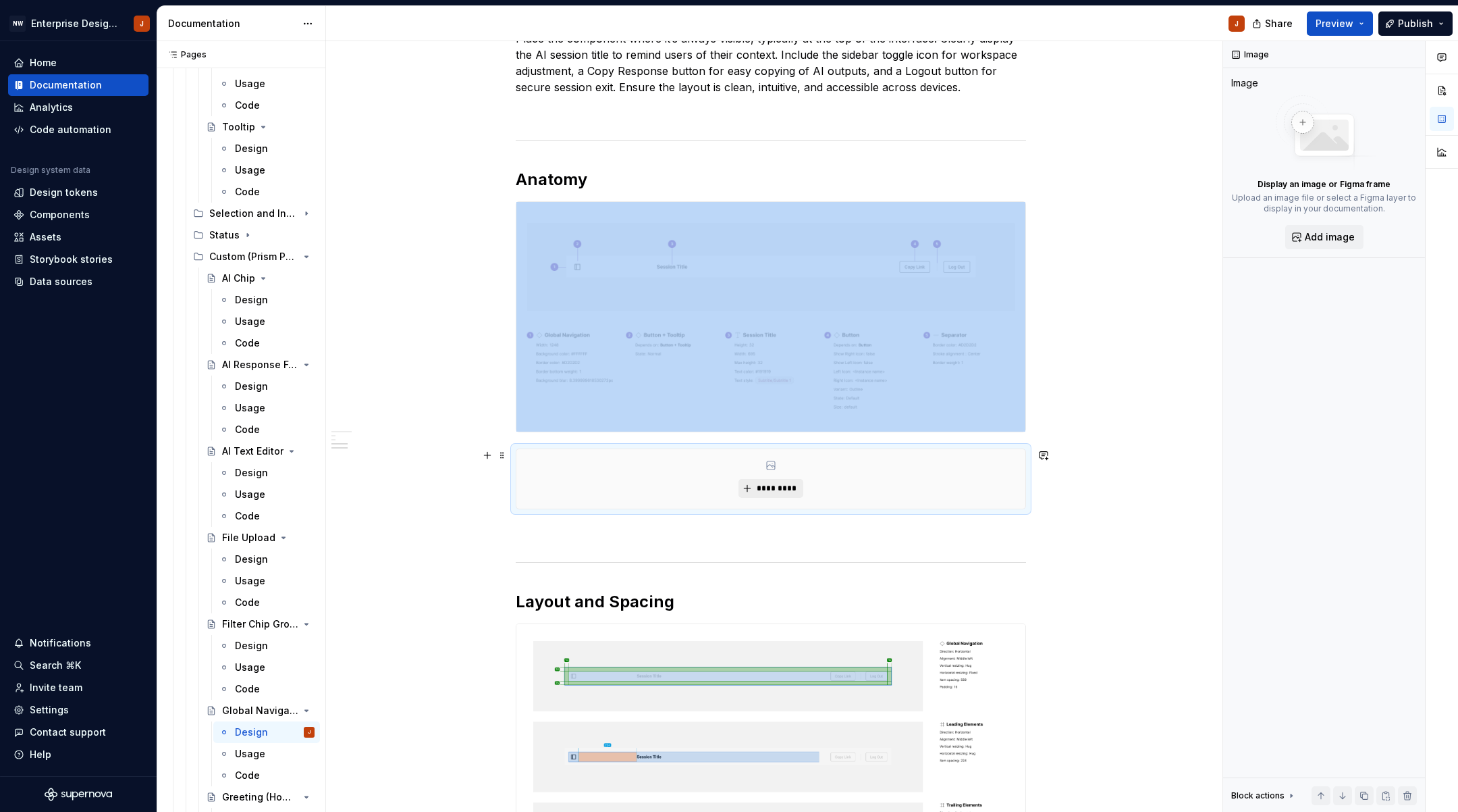
click at [777, 488] on span "*********" at bounding box center [776, 489] width 41 height 11
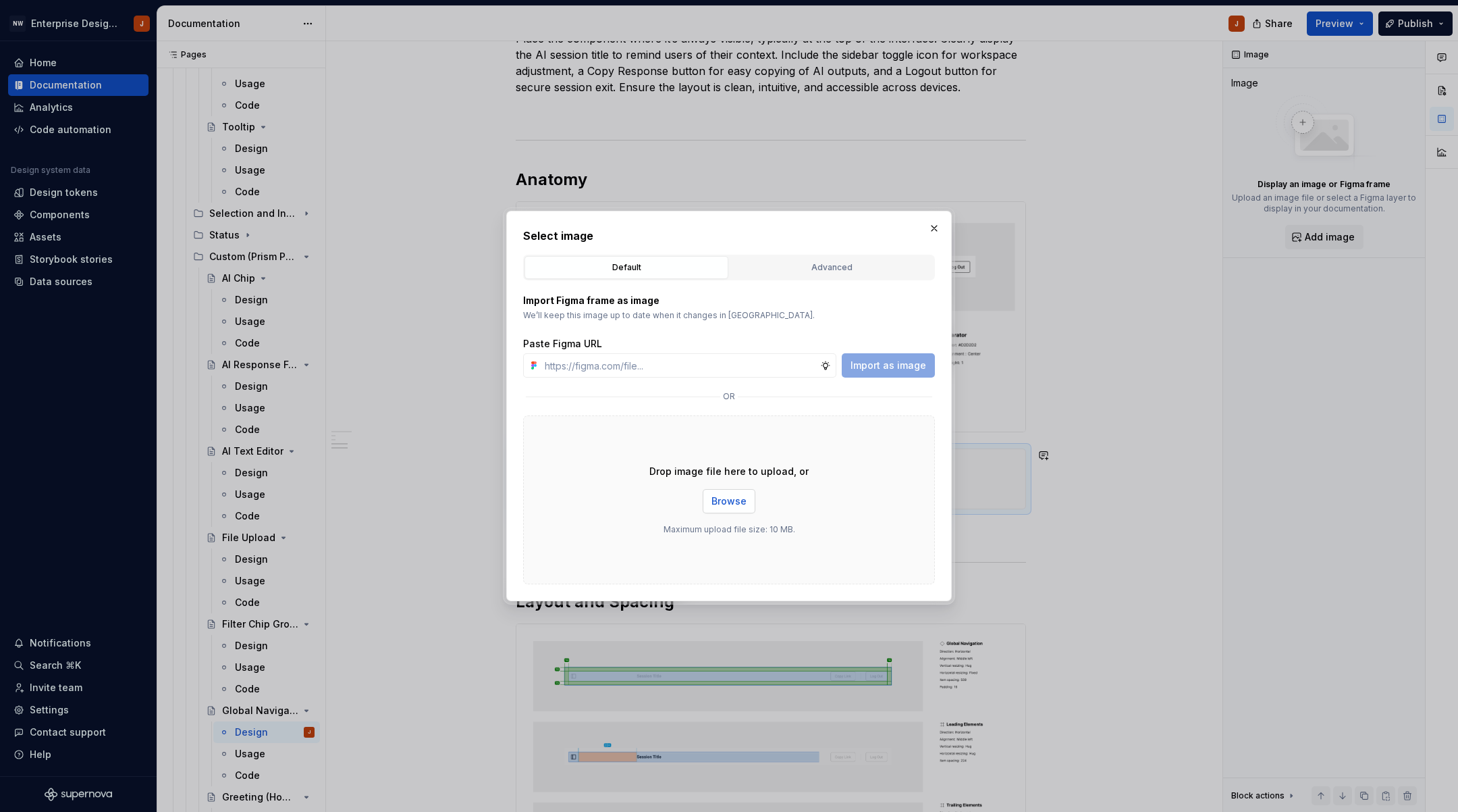
click at [737, 504] on span "Browse" at bounding box center [729, 501] width 35 height 13
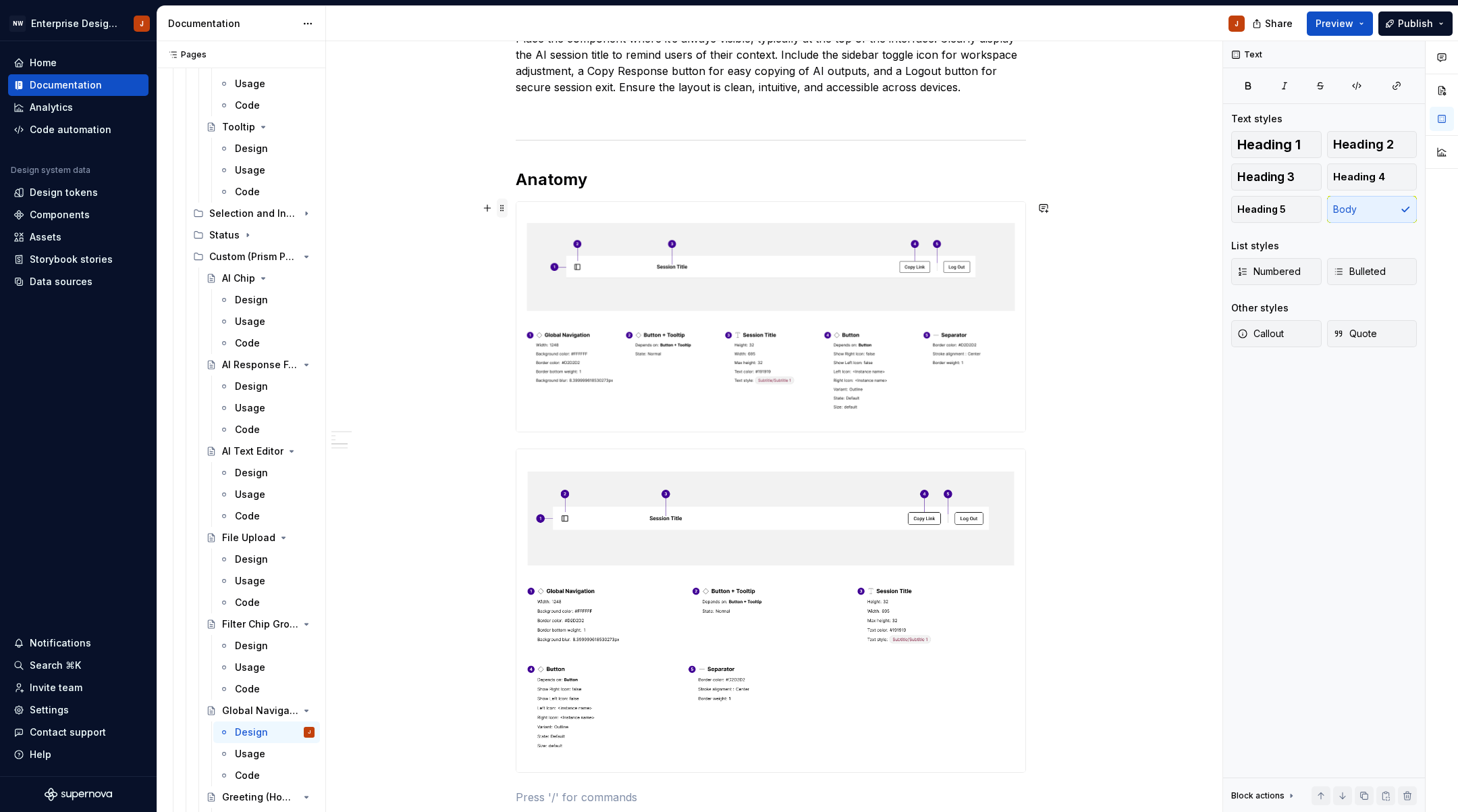
click at [508, 212] on span at bounding box center [502, 208] width 11 height 19
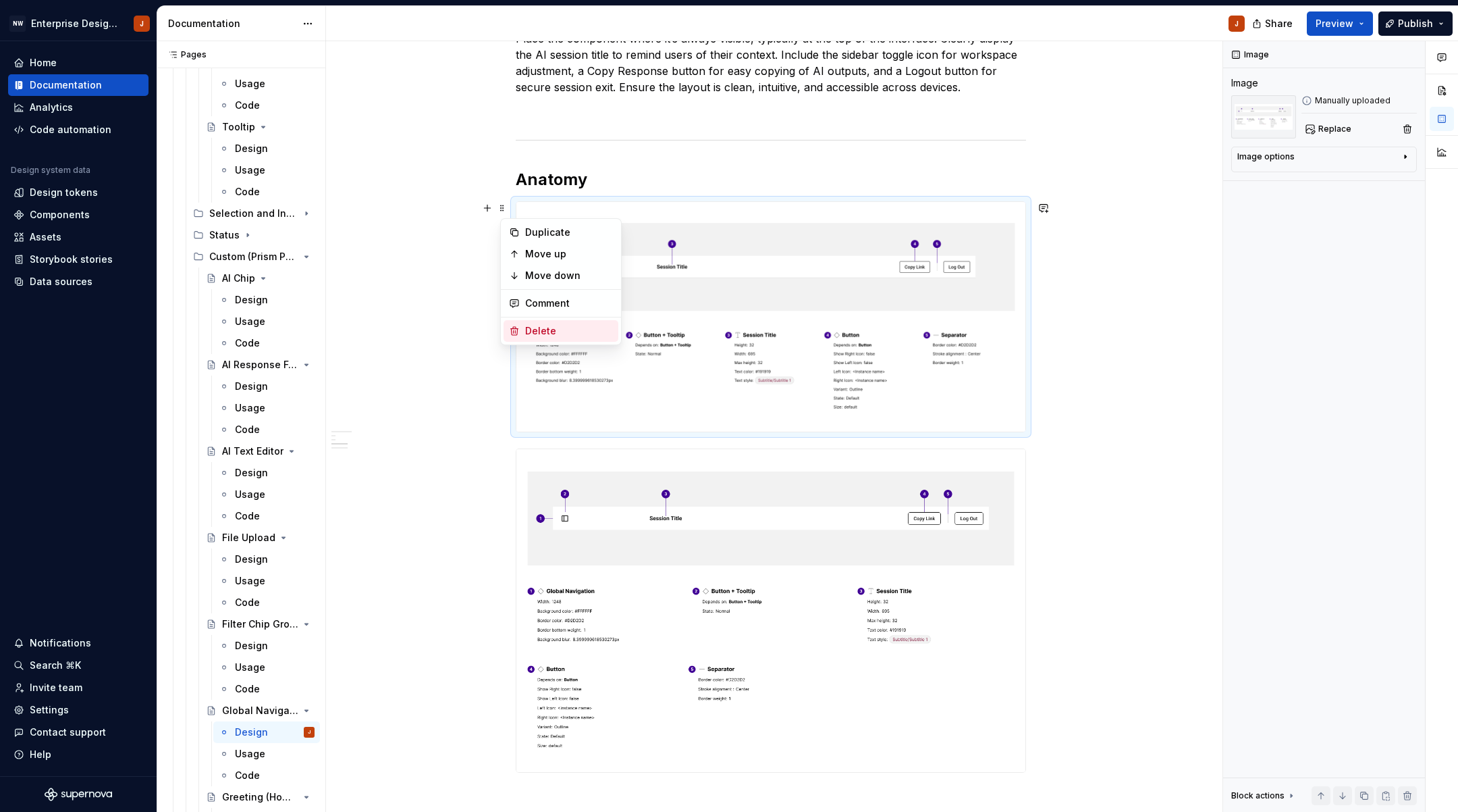
click at [538, 324] on div "Delete" at bounding box center [569, 331] width 88 height 13
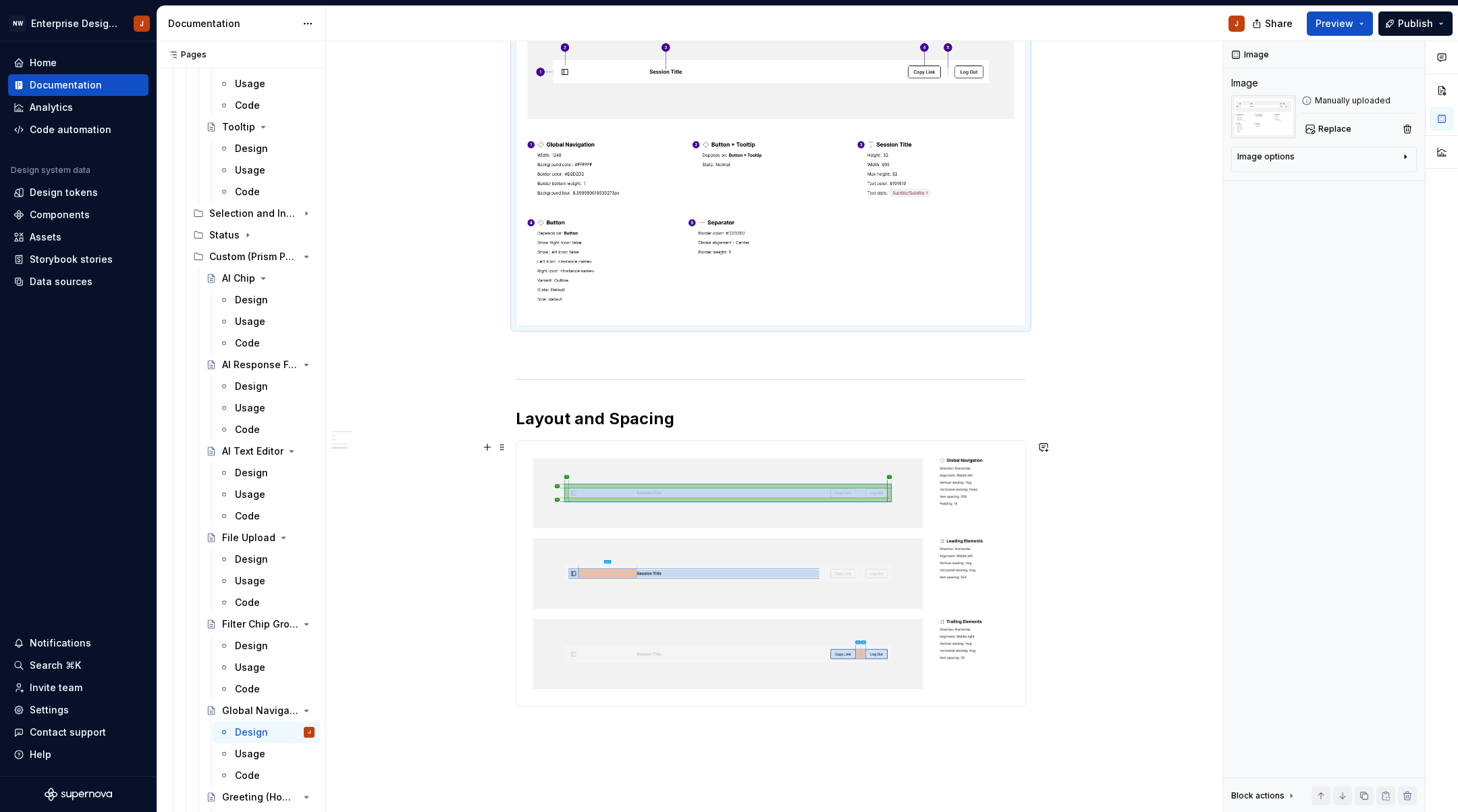
scroll to position [557, 0]
click at [524, 568] on img at bounding box center [771, 572] width 509 height 266
click at [491, 448] on button "button" at bounding box center [488, 447] width 19 height 19
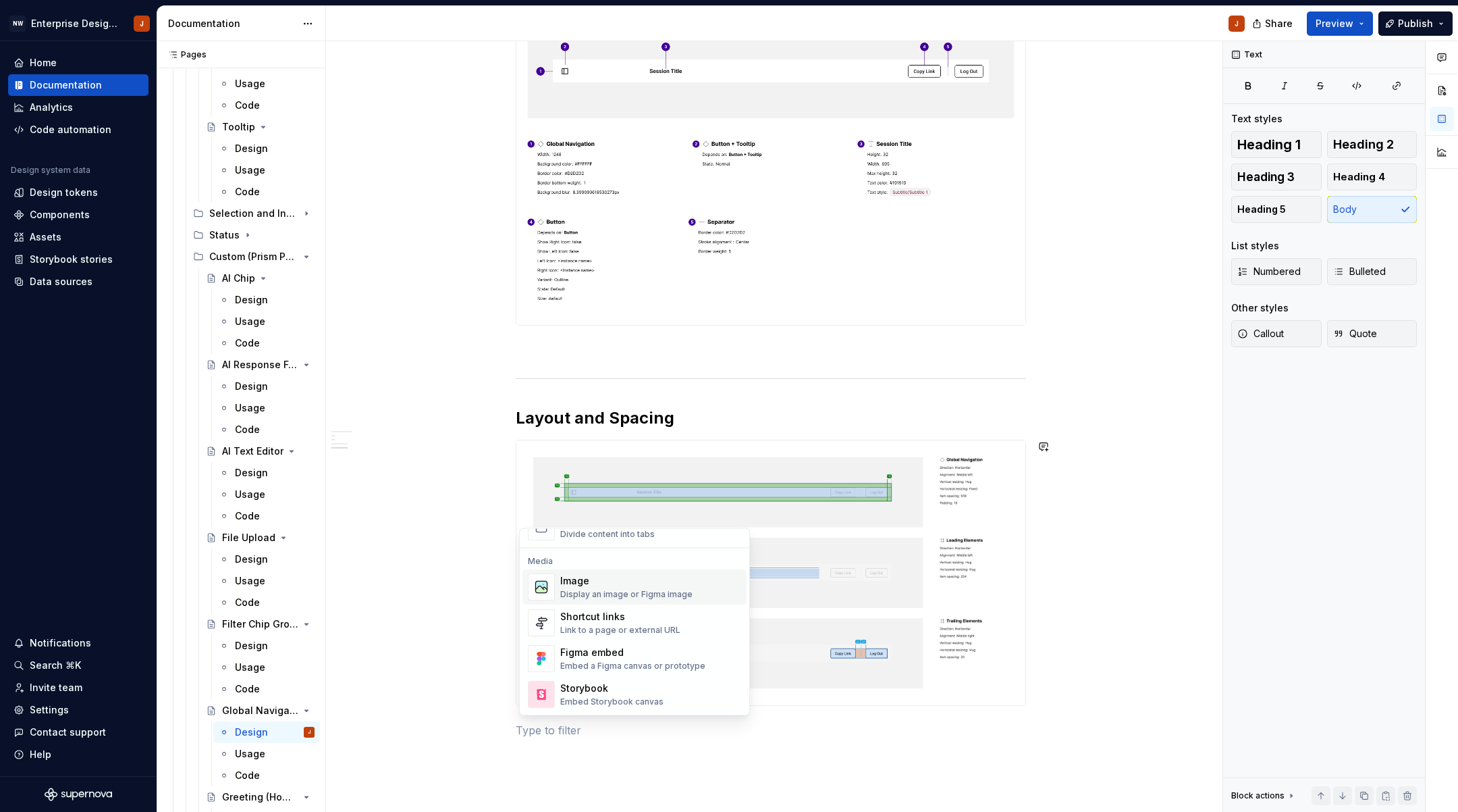
scroll to position [556, 0]
click at [604, 573] on div "Image" at bounding box center [626, 580] width 132 height 13
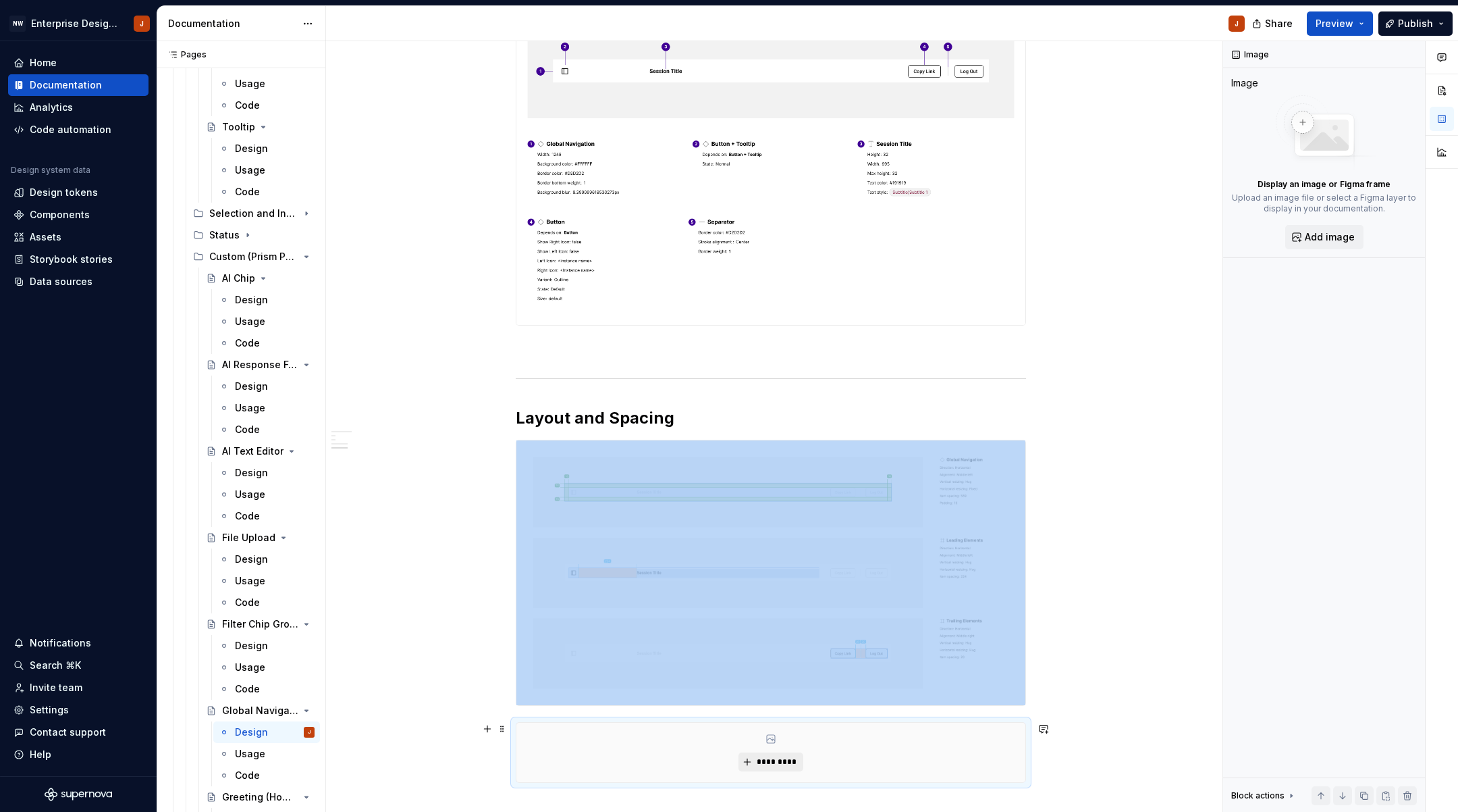
click at [776, 756] on span "*********" at bounding box center [776, 762] width 41 height 11
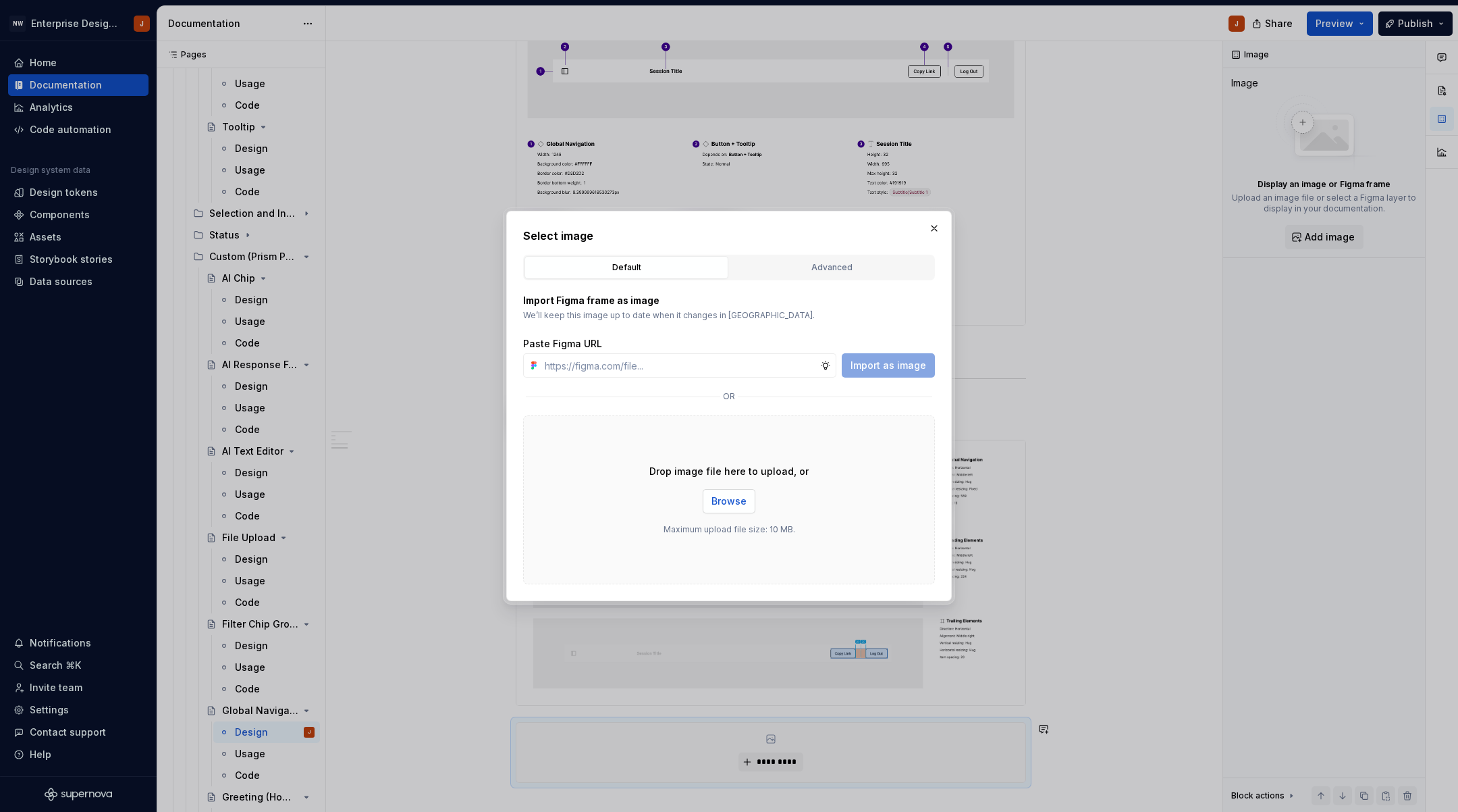
click at [746, 491] on button "Browse" at bounding box center [729, 501] width 52 height 24
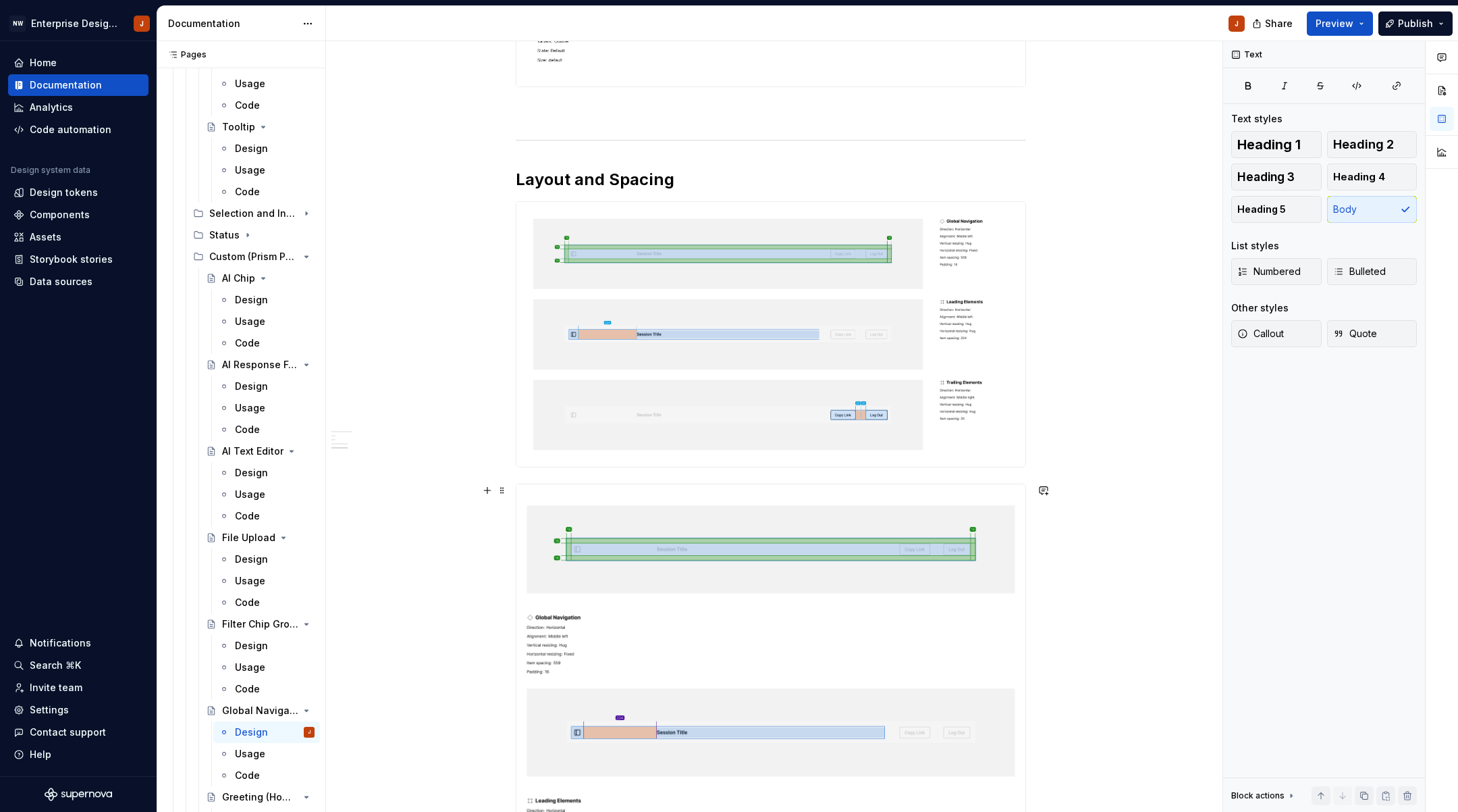
scroll to position [791, 0]
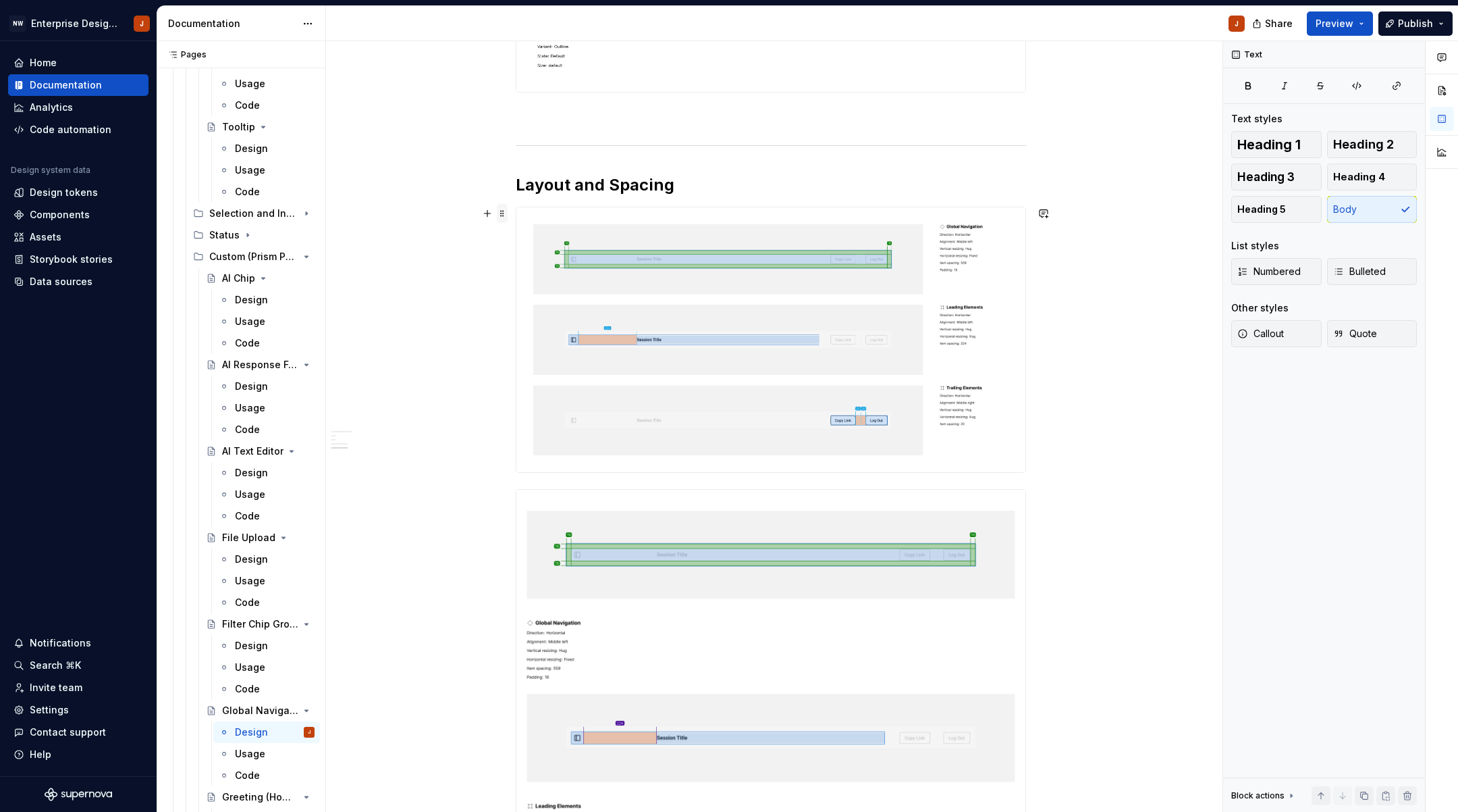
click at [508, 204] on span at bounding box center [502, 213] width 11 height 19
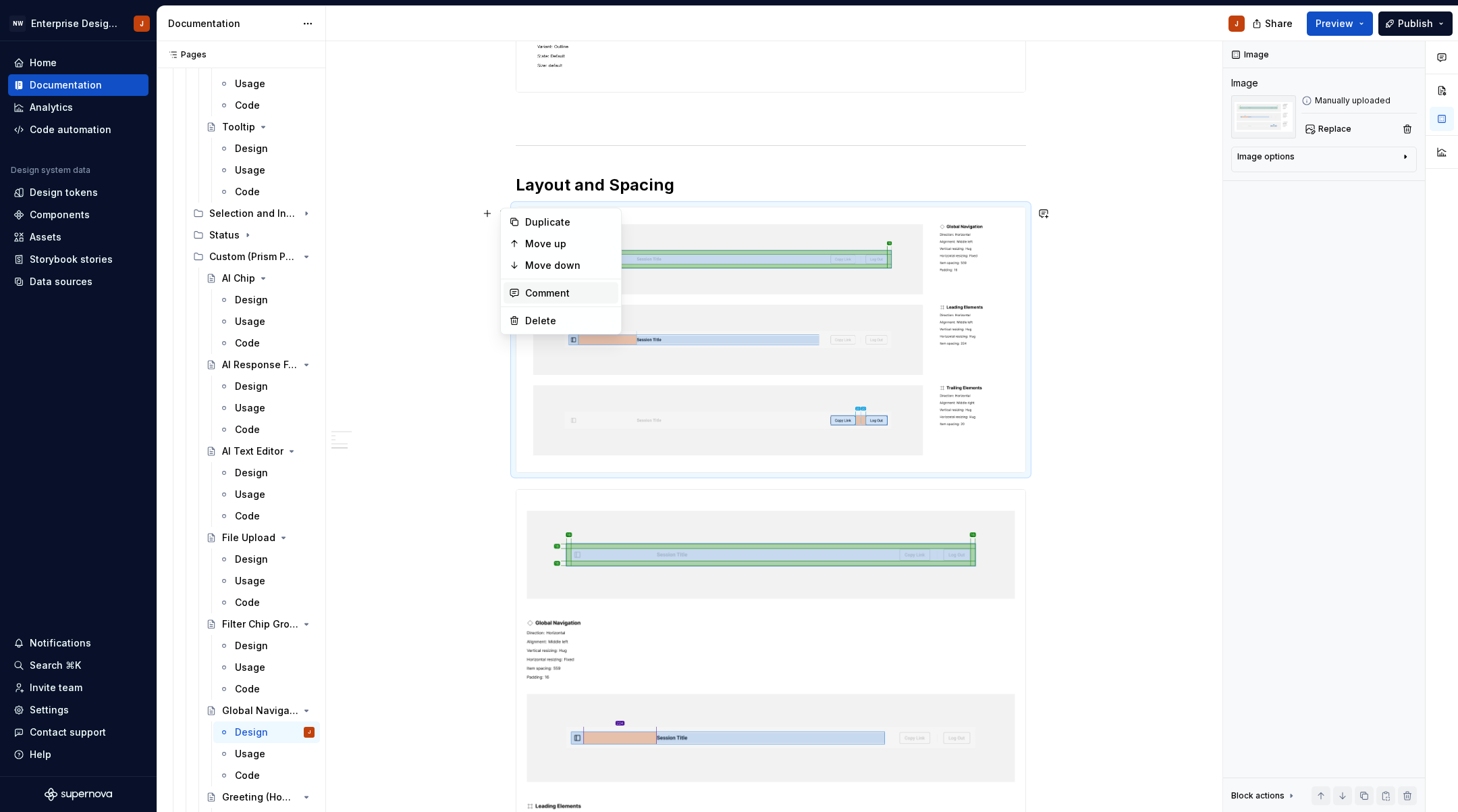
click at [532, 299] on div "Comment" at bounding box center [569, 293] width 88 height 13
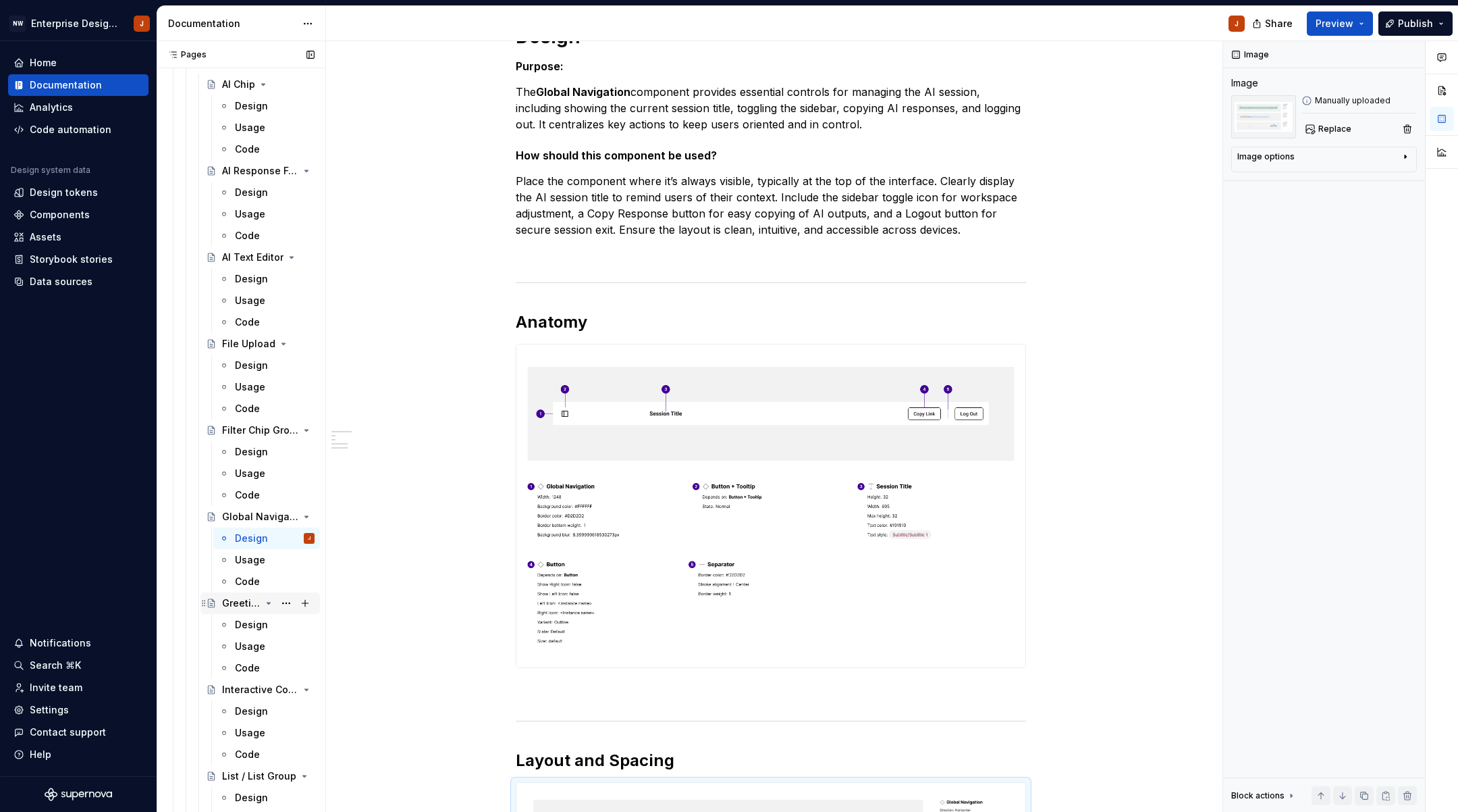
scroll to position [2925, 0]
click at [252, 616] on div "Design" at bounding box center [251, 618] width 33 height 13
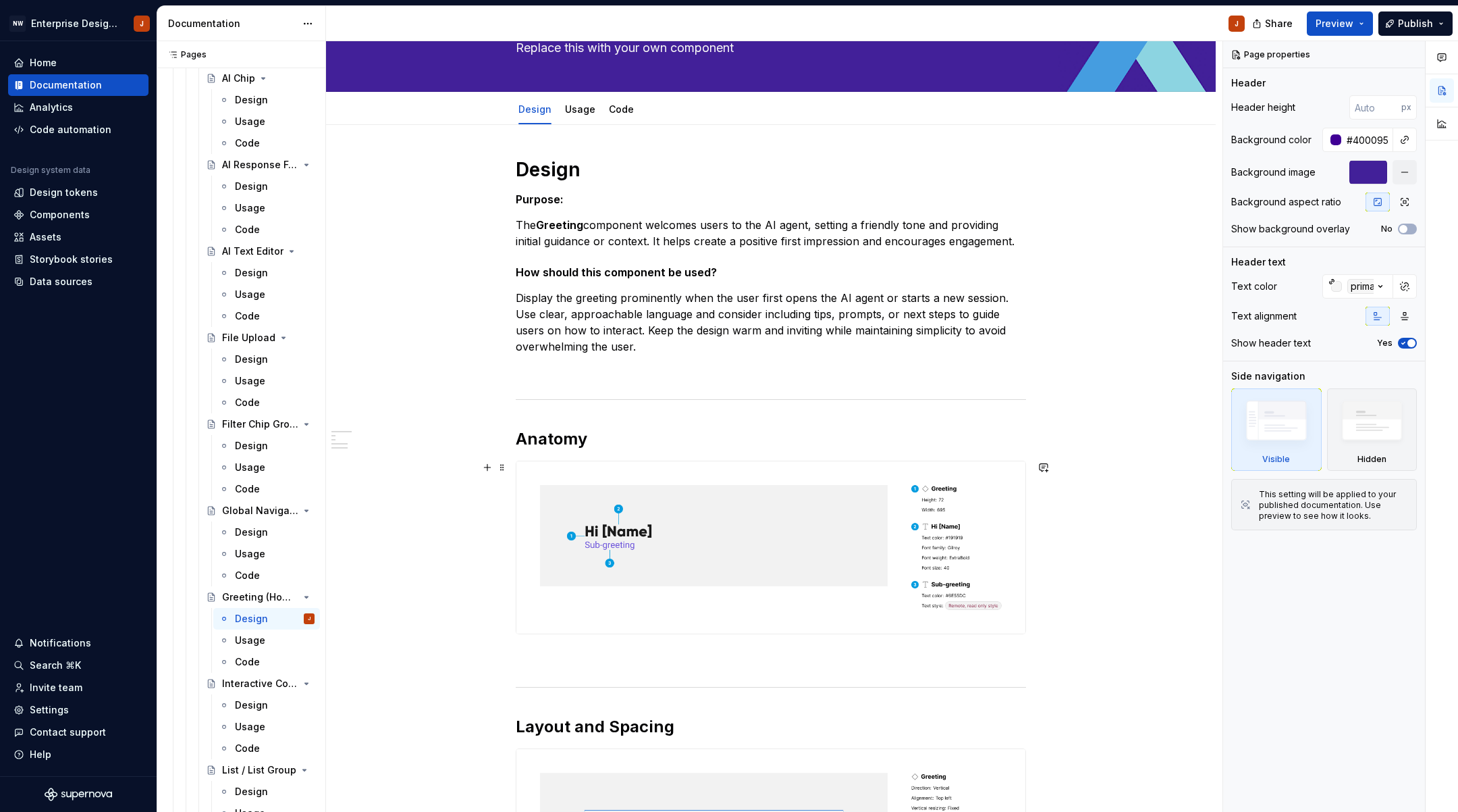
scroll to position [88, 0]
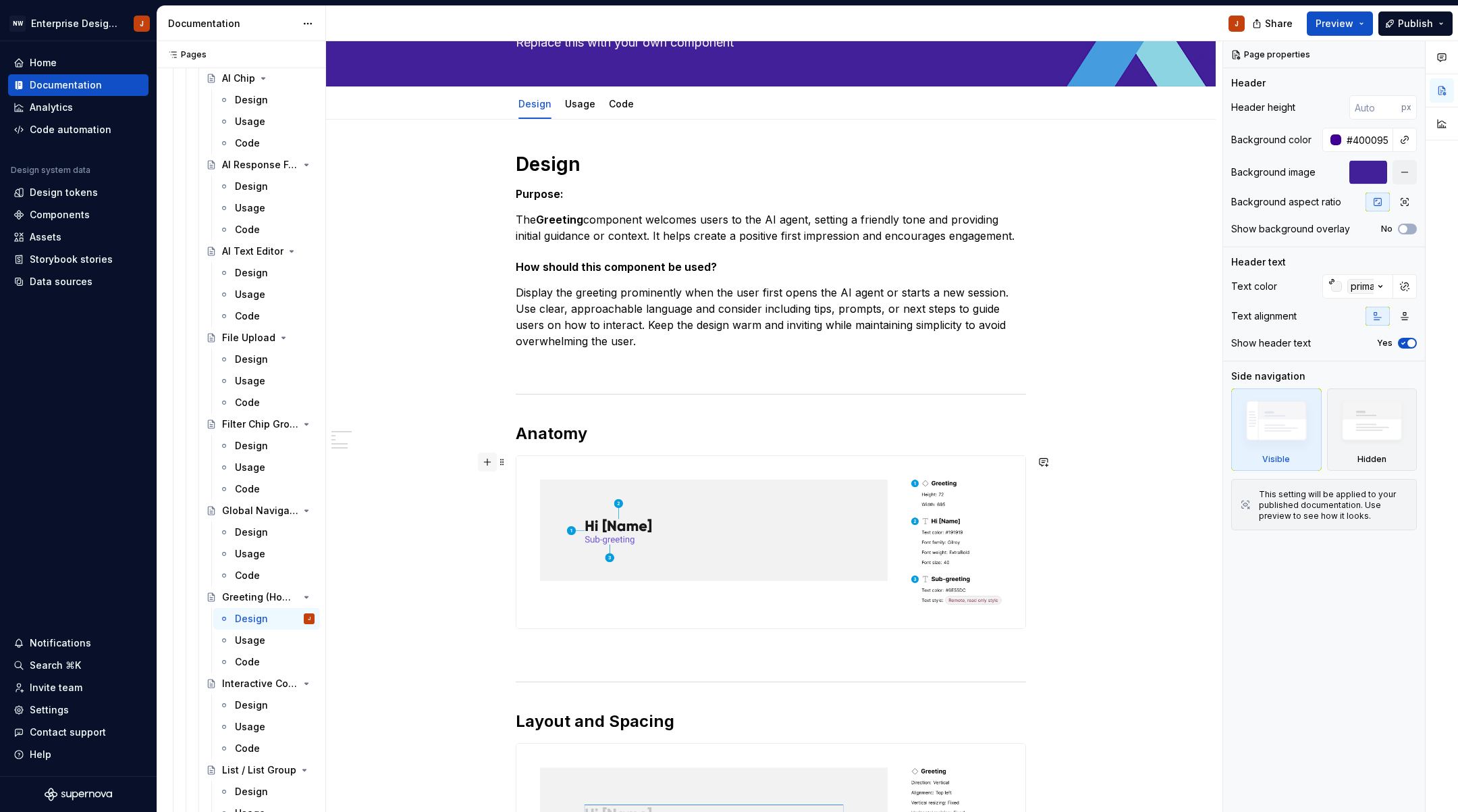
click at [491, 461] on button "button" at bounding box center [488, 461] width 19 height 19
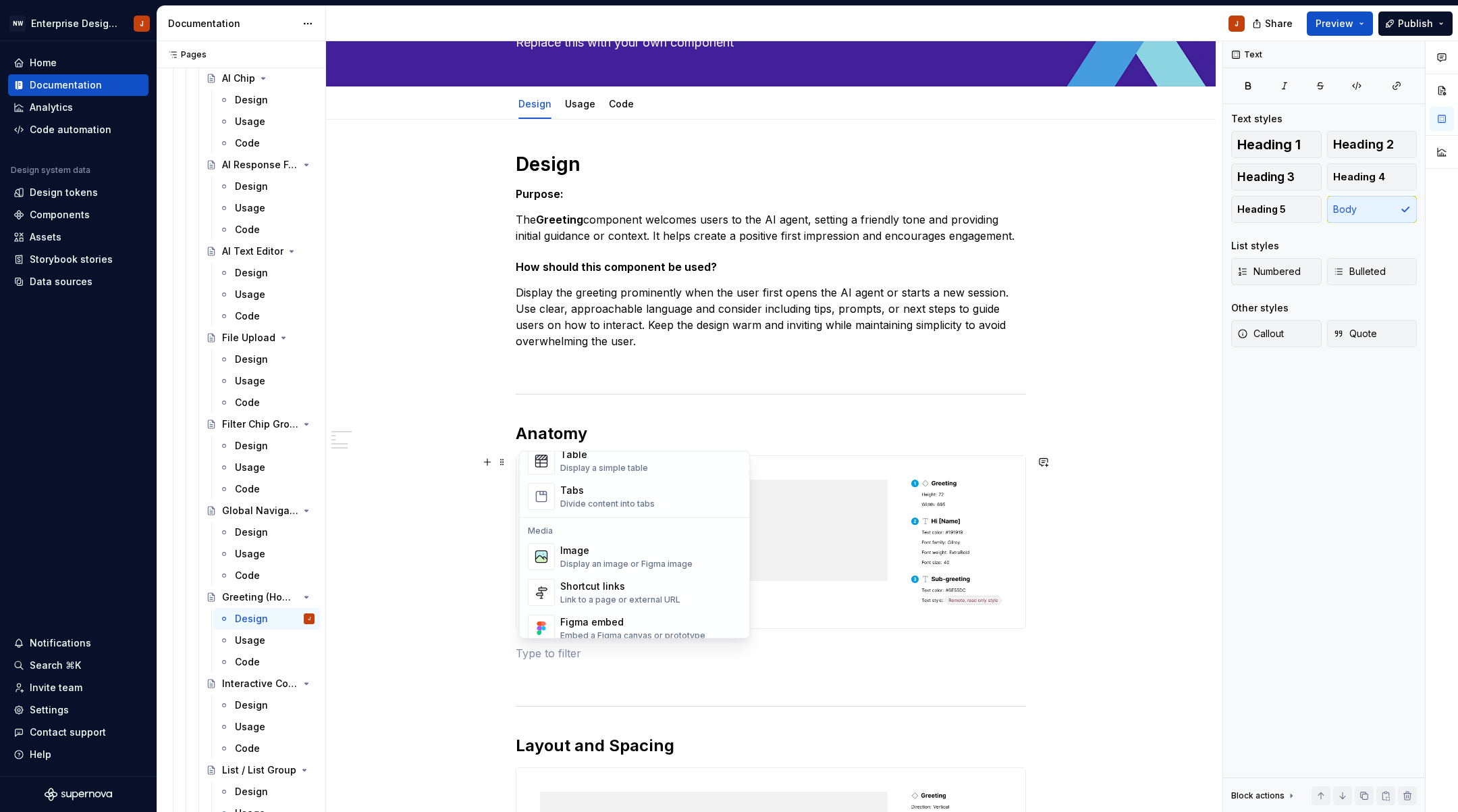
scroll to position [511, 0]
click at [589, 558] on div "Display an image or Figma image" at bounding box center [626, 561] width 132 height 11
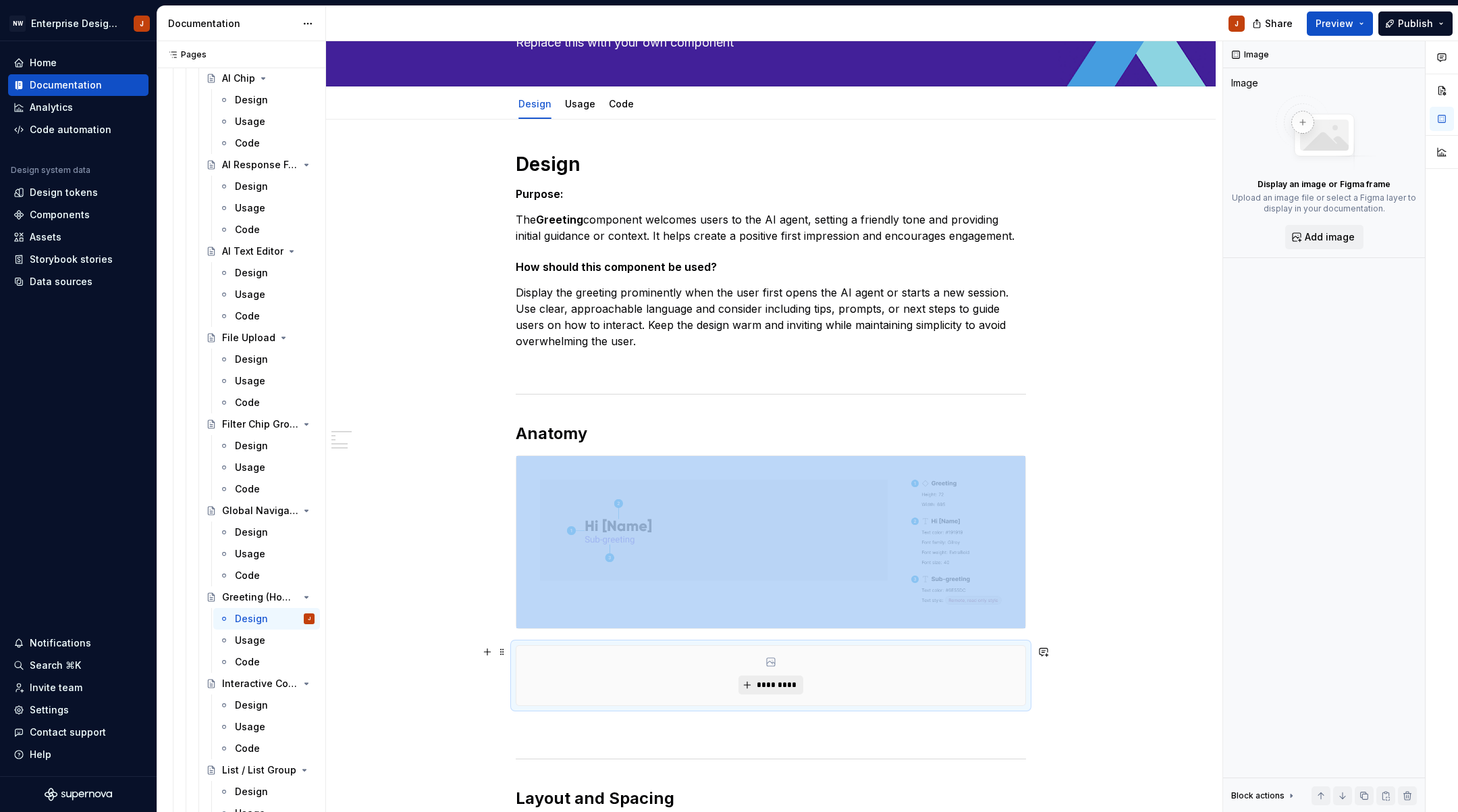
click at [761, 687] on span "*********" at bounding box center [776, 685] width 41 height 11
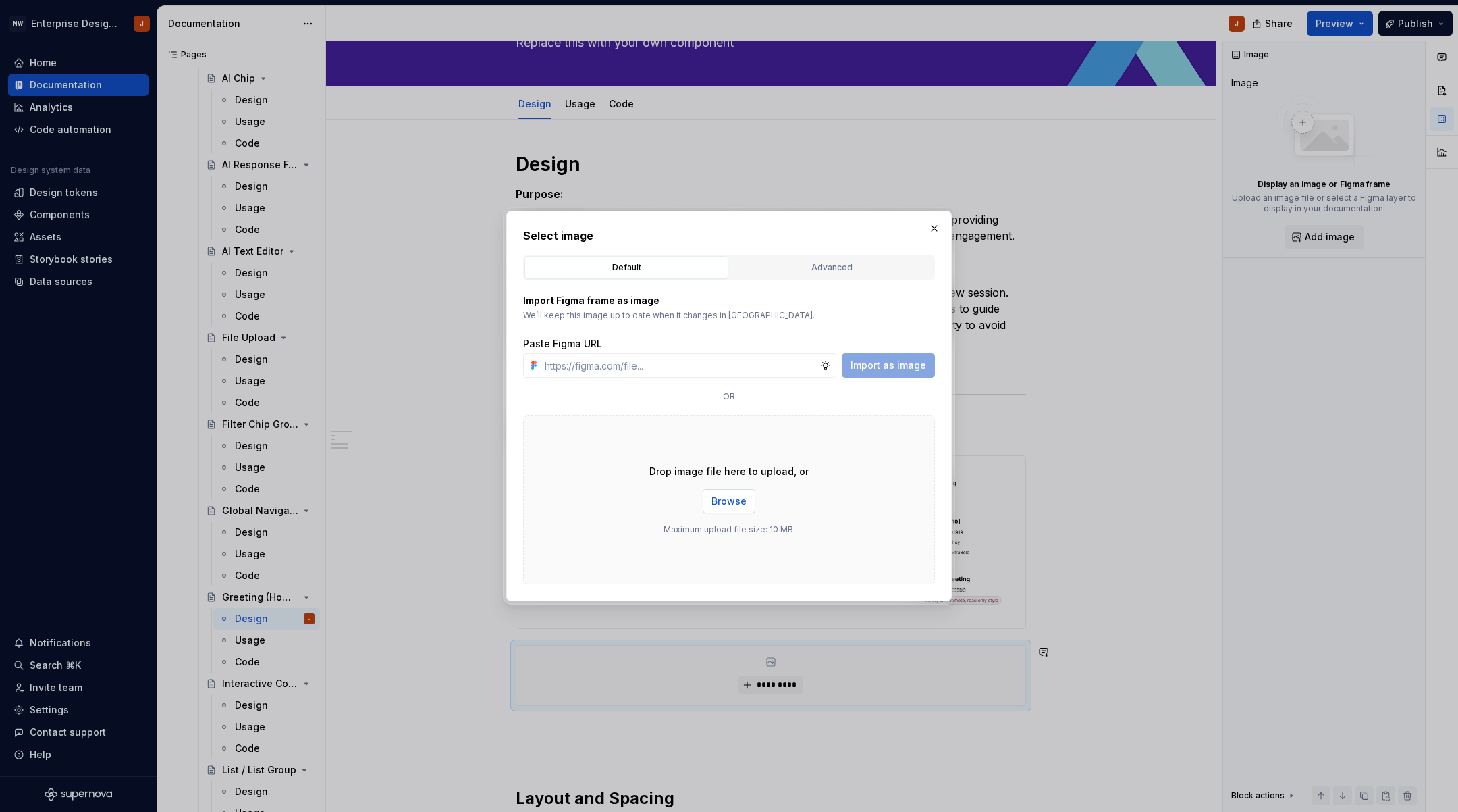
click at [727, 503] on span "Browse" at bounding box center [729, 501] width 35 height 13
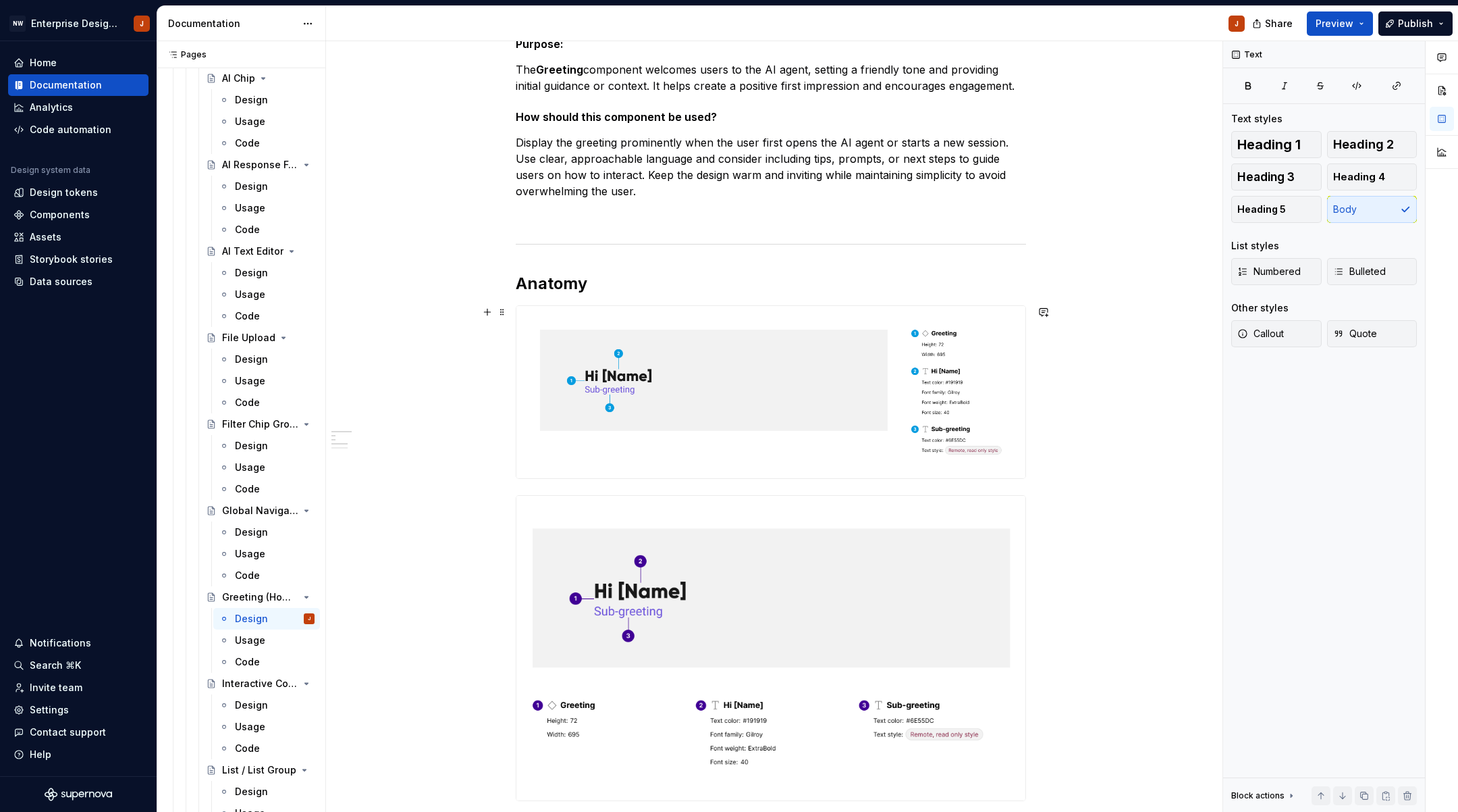
scroll to position [258, 0]
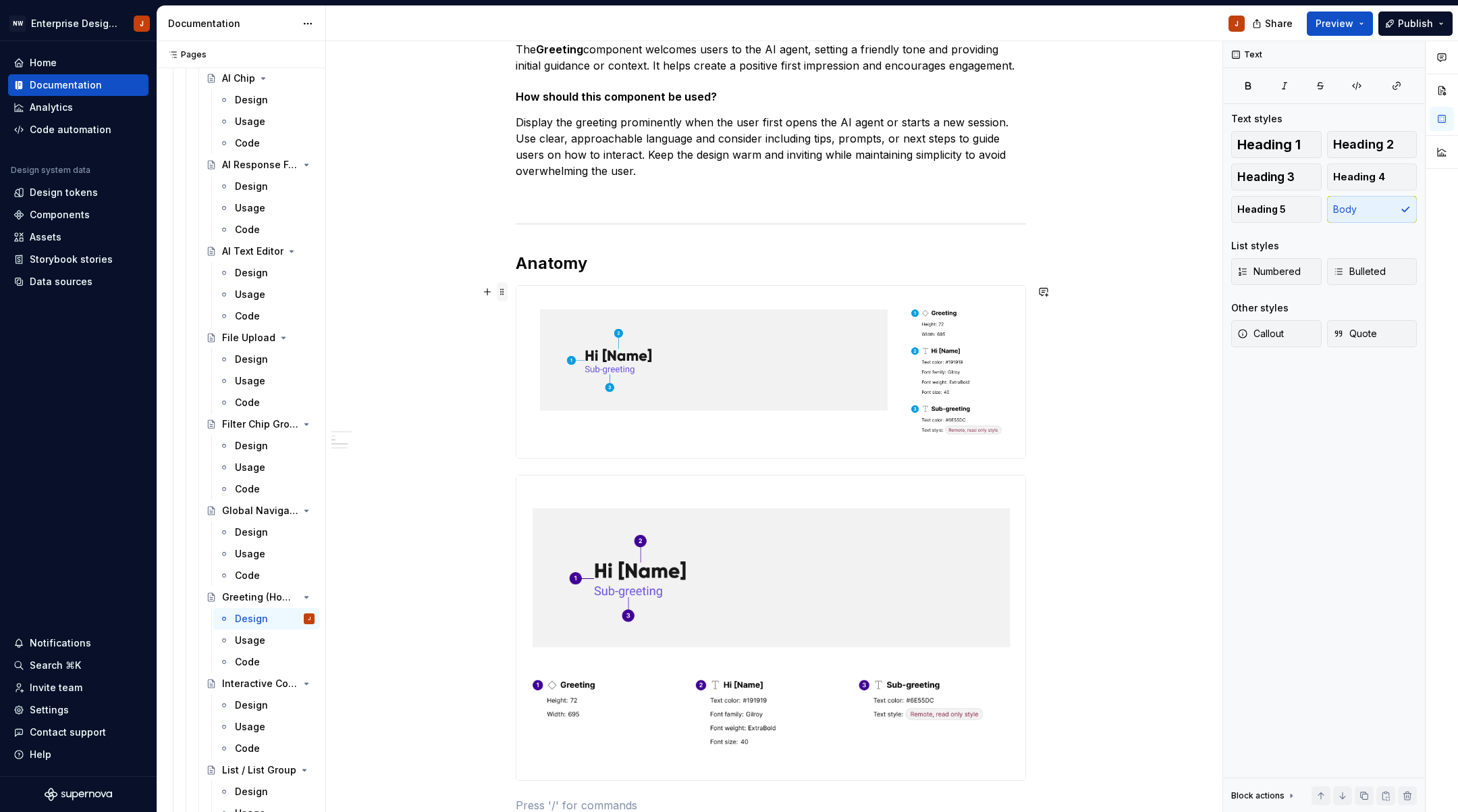
click at [508, 291] on span at bounding box center [502, 292] width 11 height 19
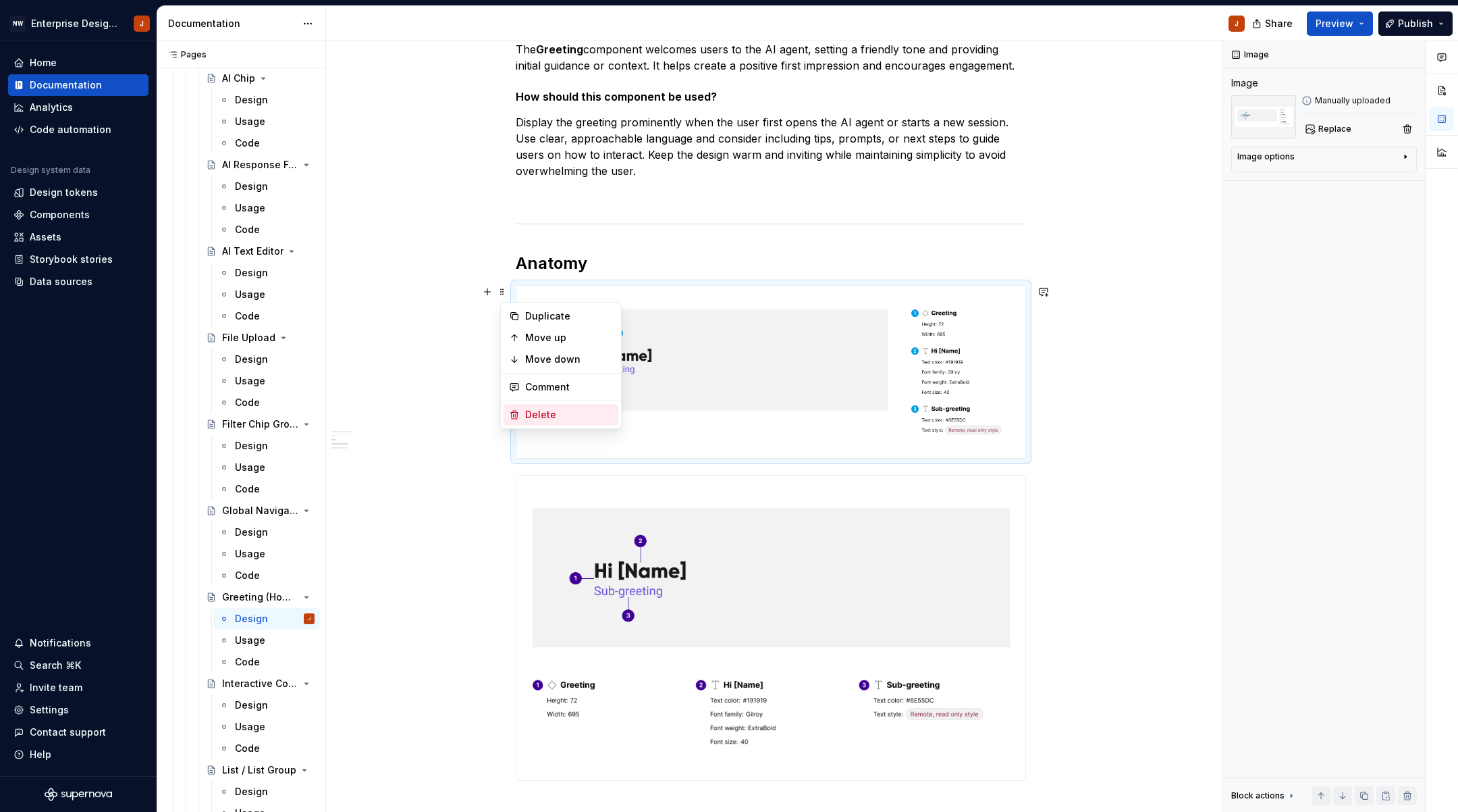
click at [538, 408] on div "Delete" at bounding box center [569, 414] width 88 height 13
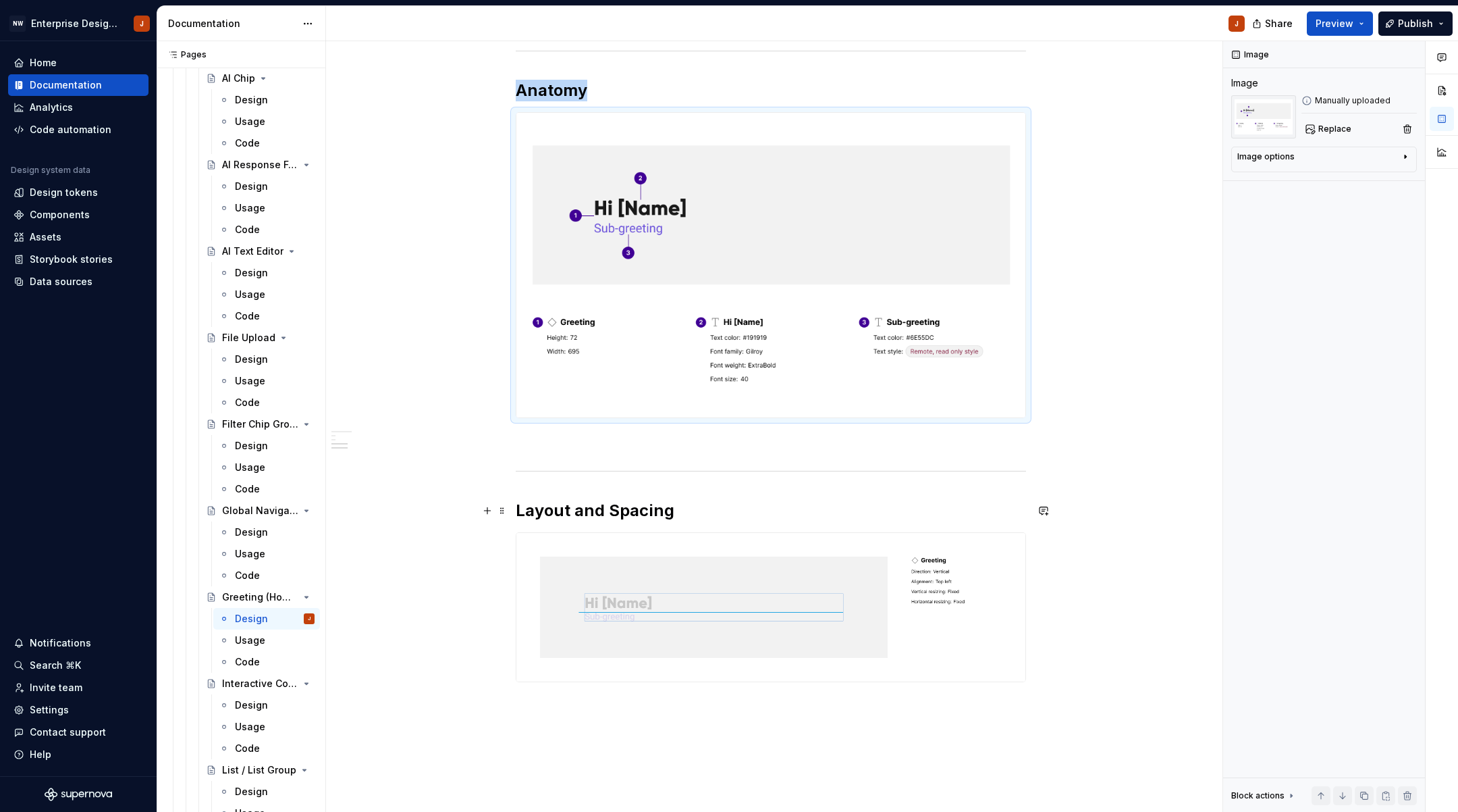
scroll to position [433, 0]
click at [492, 510] on button "button" at bounding box center [488, 508] width 19 height 19
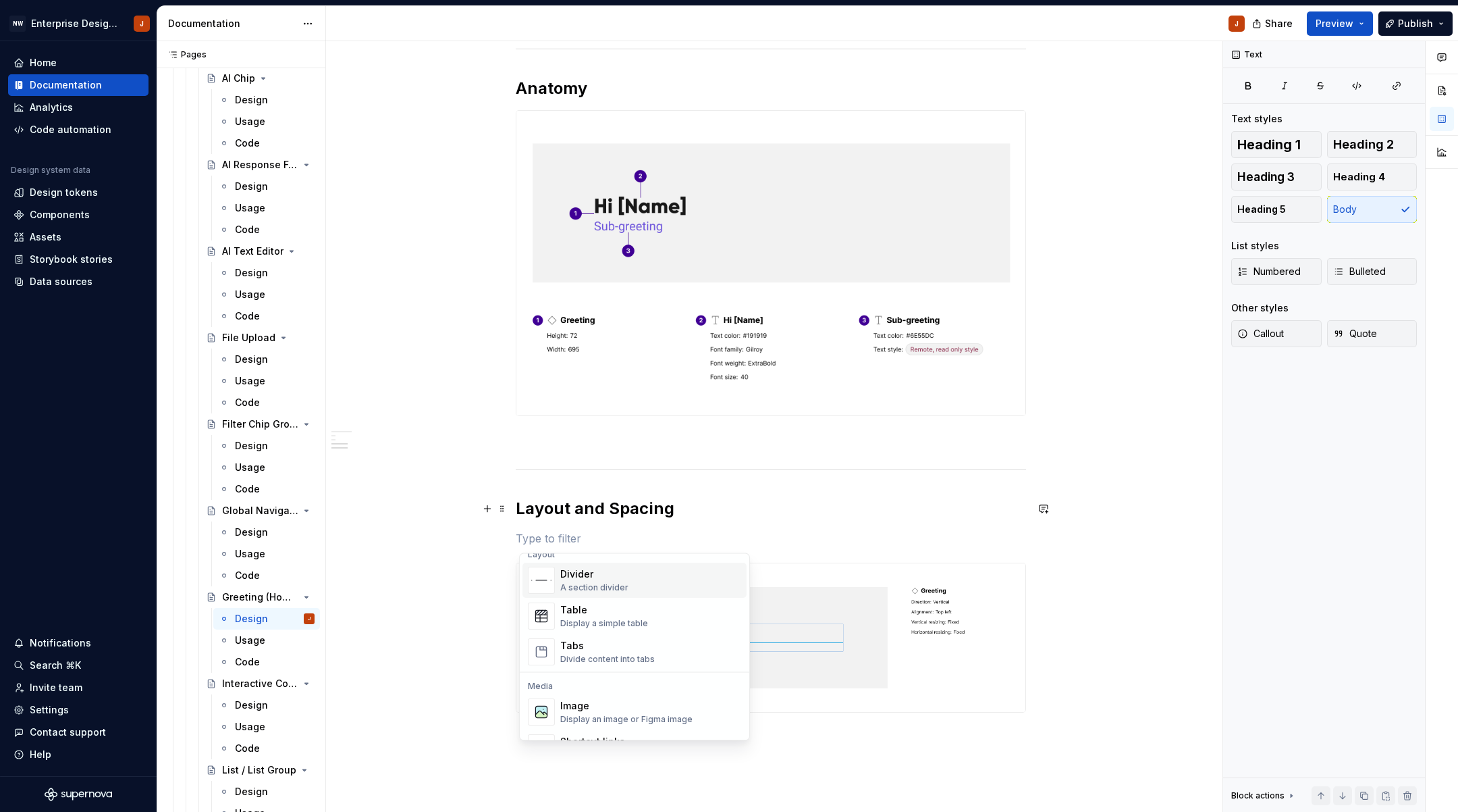
scroll to position [484, 0]
click at [618, 682] on div "Image" at bounding box center [626, 677] width 132 height 13
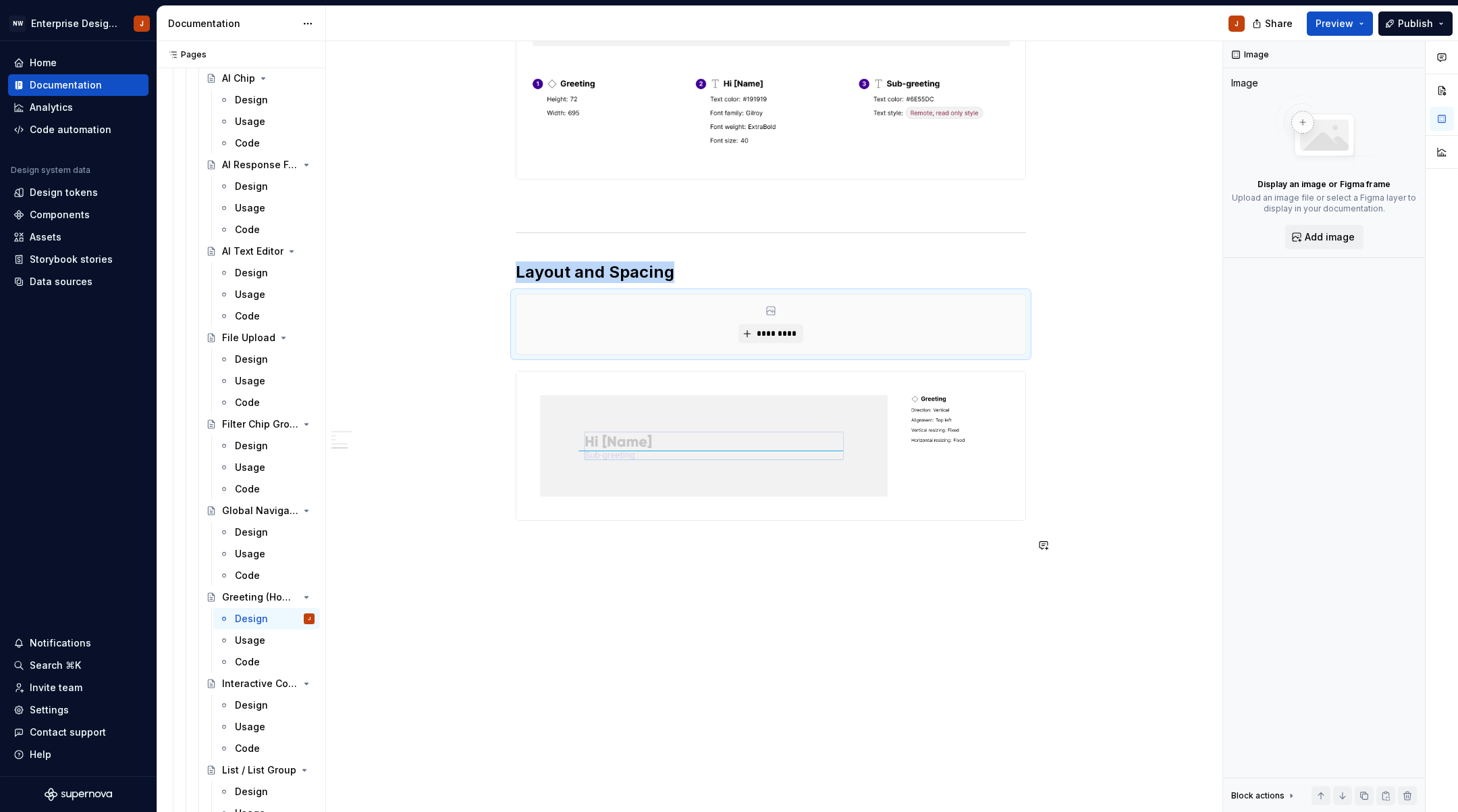
scroll to position [669, 0]
click at [771, 333] on span "*********" at bounding box center [776, 334] width 41 height 11
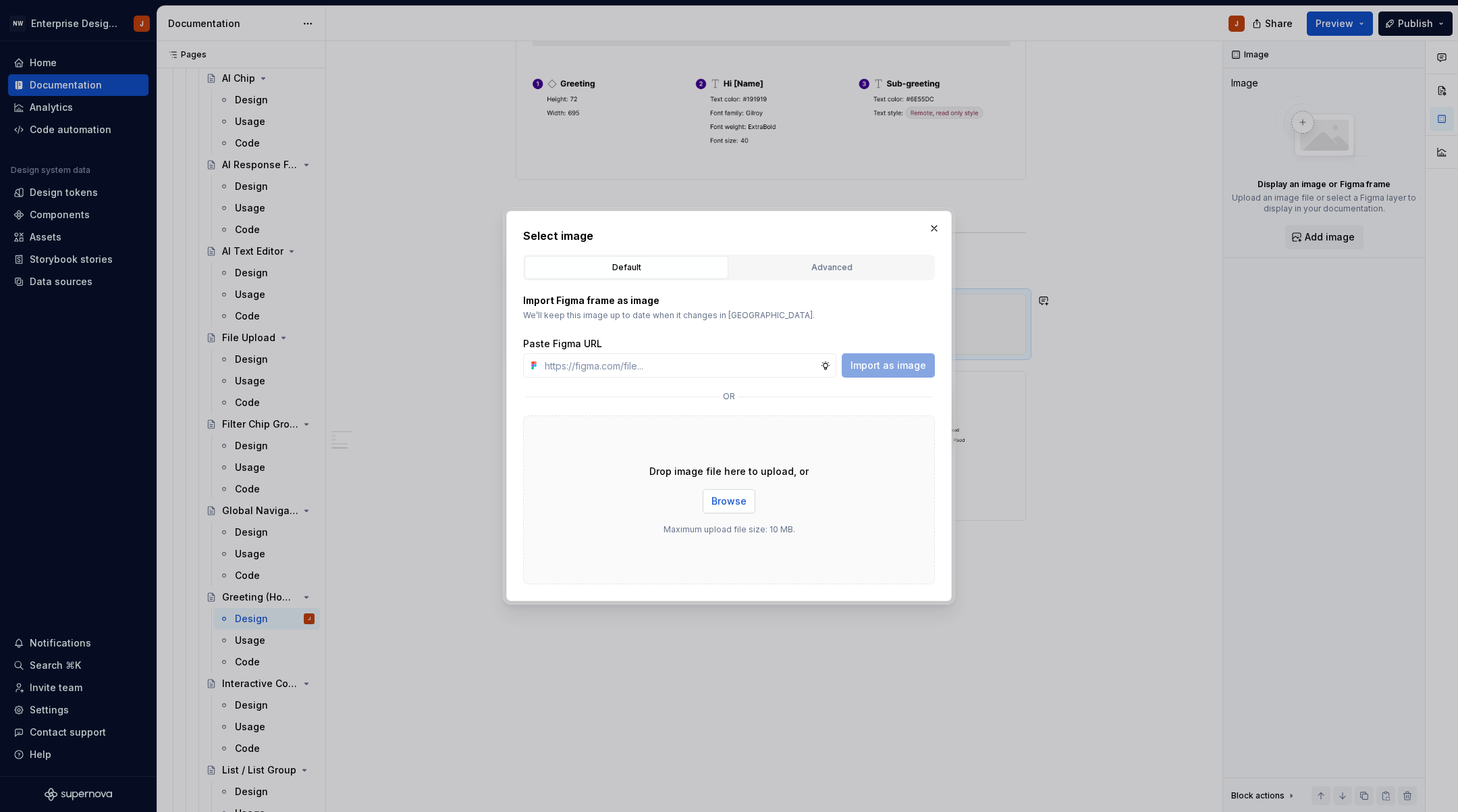
click at [736, 505] on span "Browse" at bounding box center [729, 501] width 35 height 13
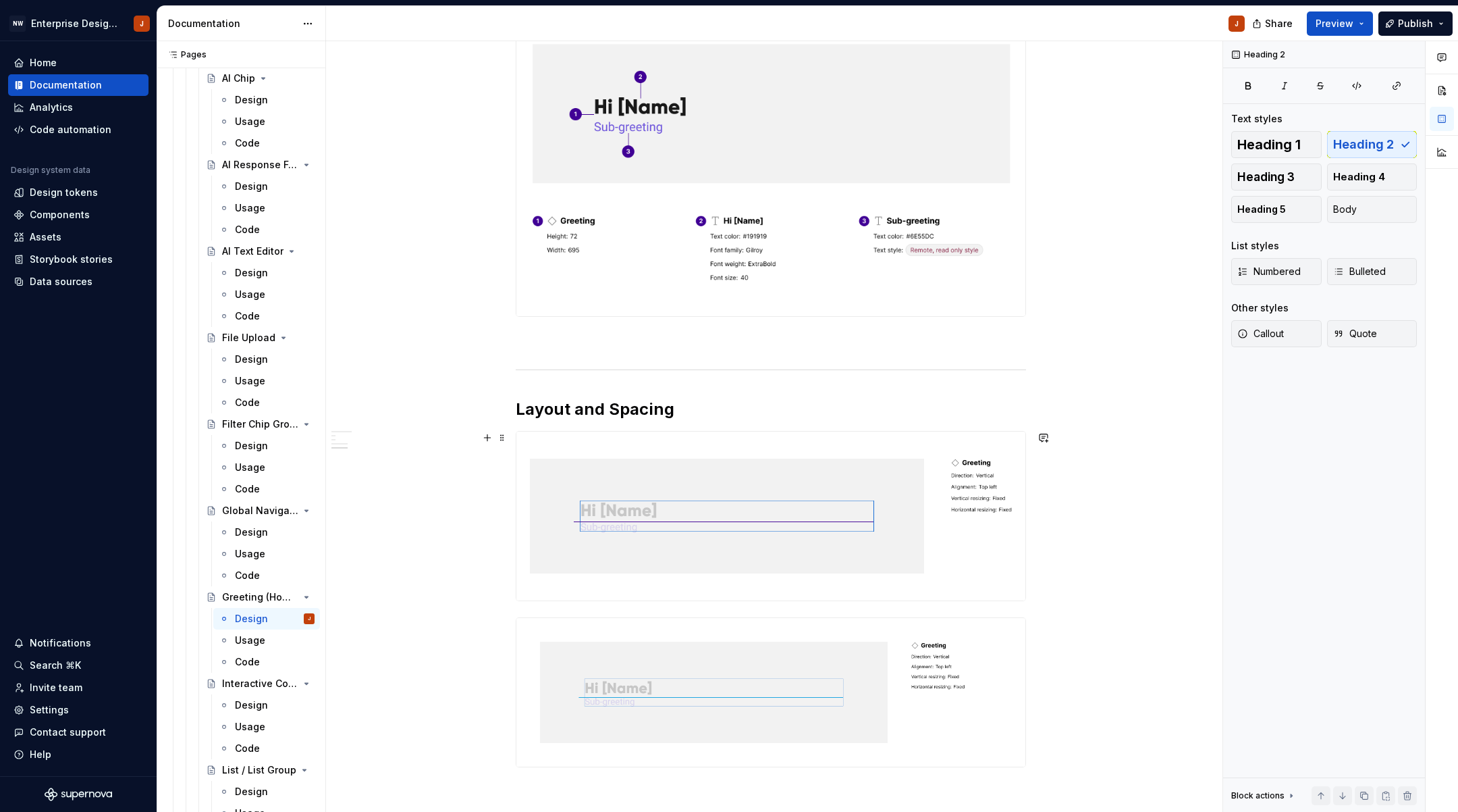
scroll to position [568, 0]
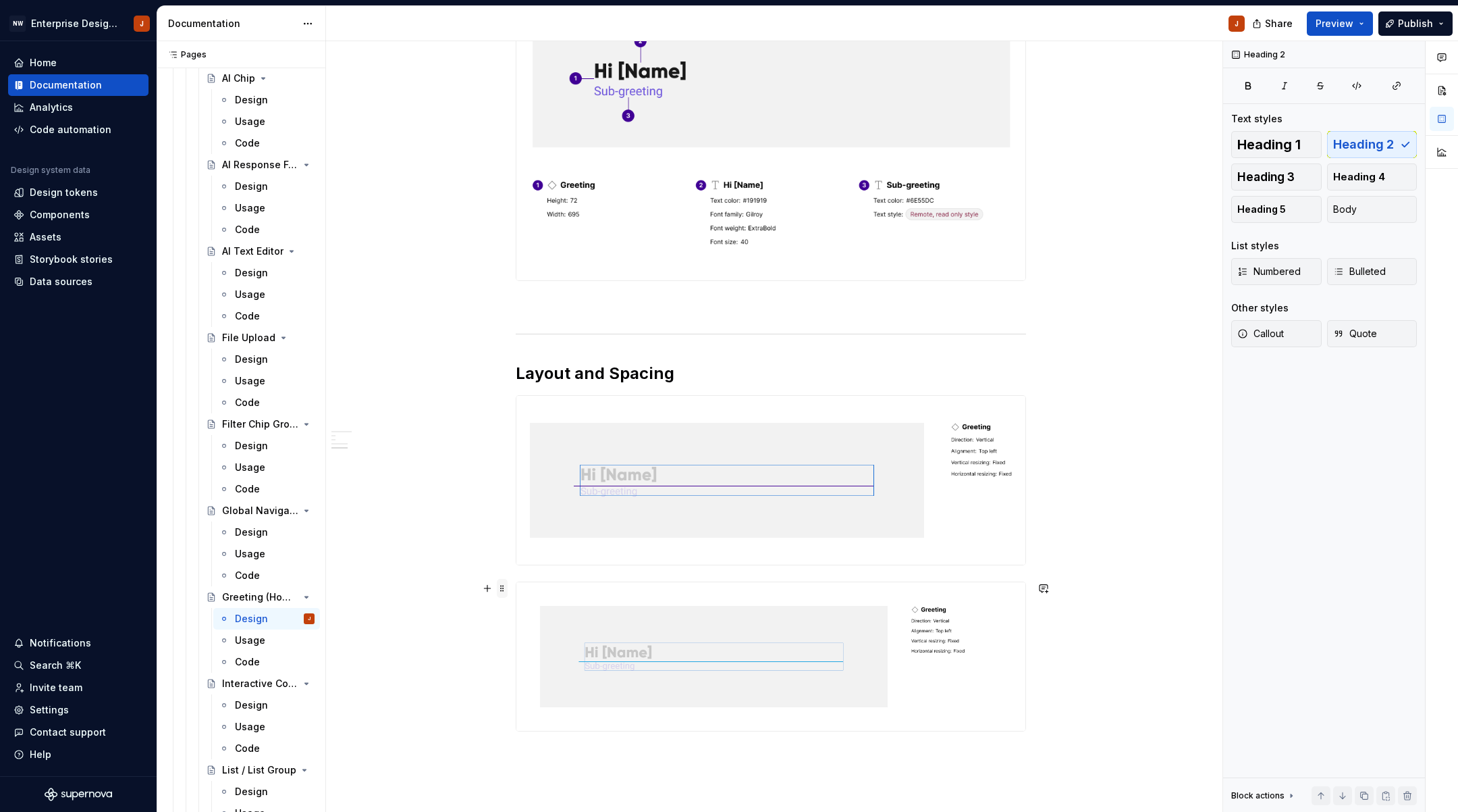
click at [505, 587] on span at bounding box center [502, 588] width 11 height 19
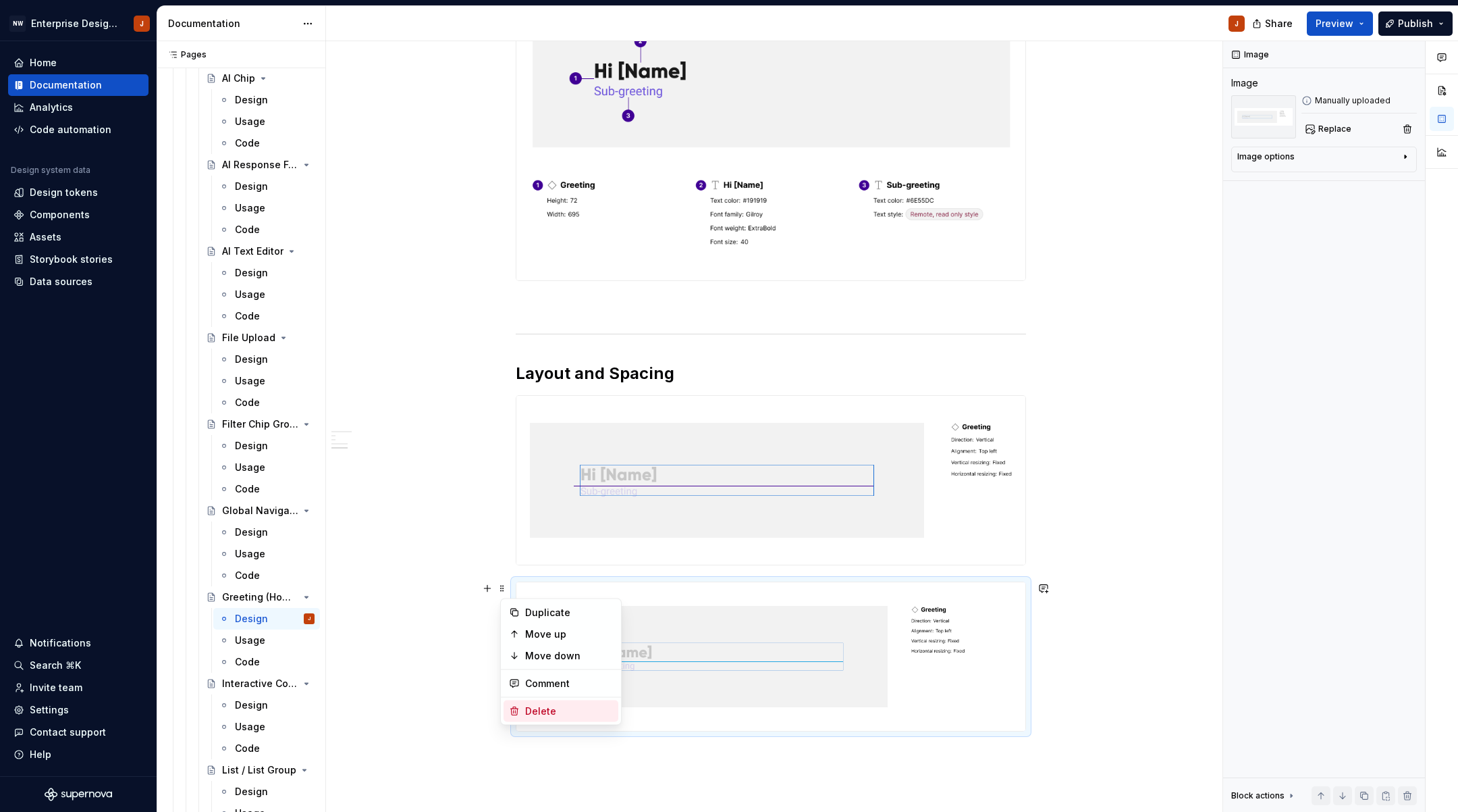
click at [540, 707] on div "Delete" at bounding box center [569, 710] width 88 height 13
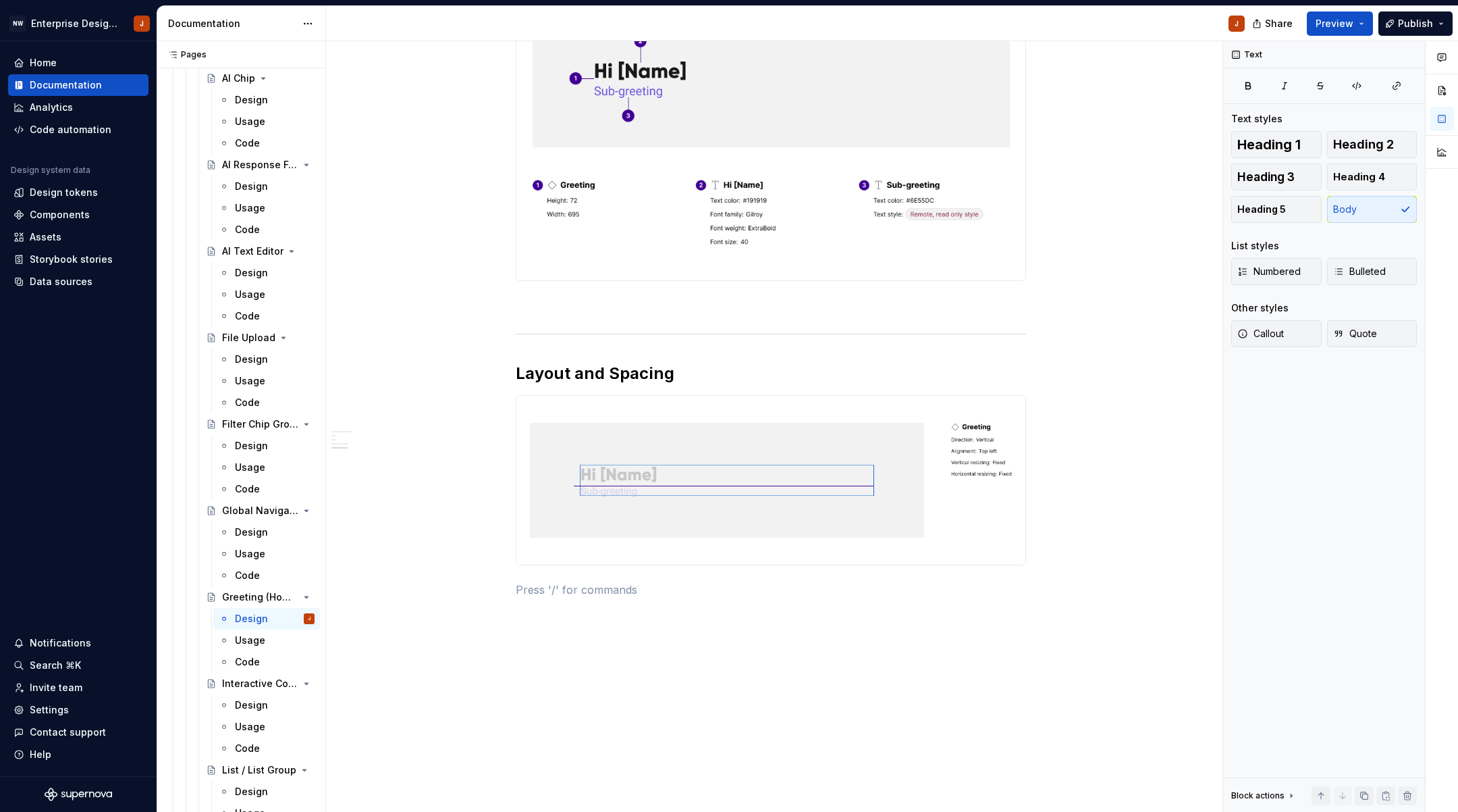
click at [488, 689] on div "Design Purpose: The Greeting component welcomes users to the AI agent, setting …" at bounding box center [771, 248] width 890 height 1218
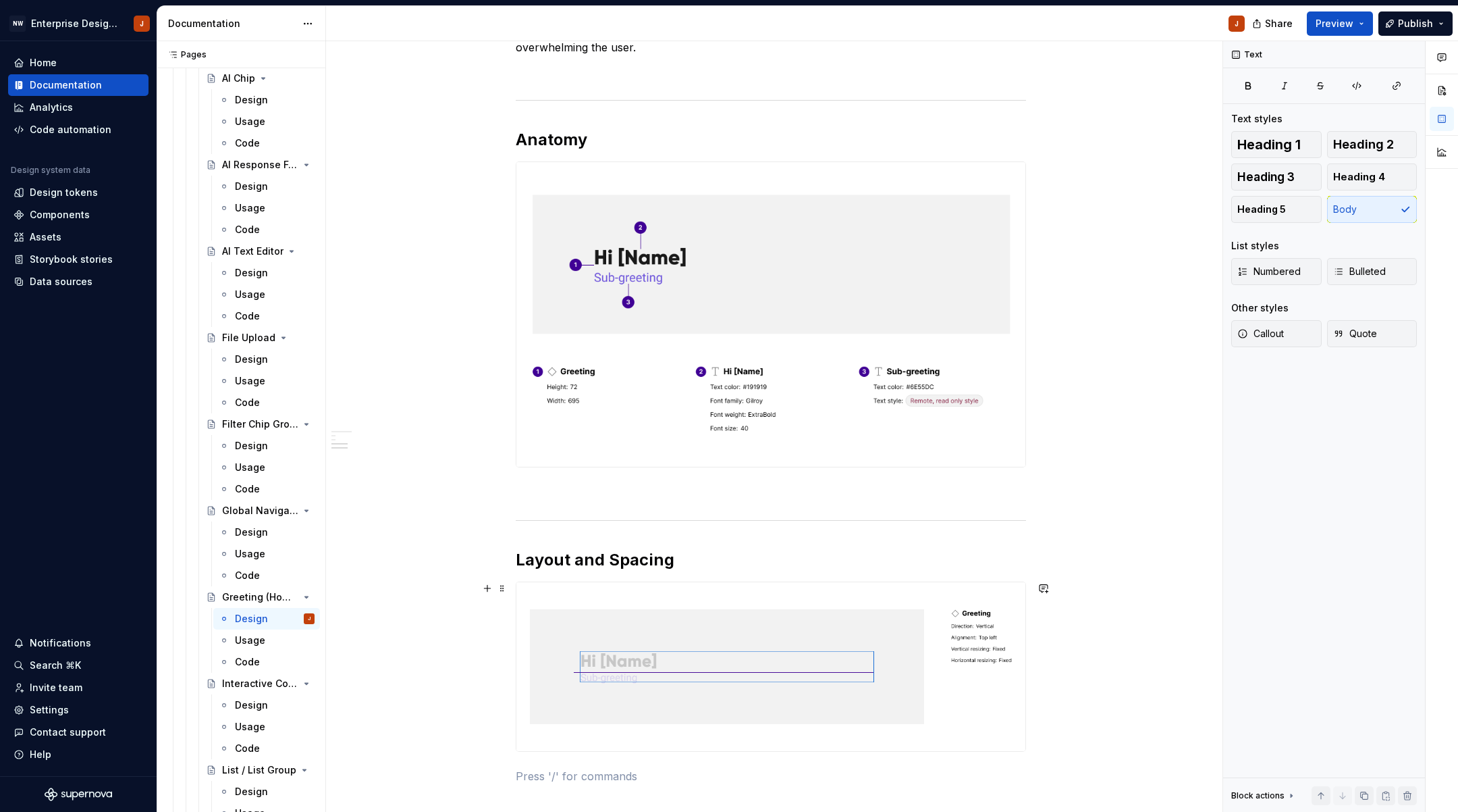
scroll to position [379, 0]
click at [445, 667] on div "Design Purpose: The Greeting component welcomes users to the AI agent, setting …" at bounding box center [771, 436] width 890 height 1218
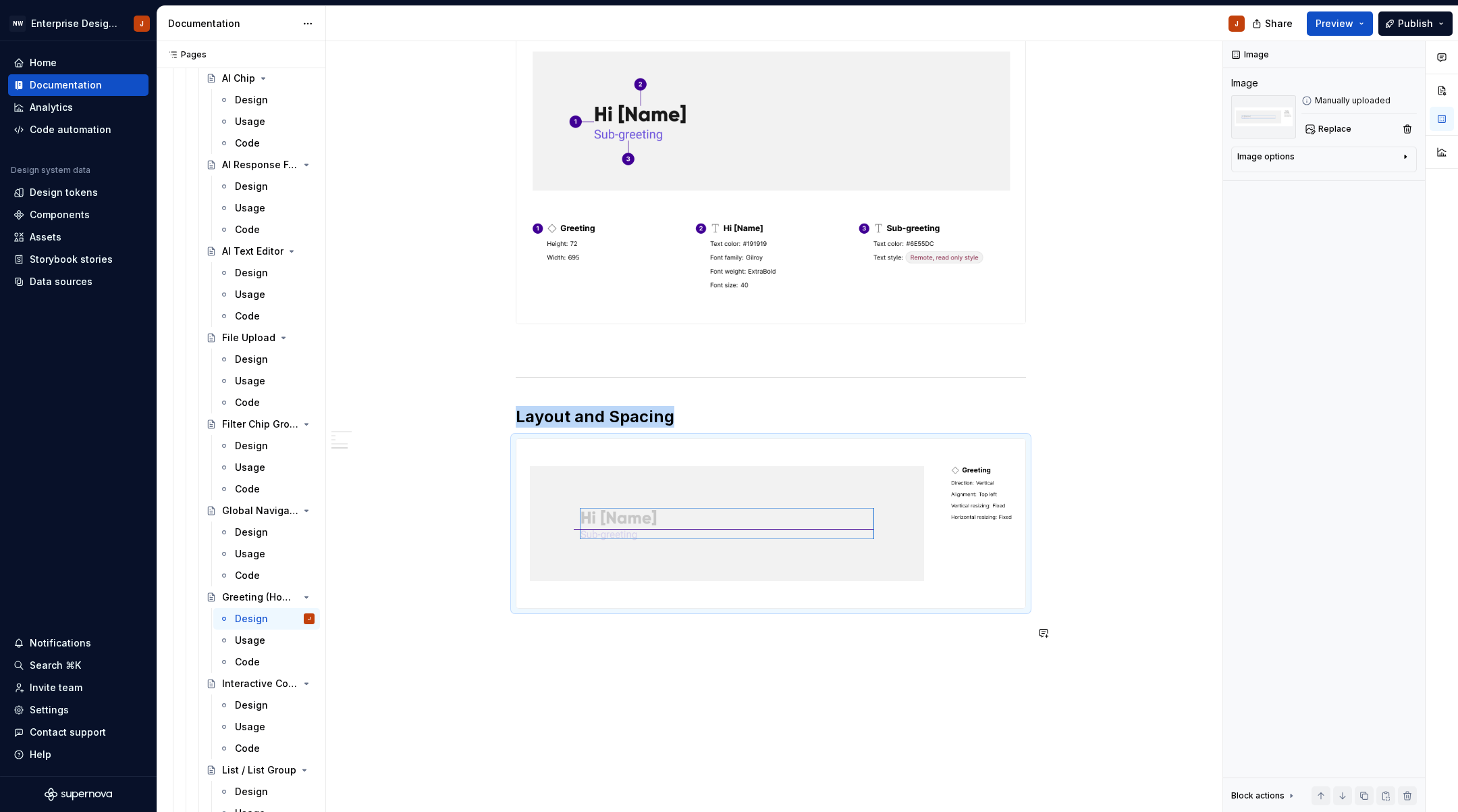
scroll to position [526, 0]
click at [251, 705] on div "Design" at bounding box center [251, 705] width 33 height 13
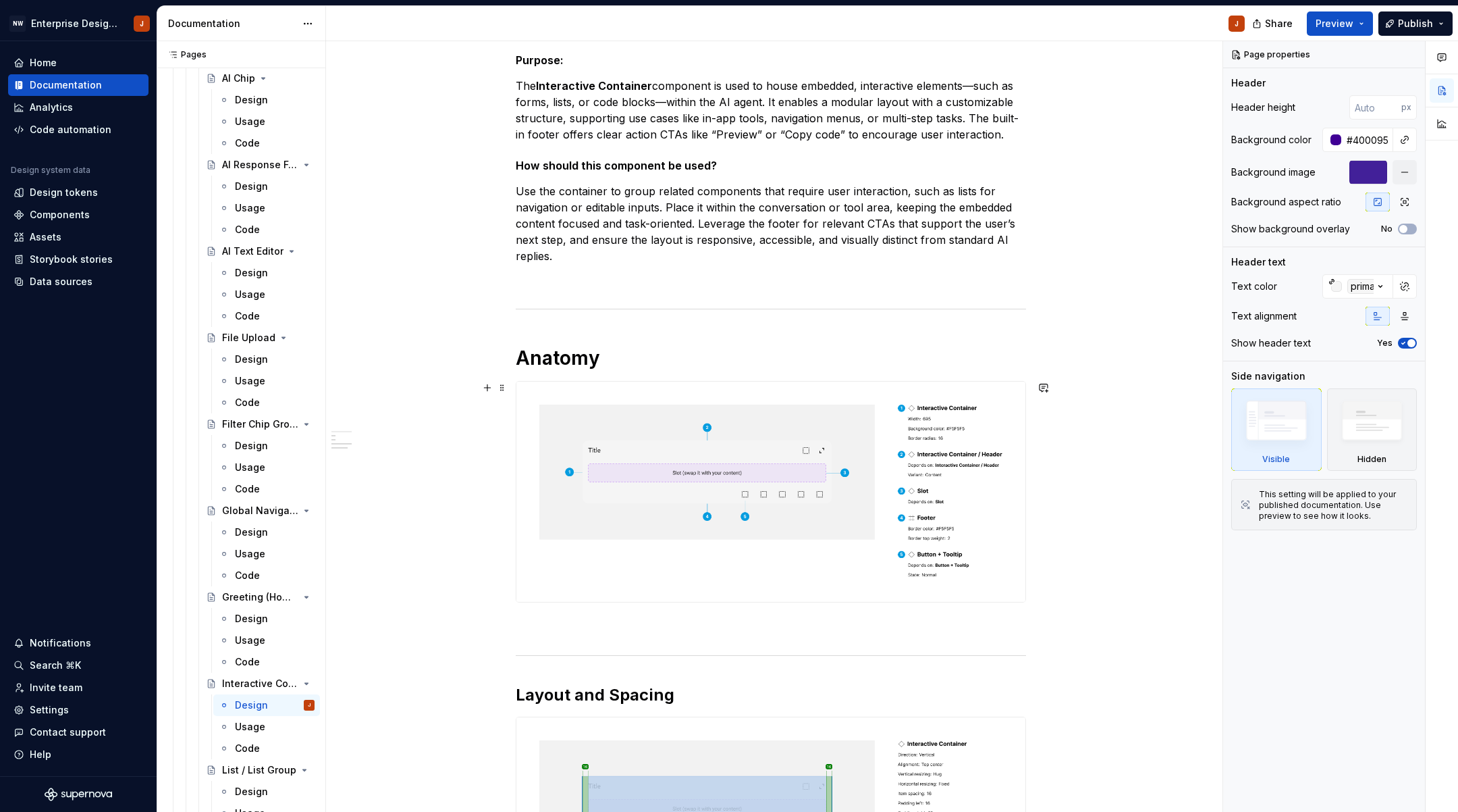
scroll to position [224, 0]
click at [490, 383] on button "button" at bounding box center [488, 385] width 19 height 19
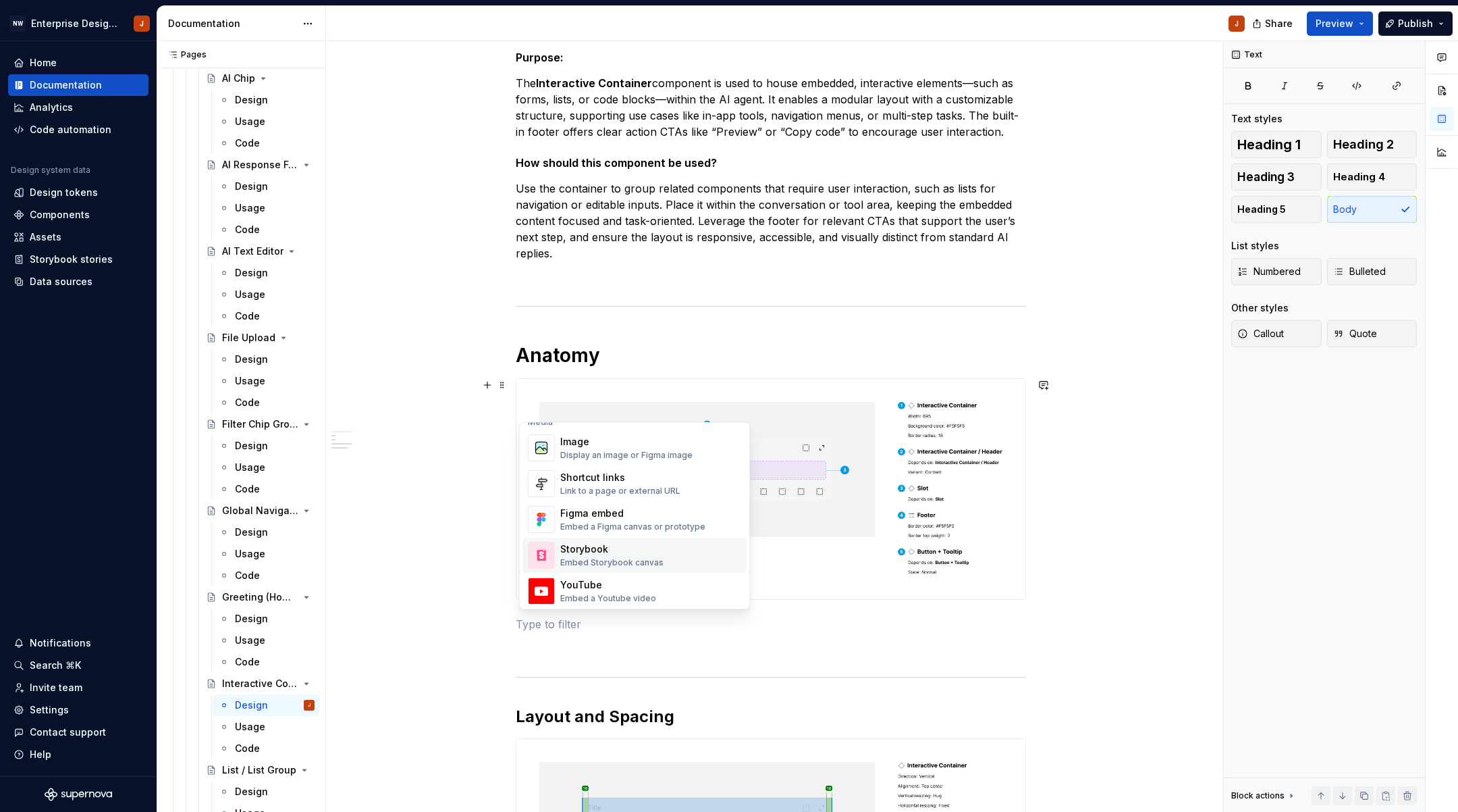
scroll to position [585, 0]
click at [585, 445] on div "Image" at bounding box center [626, 444] width 132 height 13
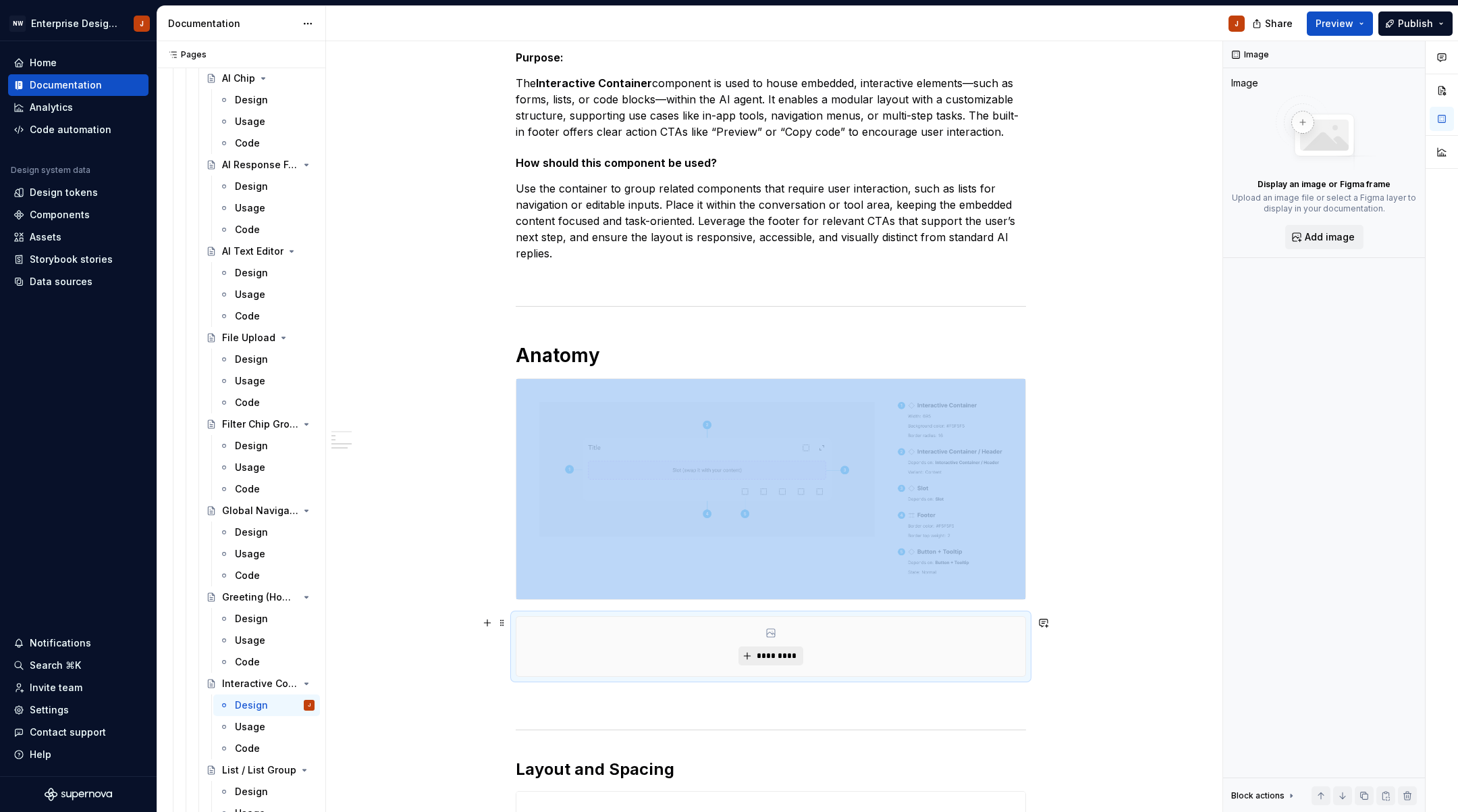
click at [767, 656] on span "*********" at bounding box center [776, 655] width 41 height 11
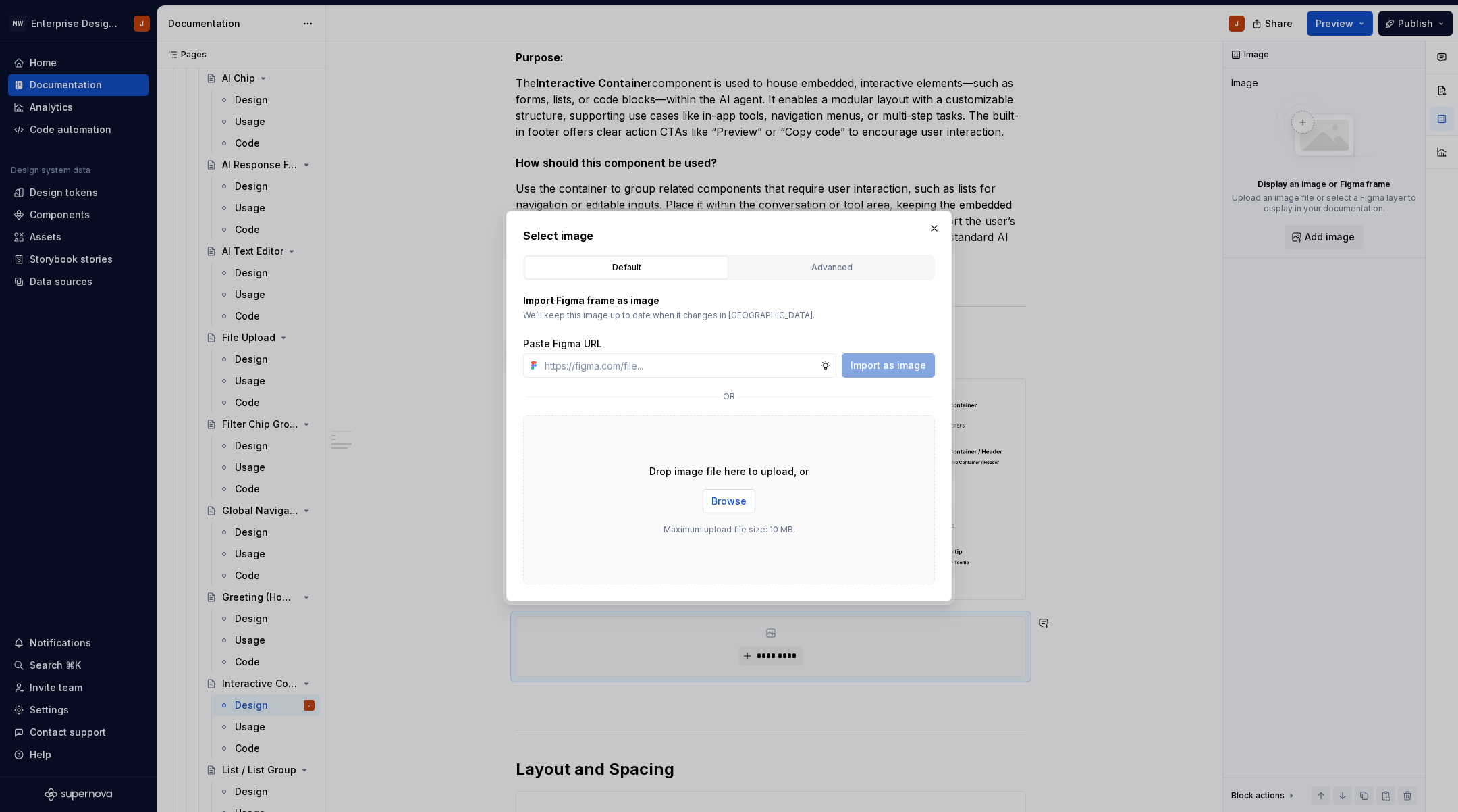
click at [722, 505] on span "Browse" at bounding box center [729, 501] width 35 height 13
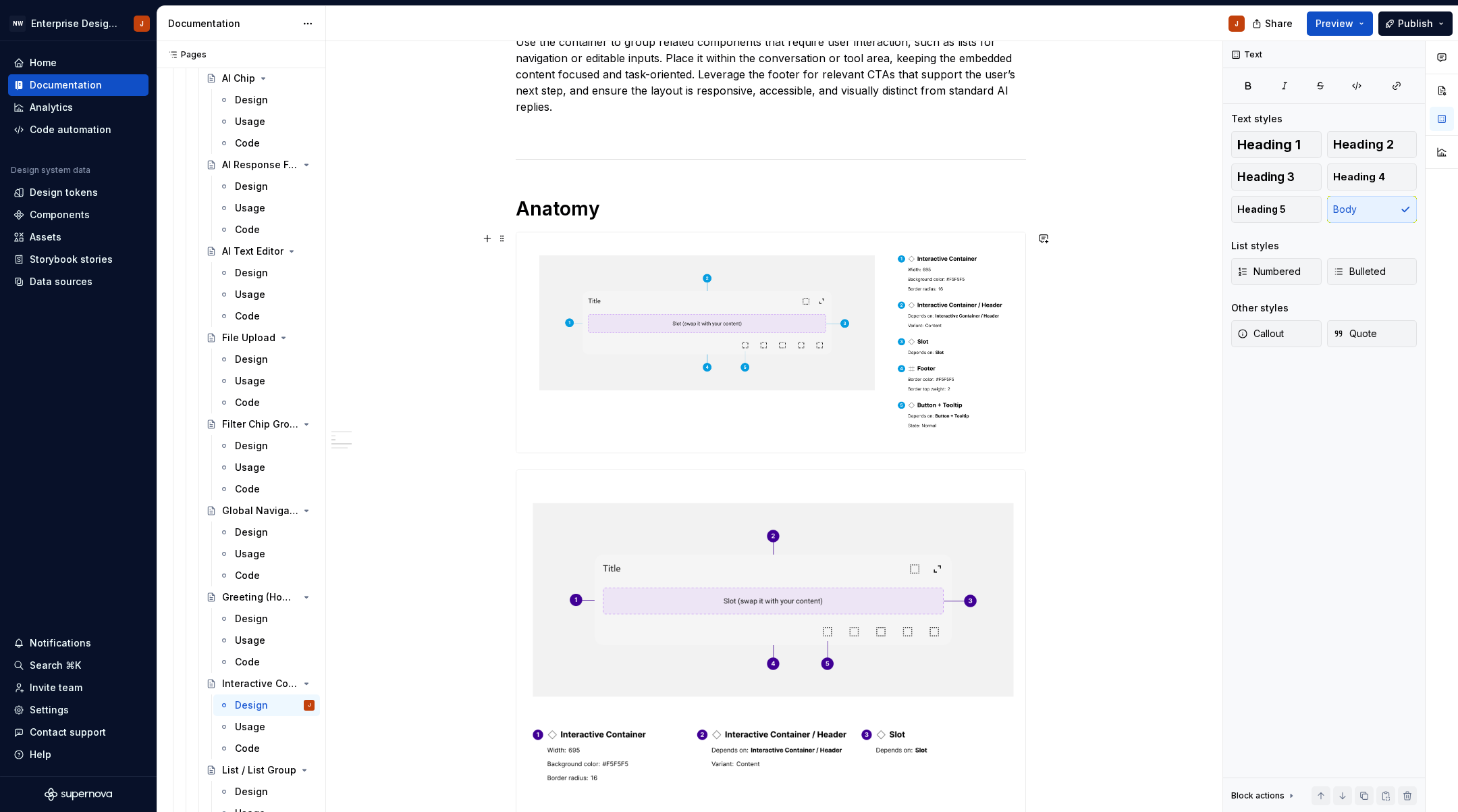
scroll to position [481, 0]
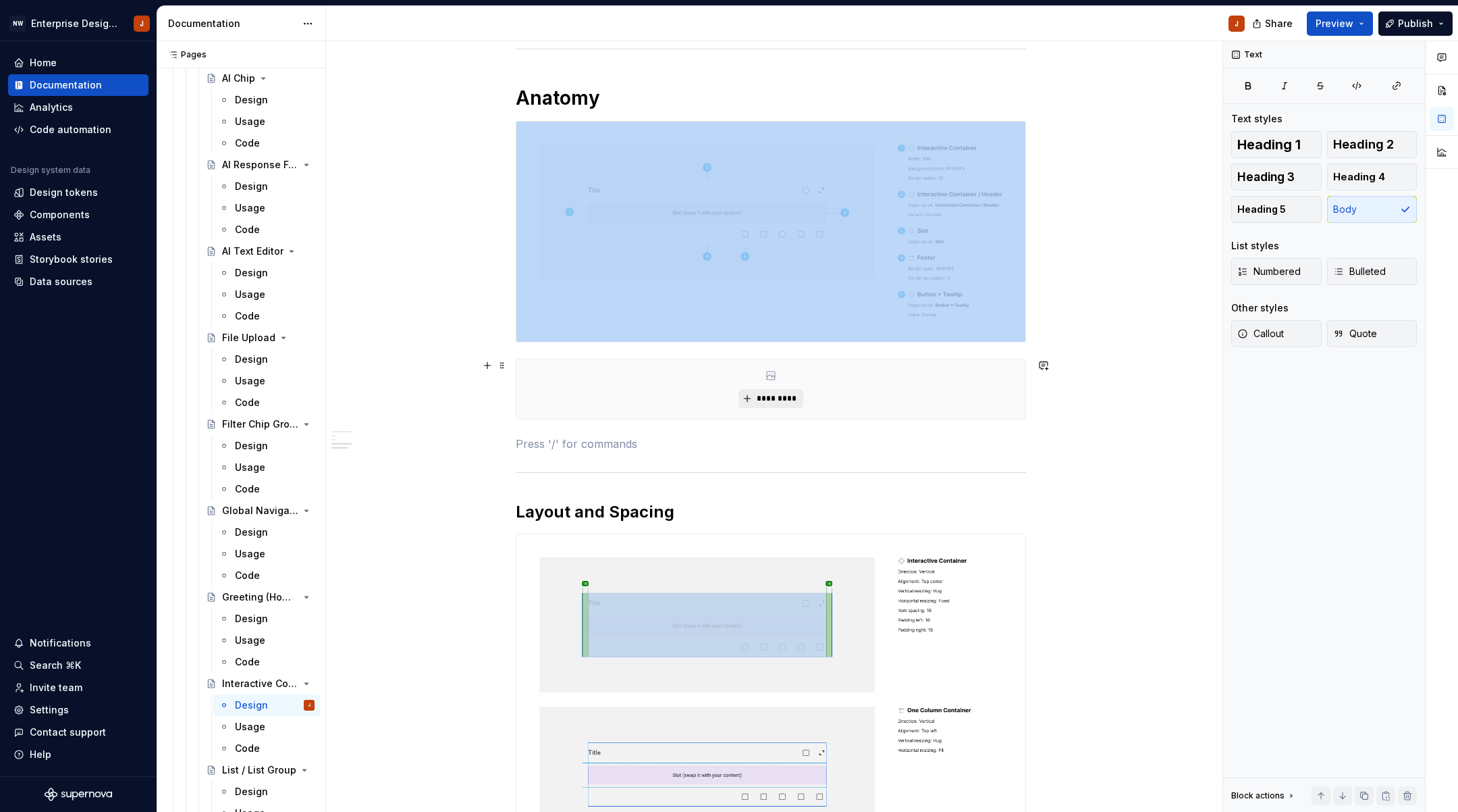
click at [775, 404] on span "*********" at bounding box center [776, 399] width 41 height 11
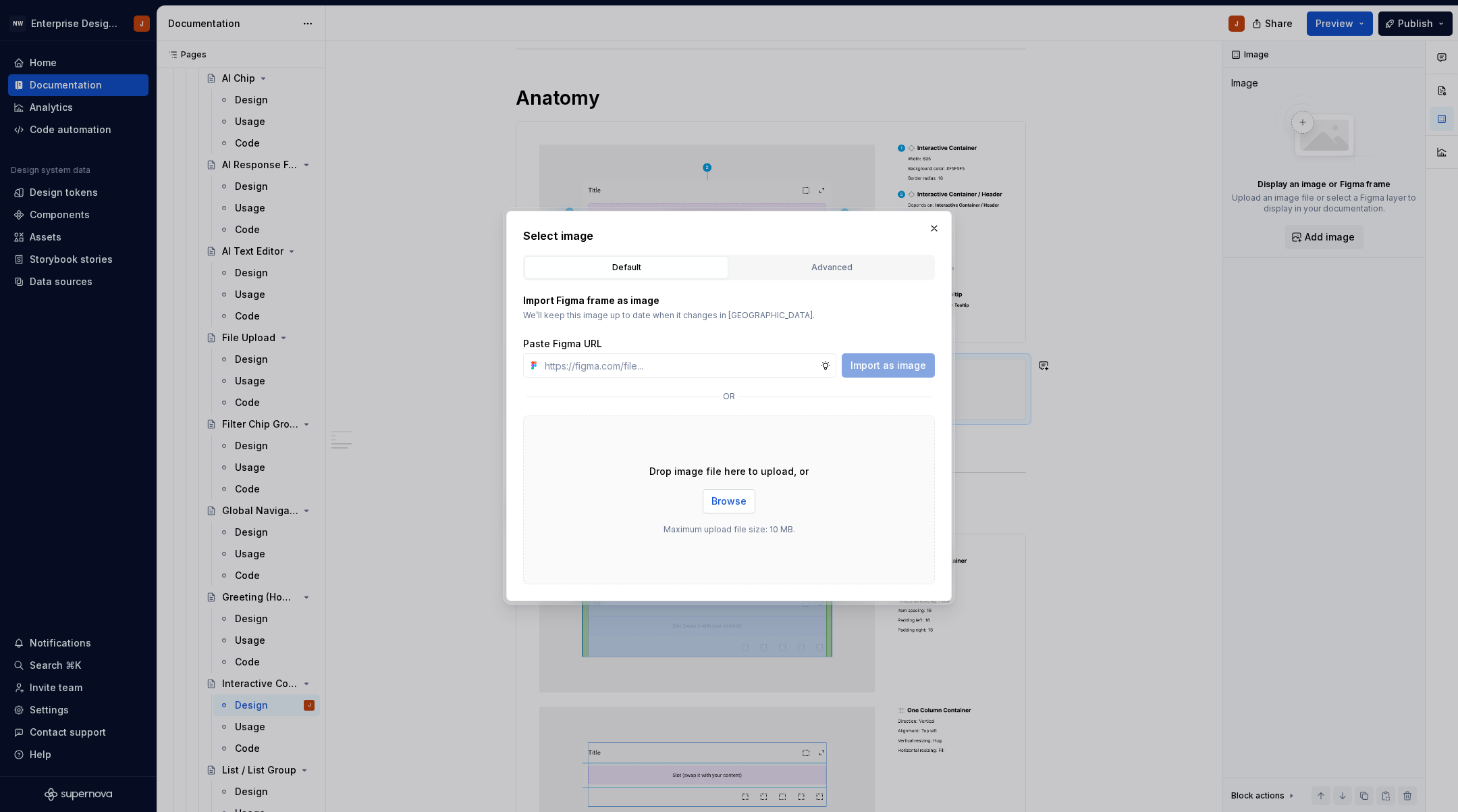
click at [742, 493] on button "Browse" at bounding box center [729, 501] width 52 height 24
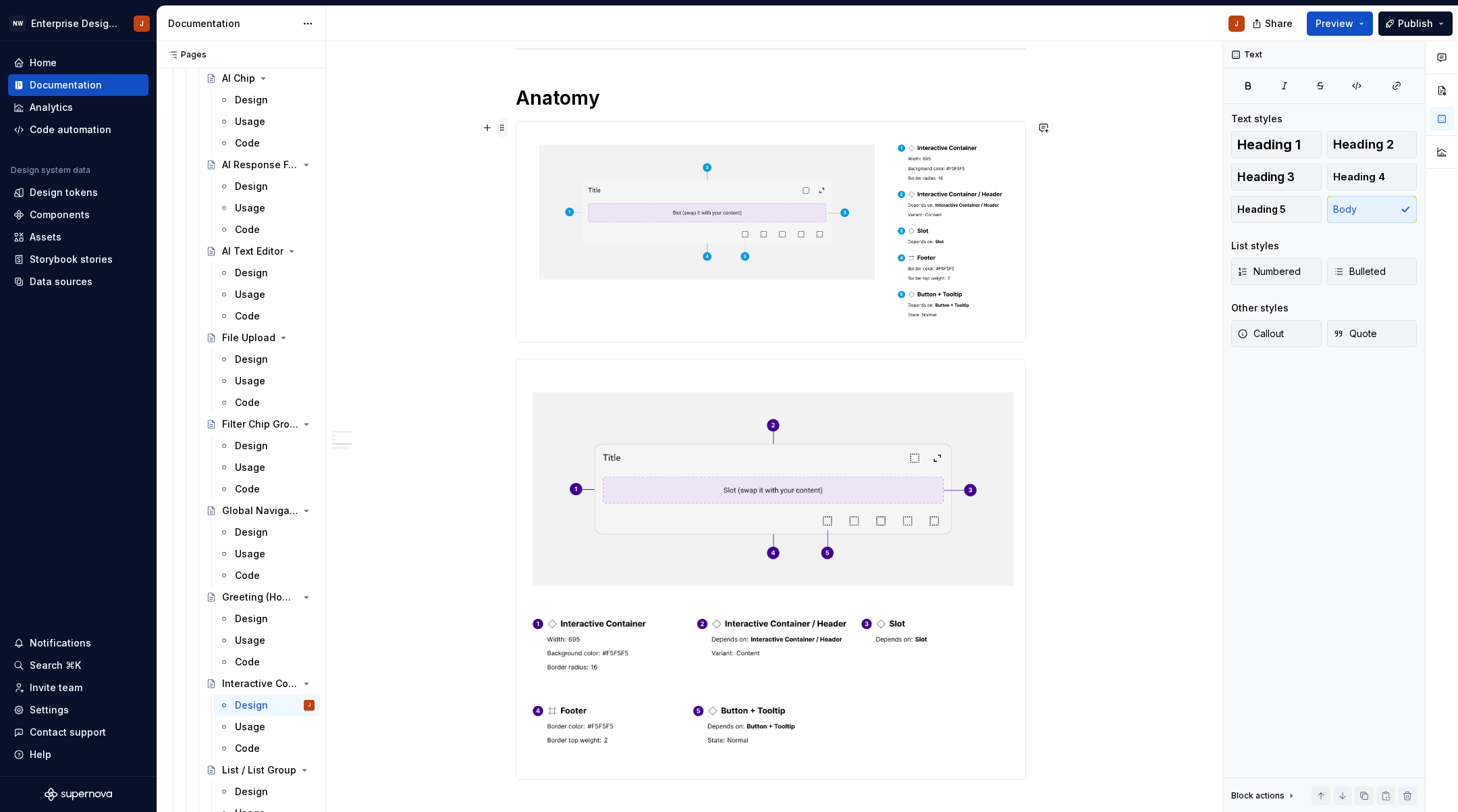
click at [508, 129] on span at bounding box center [502, 128] width 11 height 19
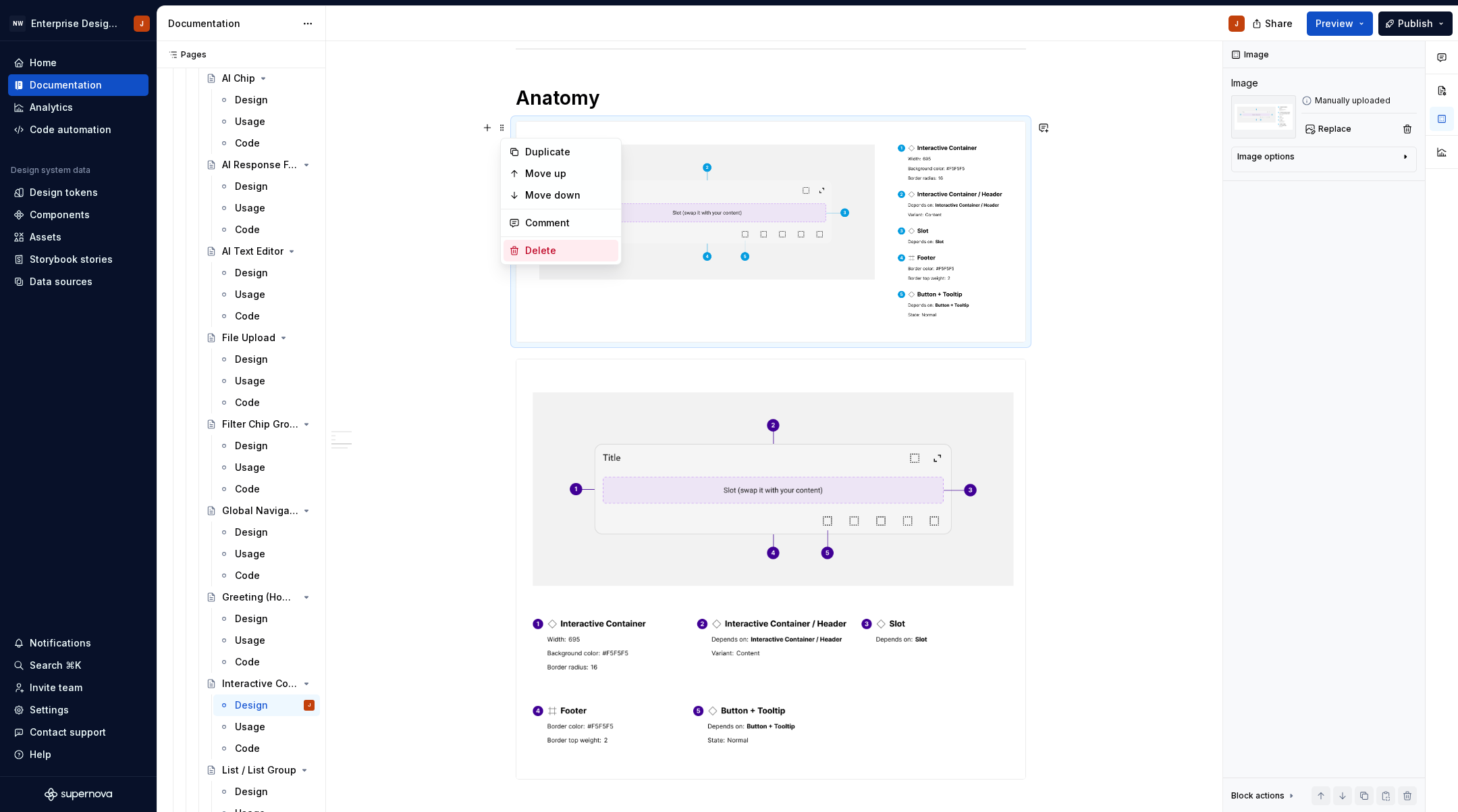
click at [533, 249] on div "Delete" at bounding box center [569, 250] width 88 height 13
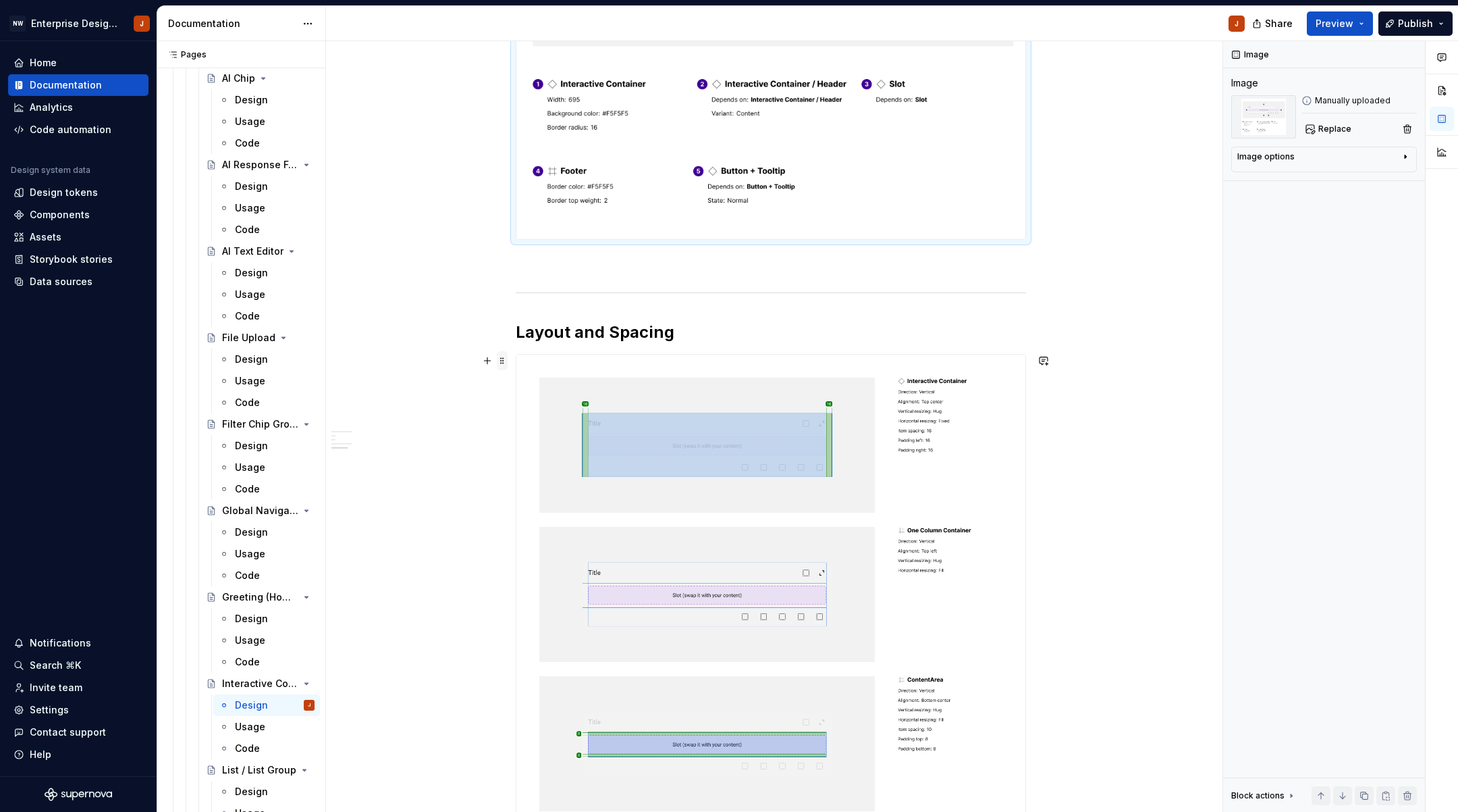
scroll to position [789, 0]
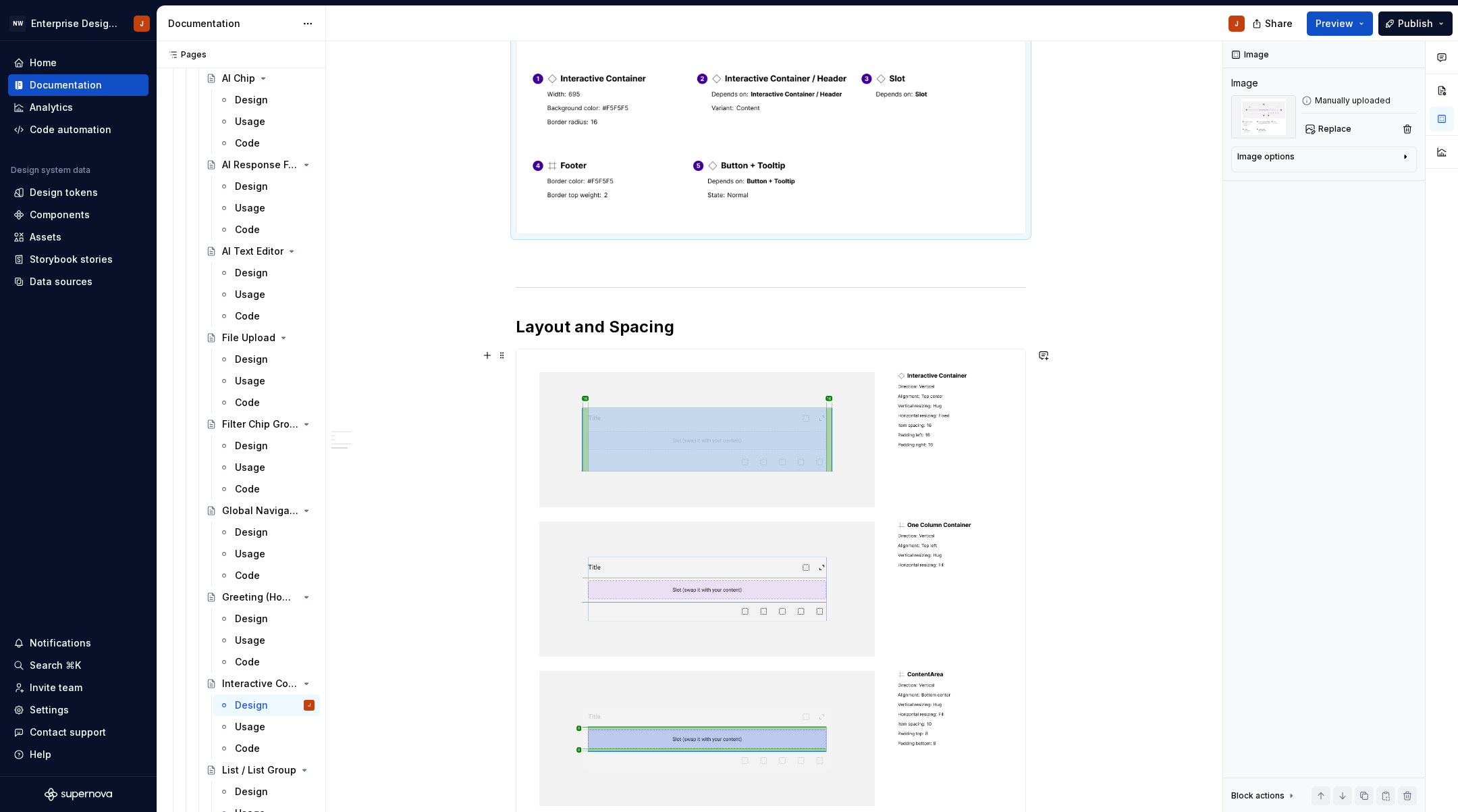
click at [491, 356] on button "button" at bounding box center [488, 355] width 19 height 19
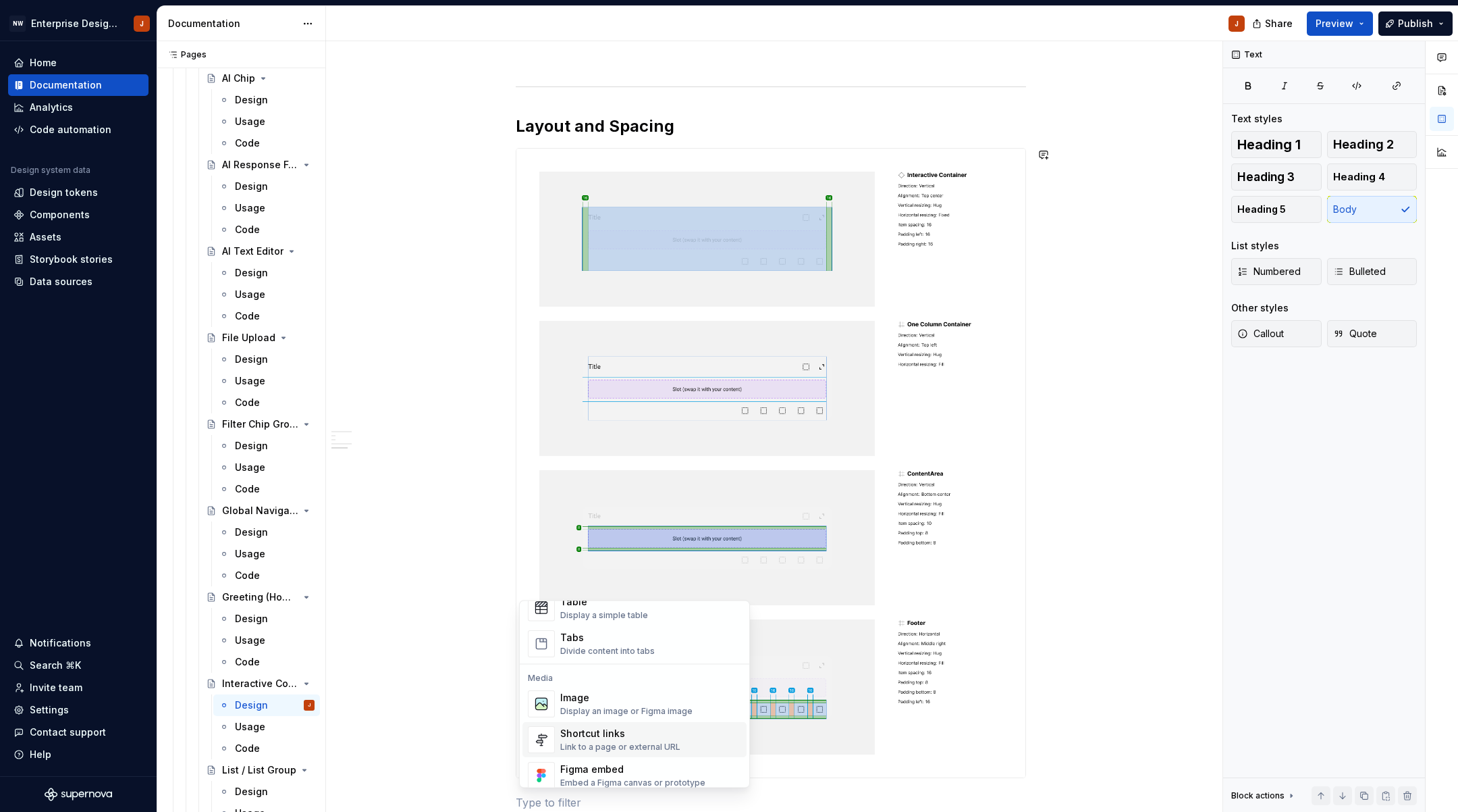
scroll to position [597, 0]
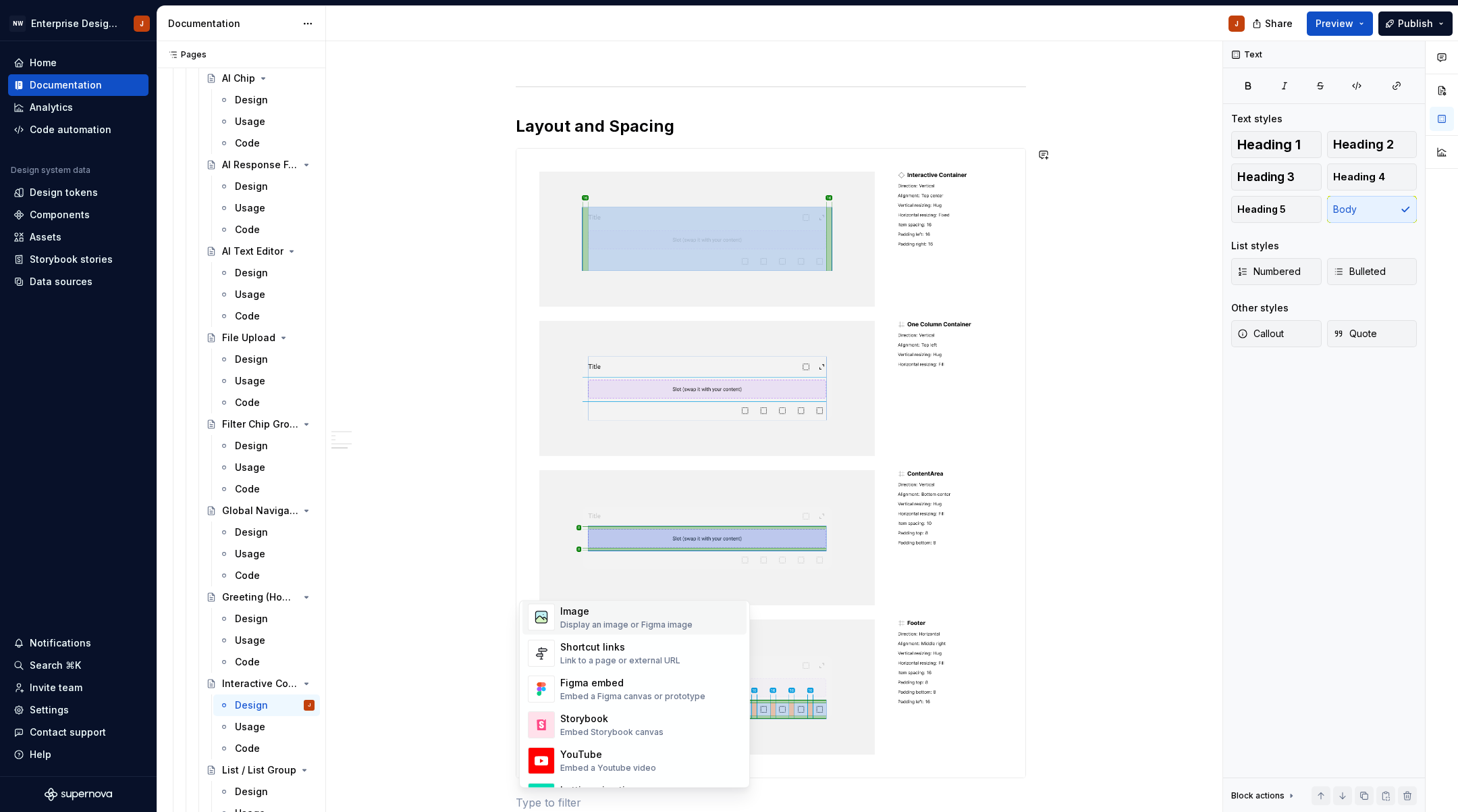
click at [634, 619] on div "Display an image or Figma image" at bounding box center [626, 625] width 132 height 11
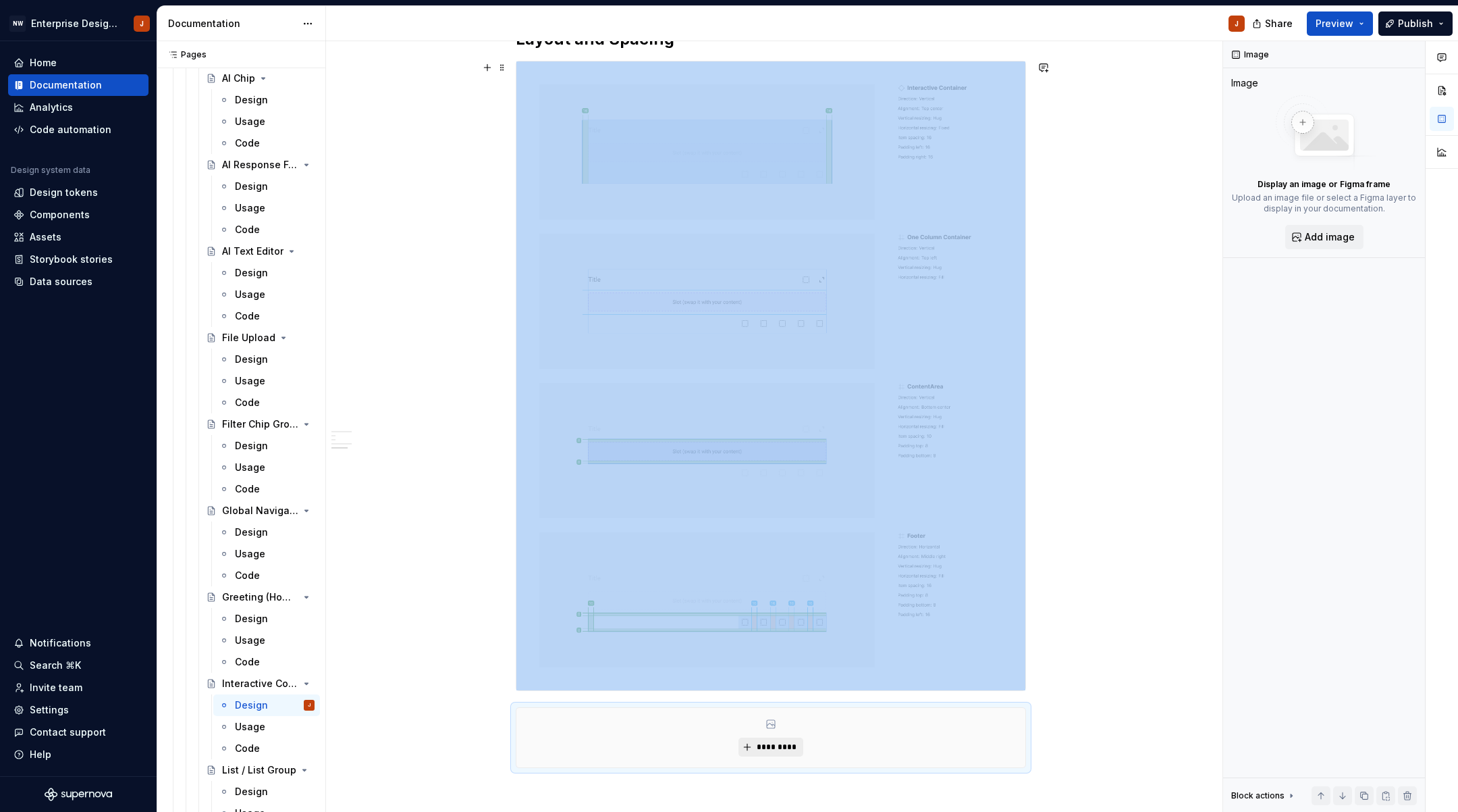
scroll to position [1078, 0]
click at [781, 740] on span "*********" at bounding box center [776, 746] width 41 height 11
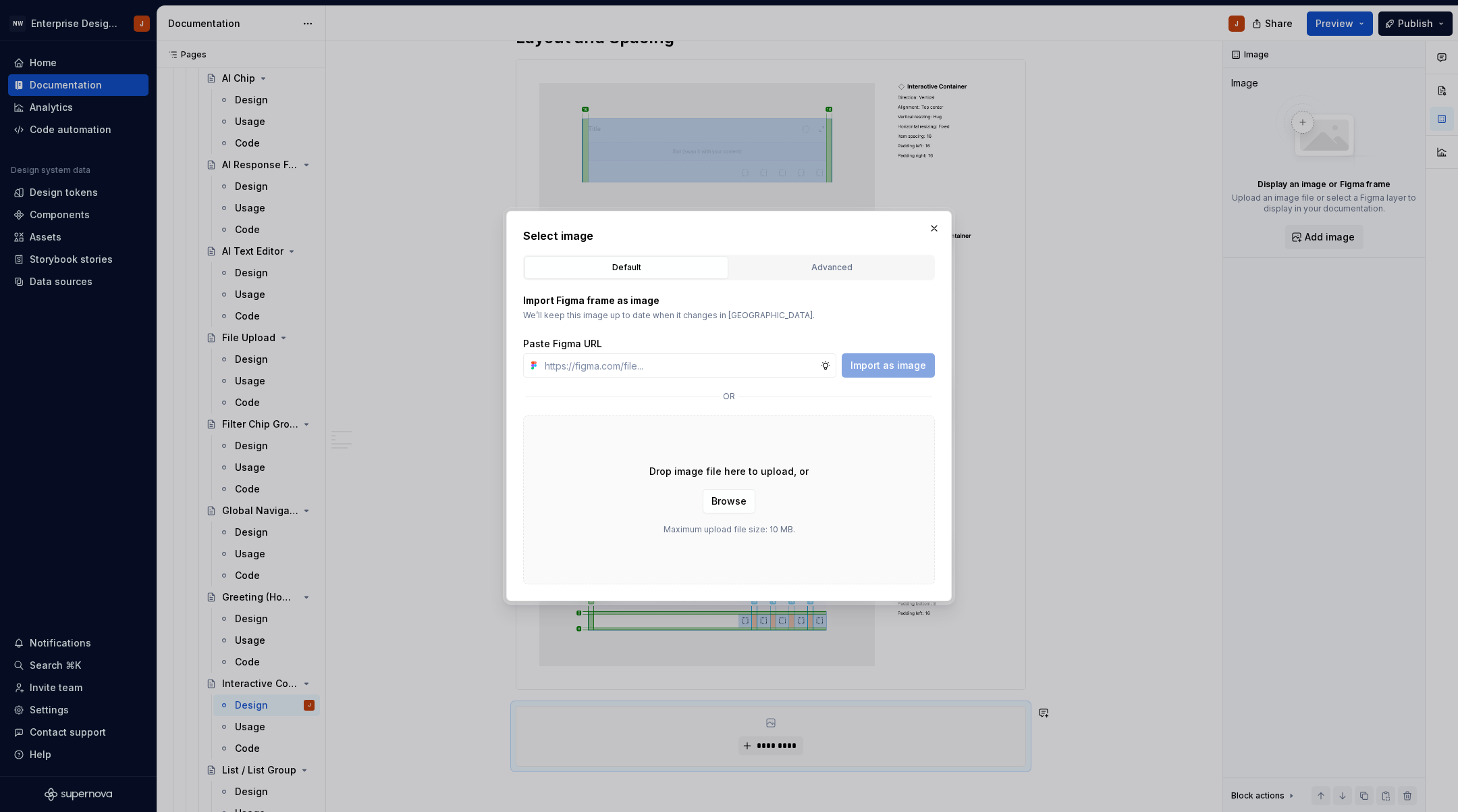
click at [741, 460] on div "Drop image file here to upload, or Browse Maximum upload file size: 10 MB." at bounding box center [729, 499] width 412 height 169
click at [726, 452] on div "Drop image file here to upload, or Browse Maximum upload file size: 10 MB." at bounding box center [729, 499] width 412 height 169
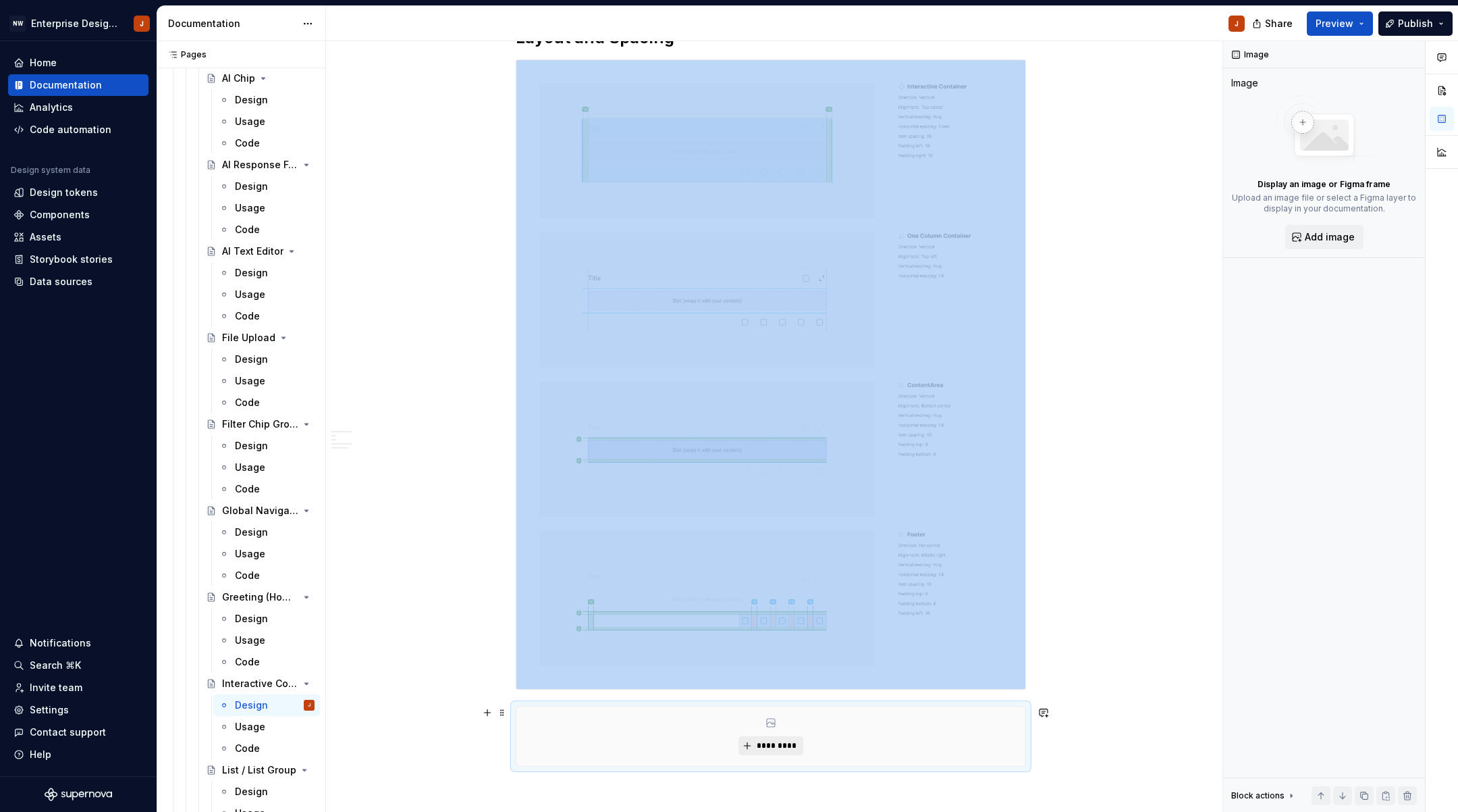
click at [773, 740] on span "*********" at bounding box center [776, 746] width 41 height 11
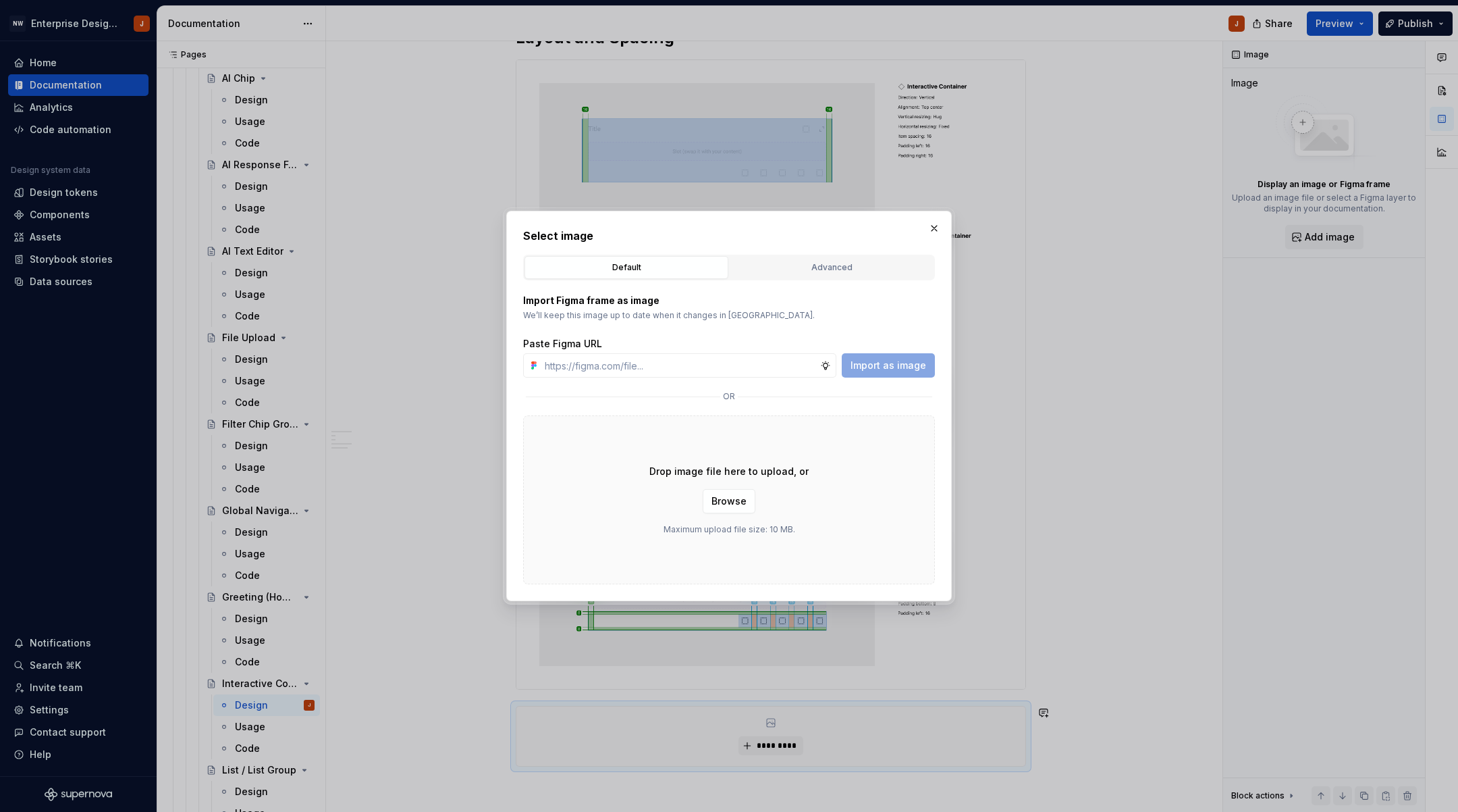
click at [732, 449] on div "Drop image file here to upload, or Browse Maximum upload file size: 10 MB." at bounding box center [729, 499] width 412 height 169
click at [730, 453] on div "Drop image file here to upload, or Browse Maximum upload file size: 10 MB." at bounding box center [729, 499] width 412 height 169
click at [722, 457] on div "Drop image file here to upload, or Browse Maximum upload file size: 10 MB." at bounding box center [729, 499] width 412 height 169
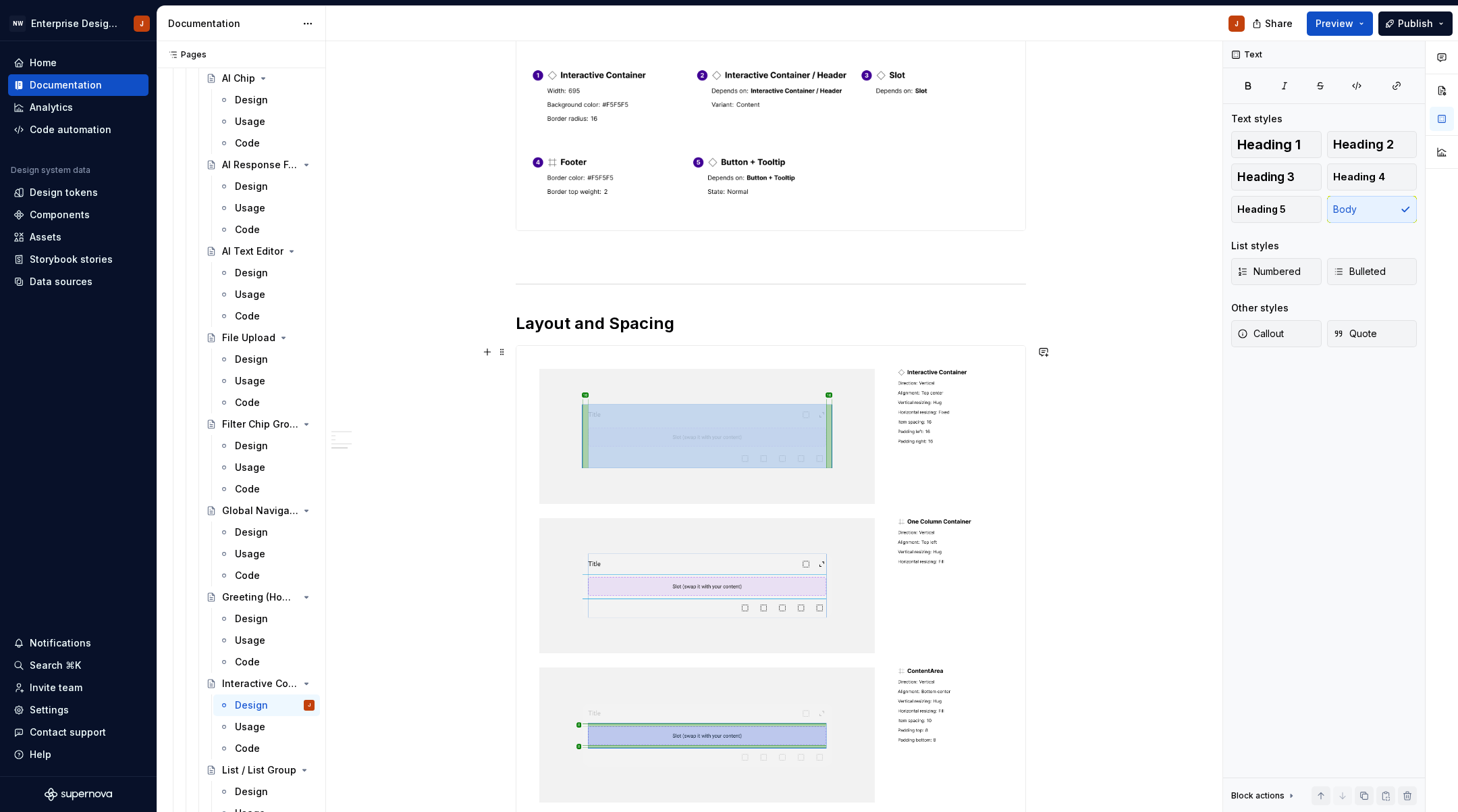
scroll to position [726, 0]
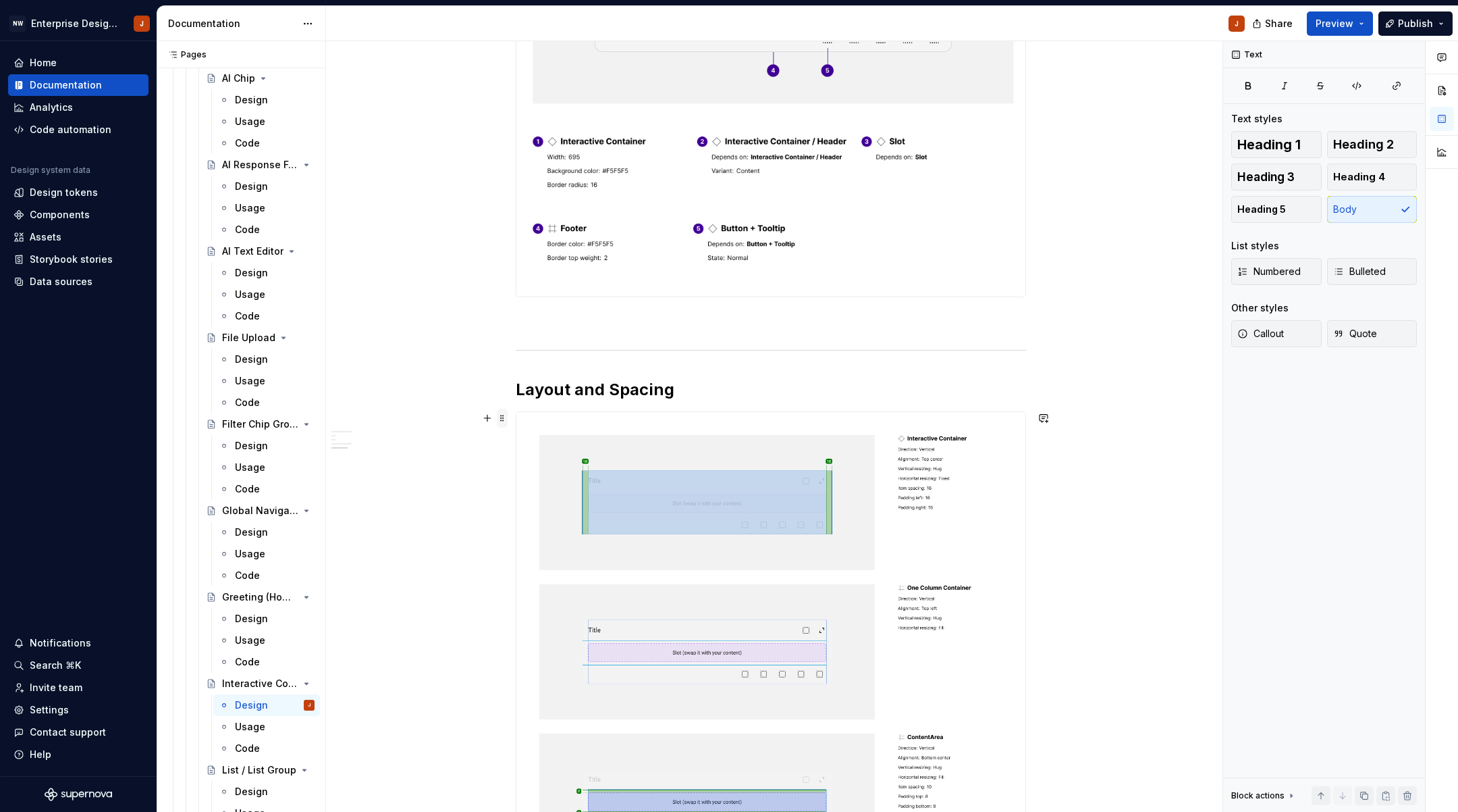
click at [506, 408] on span at bounding box center [502, 418] width 11 height 19
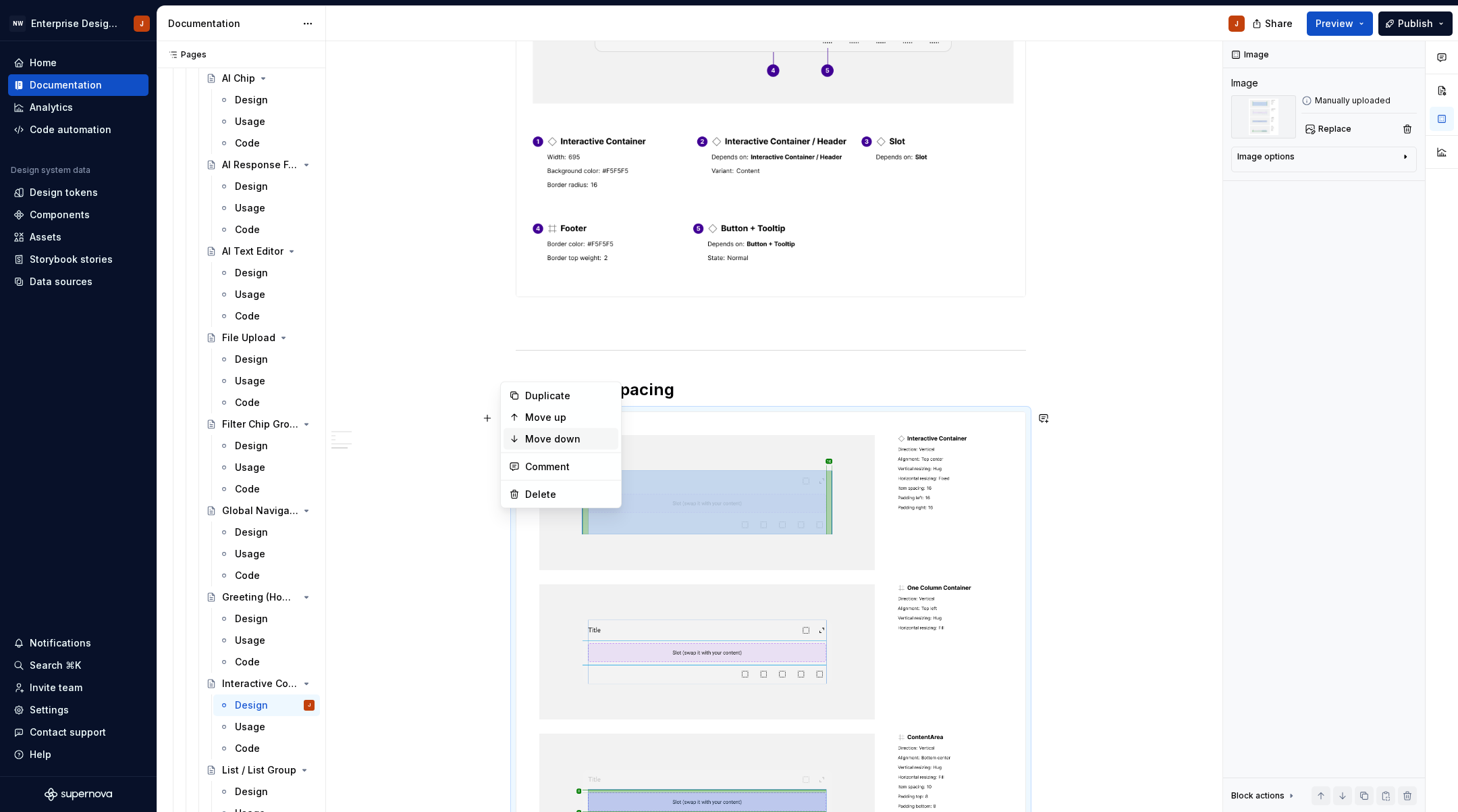
click at [532, 448] on div "Move down" at bounding box center [560, 438] width 115 height 21
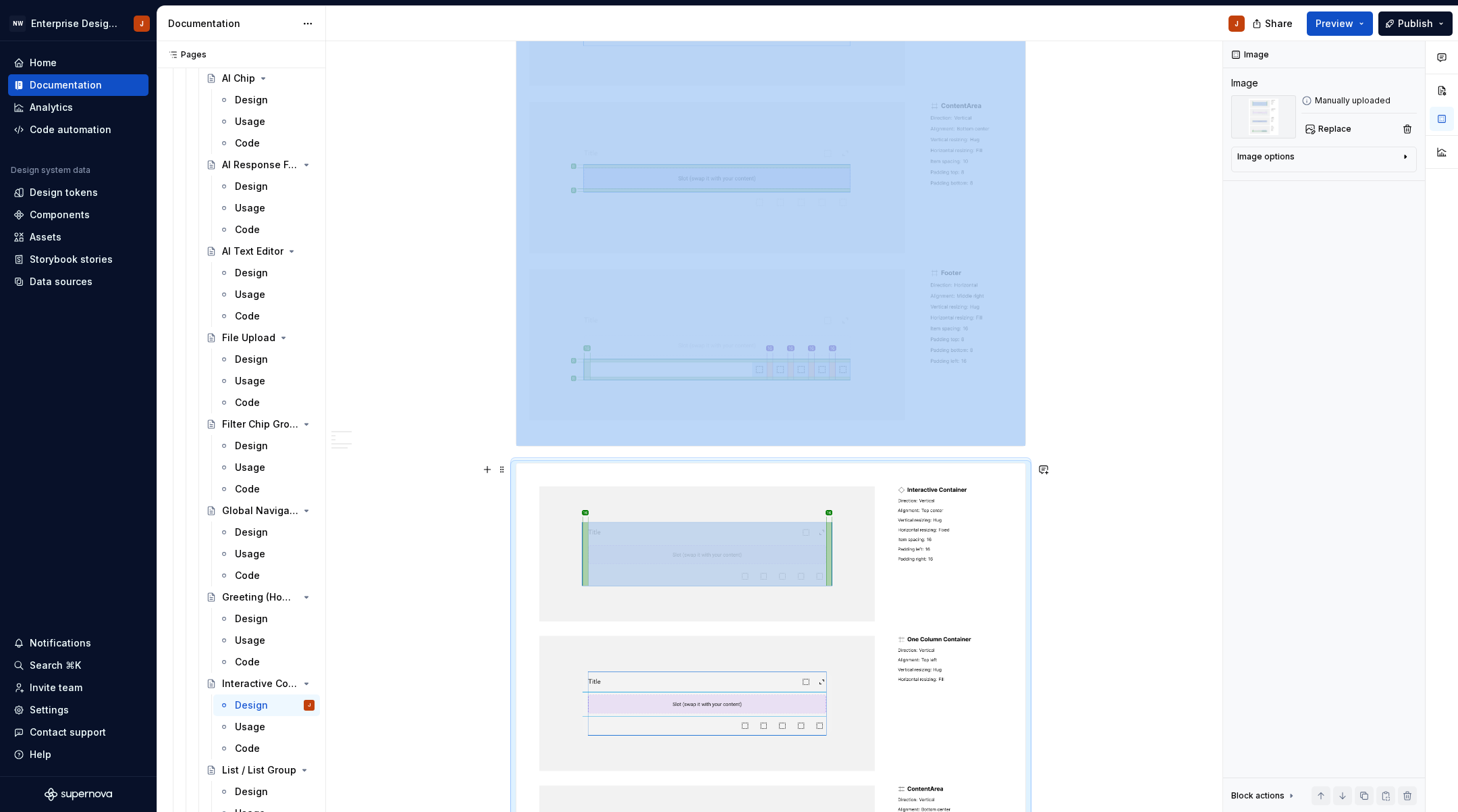
scroll to position [1401, 0]
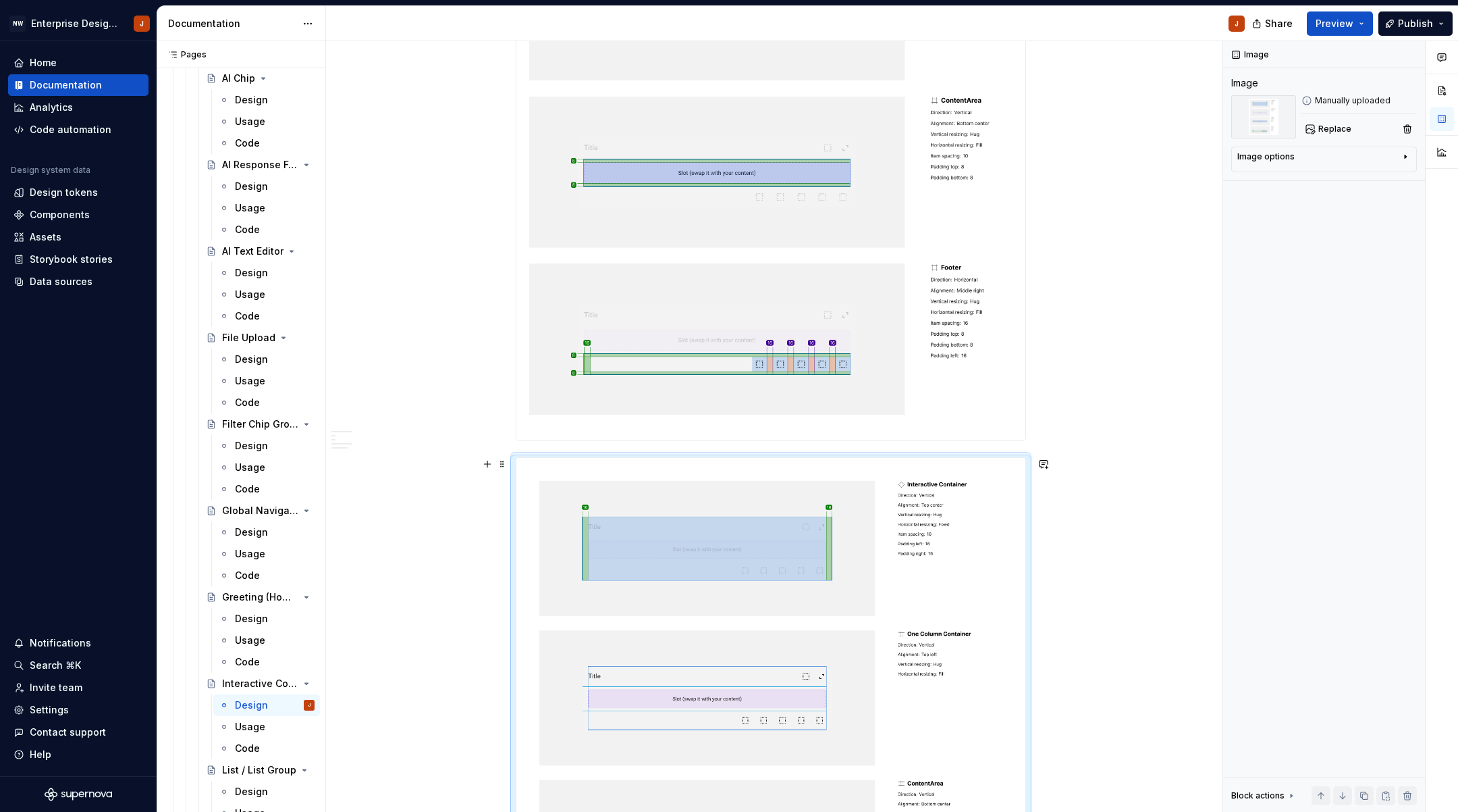
click at [487, 489] on div "Design Purpose: The Interactive Container component is used to house embedded, …" at bounding box center [771, 92] width 890 height 2574
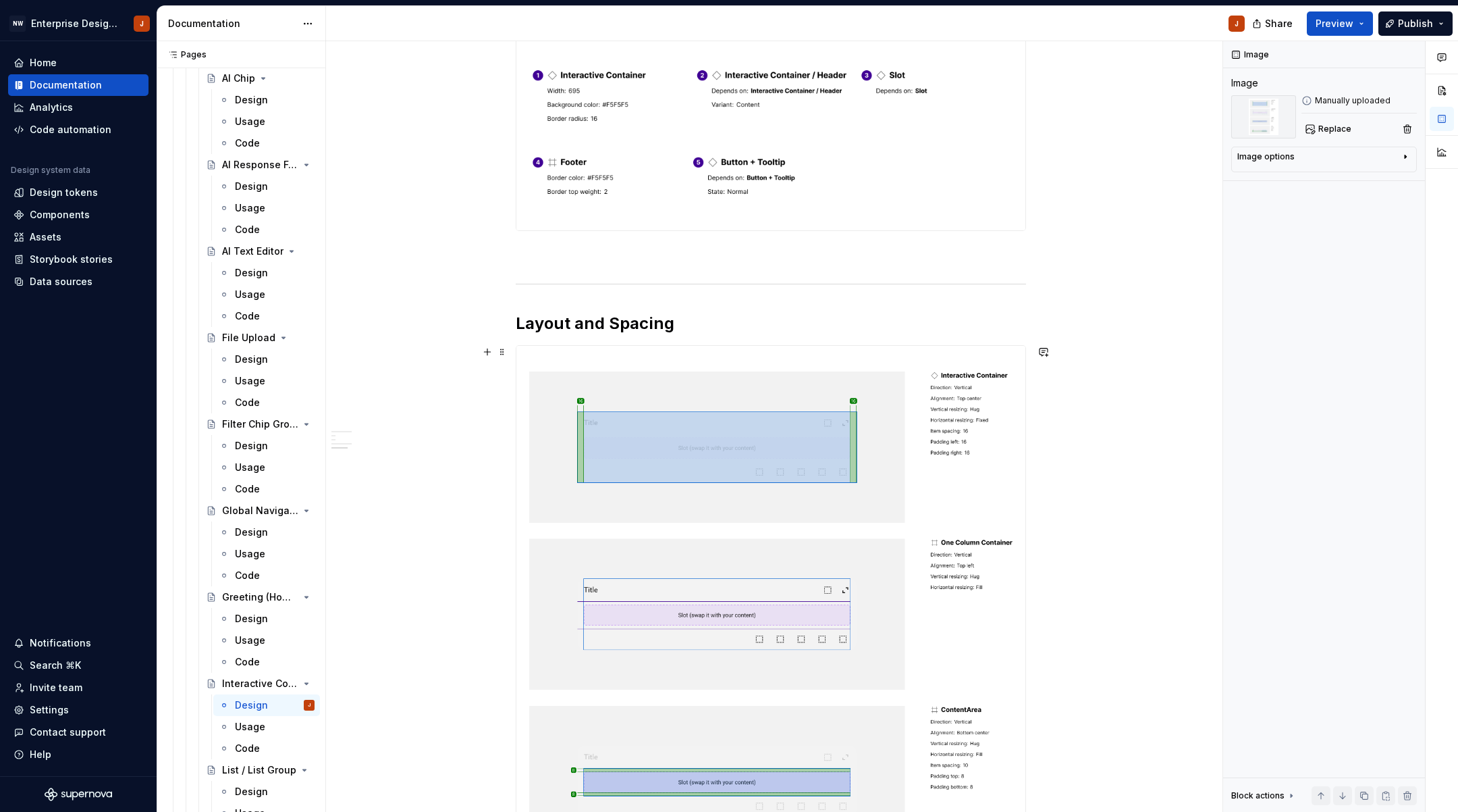
scroll to position [765, 0]
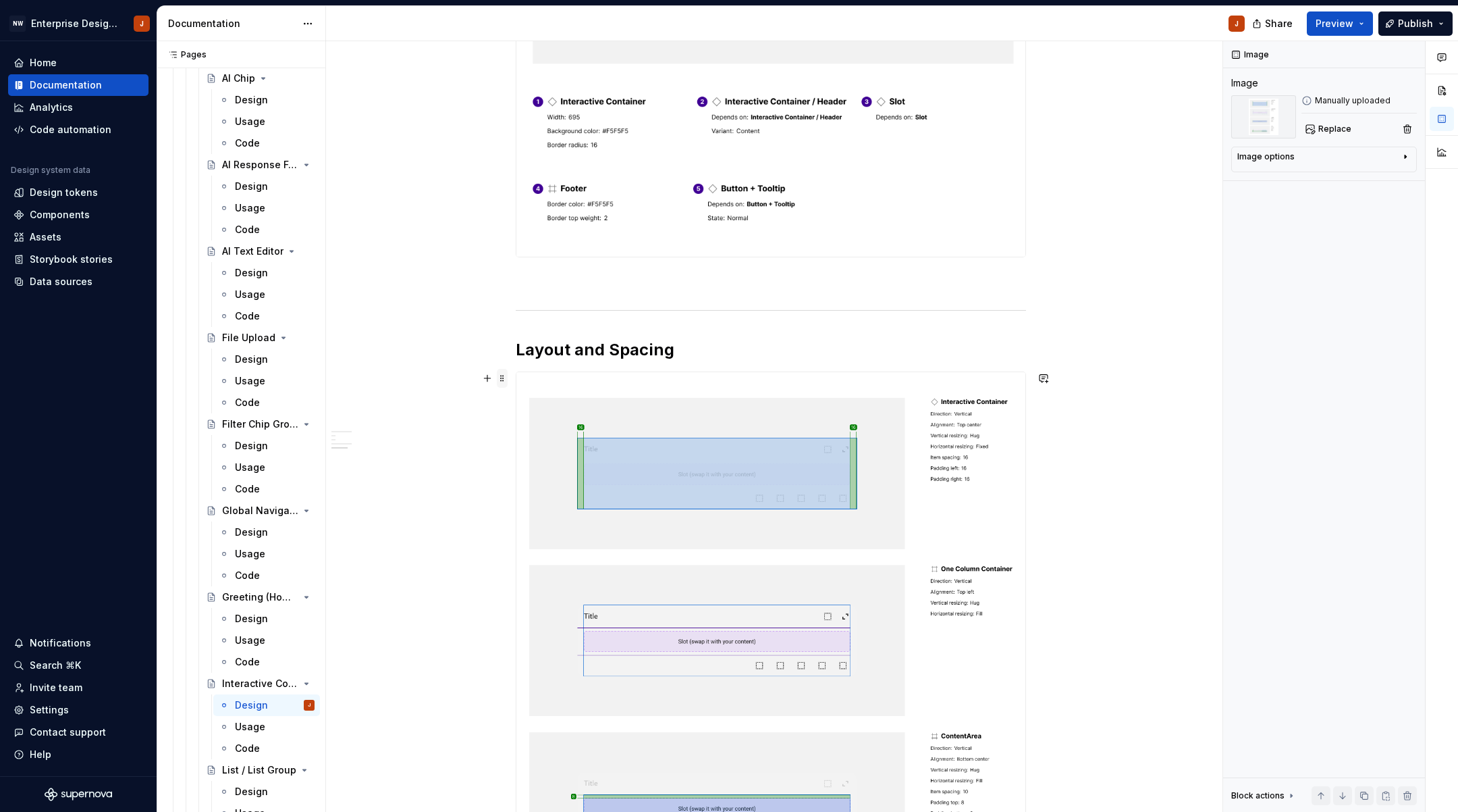
click at [507, 368] on span at bounding box center [502, 378] width 11 height 19
click at [536, 407] on div "Move down" at bounding box center [560, 398] width 115 height 21
type textarea "*"
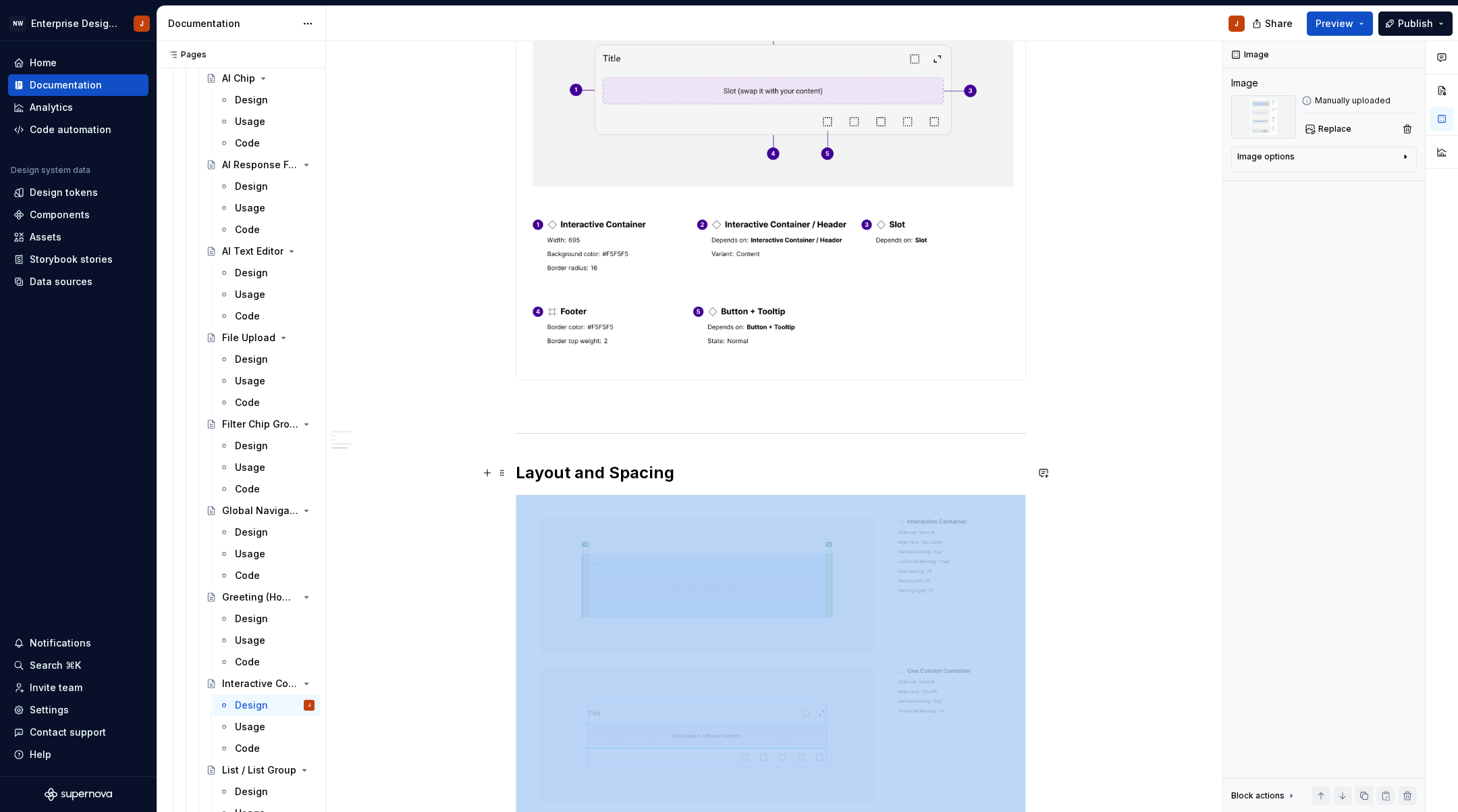
scroll to position [642, 0]
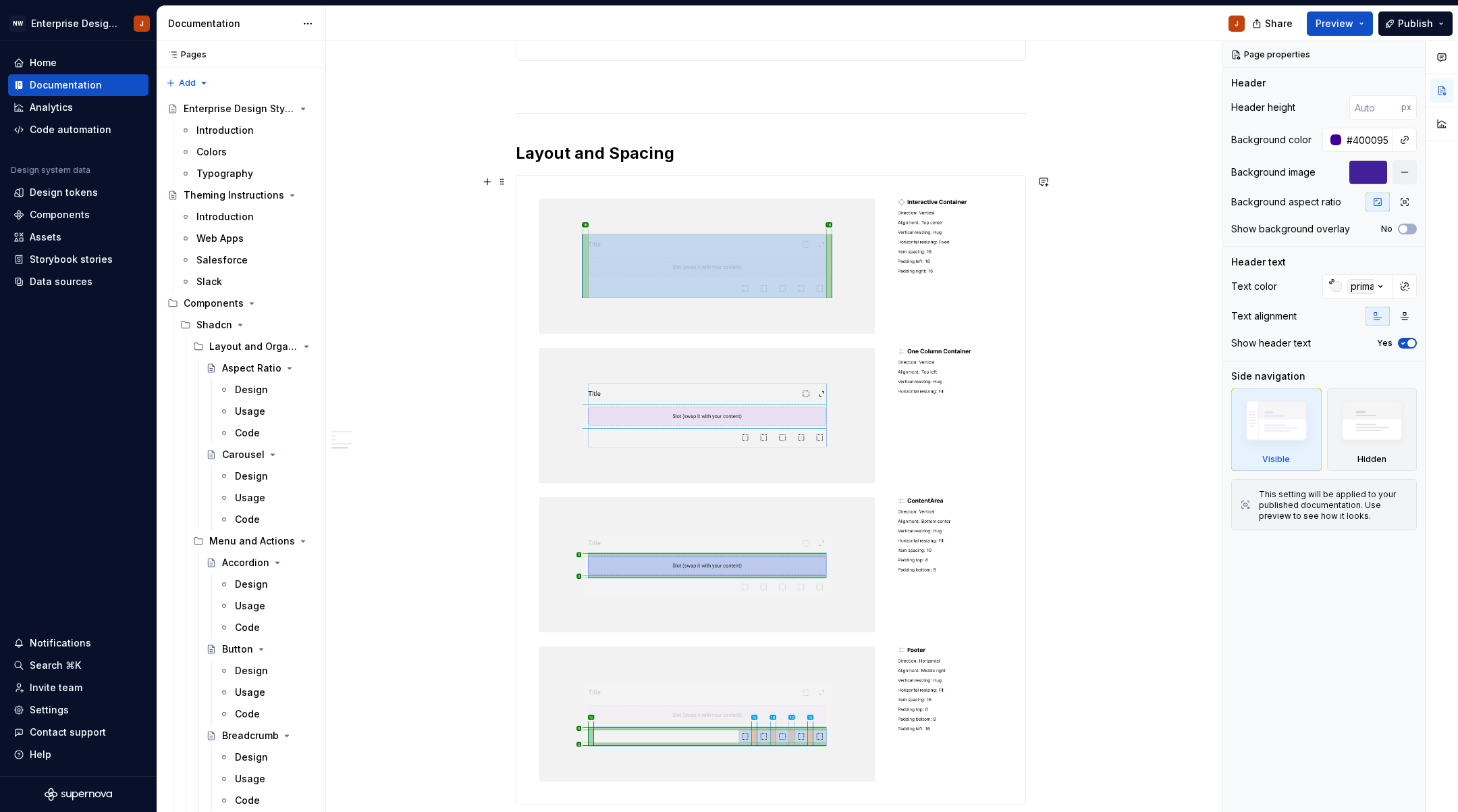
scroll to position [932, 0]
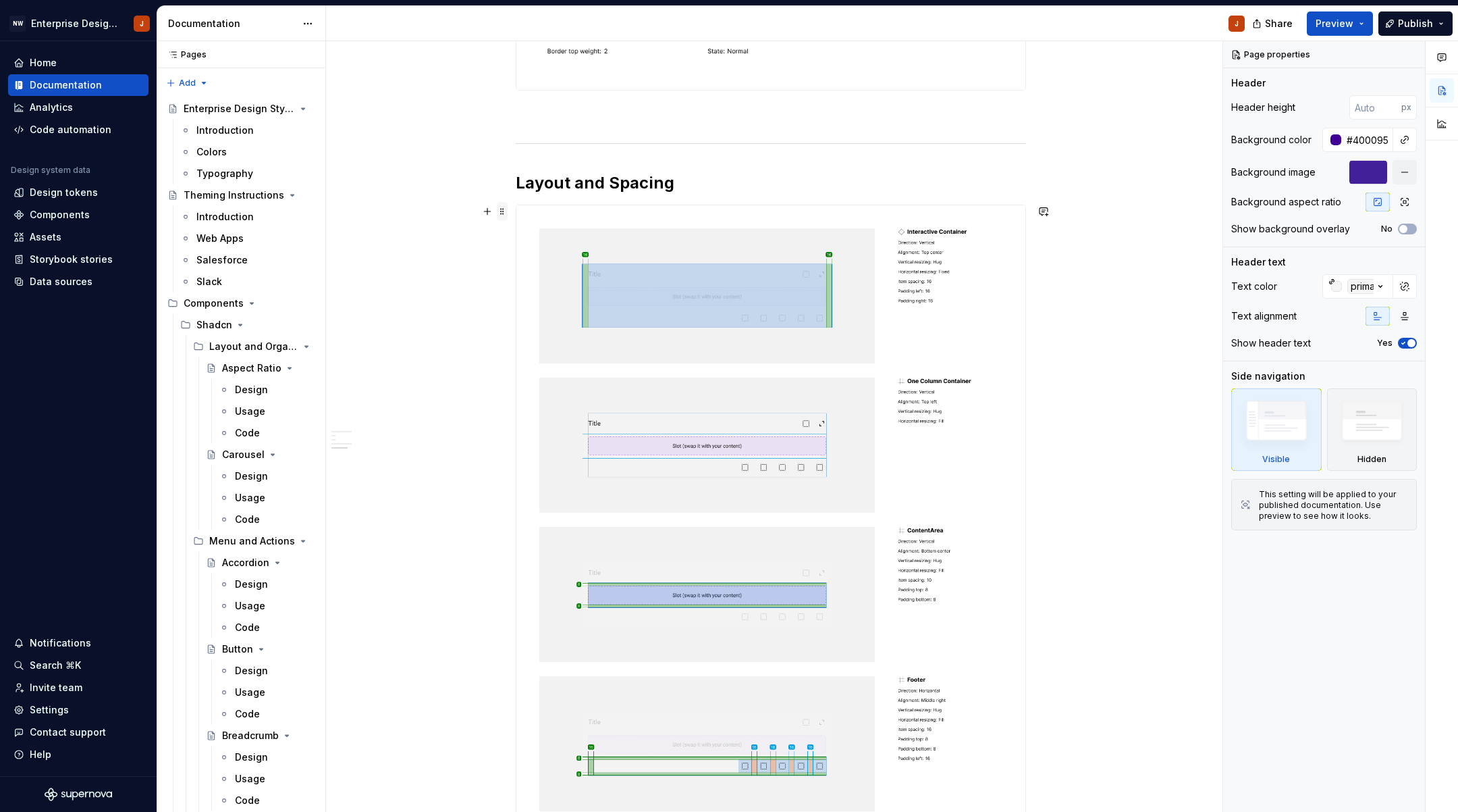
click at [505, 213] on span at bounding box center [502, 212] width 11 height 19
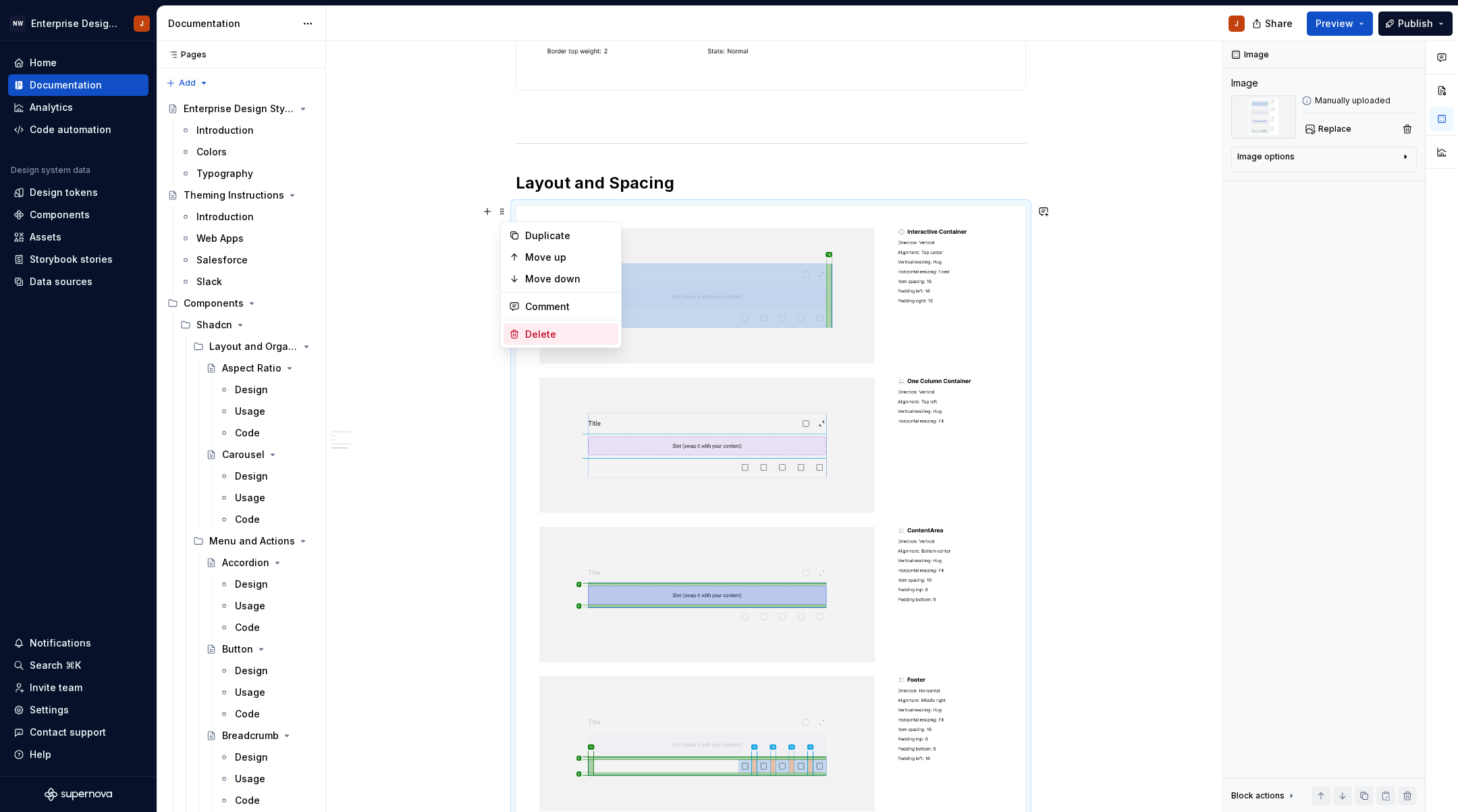
click at [541, 335] on div "Delete" at bounding box center [569, 334] width 88 height 13
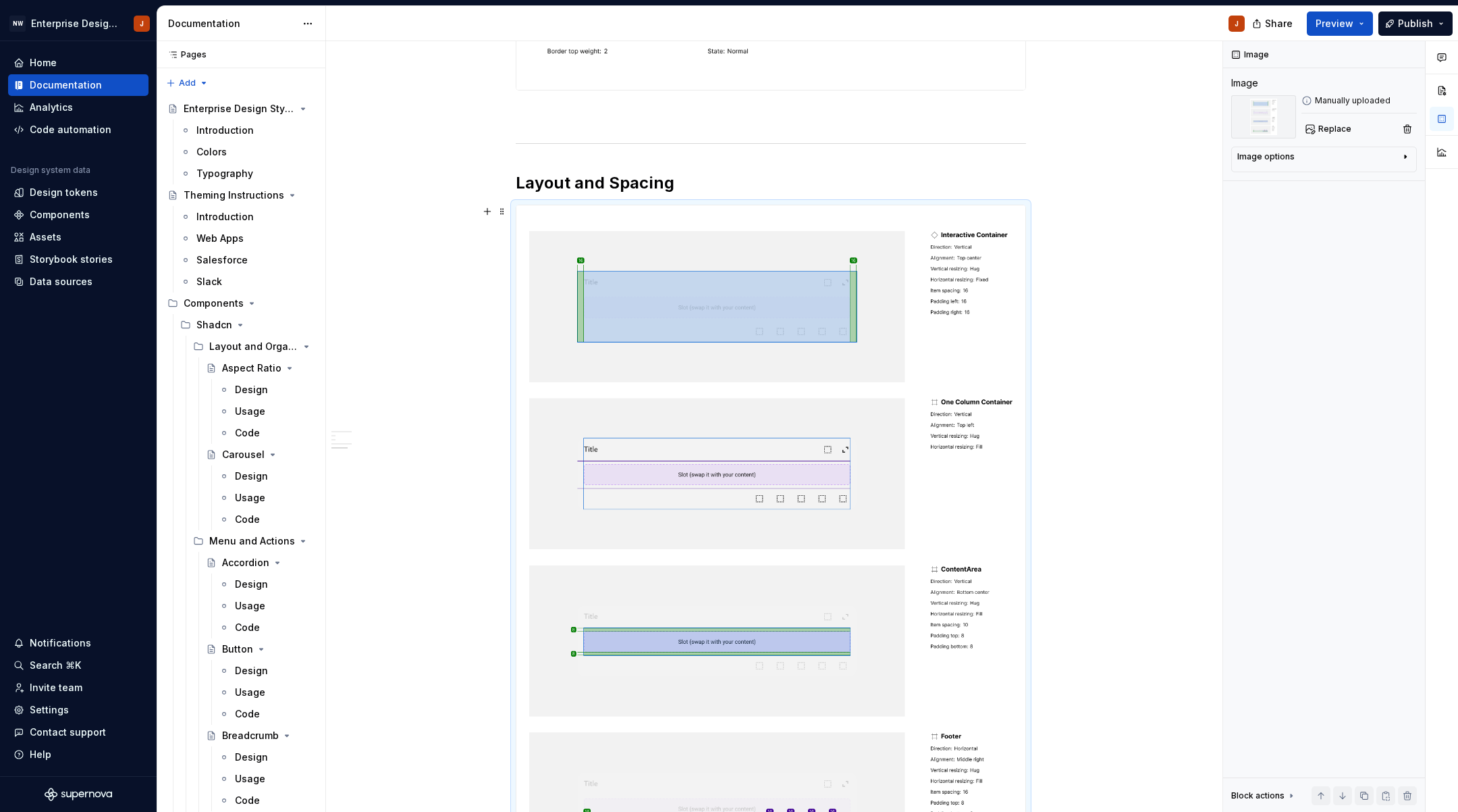
scroll to position [1030, 0]
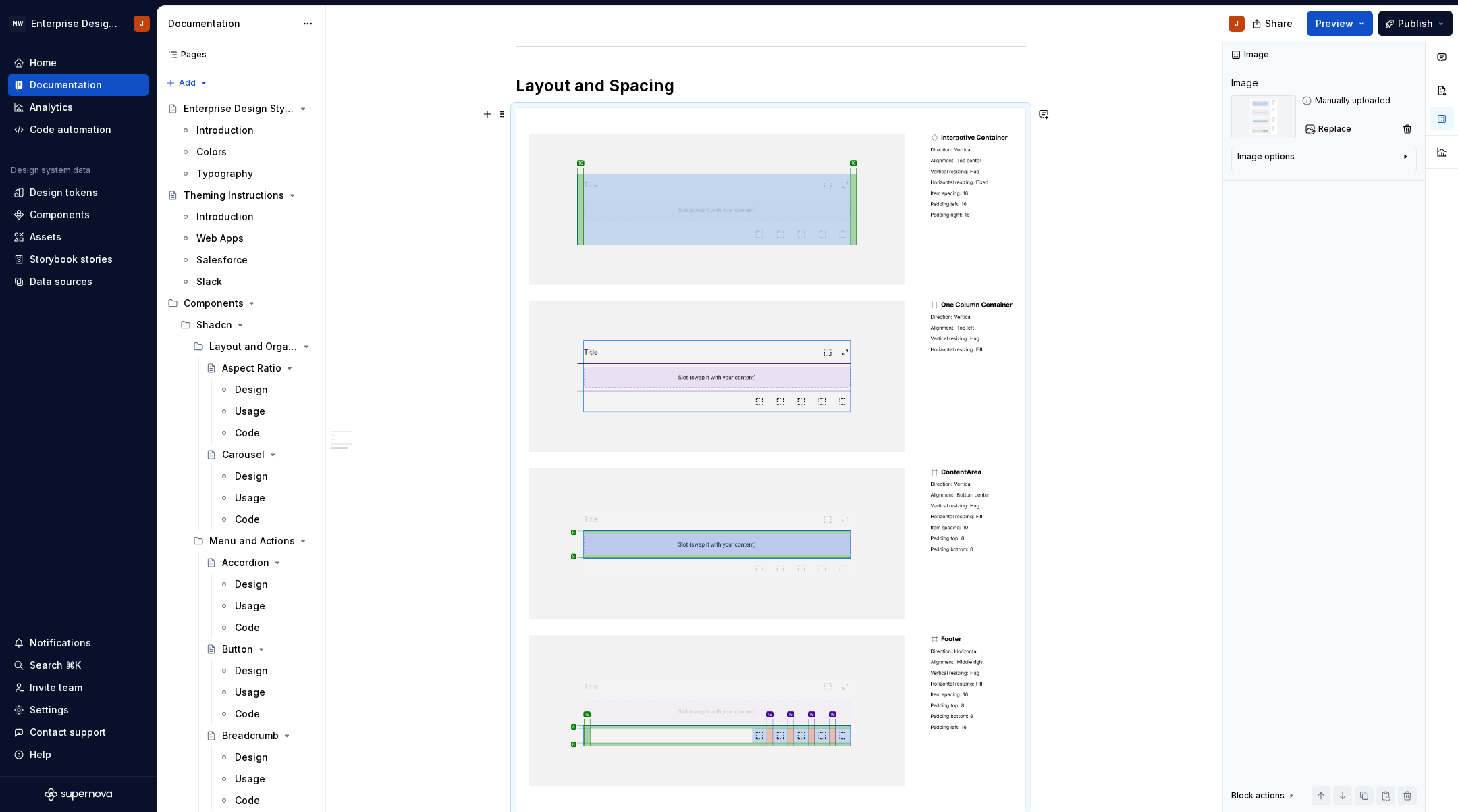
click at [487, 338] on div "Design Purpose: The Interactive Container component is used to house embedded, …" at bounding box center [771, 141] width 890 height 1927
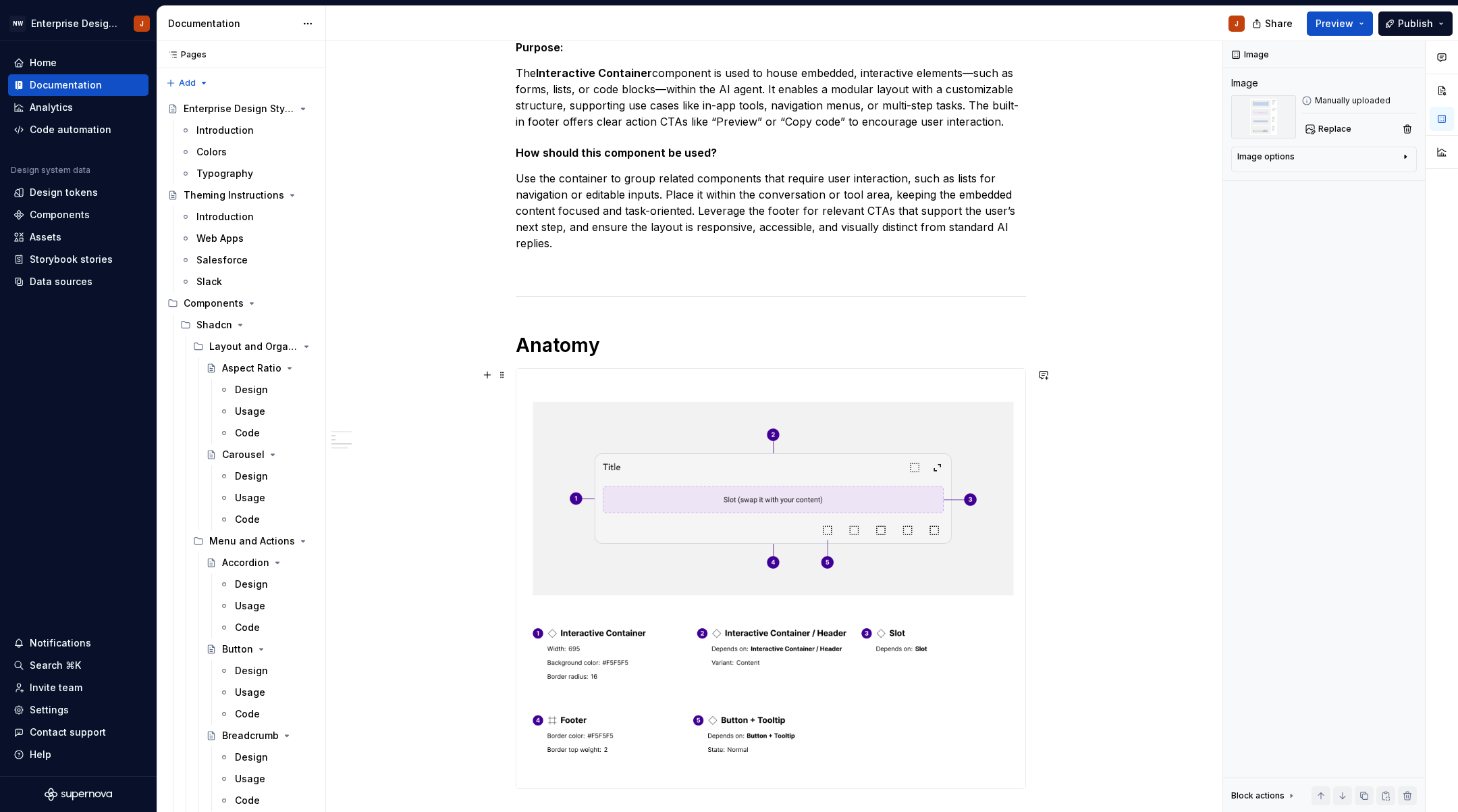
scroll to position [231, 0]
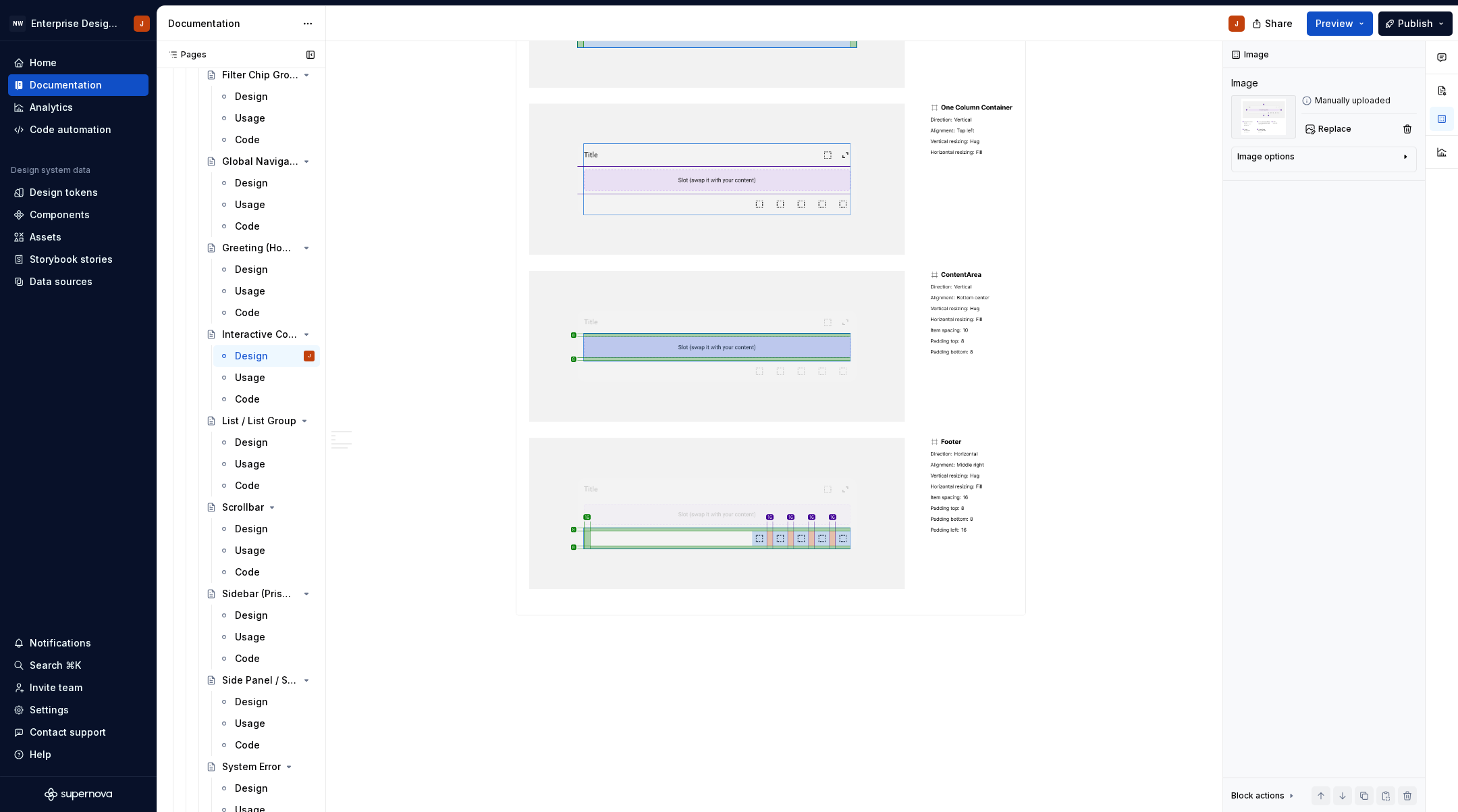
scroll to position [3290, 0]
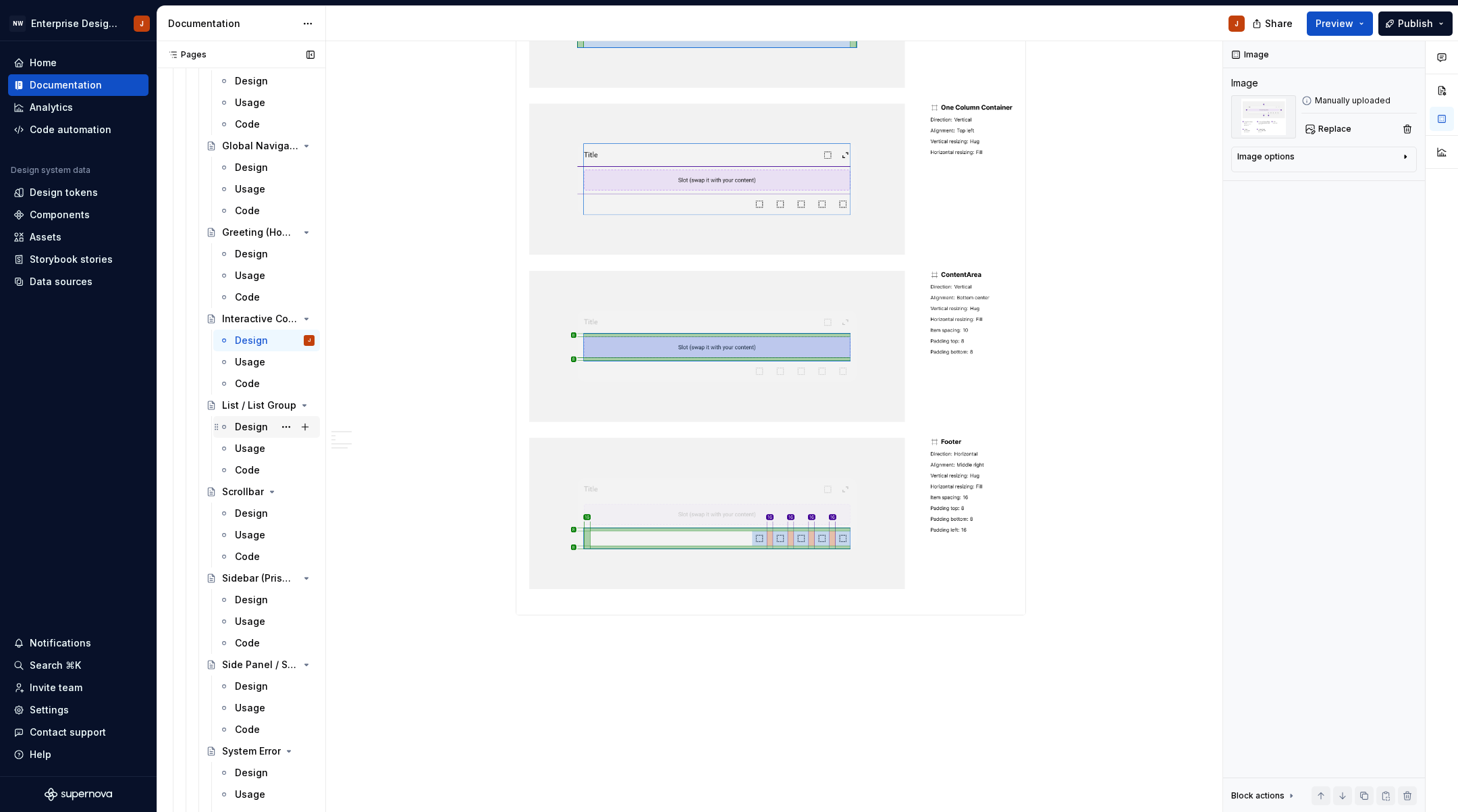
click at [251, 433] on div "Design" at bounding box center [251, 427] width 33 height 13
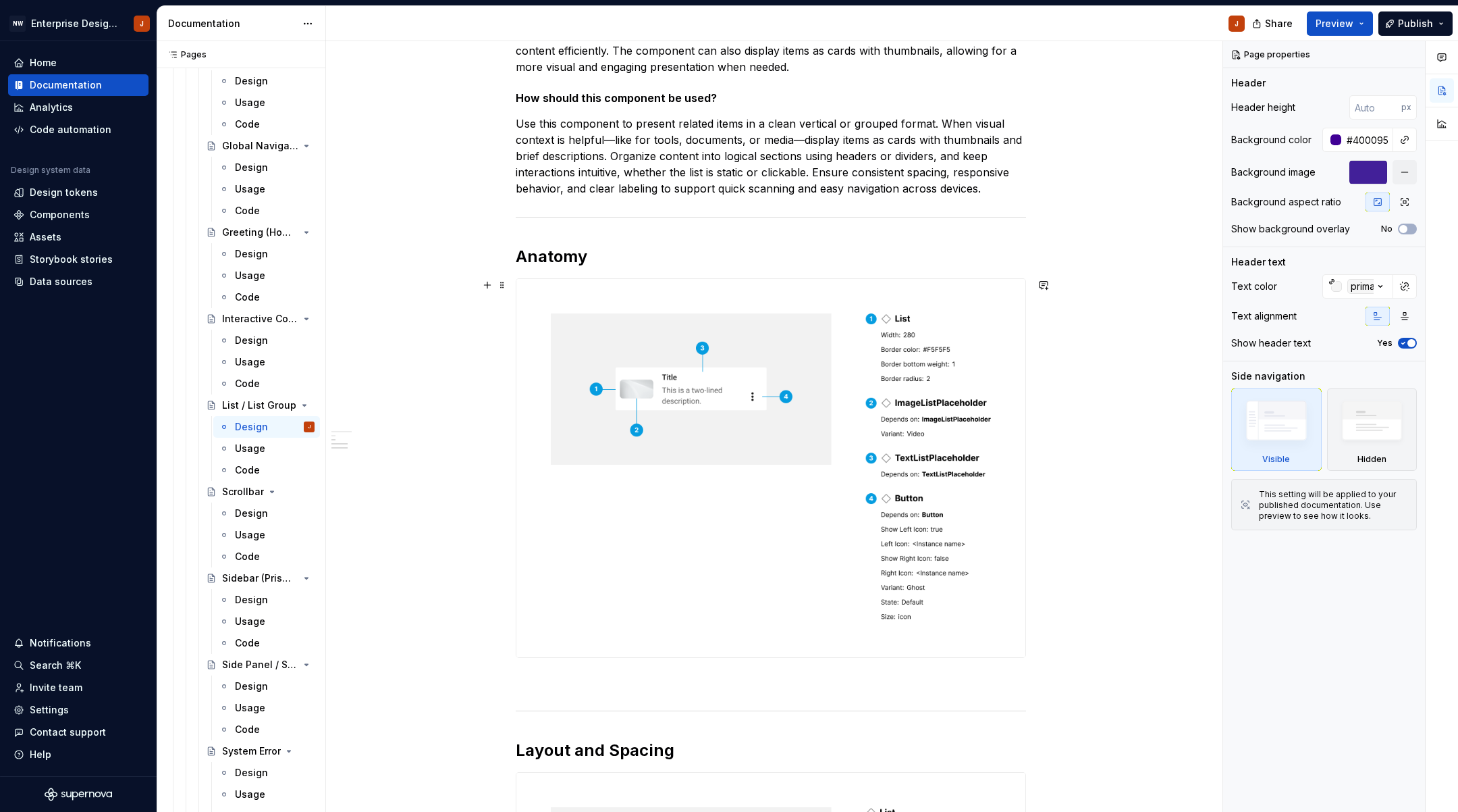
scroll to position [270, 0]
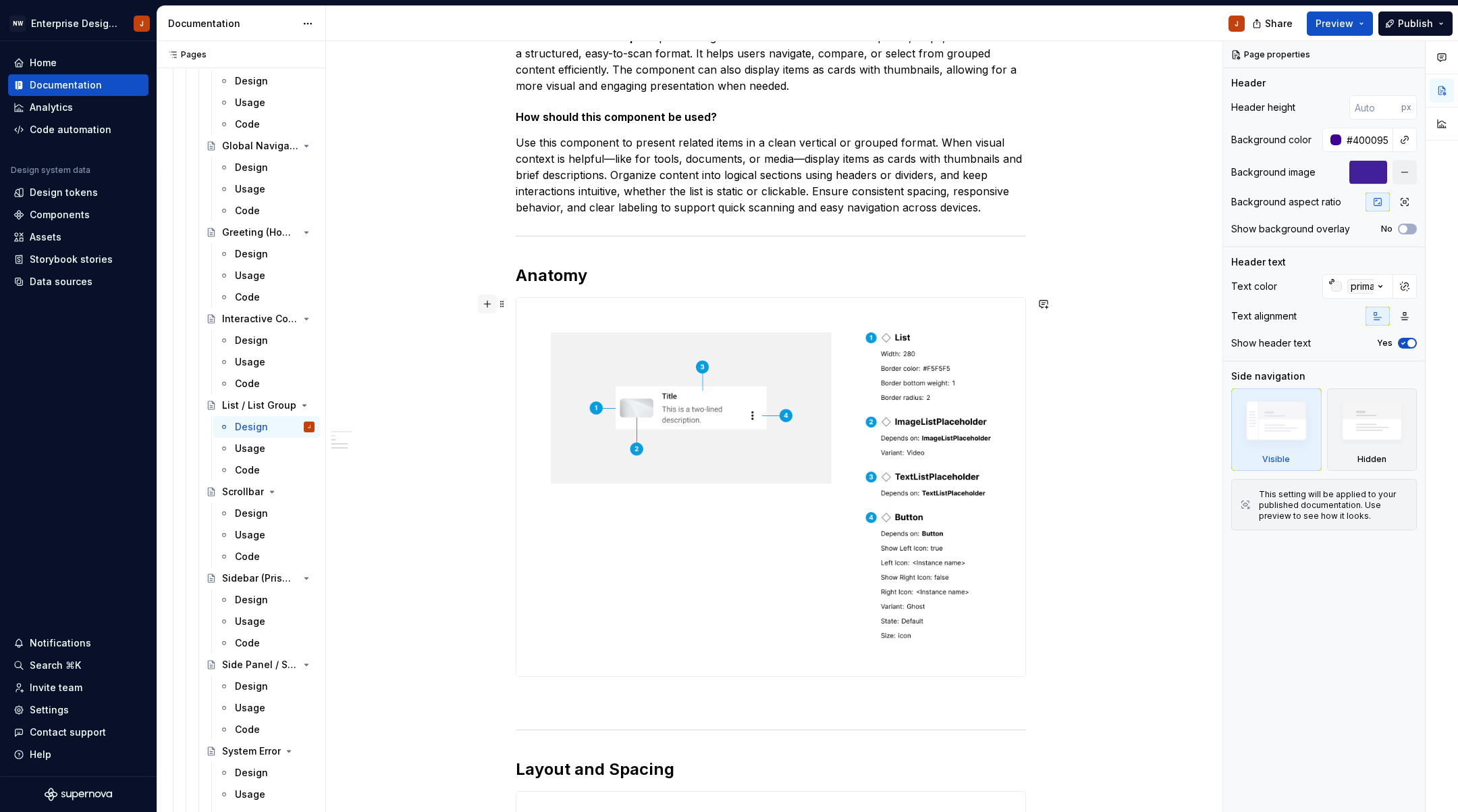
click at [488, 303] on button "button" at bounding box center [488, 304] width 19 height 19
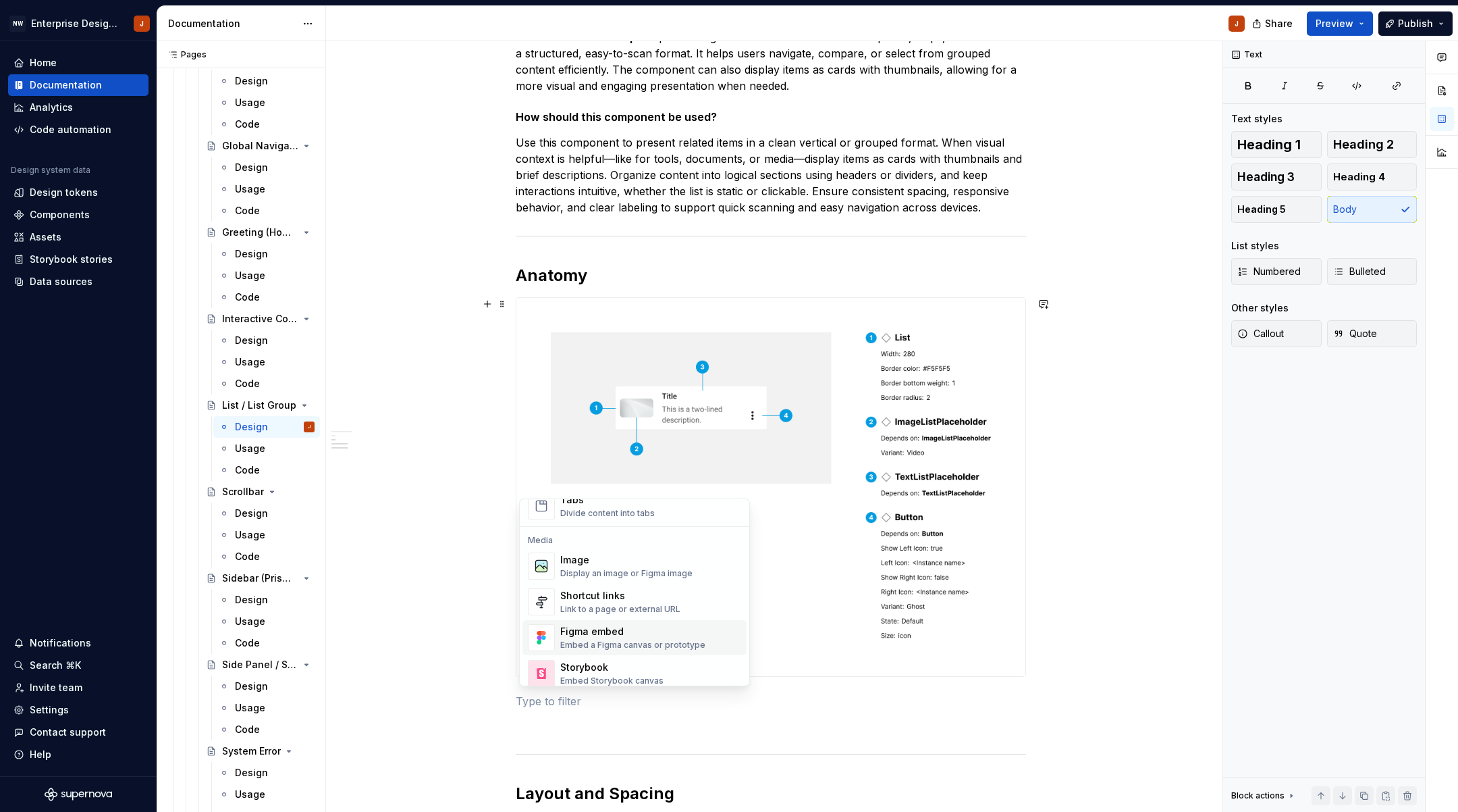
scroll to position [535, 0]
click at [624, 584] on div "Display an image or Figma image" at bounding box center [626, 585] width 132 height 11
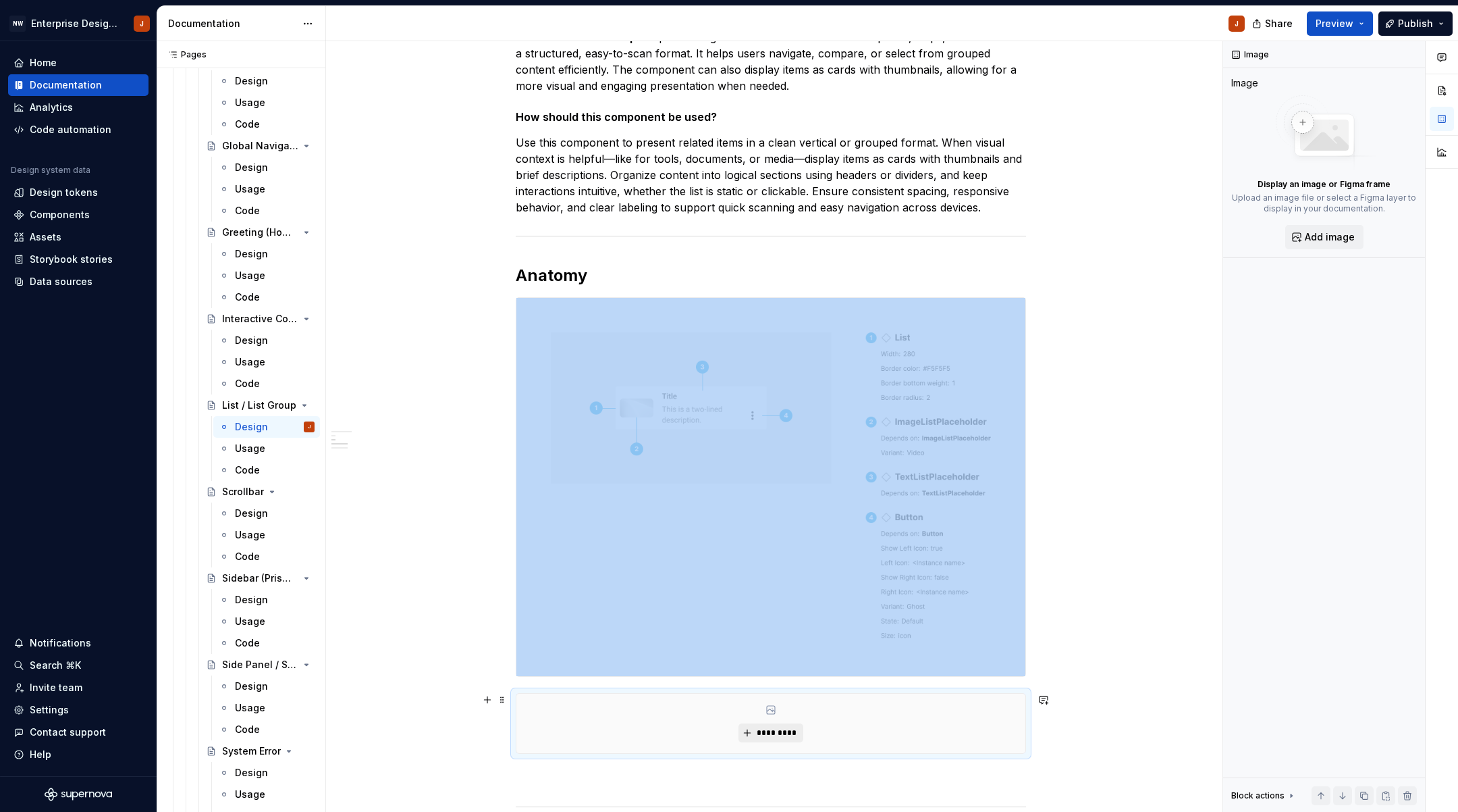
click at [788, 735] on span "*********" at bounding box center [776, 733] width 41 height 11
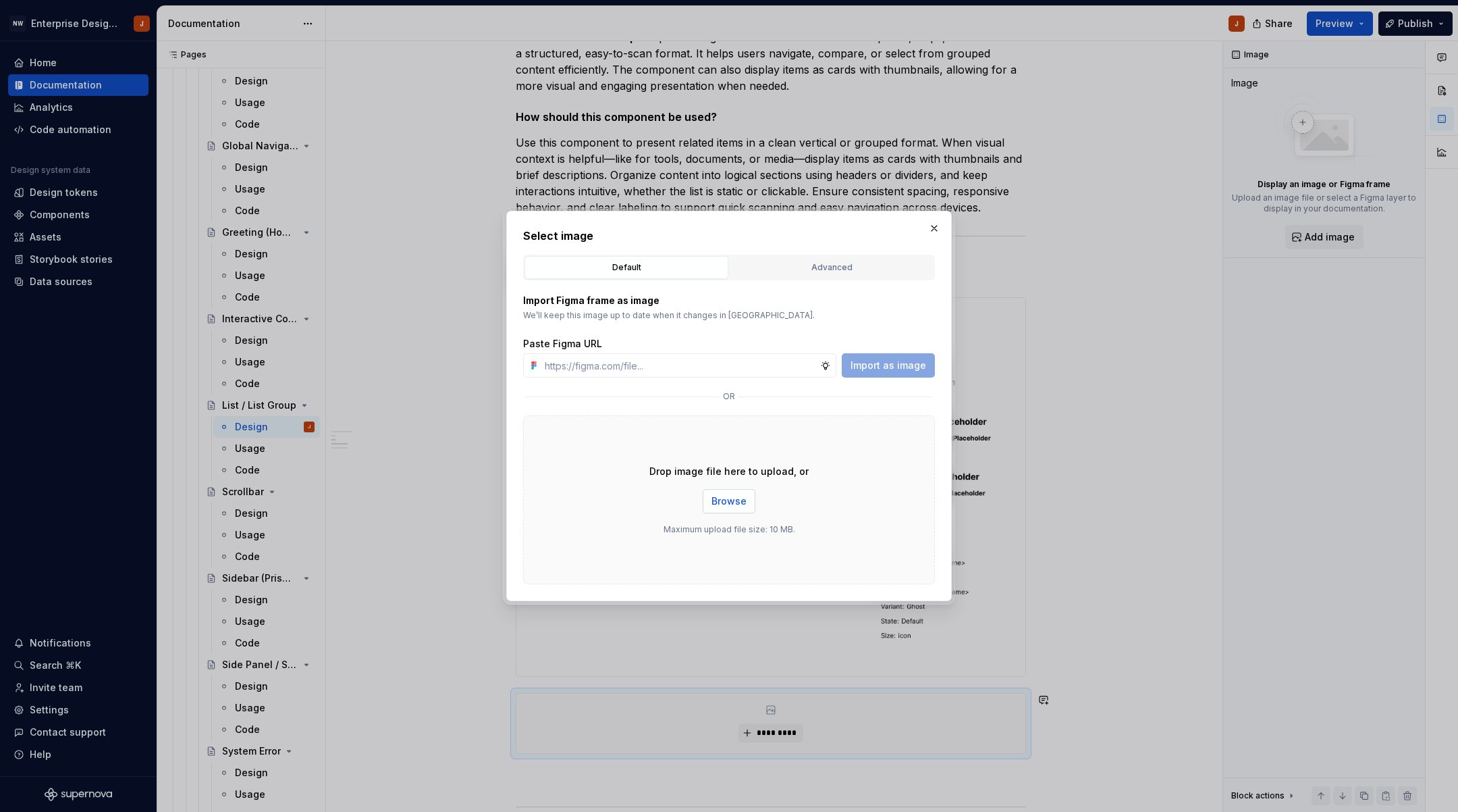
click at [738, 501] on span "Browse" at bounding box center [729, 501] width 35 height 13
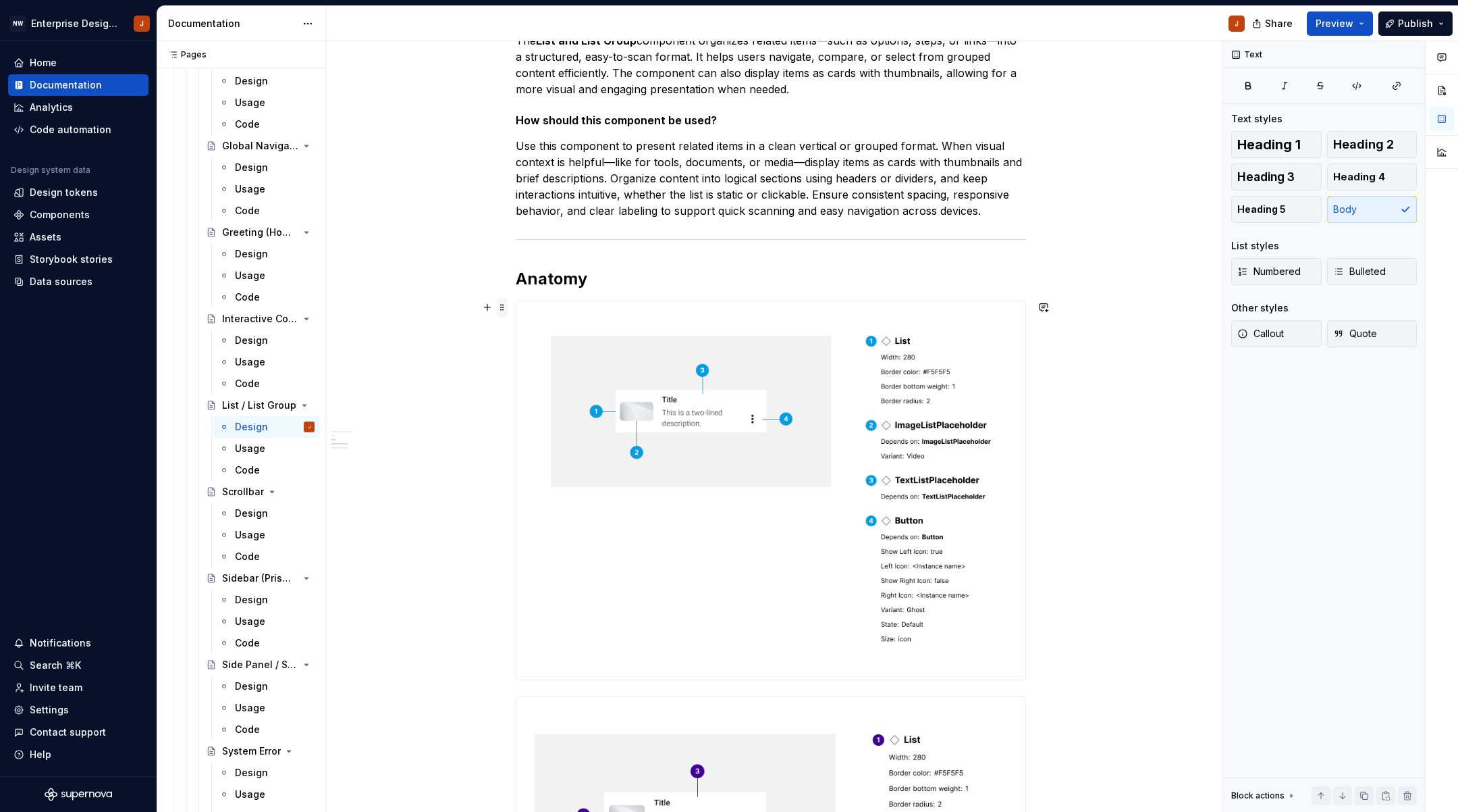
click at [504, 303] on span at bounding box center [502, 307] width 11 height 19
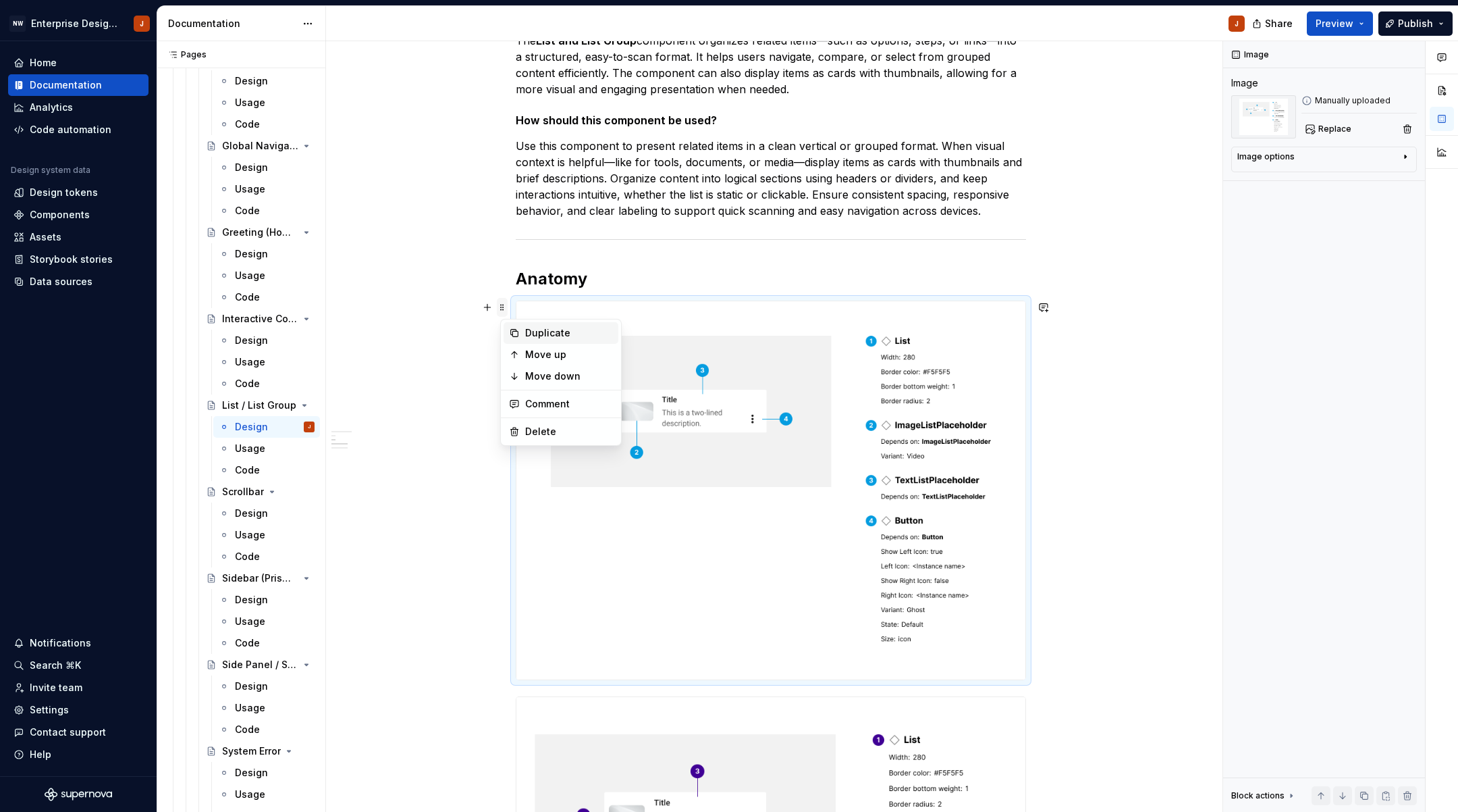
scroll to position [268, 0]
click at [545, 422] on div "Delete" at bounding box center [569, 429] width 88 height 13
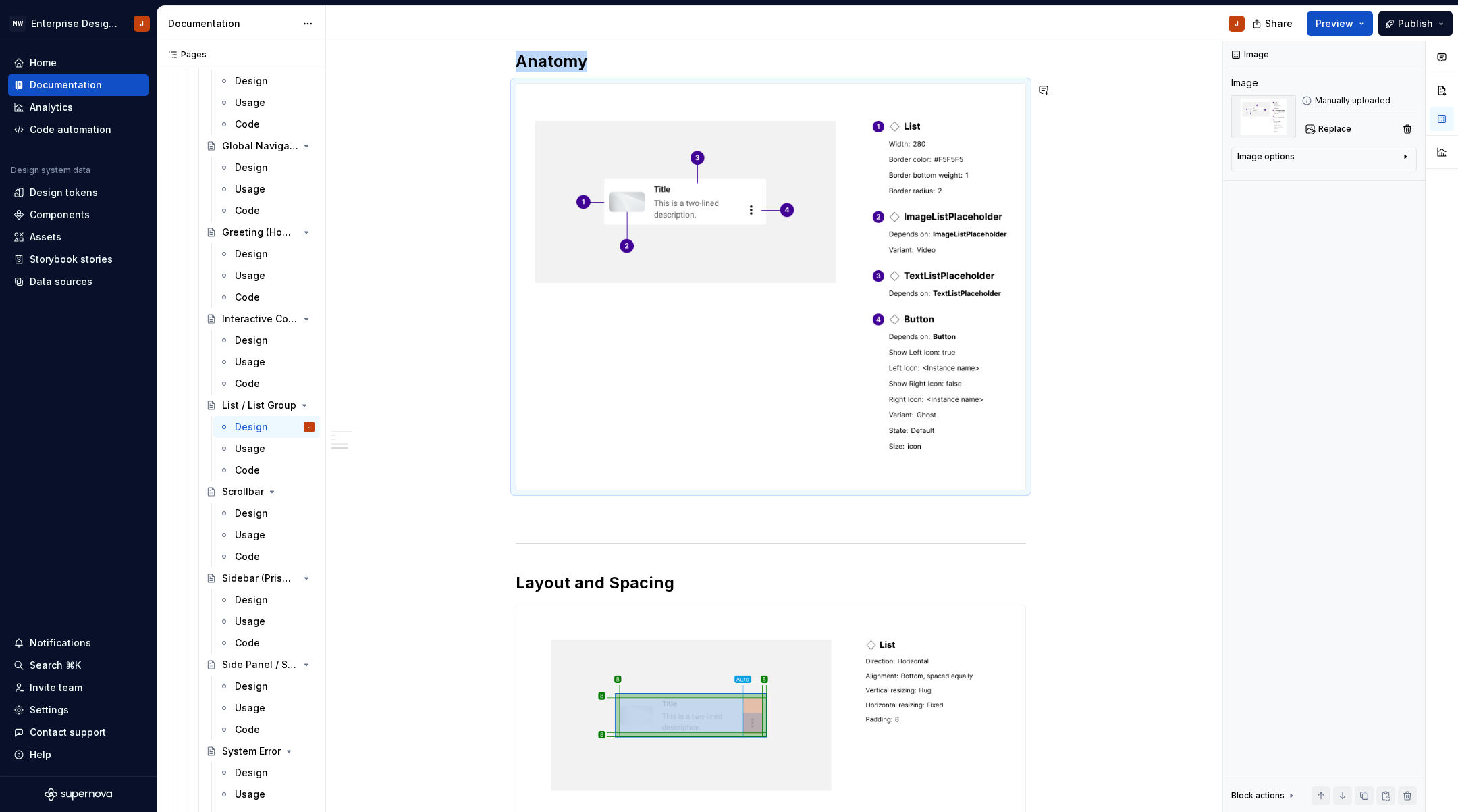
scroll to position [686, 0]
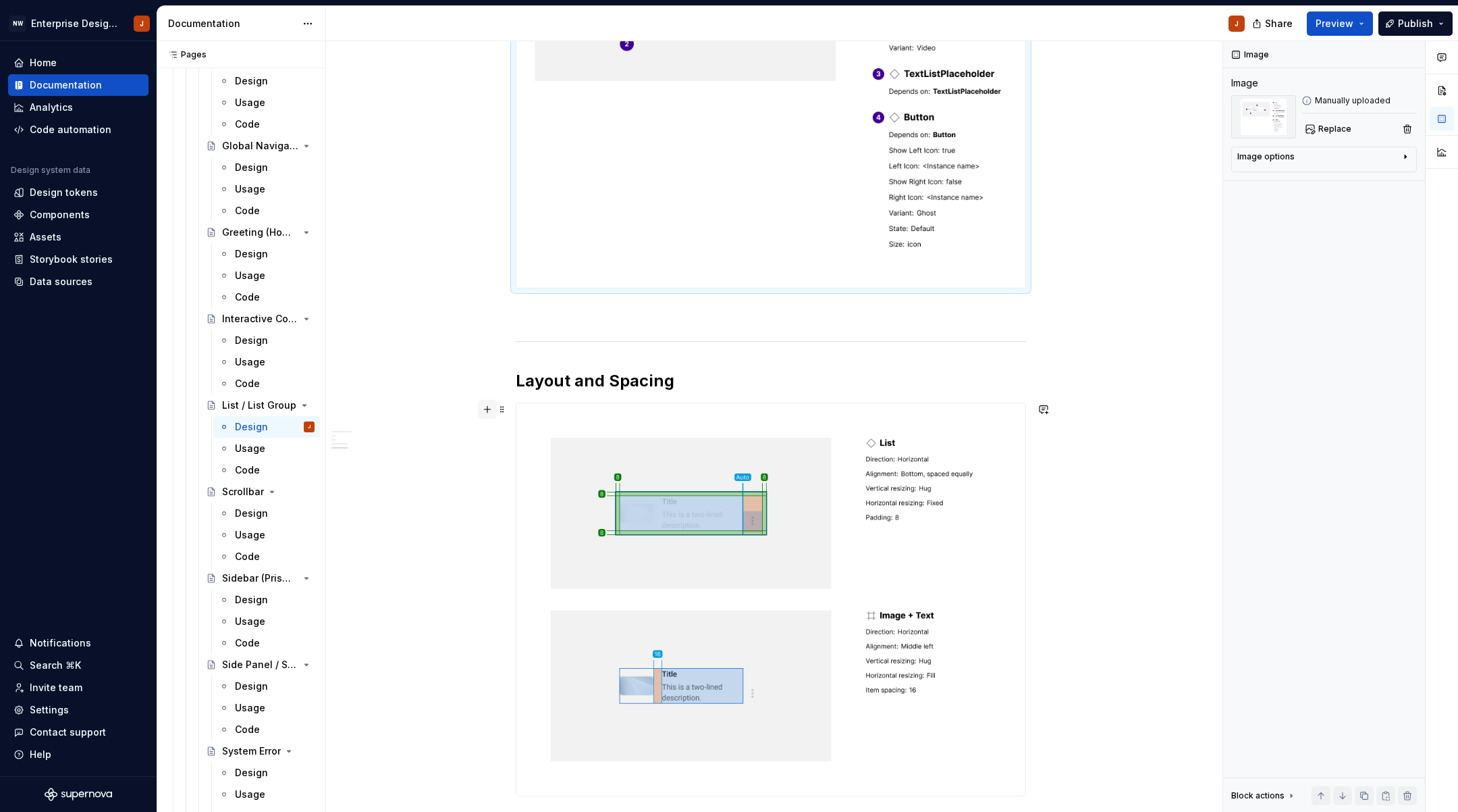
click at [493, 409] on button "button" at bounding box center [488, 409] width 19 height 19
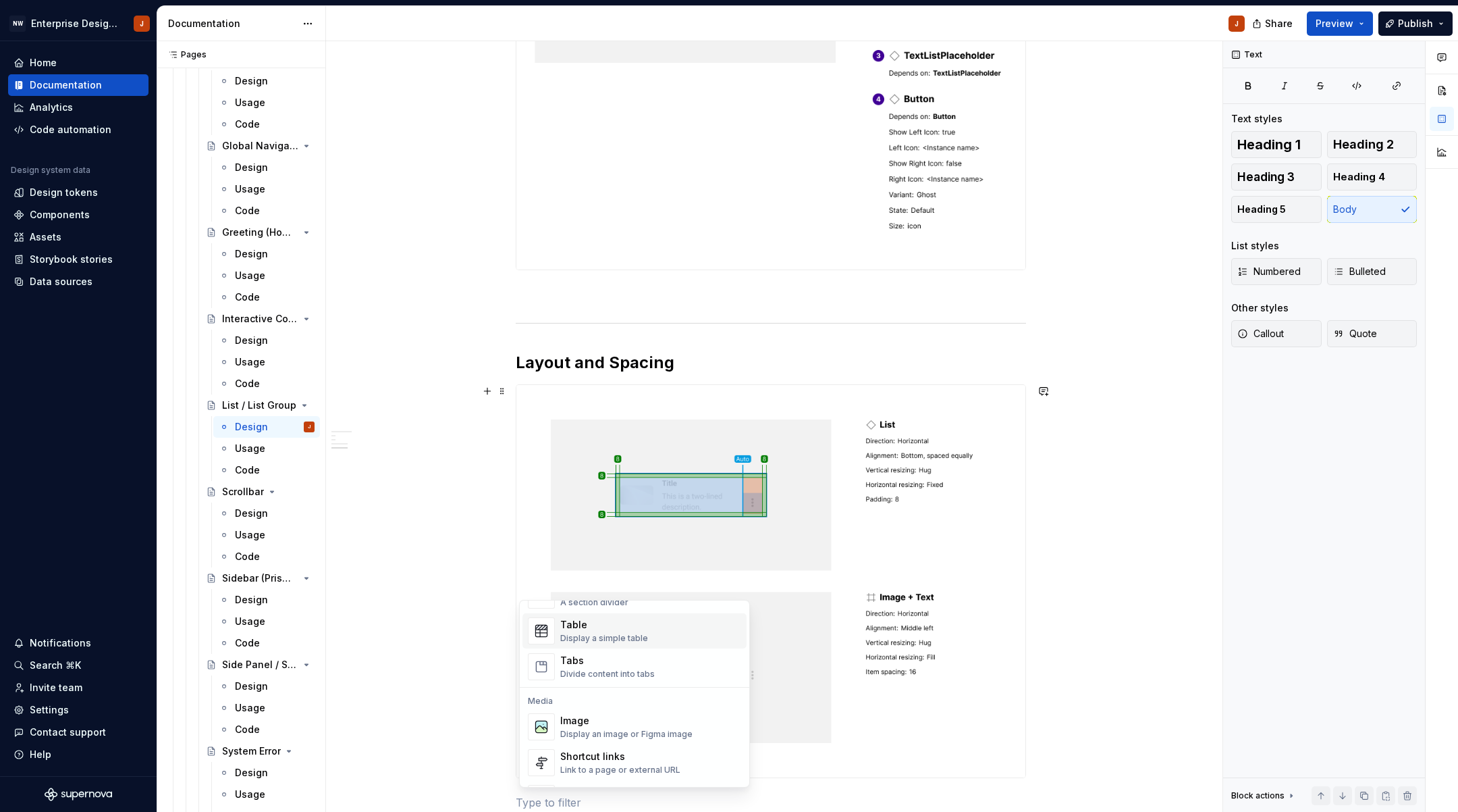
scroll to position [489, 0]
click at [626, 722] on div "Image" at bounding box center [626, 719] width 132 height 13
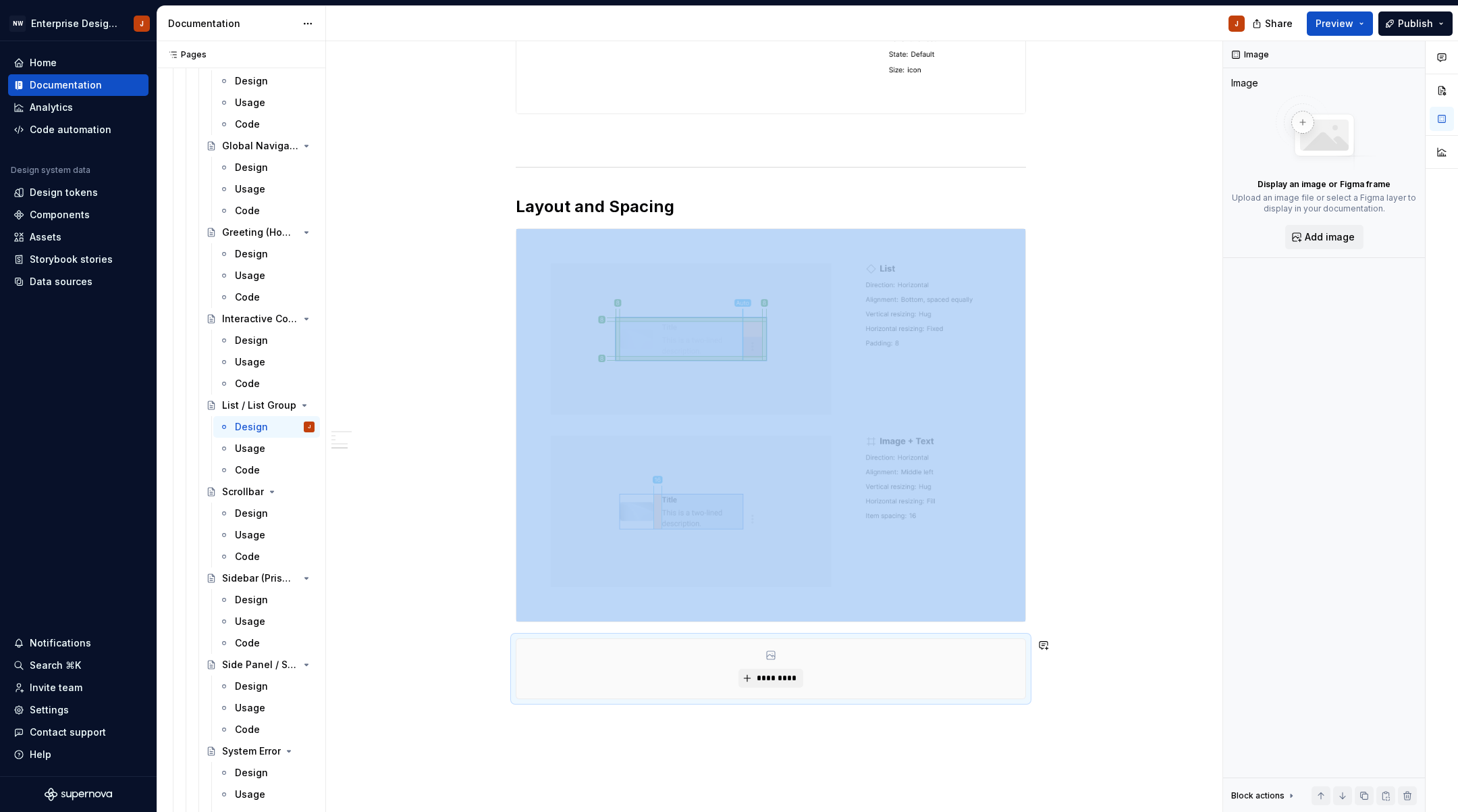
scroll to position [866, 0]
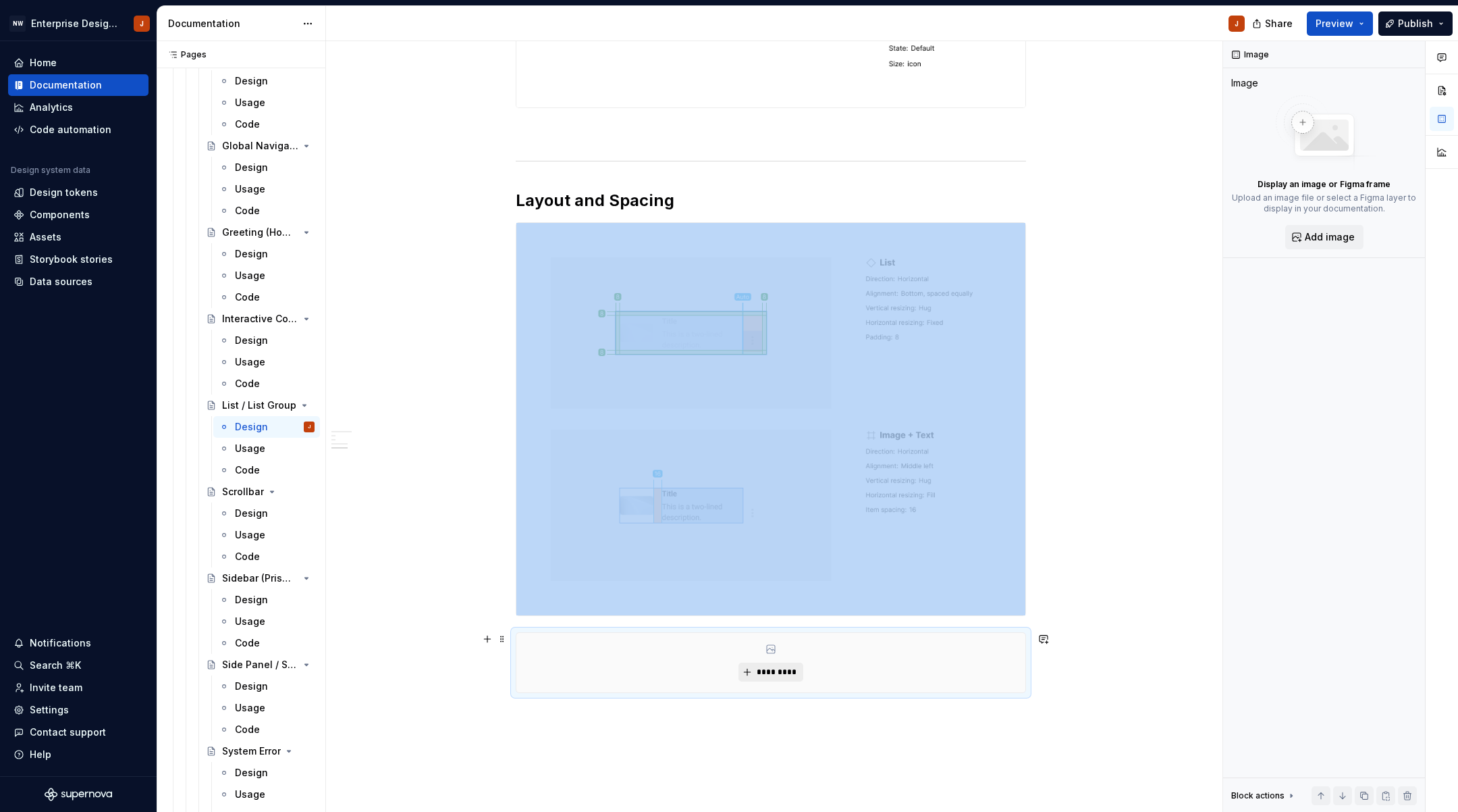
click at [774, 674] on span "*********" at bounding box center [776, 672] width 41 height 11
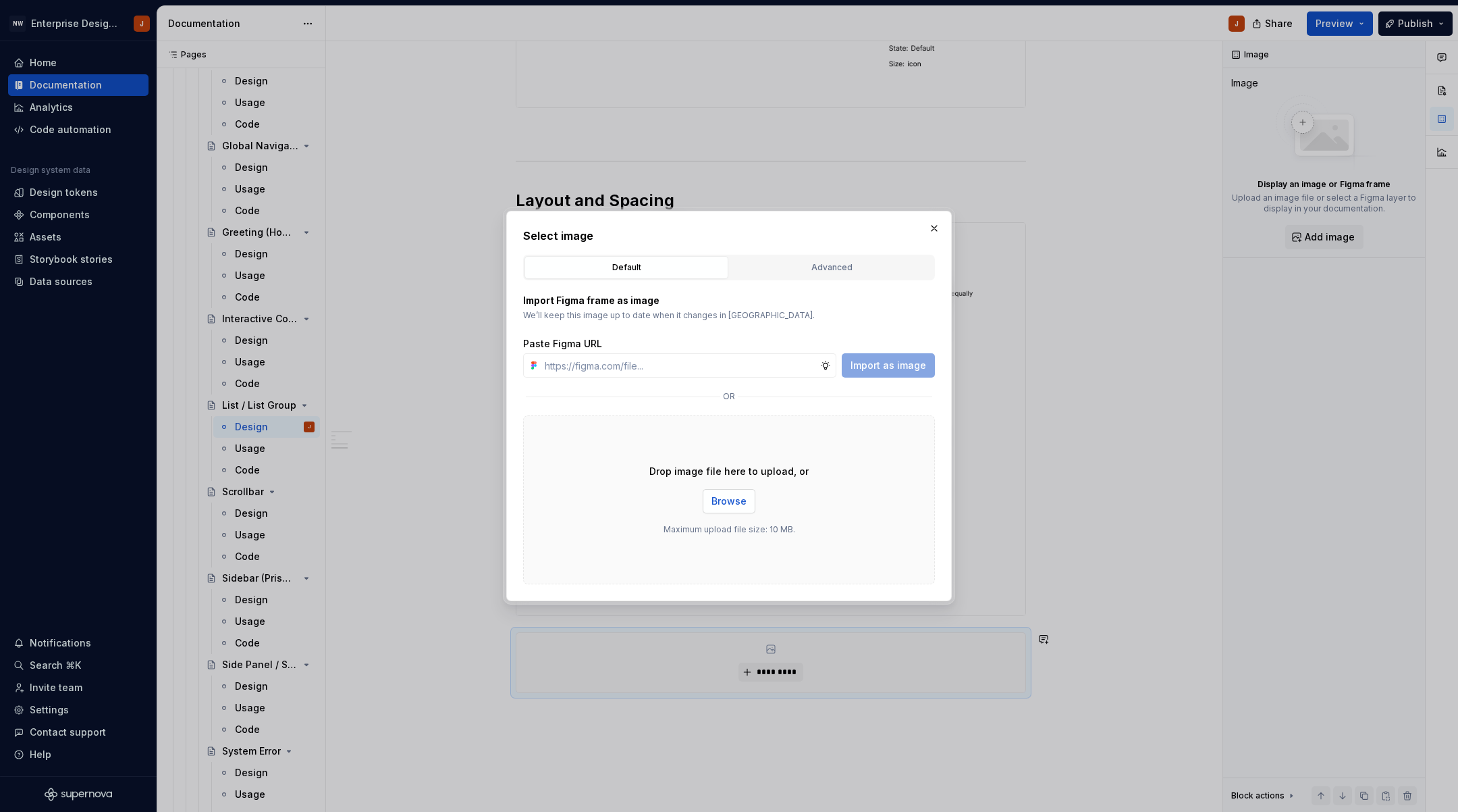
click at [719, 502] on span "Browse" at bounding box center [729, 501] width 35 height 13
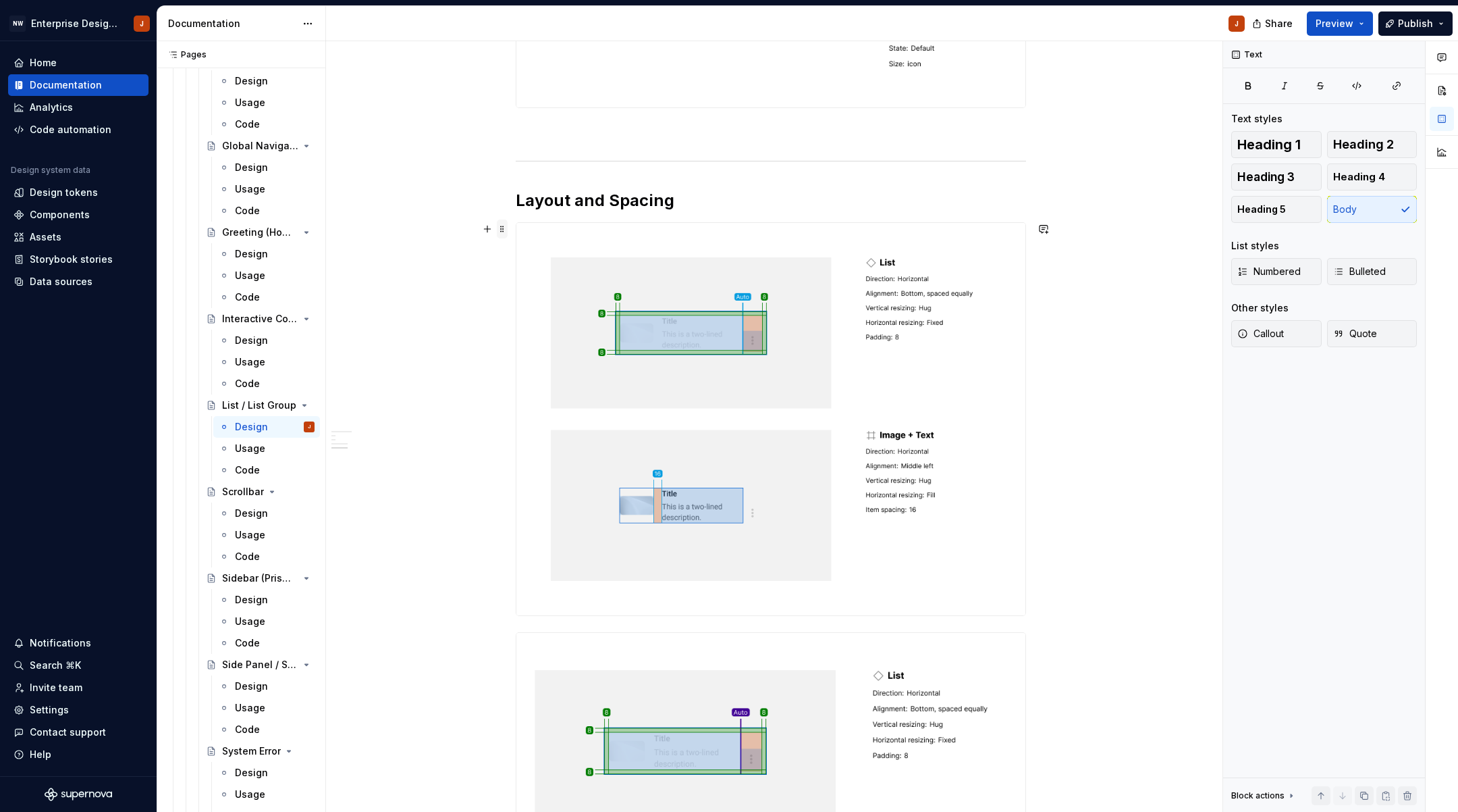
click at [504, 227] on span at bounding box center [502, 228] width 11 height 19
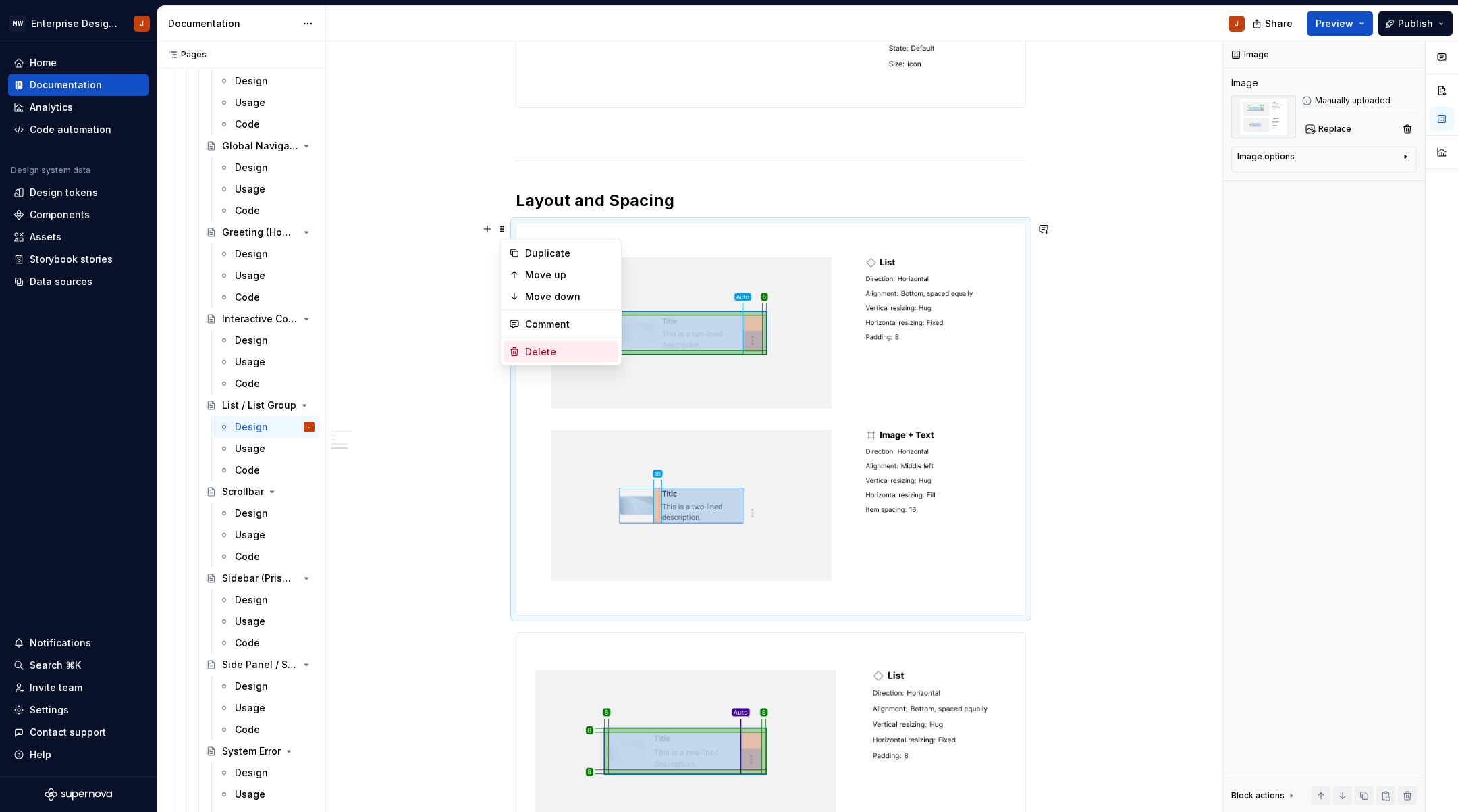
click at [545, 351] on div "Delete" at bounding box center [569, 351] width 88 height 13
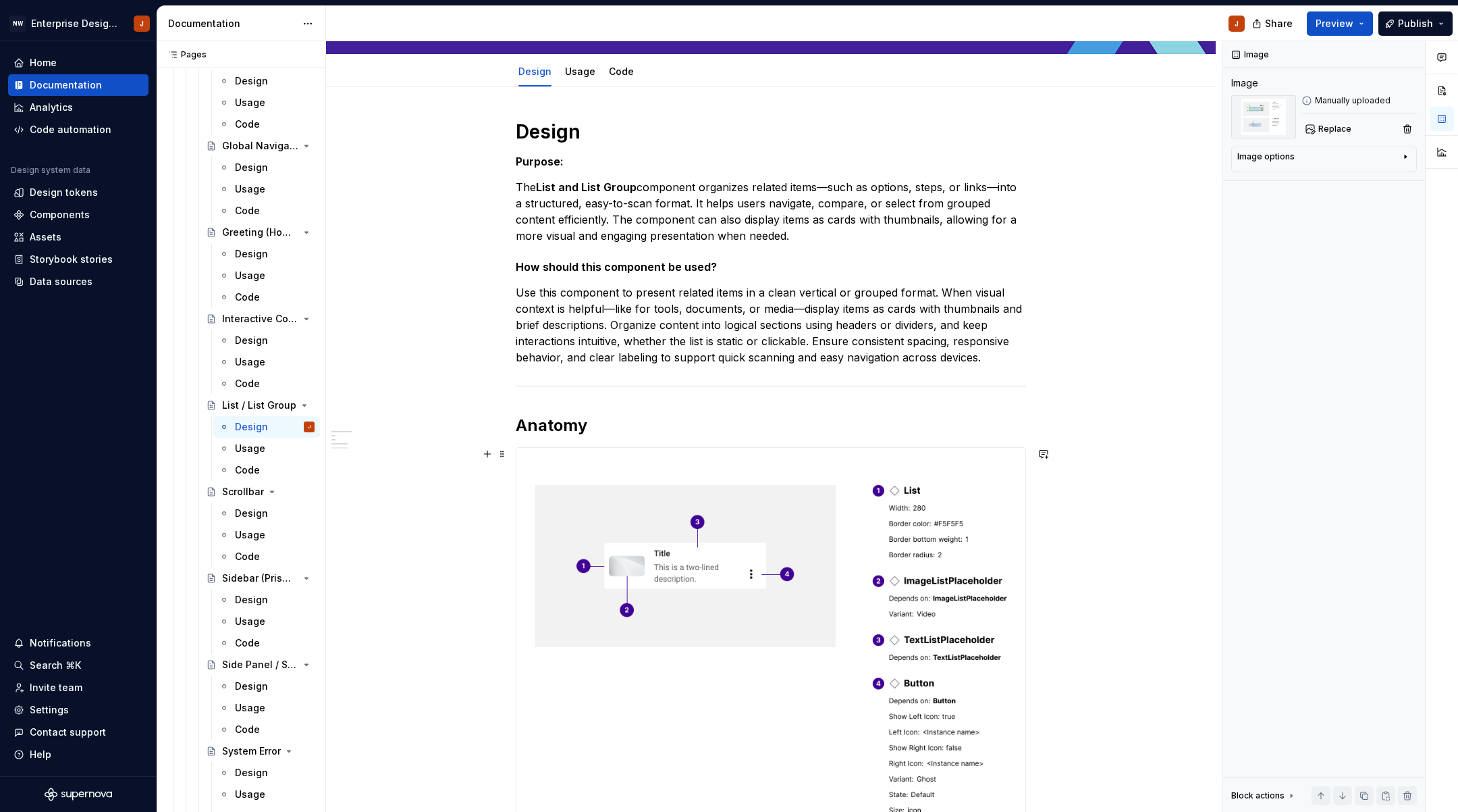
scroll to position [115, 0]
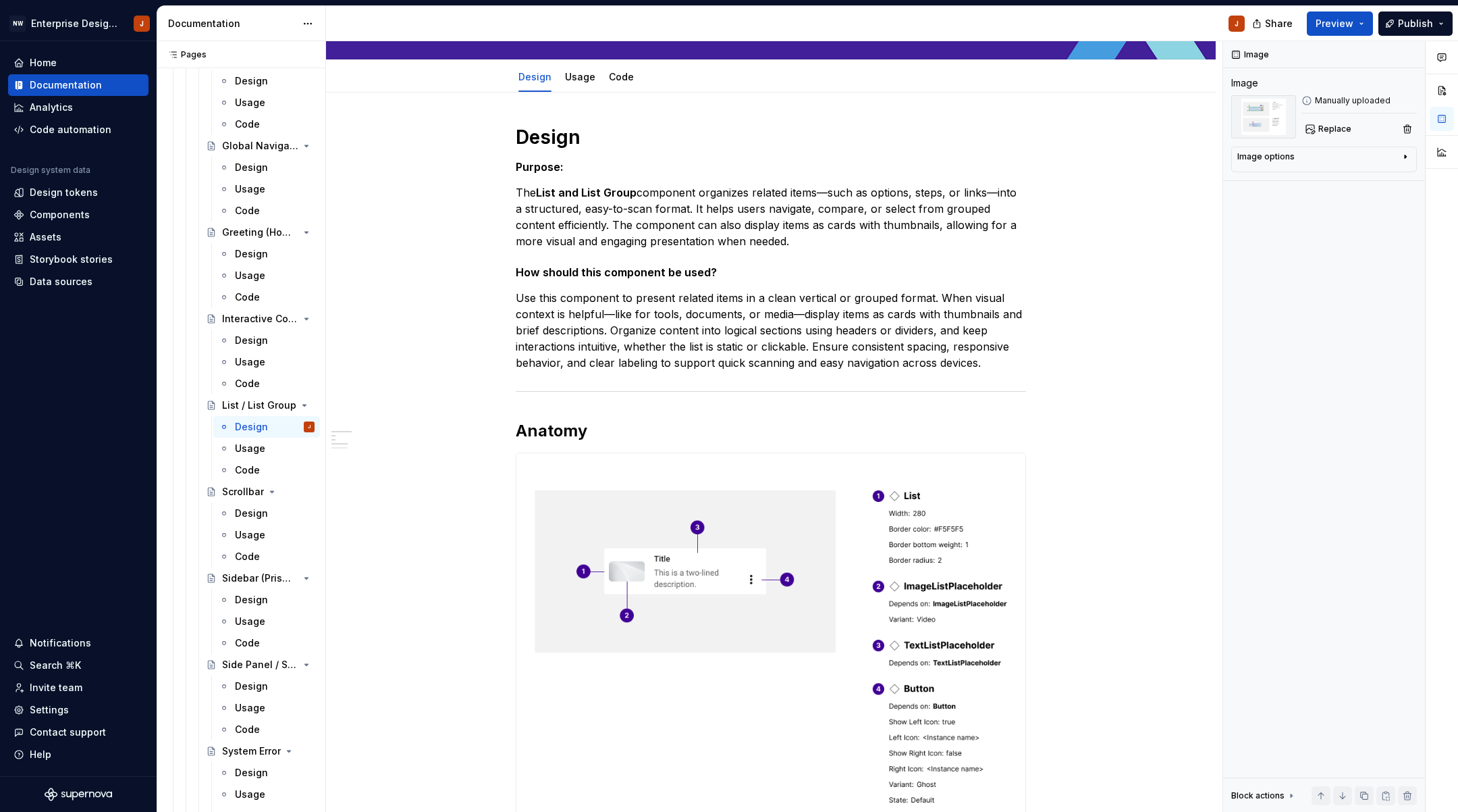
drag, startPoint x: 251, startPoint y: 514, endPoint x: 556, endPoint y: 582, distance: 312.5
click at [251, 514] on div "Design" at bounding box center [251, 513] width 33 height 13
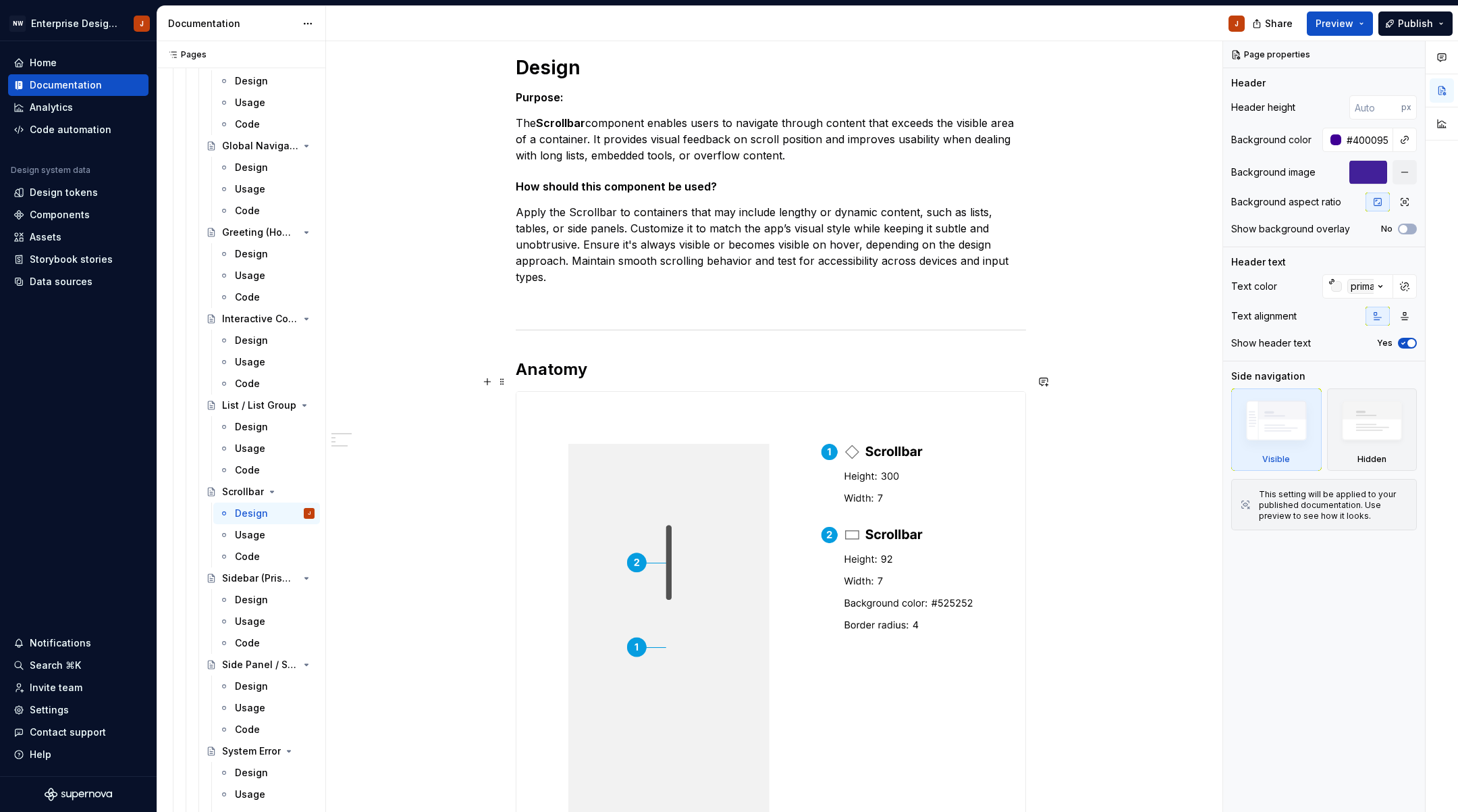
scroll to position [202, 0]
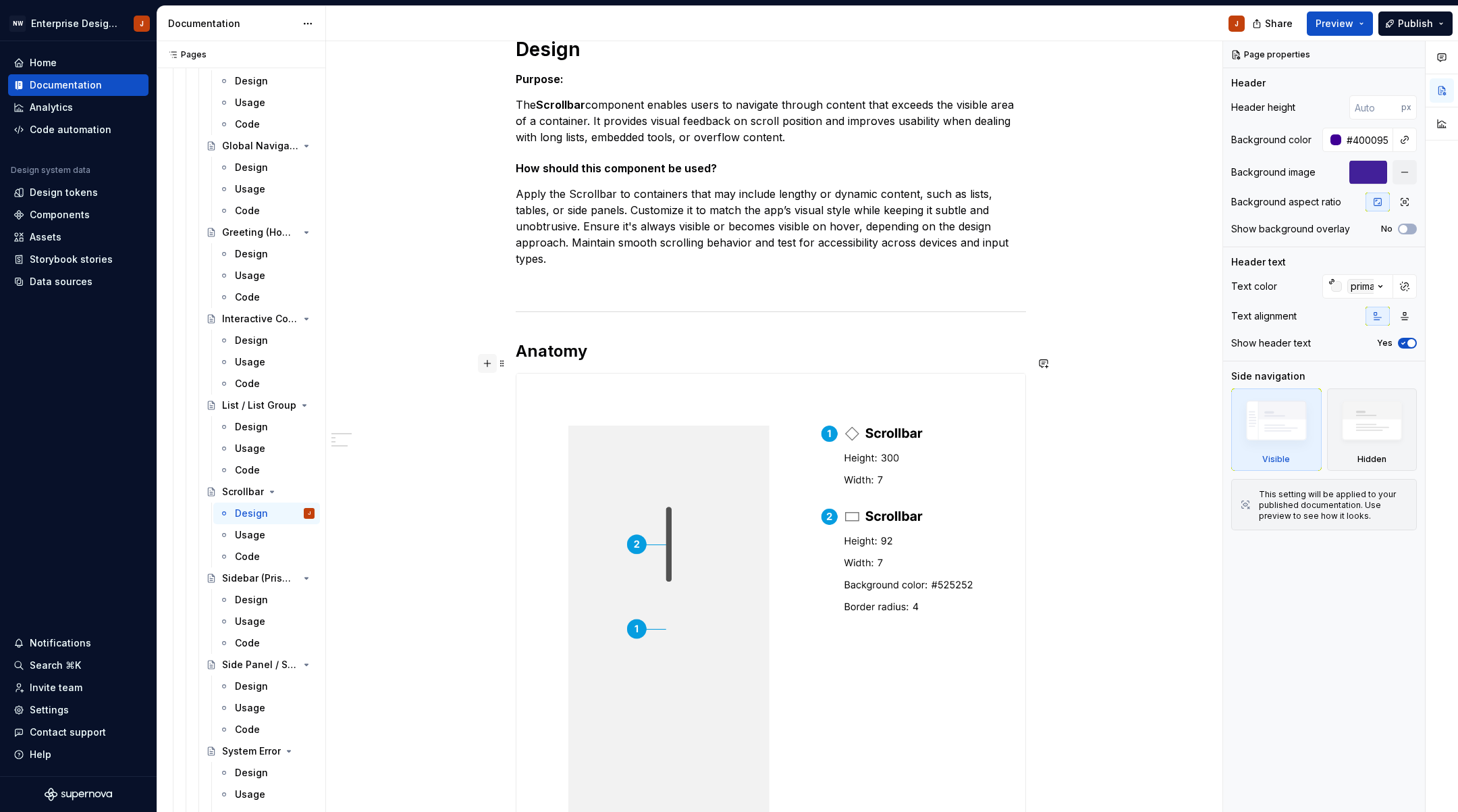
click at [489, 365] on button "button" at bounding box center [488, 364] width 19 height 19
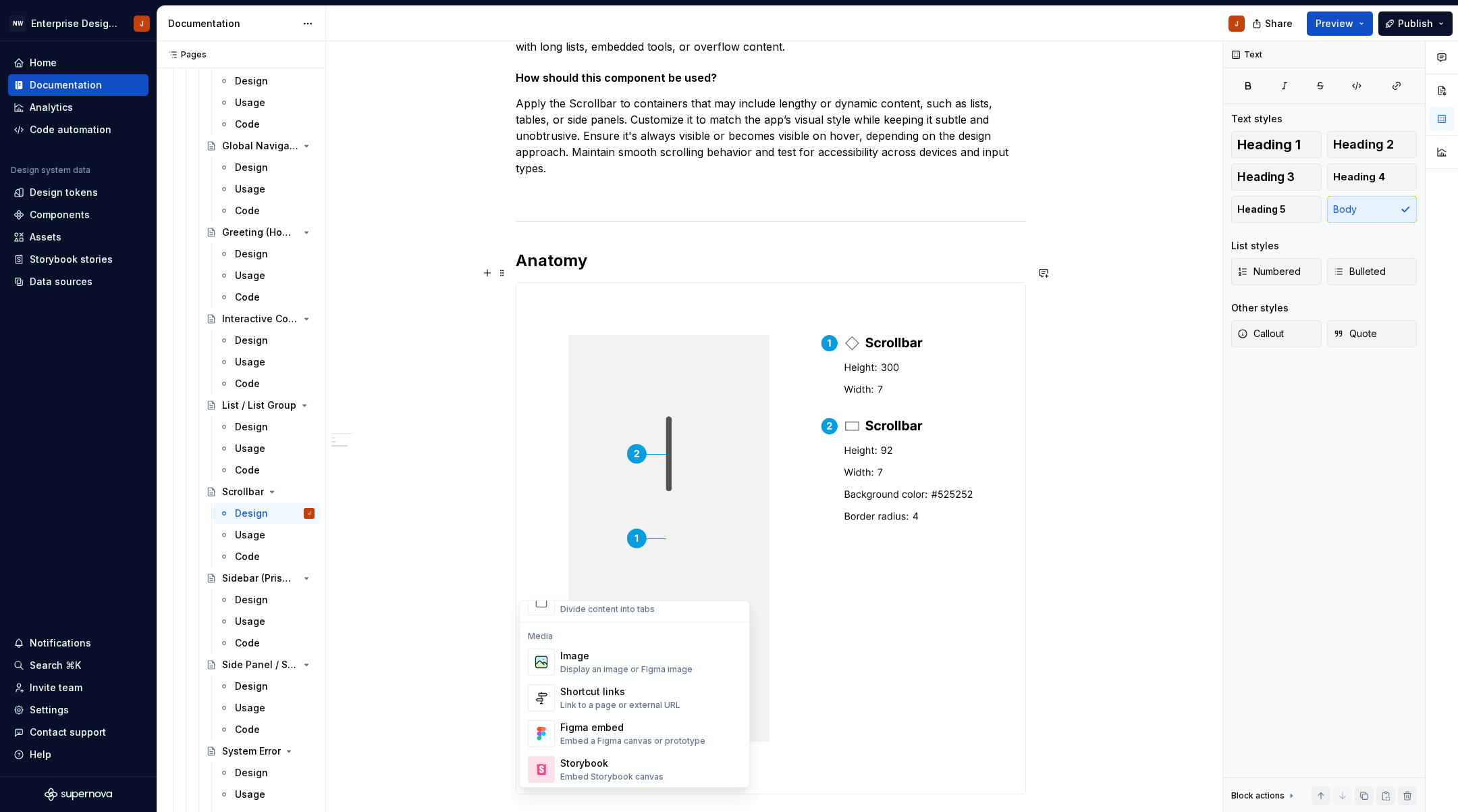
scroll to position [501, 0]
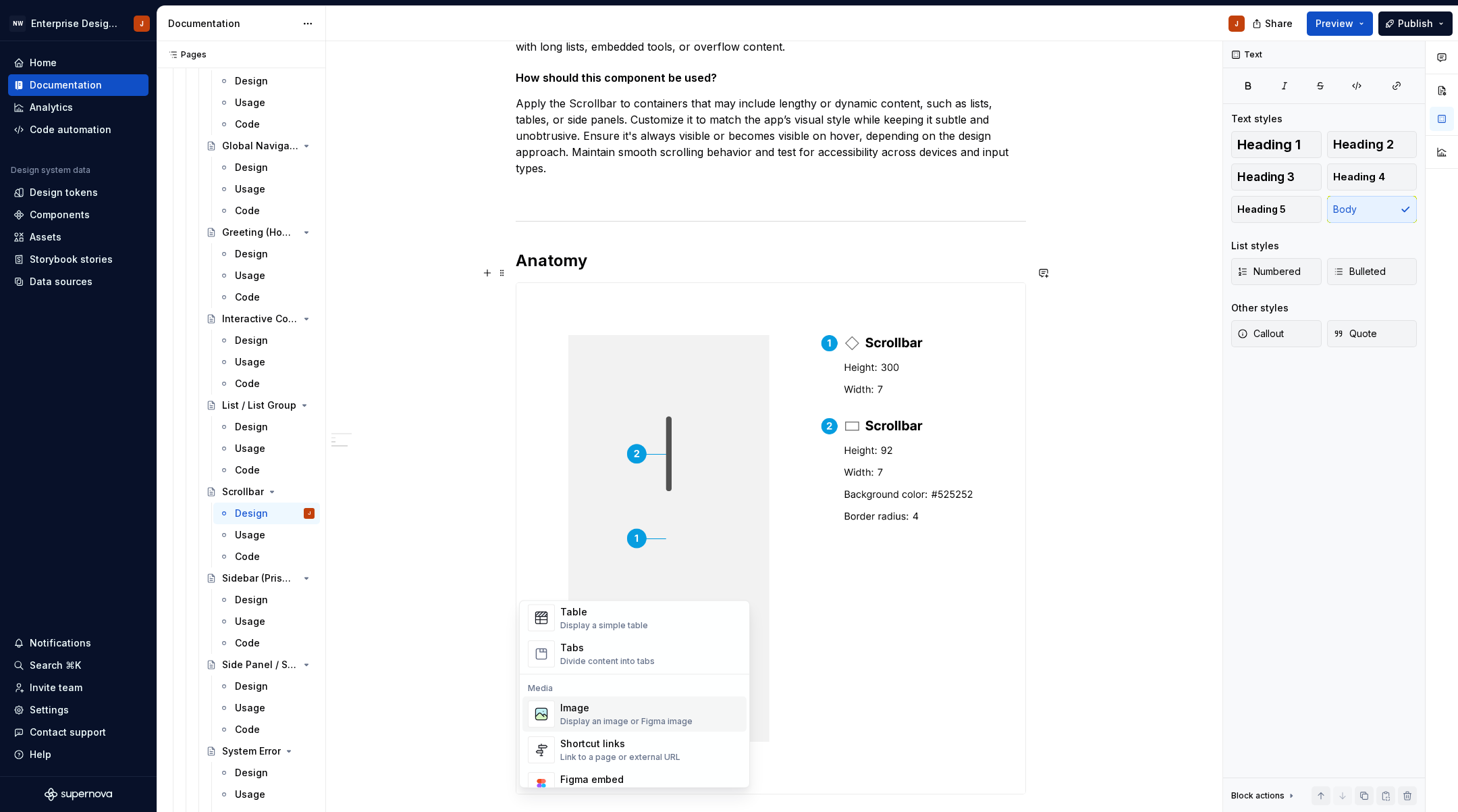
click at [607, 717] on div "Display an image or Figma image" at bounding box center [626, 722] width 132 height 11
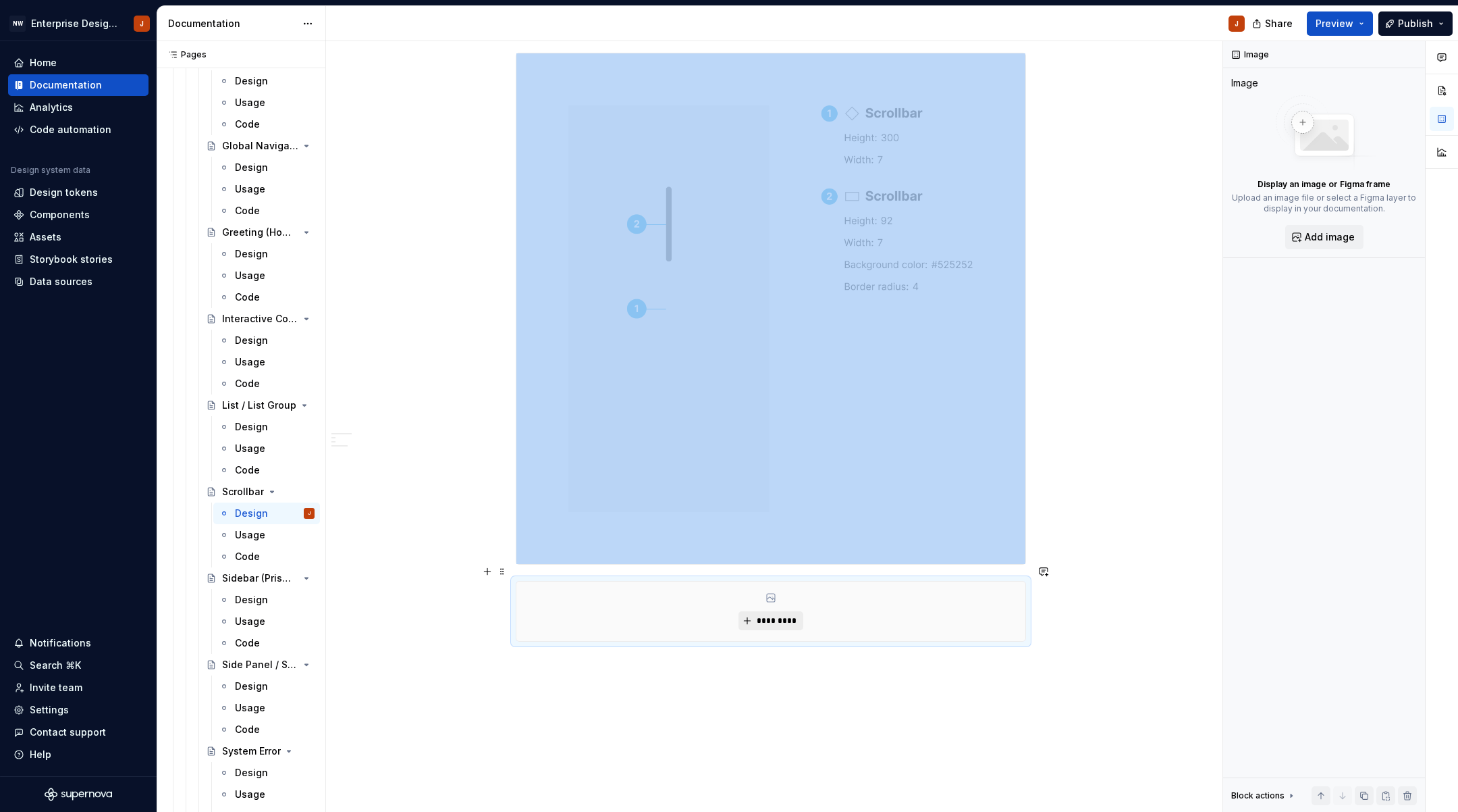
scroll to position [528, 0]
click at [770, 611] on span "*********" at bounding box center [776, 616] width 41 height 11
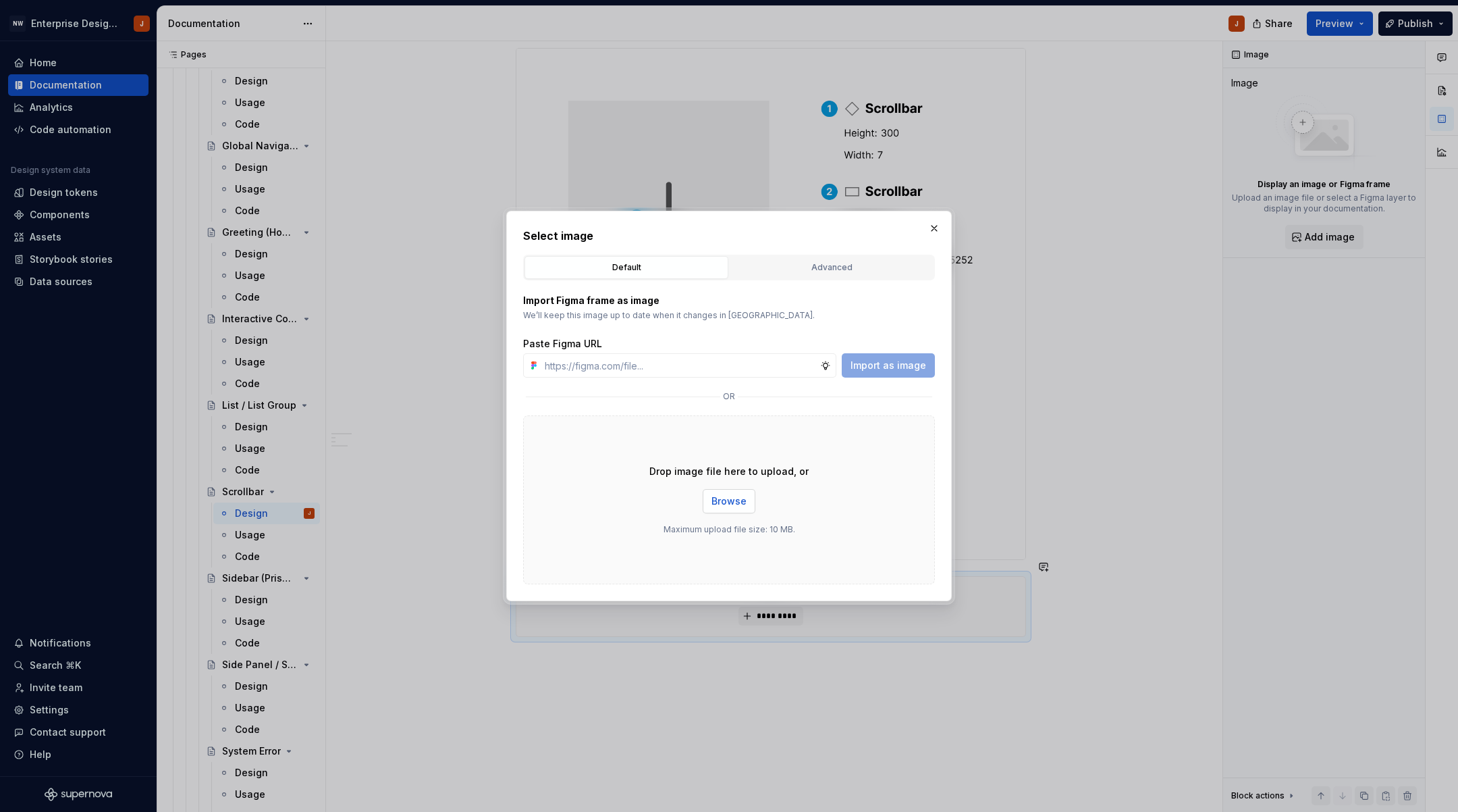
click at [732, 504] on span "Browse" at bounding box center [729, 501] width 35 height 13
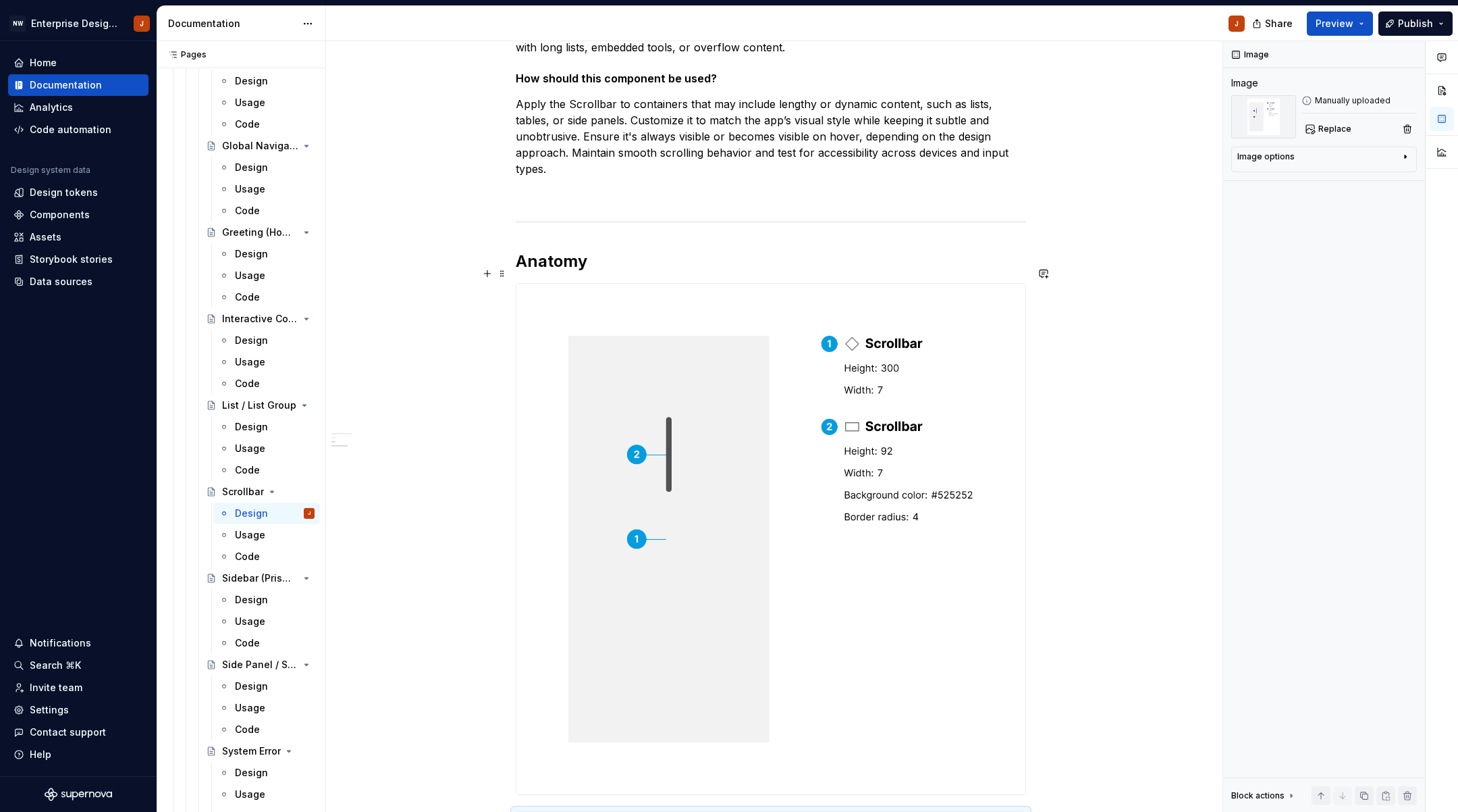
scroll to position [278, 0]
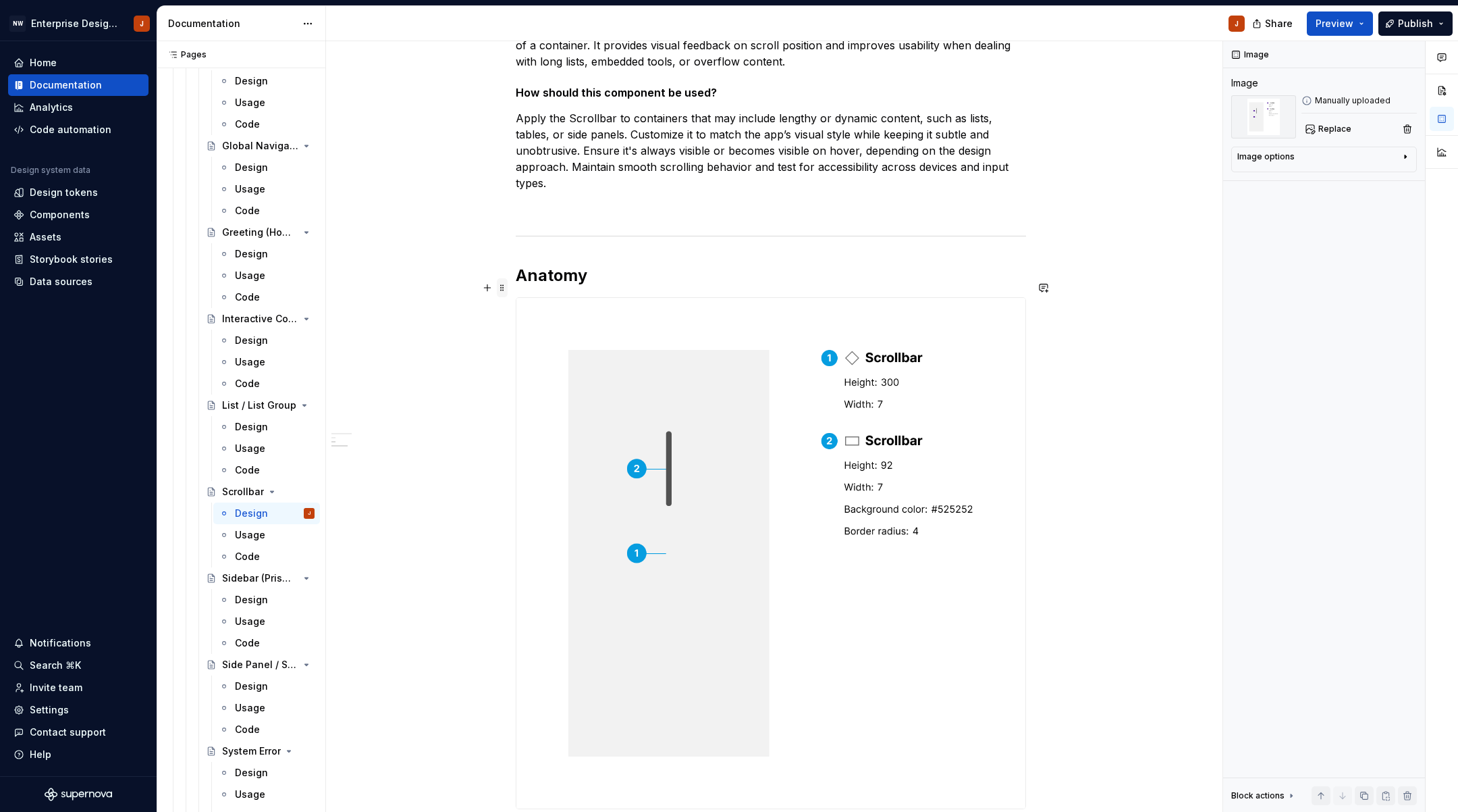
click at [506, 287] on span at bounding box center [502, 287] width 11 height 19
click at [547, 407] on div "Delete" at bounding box center [569, 410] width 88 height 13
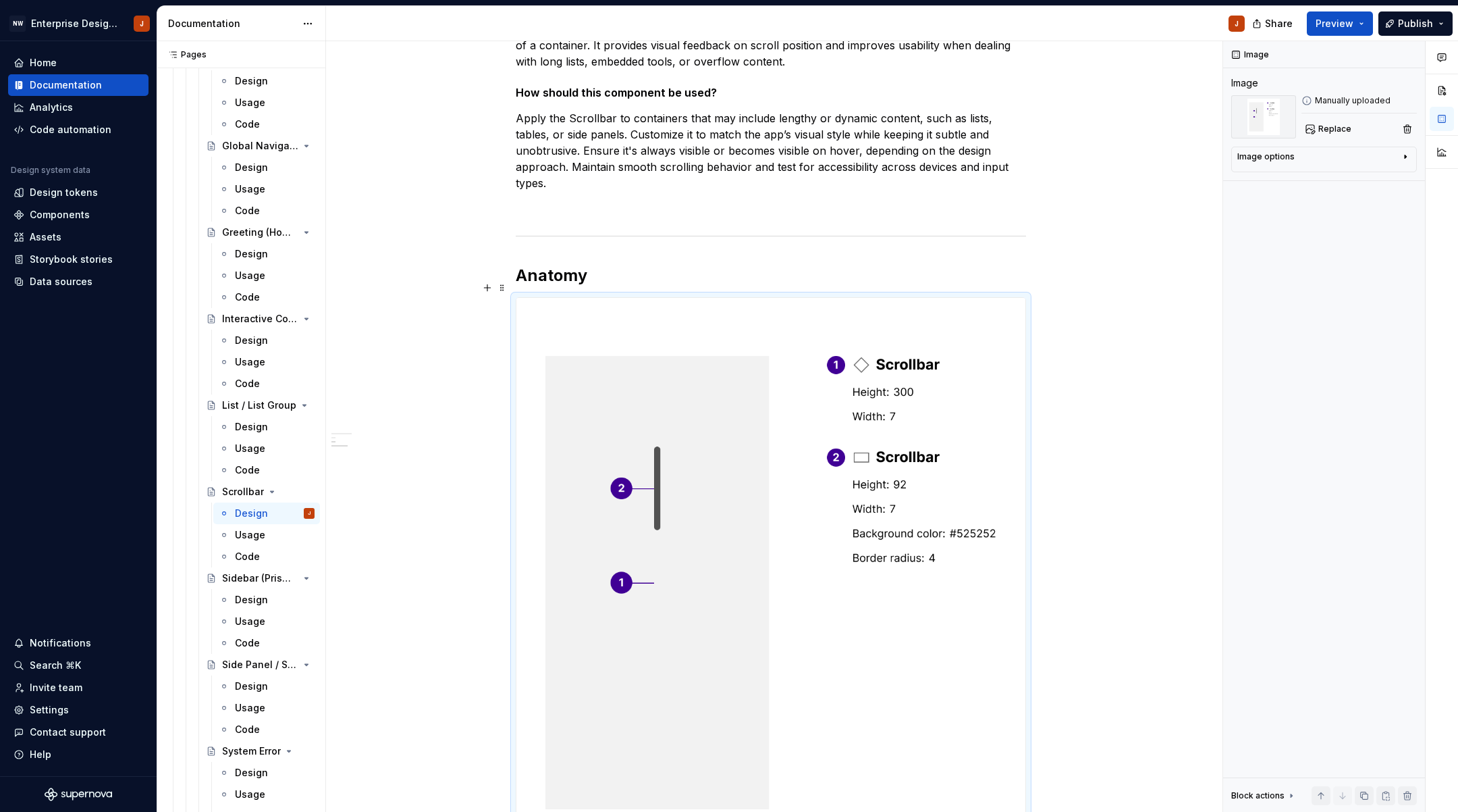
scroll to position [317, 0]
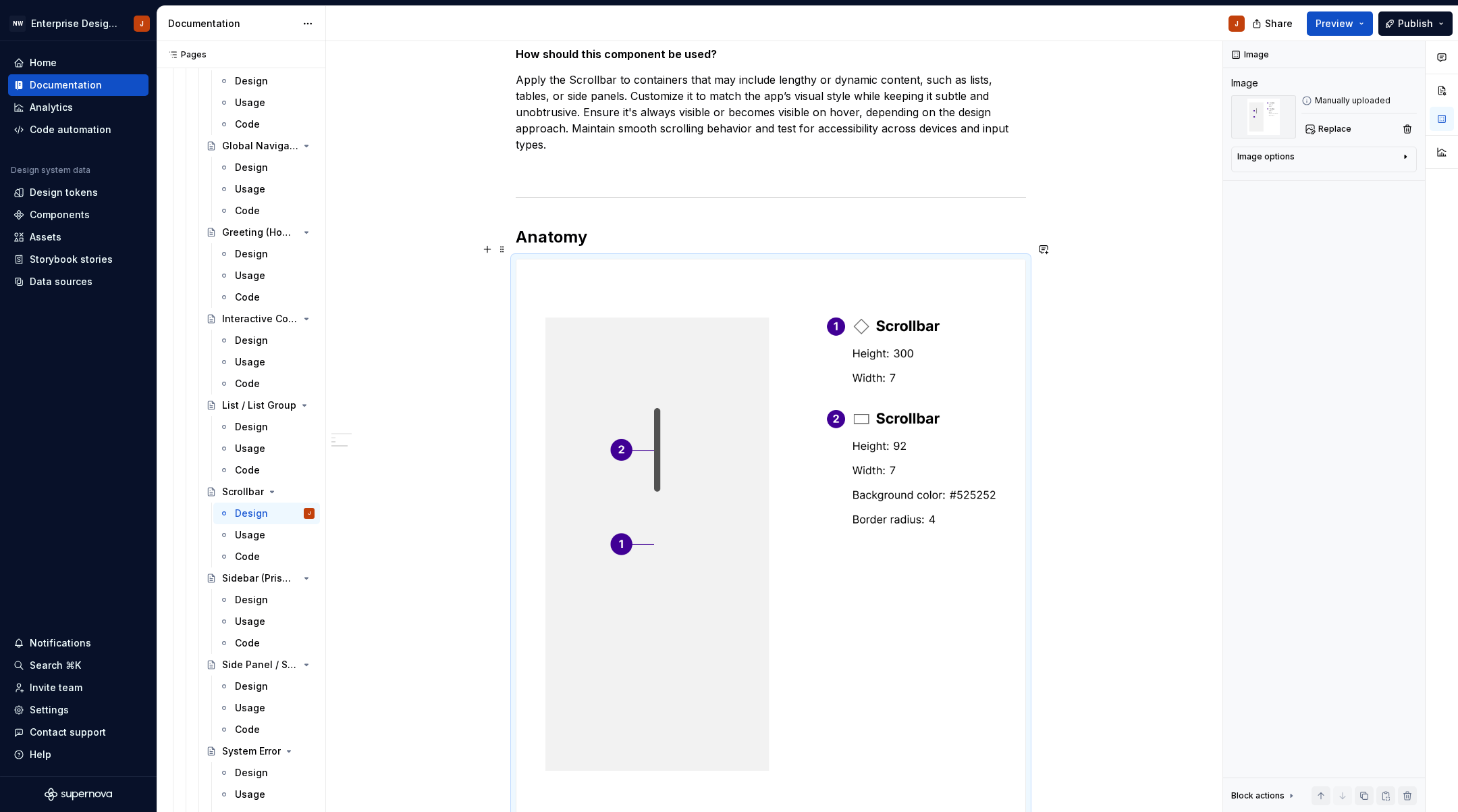
click at [466, 466] on div "Design Purpose: The Scrollbar component enables users to navigate through conte…" at bounding box center [771, 489] width 890 height 1198
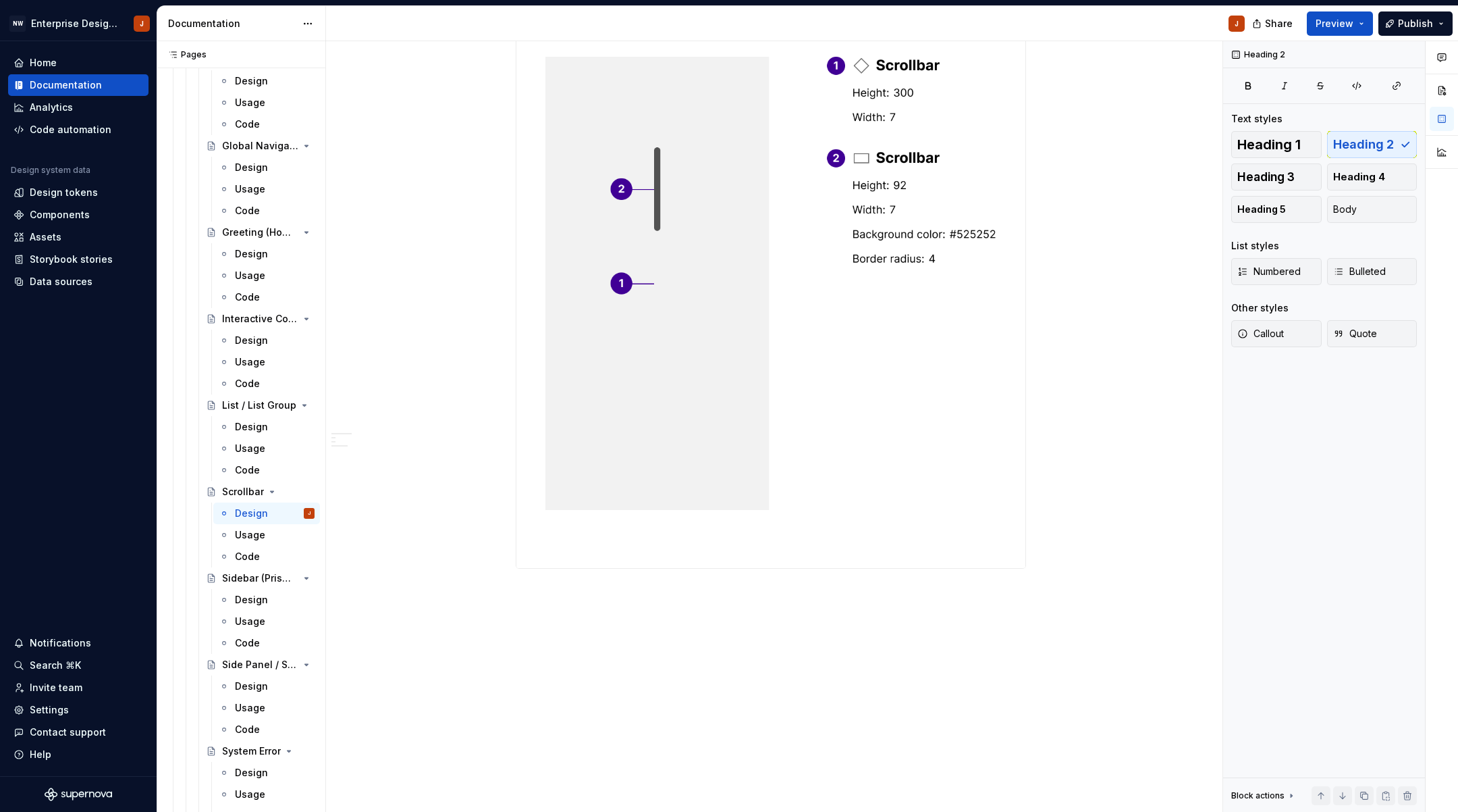
scroll to position [577, 0]
click at [244, 597] on div "Design" at bounding box center [251, 599] width 33 height 13
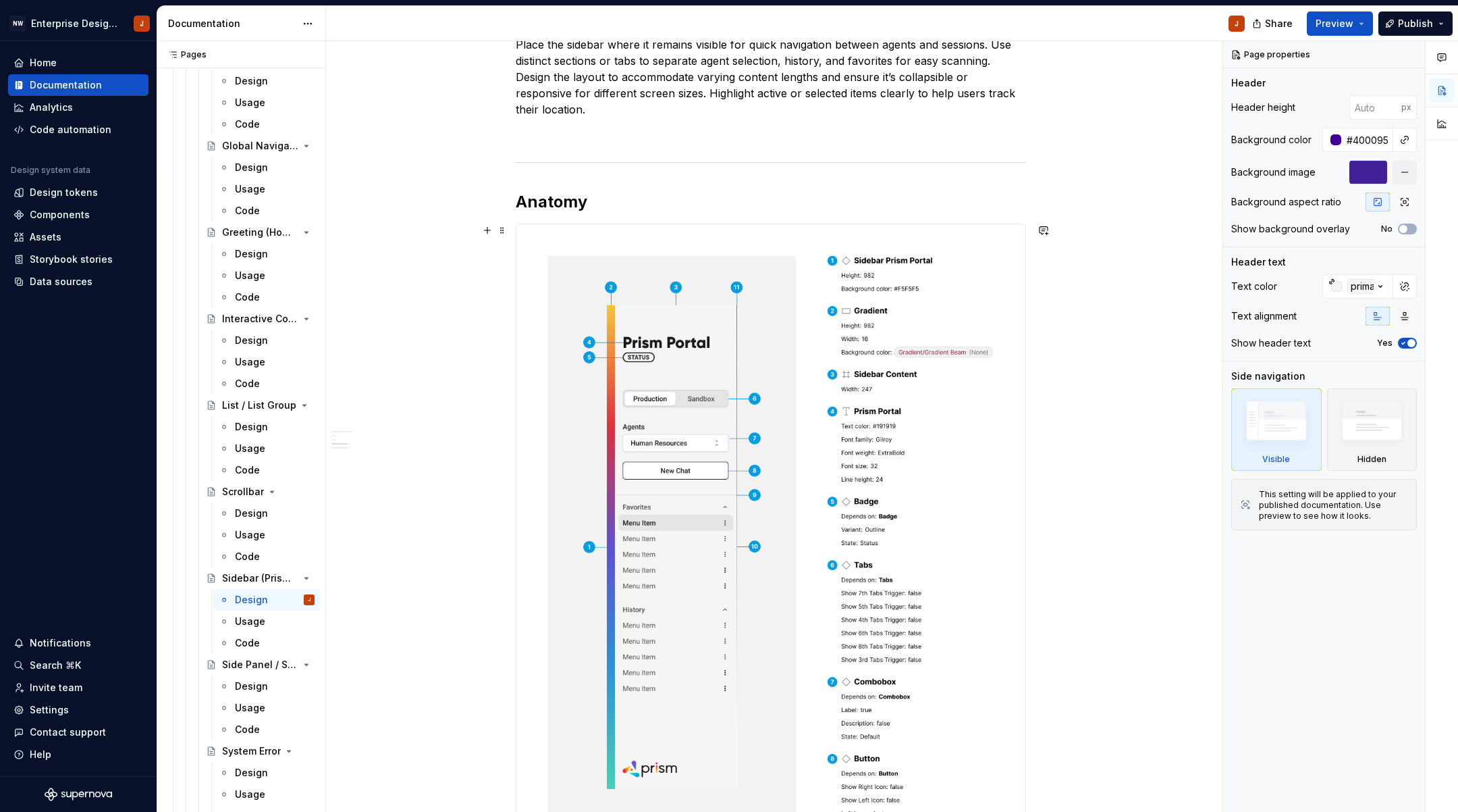
scroll to position [354, 0]
click at [491, 230] on button "button" at bounding box center [488, 228] width 19 height 19
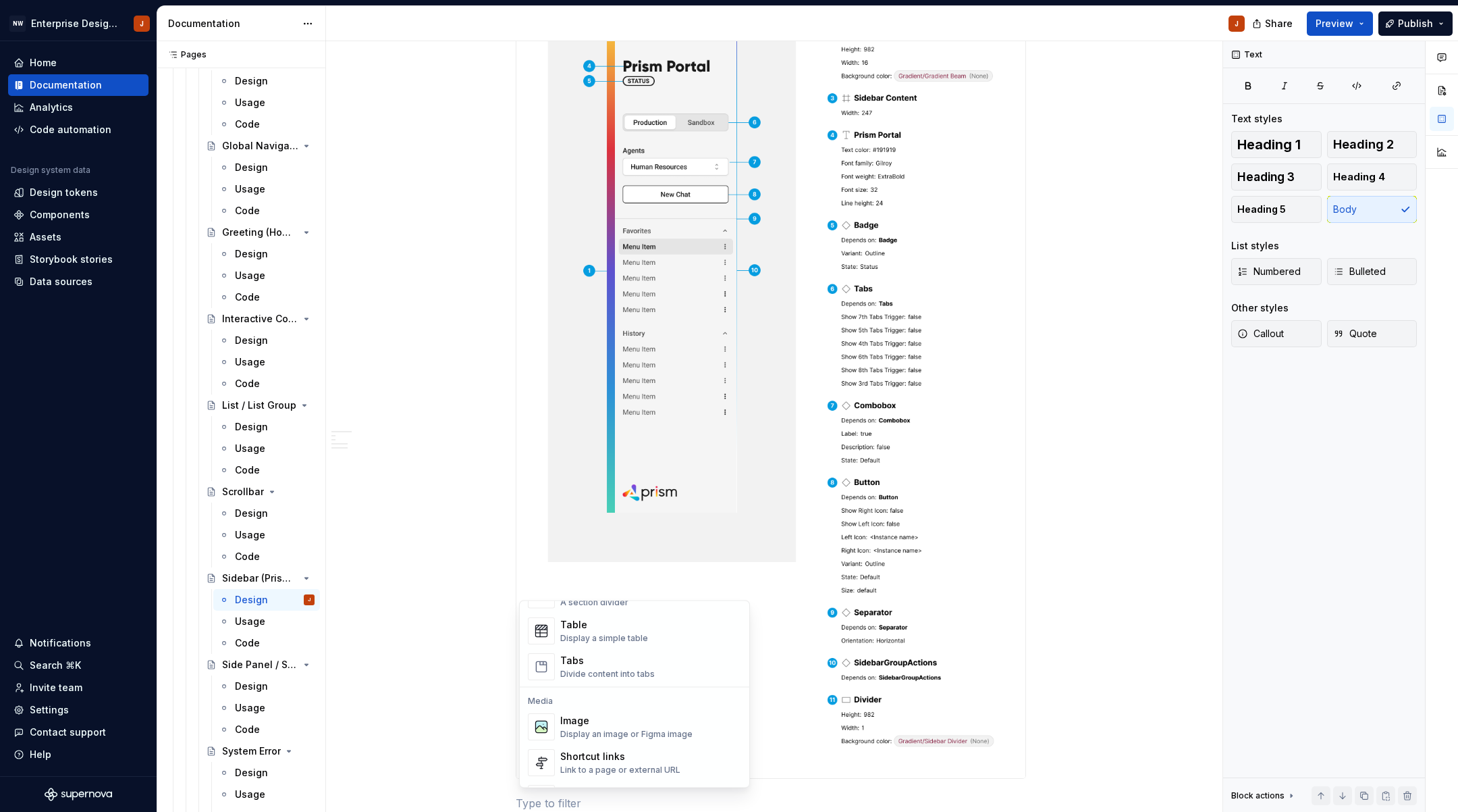
scroll to position [497, 0]
click at [606, 722] on div "Display an image or Figma image" at bounding box center [626, 724] width 132 height 11
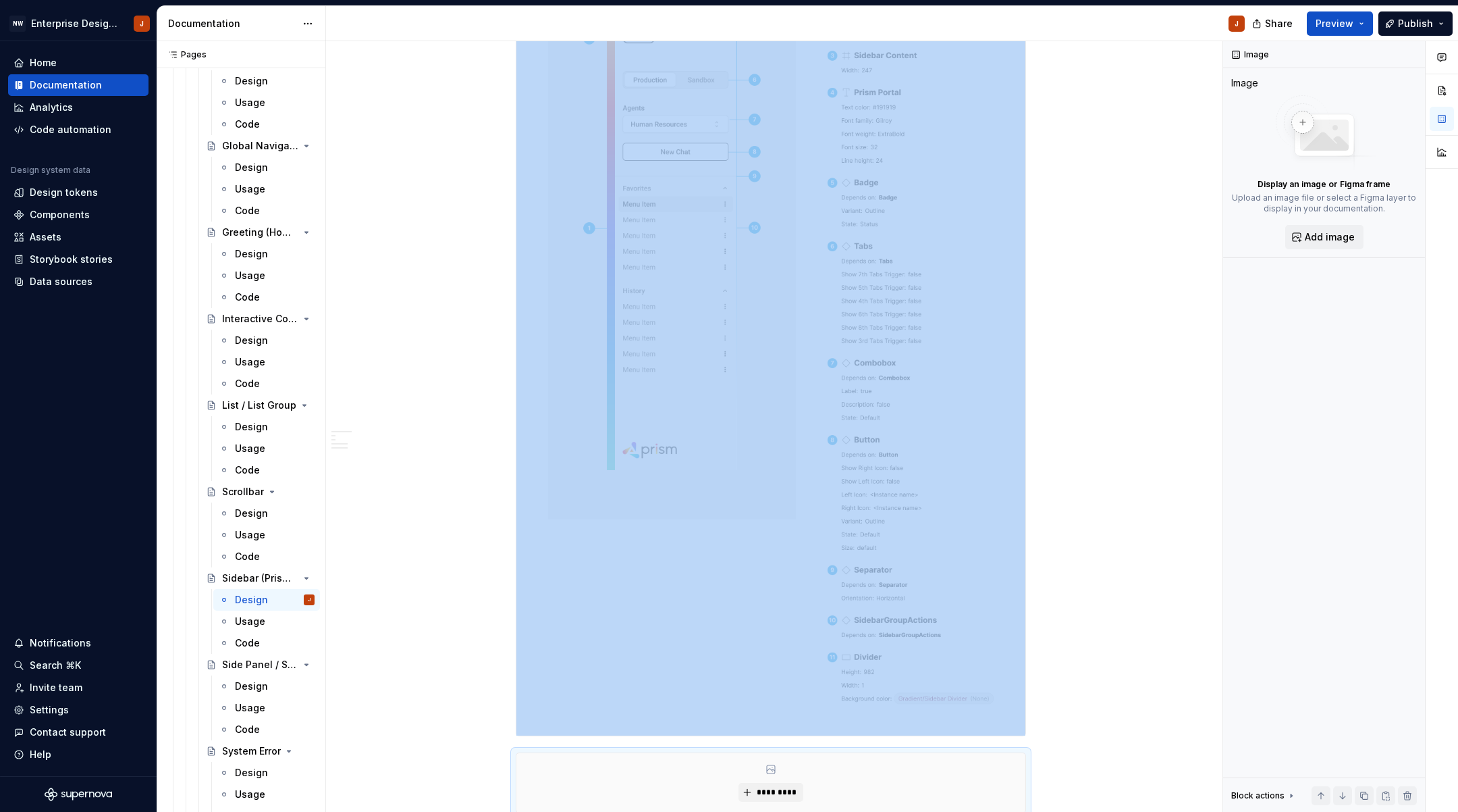
scroll to position [723, 0]
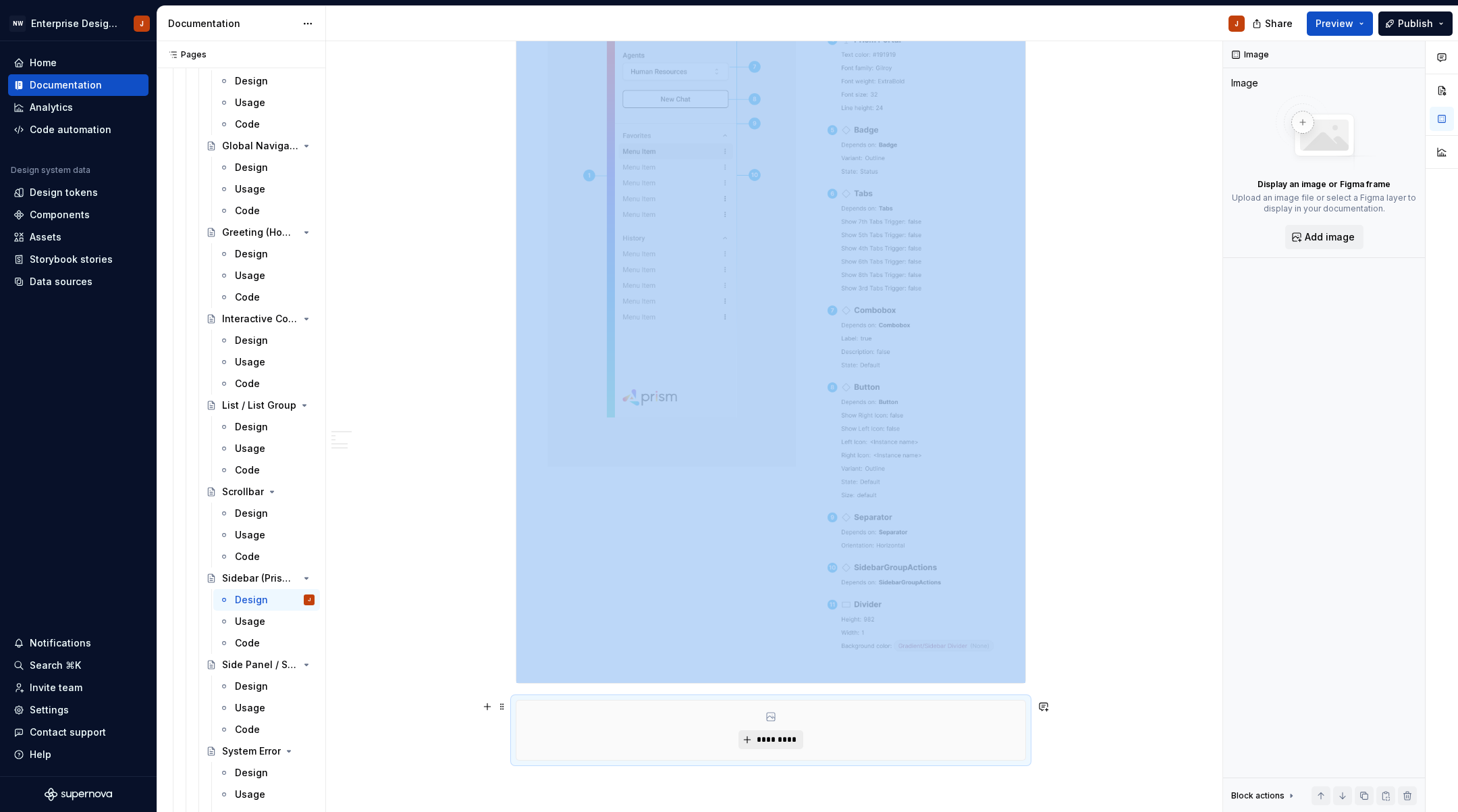
click at [783, 738] on span "*********" at bounding box center [776, 739] width 41 height 11
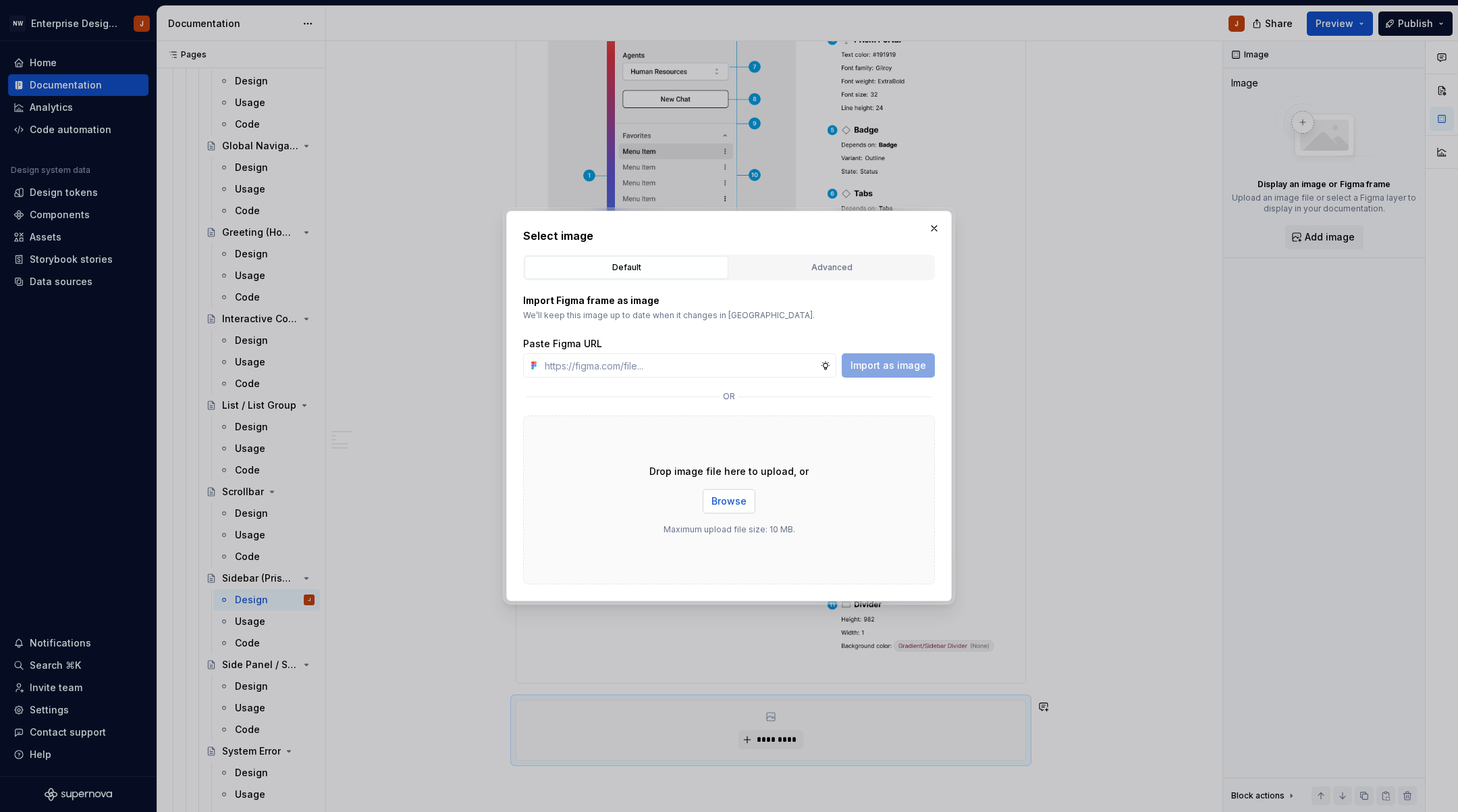
click at [737, 497] on span "Browse" at bounding box center [729, 501] width 35 height 13
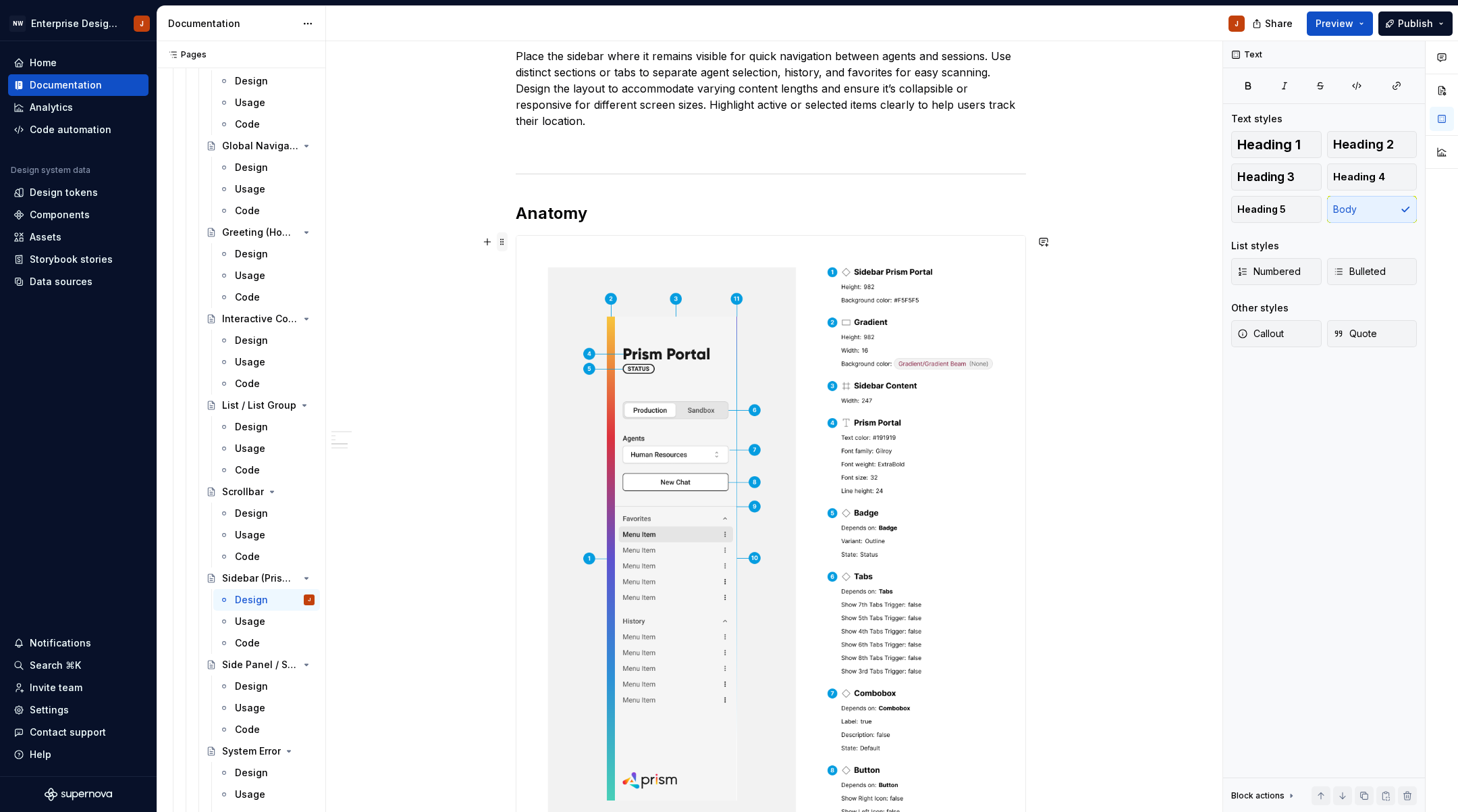
scroll to position [339, 0]
click at [504, 245] on span at bounding box center [502, 243] width 11 height 19
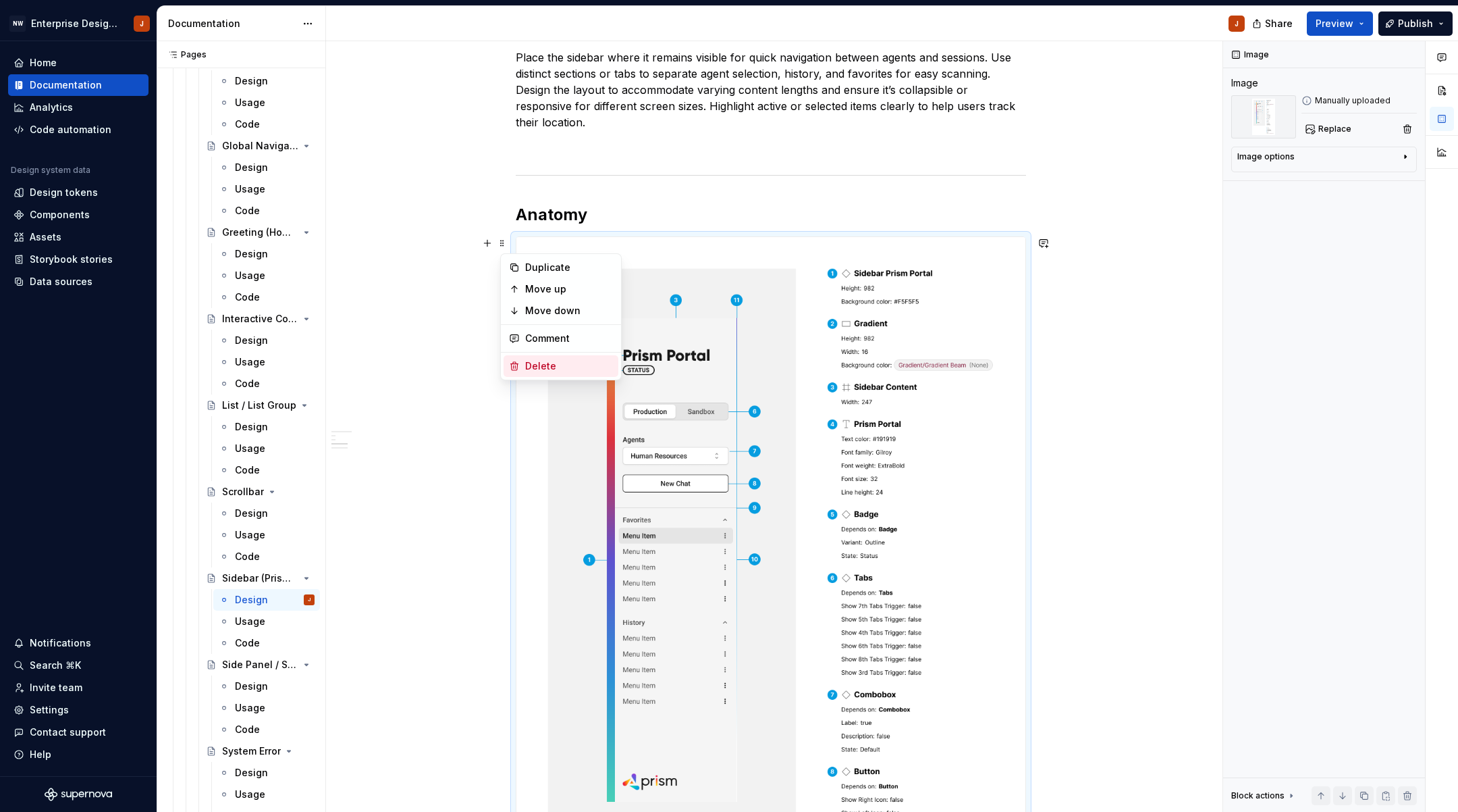
click at [535, 366] on div "Delete" at bounding box center [569, 365] width 88 height 13
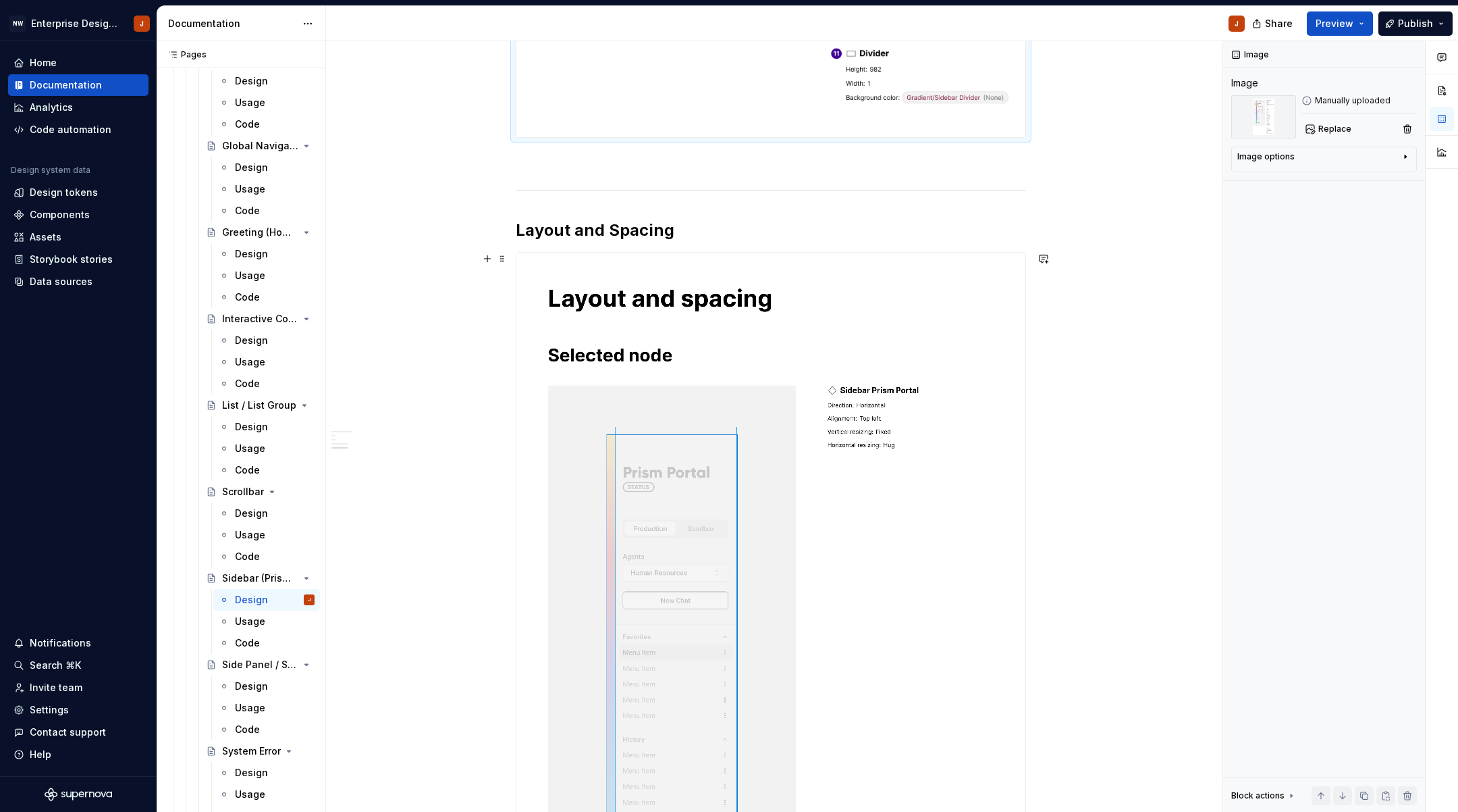
scroll to position [1328, 0]
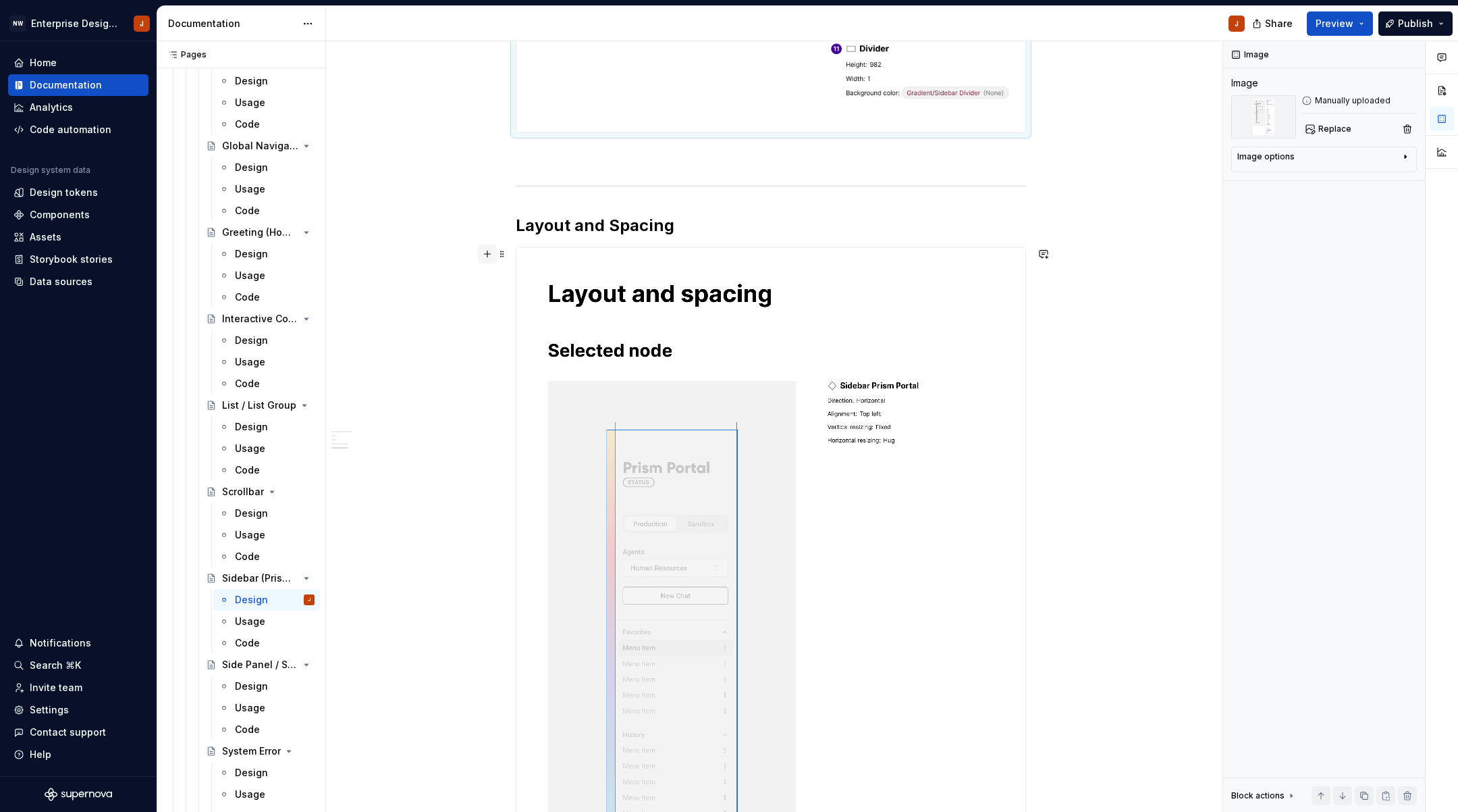
click at [492, 254] on button "button" at bounding box center [488, 254] width 19 height 19
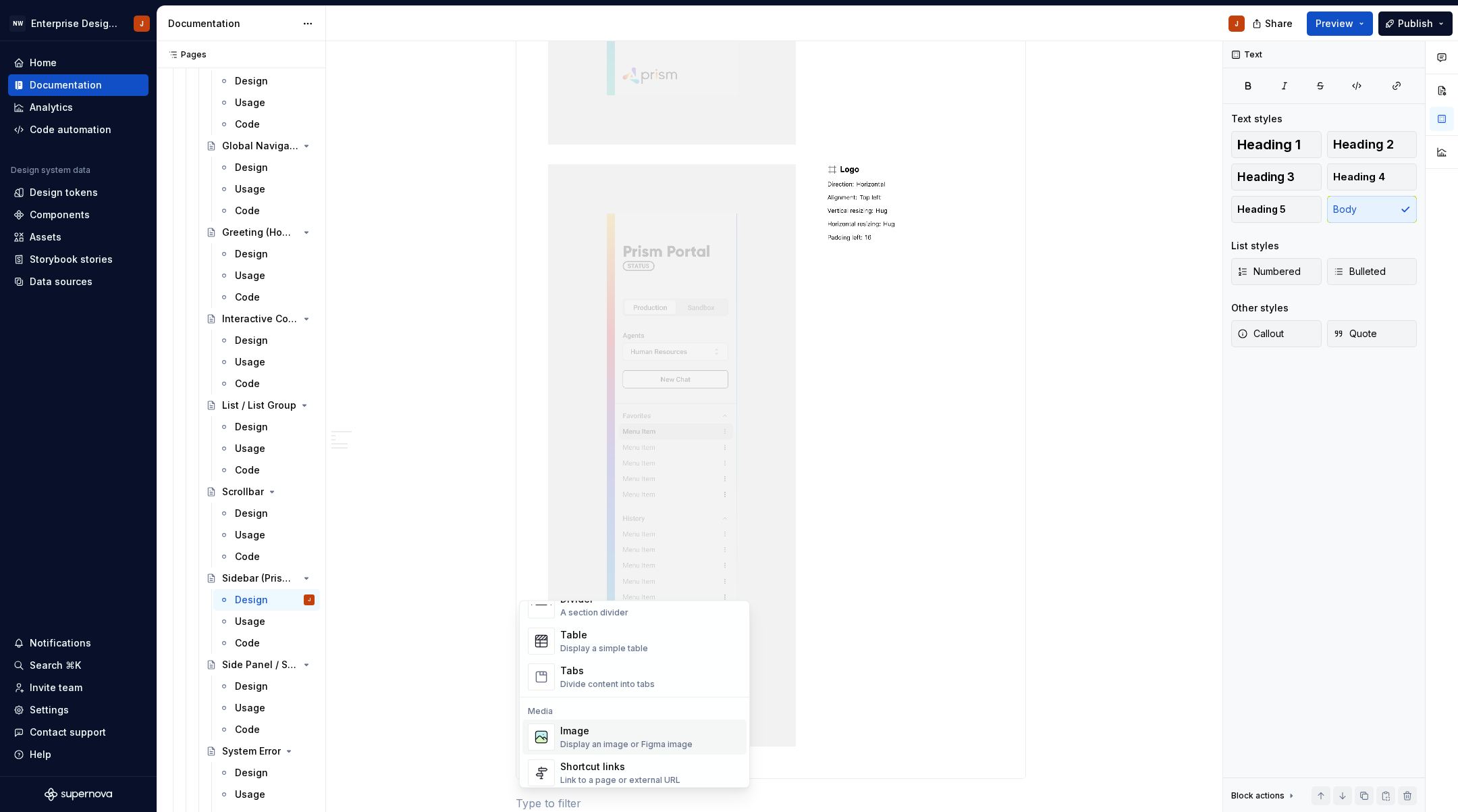
scroll to position [475, 0]
click at [599, 726] on span "Image Display an image or Figma image" at bounding box center [635, 739] width 224 height 35
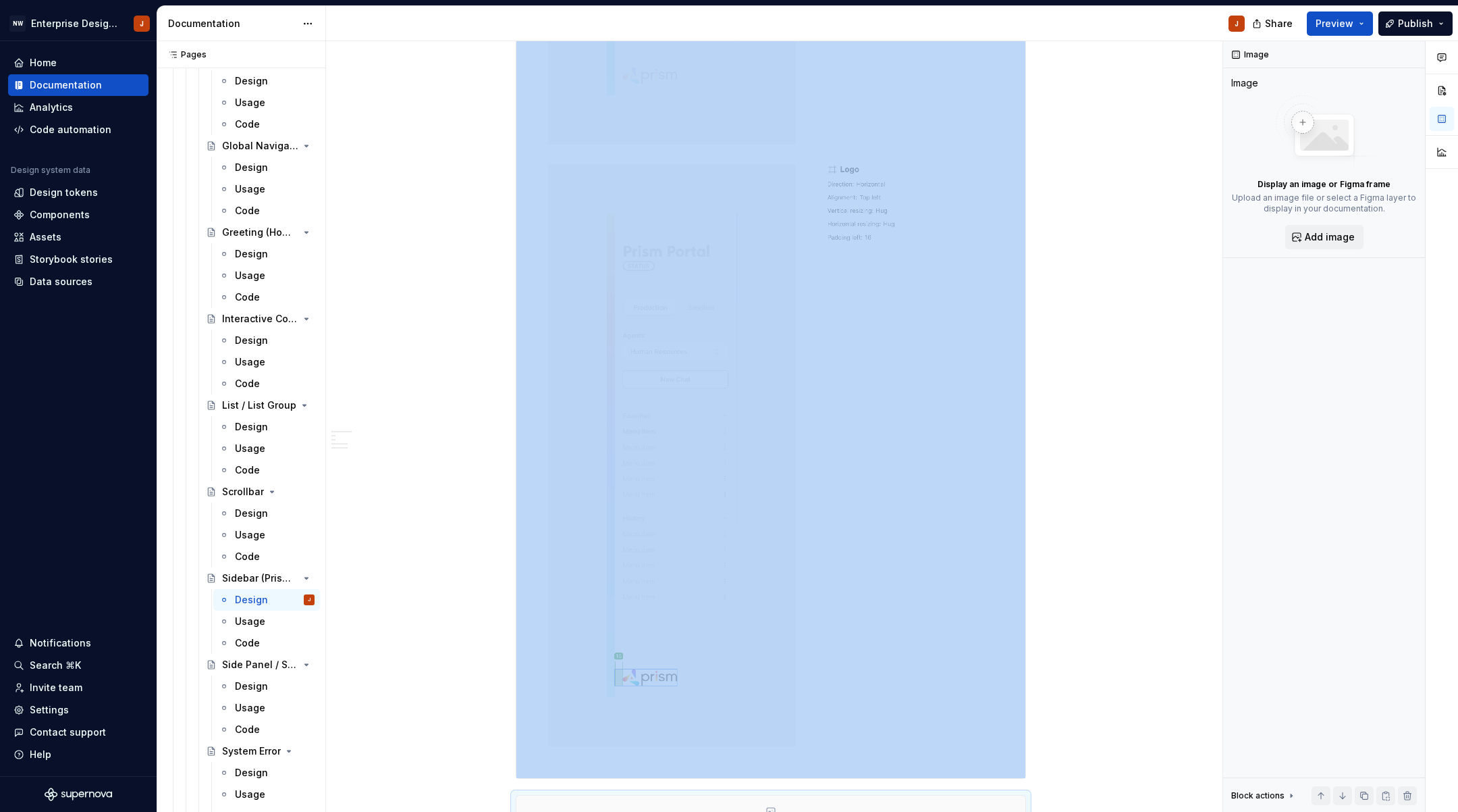
scroll to position [6400, 0]
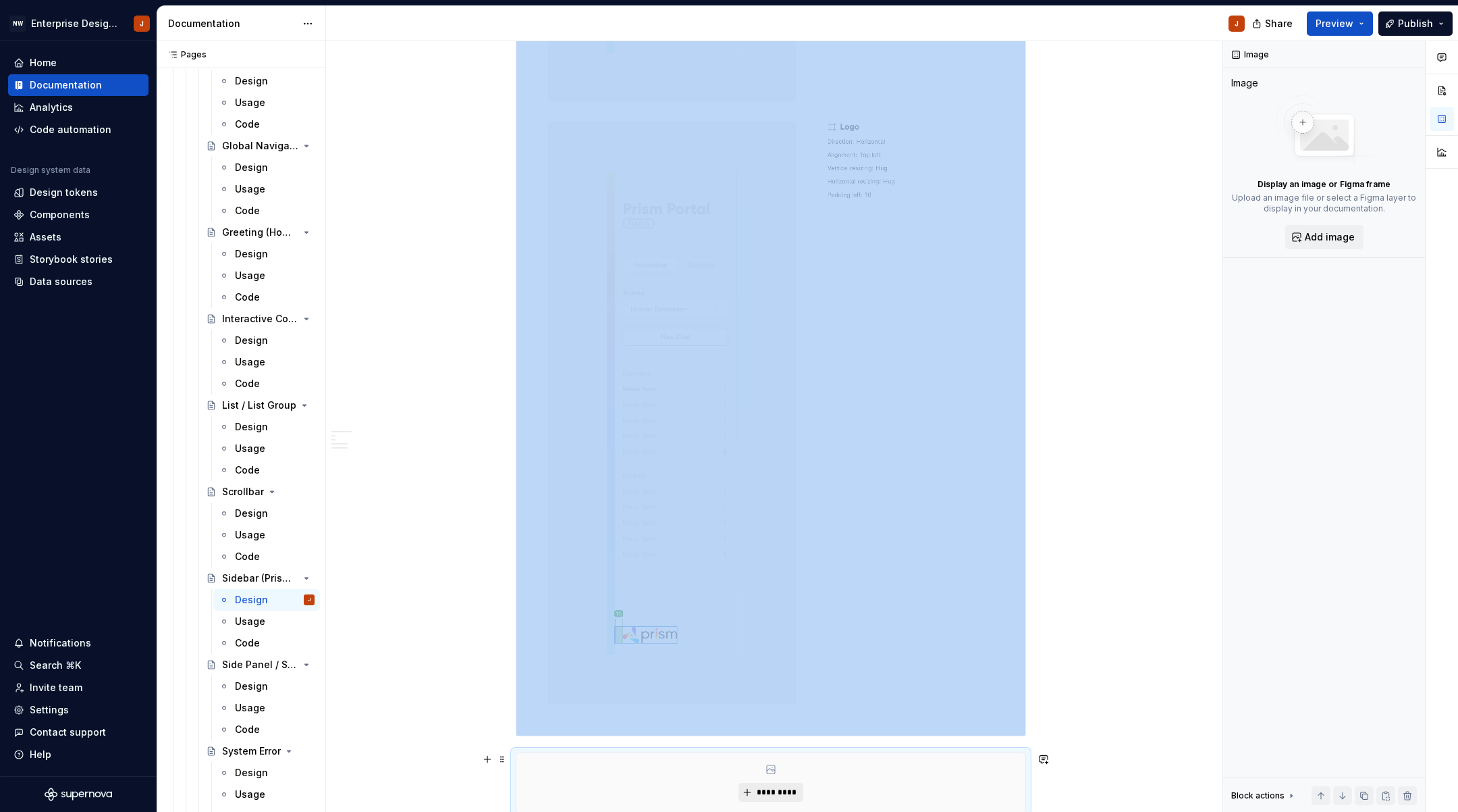
click at [775, 791] on span "*********" at bounding box center [776, 792] width 41 height 11
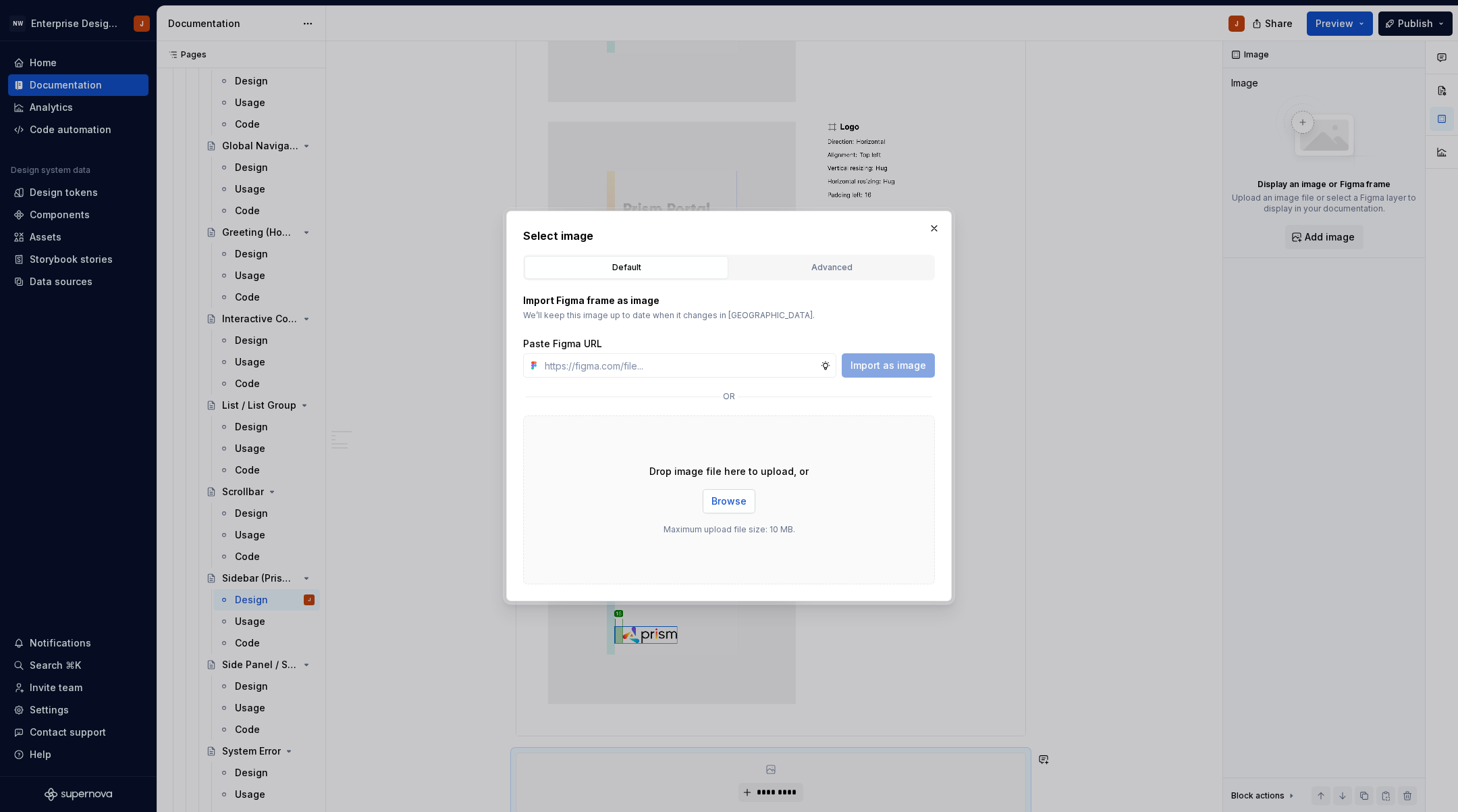
click at [723, 502] on span "Browse" at bounding box center [729, 501] width 35 height 13
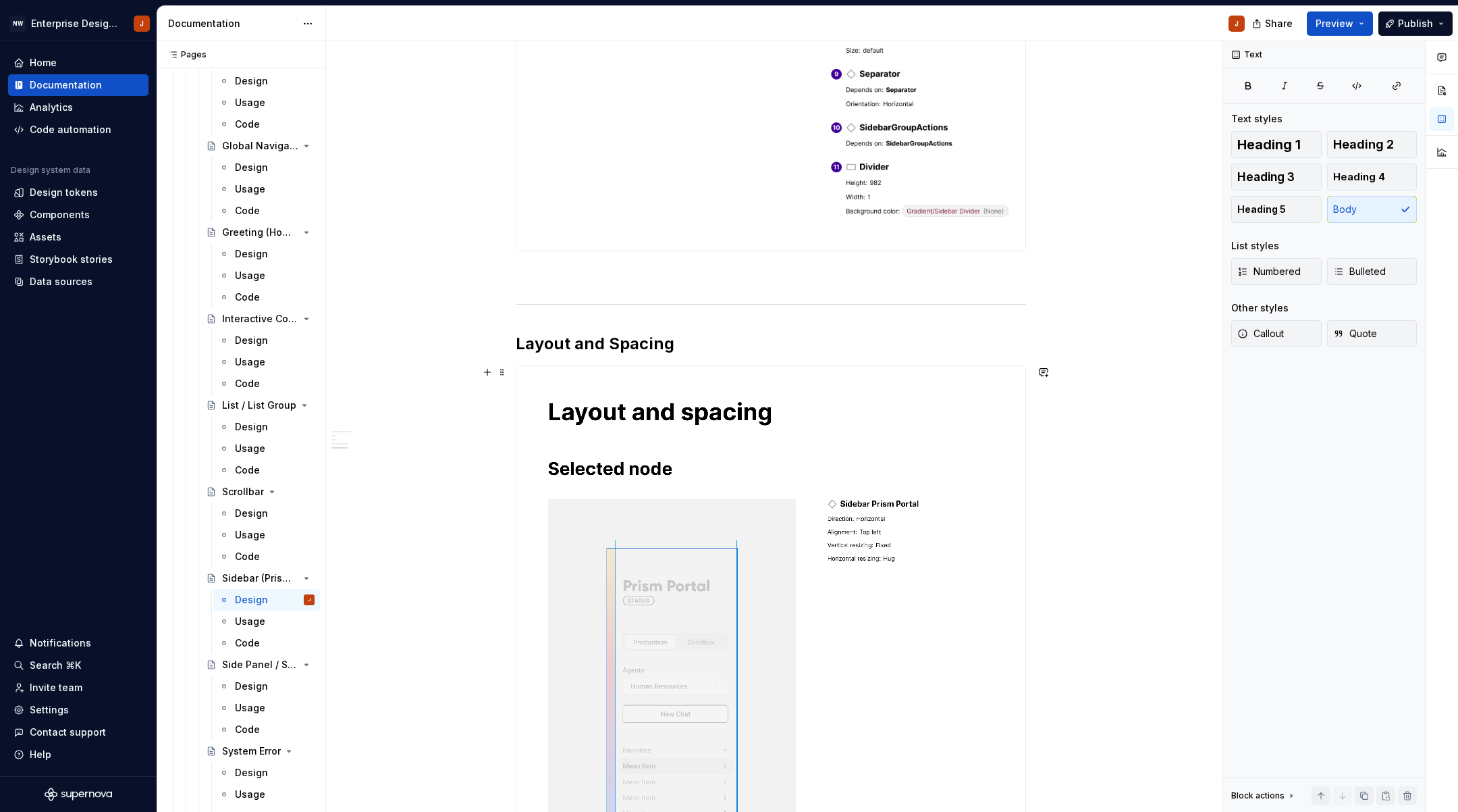
scroll to position [1198, 0]
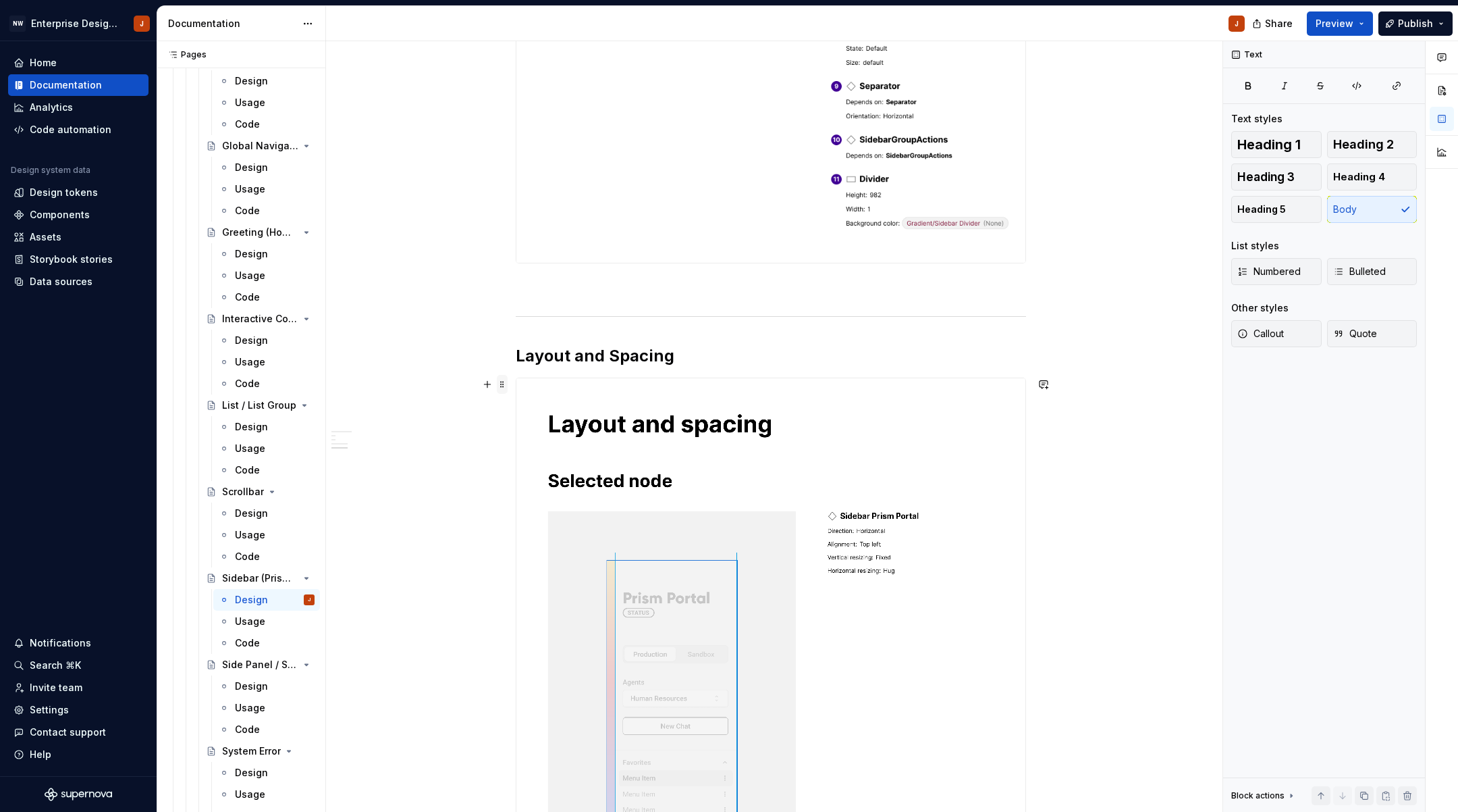
click at [508, 382] on span at bounding box center [502, 384] width 11 height 19
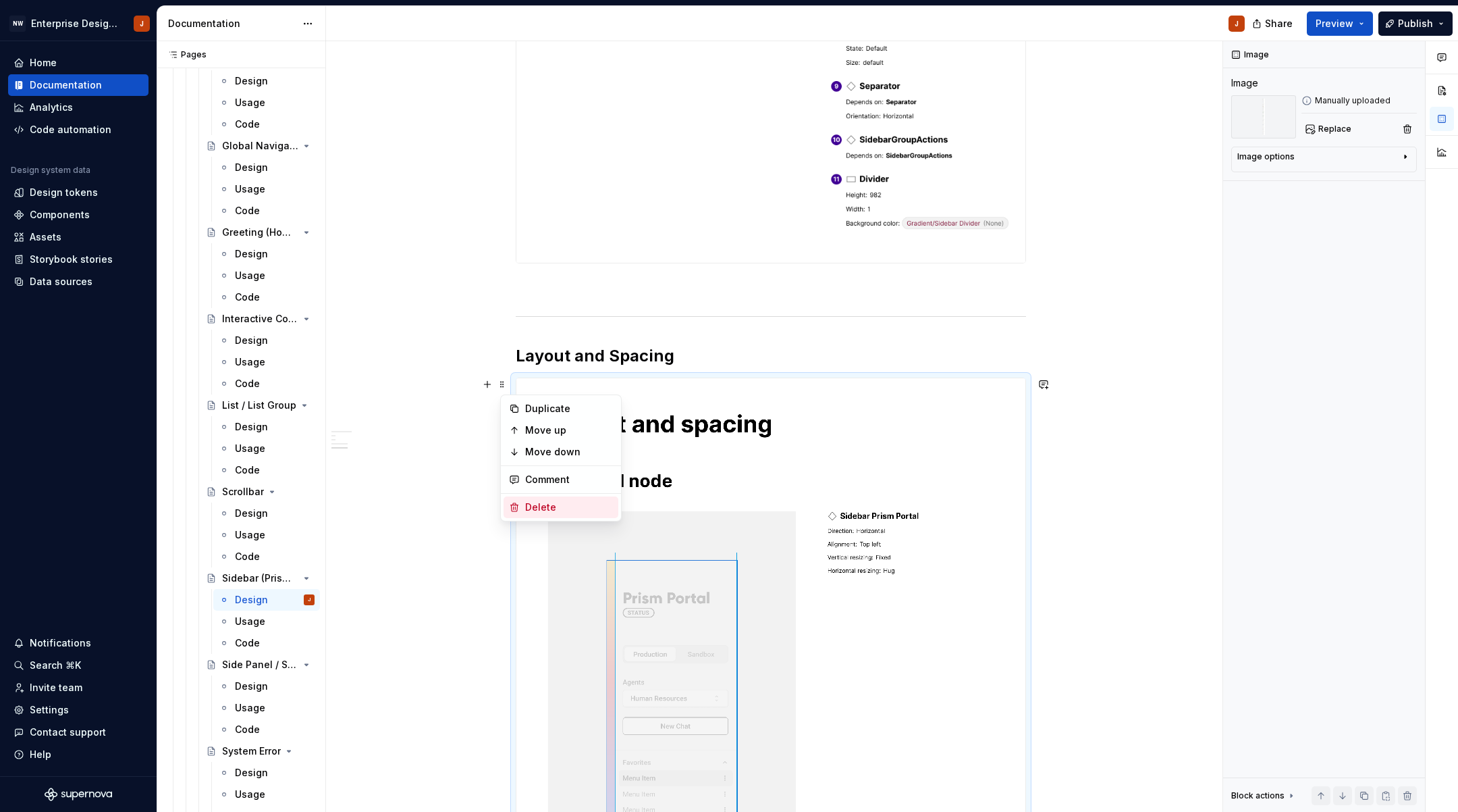
click at [535, 503] on div "Delete" at bounding box center [569, 507] width 88 height 13
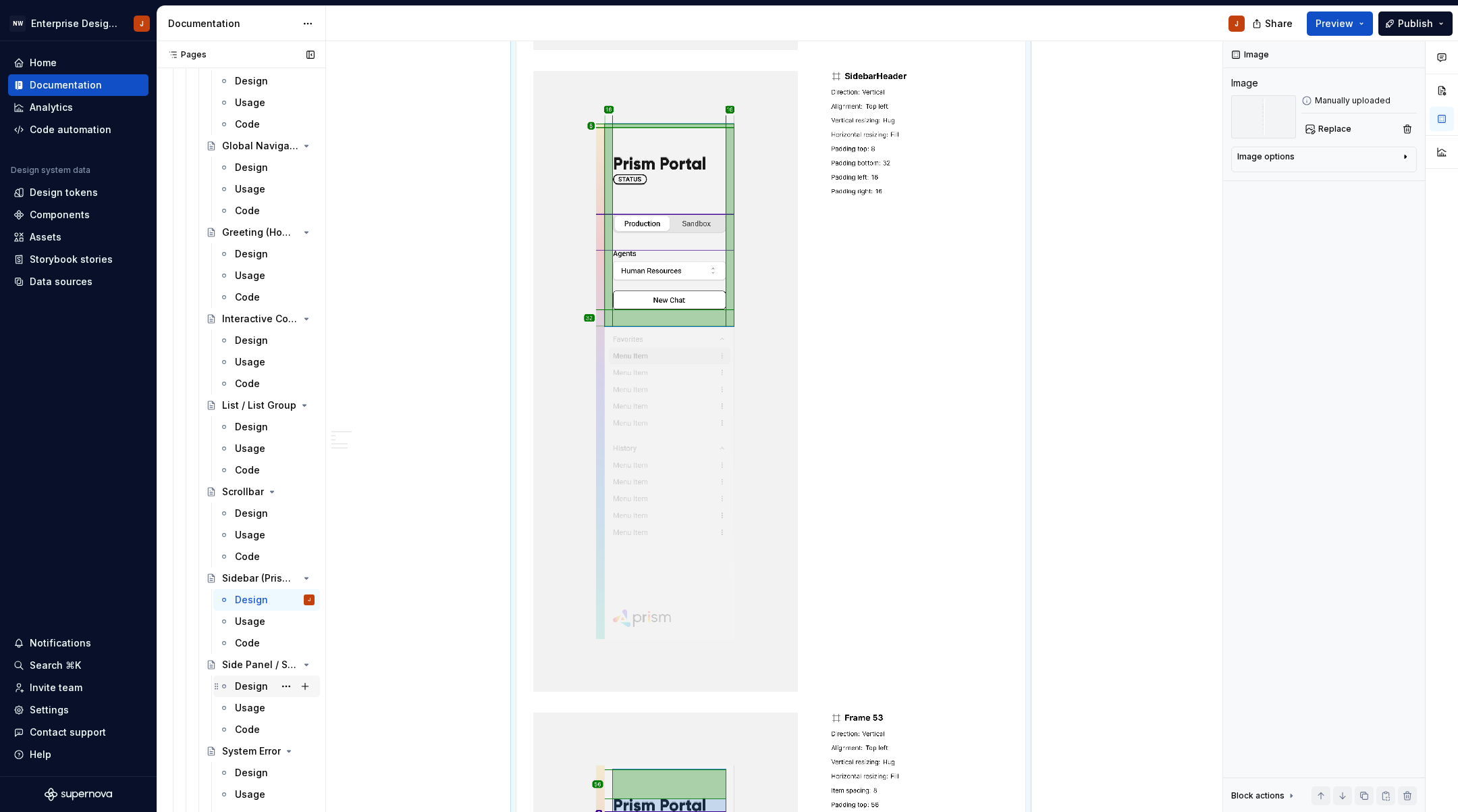
scroll to position [3571, 0]
click at [246, 684] on div "Design" at bounding box center [251, 686] width 33 height 13
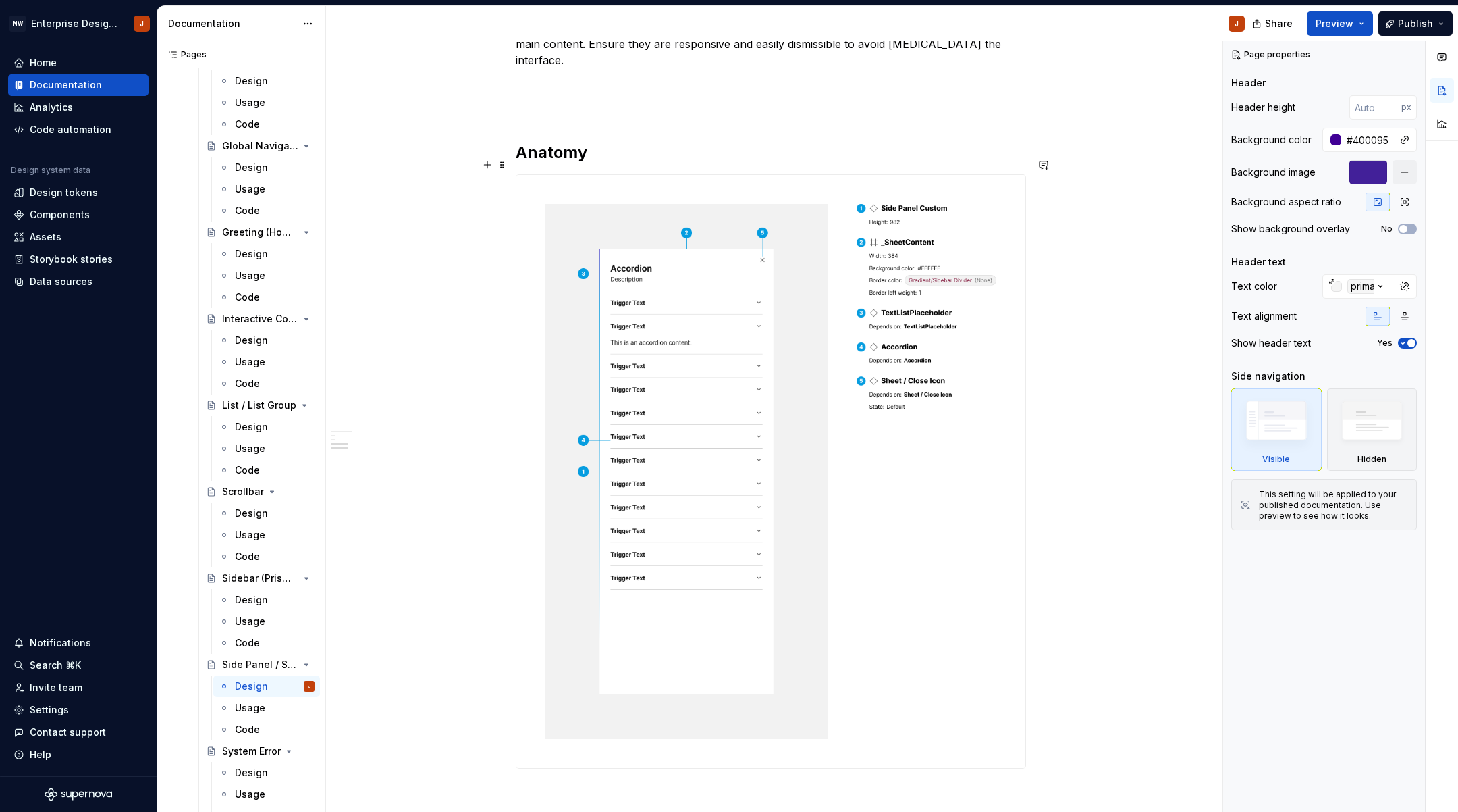
scroll to position [452, 0]
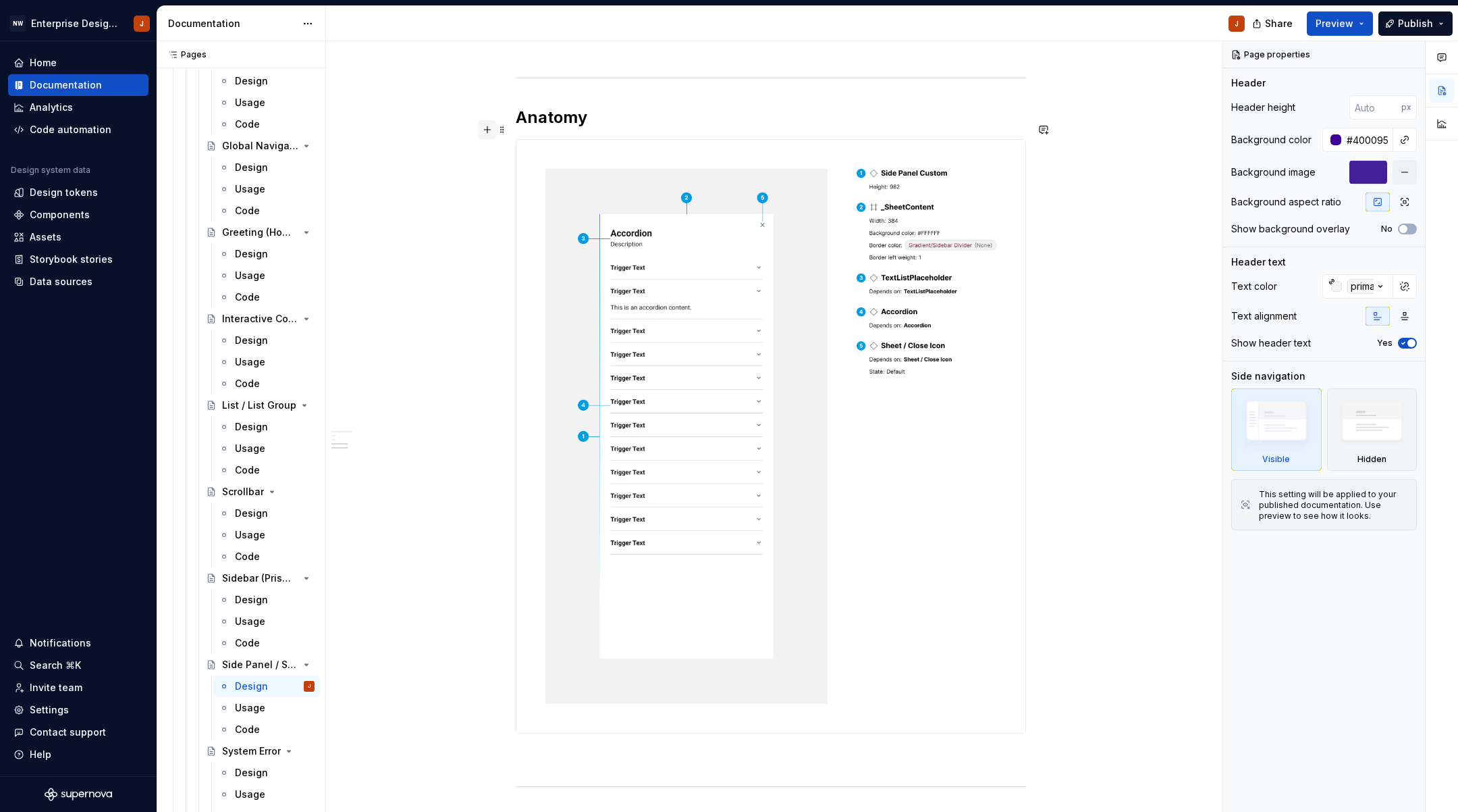
click at [494, 131] on button "button" at bounding box center [488, 130] width 19 height 19
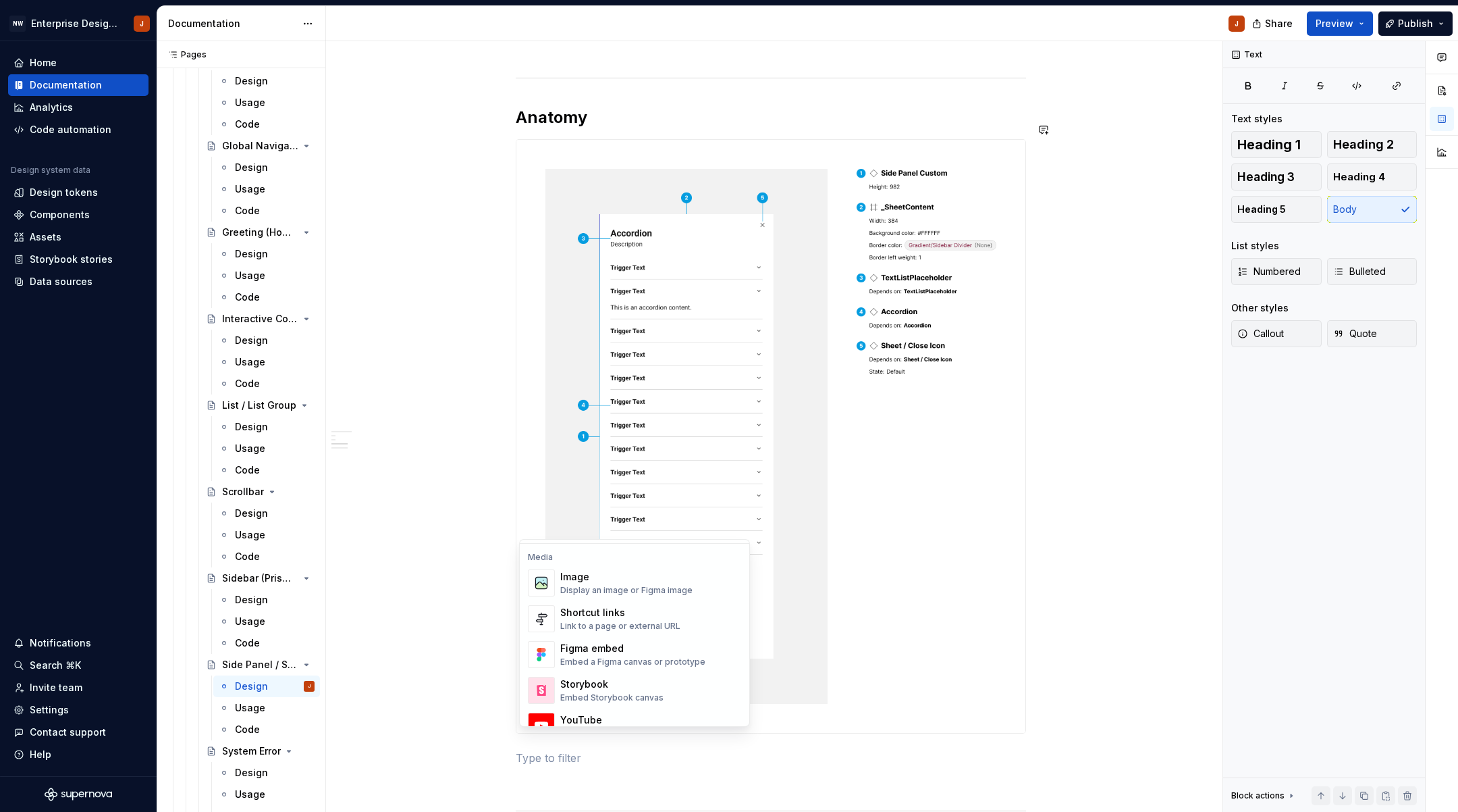
scroll to position [538, 0]
click at [630, 638] on div "Shortcut links" at bounding box center [620, 644] width 120 height 13
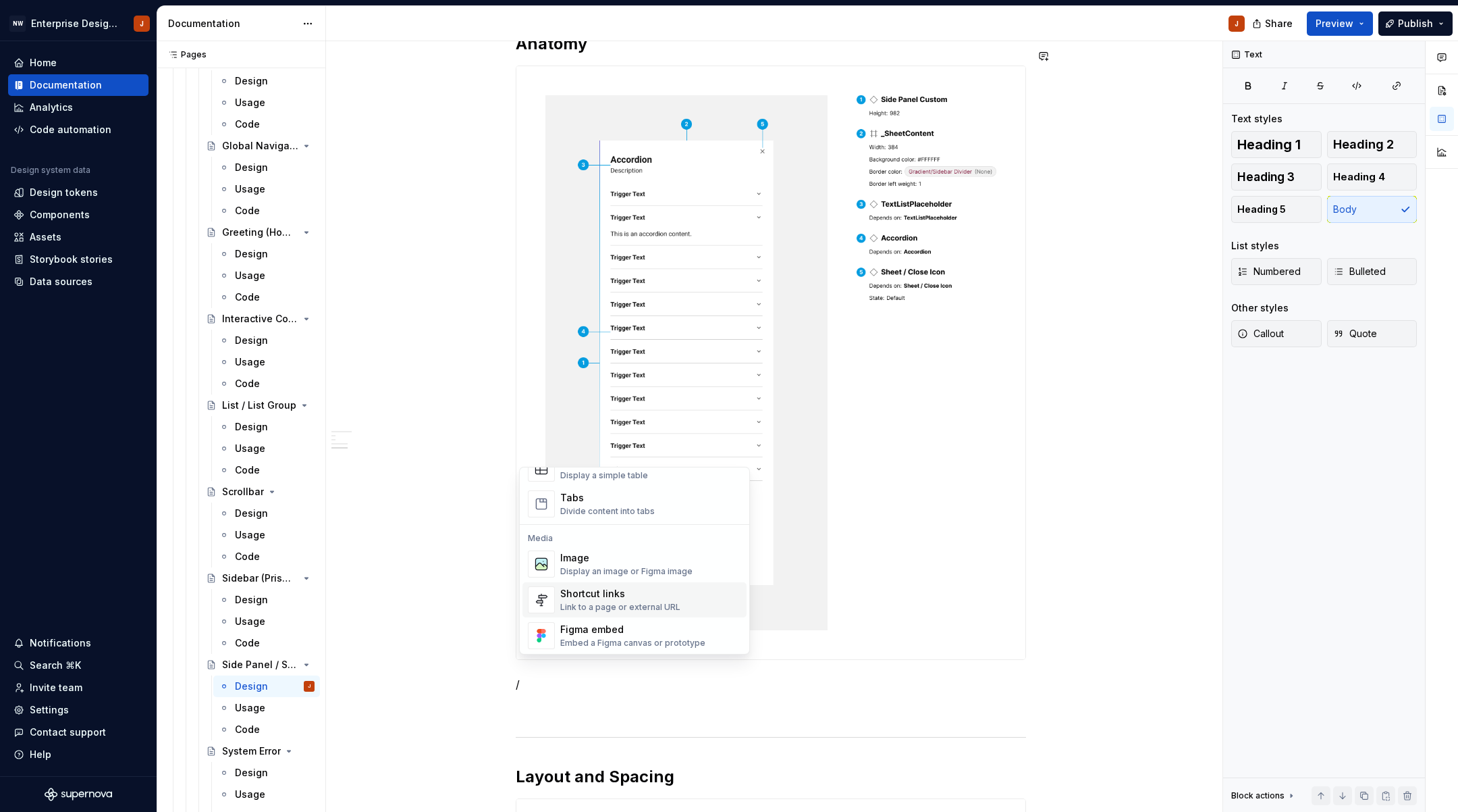
scroll to position [515, 0]
click at [610, 565] on div "Image" at bounding box center [626, 559] width 132 height 13
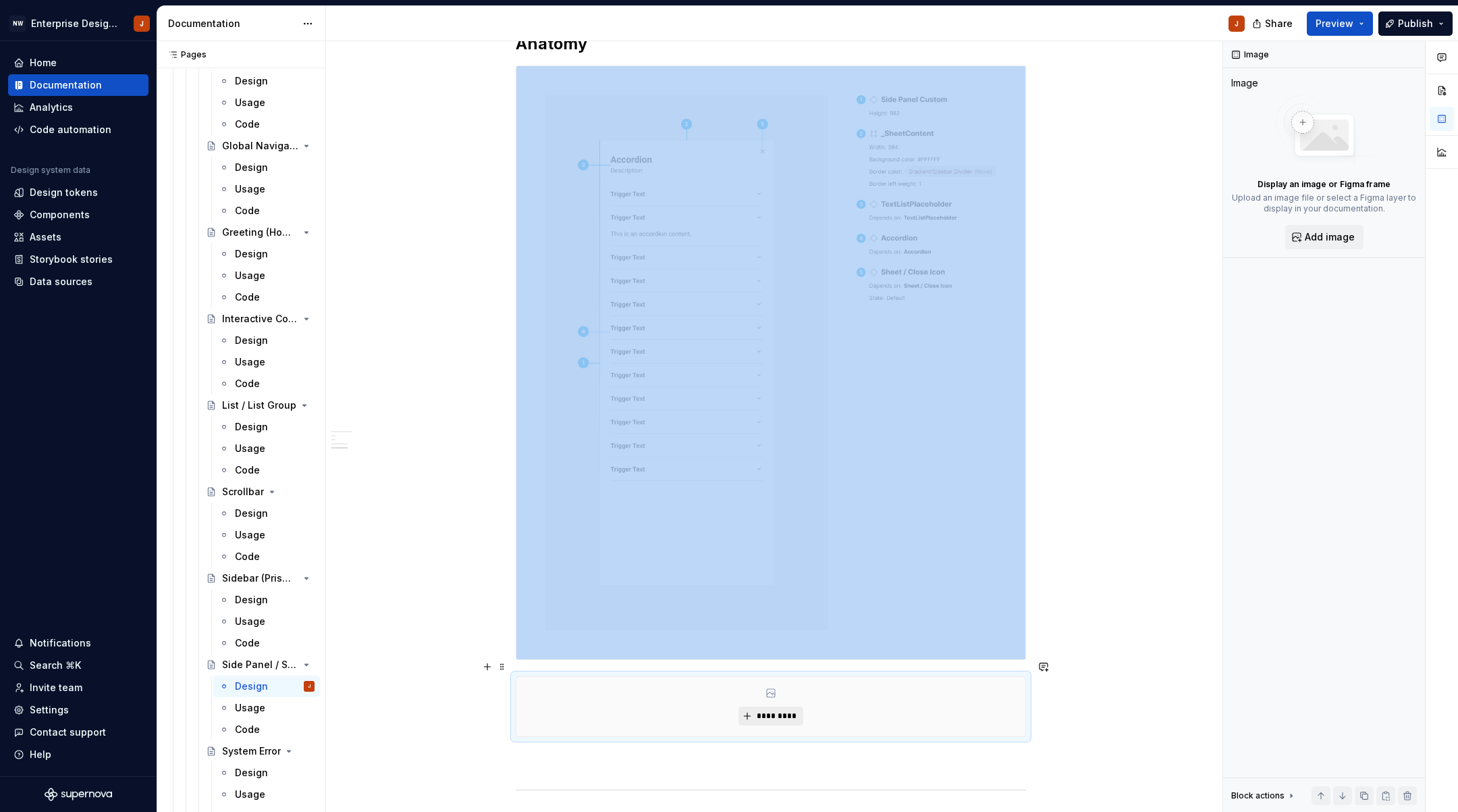
click at [770, 710] on span "*********" at bounding box center [776, 716] width 41 height 11
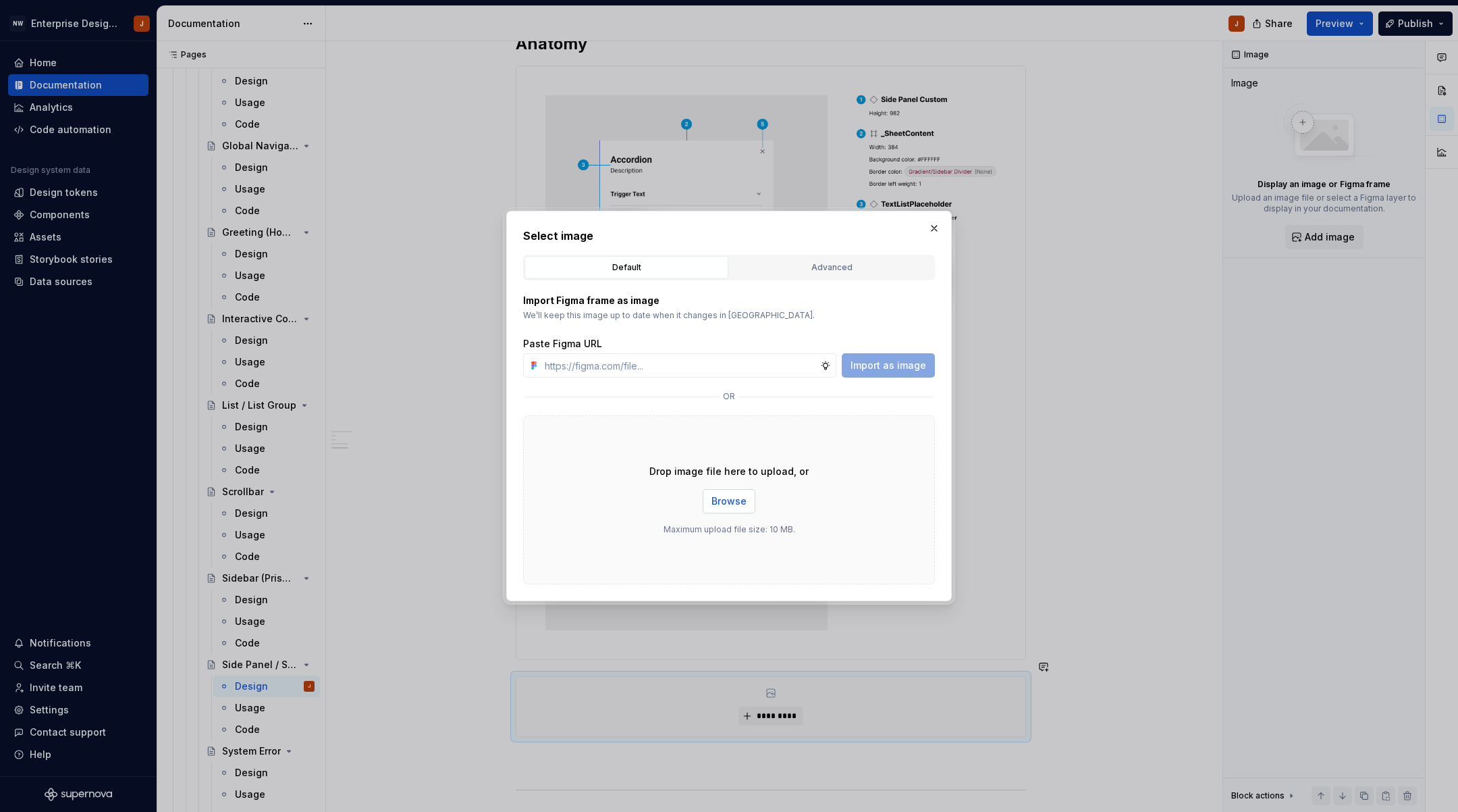
click at [730, 503] on span "Browse" at bounding box center [729, 501] width 35 height 13
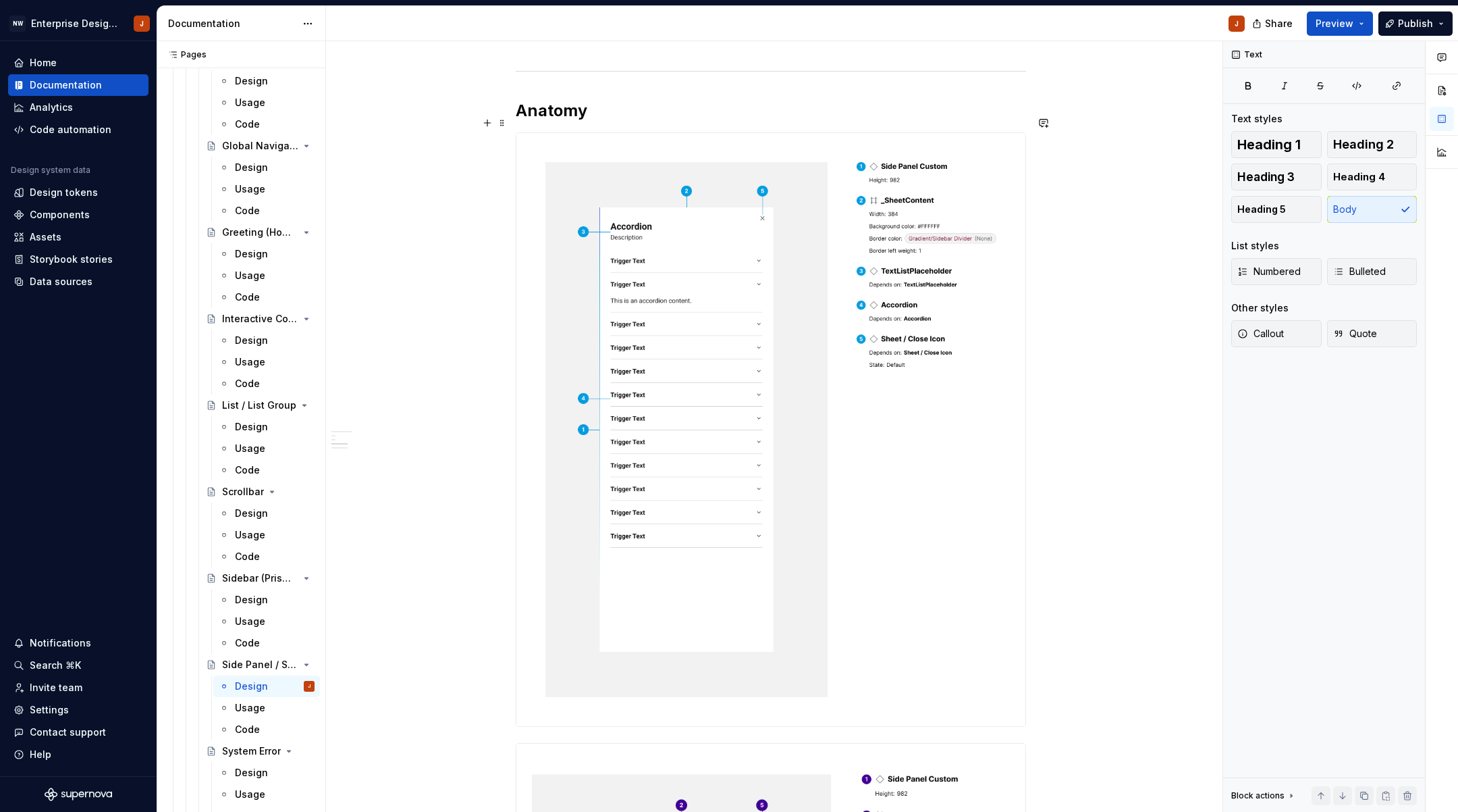
scroll to position [459, 0]
click at [507, 127] on span at bounding box center [502, 123] width 11 height 19
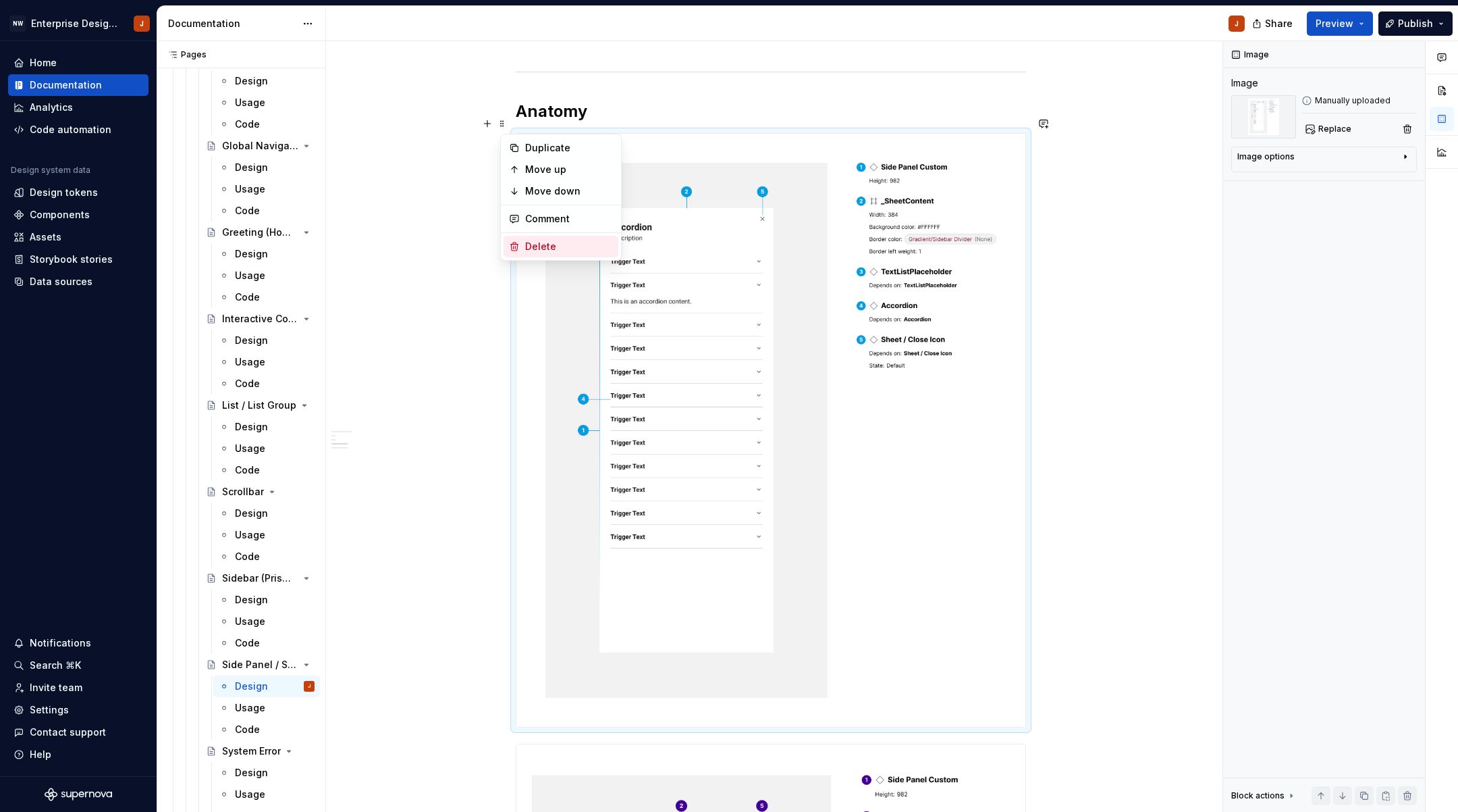
click at [528, 243] on div "Delete" at bounding box center [569, 246] width 88 height 13
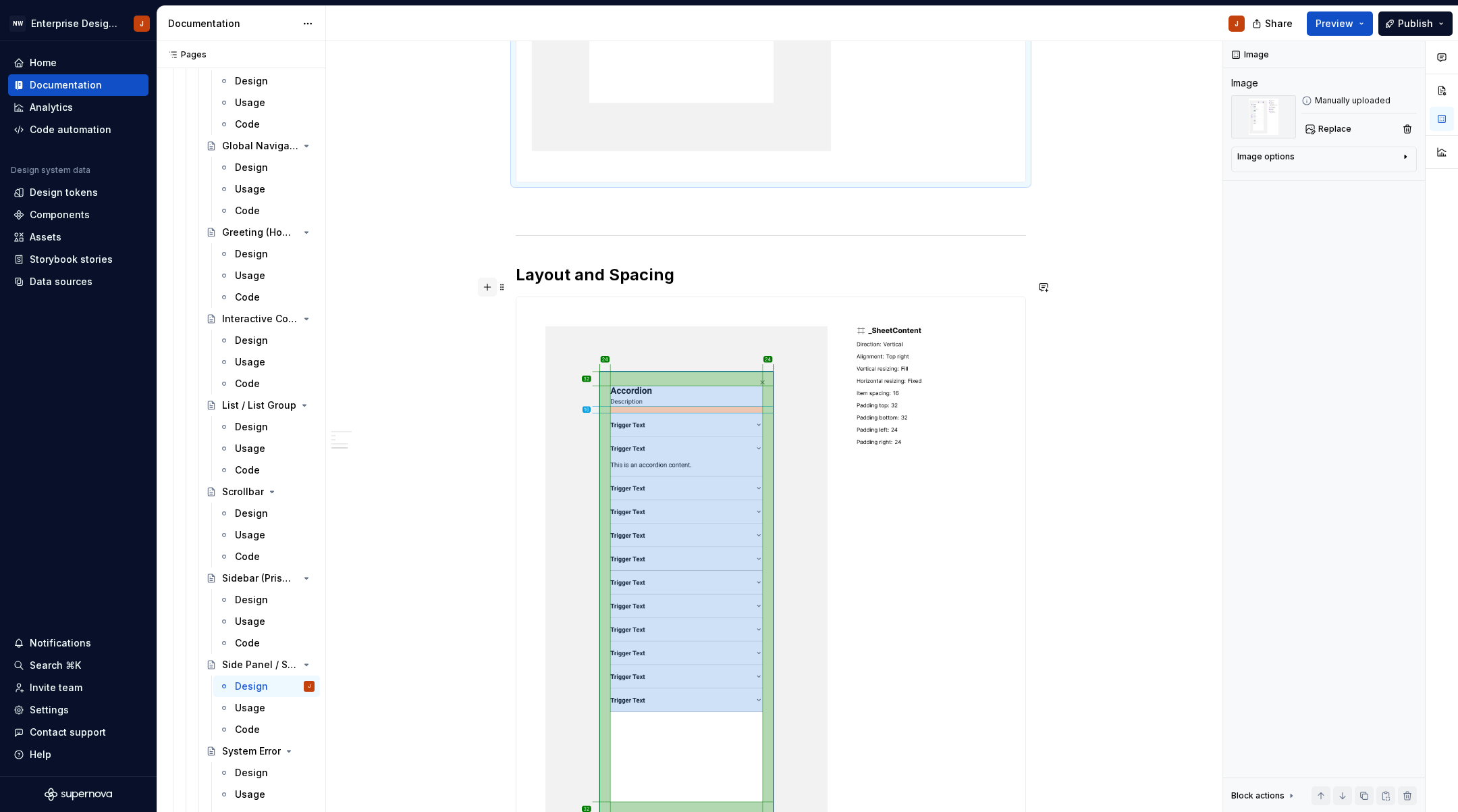
click at [491, 284] on button "button" at bounding box center [488, 287] width 19 height 19
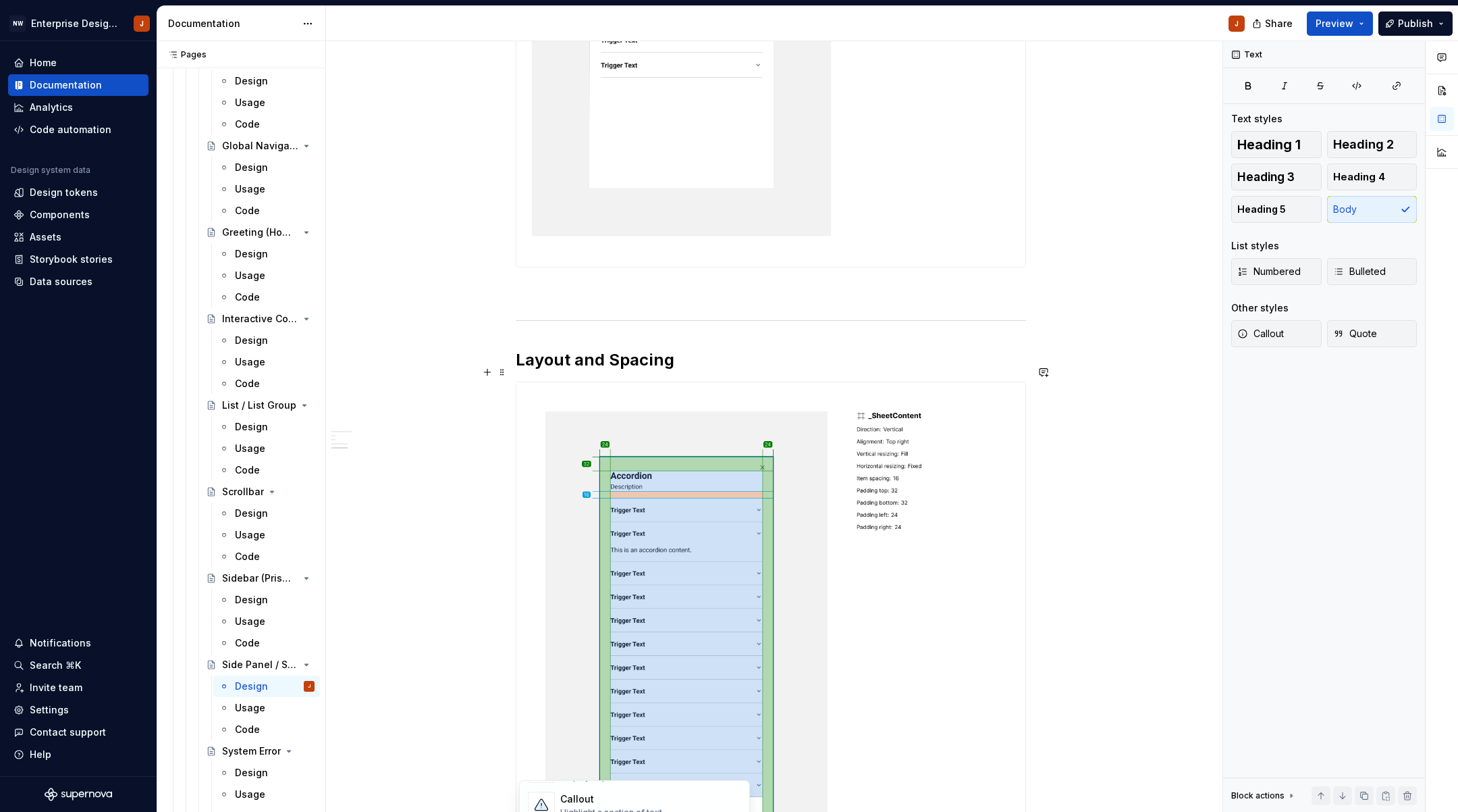
scroll to position [956, 0]
click at [493, 376] on button "button" at bounding box center [488, 370] width 19 height 19
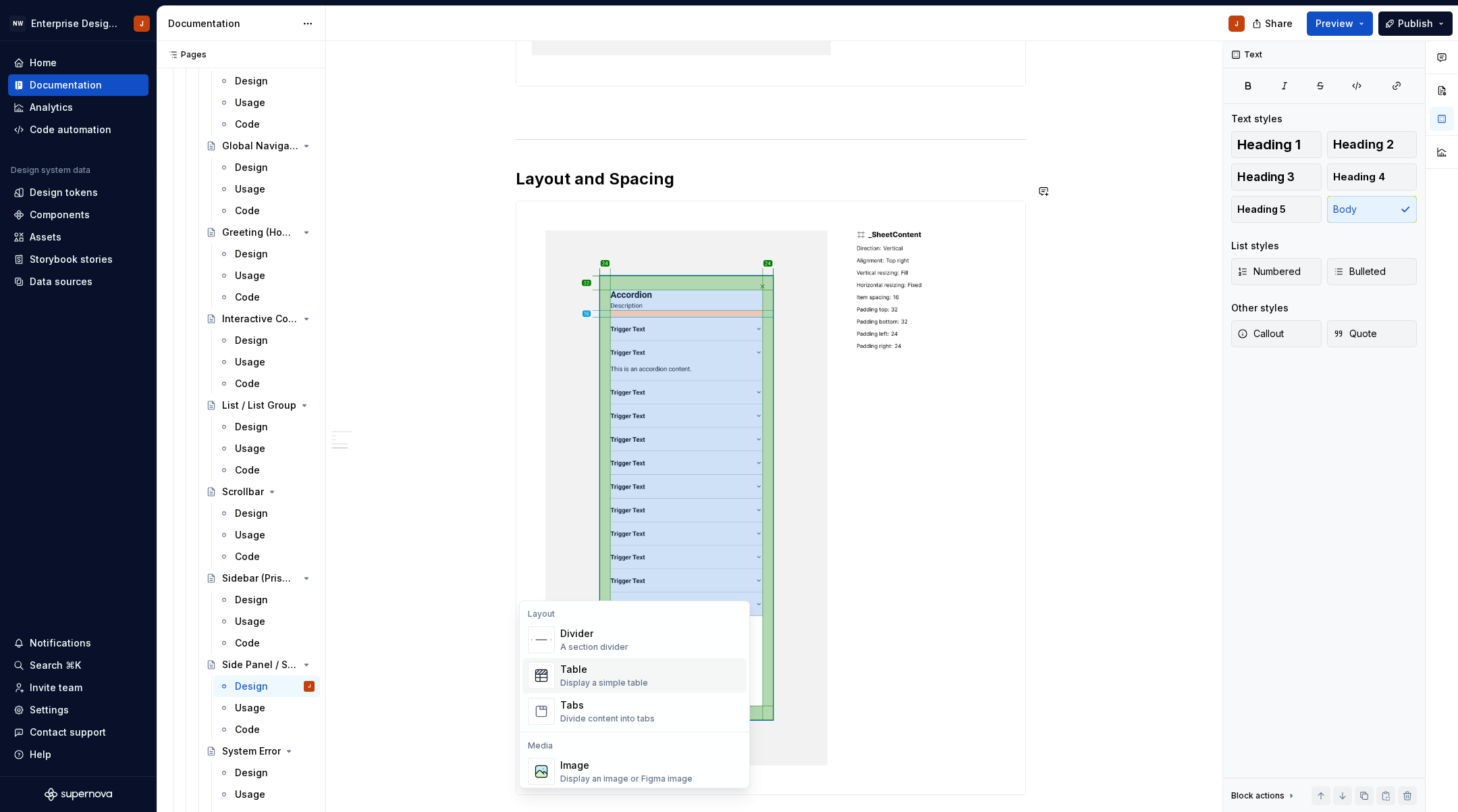
scroll to position [474, 0]
click at [608, 728] on div "Image" at bounding box center [626, 735] width 132 height 13
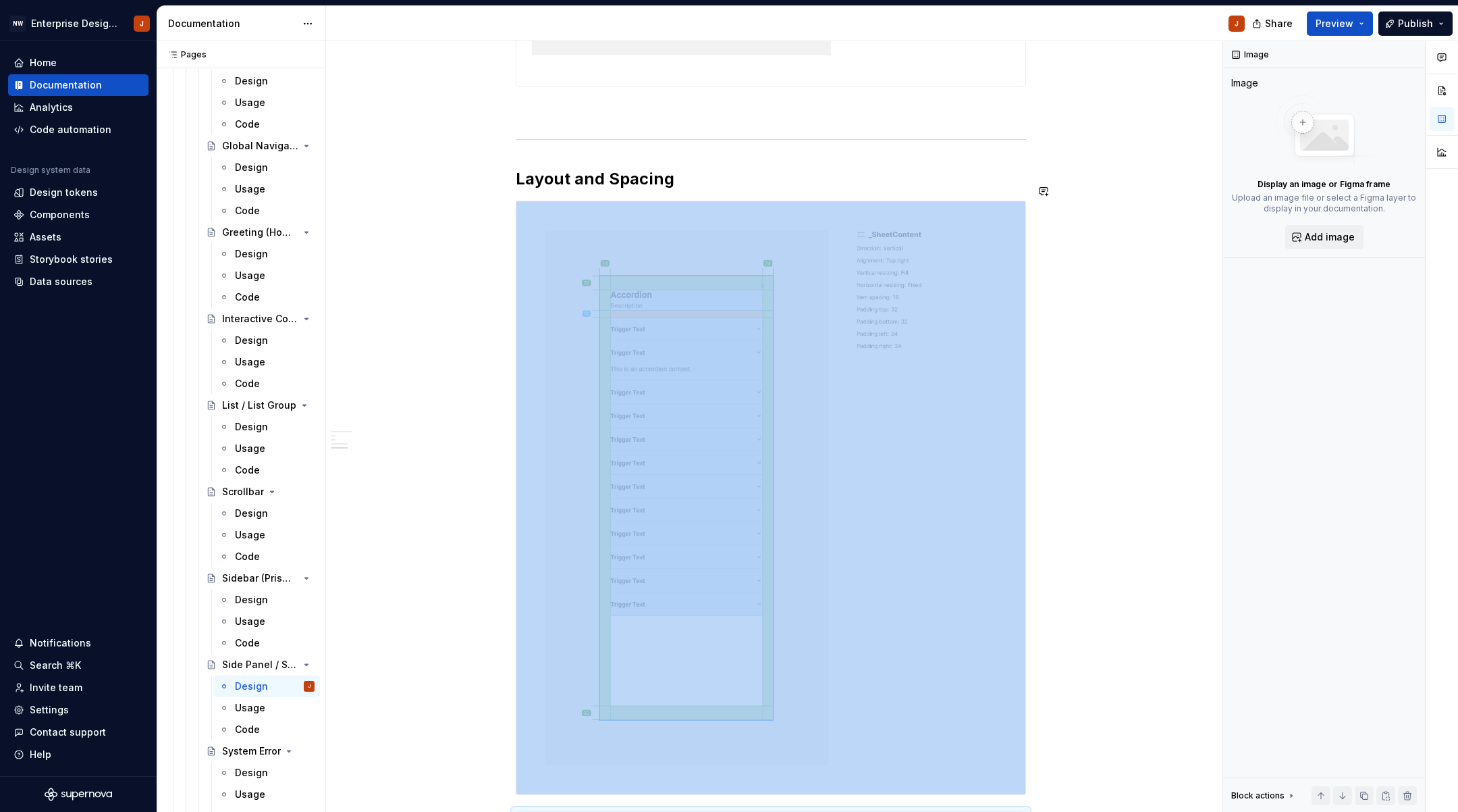
scroll to position [1177, 0]
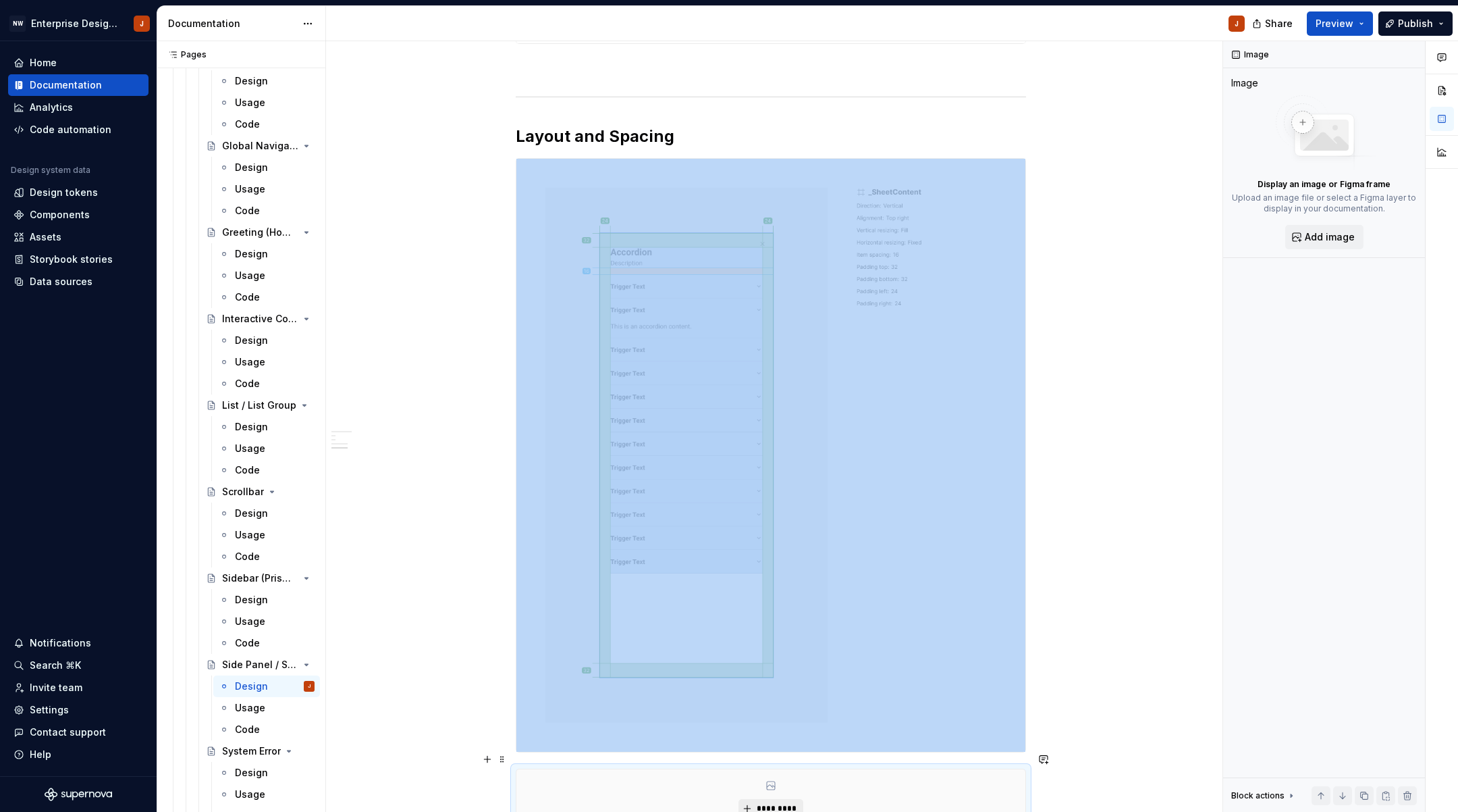
click at [775, 803] on span "*********" at bounding box center [776, 808] width 41 height 11
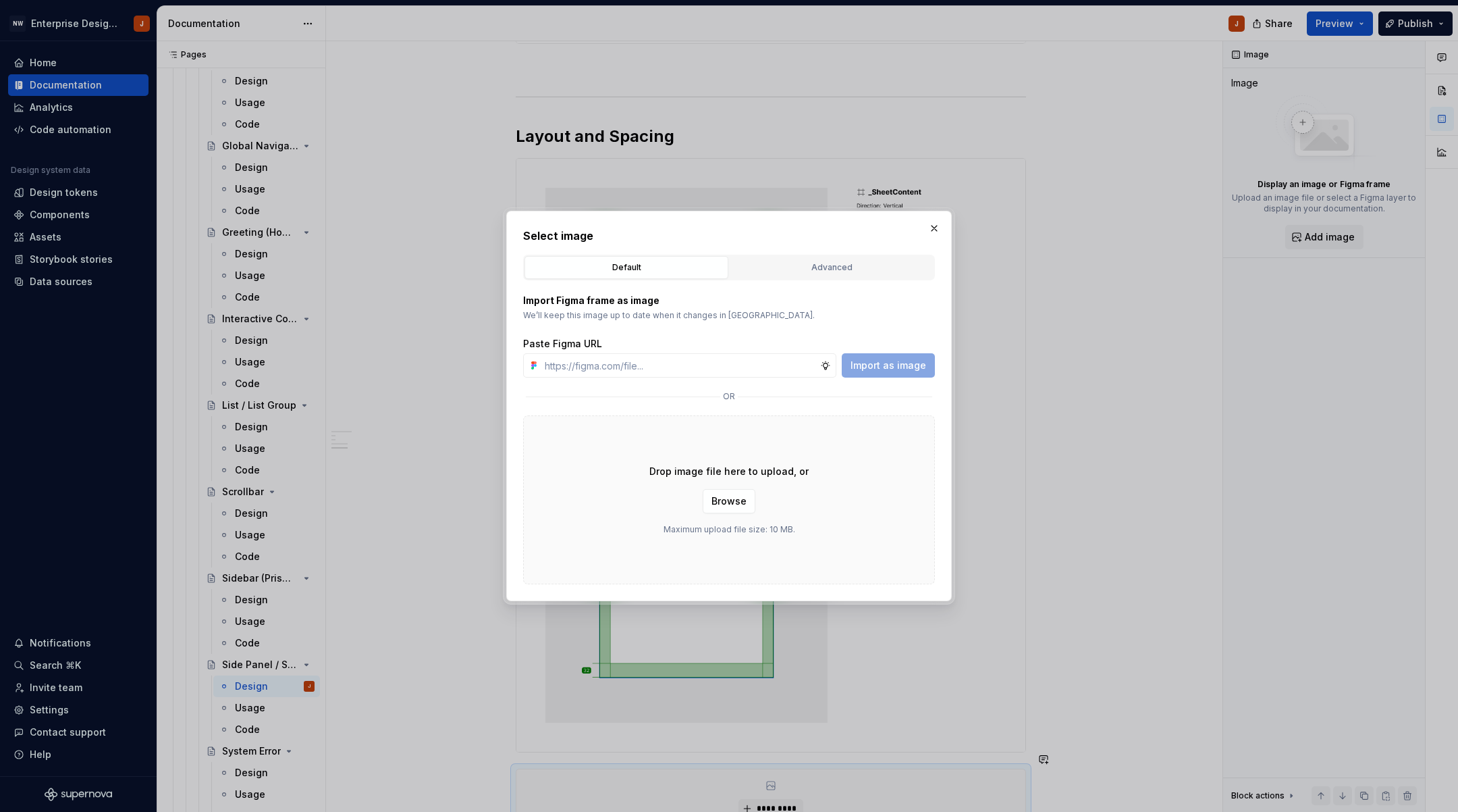
click at [733, 475] on p "Drop image file here to upload, or" at bounding box center [729, 471] width 159 height 13
click at [729, 475] on p "Drop image file here to upload, or" at bounding box center [729, 471] width 159 height 13
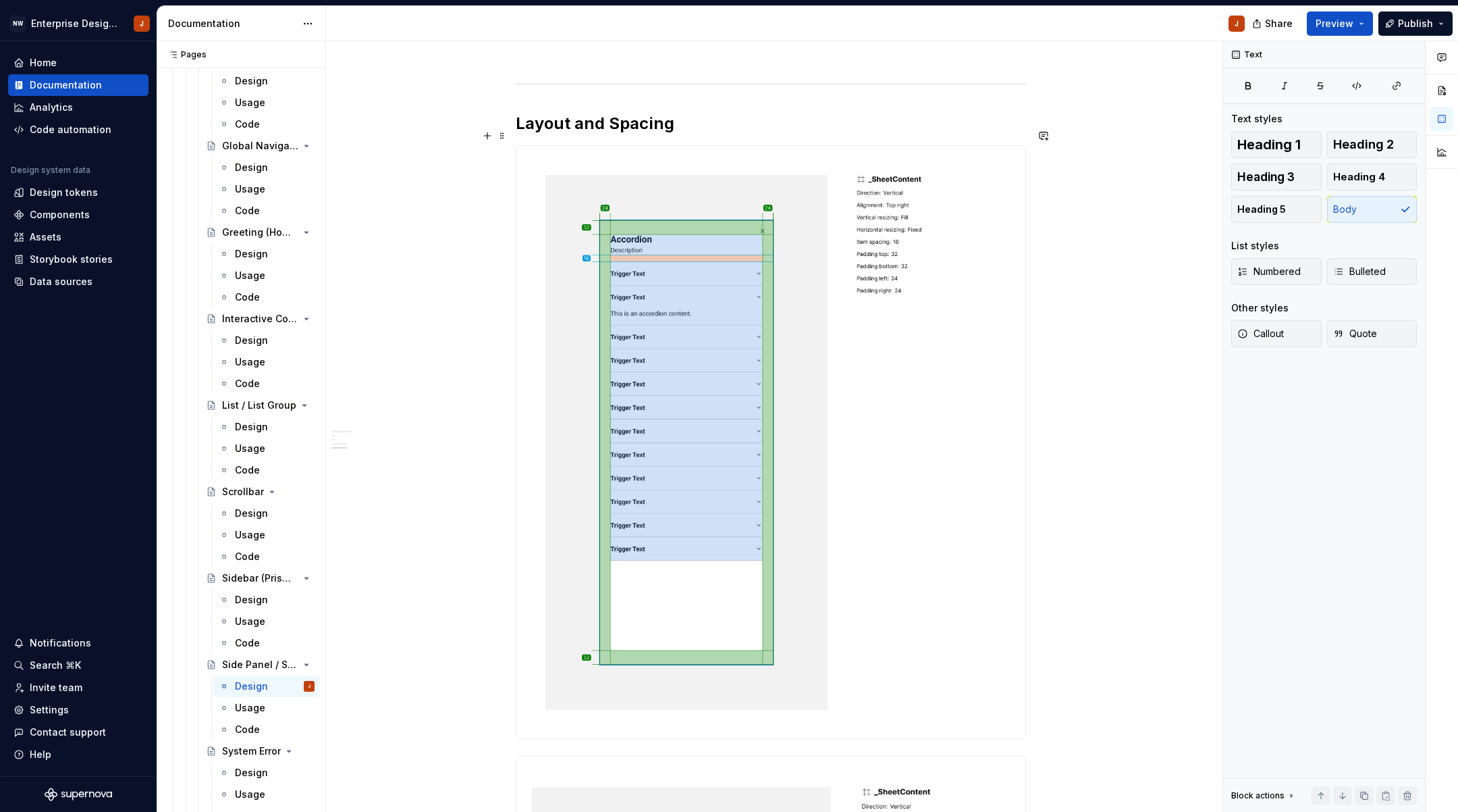
scroll to position [985, 0]
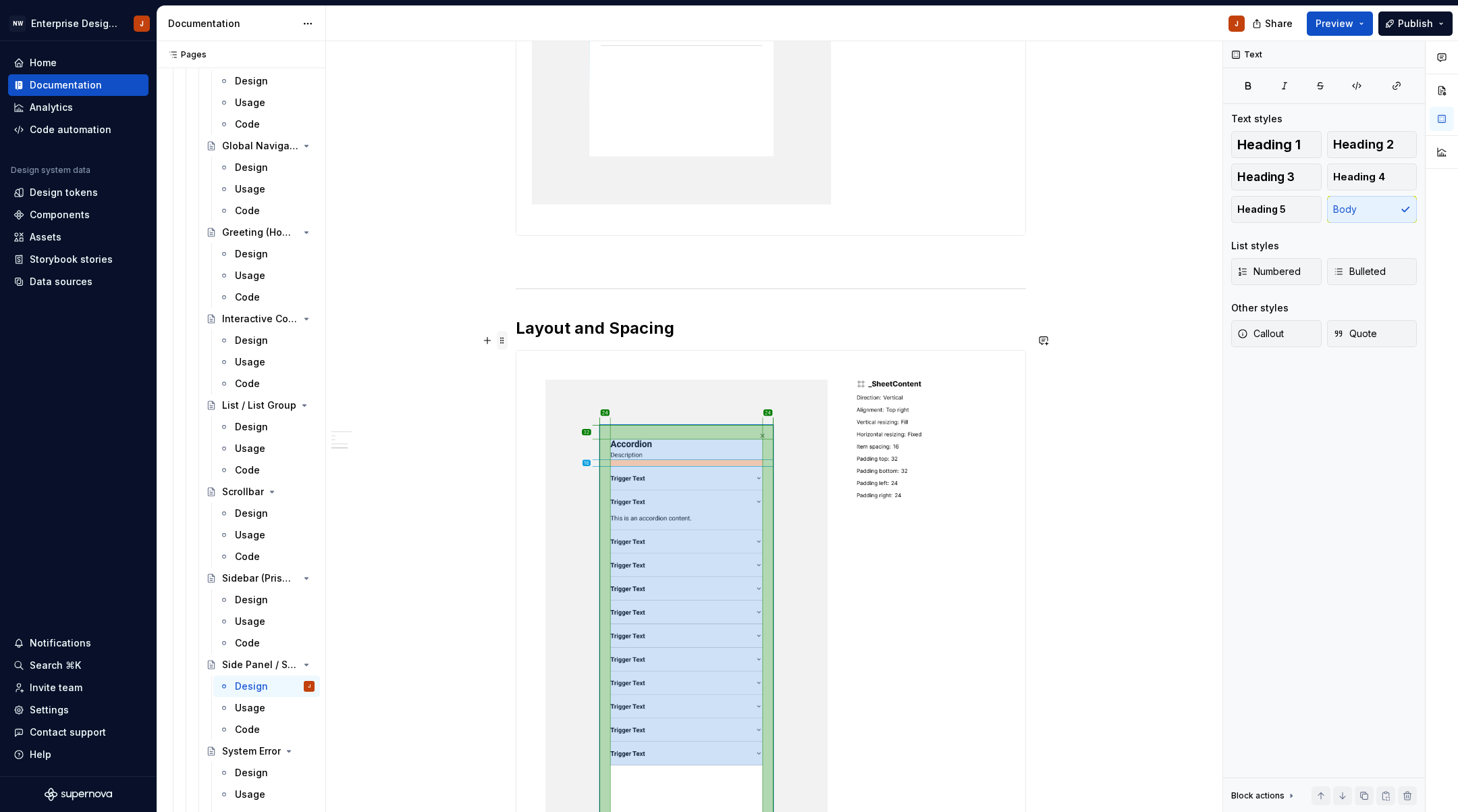
click at [505, 331] on span at bounding box center [502, 340] width 11 height 19
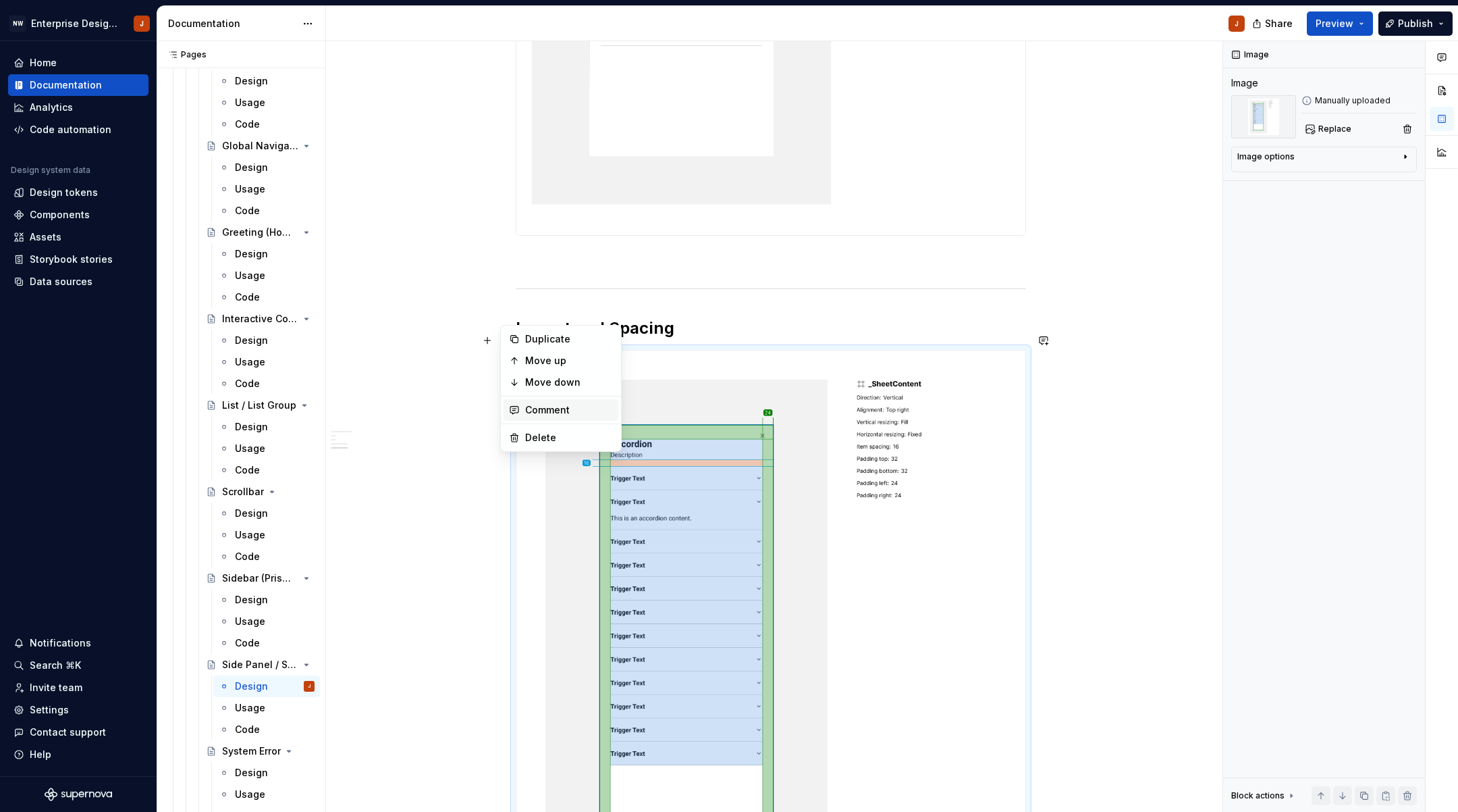
click at [530, 406] on div "Comment" at bounding box center [569, 409] width 88 height 13
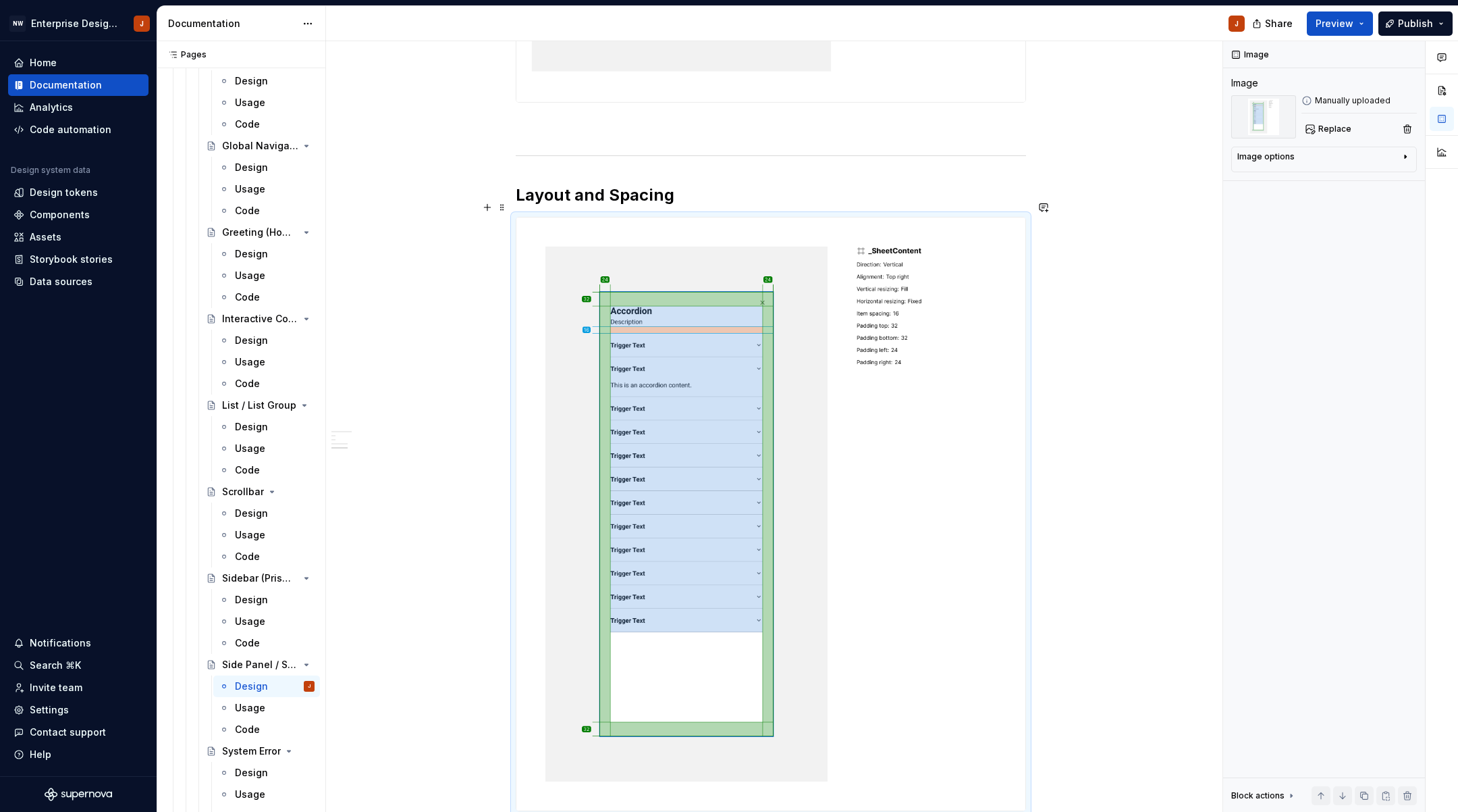
scroll to position [1123, 0]
click at [505, 203] on span at bounding box center [502, 202] width 11 height 19
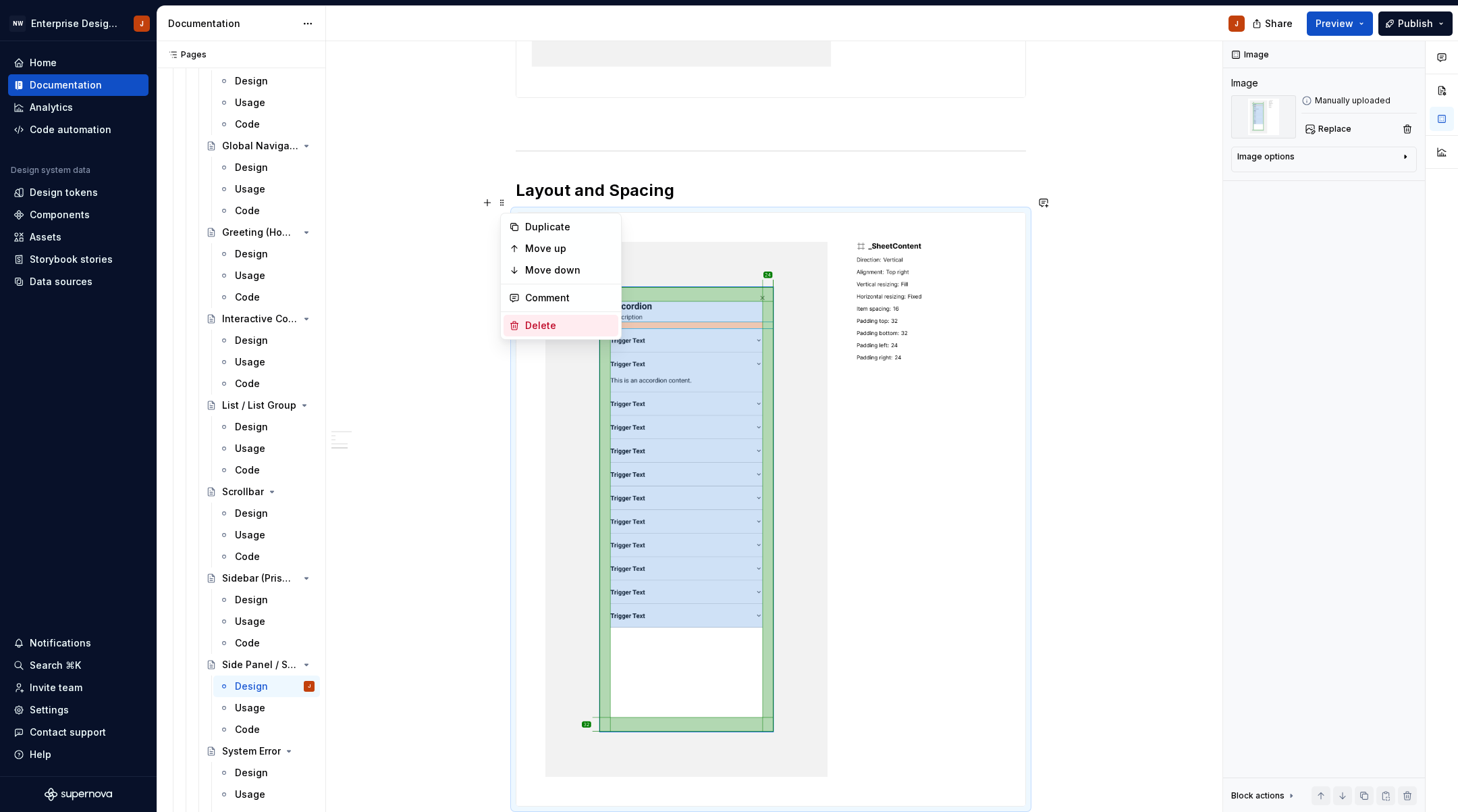
click at [539, 327] on div "Delete" at bounding box center [569, 325] width 88 height 13
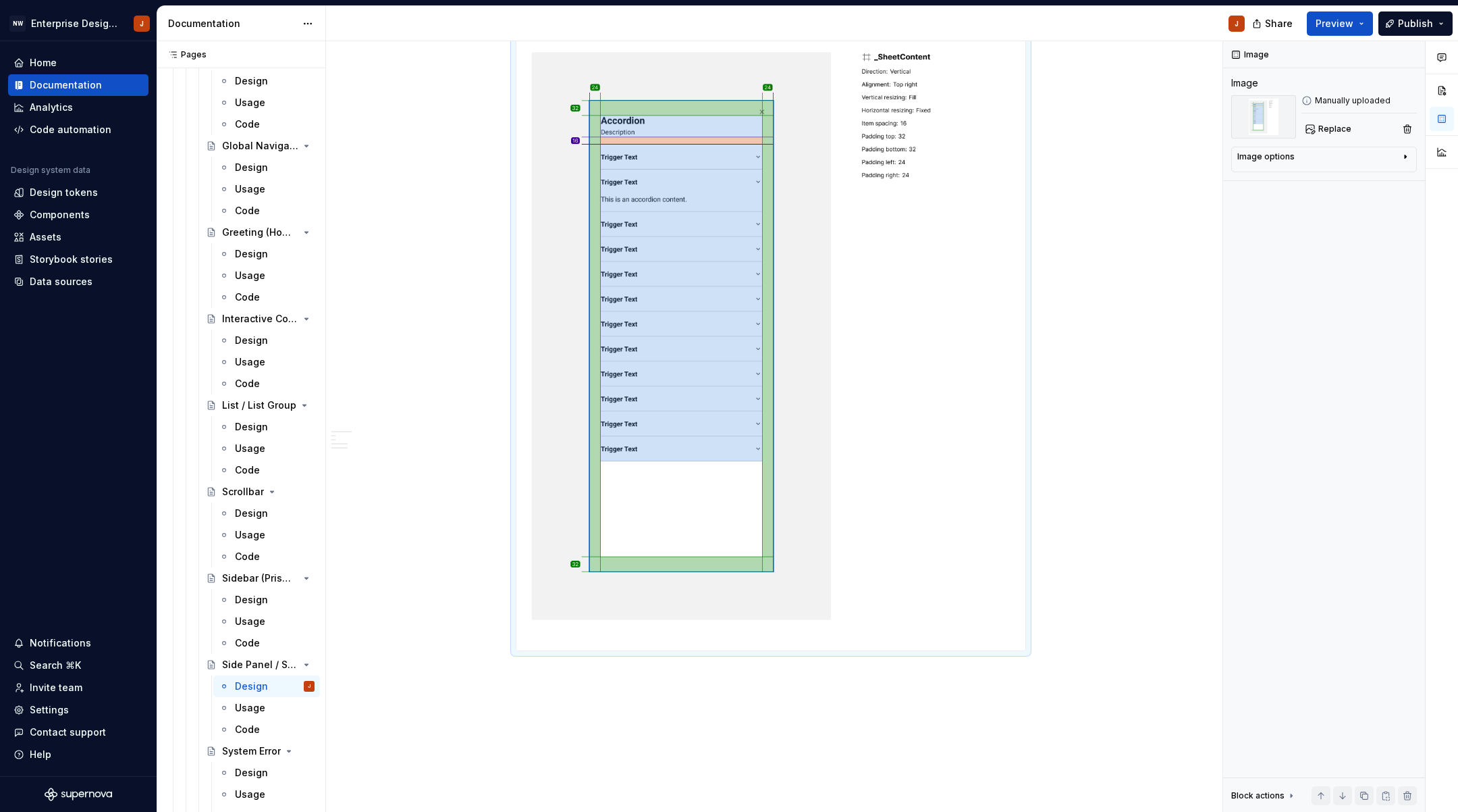
scroll to position [1396, 0]
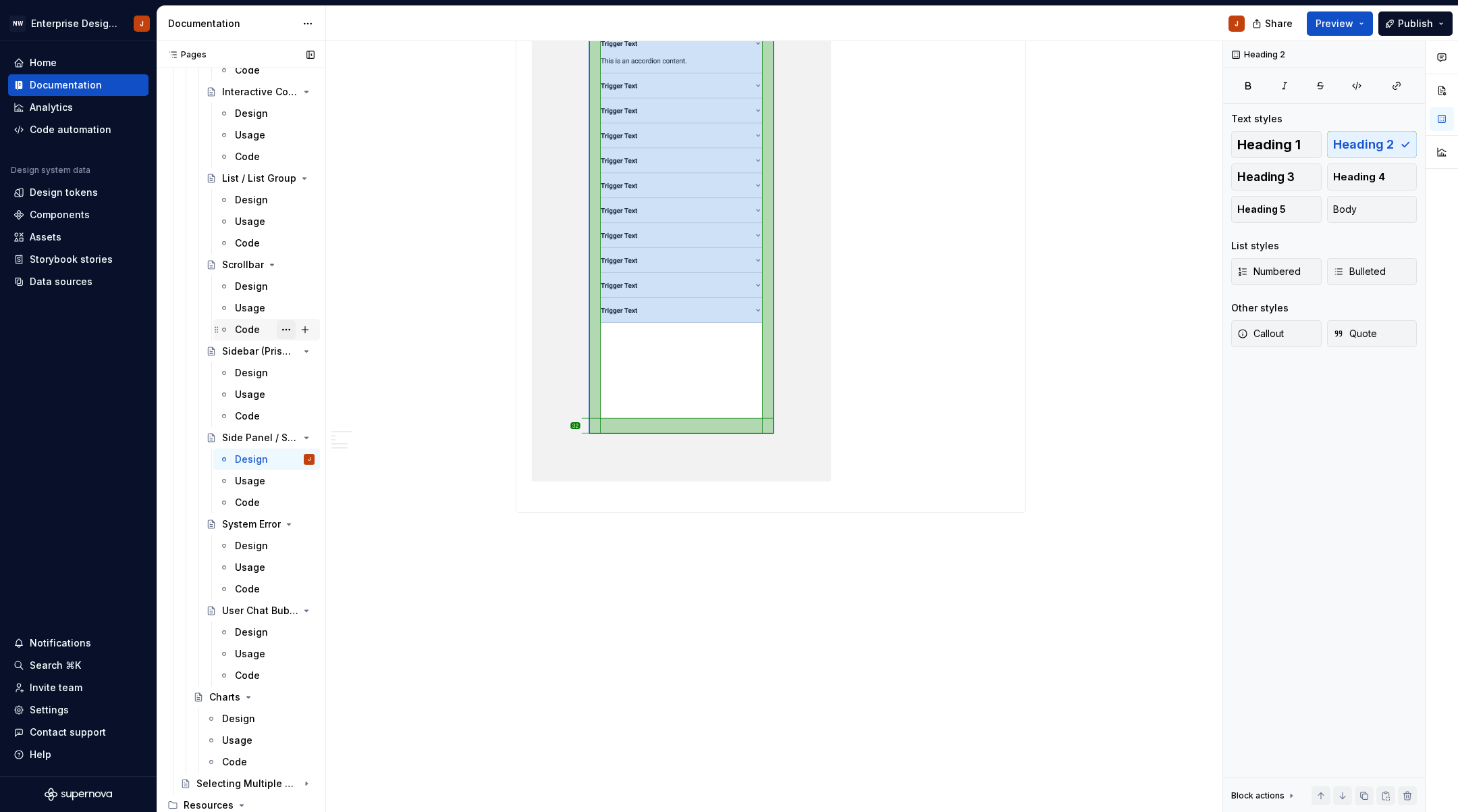
scroll to position [3518, 0]
click at [249, 544] on div "Design" at bounding box center [251, 544] width 33 height 13
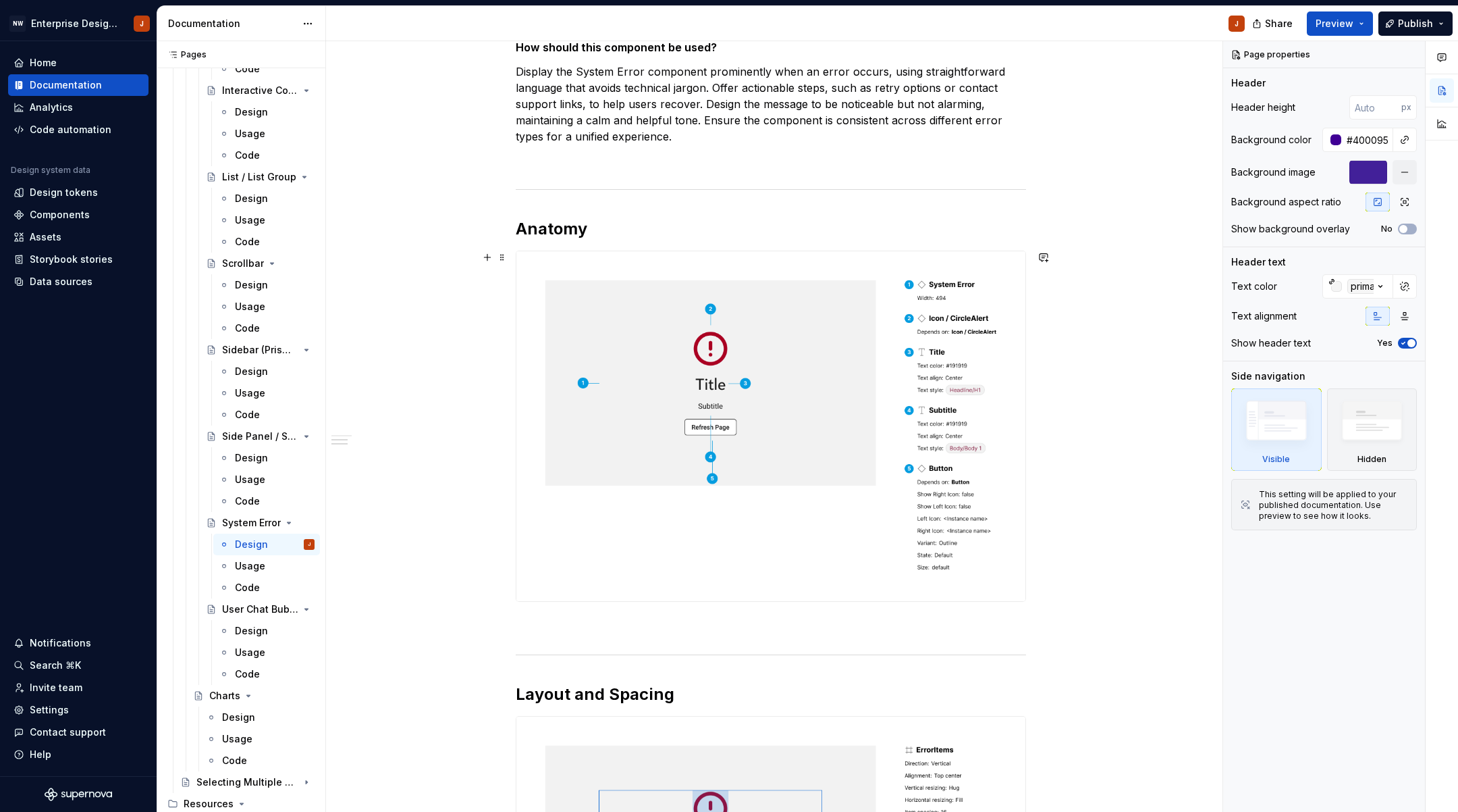
scroll to position [319, 0]
click at [488, 256] on button "button" at bounding box center [488, 255] width 19 height 19
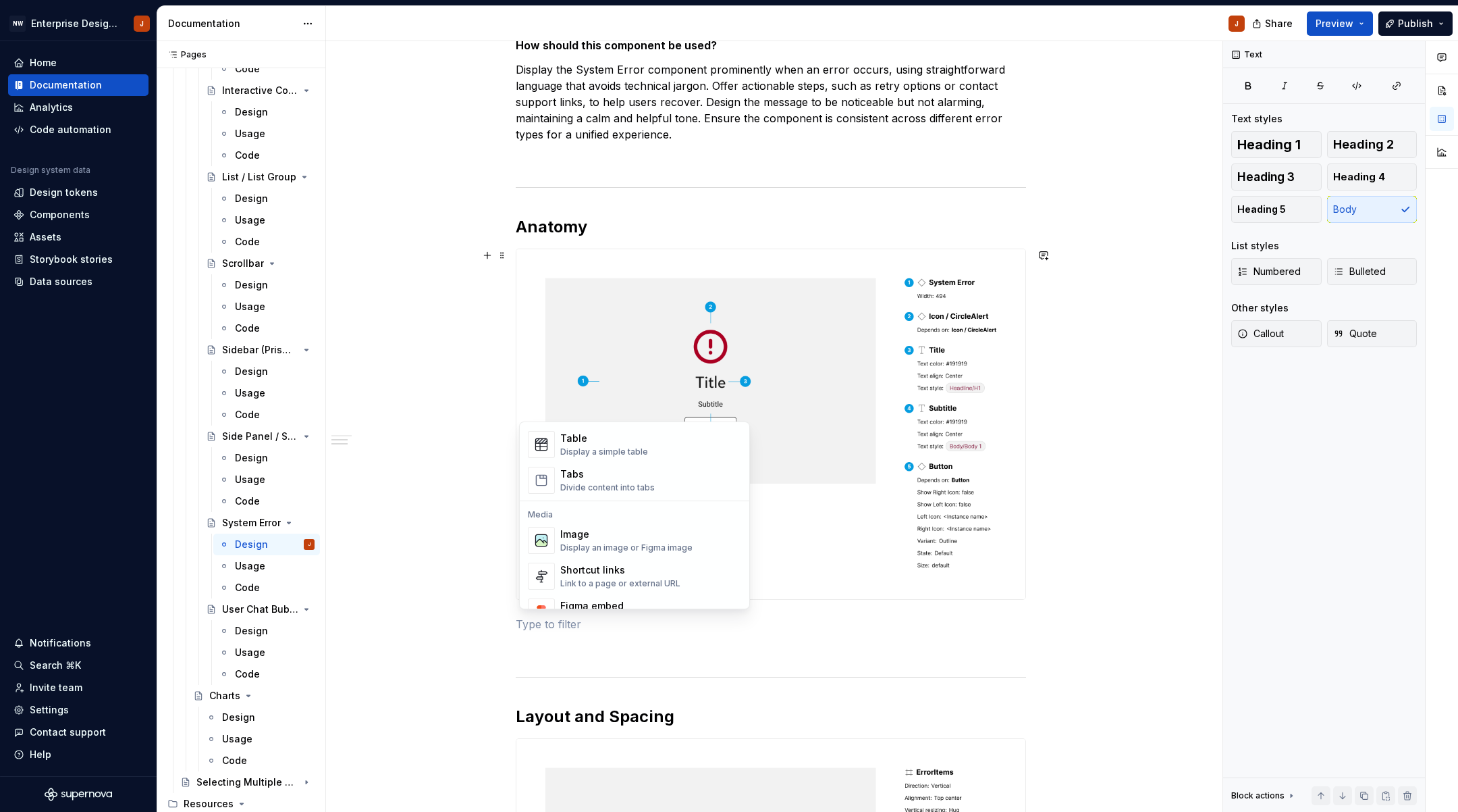
scroll to position [496, 0]
click at [598, 537] on div "Image" at bounding box center [626, 533] width 132 height 13
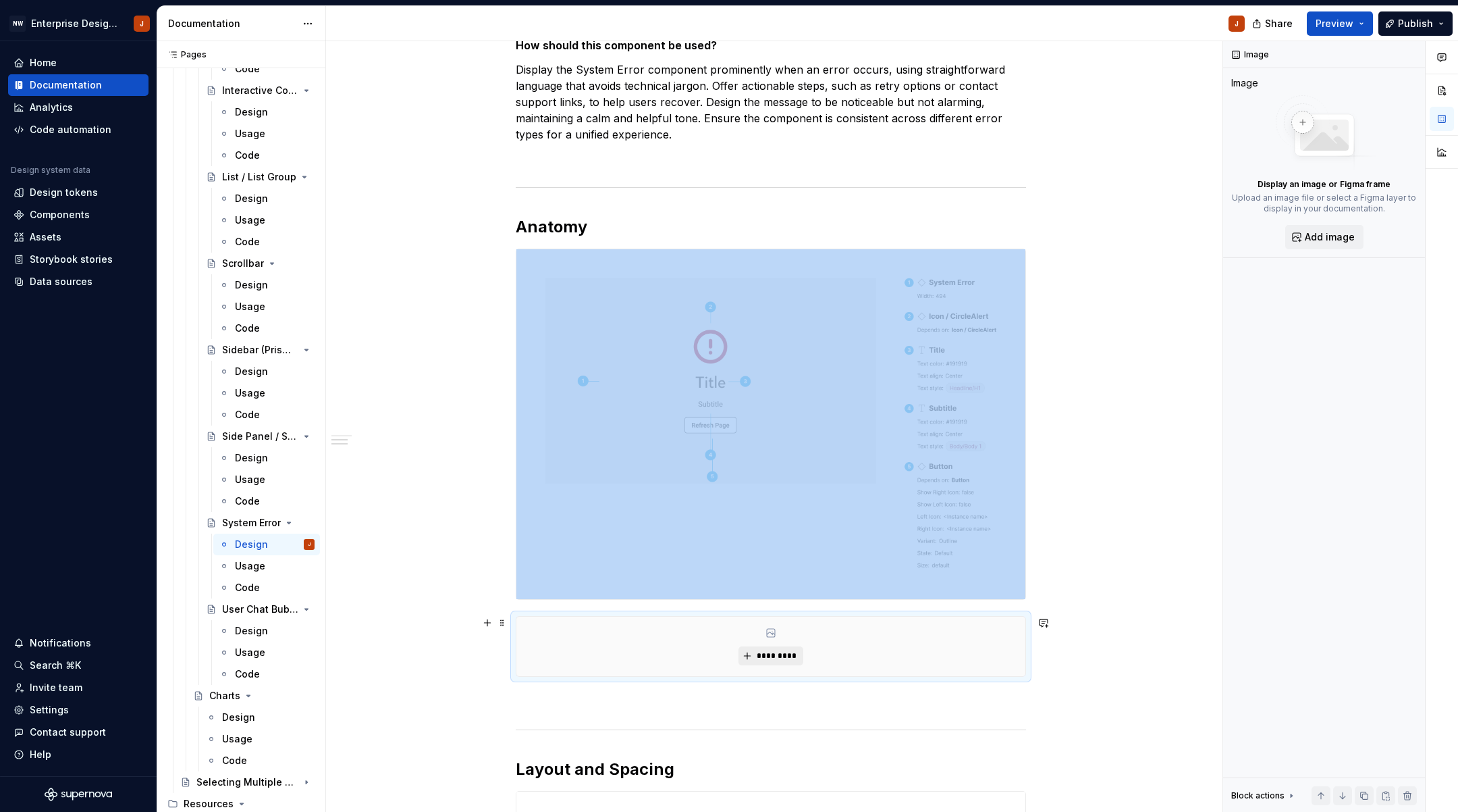
click at [761, 655] on span "*********" at bounding box center [776, 655] width 41 height 11
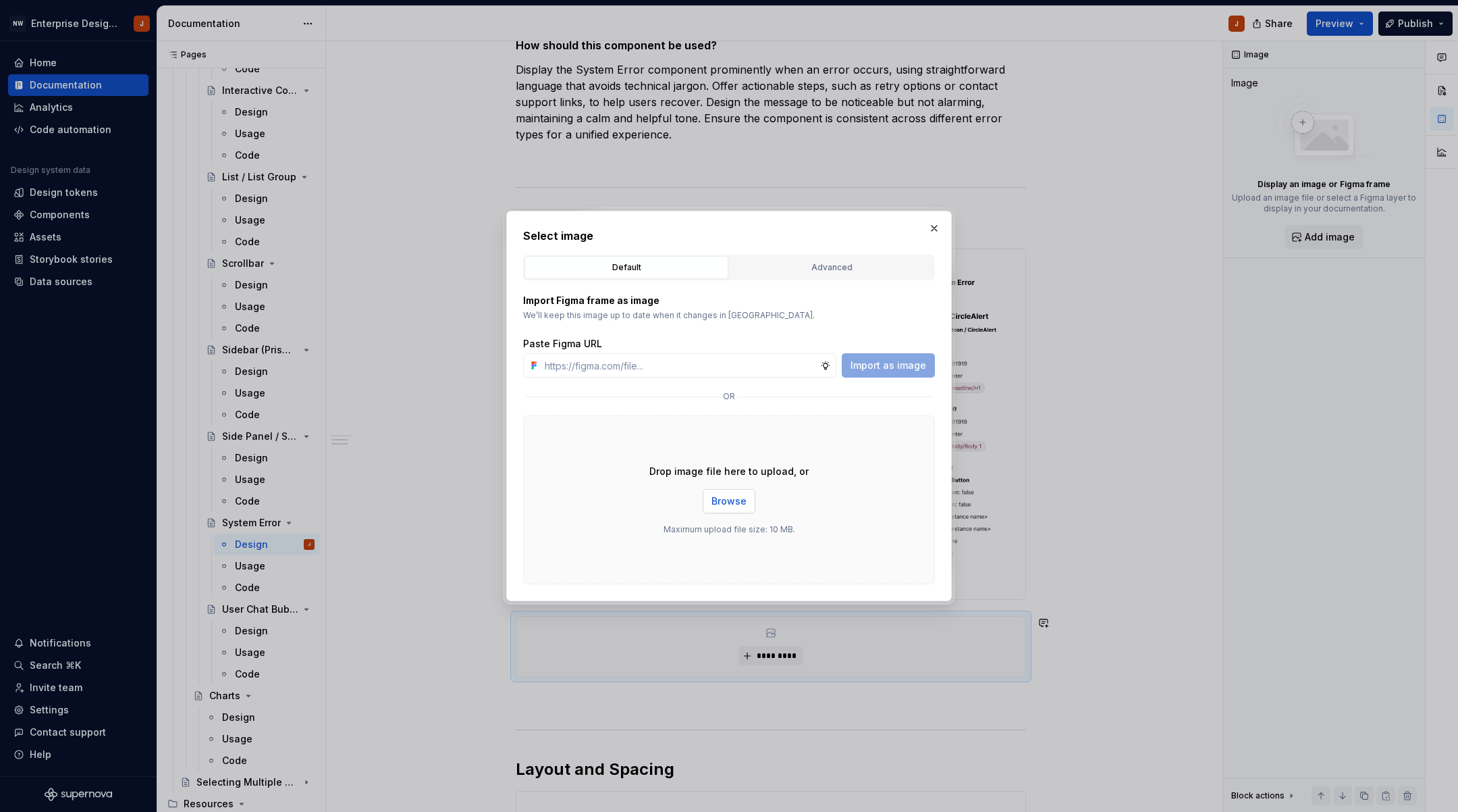
click at [730, 503] on span "Browse" at bounding box center [729, 501] width 35 height 13
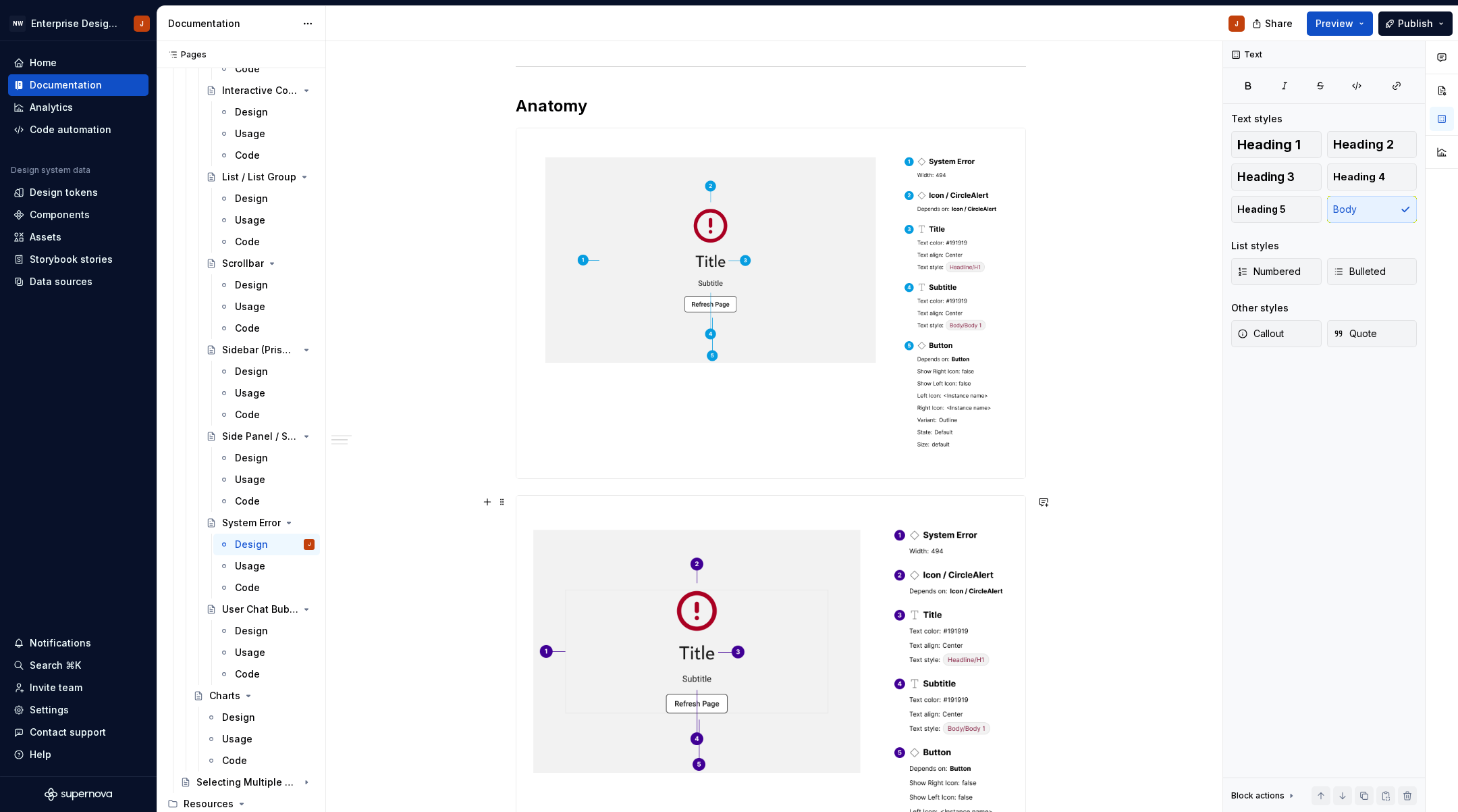
scroll to position [411, 0]
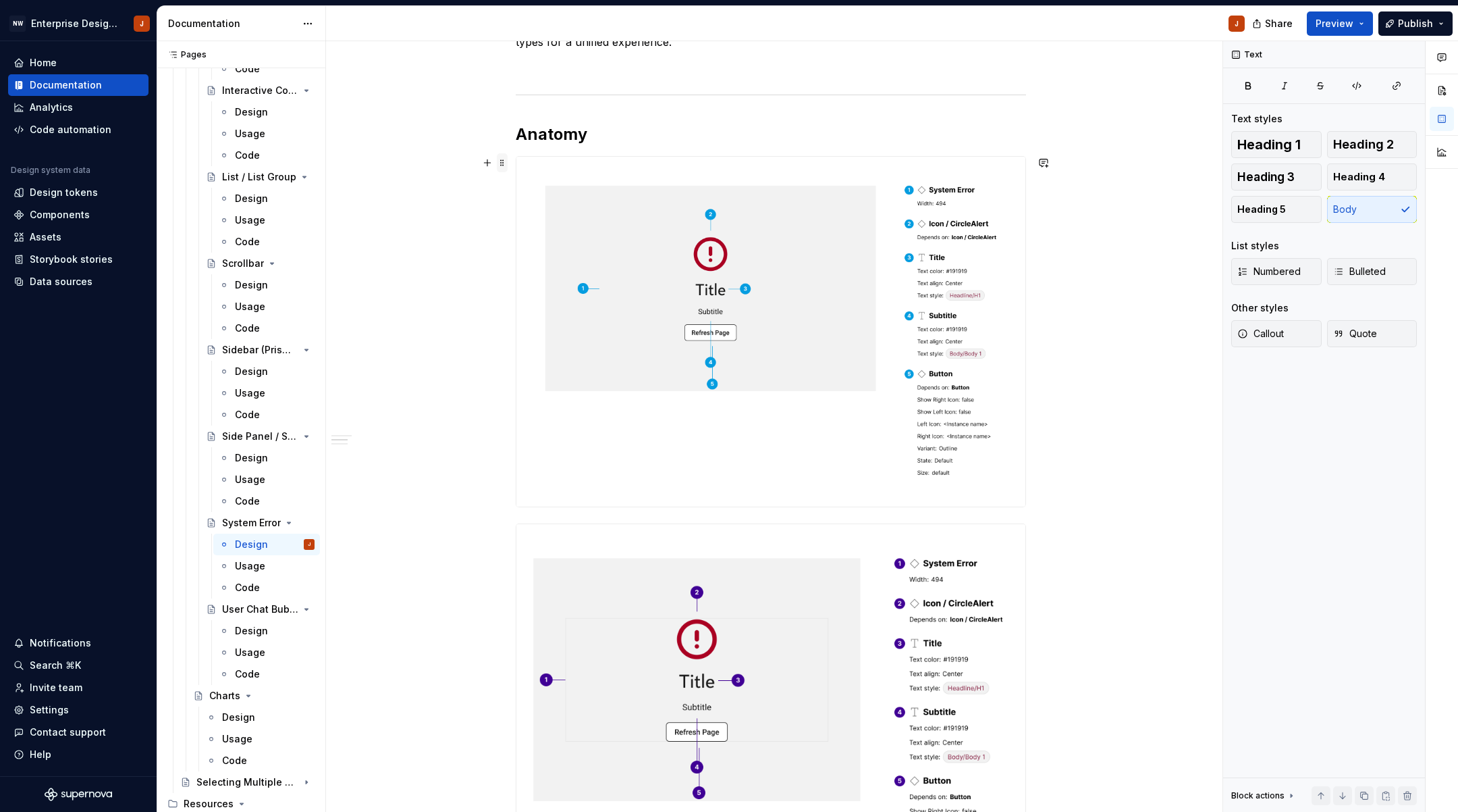
click at [503, 160] on span at bounding box center [502, 162] width 11 height 19
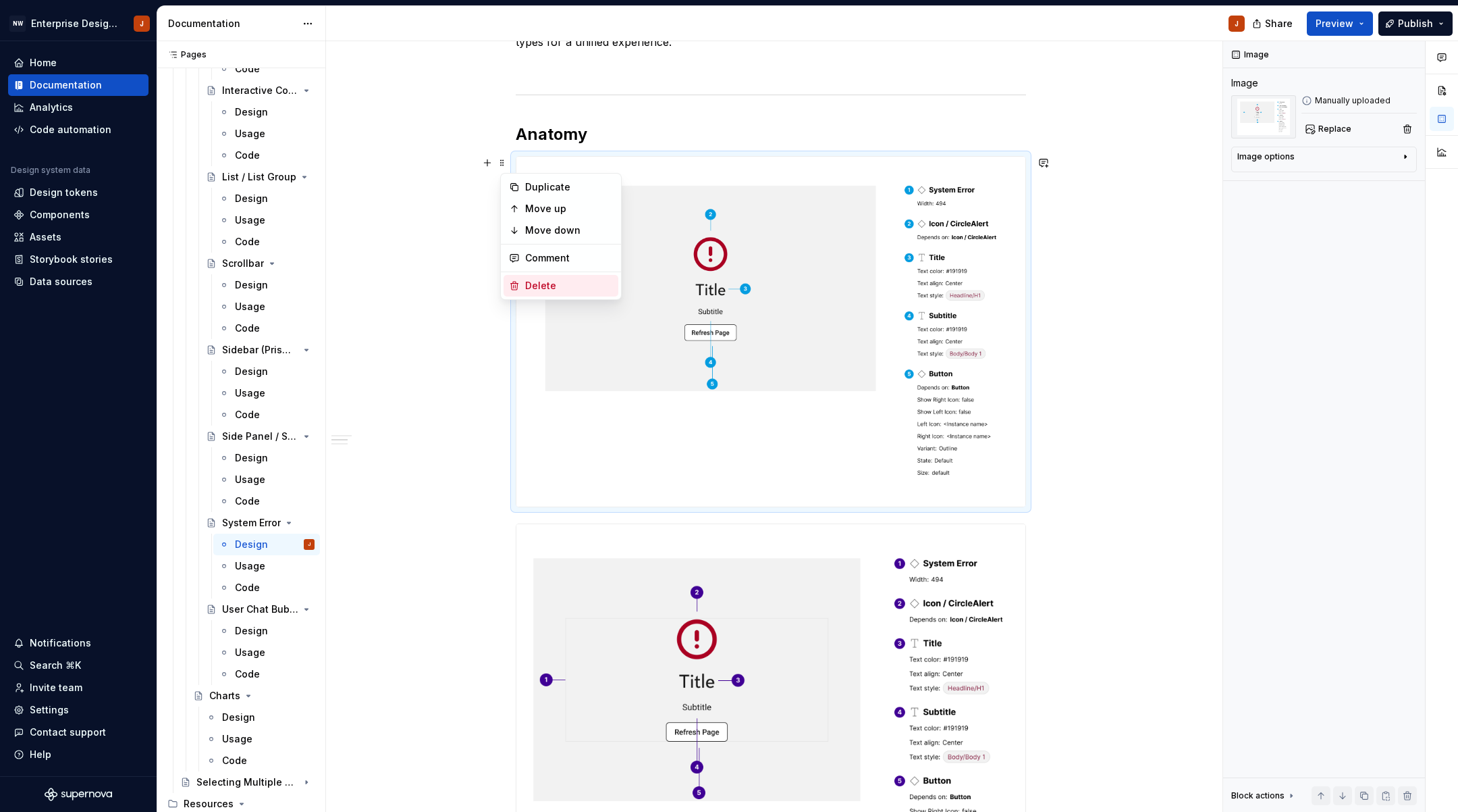
click at [550, 292] on div "Delete" at bounding box center [569, 285] width 88 height 13
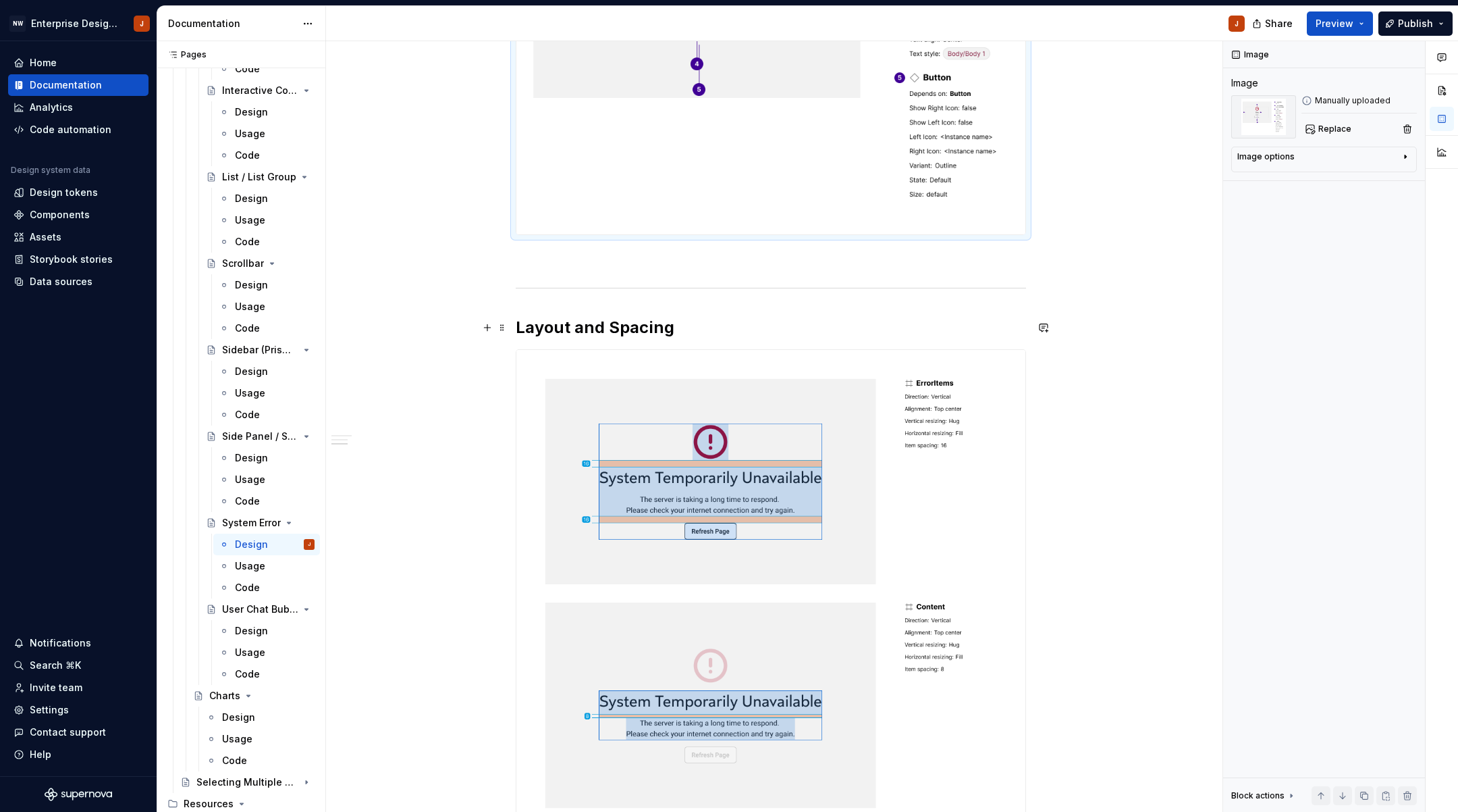
scroll to position [749, 0]
click at [491, 354] on button "button" at bounding box center [488, 354] width 19 height 19
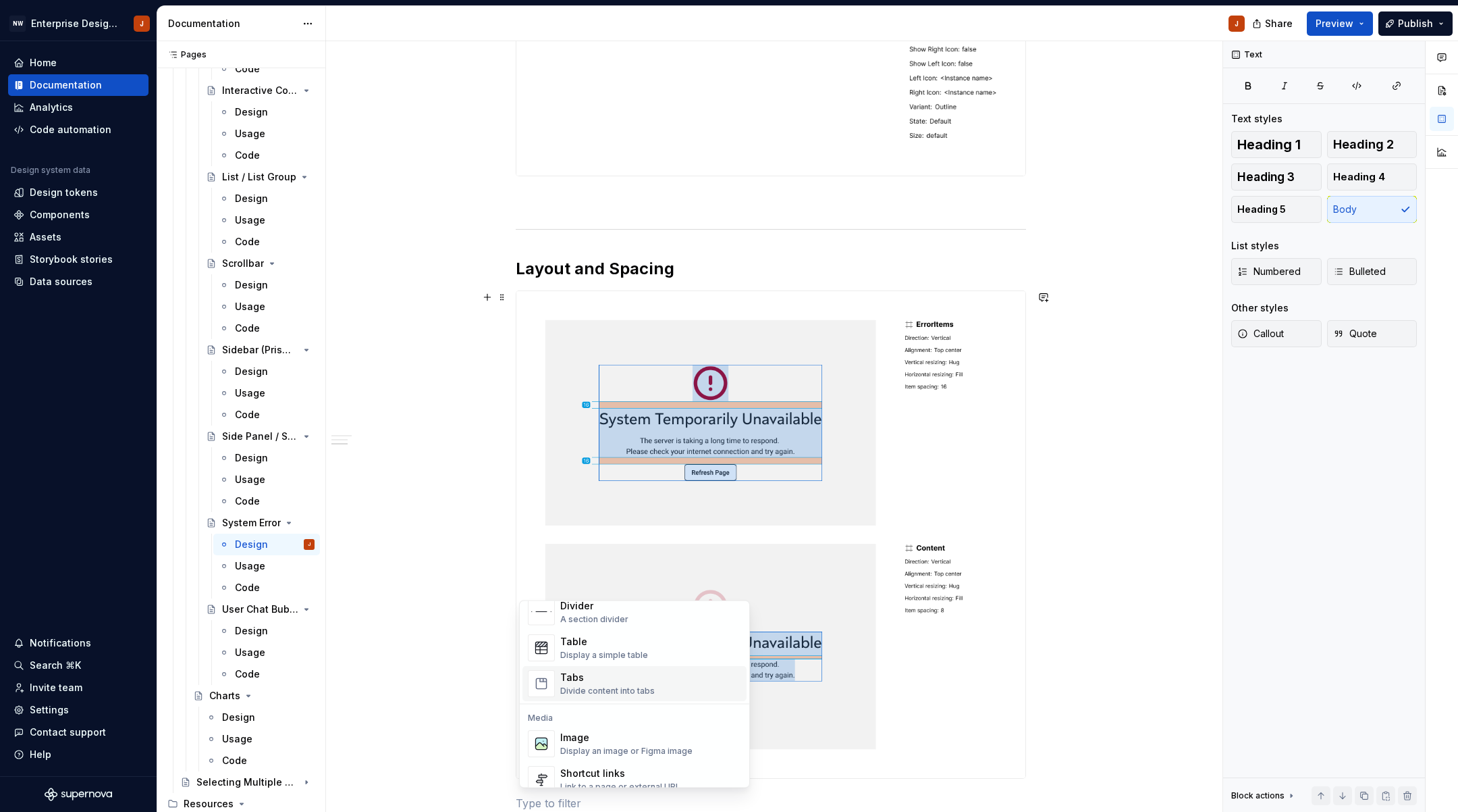
scroll to position [472, 0]
click at [620, 742] on div "Image" at bounding box center [626, 736] width 132 height 13
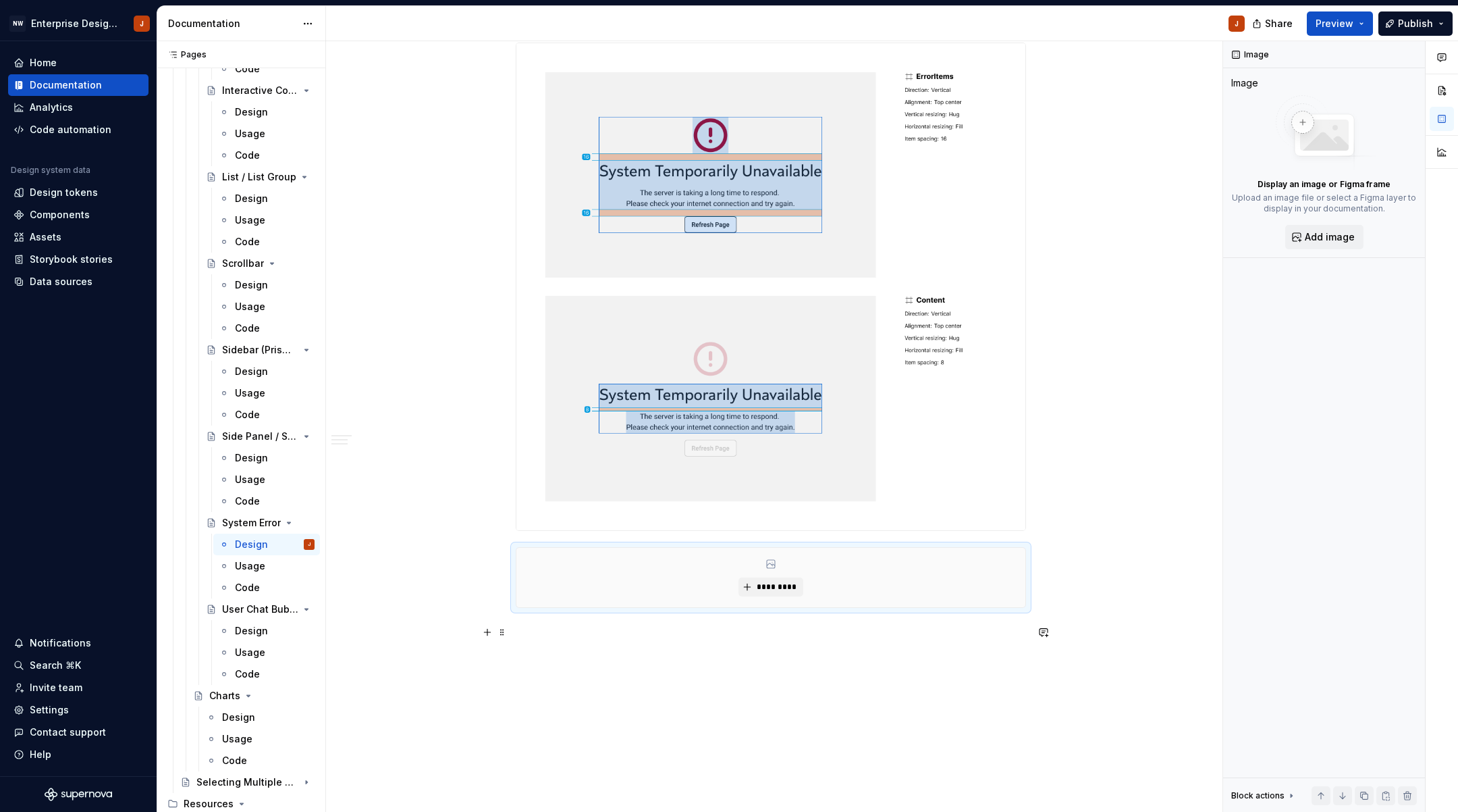
scroll to position [1057, 0]
click at [784, 586] on span "*********" at bounding box center [776, 584] width 41 height 11
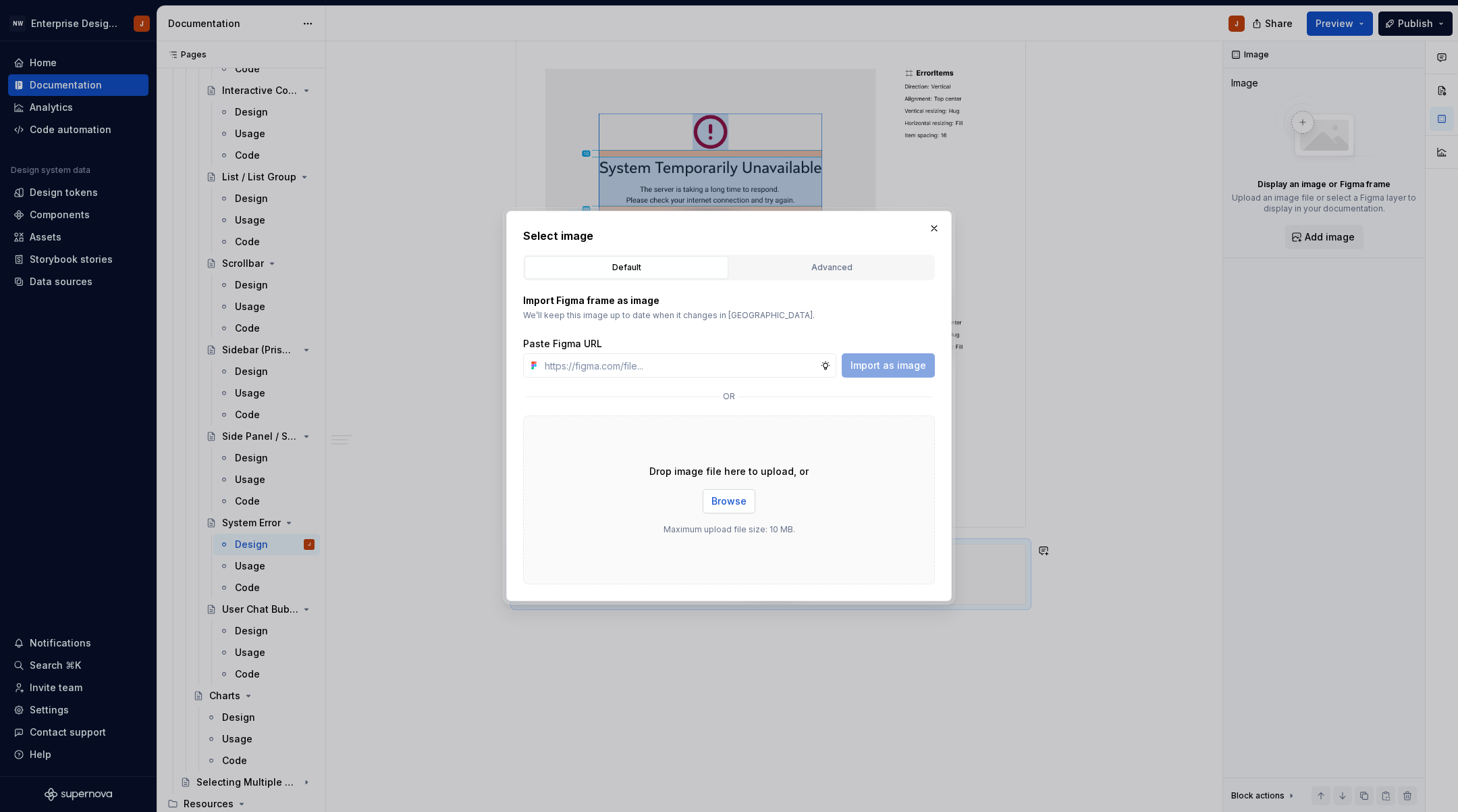
click at [715, 497] on span "Browse" at bounding box center [729, 501] width 35 height 13
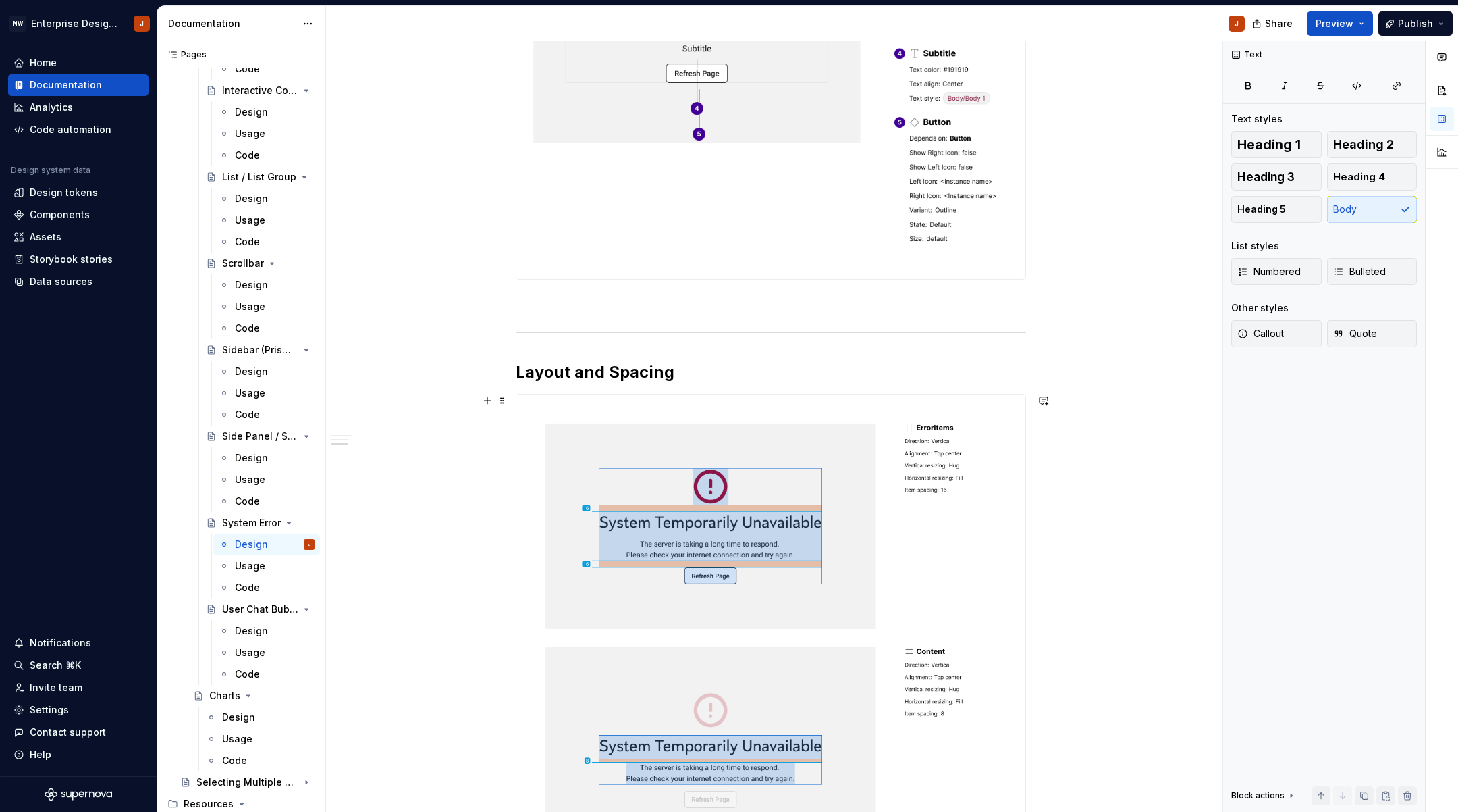
scroll to position [674, 0]
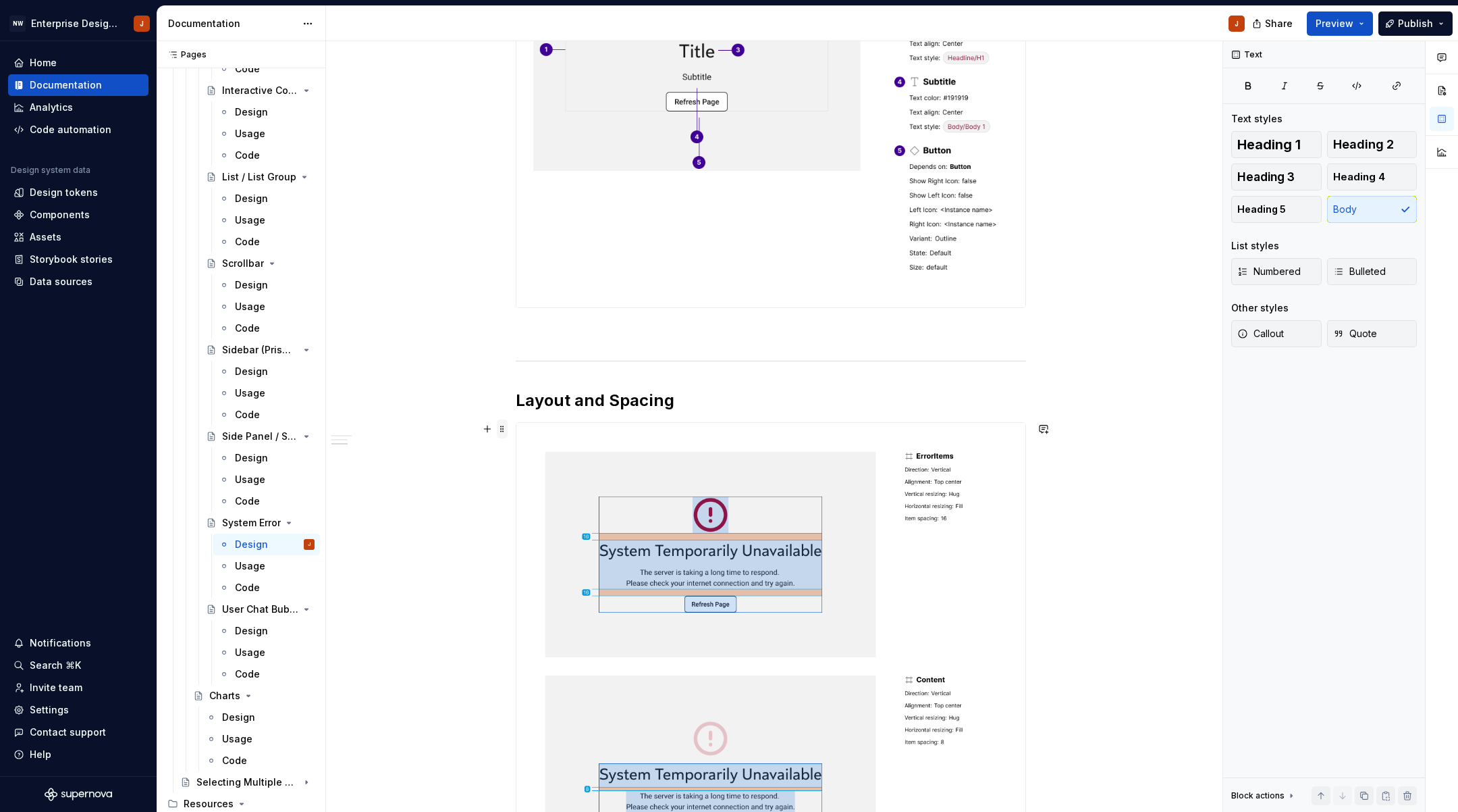
click at [505, 429] on span at bounding box center [502, 429] width 11 height 19
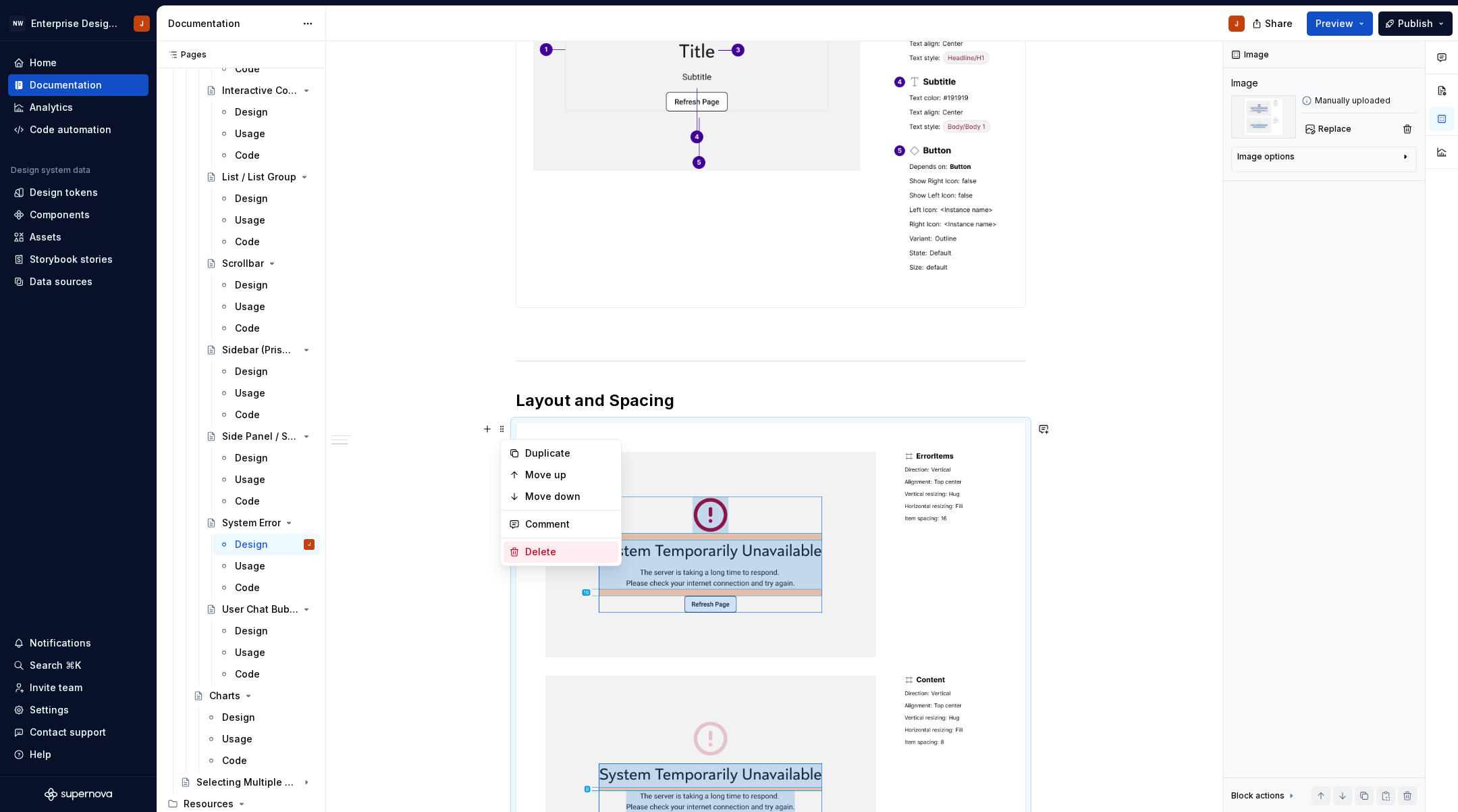
click at [560, 554] on div "Delete" at bounding box center [569, 552] width 88 height 13
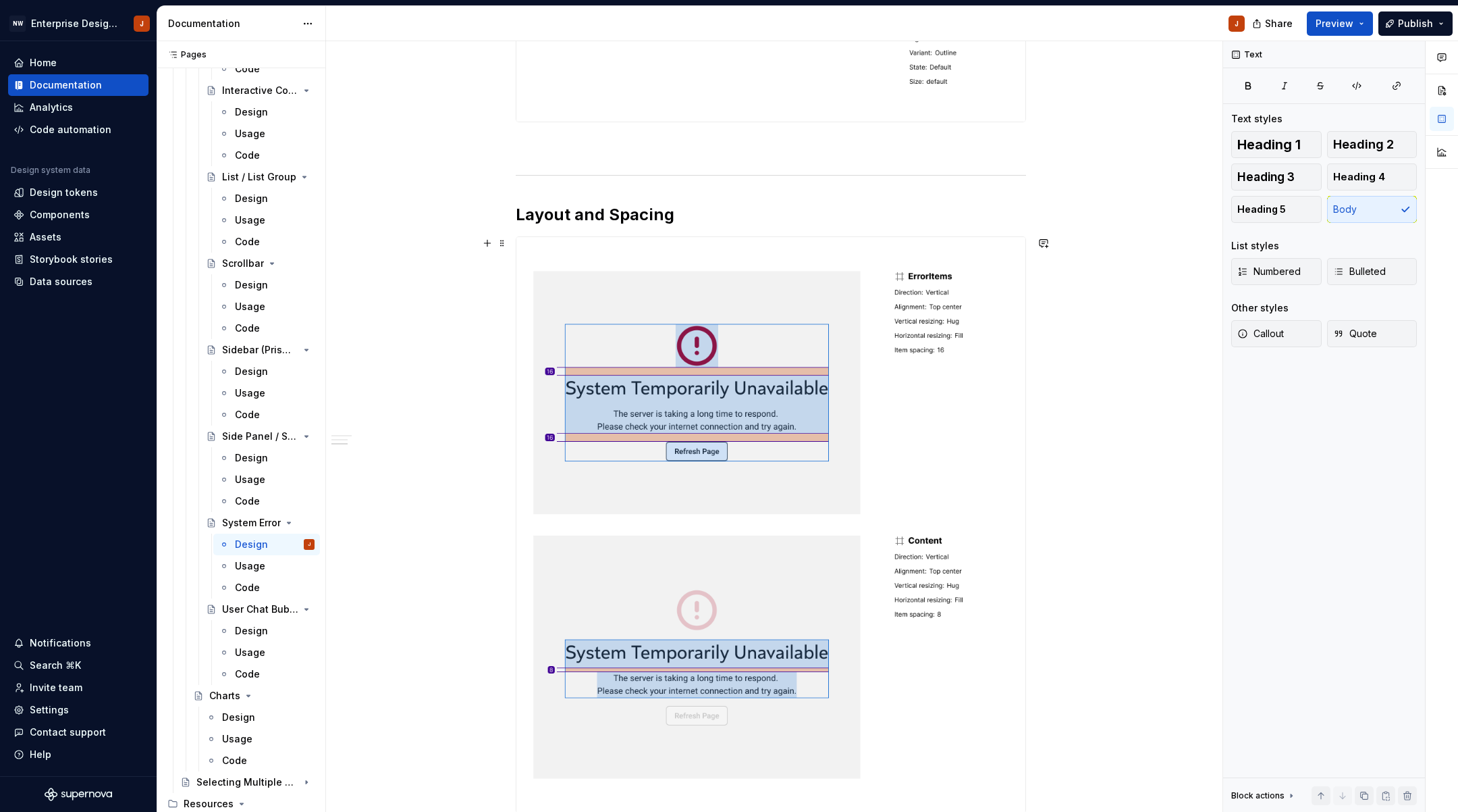
click at [1169, 664] on div "Design Purpose: The System Error component informs users when something has gon…" at bounding box center [771, 226] width 890 height 1757
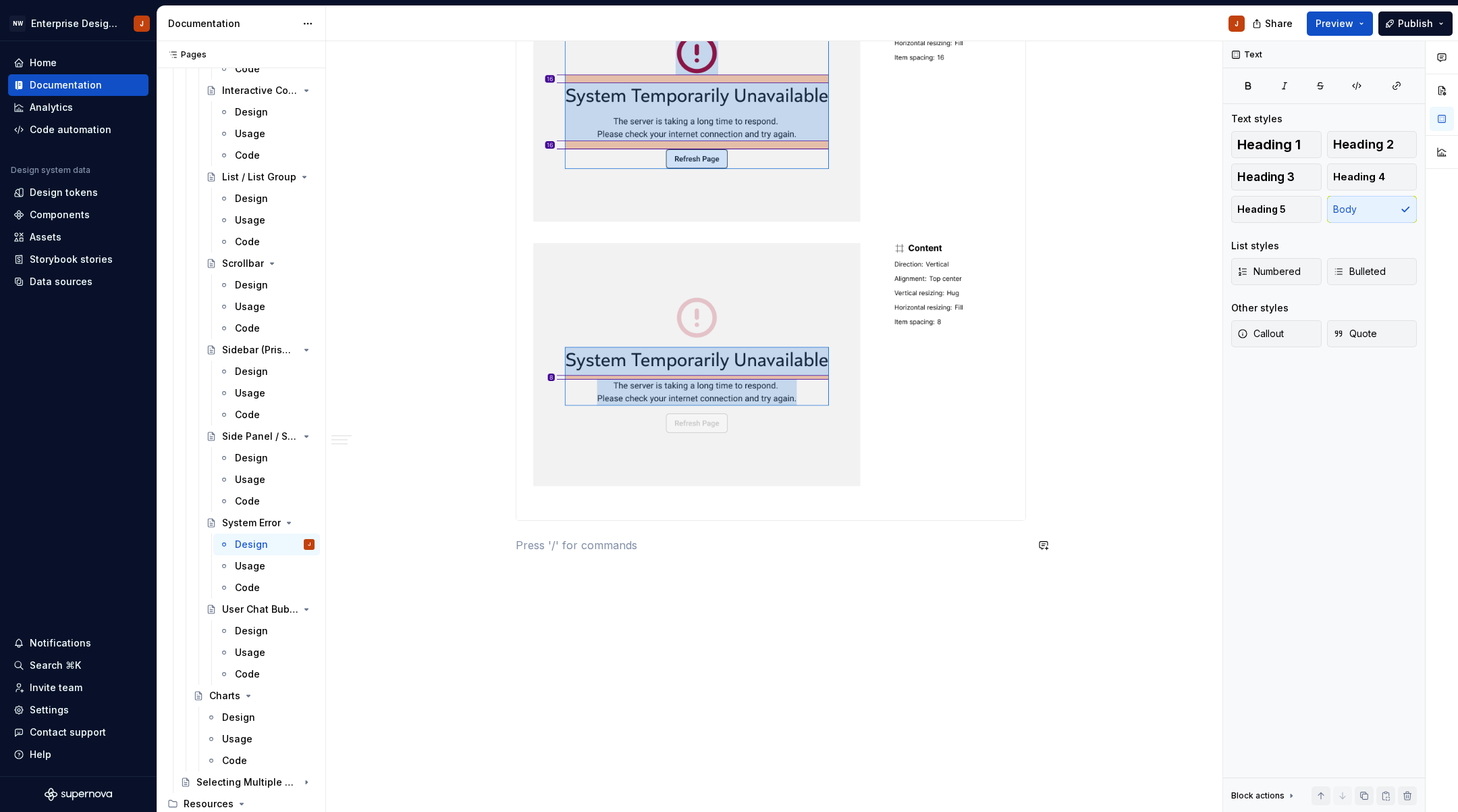
scroll to position [1152, 0]
click at [243, 626] on div "Design" at bounding box center [251, 630] width 33 height 13
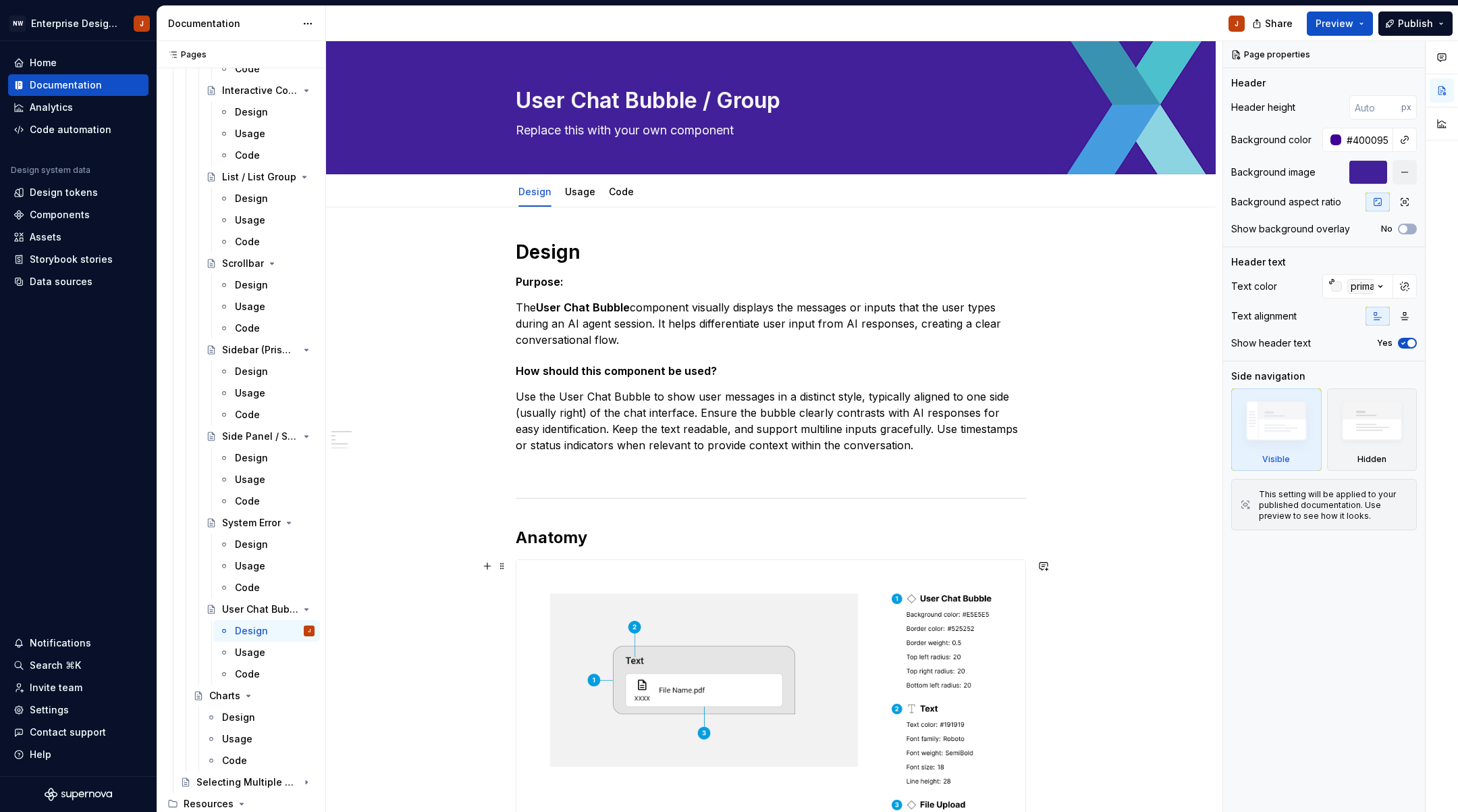
scroll to position [104, 0]
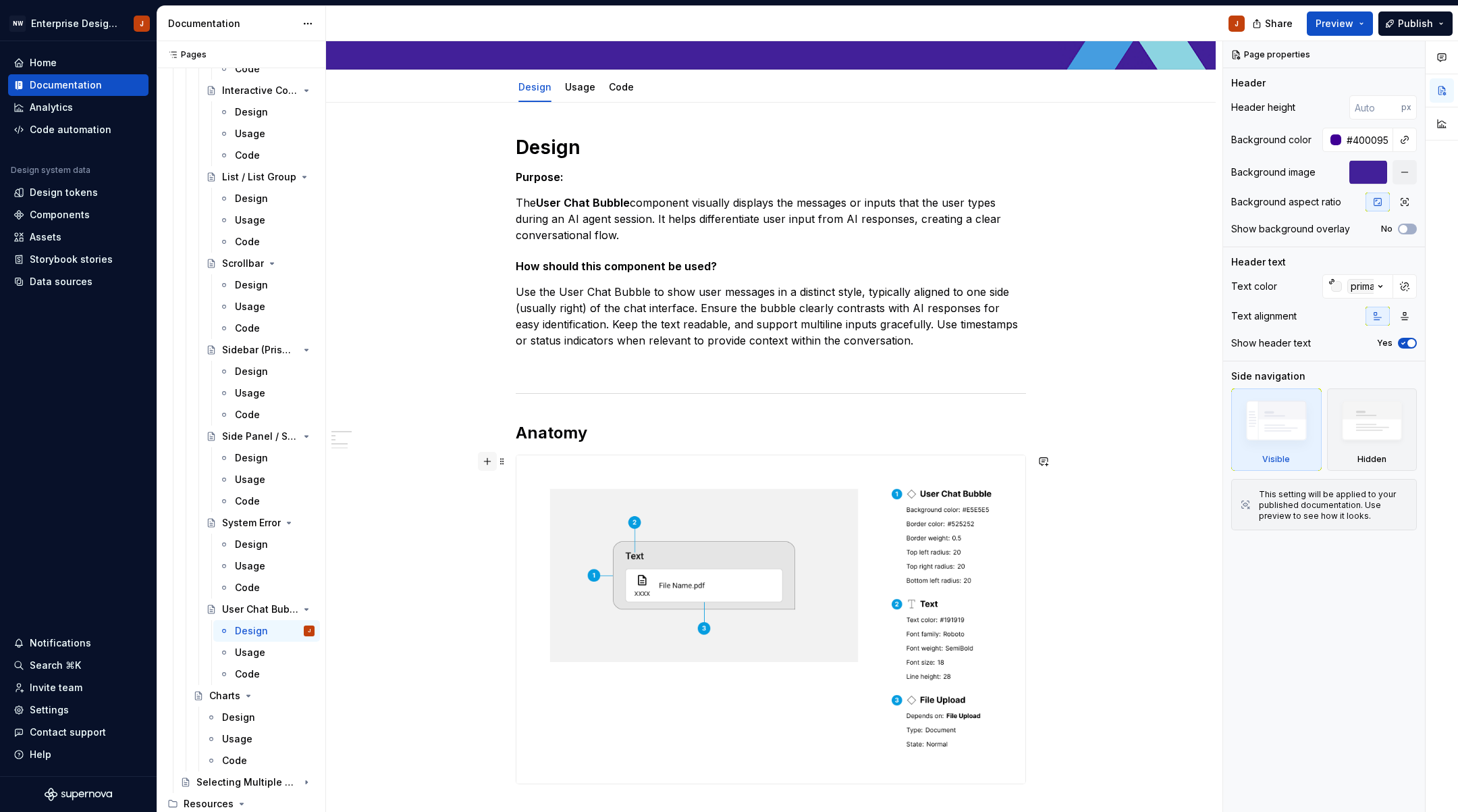
click at [492, 462] on button "button" at bounding box center [488, 461] width 19 height 19
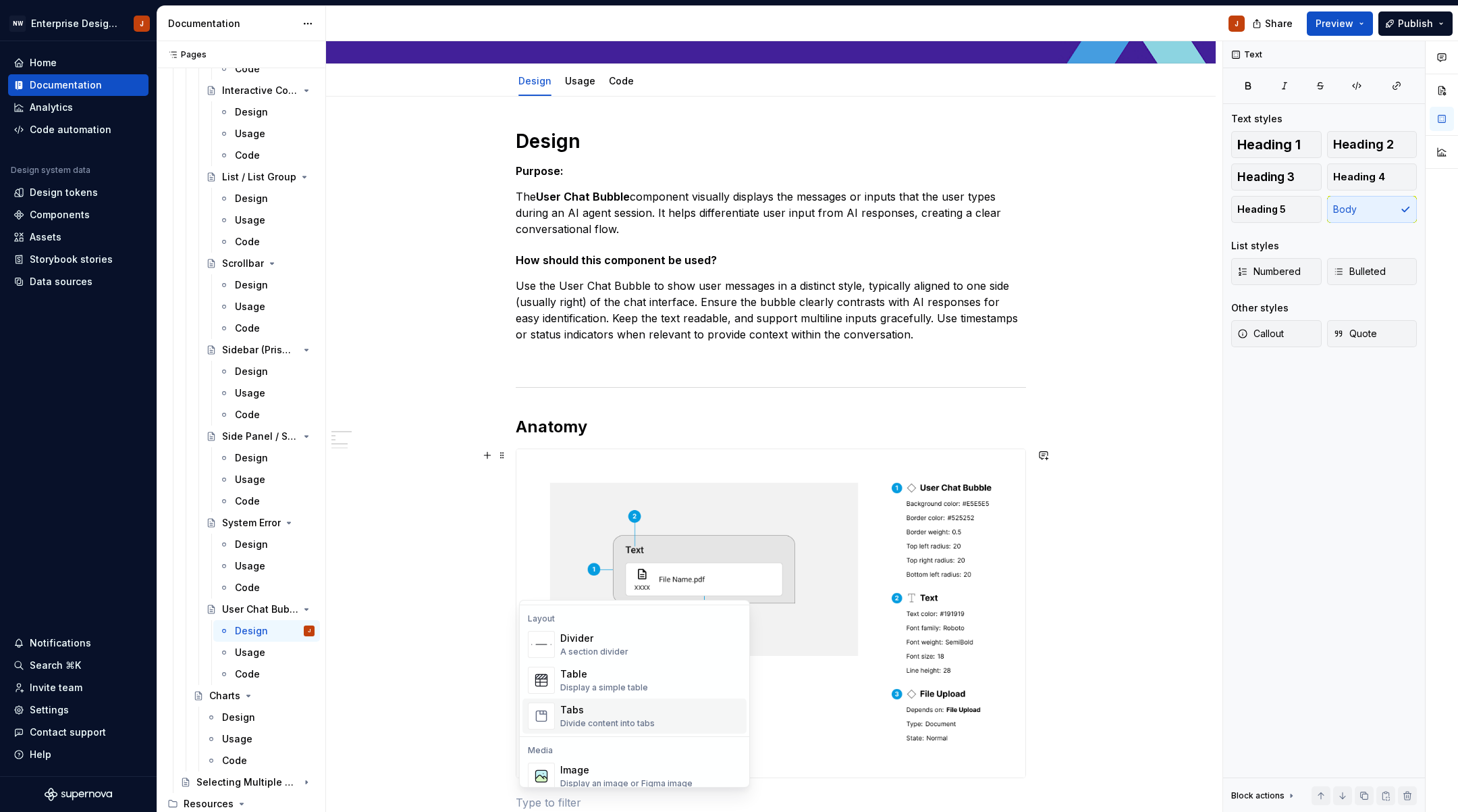
scroll to position [496, 0]
click at [613, 722] on div "Display an image or Figma image" at bounding box center [626, 724] width 132 height 11
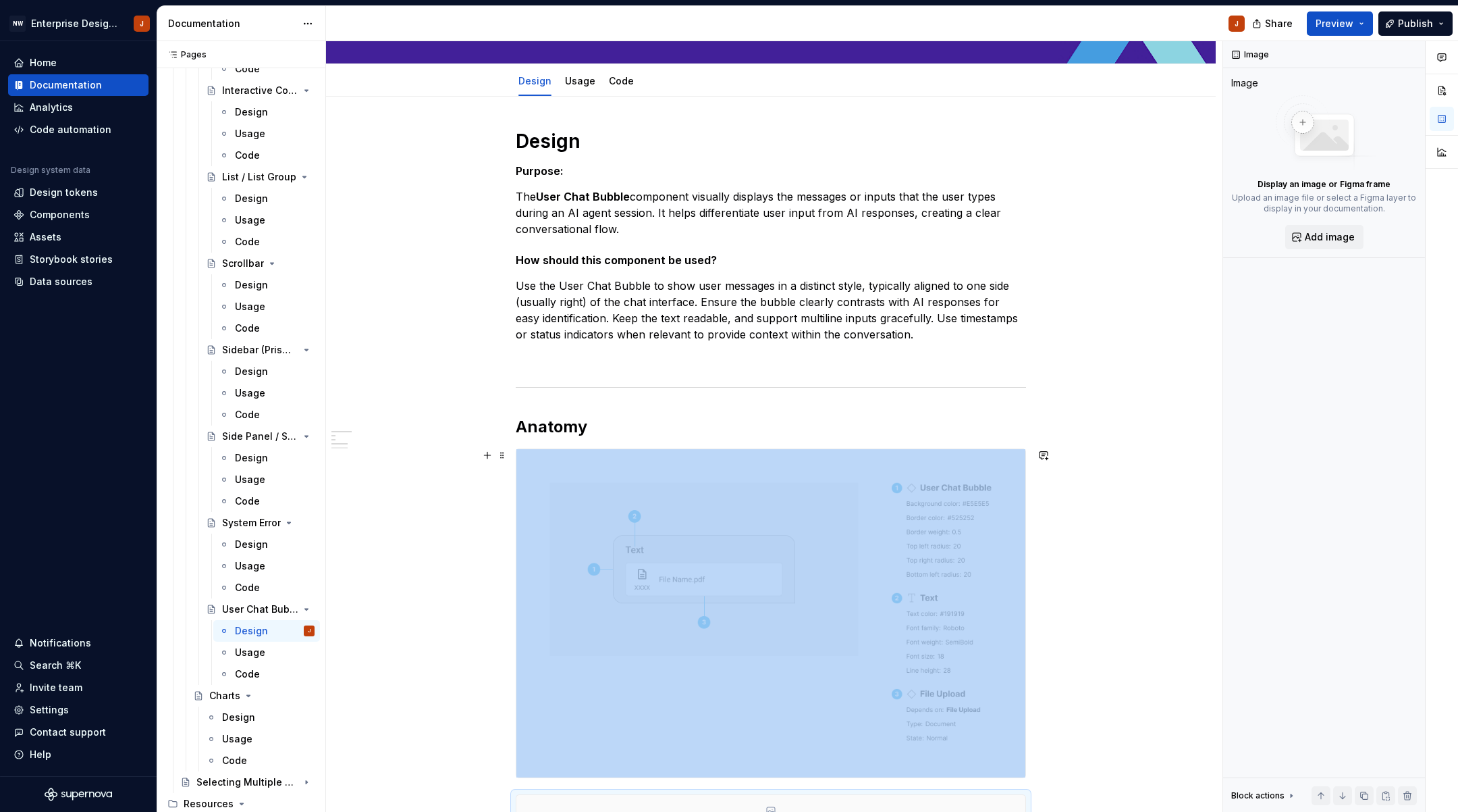
scroll to position [153, 0]
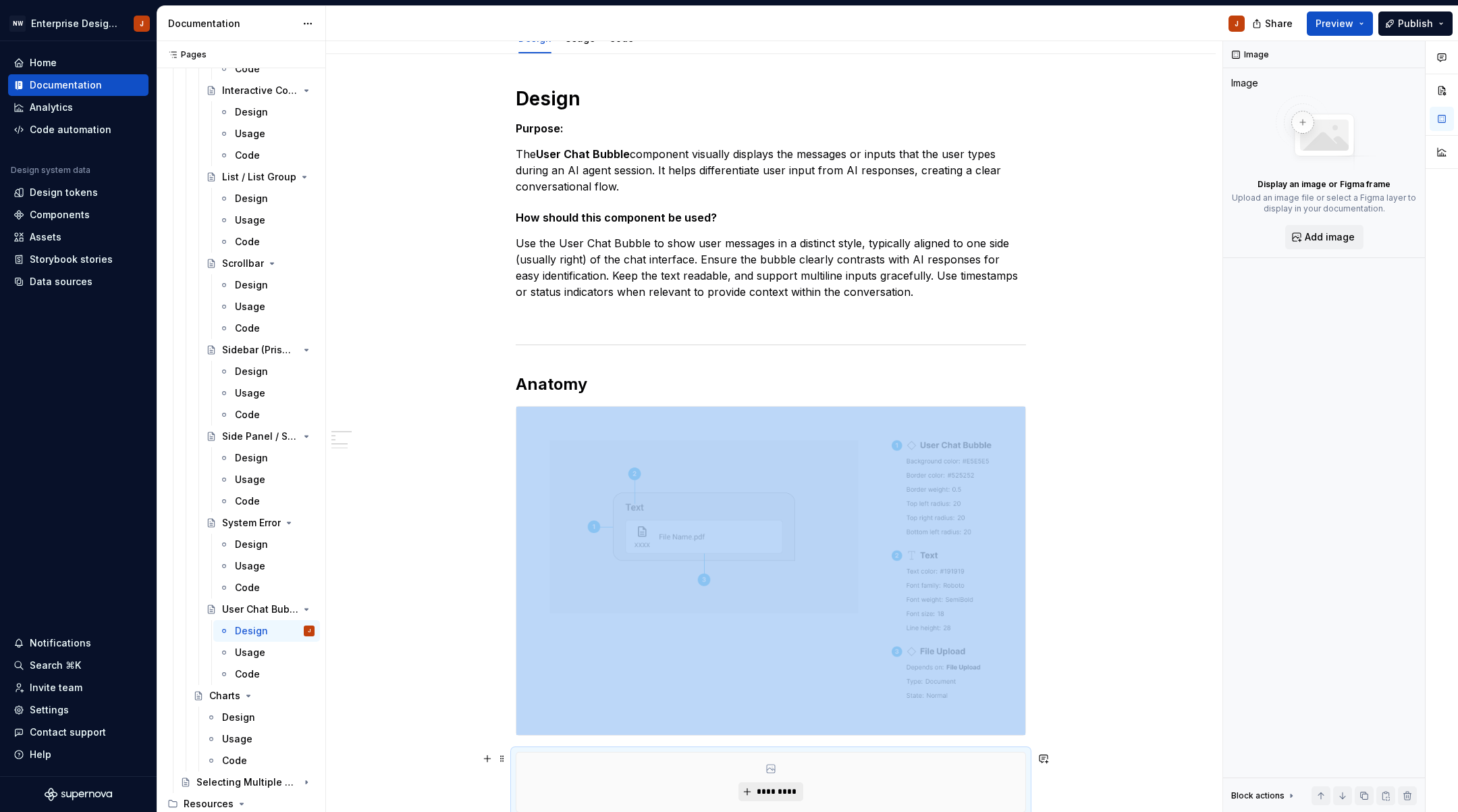
click at [777, 786] on button "*********" at bounding box center [770, 791] width 64 height 19
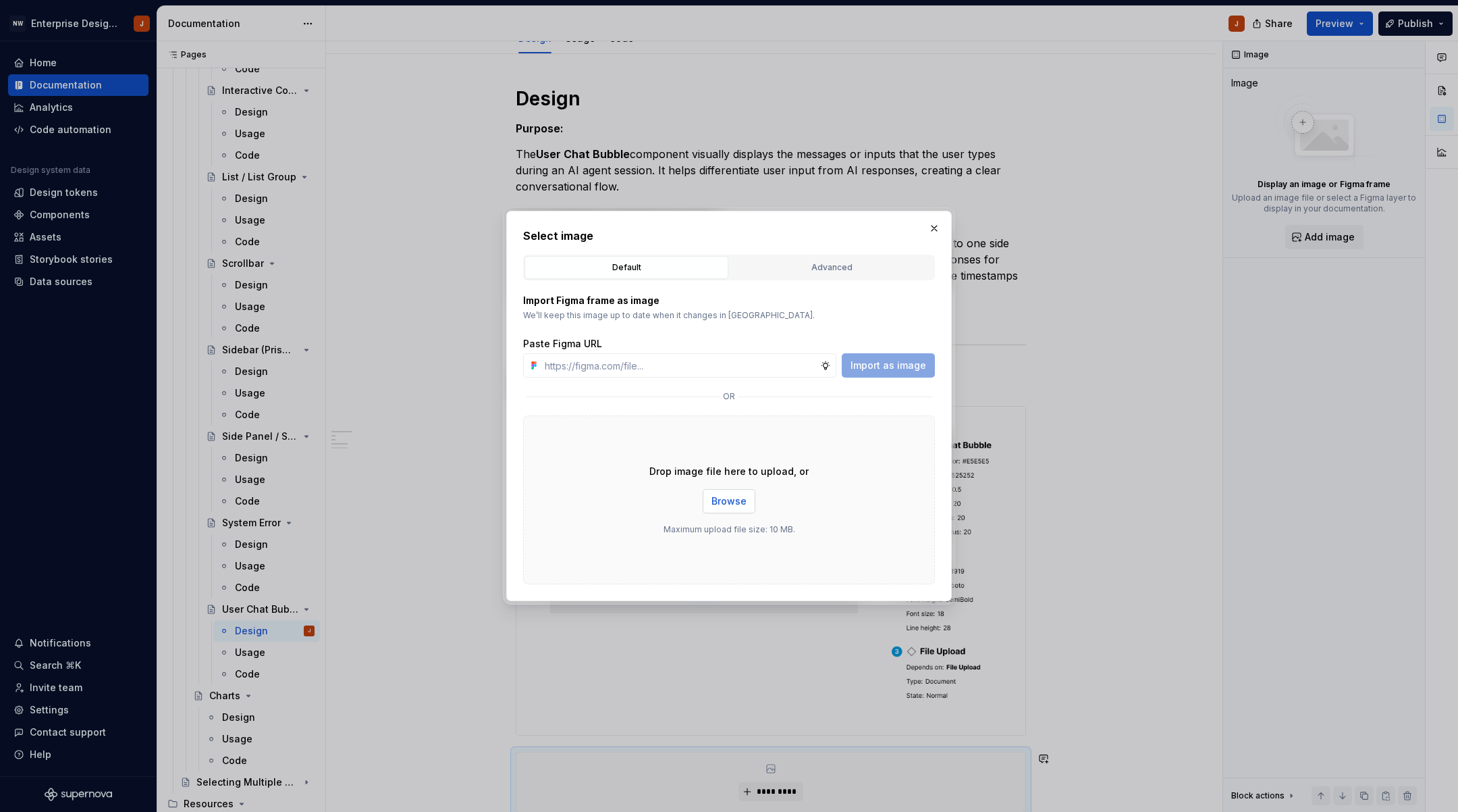
click at [729, 503] on span "Browse" at bounding box center [729, 501] width 35 height 13
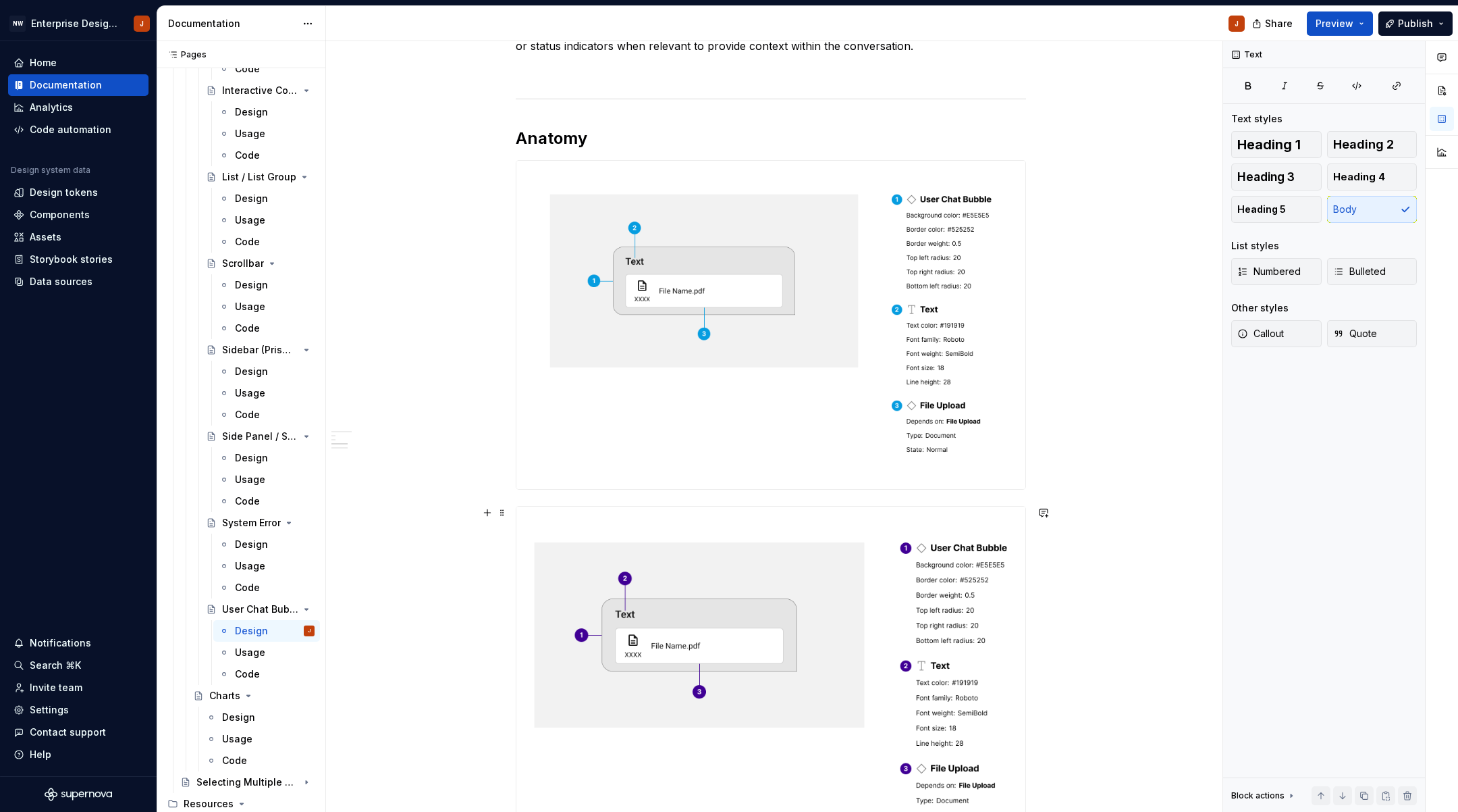
scroll to position [401, 0]
click at [504, 166] on span at bounding box center [502, 165] width 11 height 19
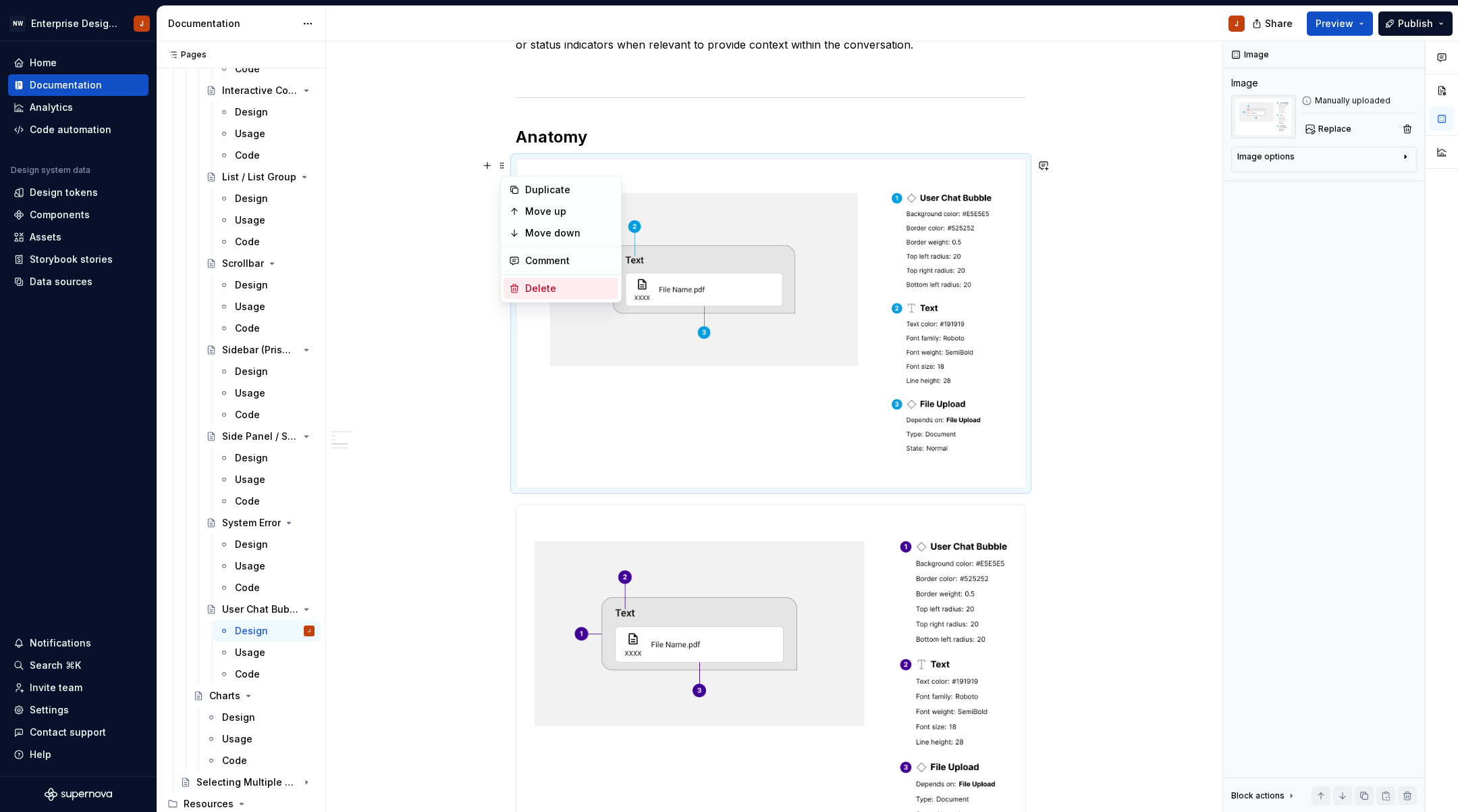
click at [533, 284] on div "Delete" at bounding box center [569, 288] width 88 height 13
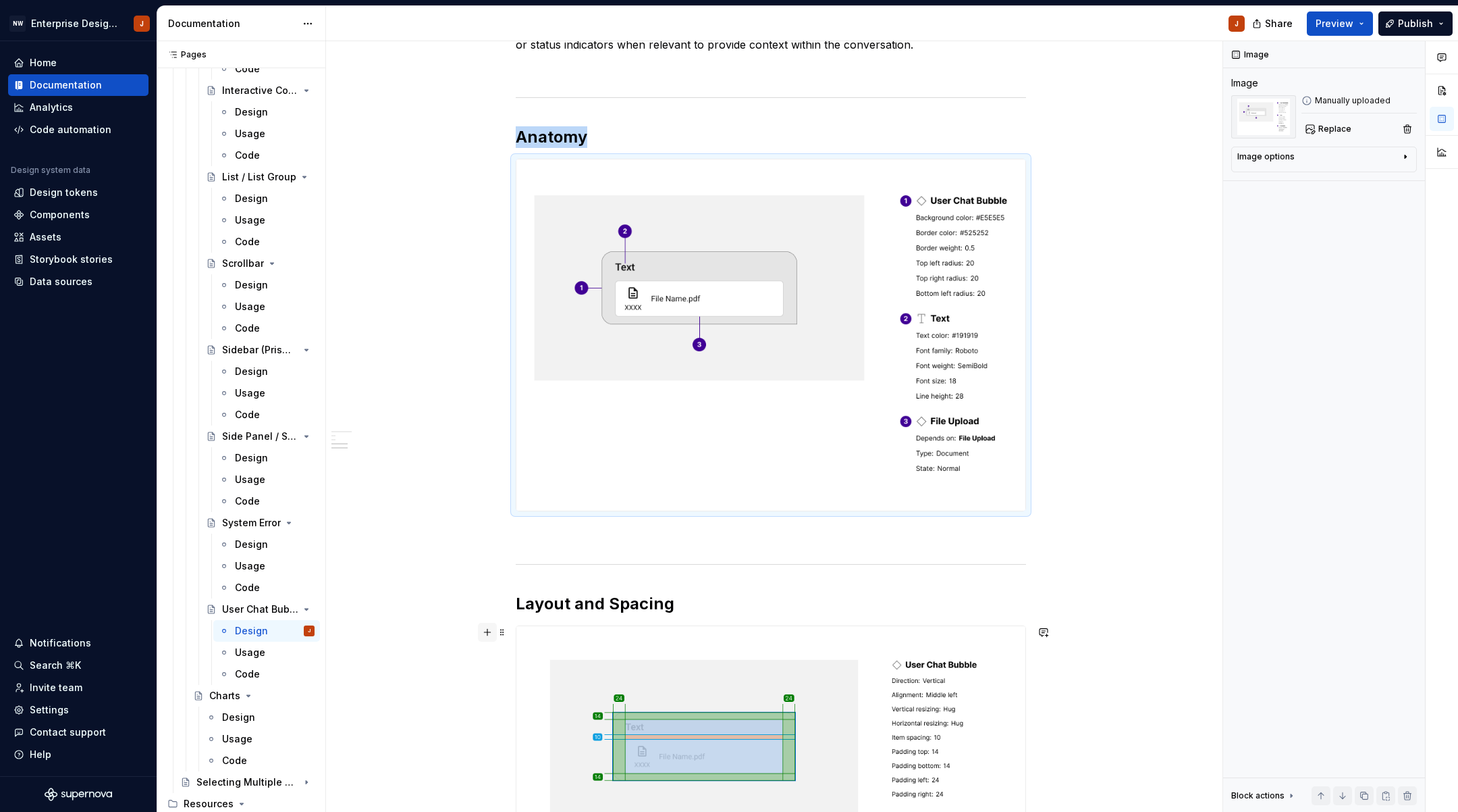
click at [496, 633] on button "button" at bounding box center [488, 632] width 19 height 19
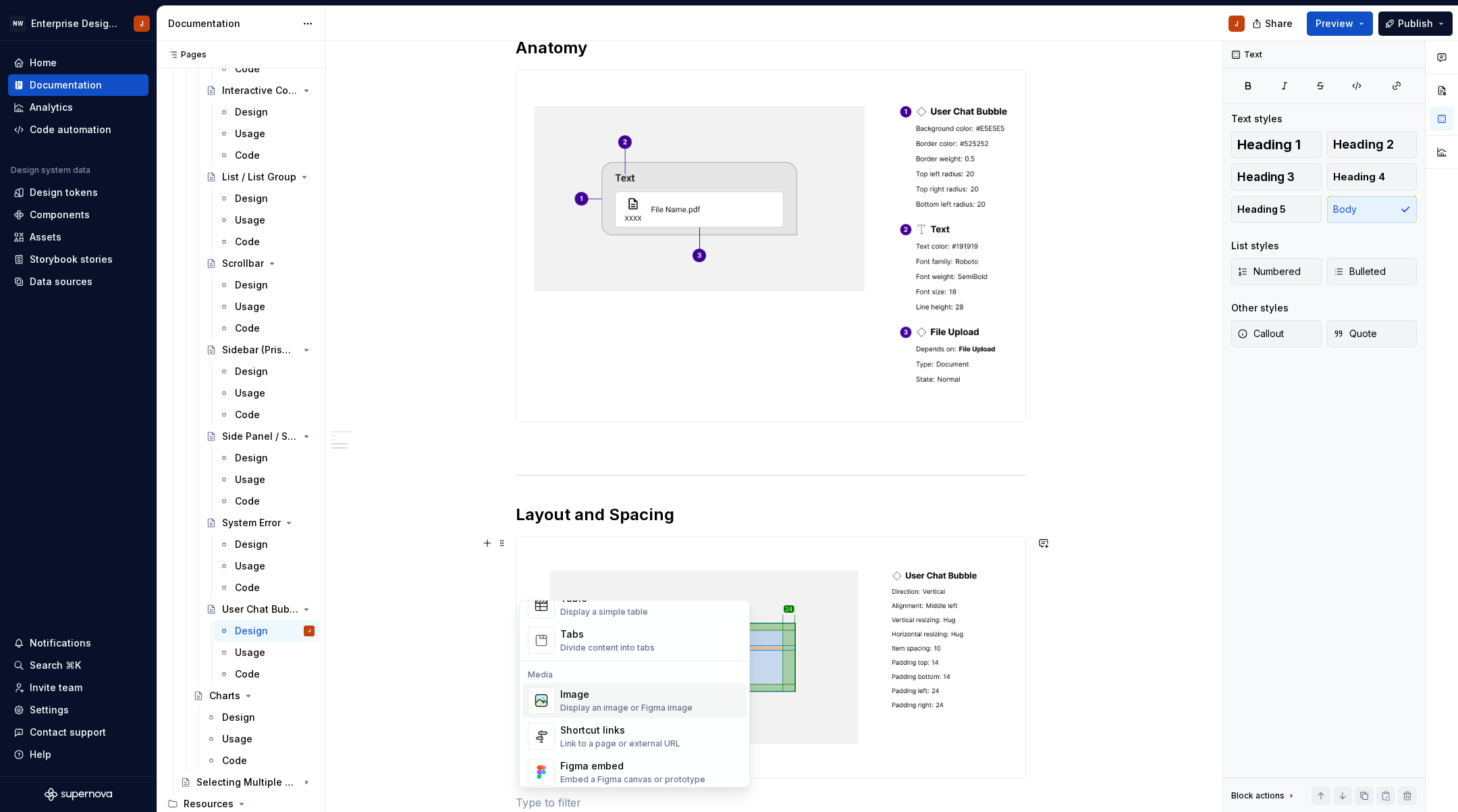
scroll to position [513, 0]
click at [611, 702] on div "Image Display an image or Figma image" at bounding box center [626, 700] width 132 height 26
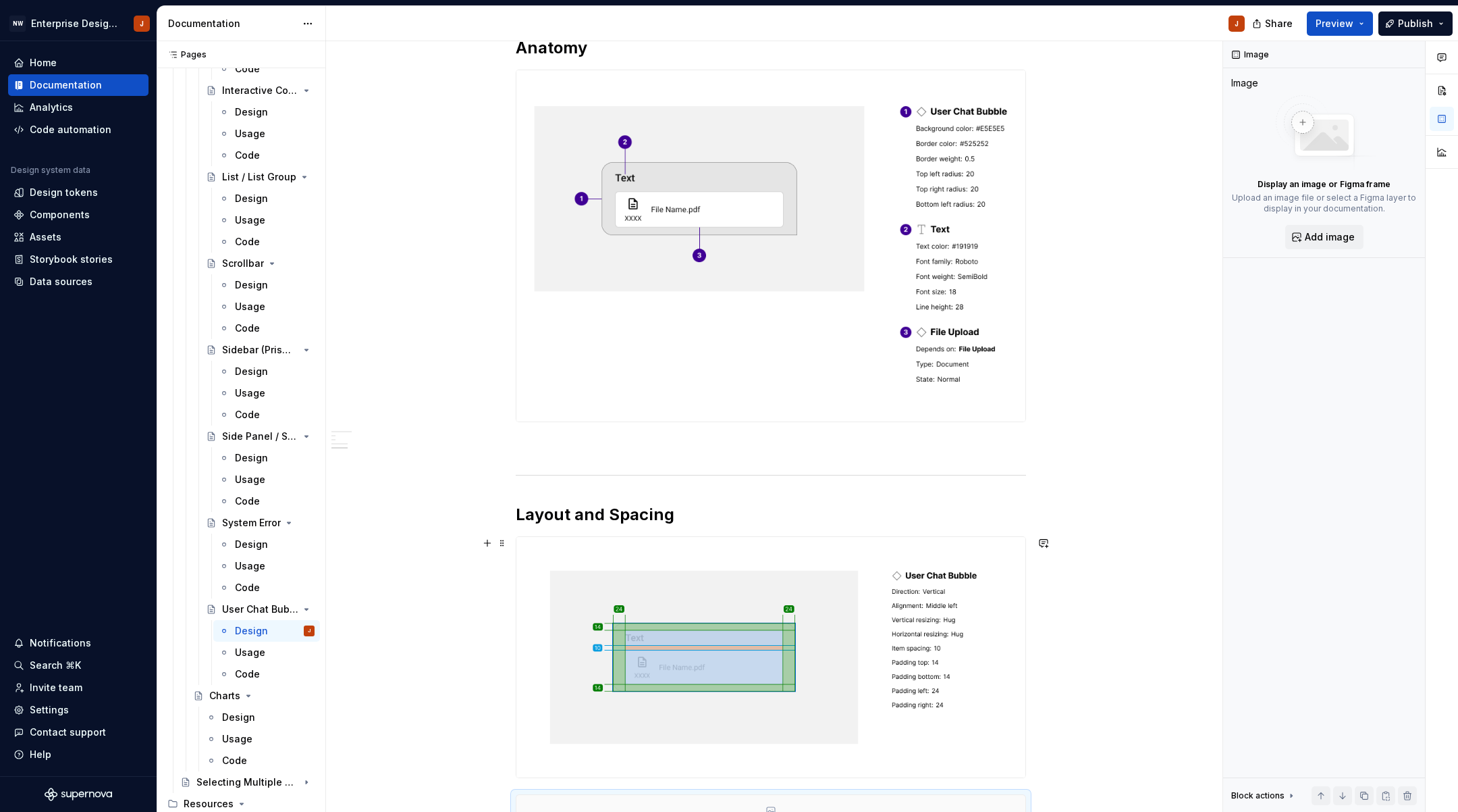
scroll to position [532, 0]
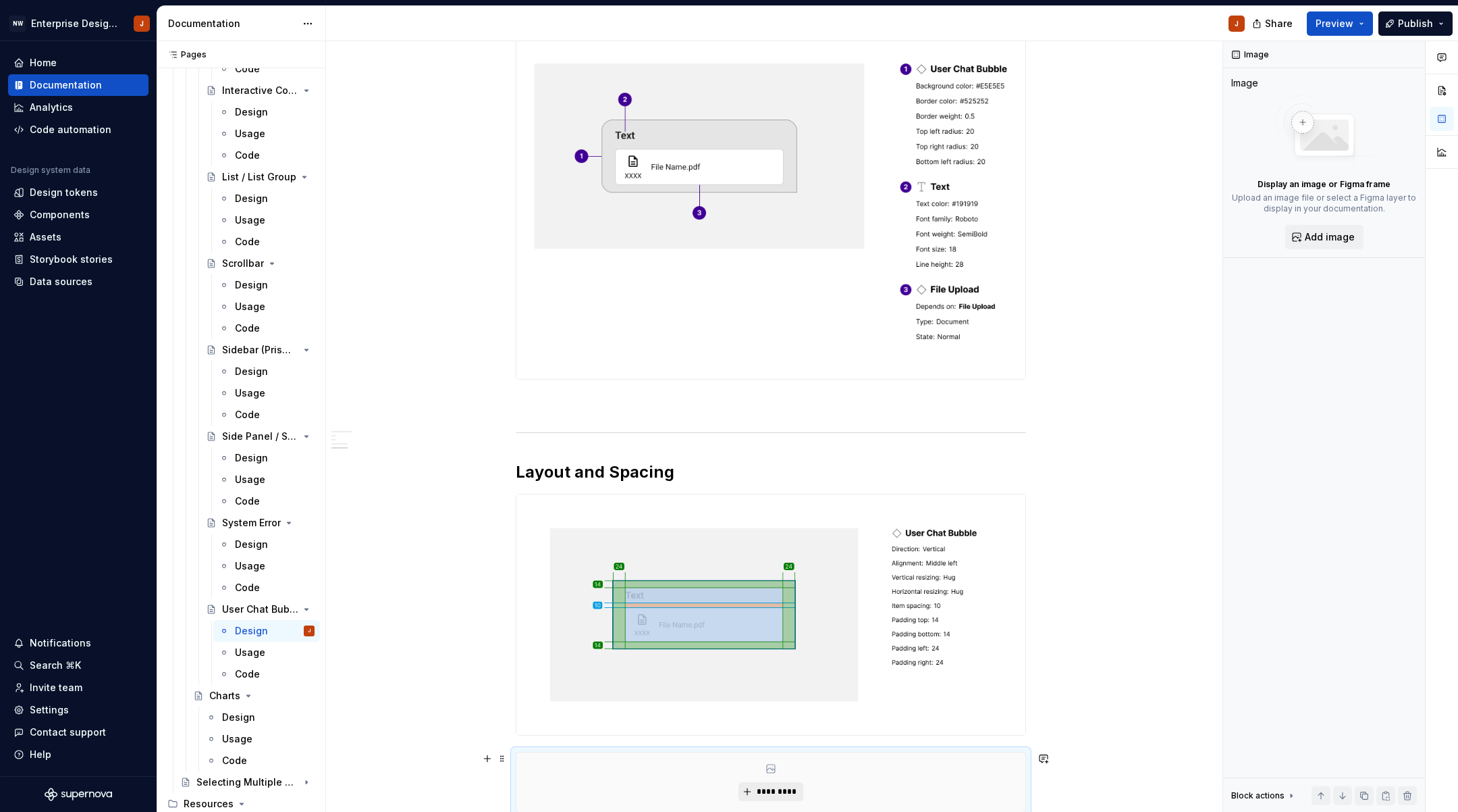
click at [766, 792] on span "*********" at bounding box center [776, 791] width 41 height 11
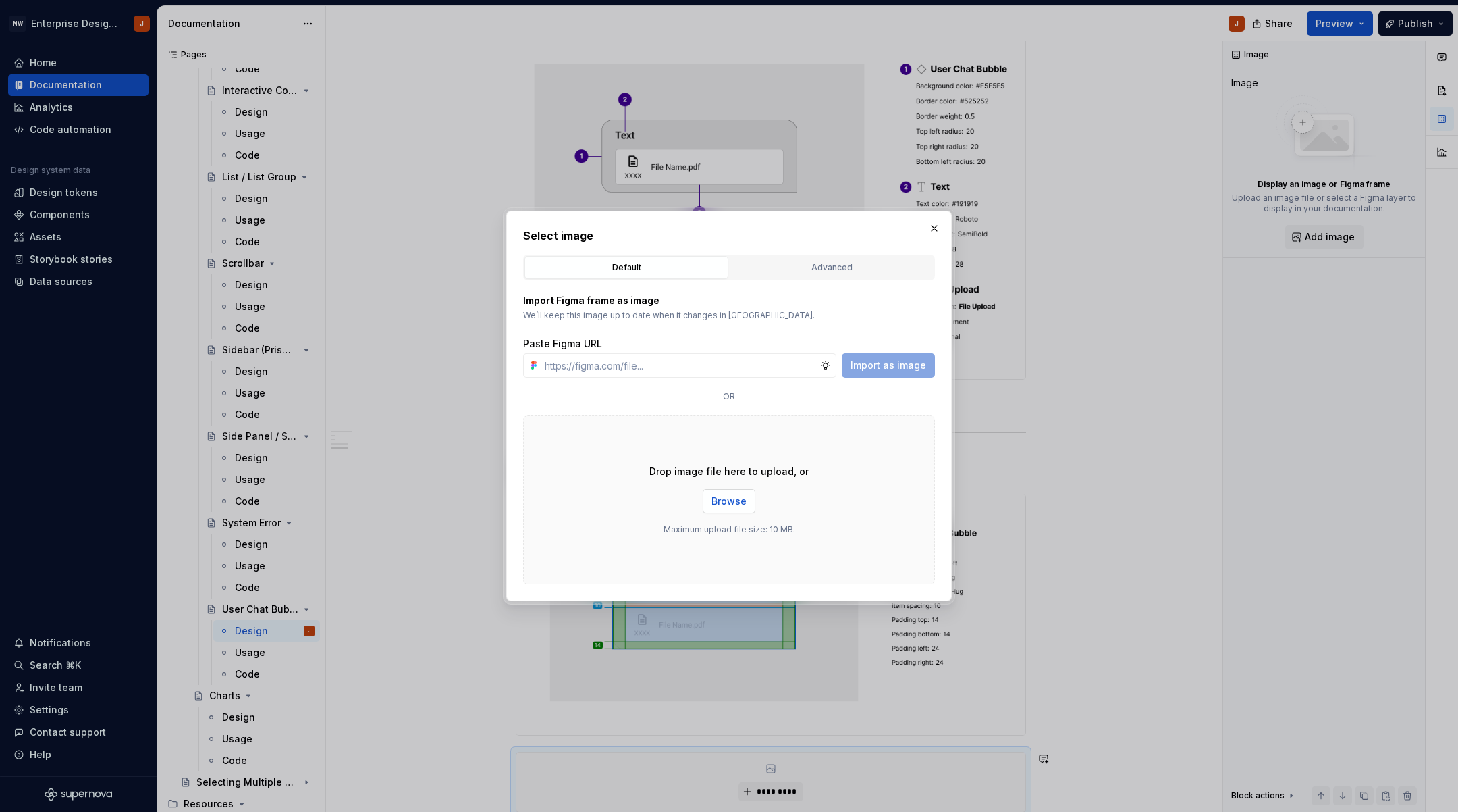
click at [724, 494] on button "Browse" at bounding box center [729, 501] width 52 height 24
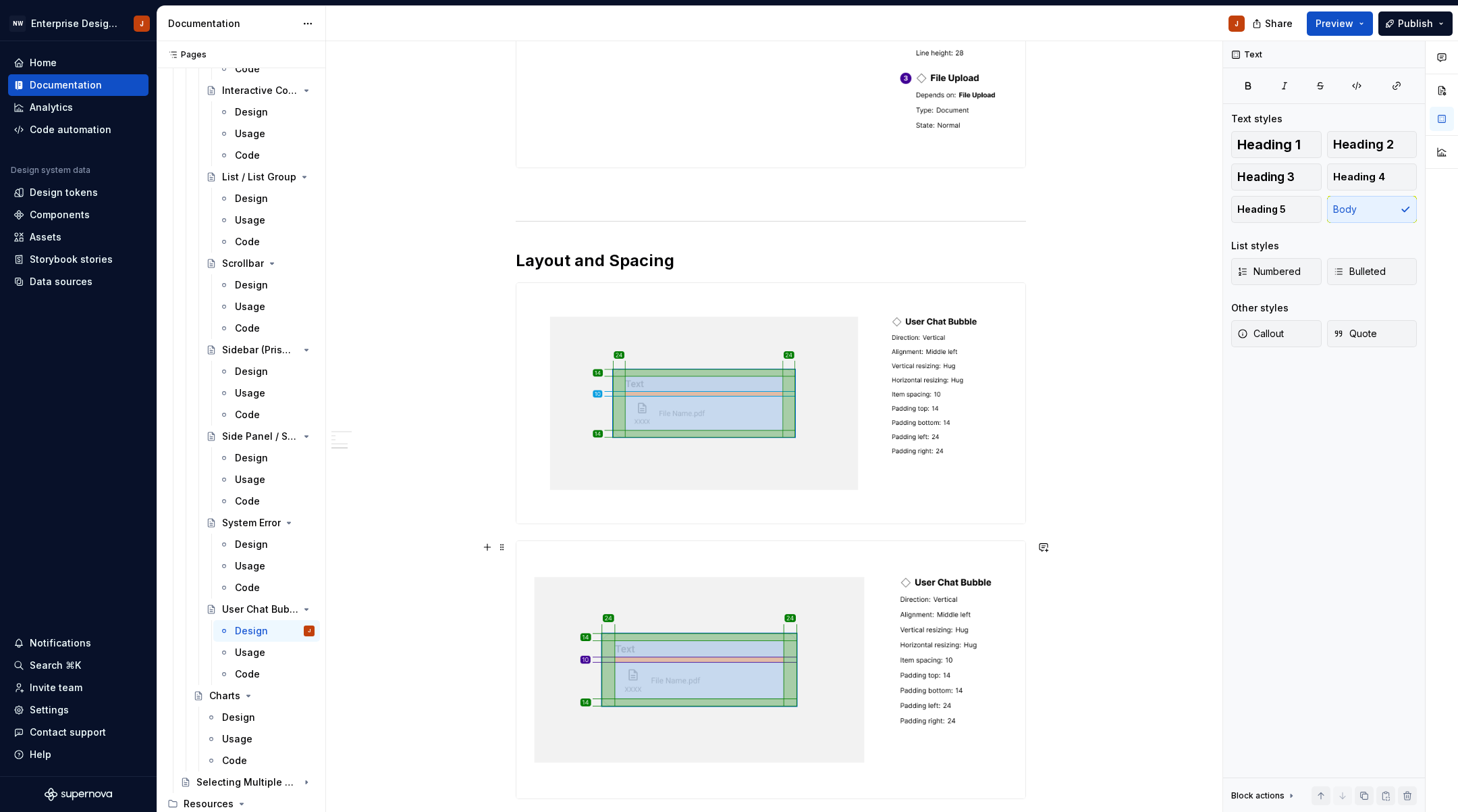
scroll to position [746, 0]
click at [507, 289] on span at bounding box center [502, 287] width 11 height 19
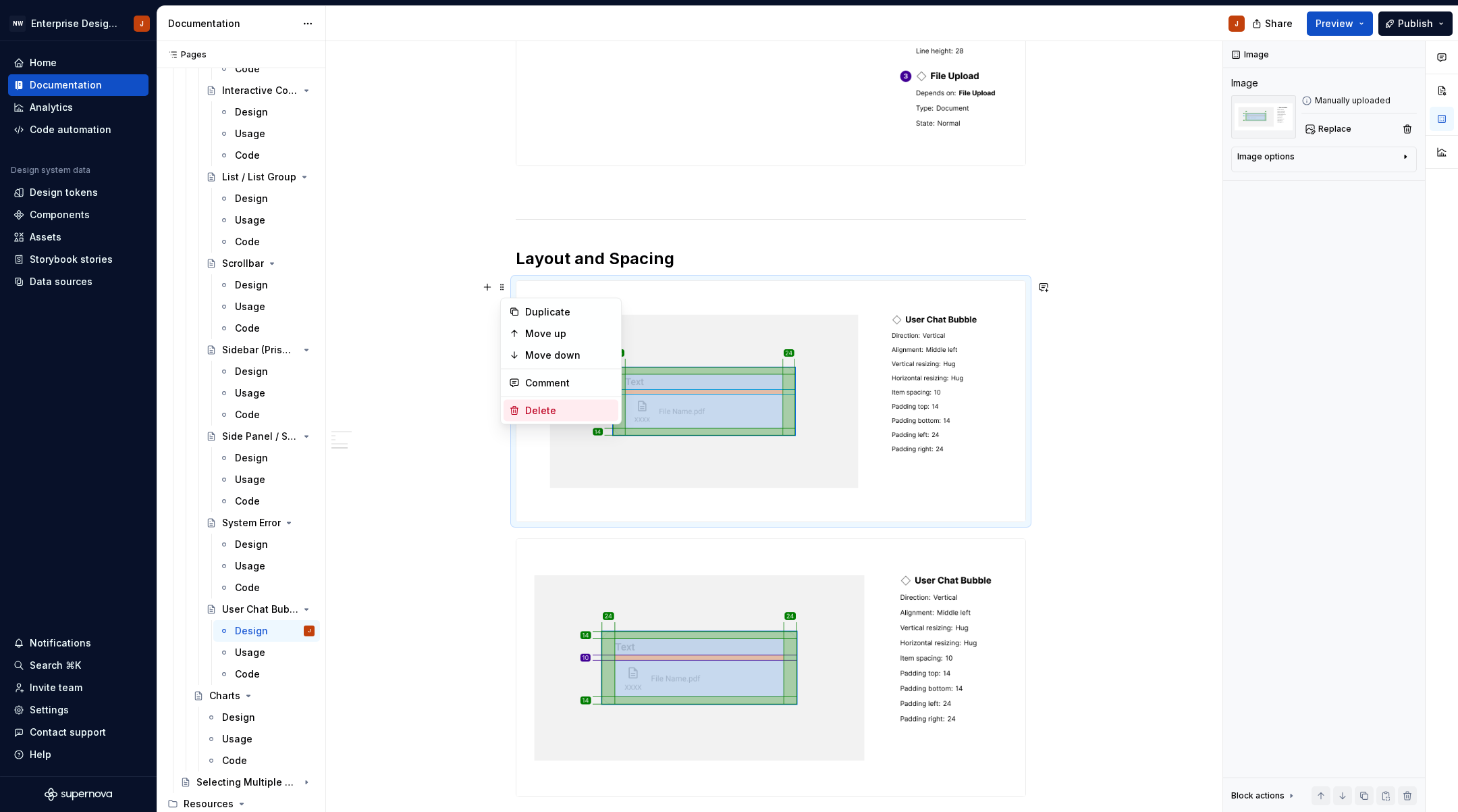
click at [532, 406] on div "Delete" at bounding box center [569, 410] width 88 height 13
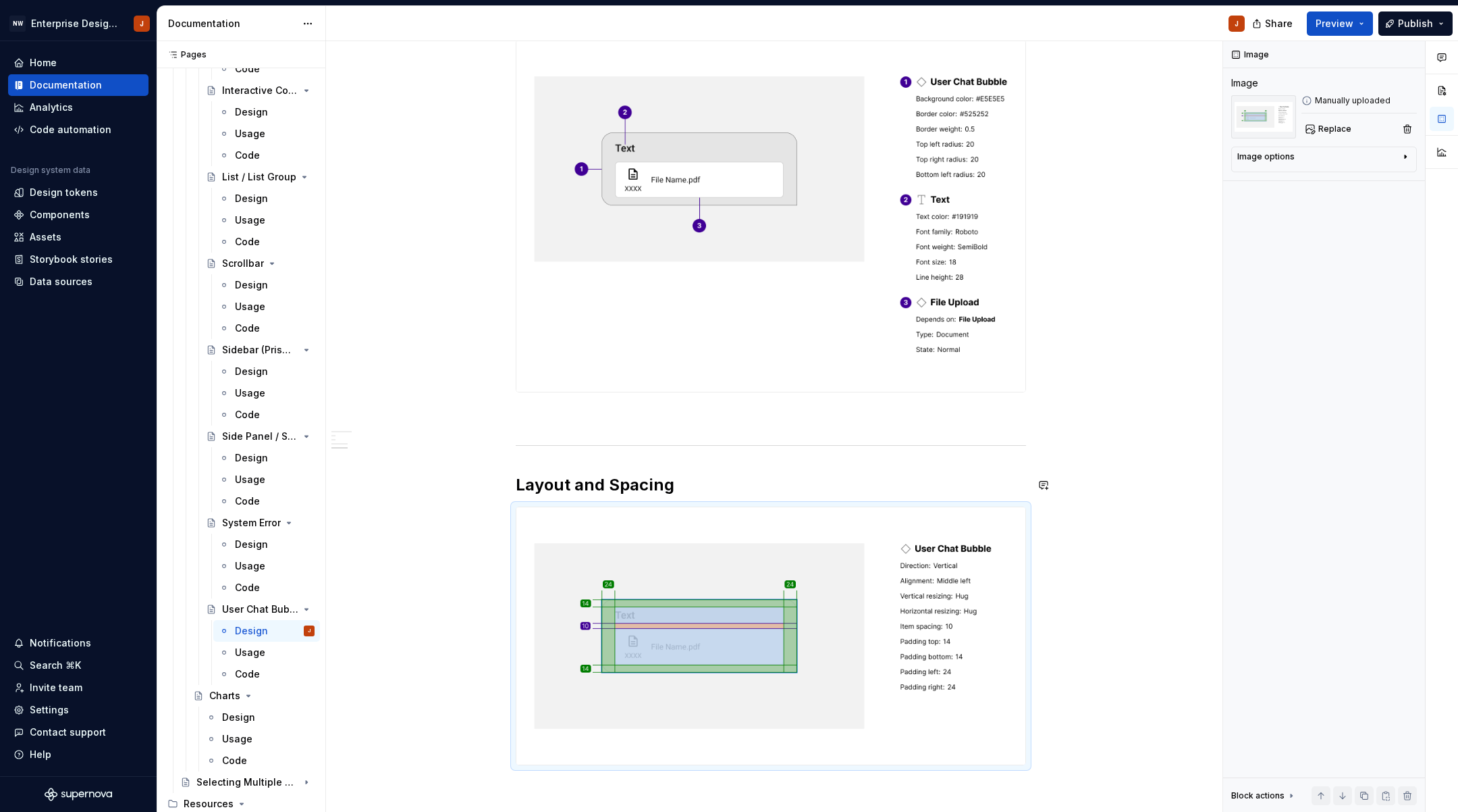
click at [1106, 497] on div "Design Purpose: The User Chat Bubble component visually displays the messages o…" at bounding box center [771, 372] width 890 height 1369
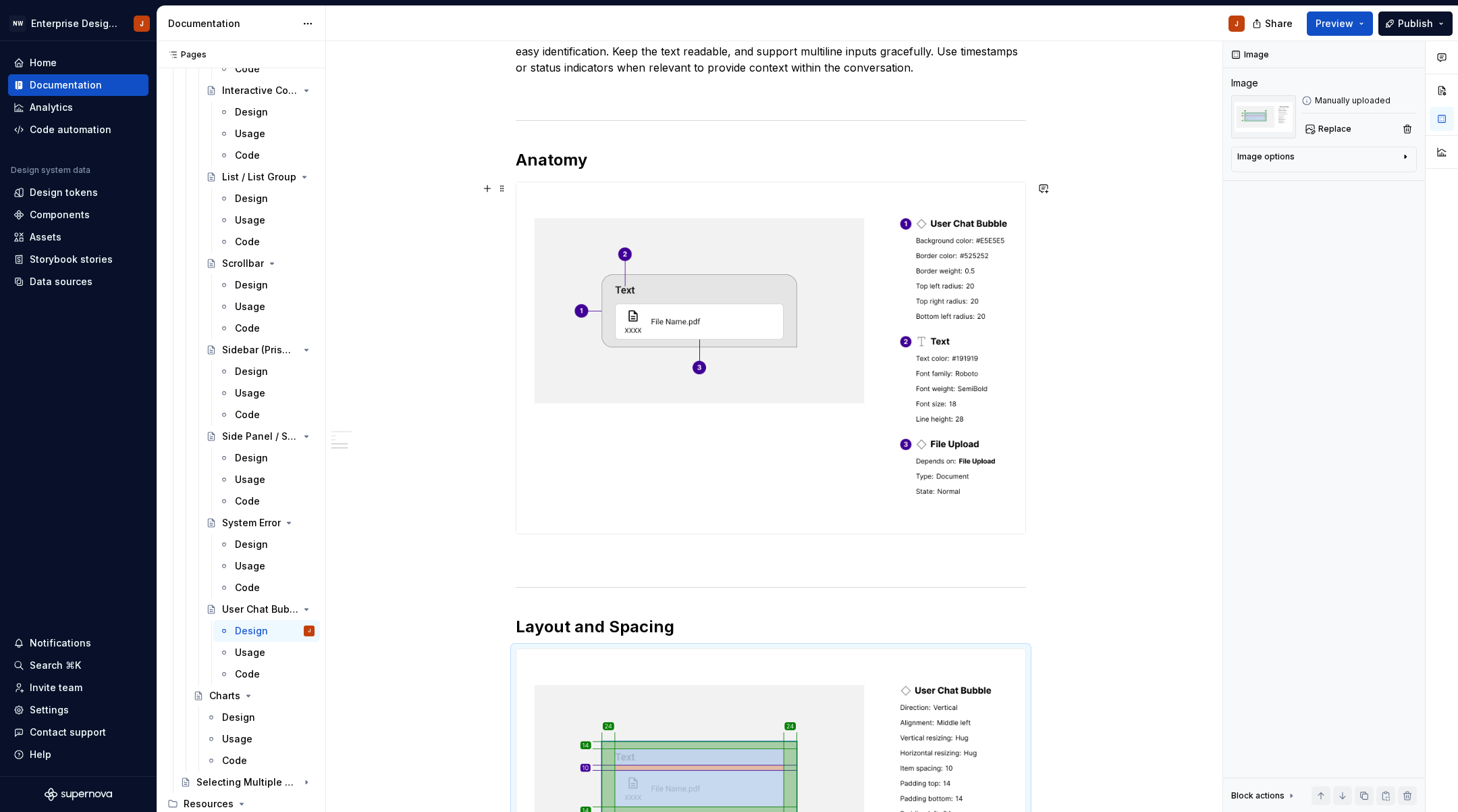
scroll to position [374, 0]
click at [507, 193] on span at bounding box center [502, 192] width 11 height 19
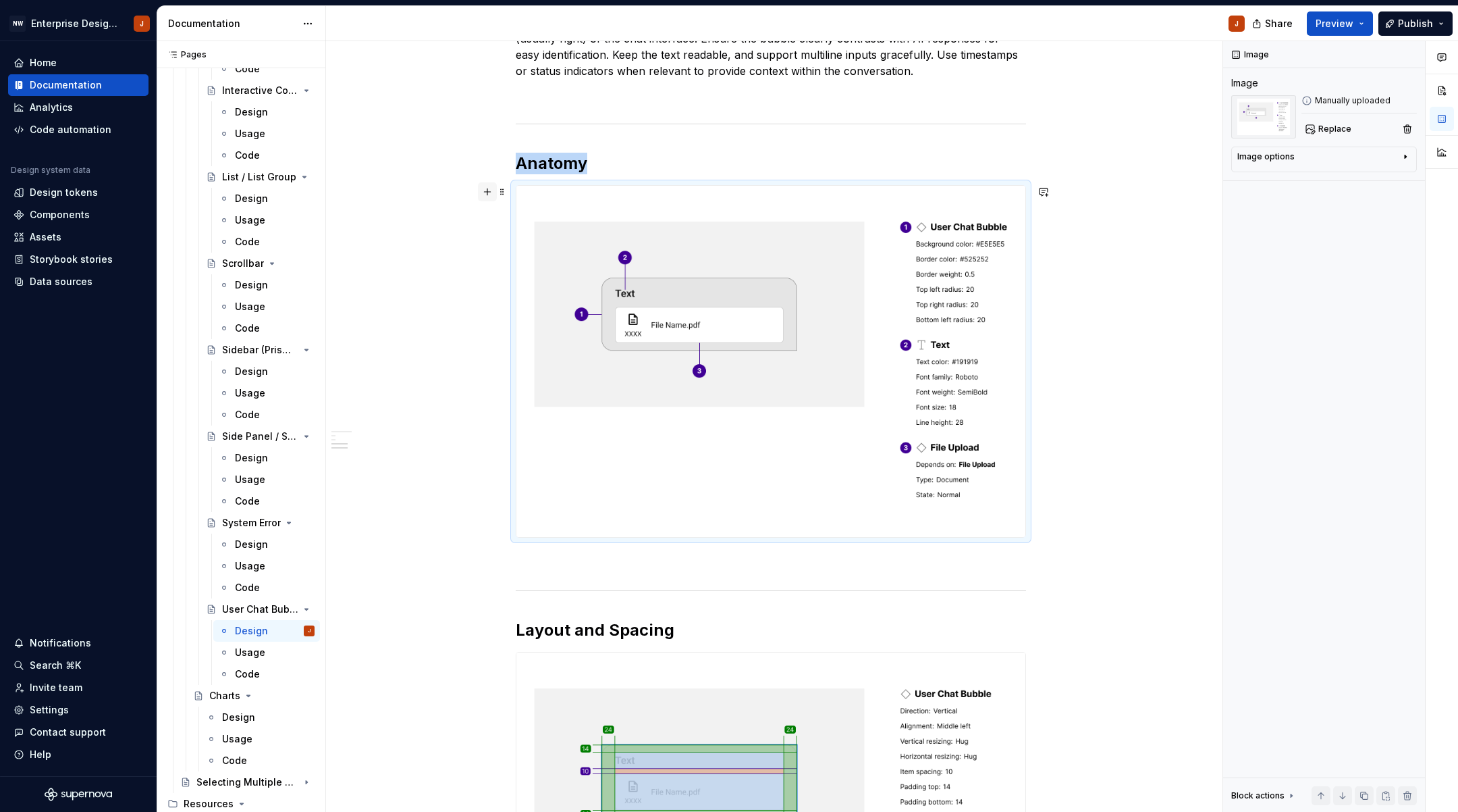
click at [492, 195] on button "button" at bounding box center [488, 192] width 19 height 19
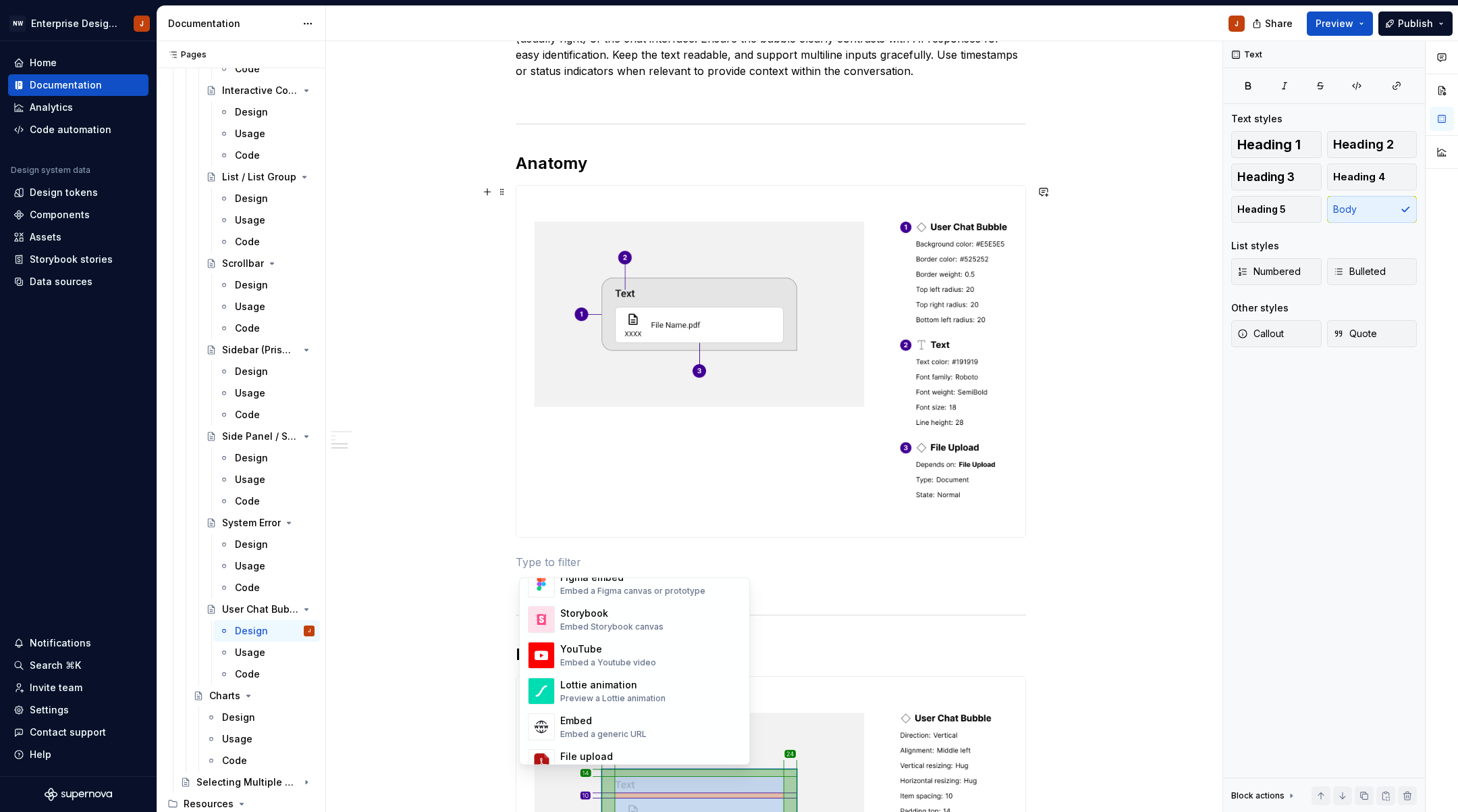
scroll to position [559, 0]
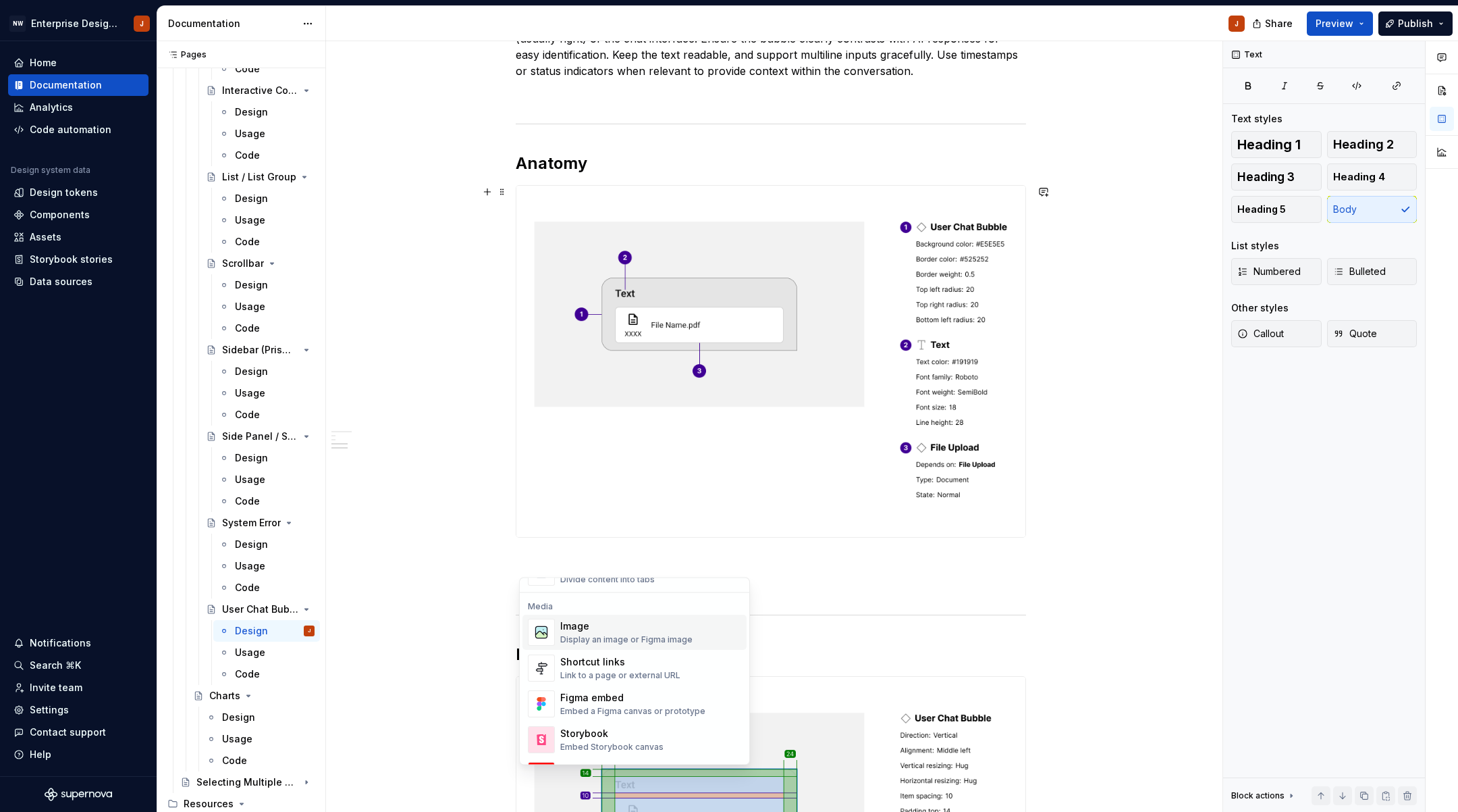
click at [607, 639] on div "Display an image or Figma image" at bounding box center [626, 640] width 132 height 11
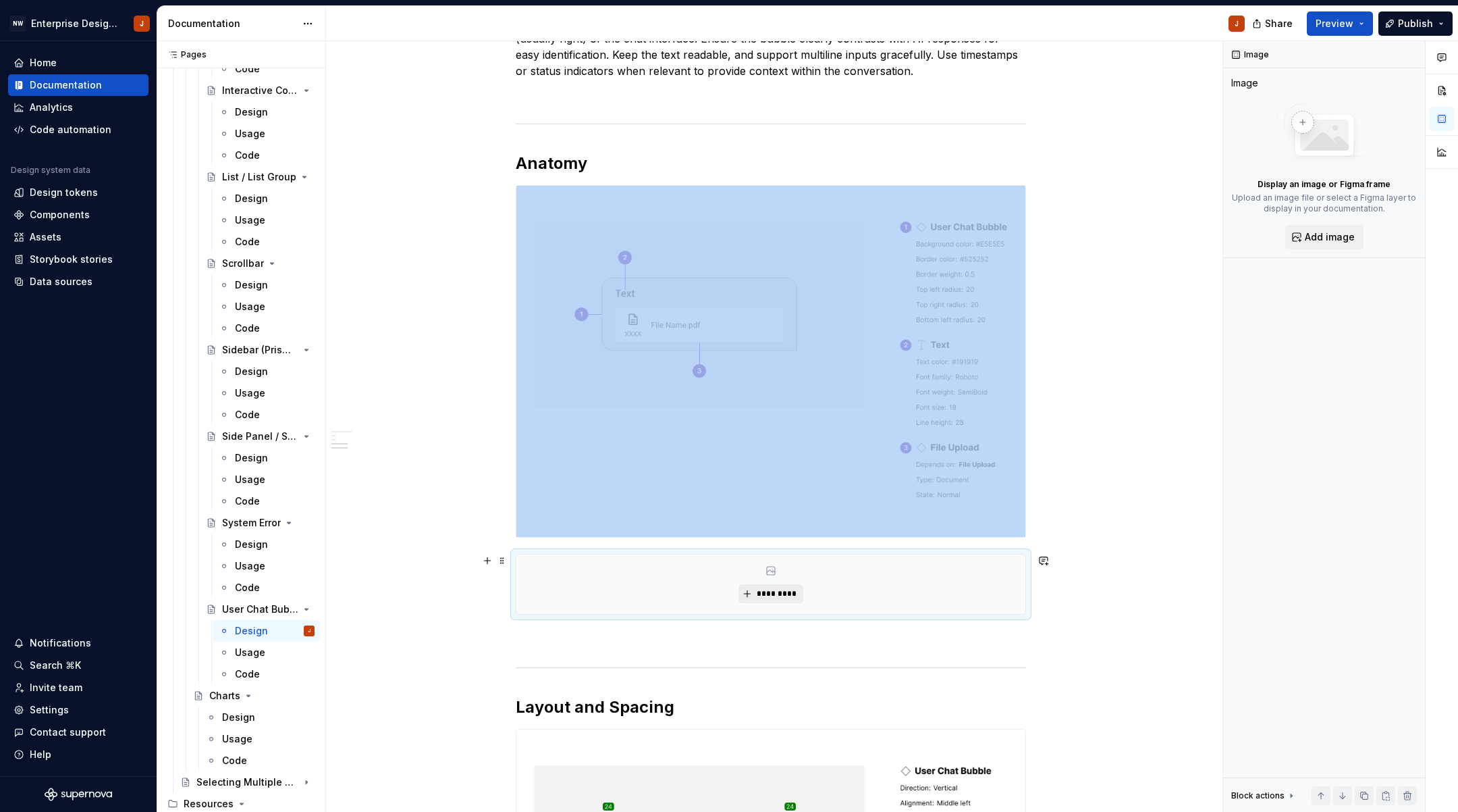
click at [771, 598] on span "*********" at bounding box center [776, 594] width 41 height 11
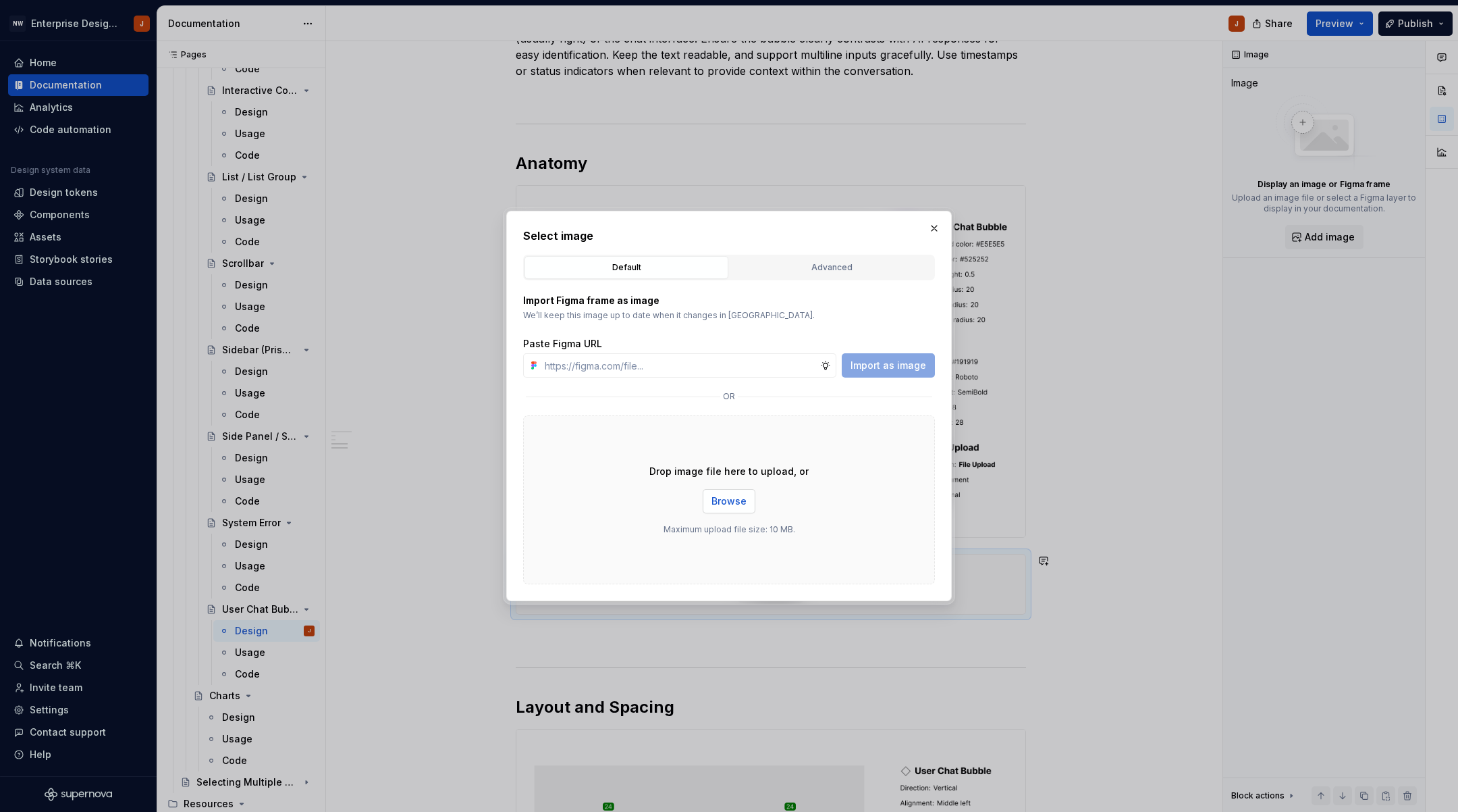
click at [732, 501] on span "Browse" at bounding box center [729, 501] width 35 height 13
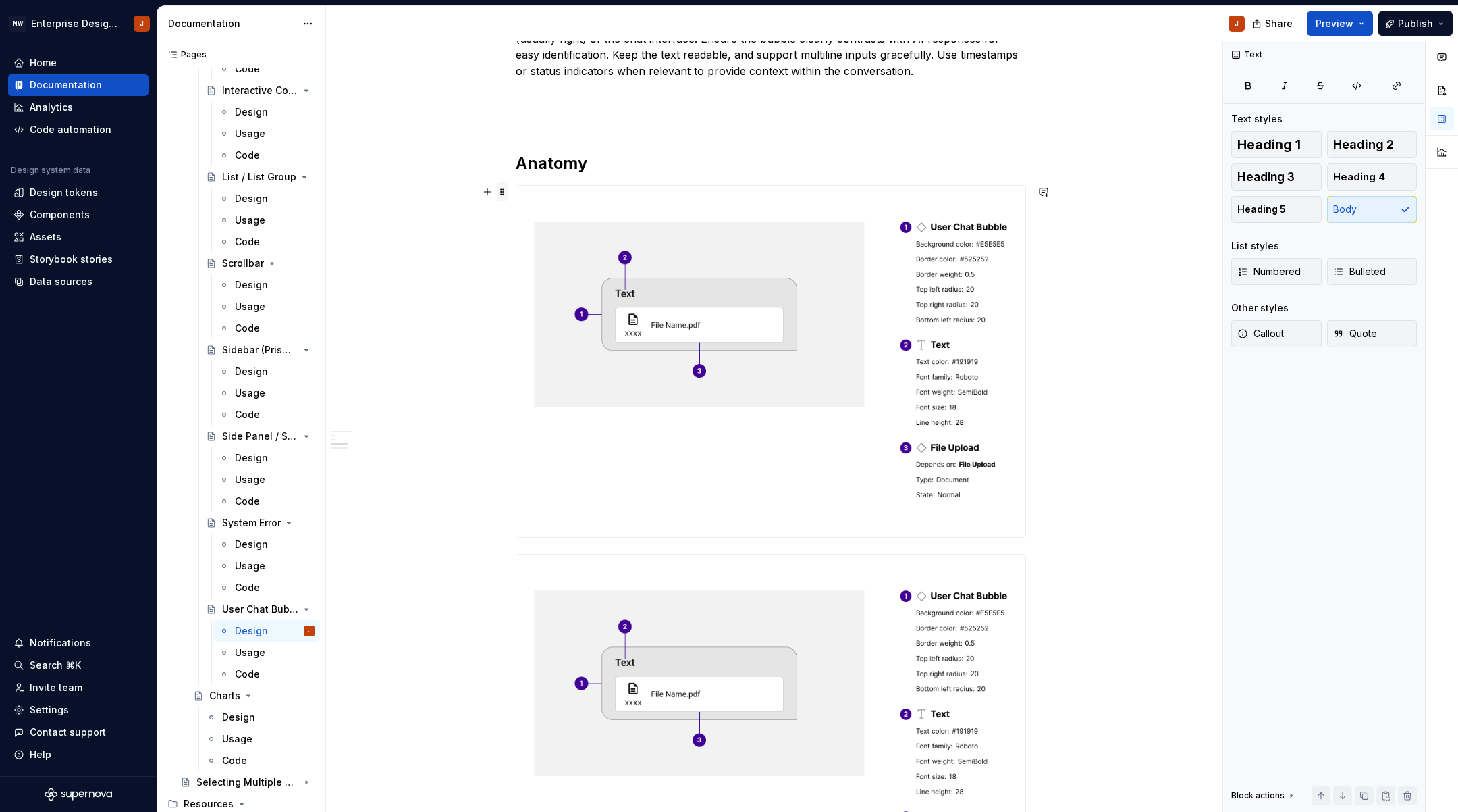
click at [508, 189] on span at bounding box center [502, 192] width 11 height 19
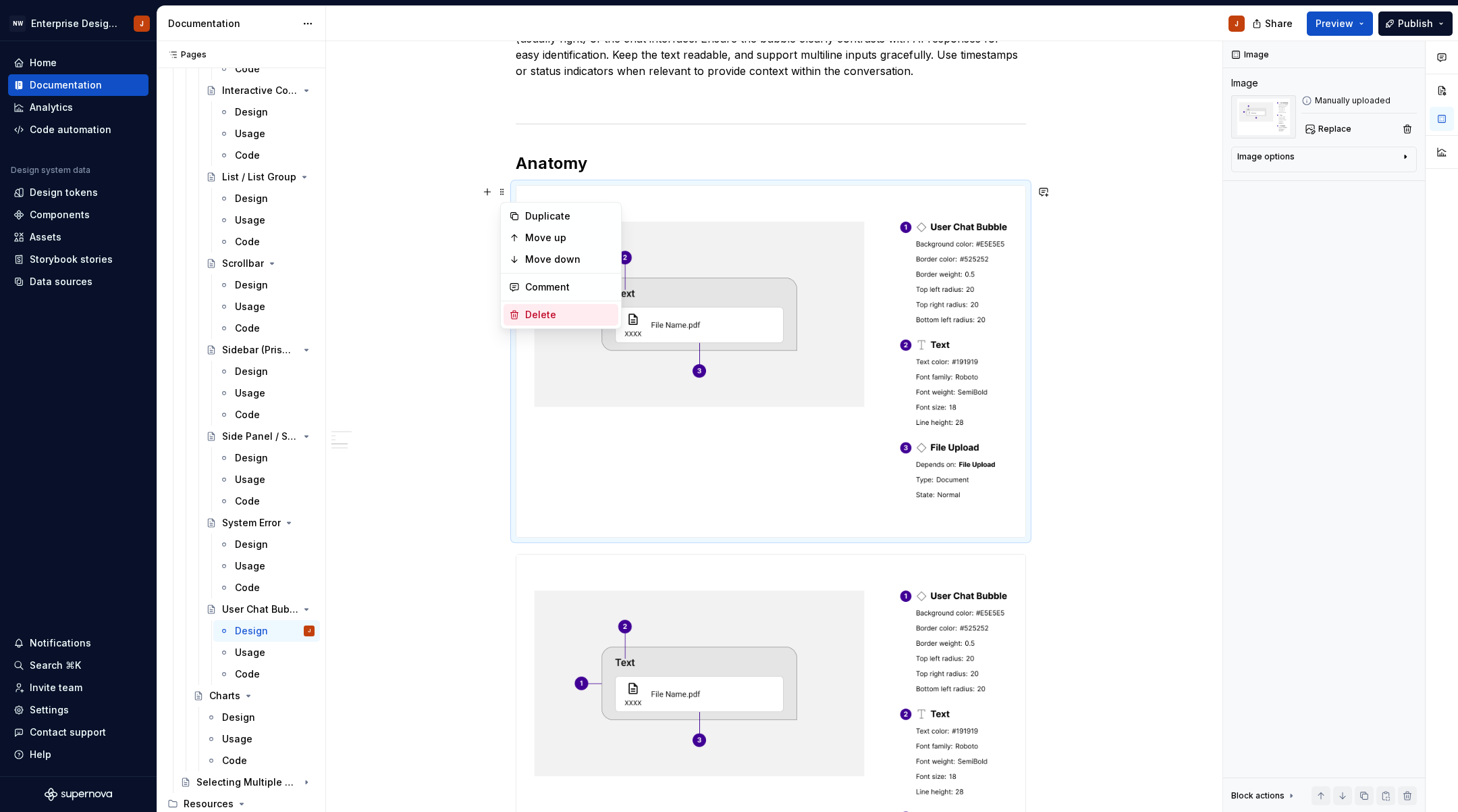
click at [540, 311] on div "Delete" at bounding box center [569, 314] width 88 height 13
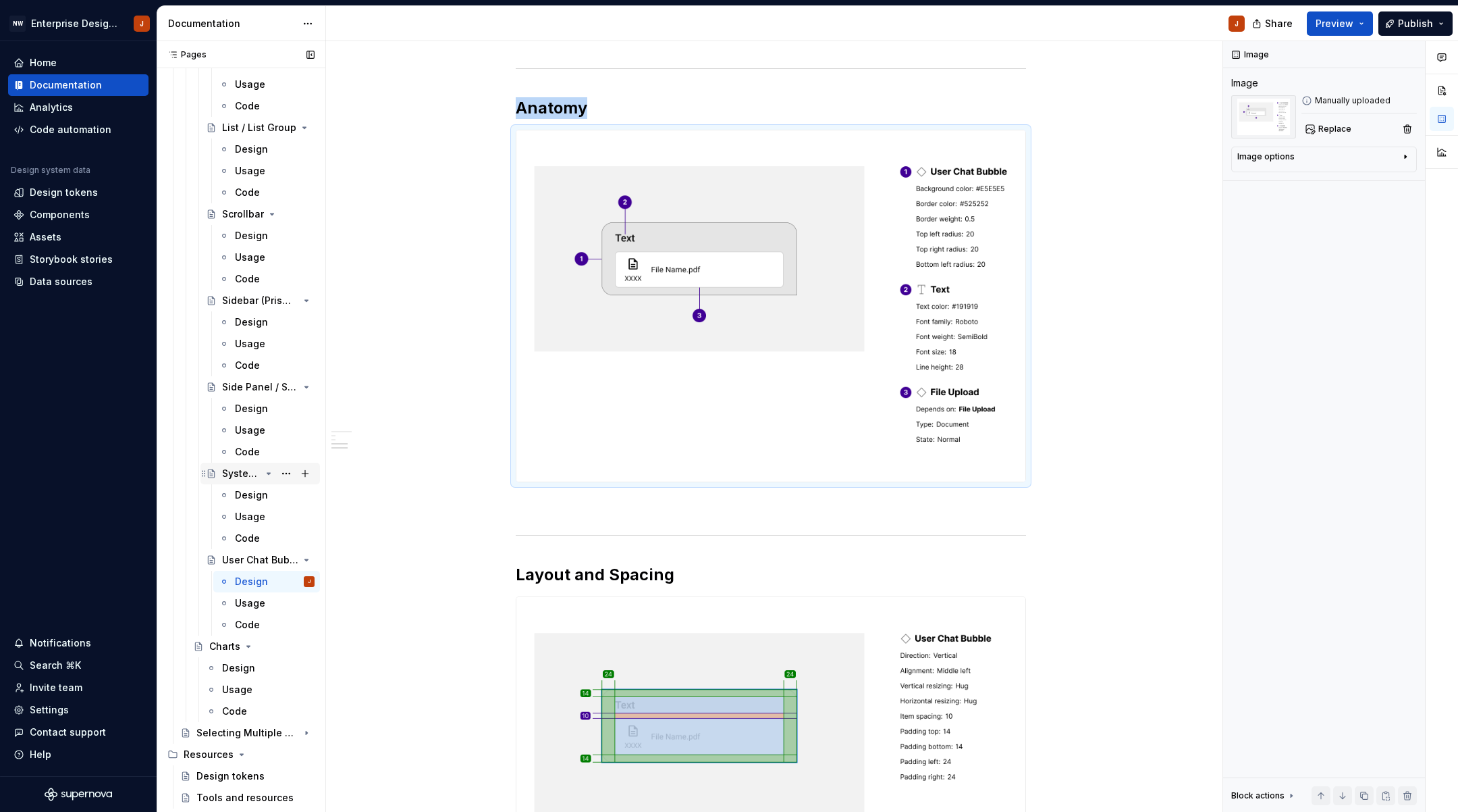
scroll to position [3578, 0]
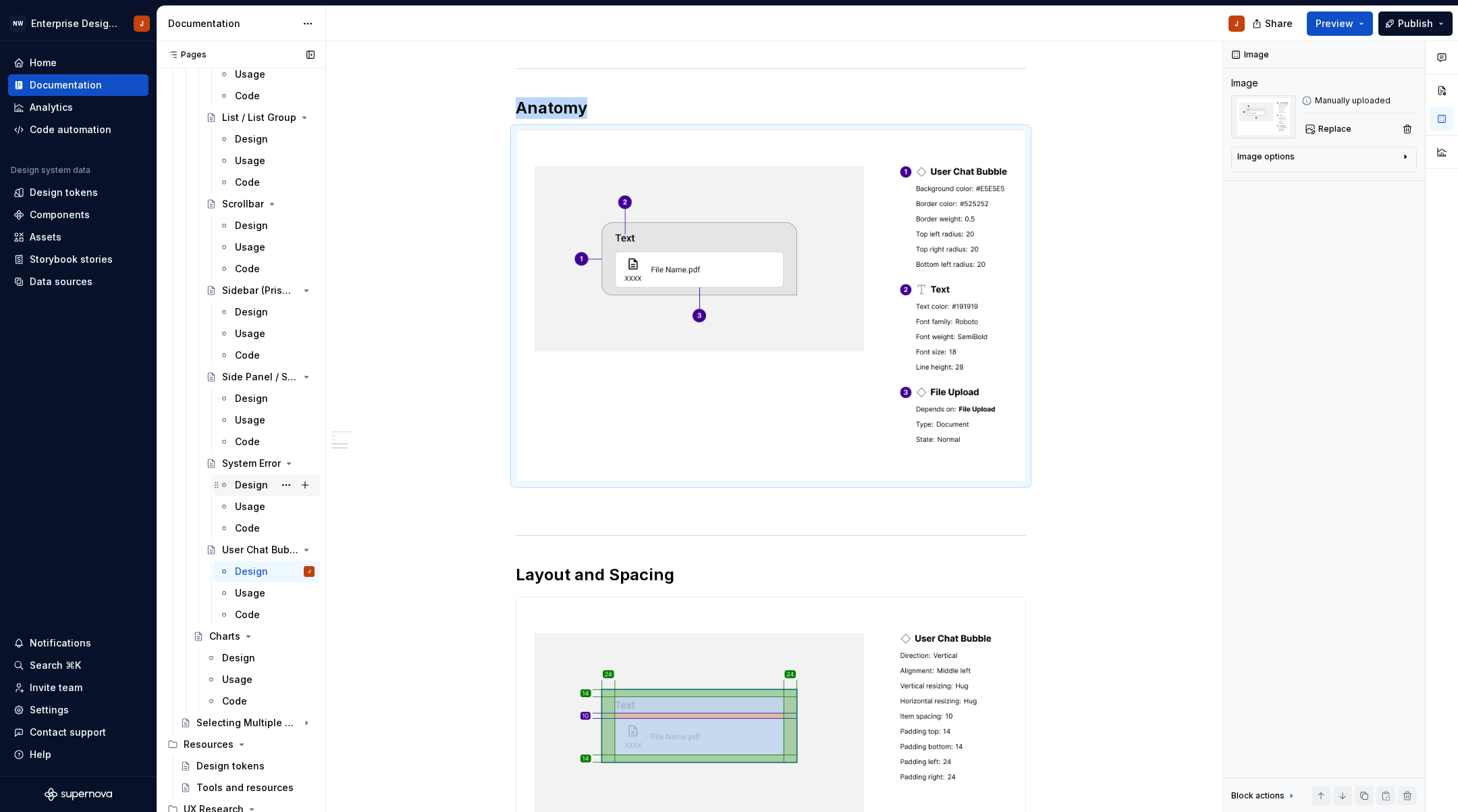
click at [255, 481] on div "Design" at bounding box center [251, 485] width 33 height 13
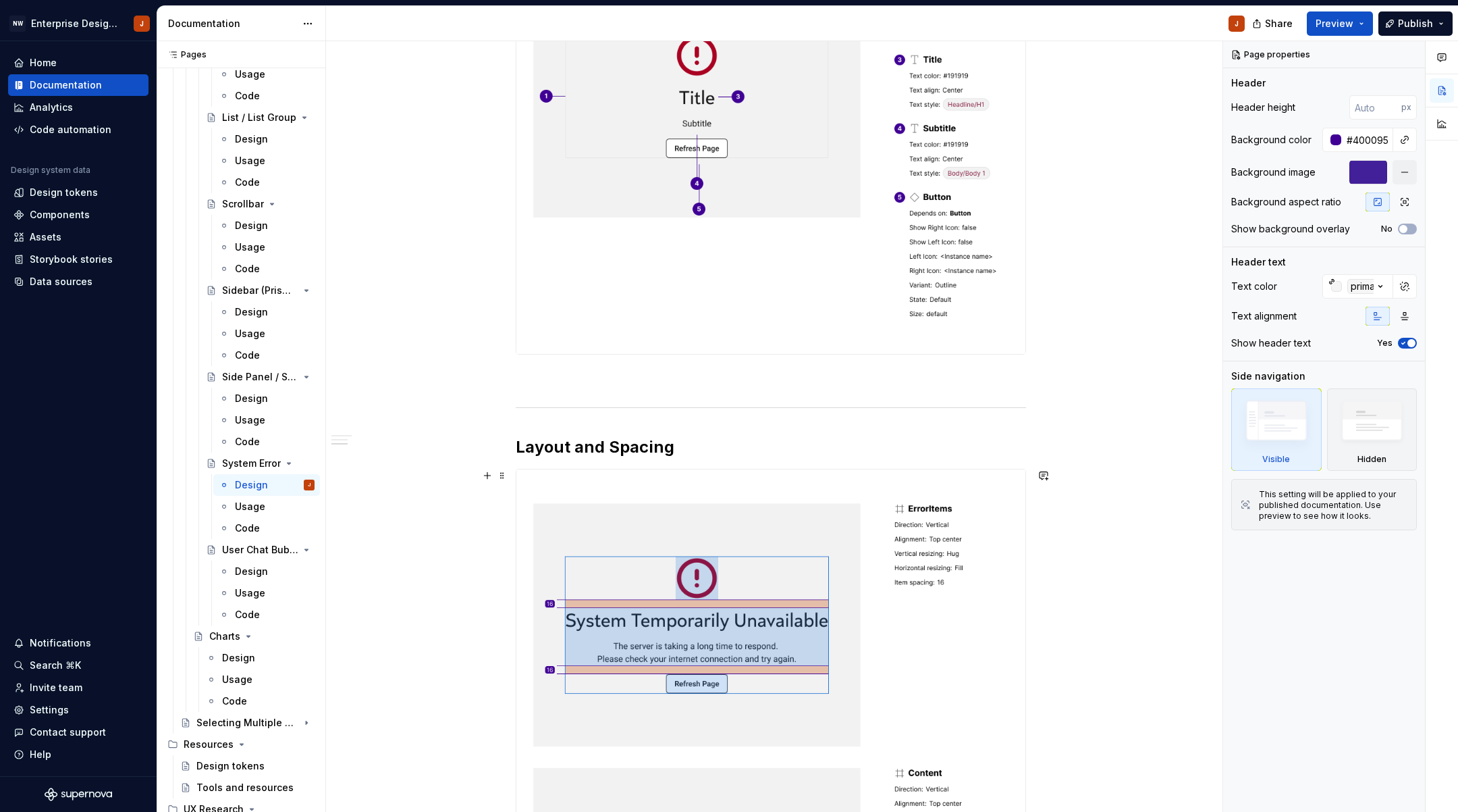
scroll to position [672, 0]
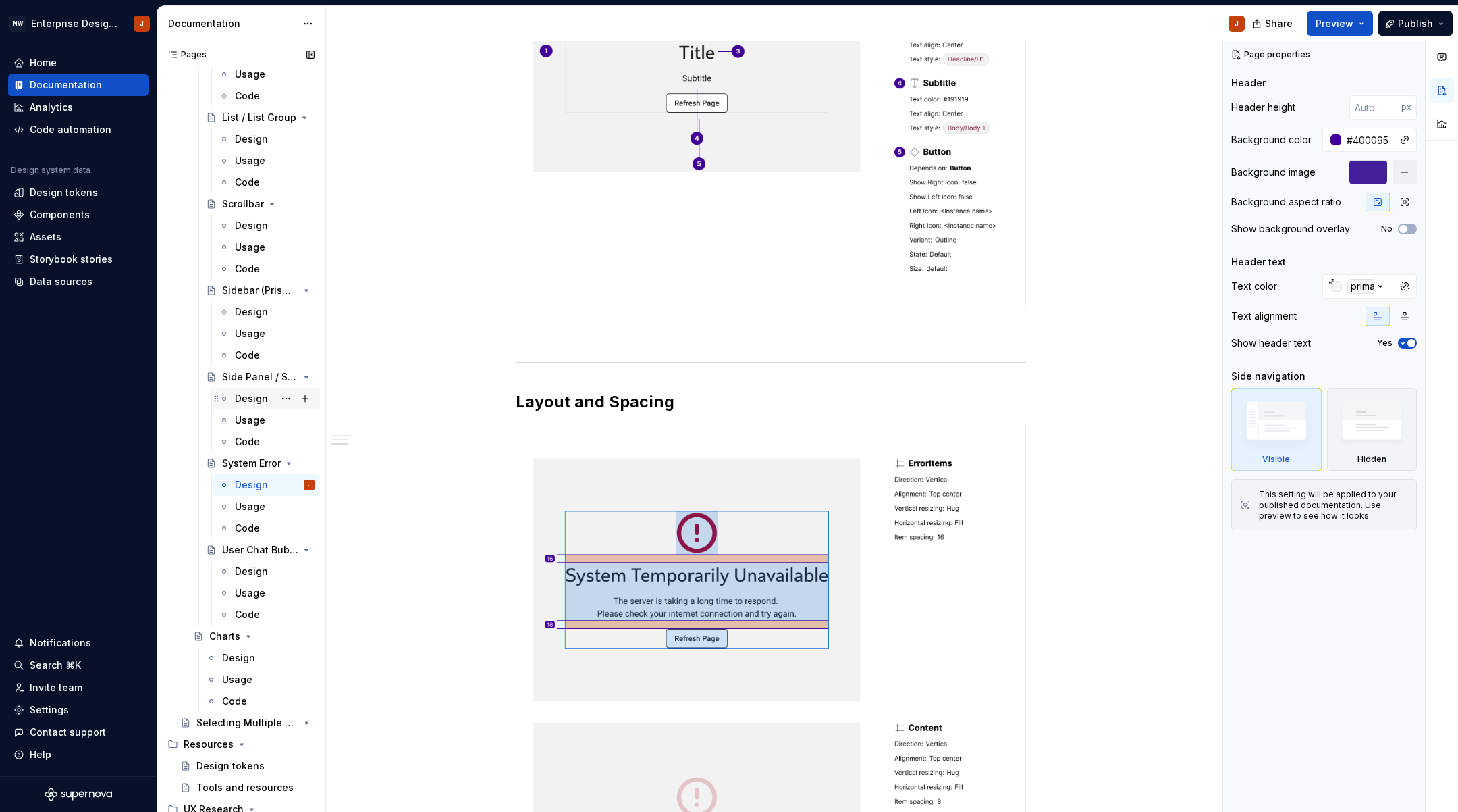
click at [264, 402] on div "Design" at bounding box center [251, 398] width 33 height 13
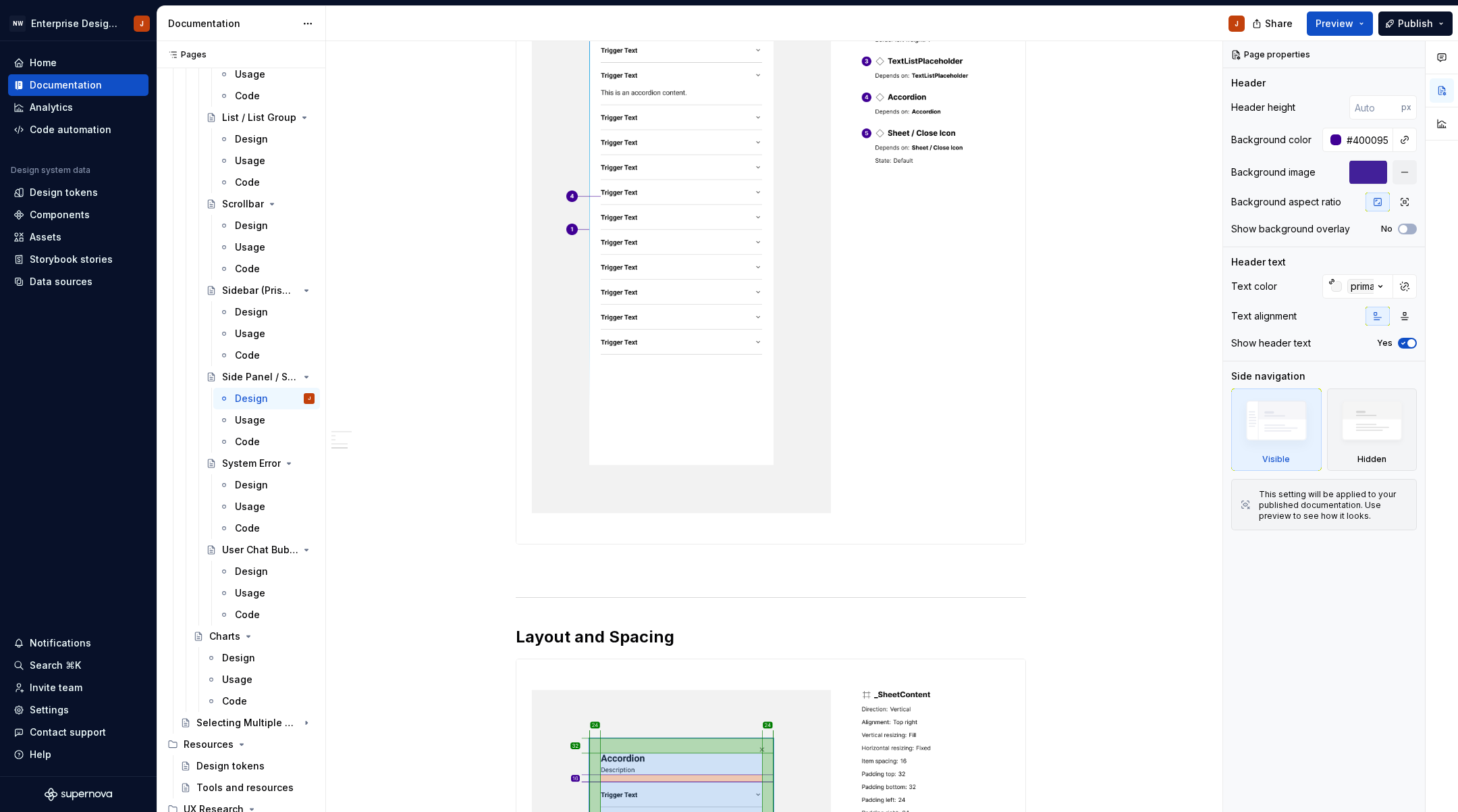
scroll to position [683, 0]
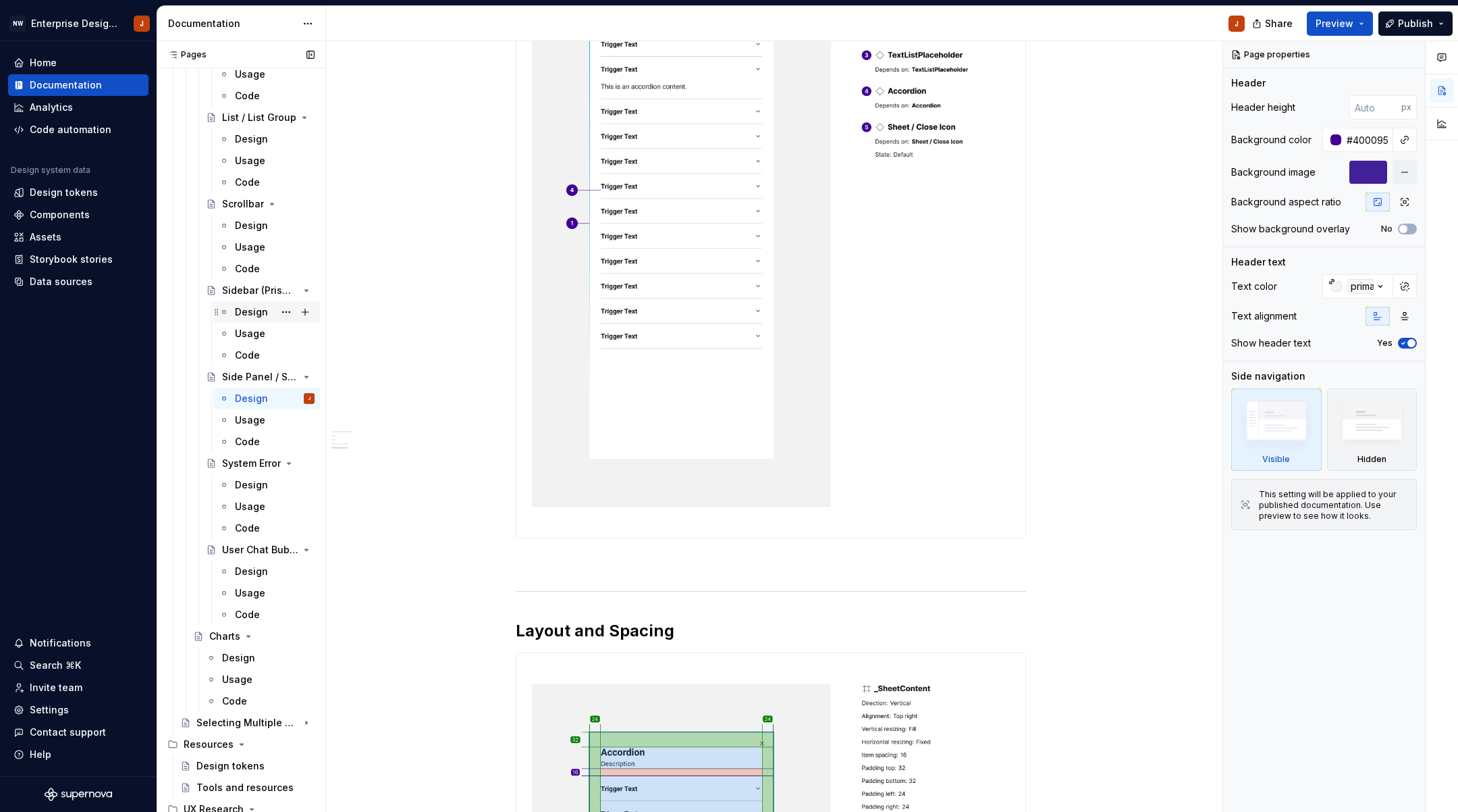
click at [249, 313] on div "Design" at bounding box center [251, 311] width 33 height 13
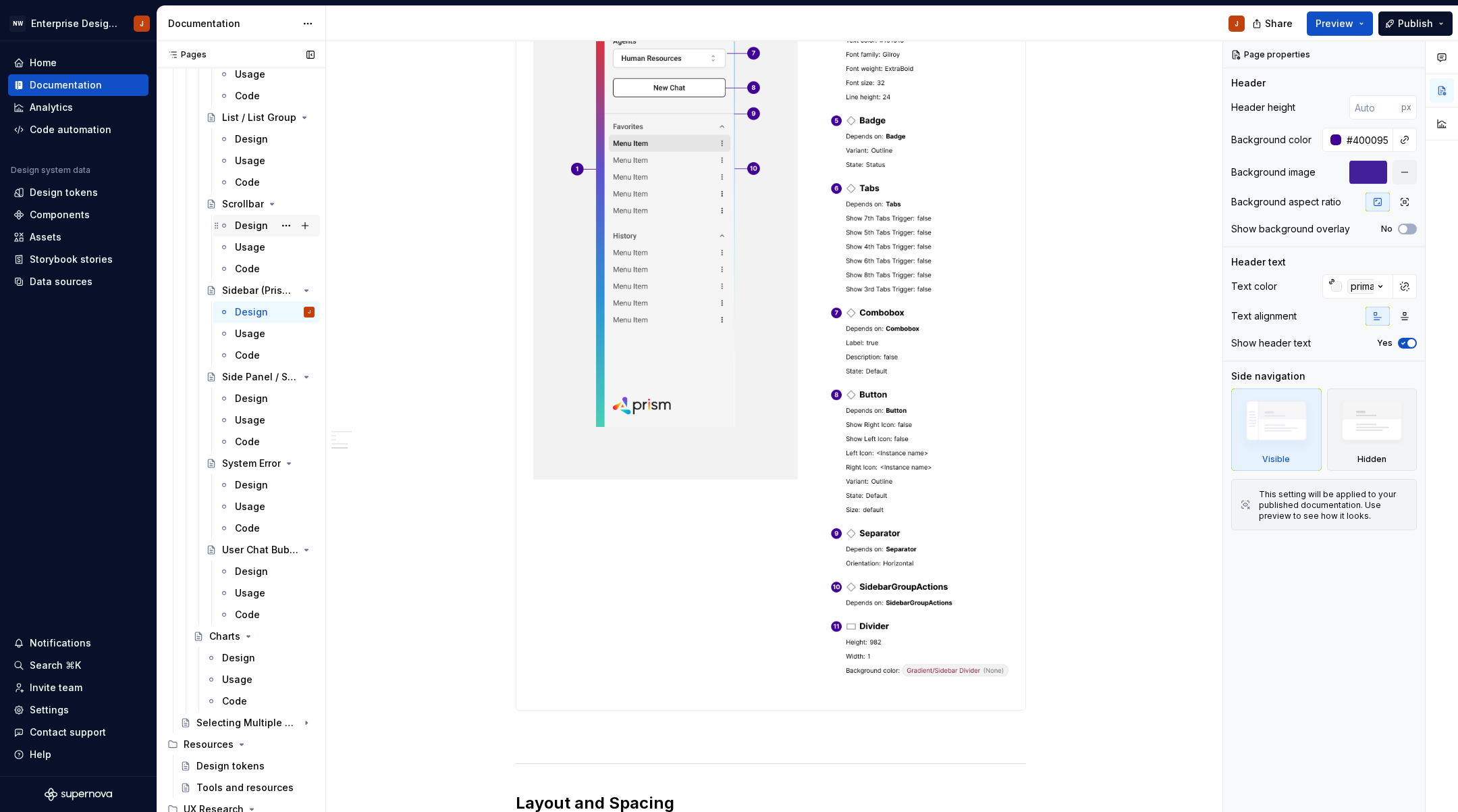
scroll to position [751, 0]
click at [256, 219] on div "Design" at bounding box center [251, 226] width 33 height 13
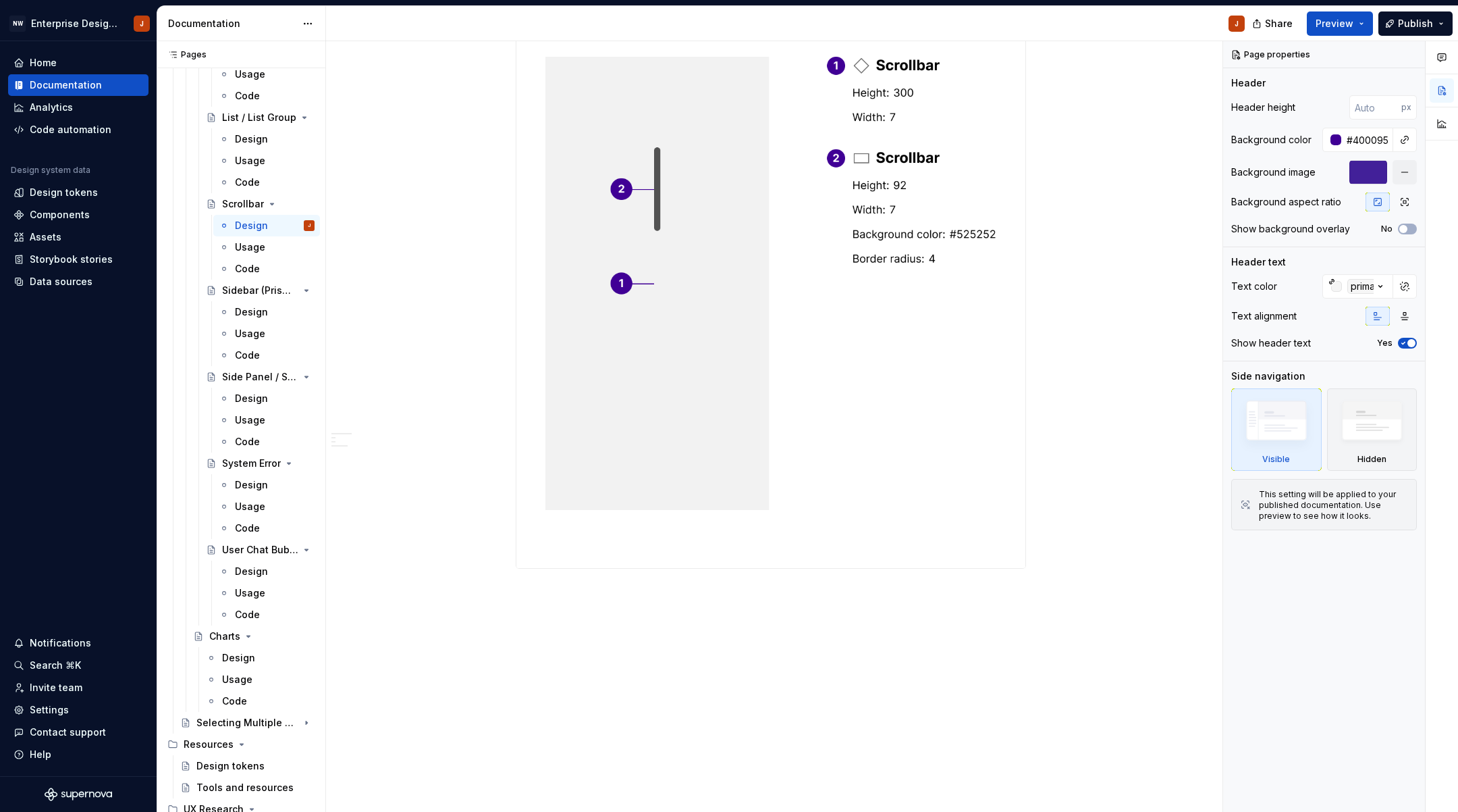
scroll to position [577, 0]
click at [268, 132] on div "Design" at bounding box center [274, 139] width 79 height 19
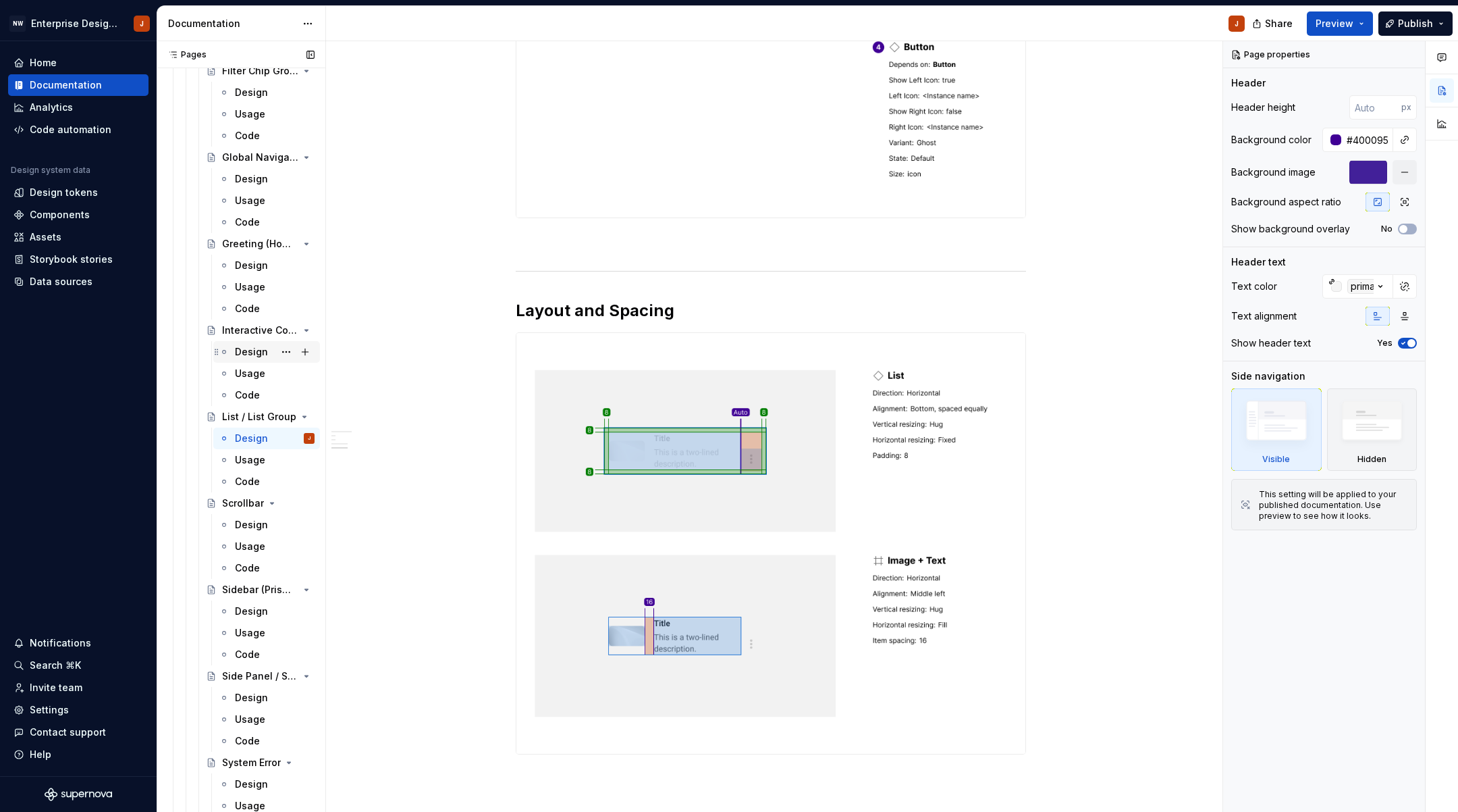
scroll to position [3276, 0]
click at [253, 354] on div "Design" at bounding box center [251, 354] width 33 height 13
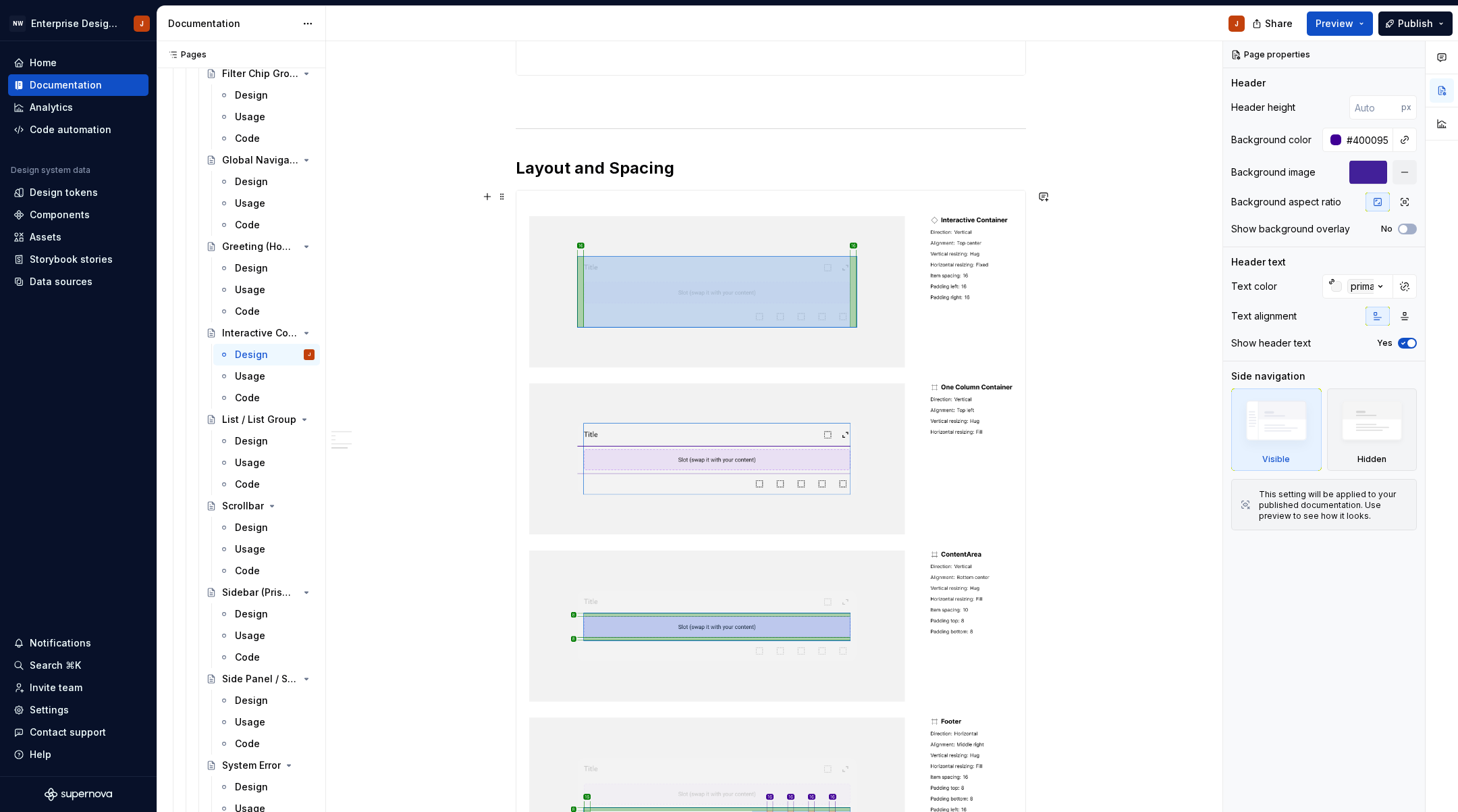
scroll to position [949, 0]
click at [251, 270] on div "Design" at bounding box center [251, 268] width 33 height 13
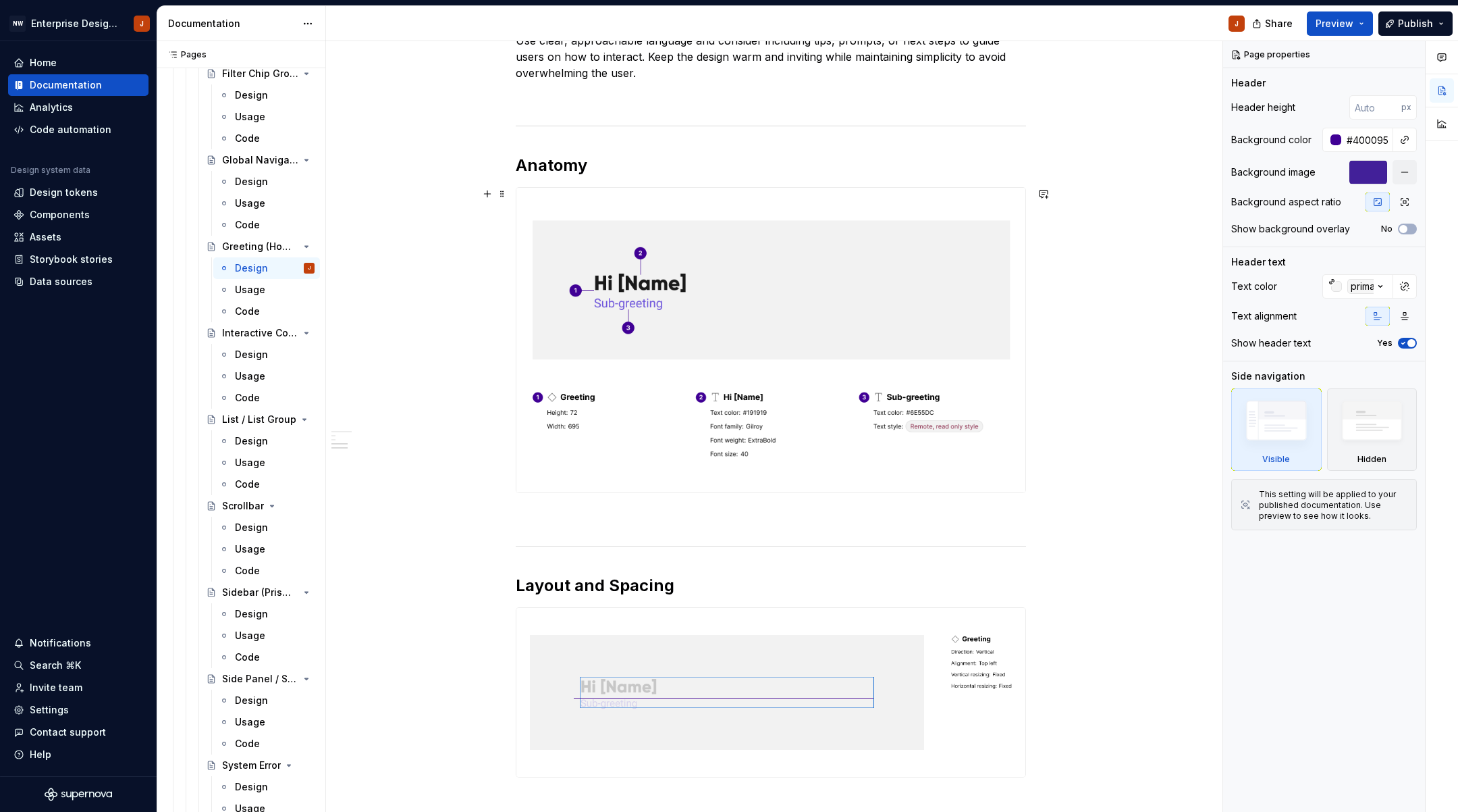
scroll to position [359, 0]
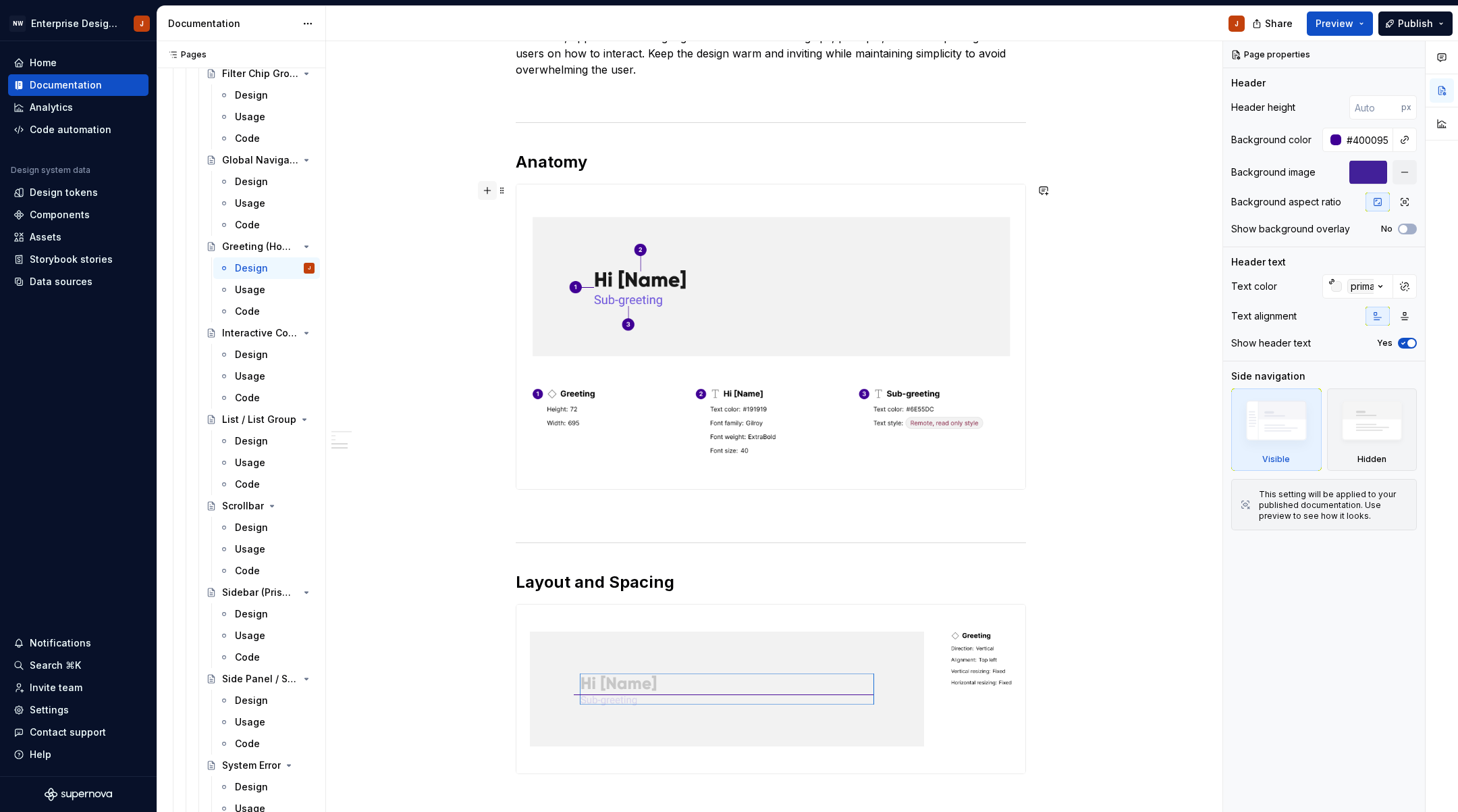
click at [489, 194] on button "button" at bounding box center [488, 190] width 19 height 19
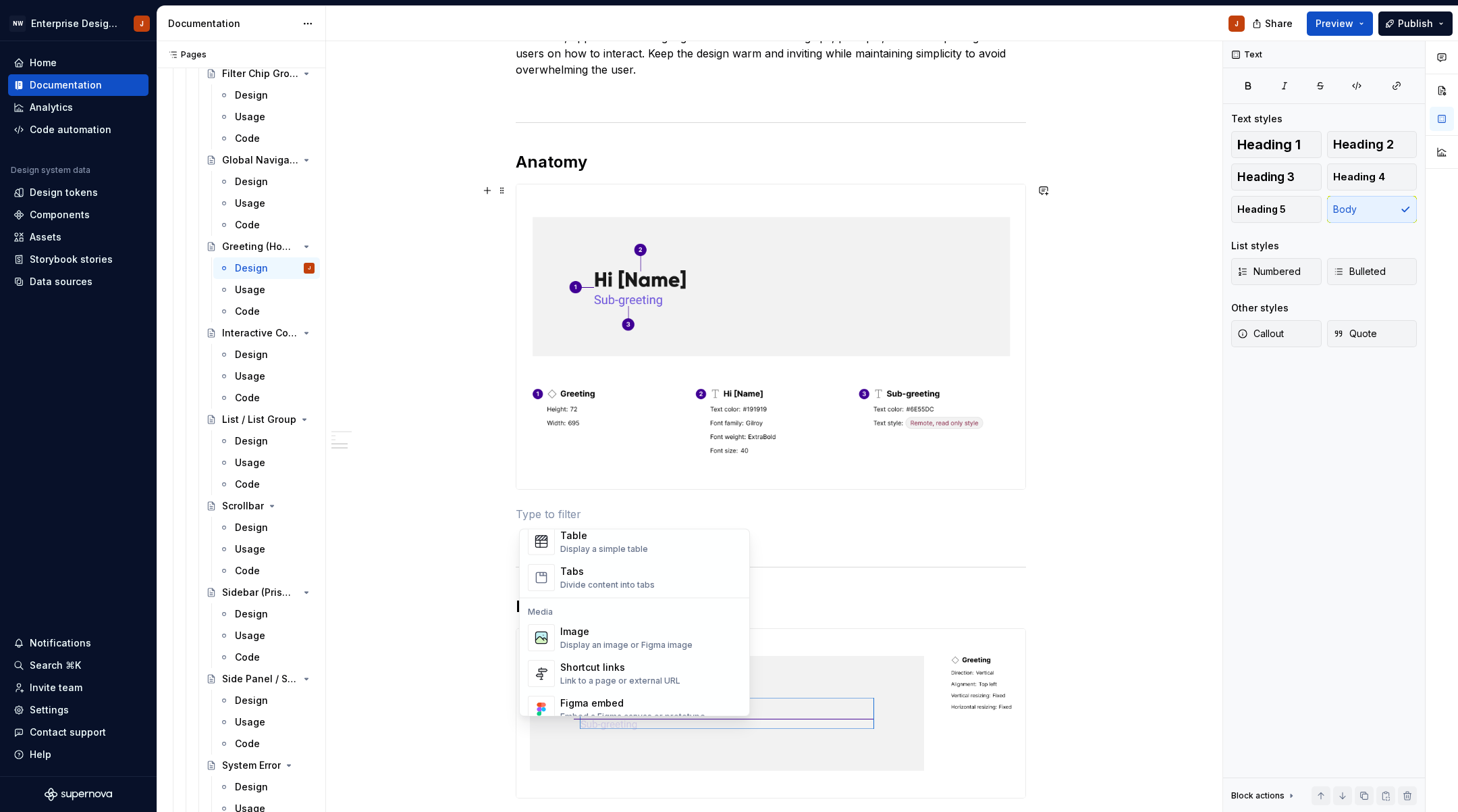
scroll to position [559, 0]
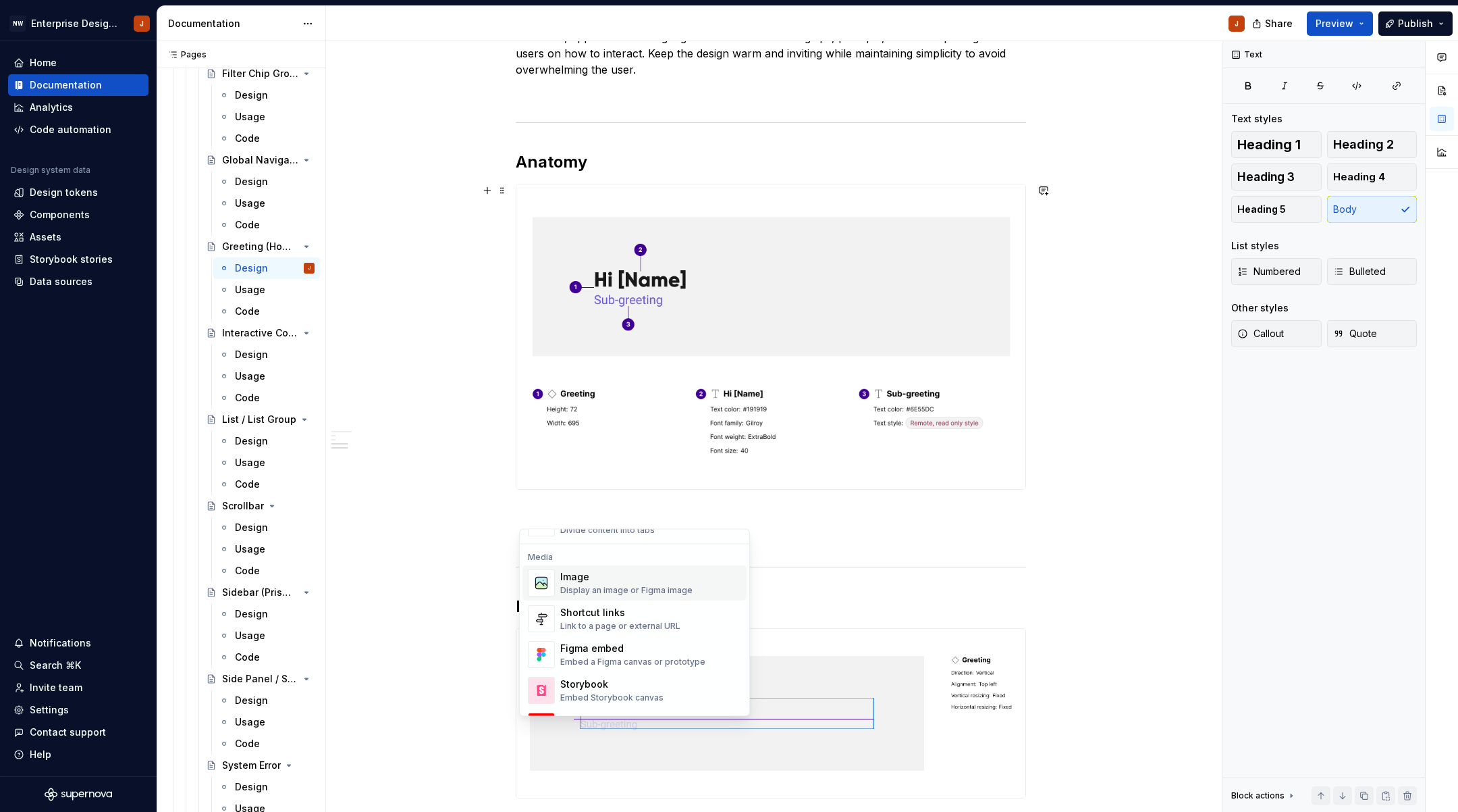
click at [634, 590] on div "Display an image or Figma image" at bounding box center [626, 591] width 132 height 11
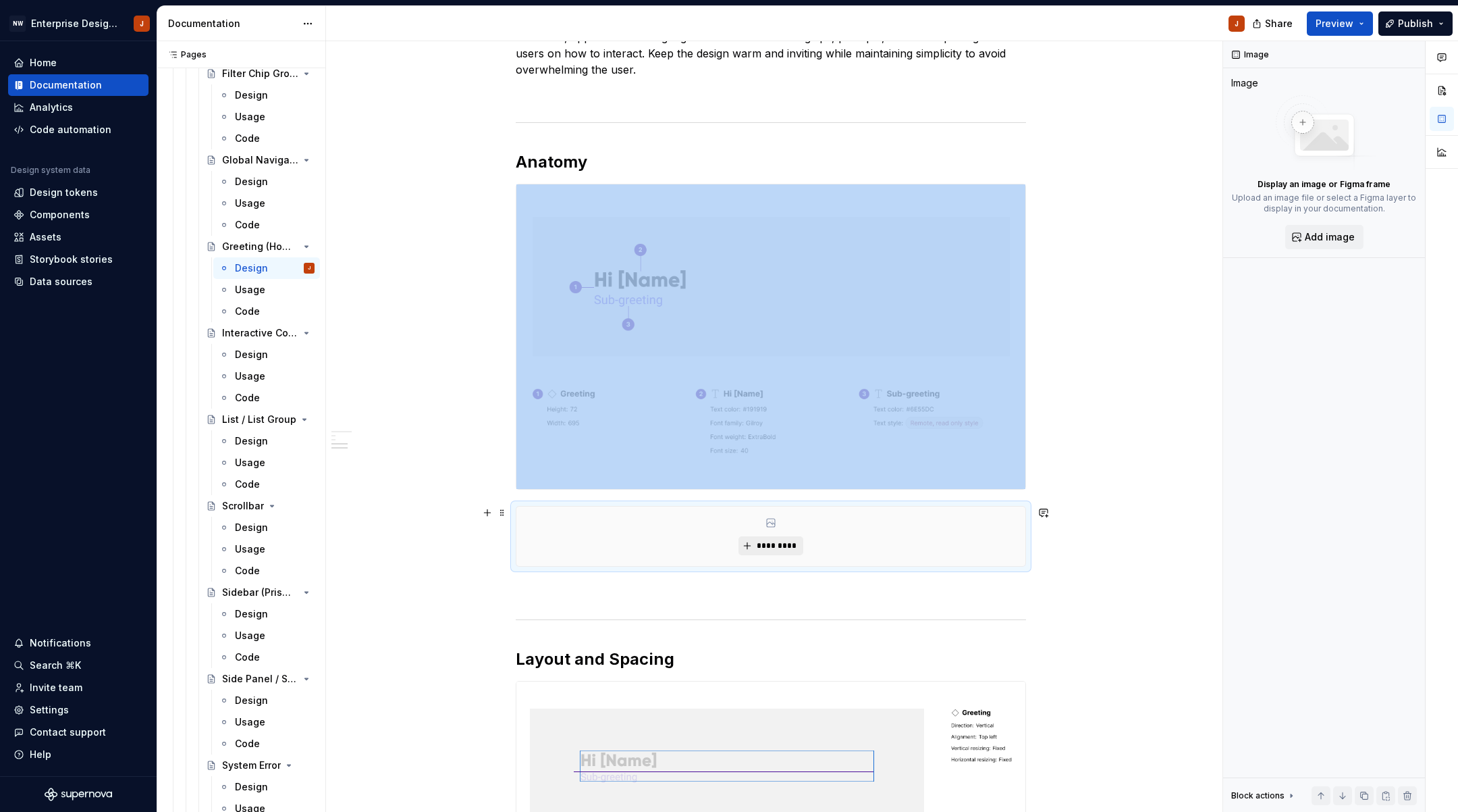
click at [756, 544] on button "*********" at bounding box center [770, 545] width 64 height 19
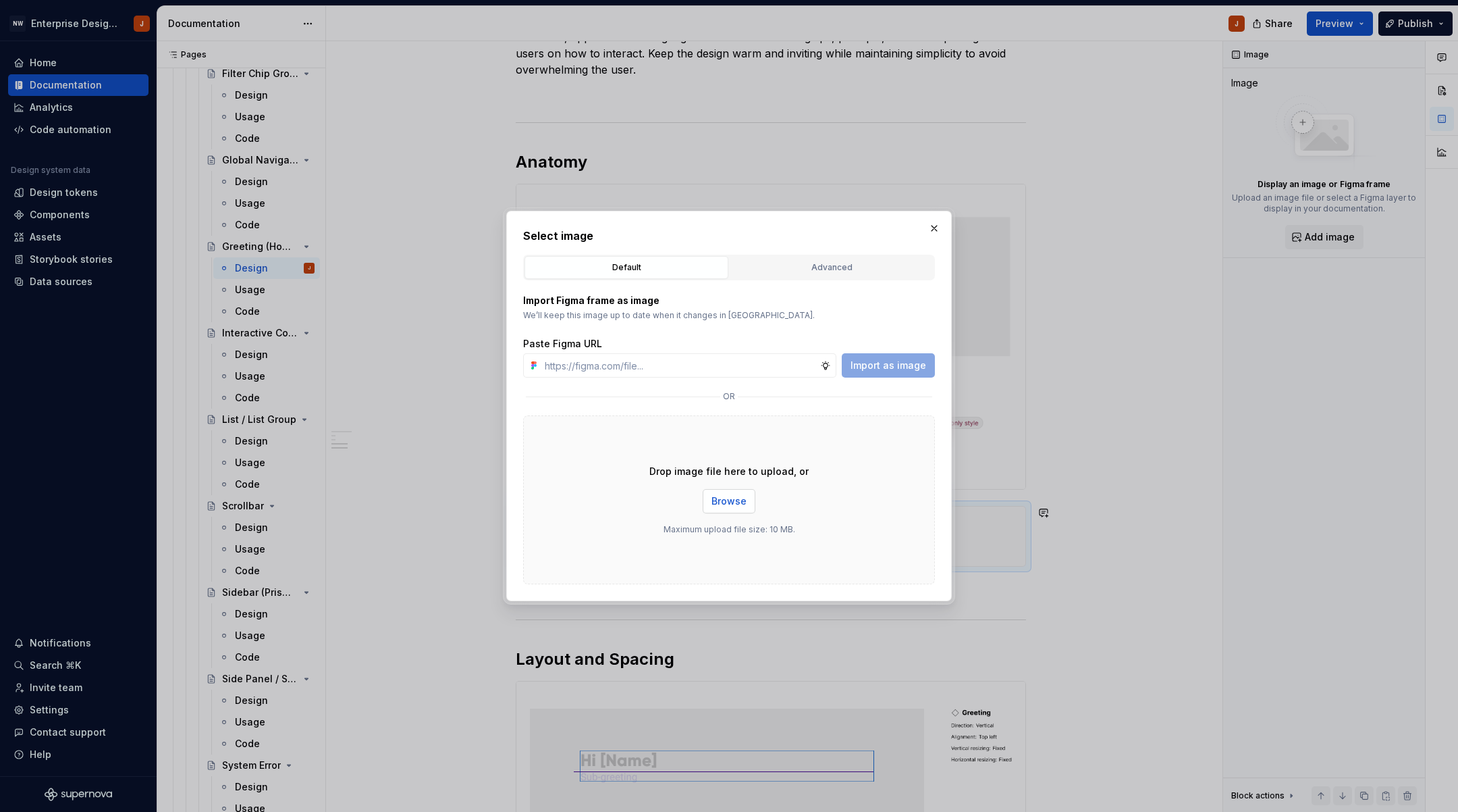
click at [724, 503] on span "Browse" at bounding box center [729, 501] width 35 height 13
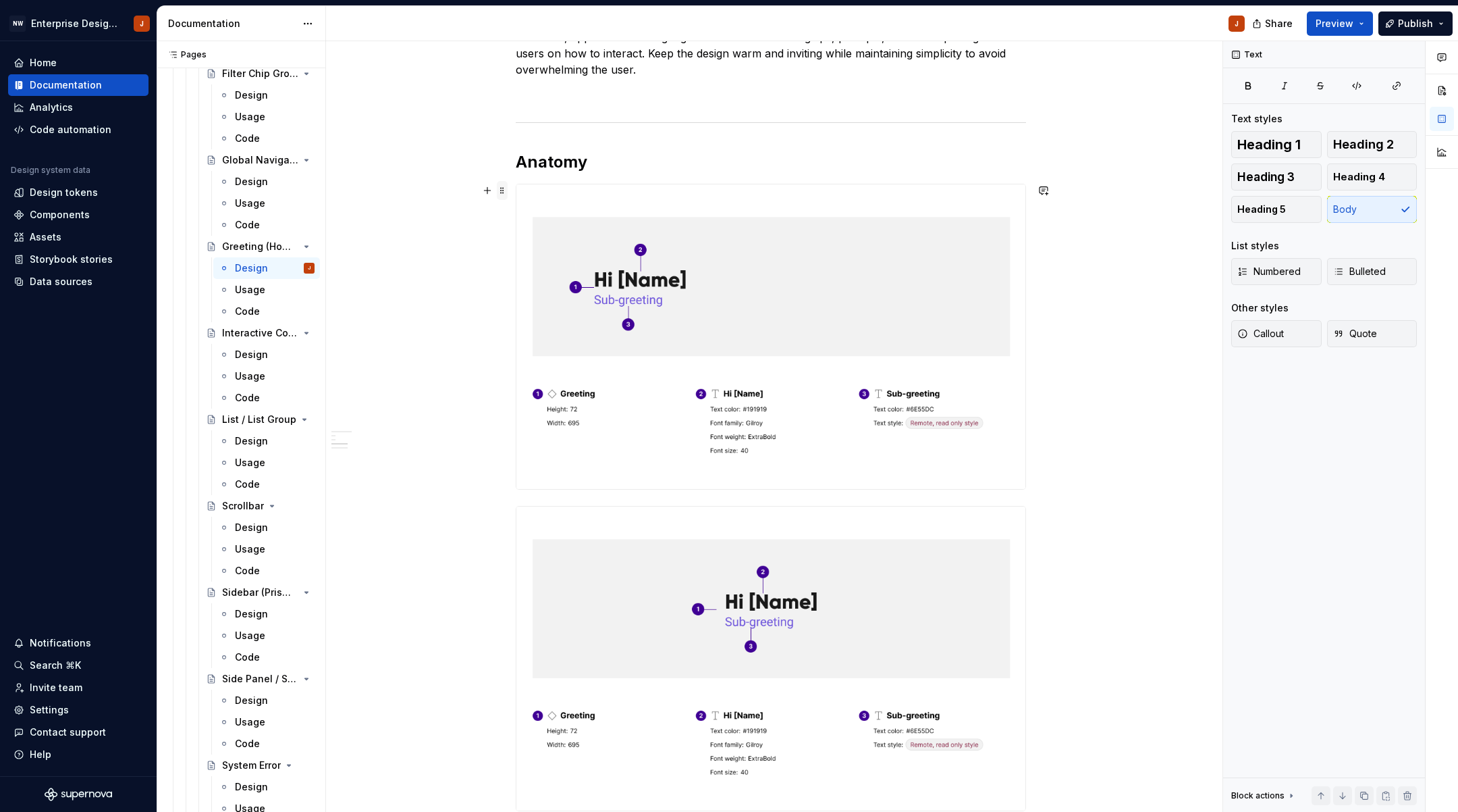
click at [505, 189] on span at bounding box center [502, 190] width 11 height 19
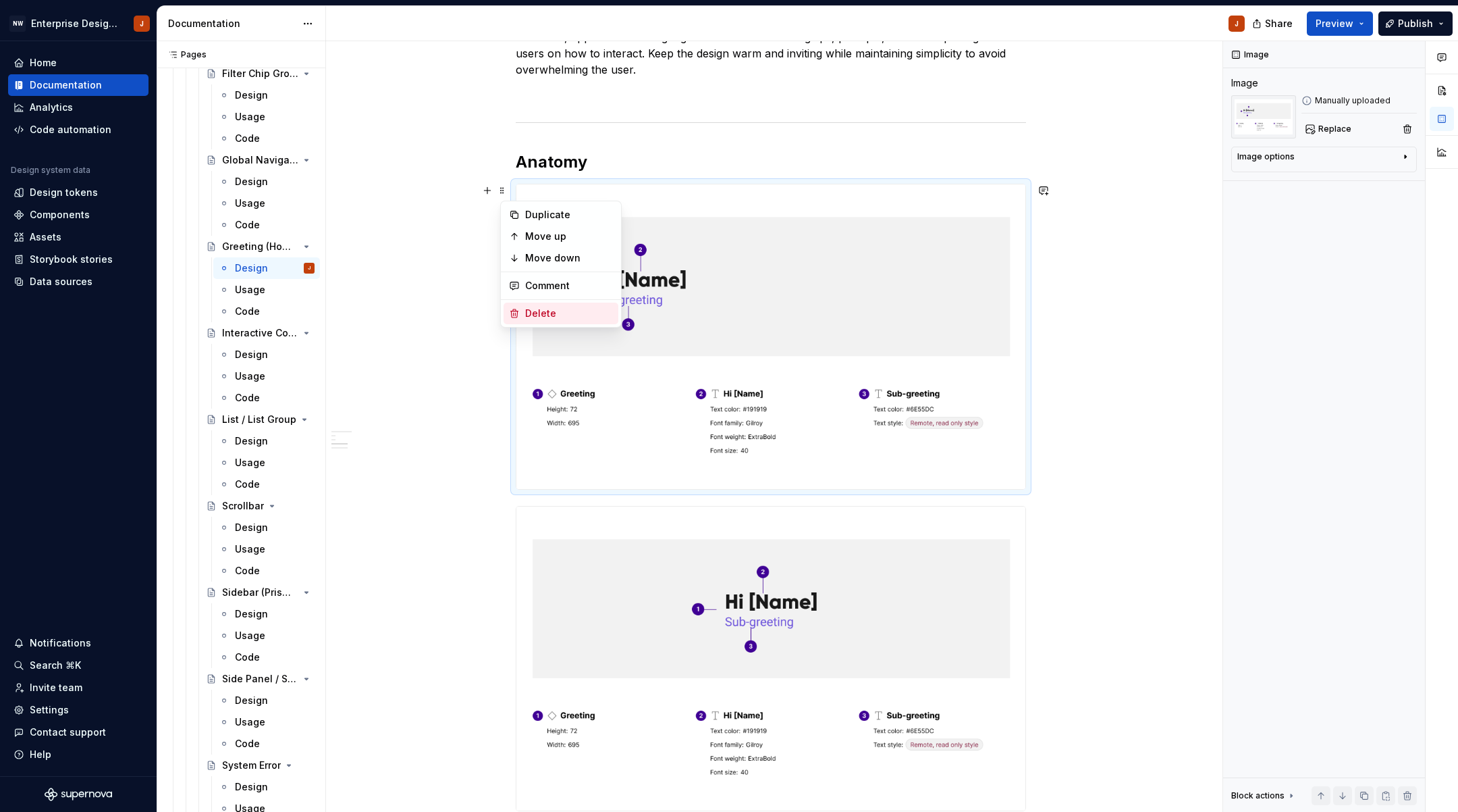
click at [547, 309] on div "Delete" at bounding box center [569, 313] width 88 height 13
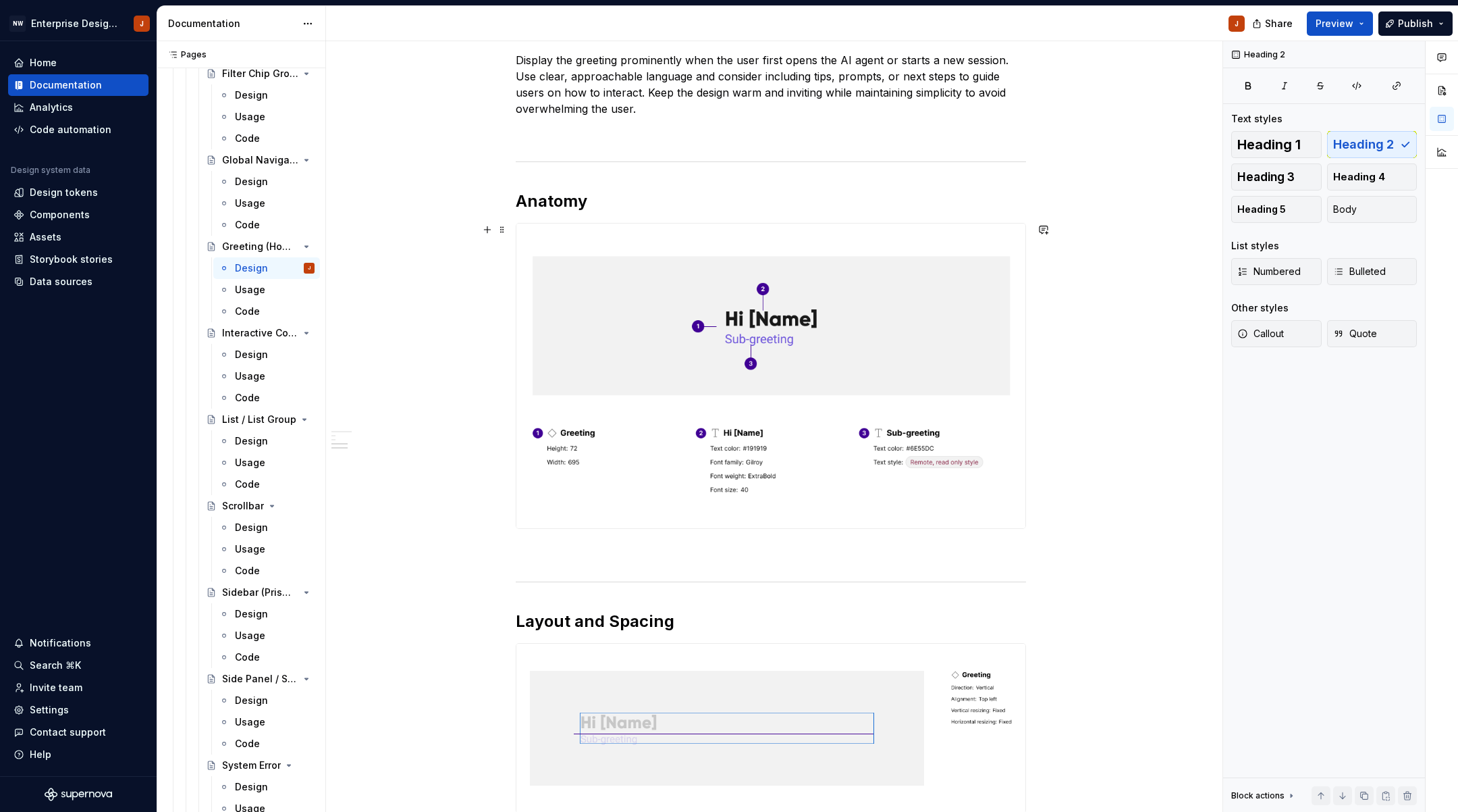
click at [447, 381] on div "Design Purpose: The Greeting component welcomes users to the AI agent, setting …" at bounding box center [771, 496] width 890 height 1218
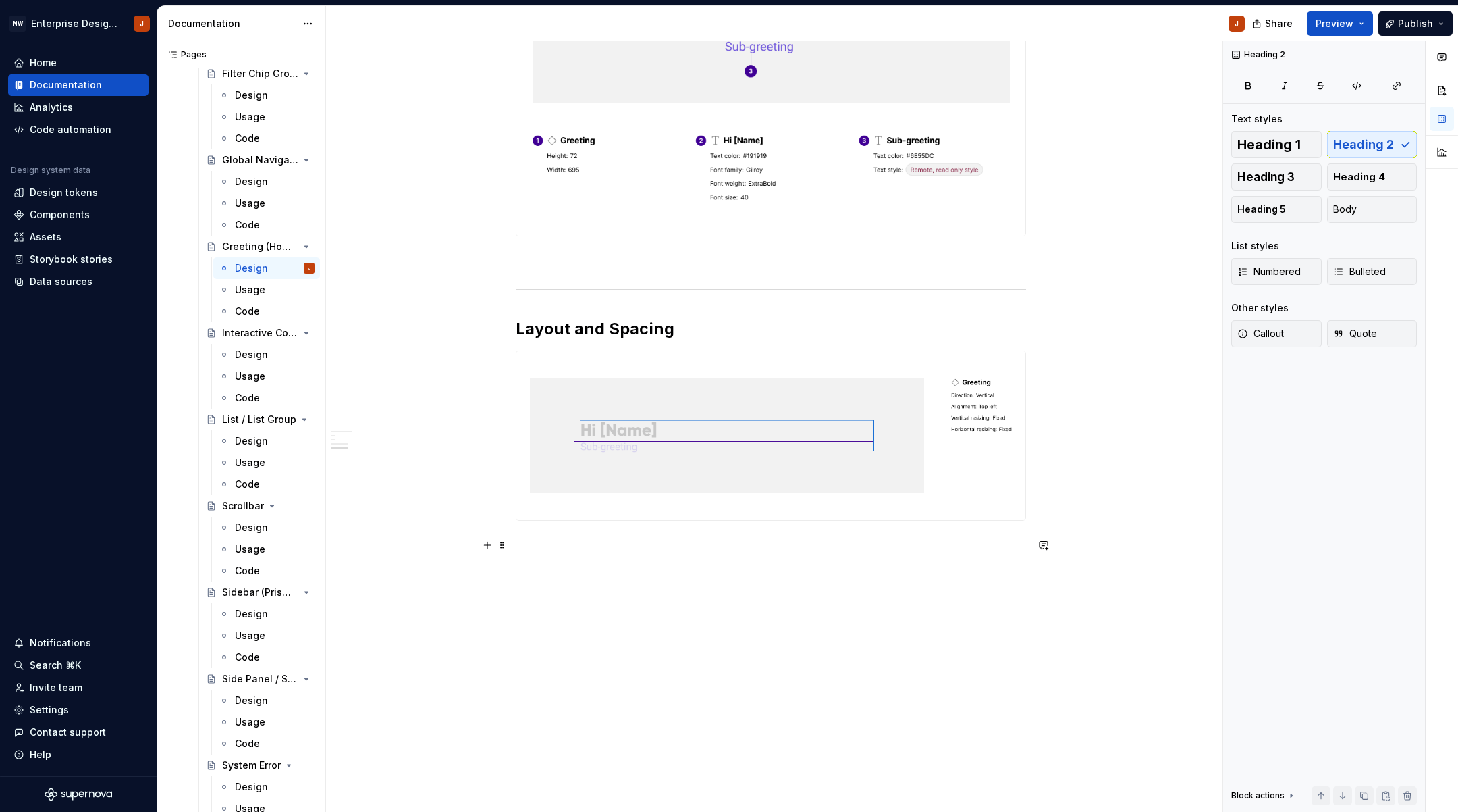
scroll to position [612, 0]
click at [491, 356] on button "button" at bounding box center [488, 357] width 19 height 19
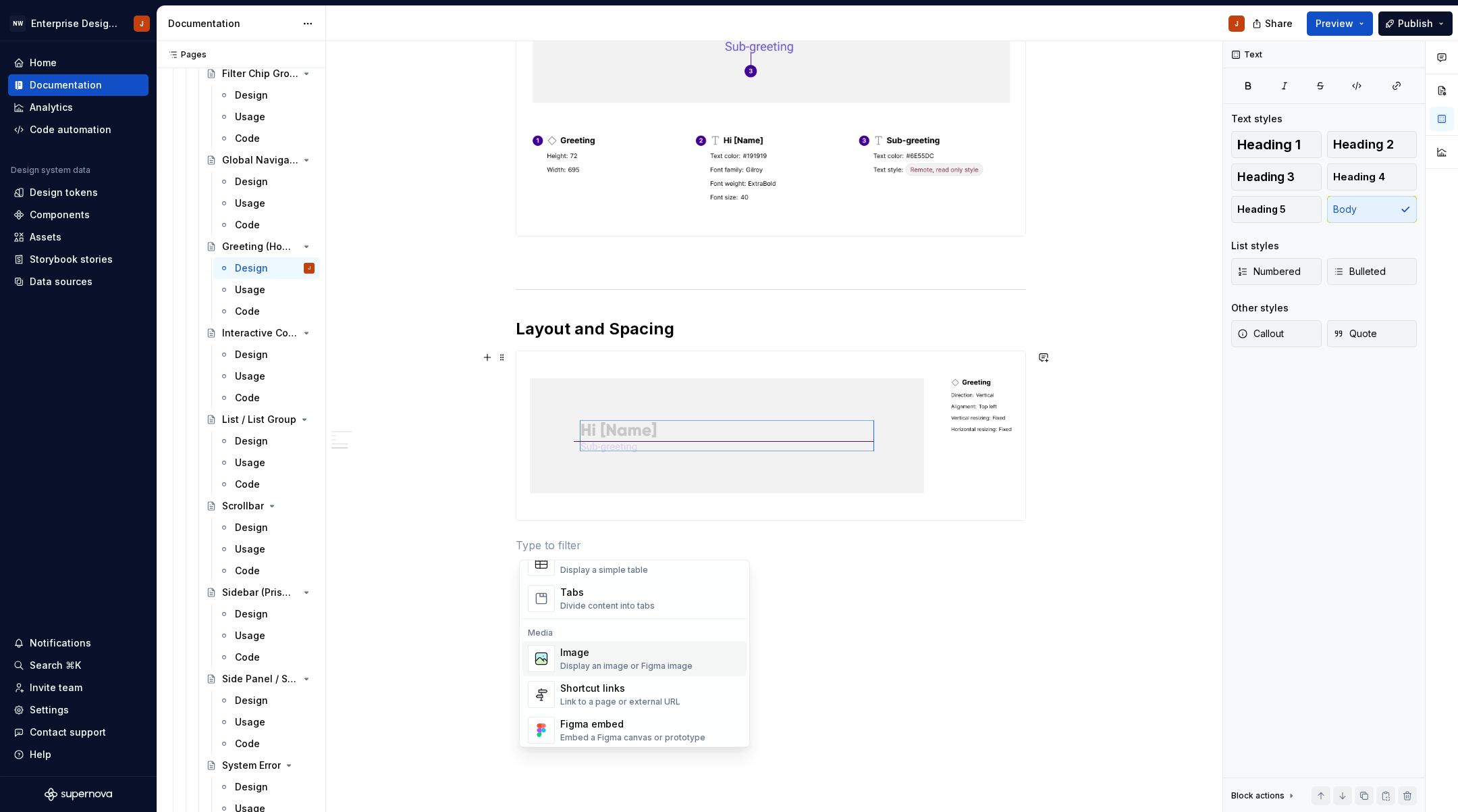
scroll to position [517, 0]
click at [597, 659] on div "Display an image or Figma image" at bounding box center [626, 664] width 132 height 11
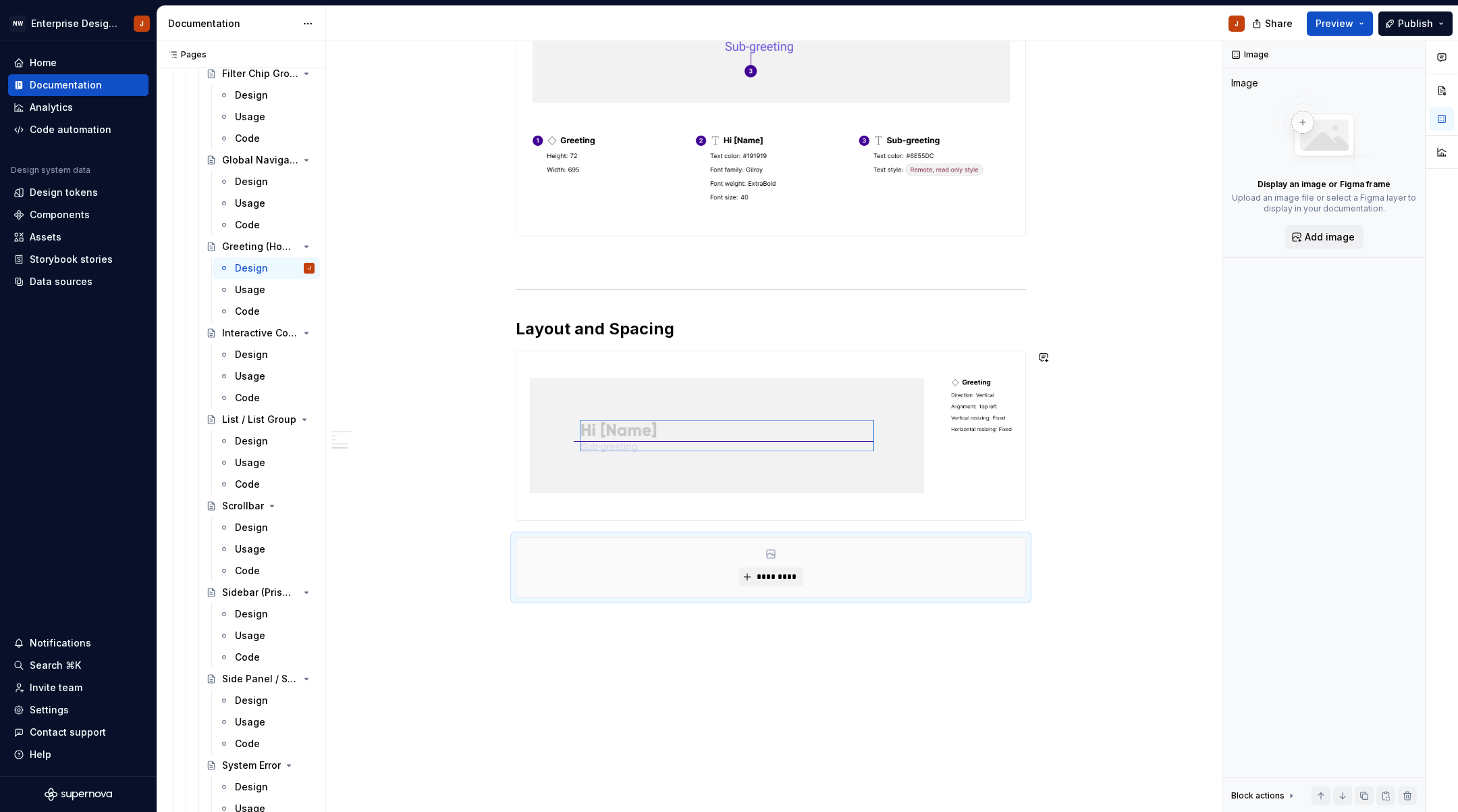
scroll to position [7, 0]
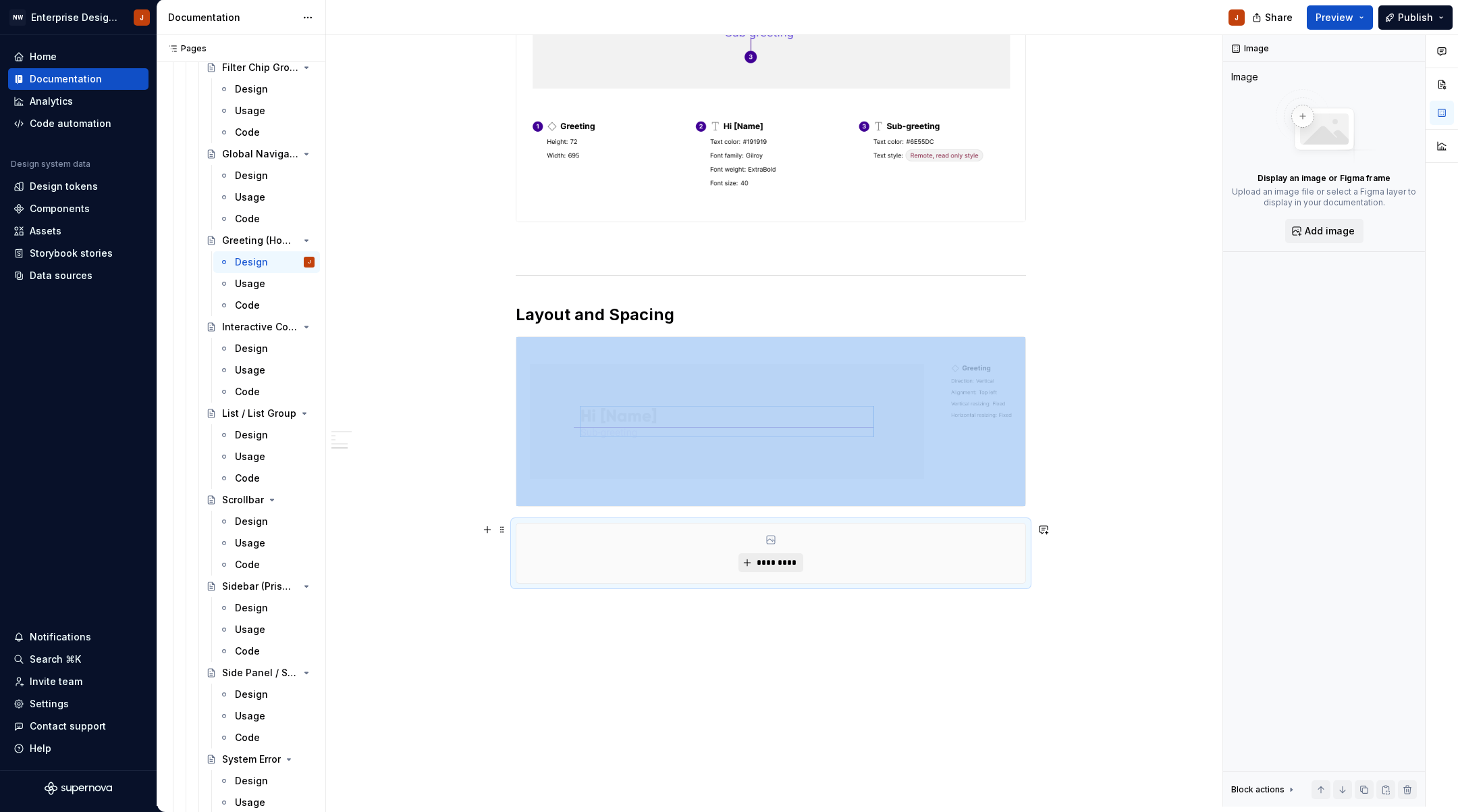
click at [788, 561] on span "*********" at bounding box center [776, 563] width 41 height 11
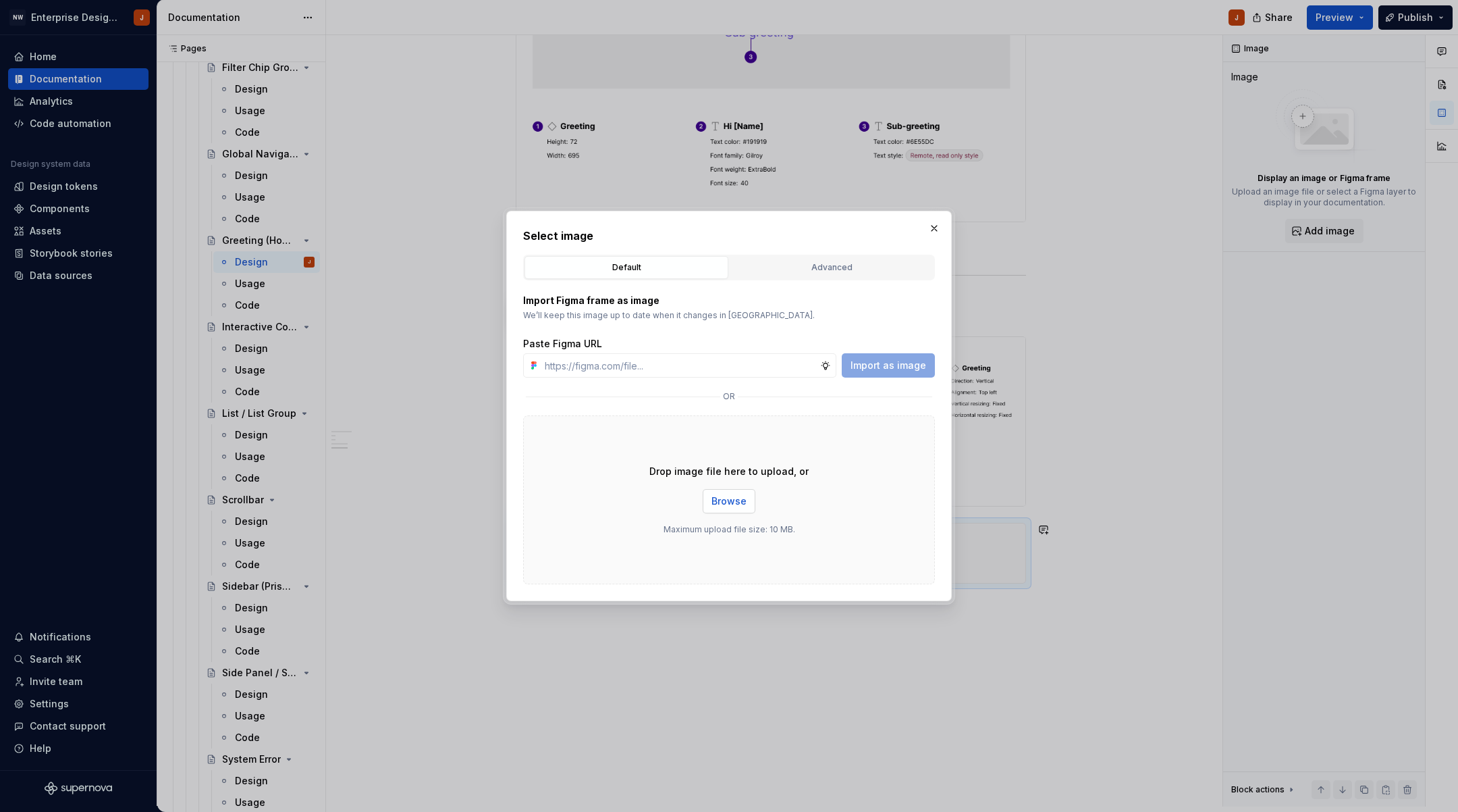
click at [729, 496] on span "Browse" at bounding box center [729, 501] width 35 height 13
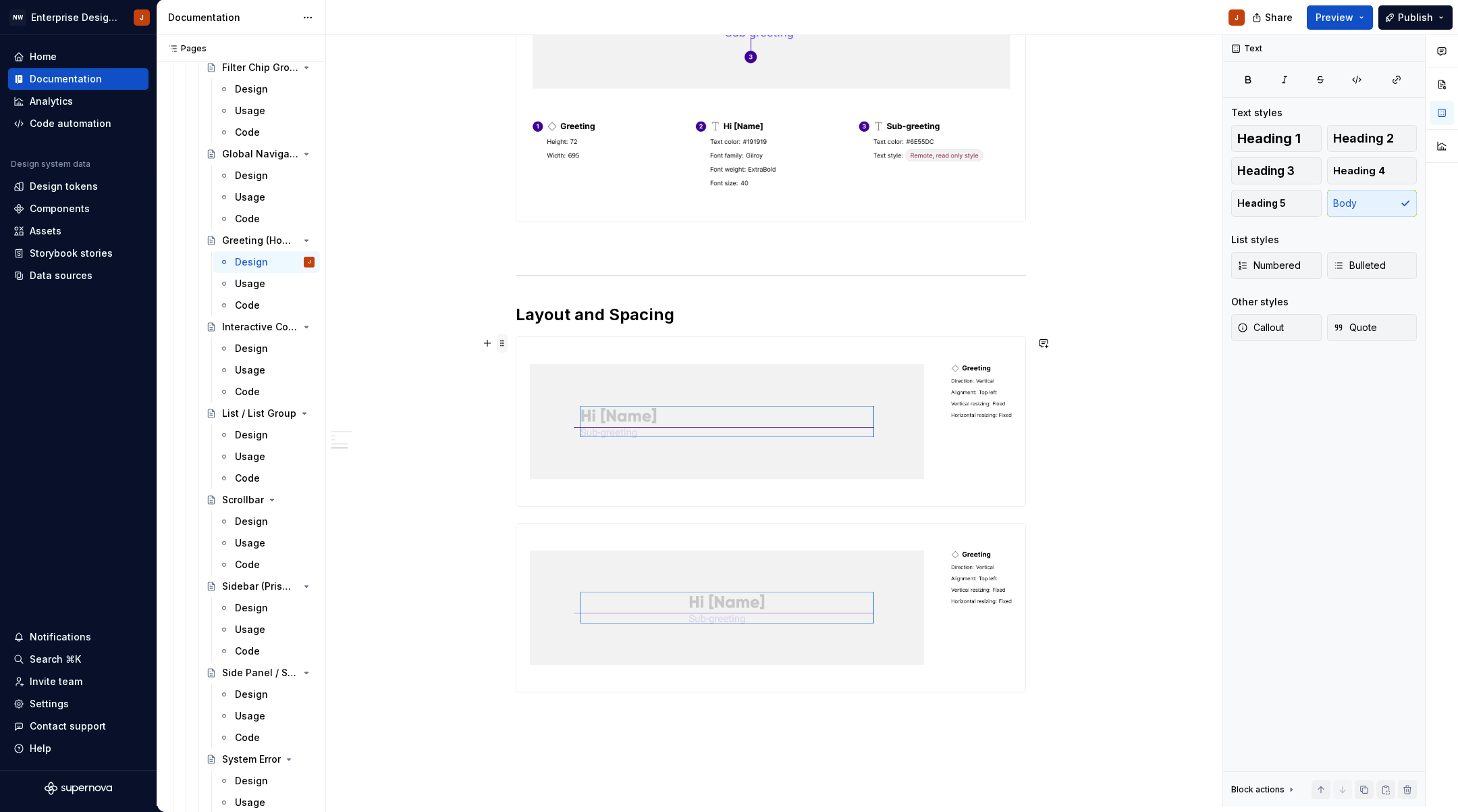
click at [503, 341] on span at bounding box center [502, 343] width 11 height 19
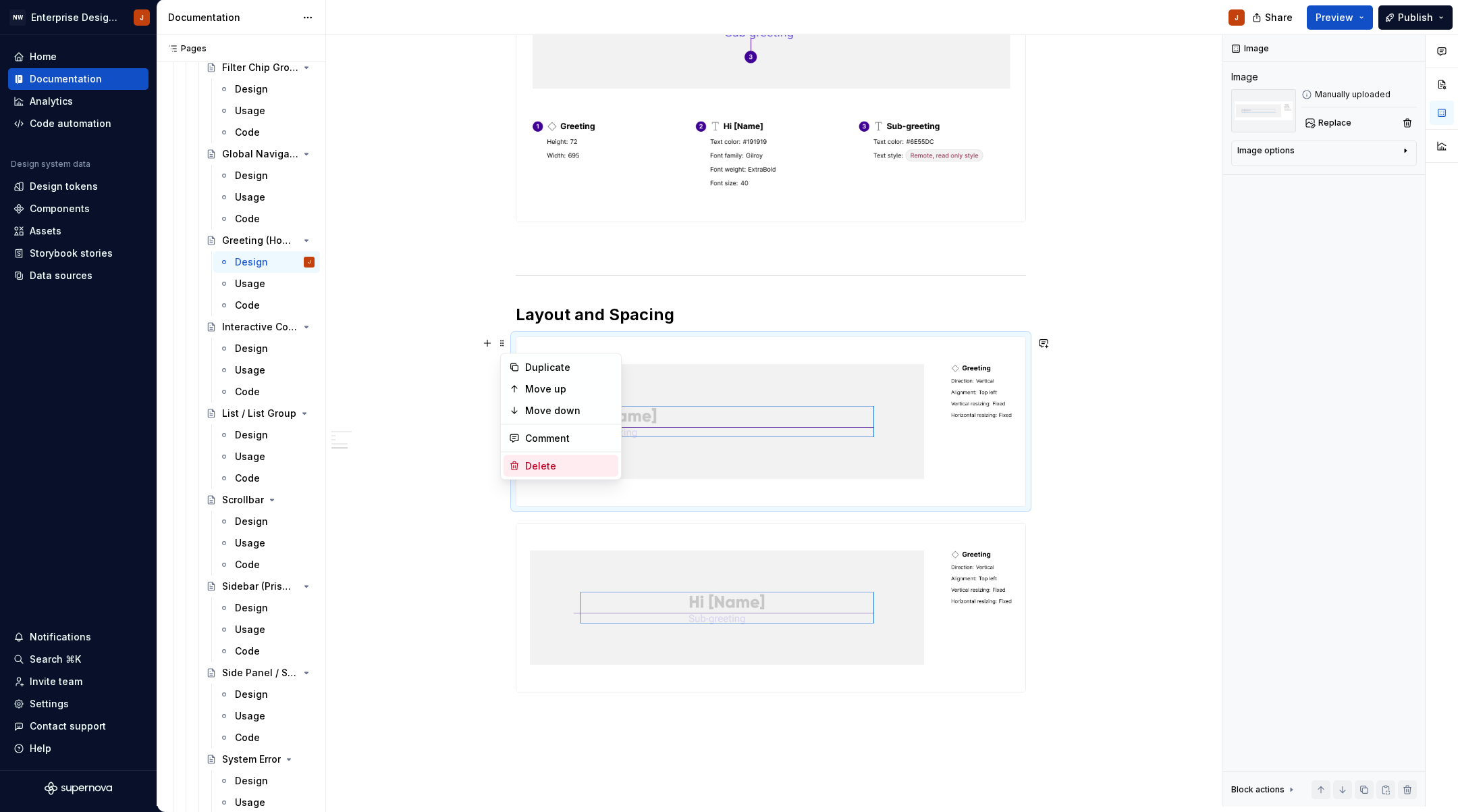
click at [537, 466] on div "Delete" at bounding box center [569, 466] width 88 height 13
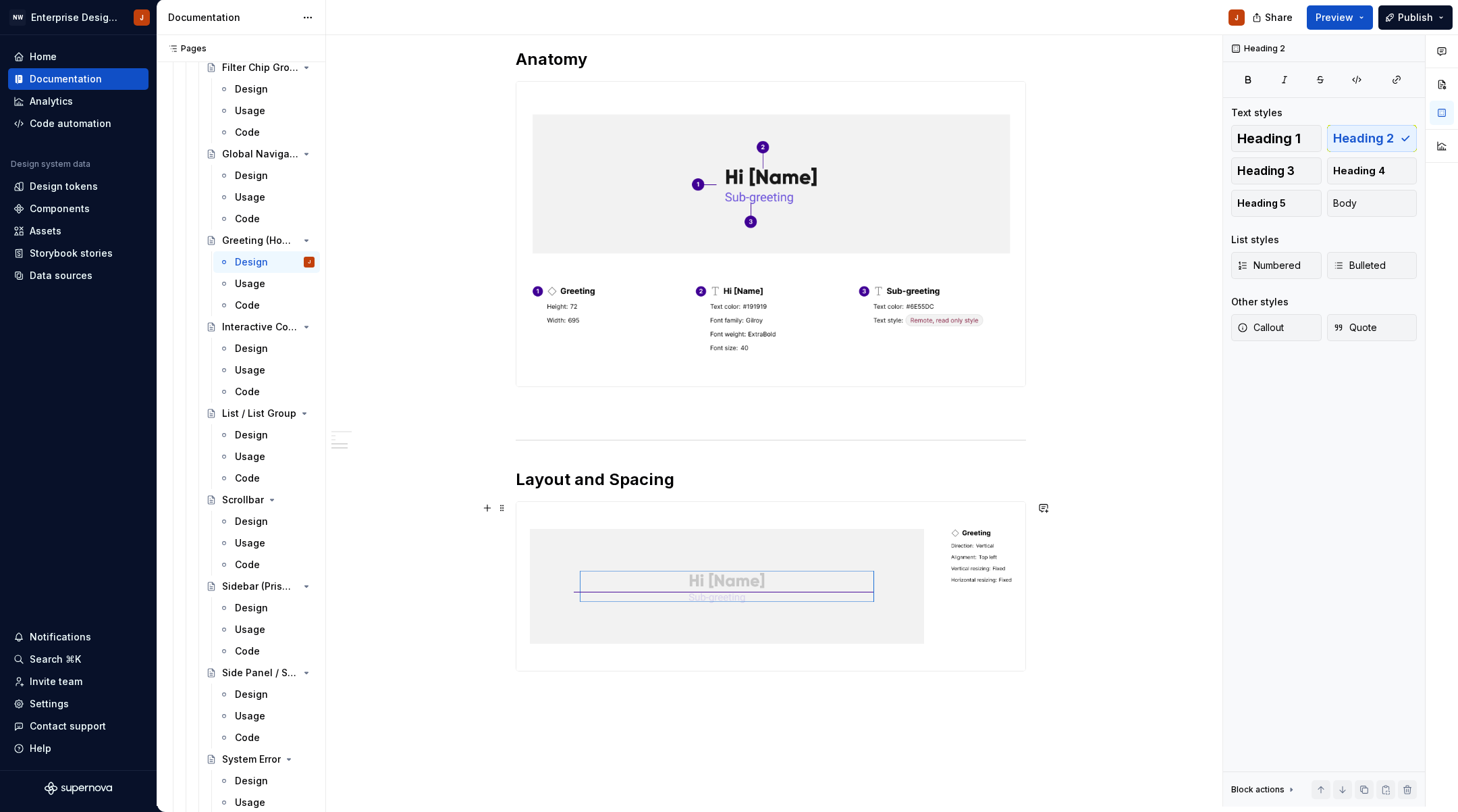
click at [474, 621] on div "Design Purpose: The Greeting component welcomes users to the AI agent, setting …" at bounding box center [771, 354] width 890 height 1218
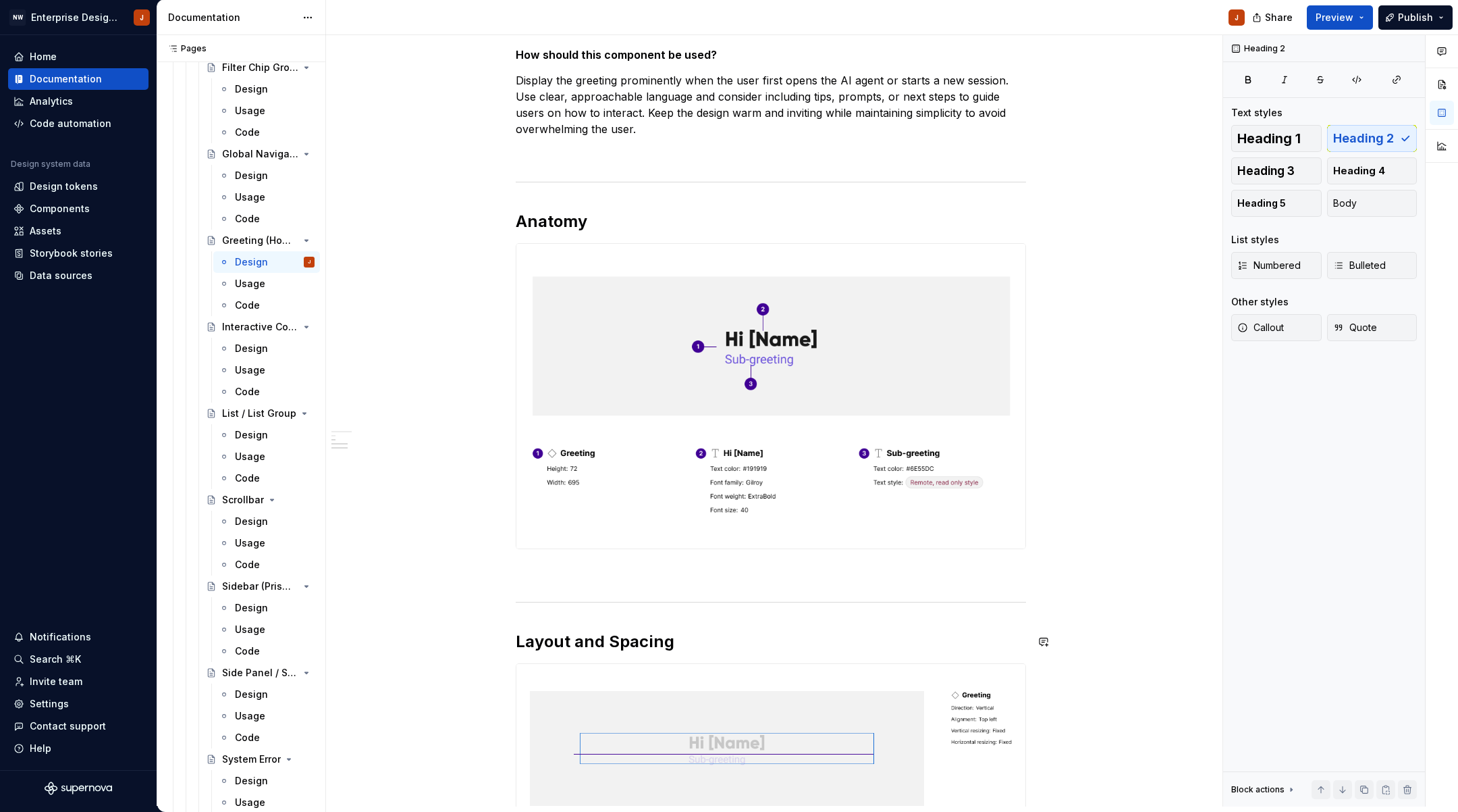
scroll to position [293, 0]
click at [251, 175] on div "Design" at bounding box center [251, 175] width 33 height 13
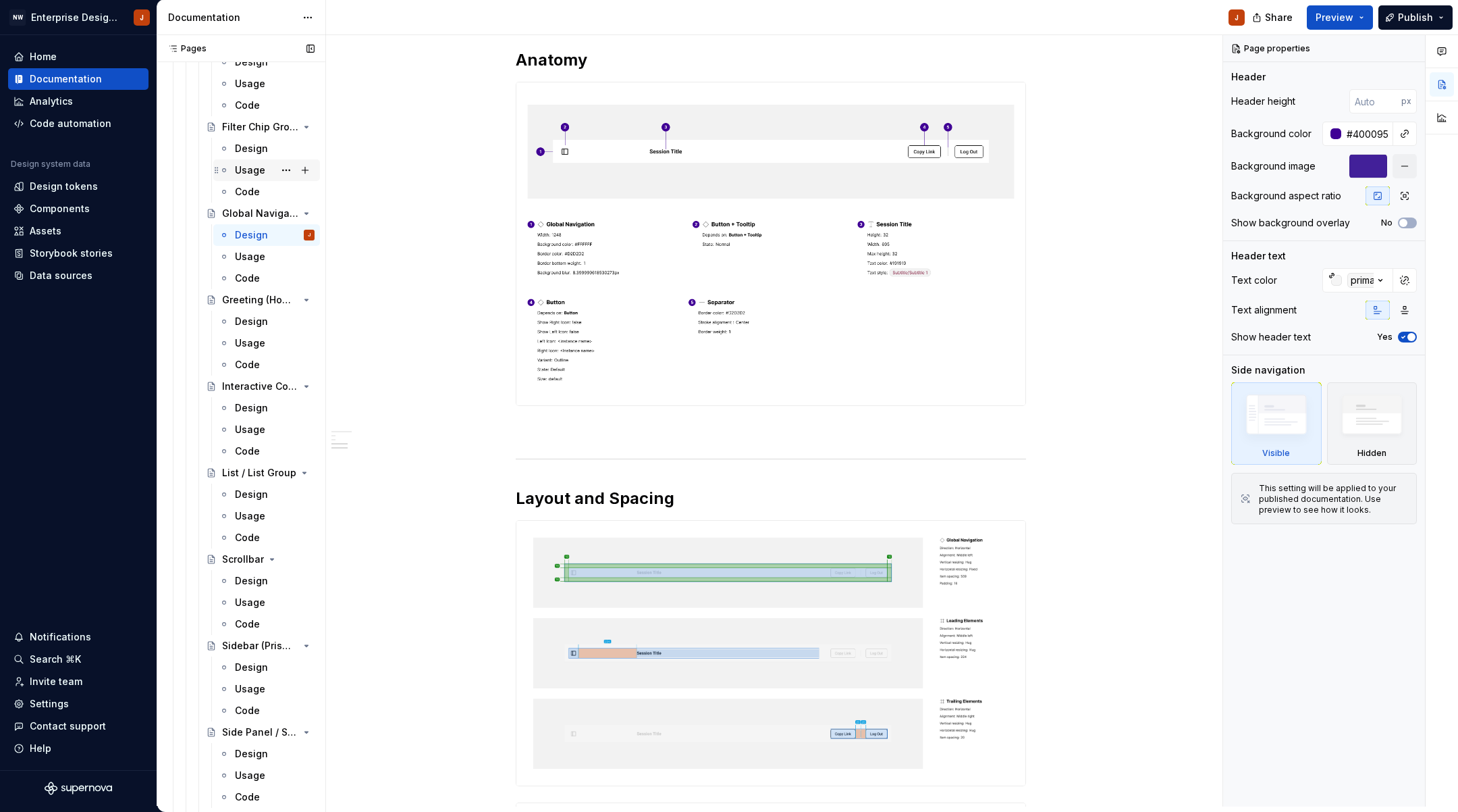
scroll to position [3216, 0]
click at [247, 145] on div "Design" at bounding box center [251, 149] width 33 height 13
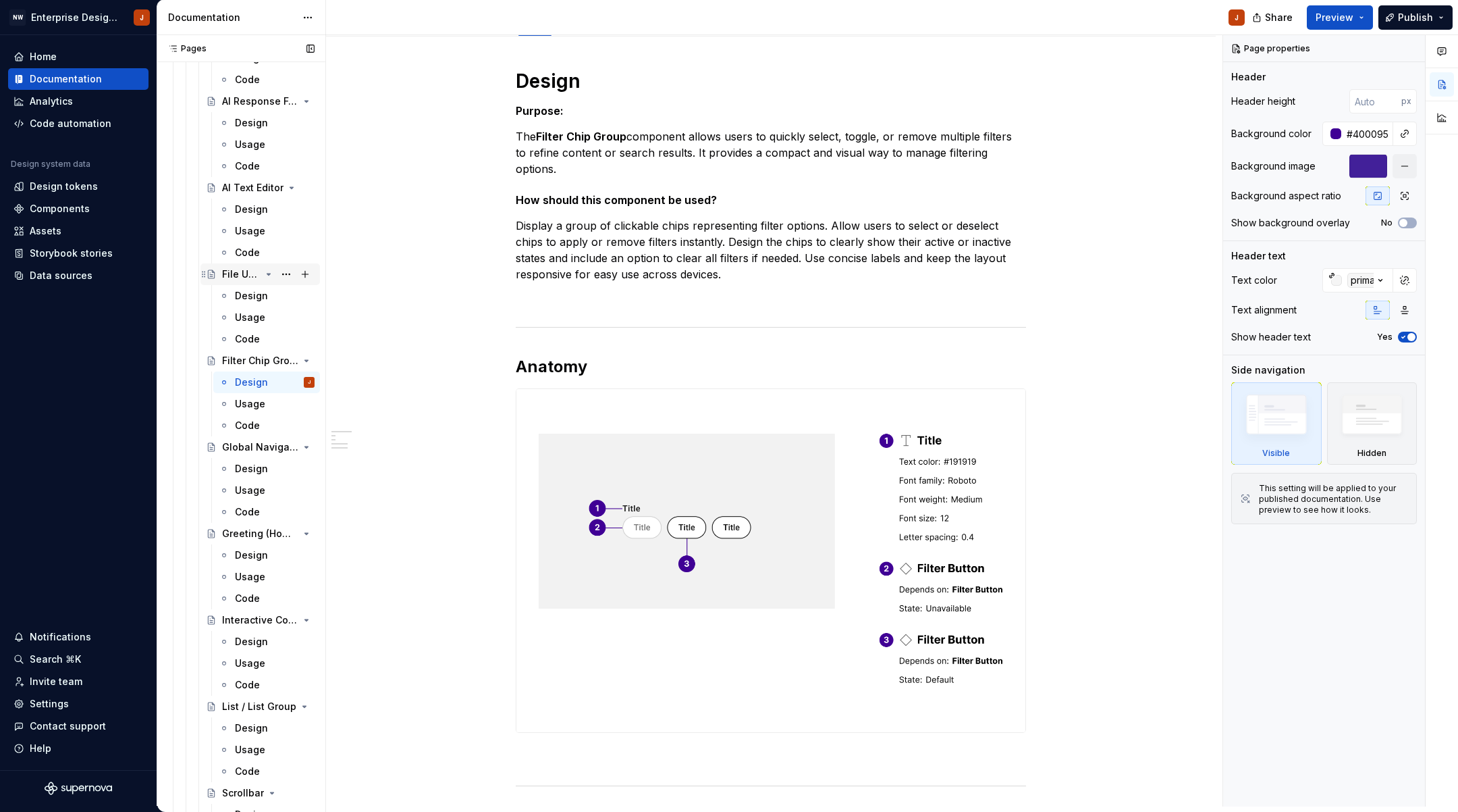
scroll to position [2978, 0]
click at [245, 300] on div "Design" at bounding box center [251, 301] width 33 height 13
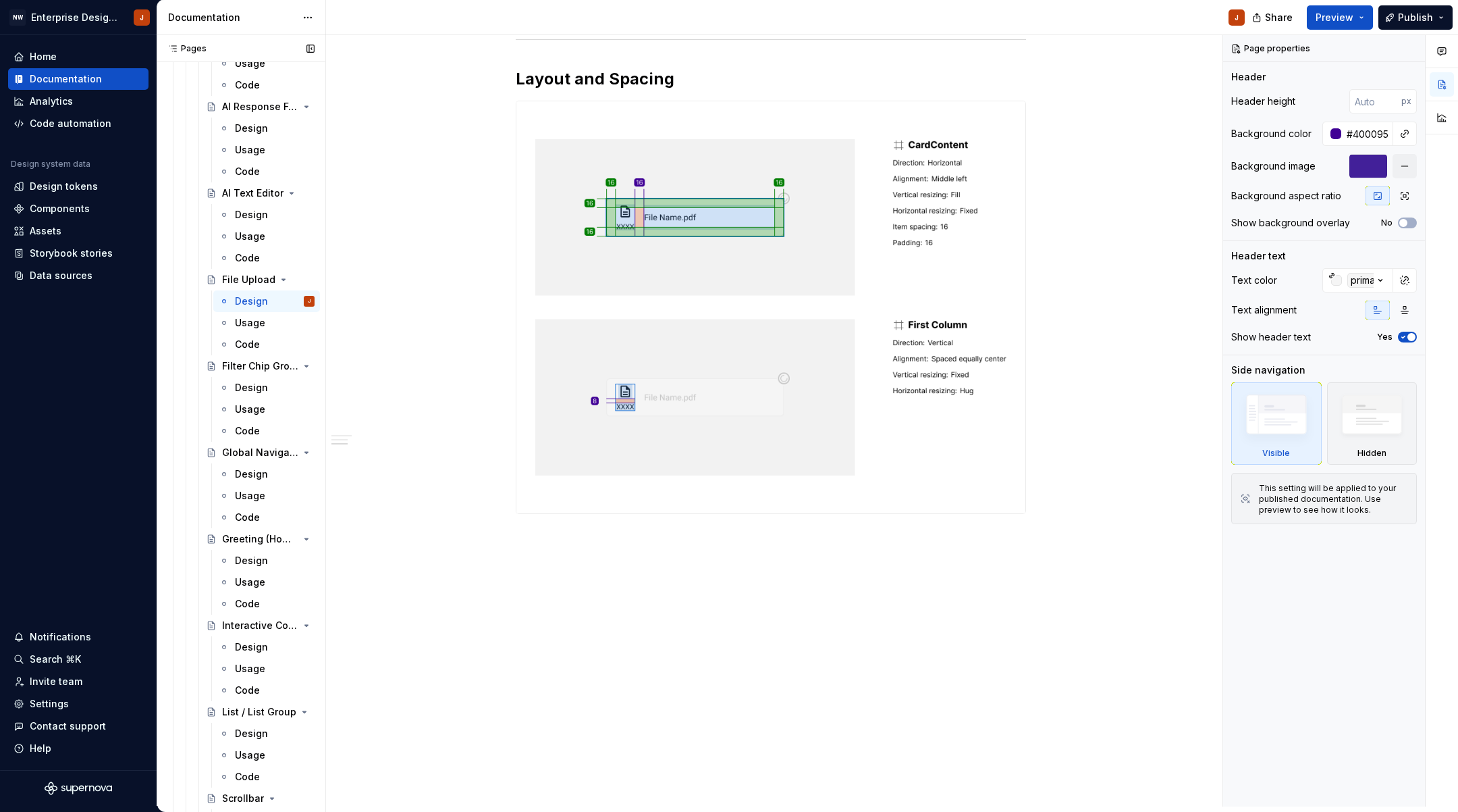
scroll to position [1121, 0]
click at [246, 212] on div "Design" at bounding box center [251, 214] width 33 height 13
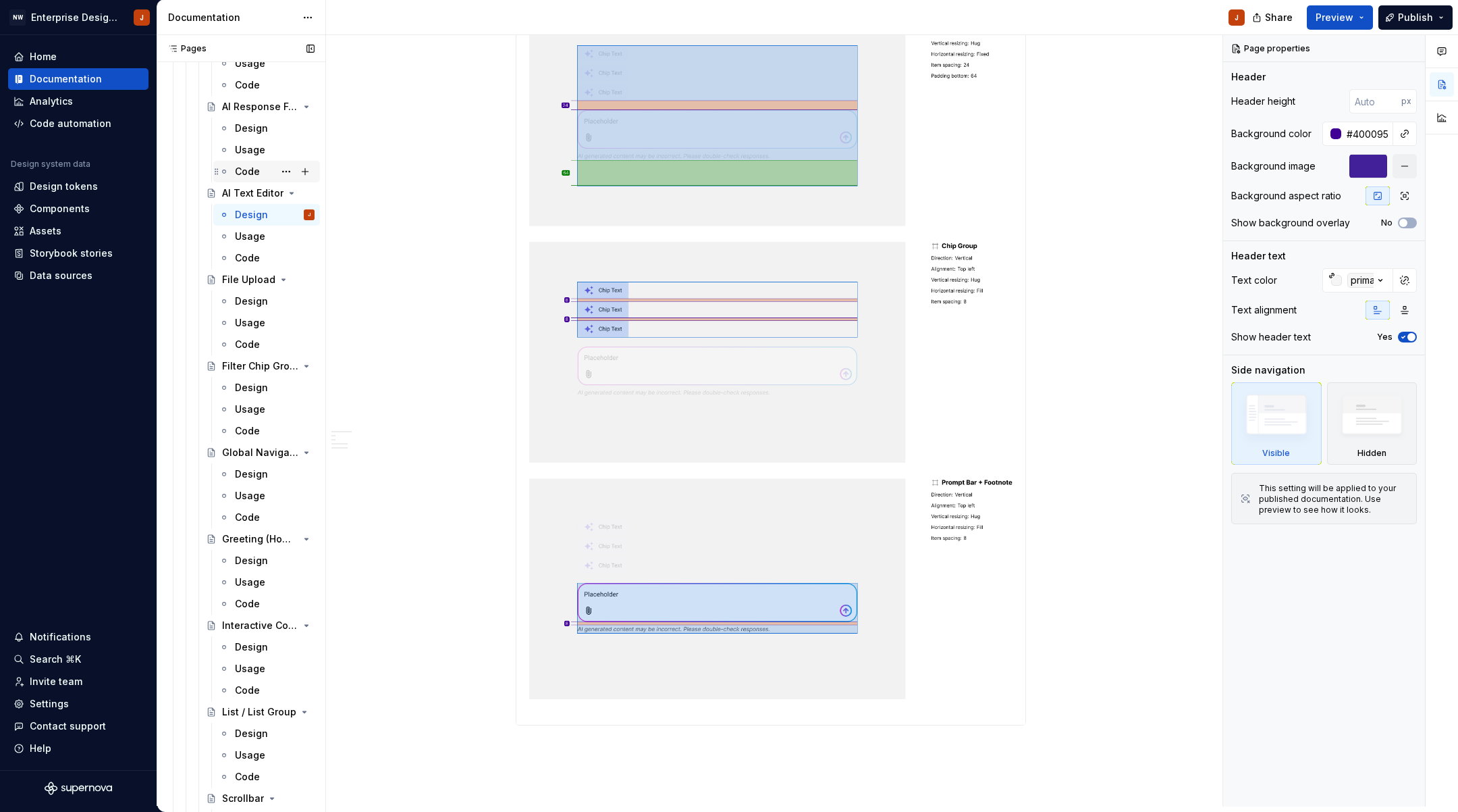
scroll to position [1122, 0]
click at [240, 125] on div "Design" at bounding box center [251, 128] width 33 height 13
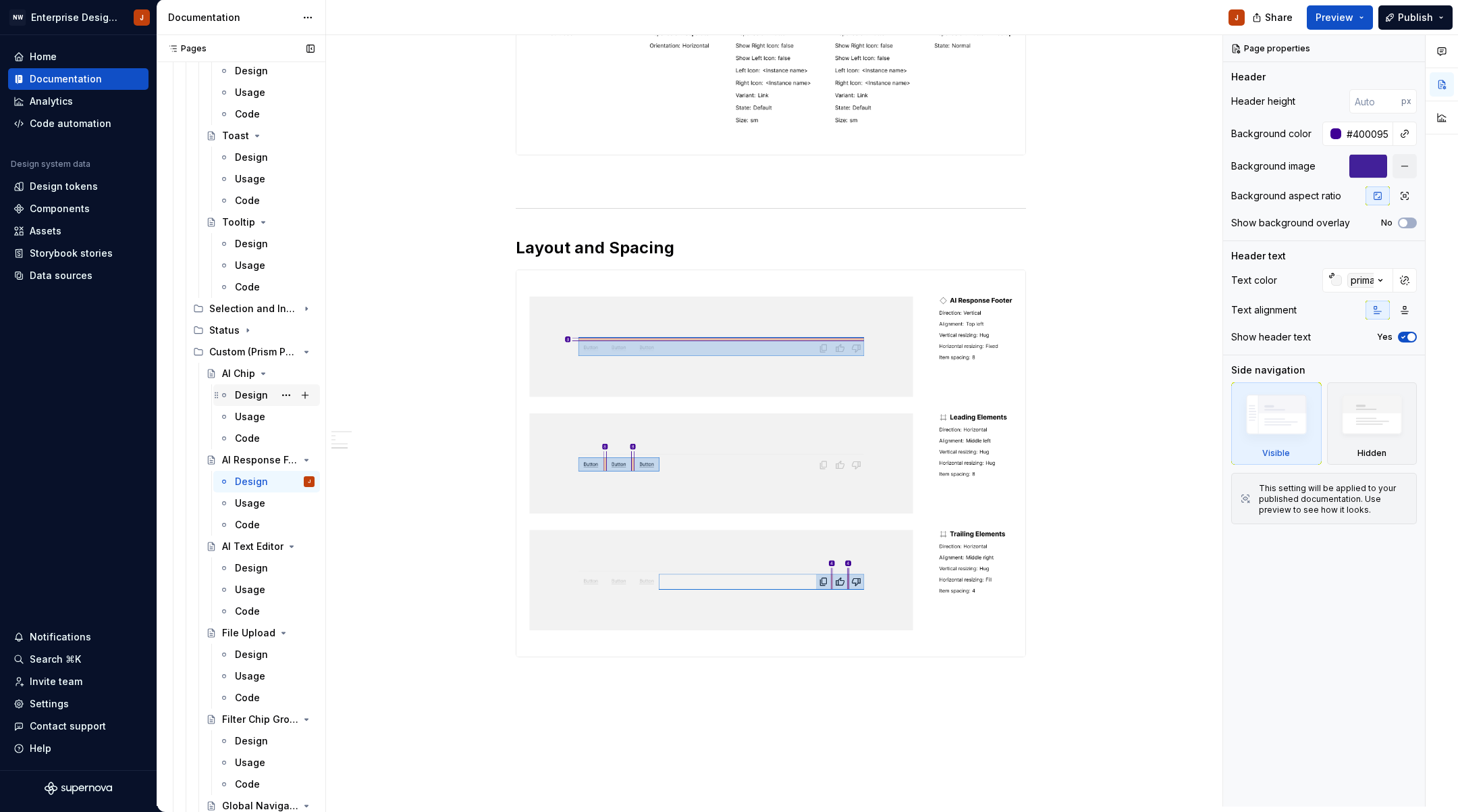
scroll to position [2622, 0]
click at [251, 398] on div "Design" at bounding box center [251, 397] width 33 height 13
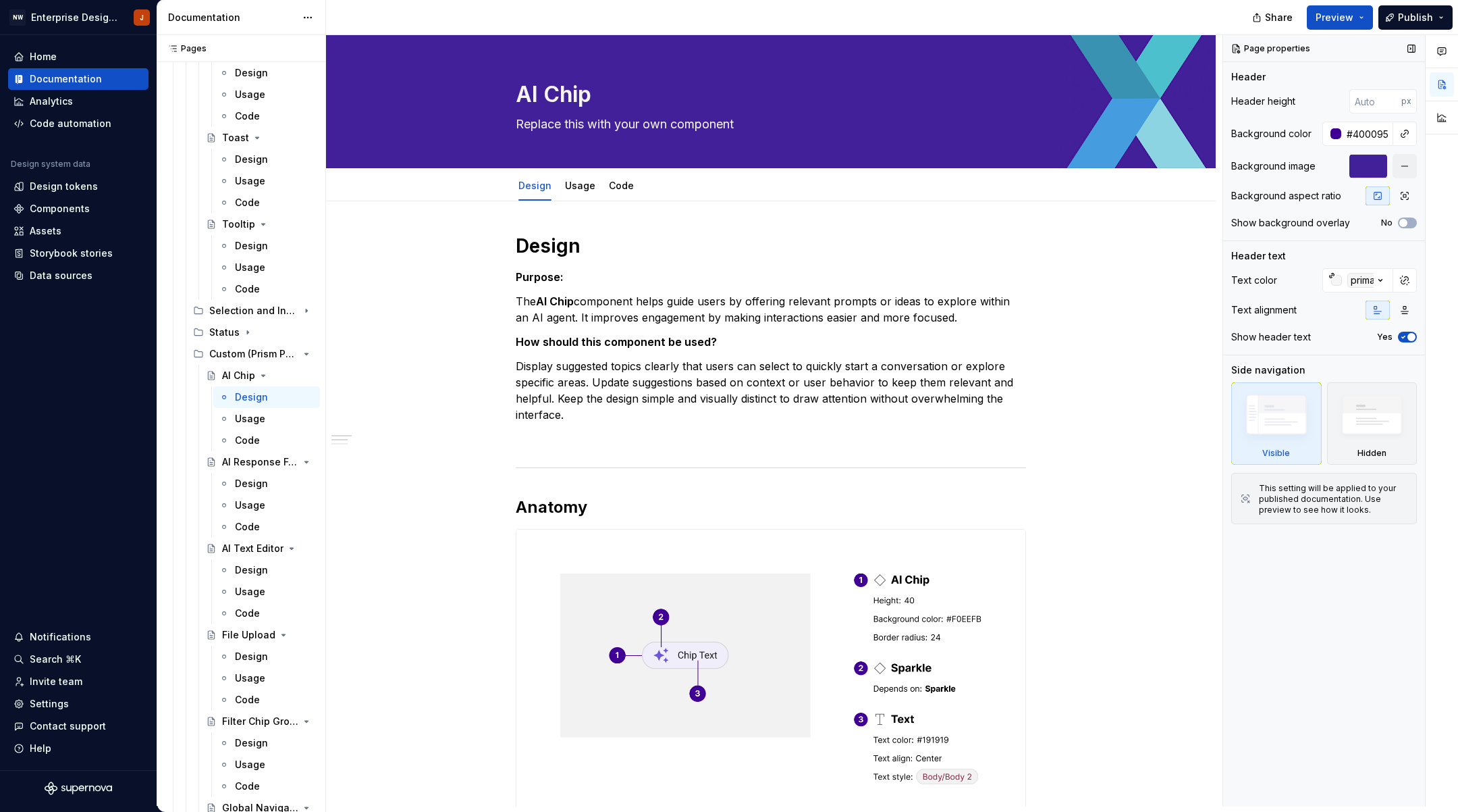
type textarea "*"
